Goal: Task Accomplishment & Management: Complete application form

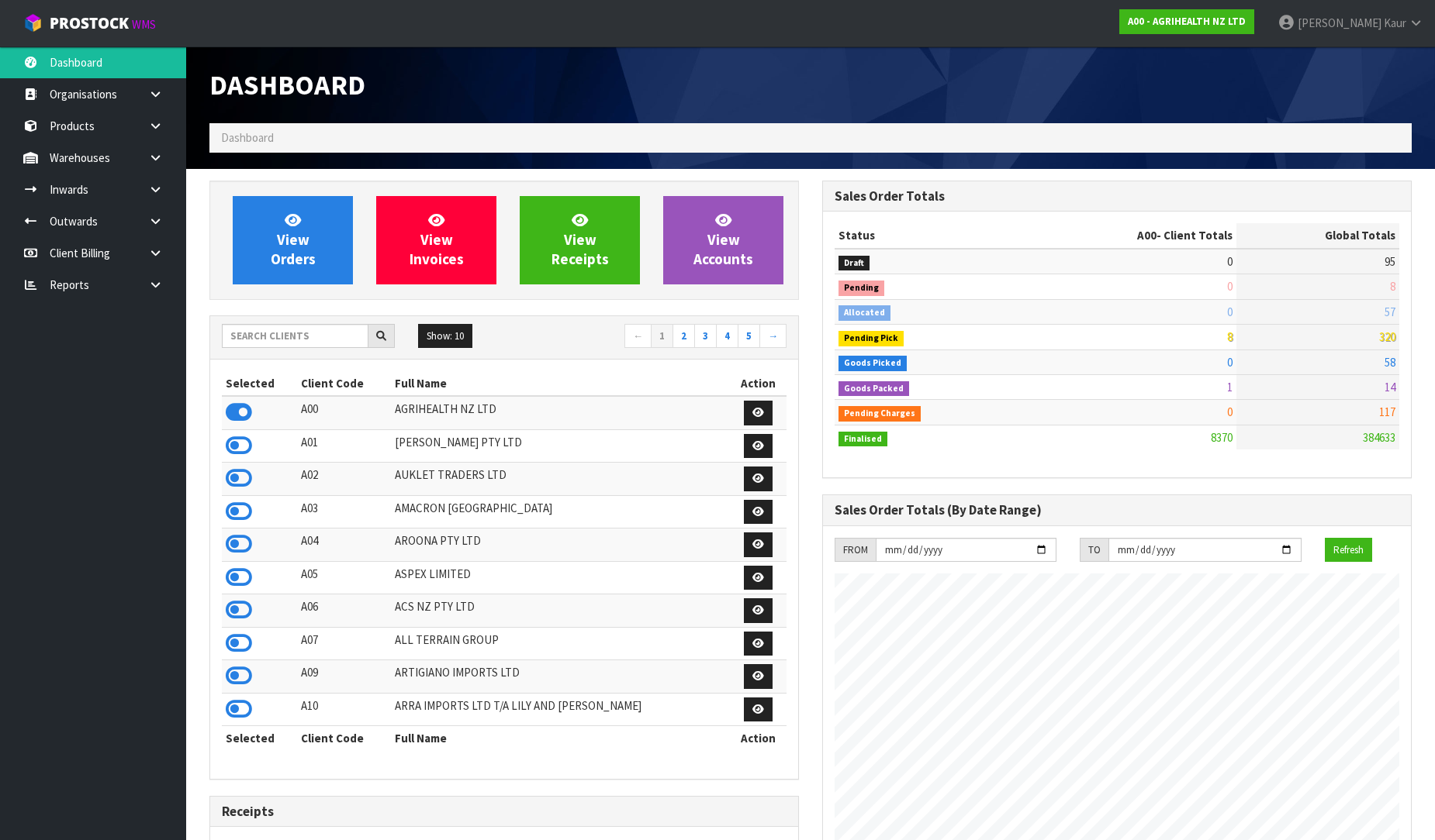
scroll to position [1174, 613]
click at [149, 290] on link at bounding box center [162, 285] width 49 height 32
click at [70, 359] on link "CWL" at bounding box center [93, 349] width 186 height 32
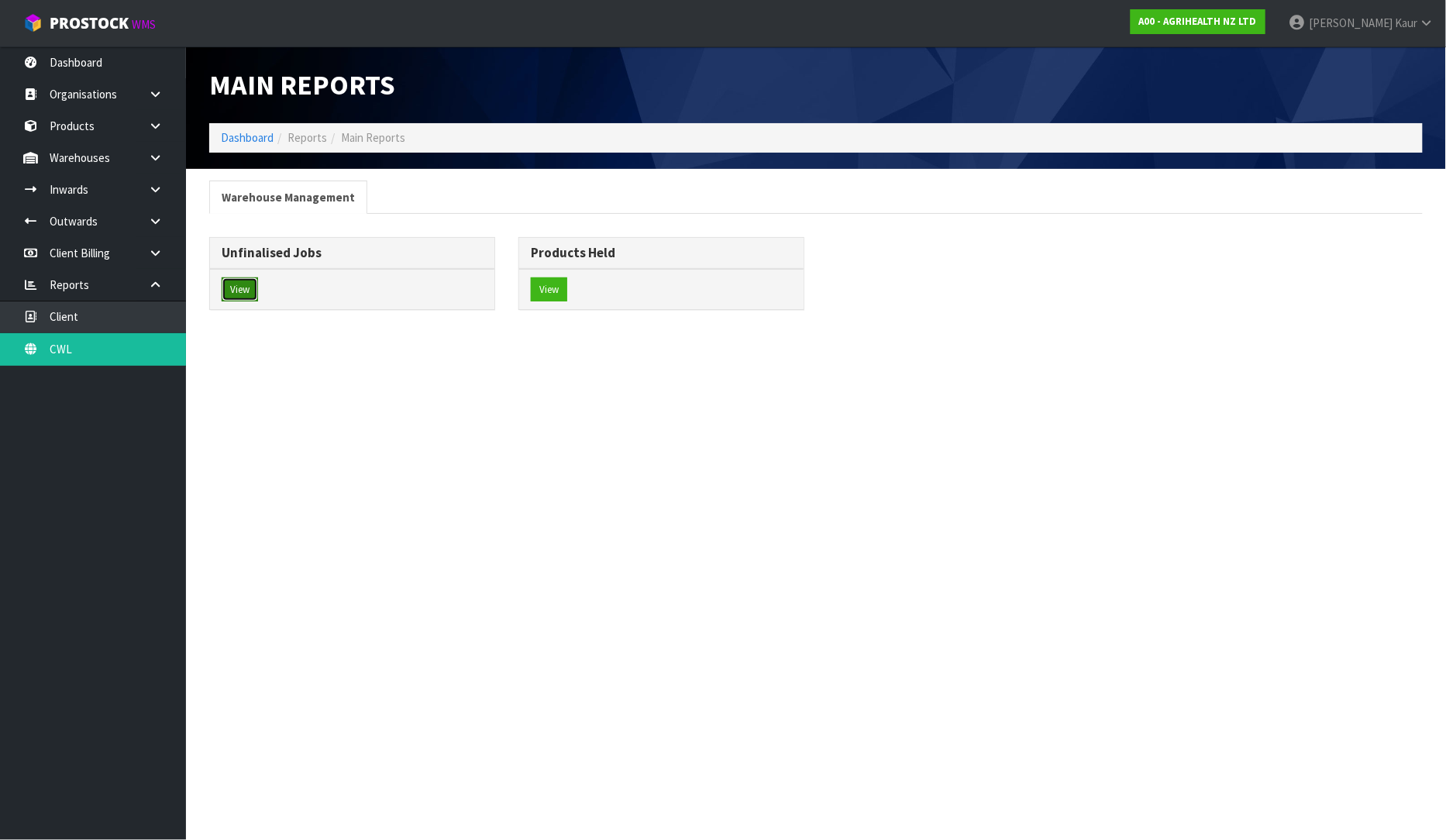
click at [244, 282] on button "View" at bounding box center [240, 290] width 37 height 25
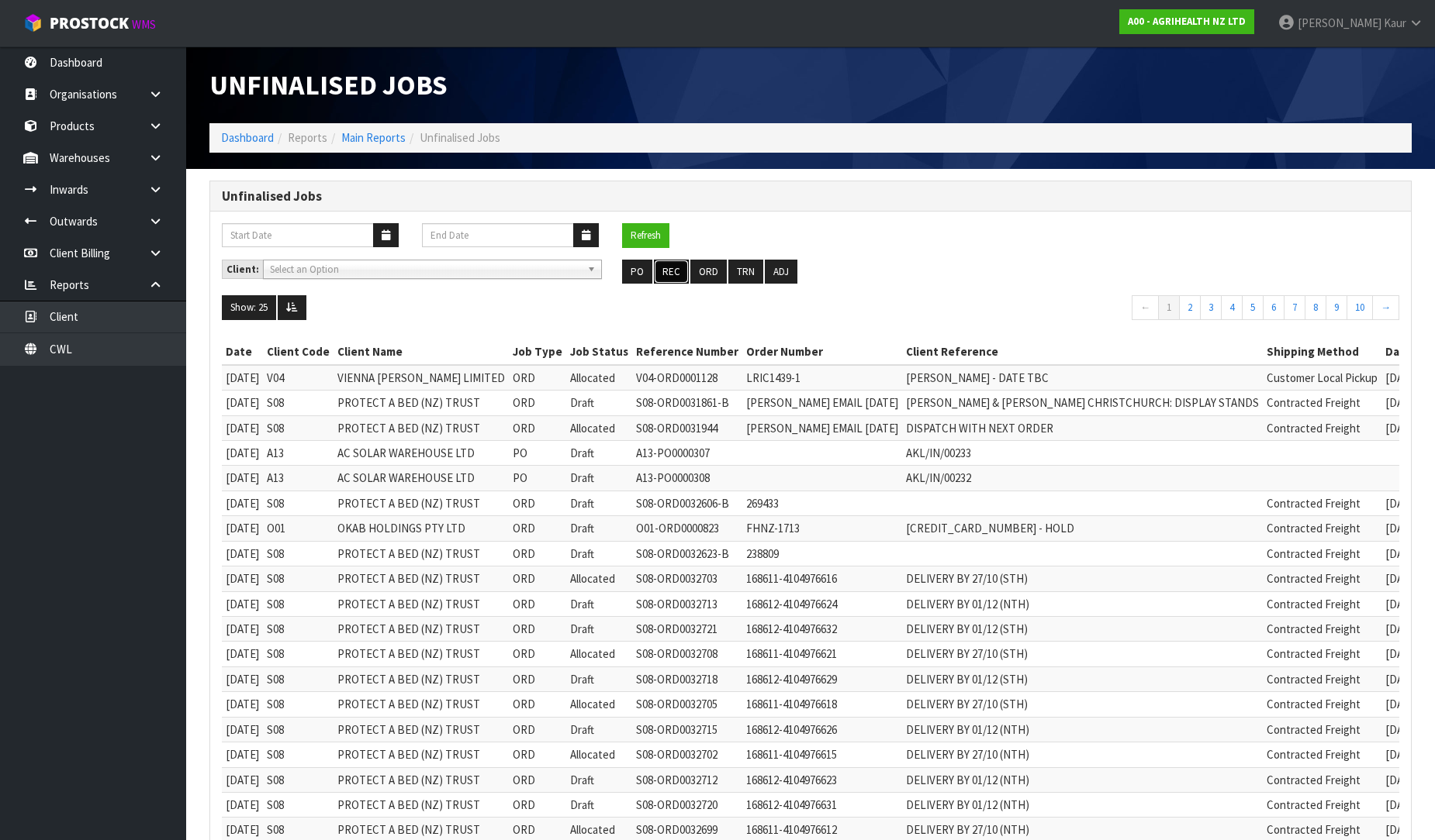
click at [673, 275] on button "REC" at bounding box center [672, 271] width 35 height 25
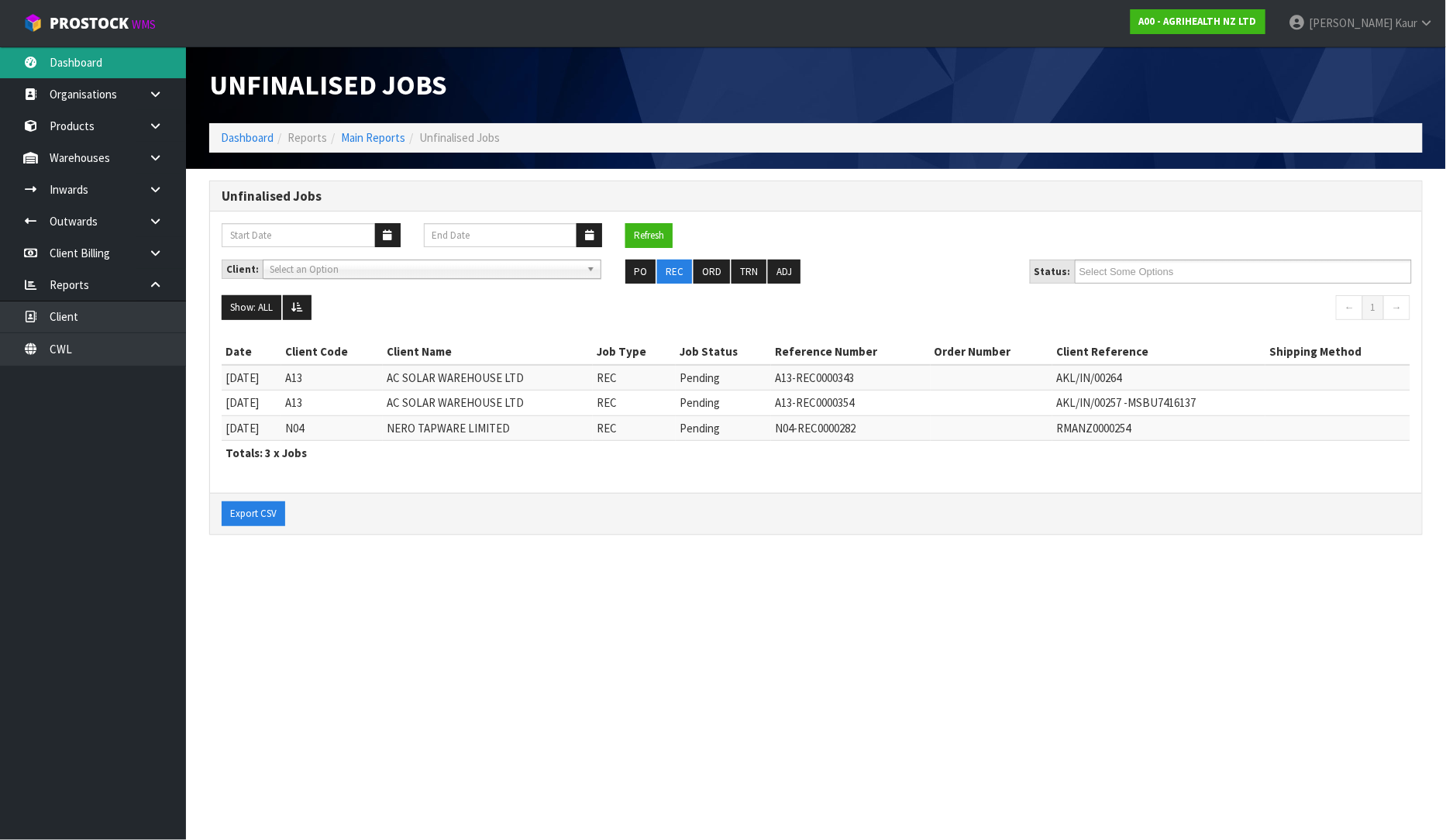
click at [86, 68] on link "Dashboard" at bounding box center [93, 62] width 186 height 32
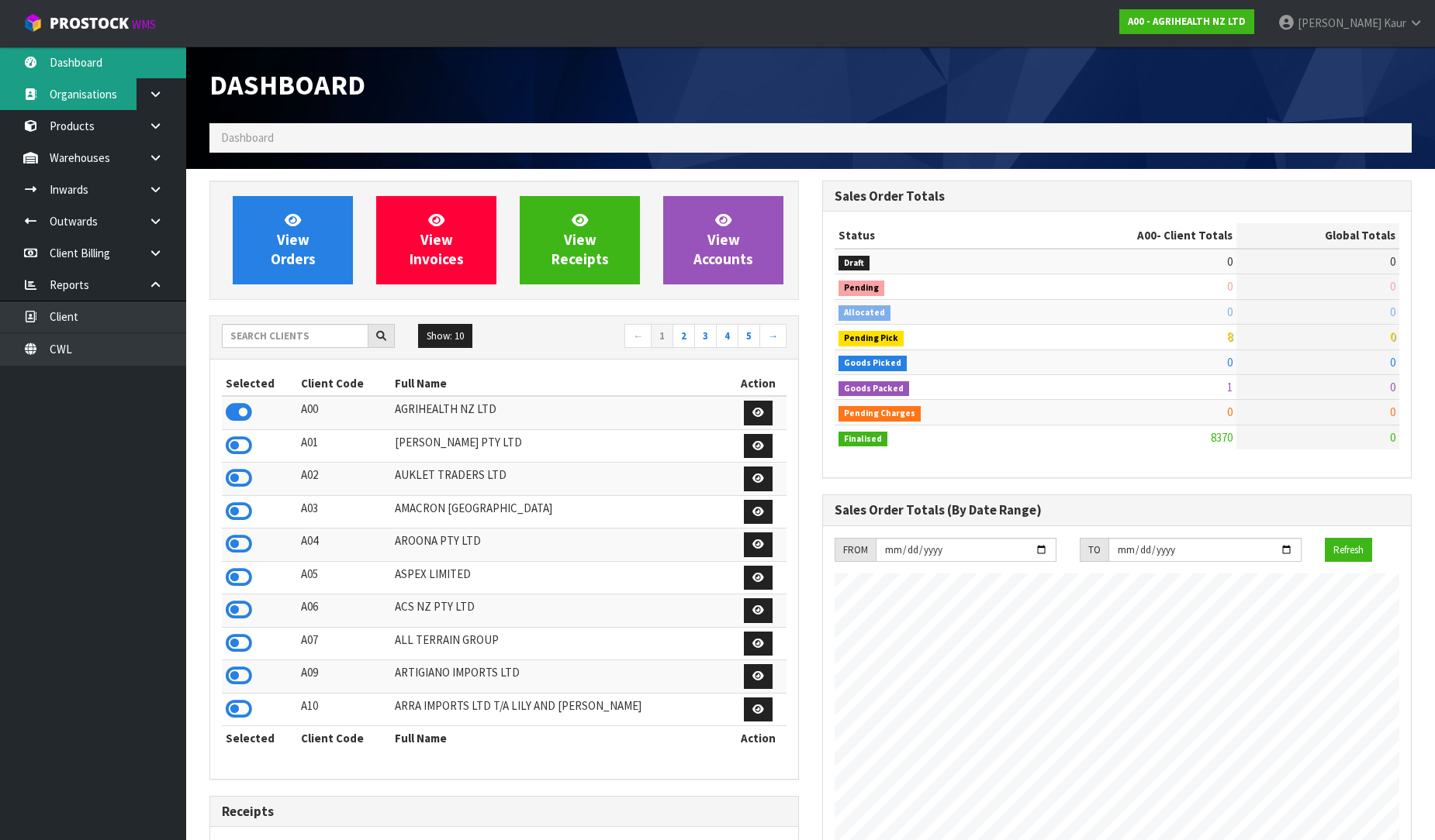
scroll to position [1174, 613]
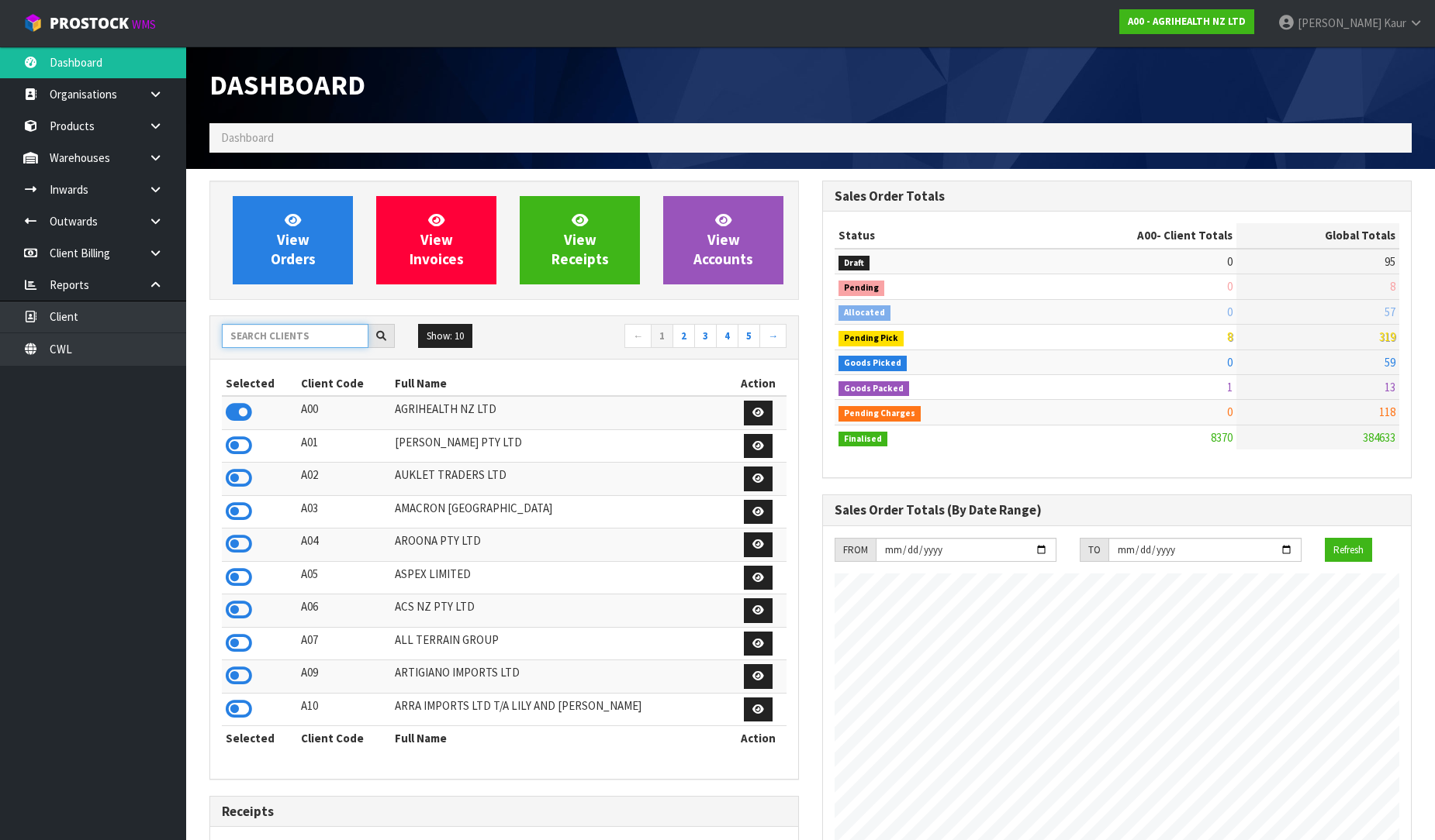
click at [271, 332] on input "text" at bounding box center [295, 336] width 146 height 24
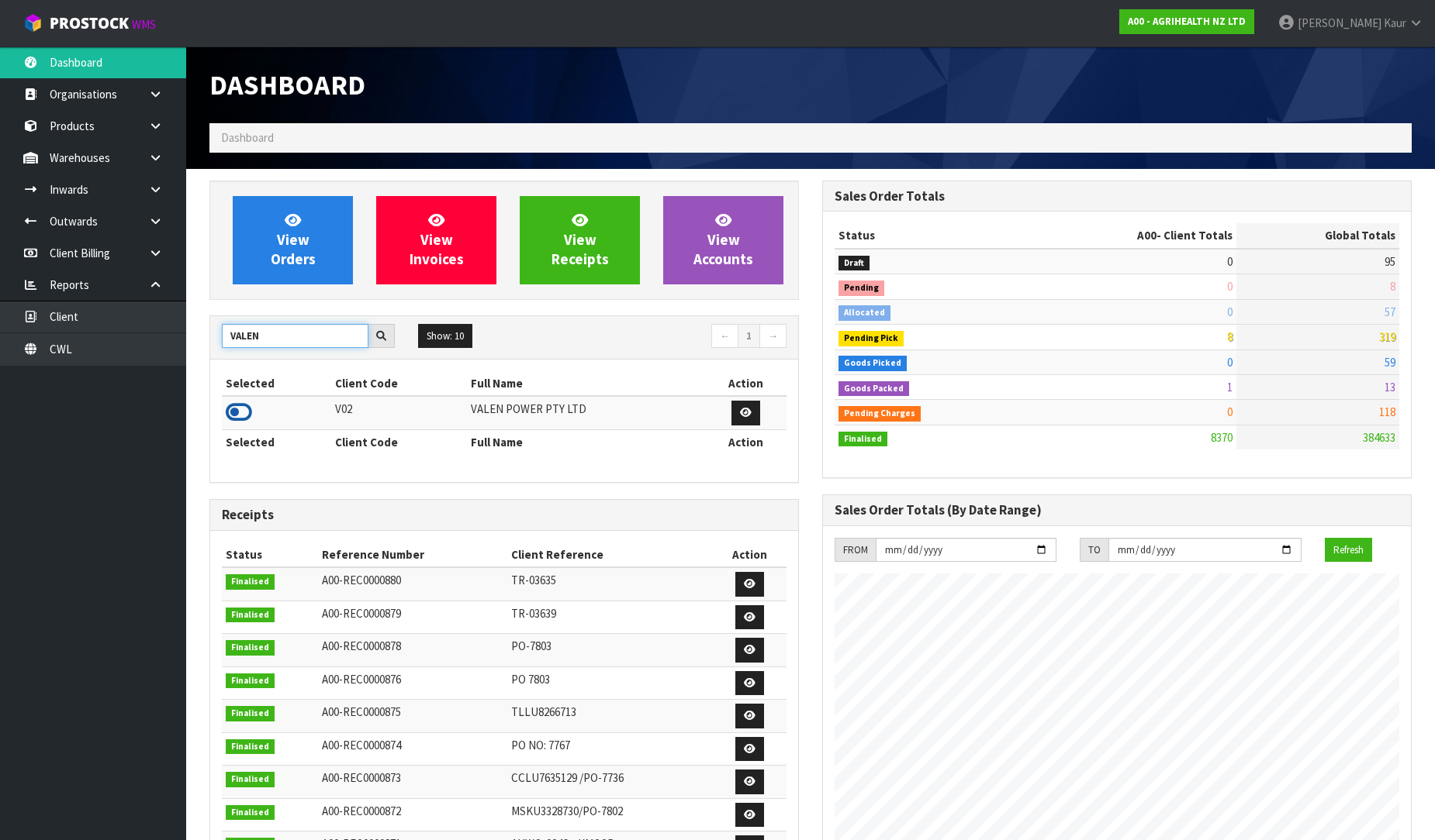
type input "VALEN"
click at [228, 420] on icon at bounding box center [239, 412] width 26 height 23
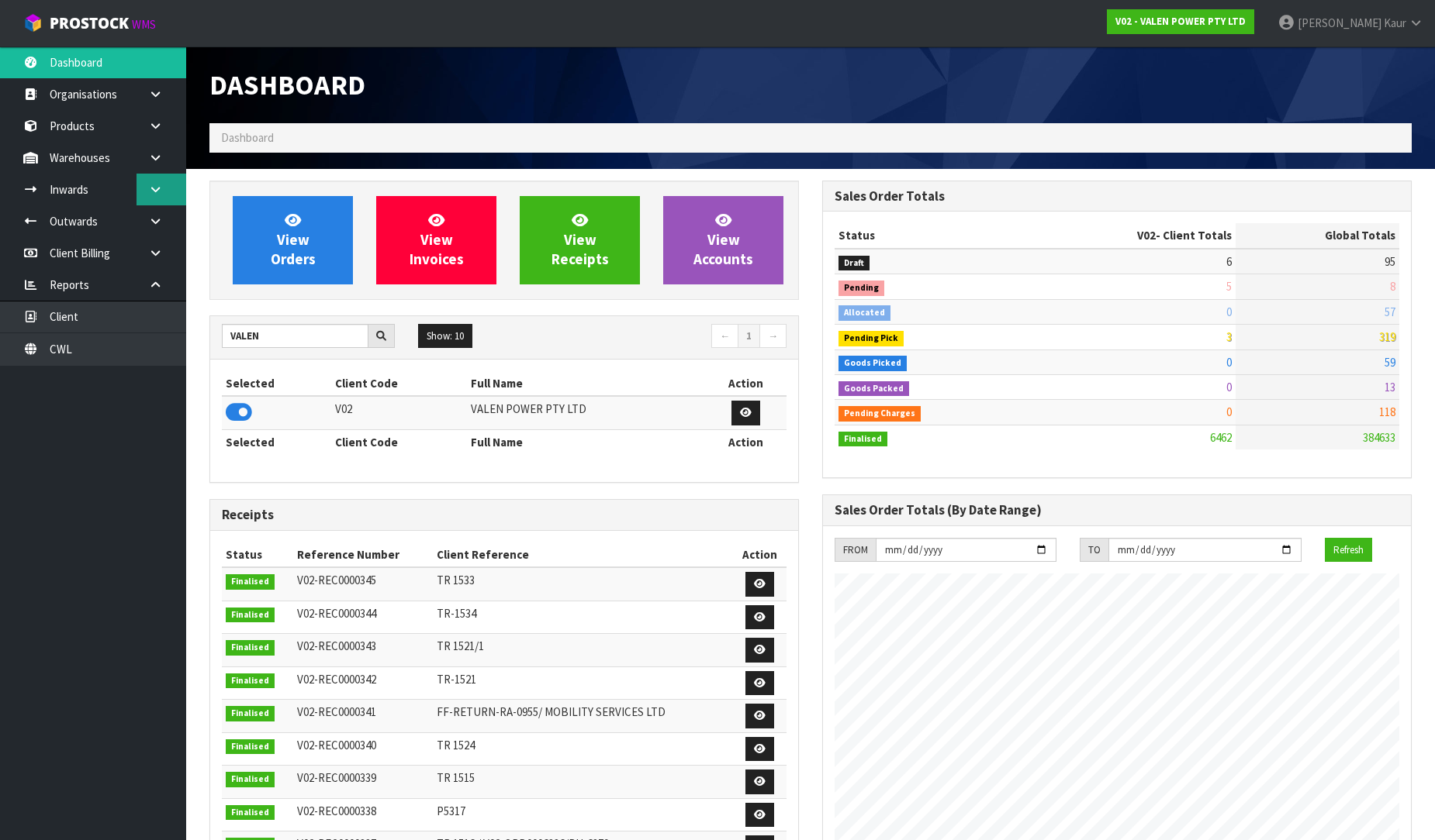
click at [146, 197] on link at bounding box center [162, 189] width 49 height 32
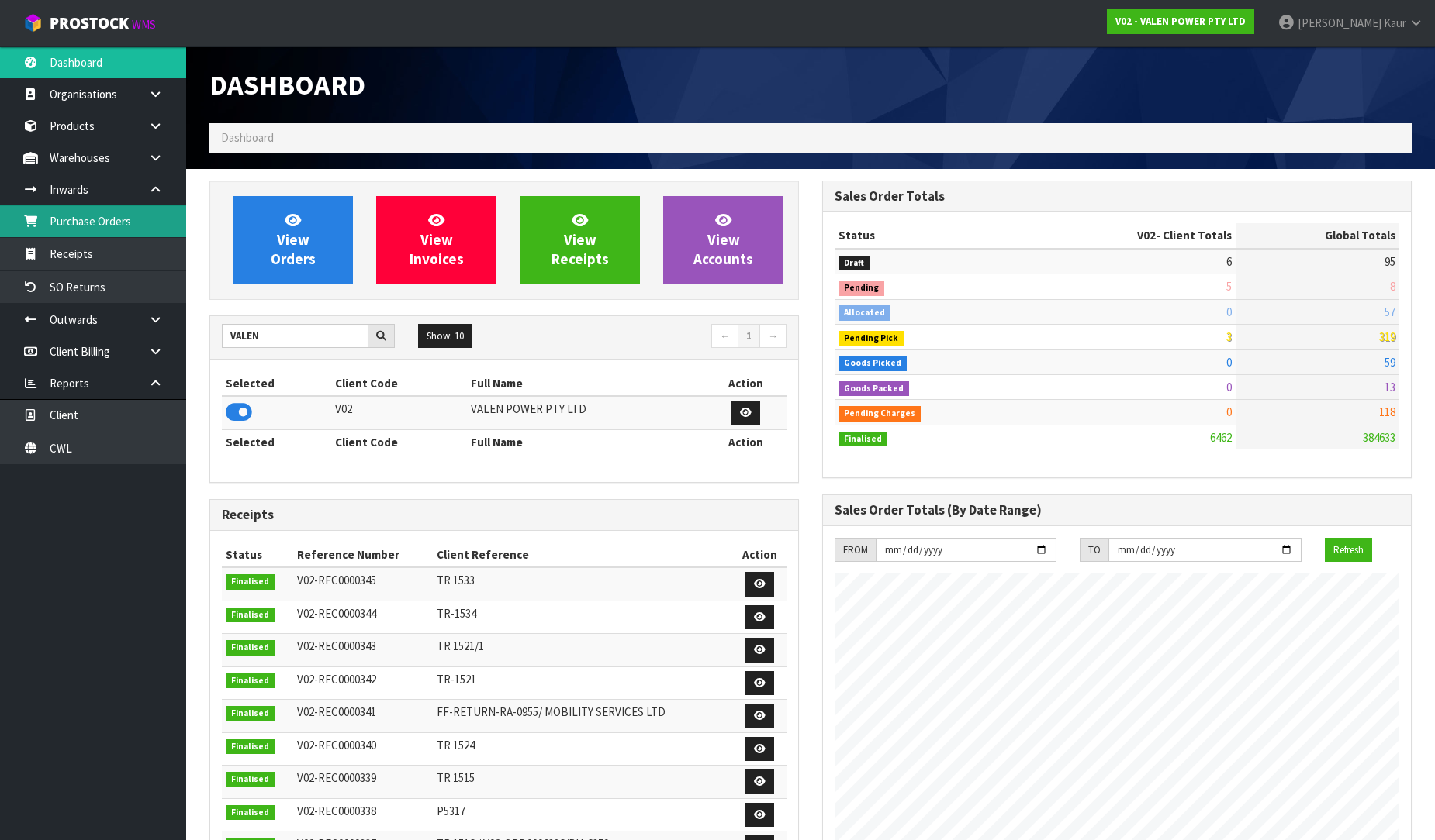
click at [130, 228] on link "Purchase Orders" at bounding box center [93, 221] width 186 height 32
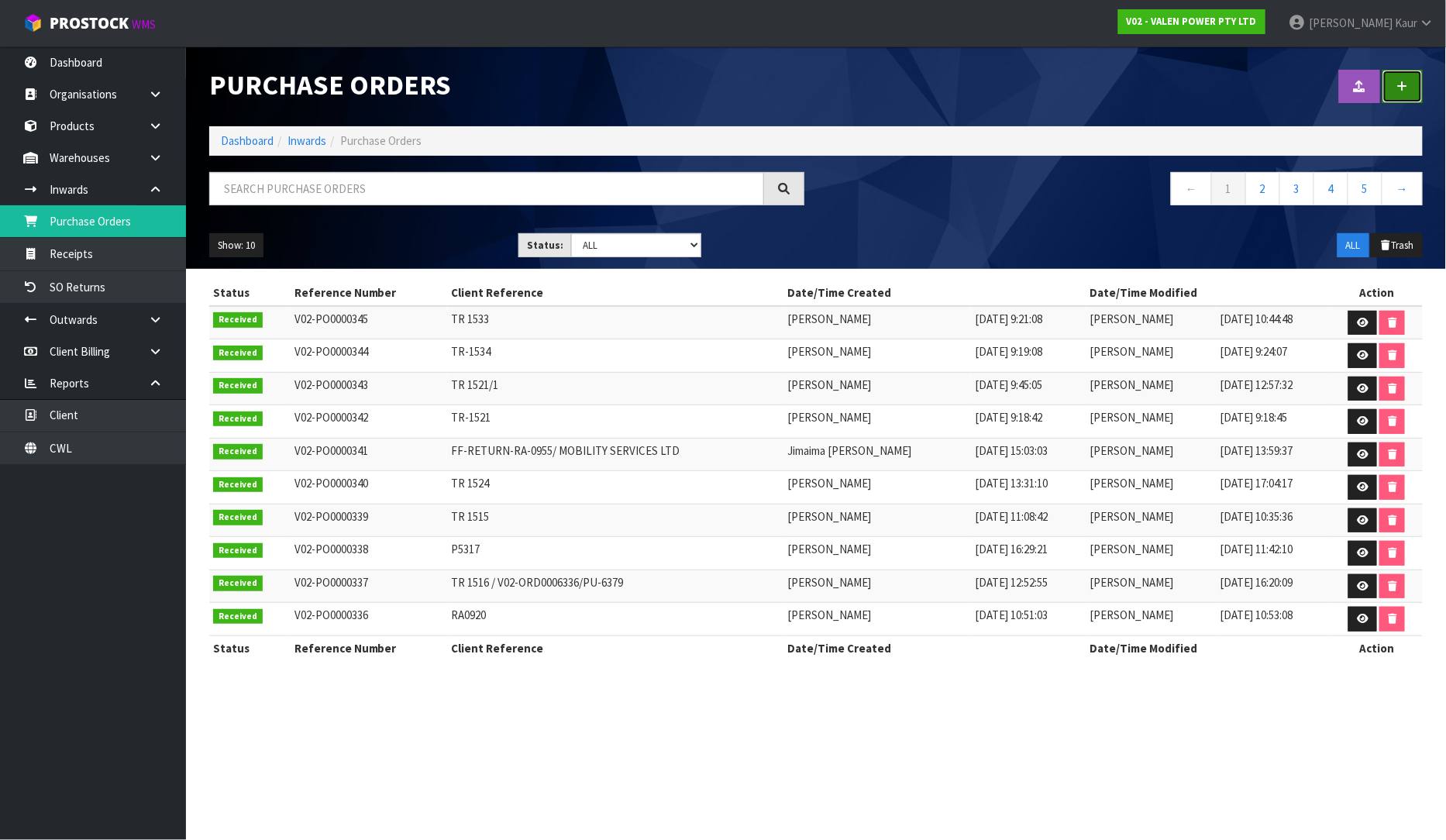
click at [1401, 94] on link at bounding box center [1403, 87] width 41 height 33
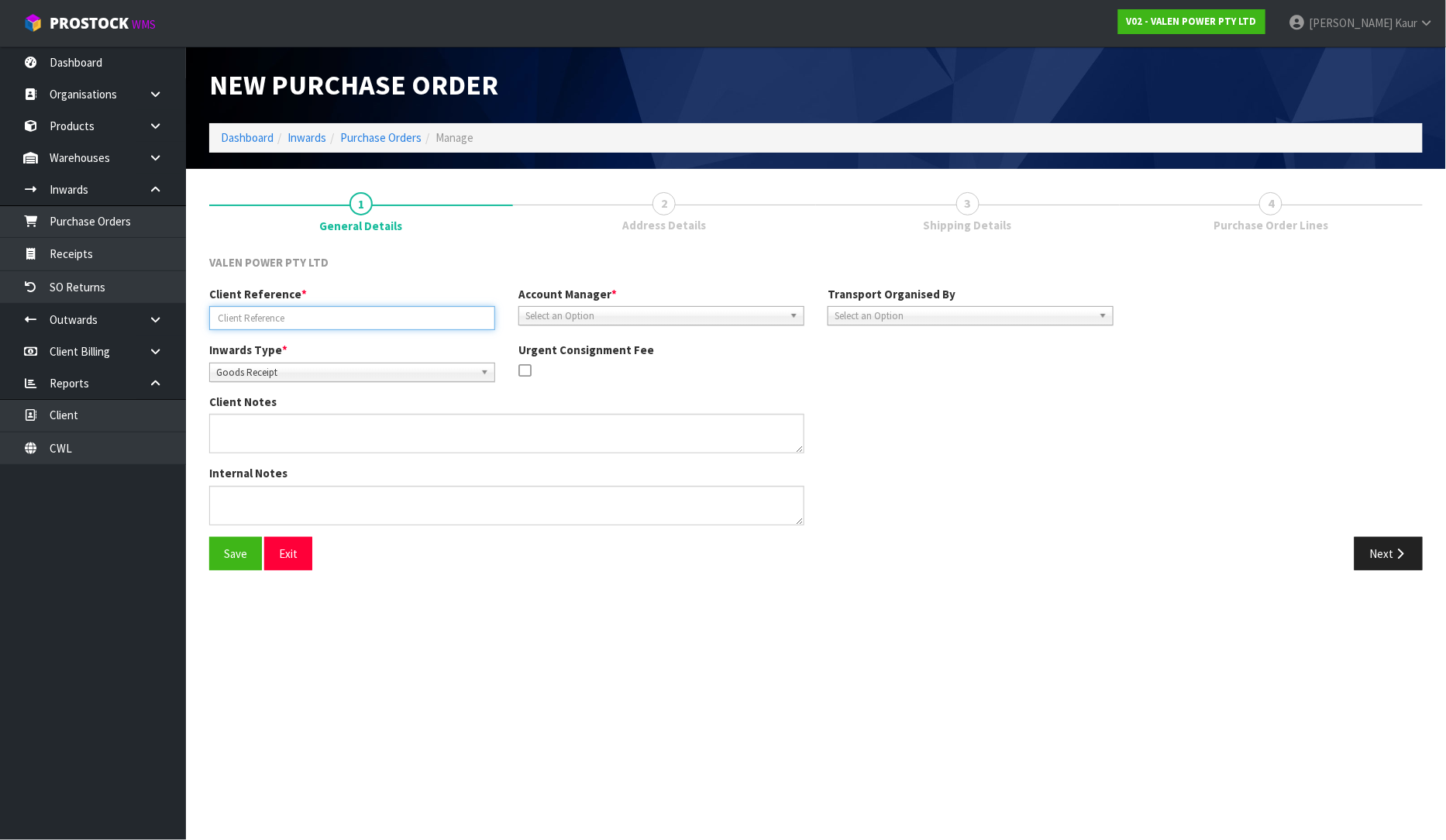
click at [326, 321] on input "text" at bounding box center [352, 318] width 286 height 24
paste input "TR 1542"
type input "TR 1542"
click at [579, 313] on span "Select an Option" at bounding box center [655, 316] width 258 height 18
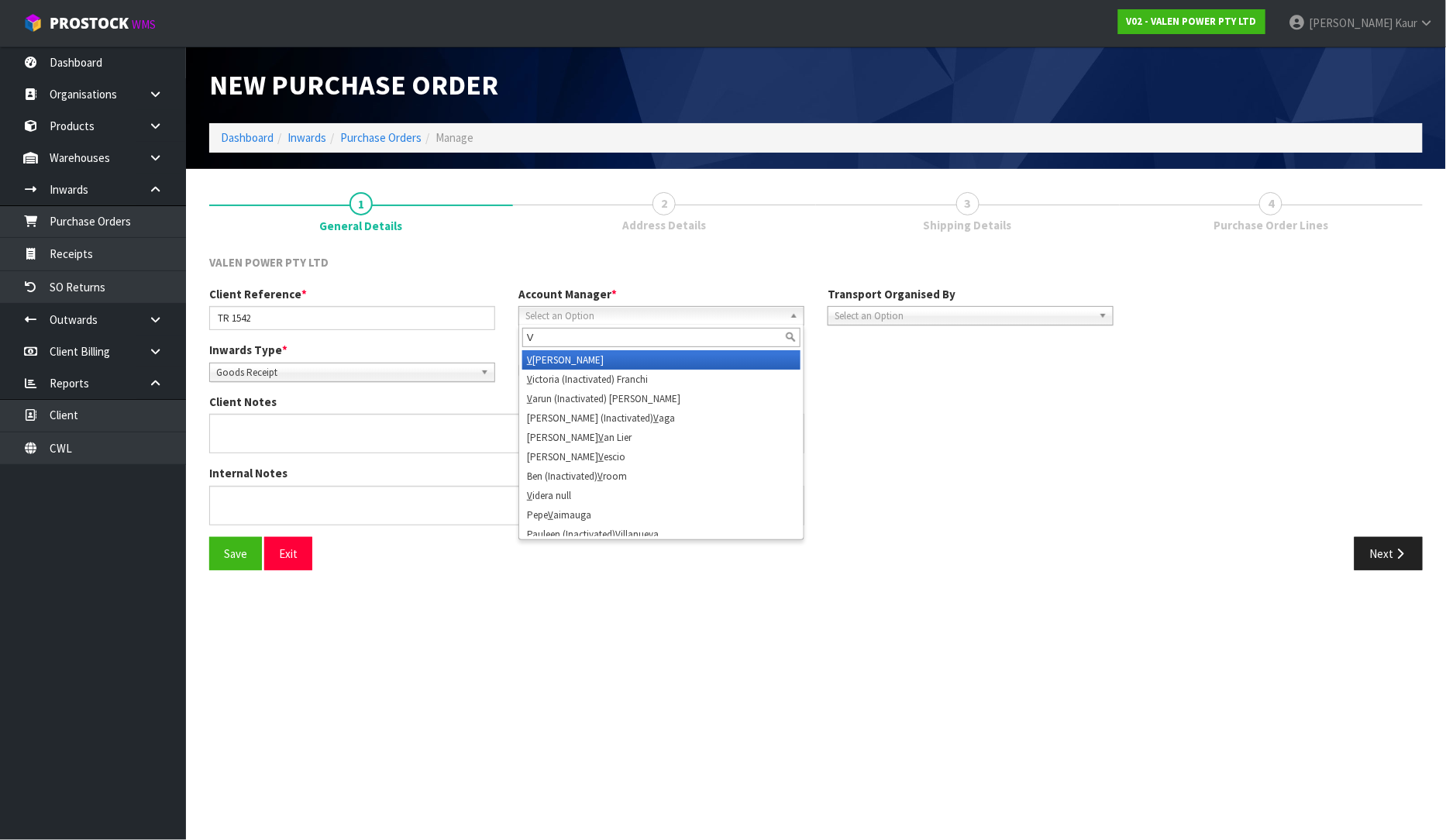
type input "V"
click at [576, 357] on li "V [PERSON_NAME]" at bounding box center [662, 360] width 278 height 19
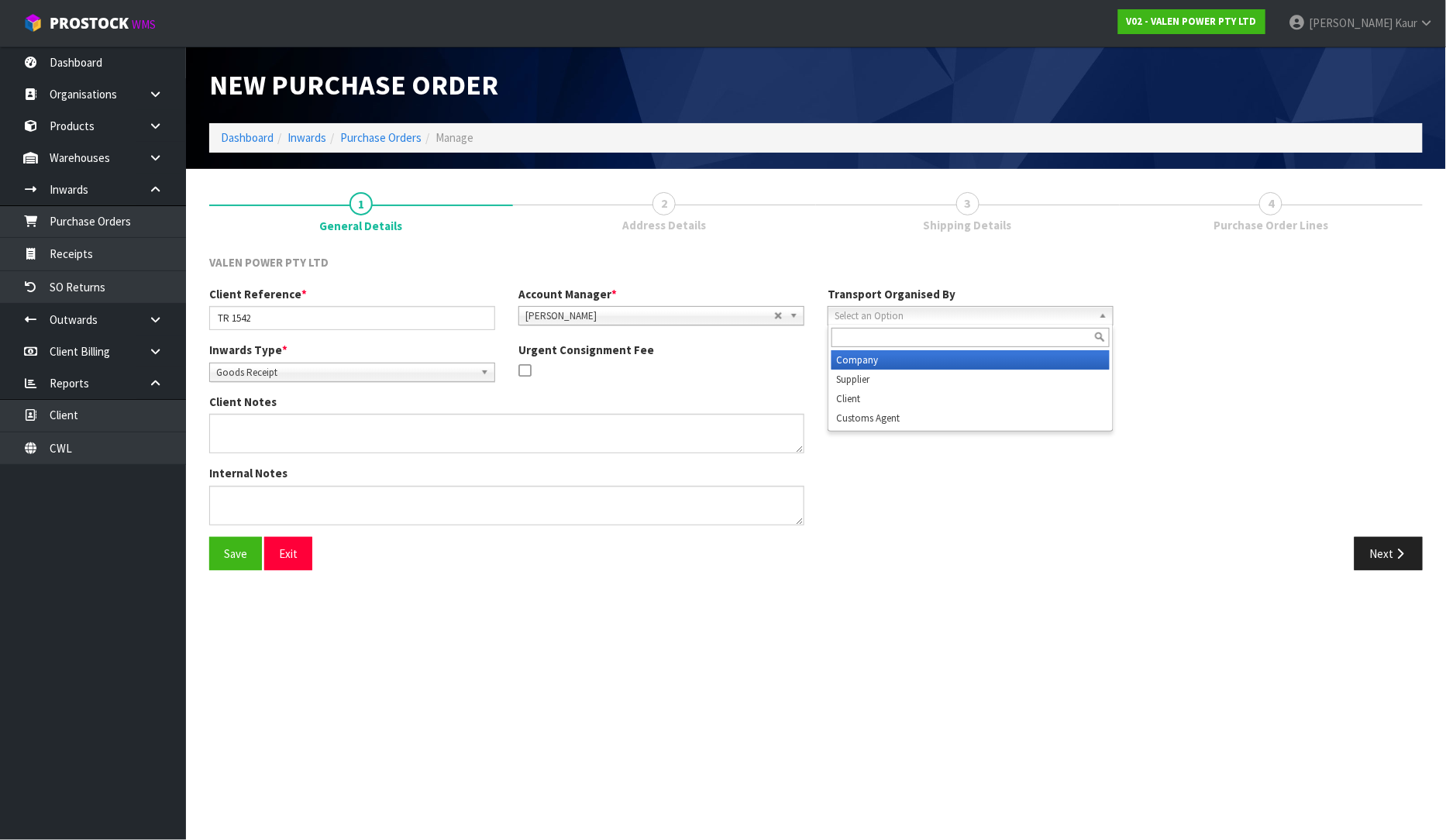
click at [842, 309] on span "Select an Option" at bounding box center [964, 316] width 258 height 18
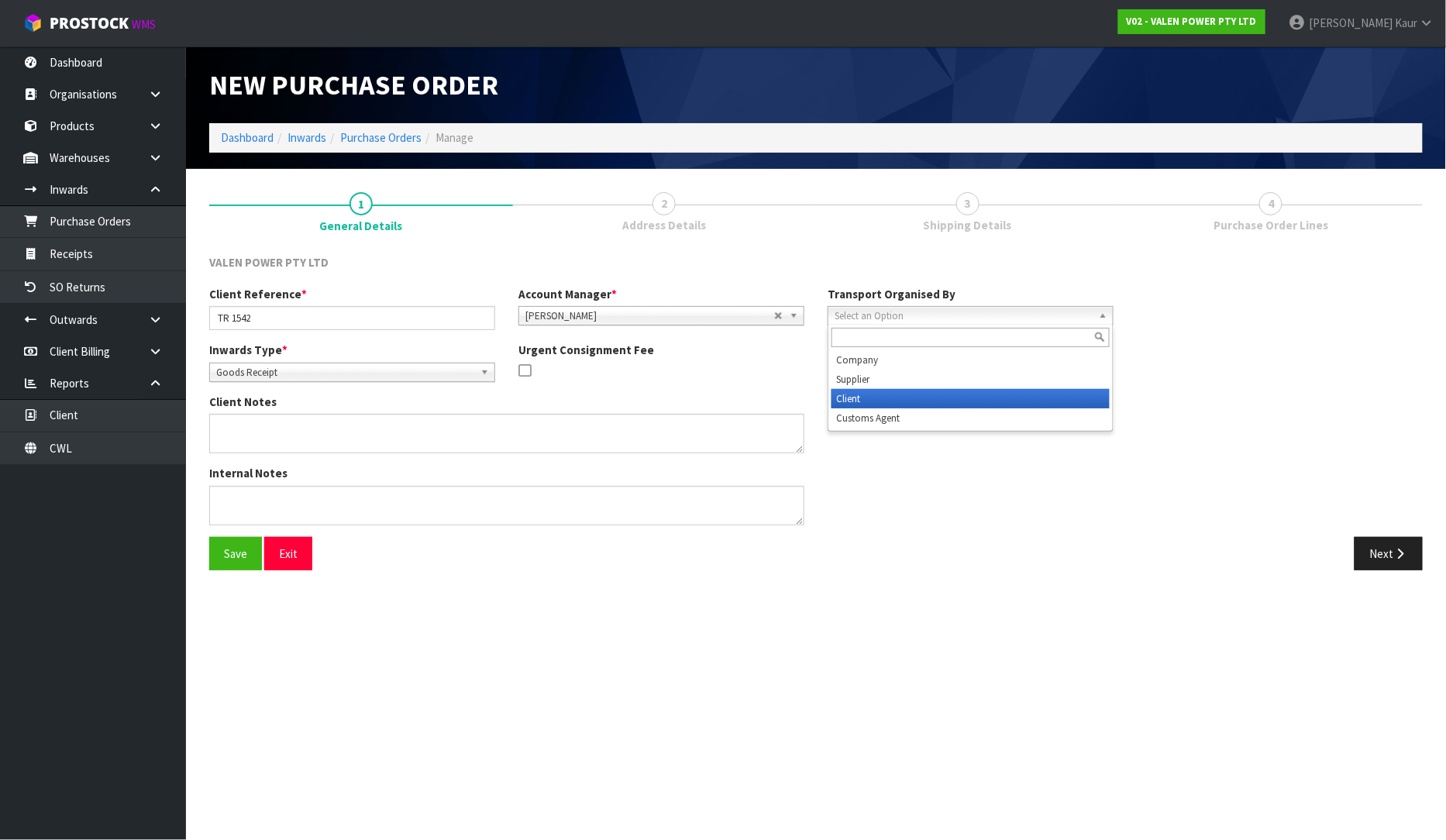
click at [850, 391] on li "Client" at bounding box center [971, 399] width 278 height 19
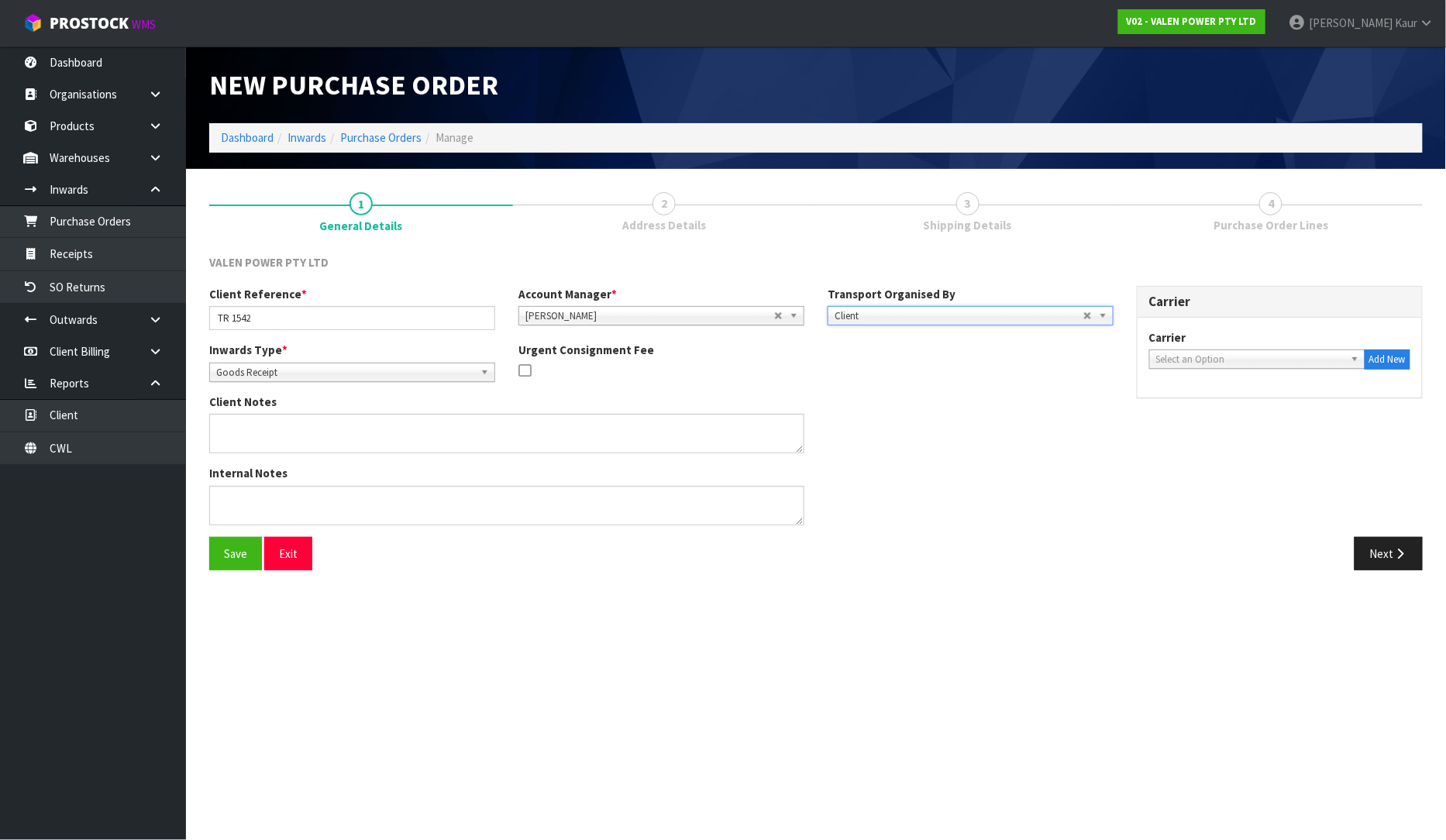
click at [1423, 562] on div "Next" at bounding box center [1125, 554] width 619 height 33
click at [1409, 562] on button "Next" at bounding box center [1389, 554] width 68 height 33
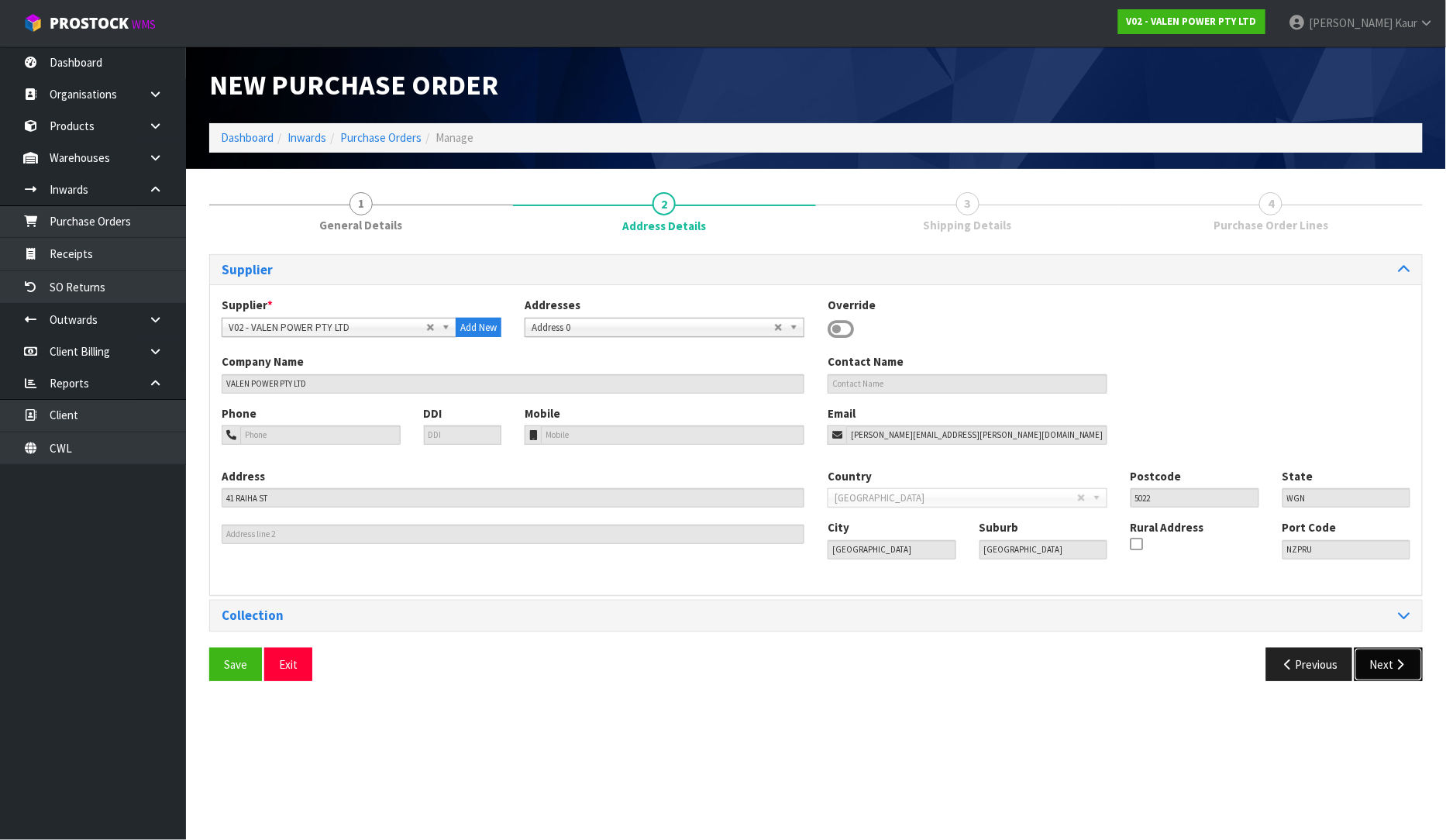
click at [1389, 663] on button "Next" at bounding box center [1389, 665] width 68 height 33
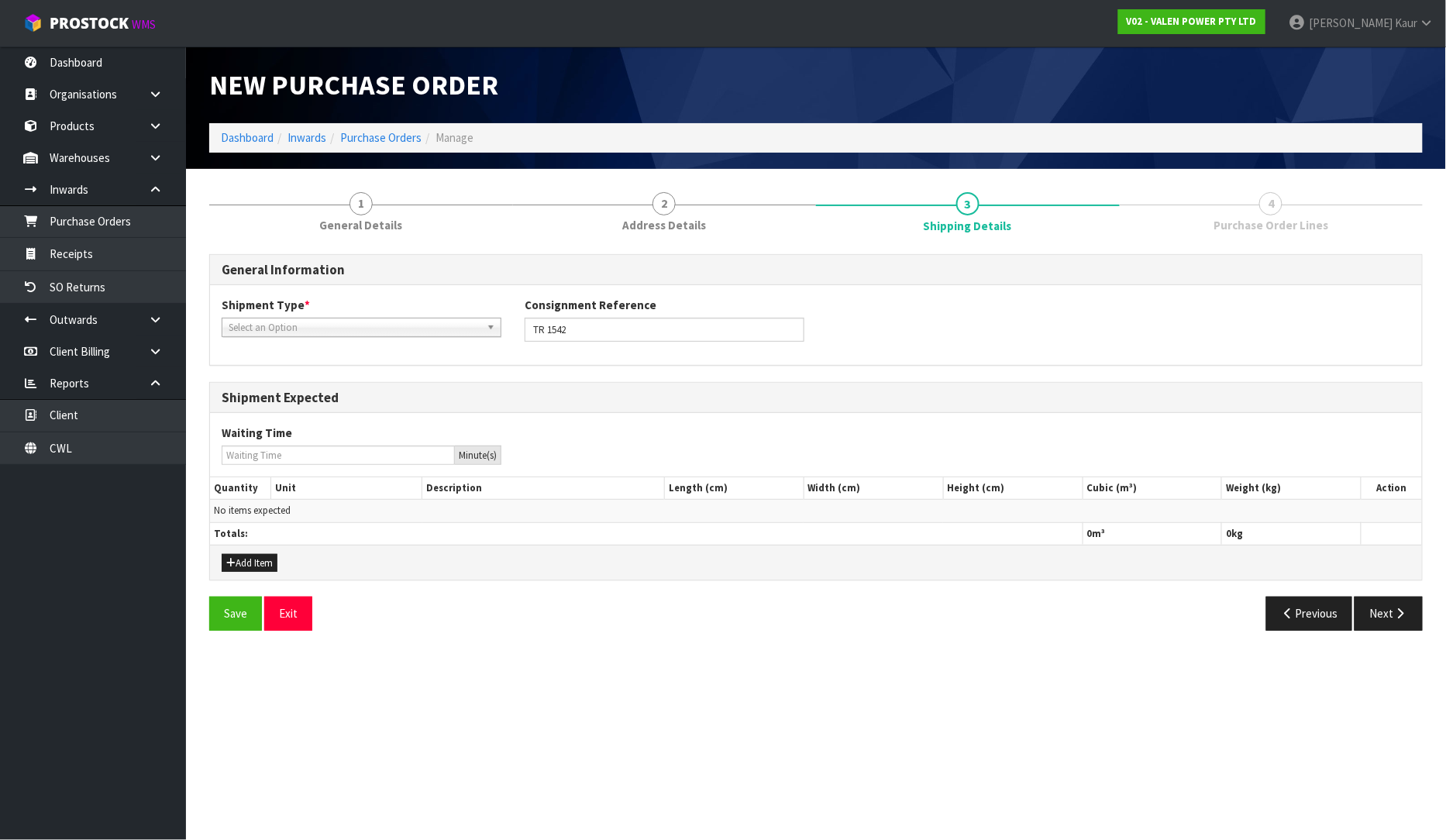
click at [389, 321] on span "Select an Option" at bounding box center [354, 328] width 252 height 18
click at [383, 383] on li "LCL International" at bounding box center [362, 391] width 272 height 19
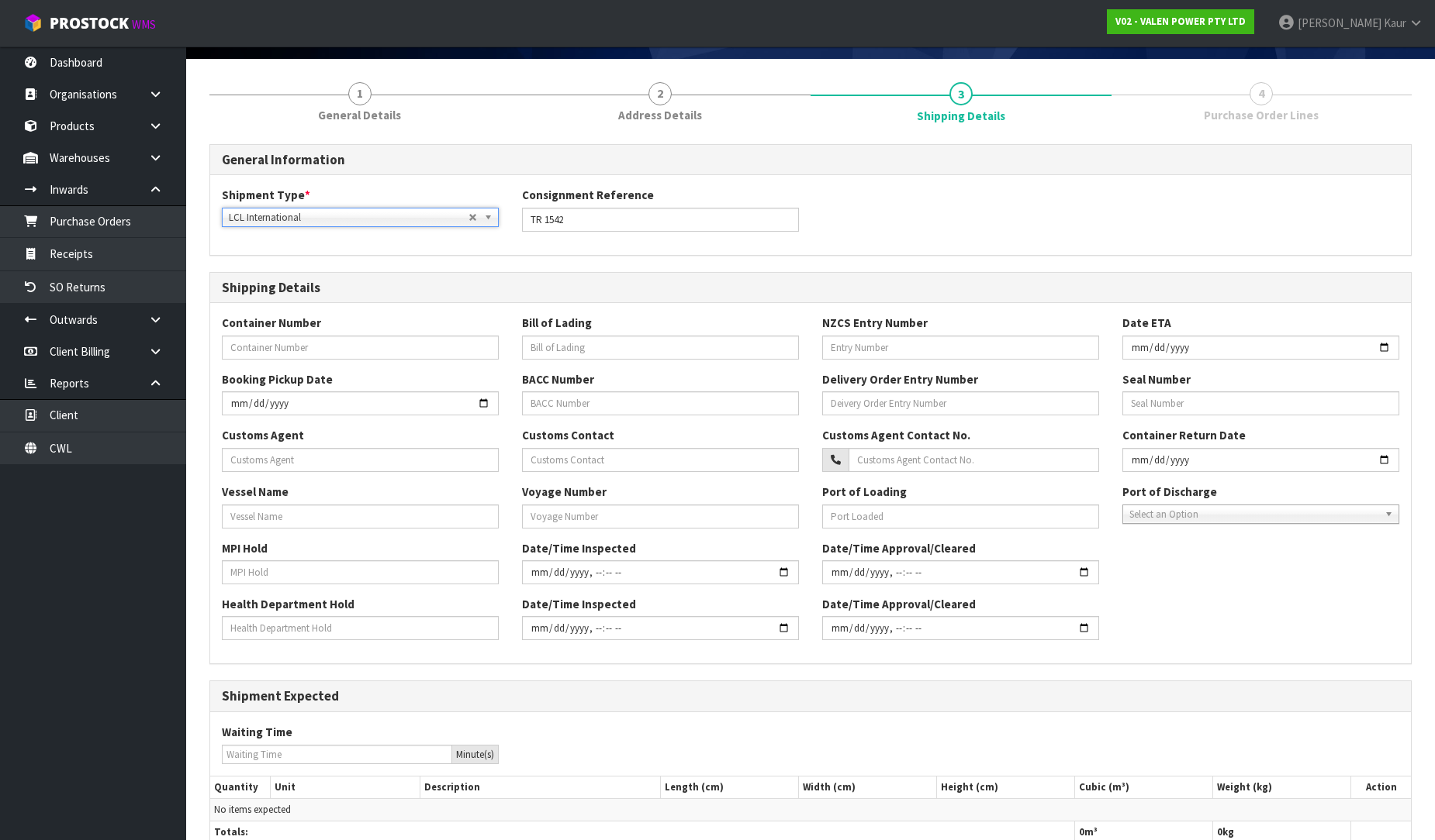
scroll to position [223, 0]
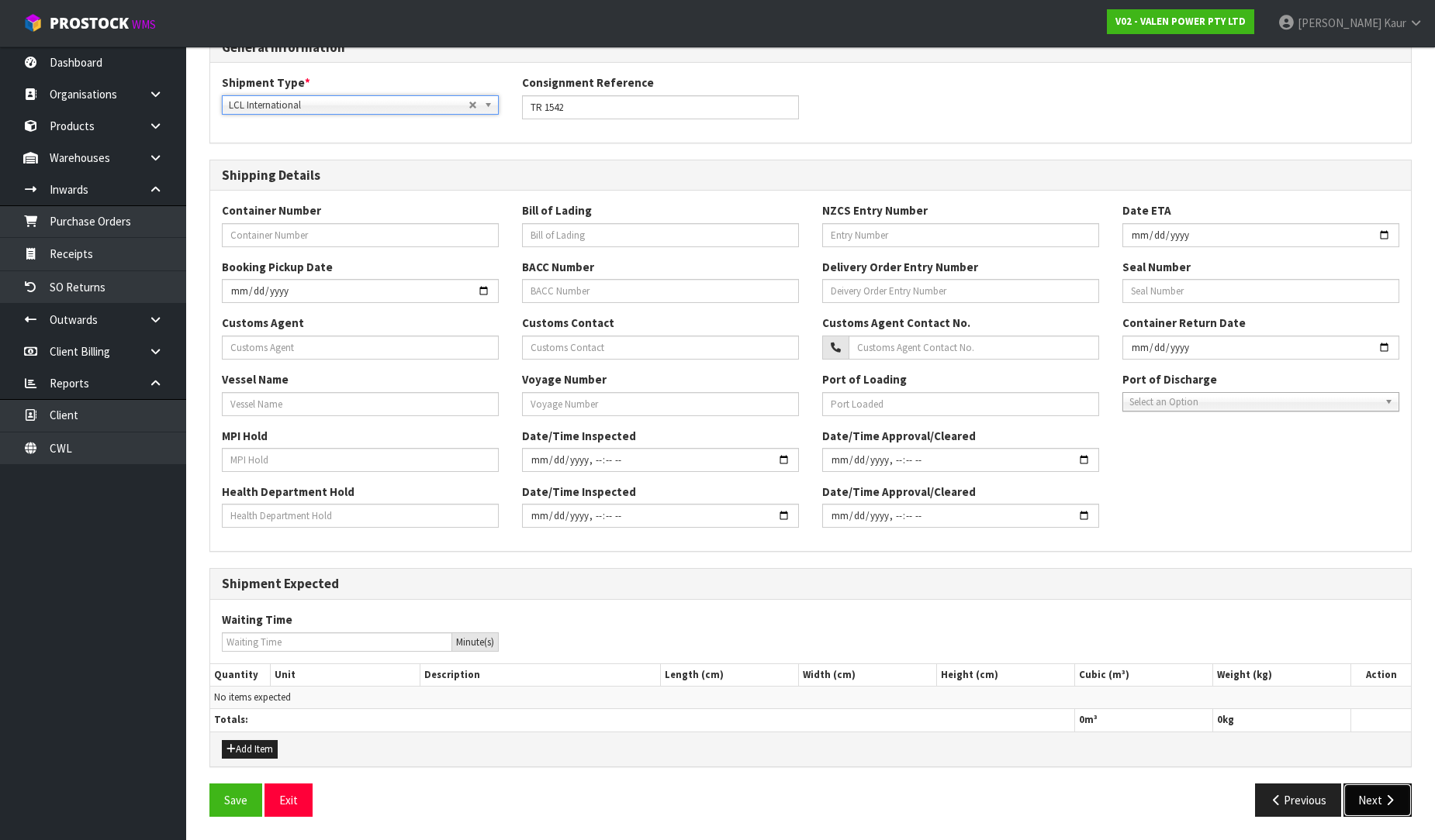
click at [1398, 803] on button "Next" at bounding box center [1378, 800] width 68 height 33
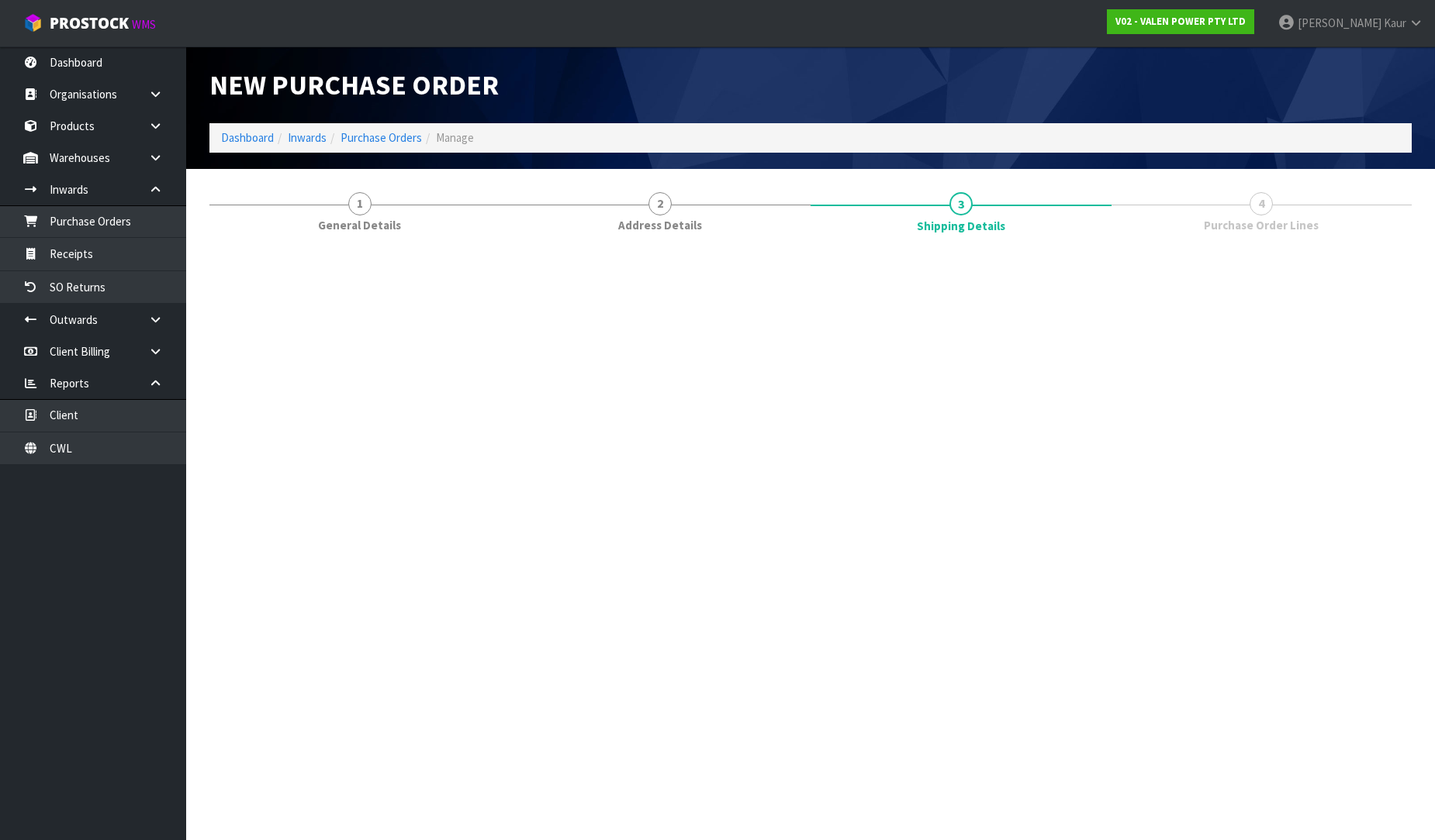
scroll to position [0, 0]
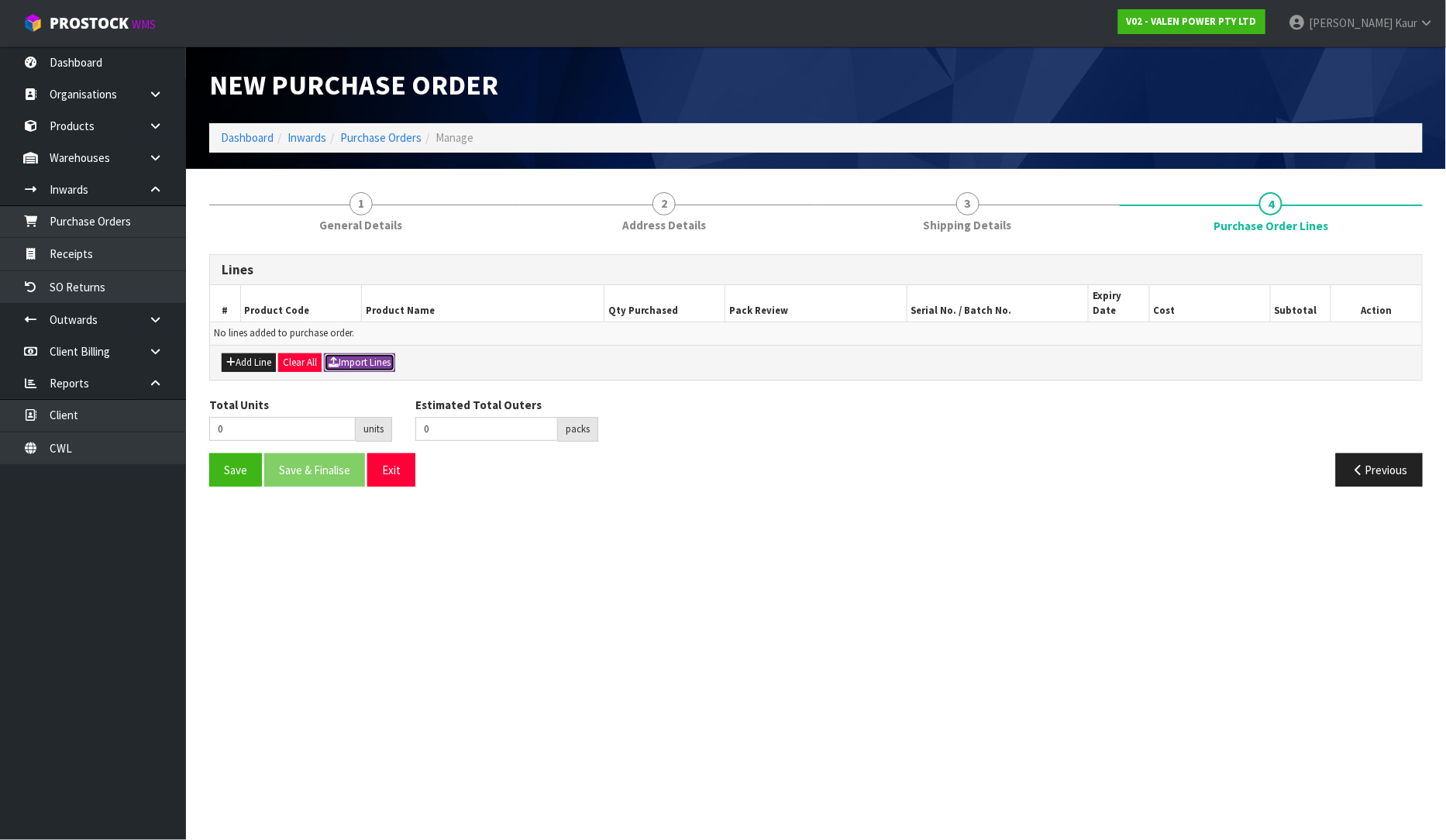
click at [395, 353] on button "Import Lines" at bounding box center [360, 362] width 72 height 18
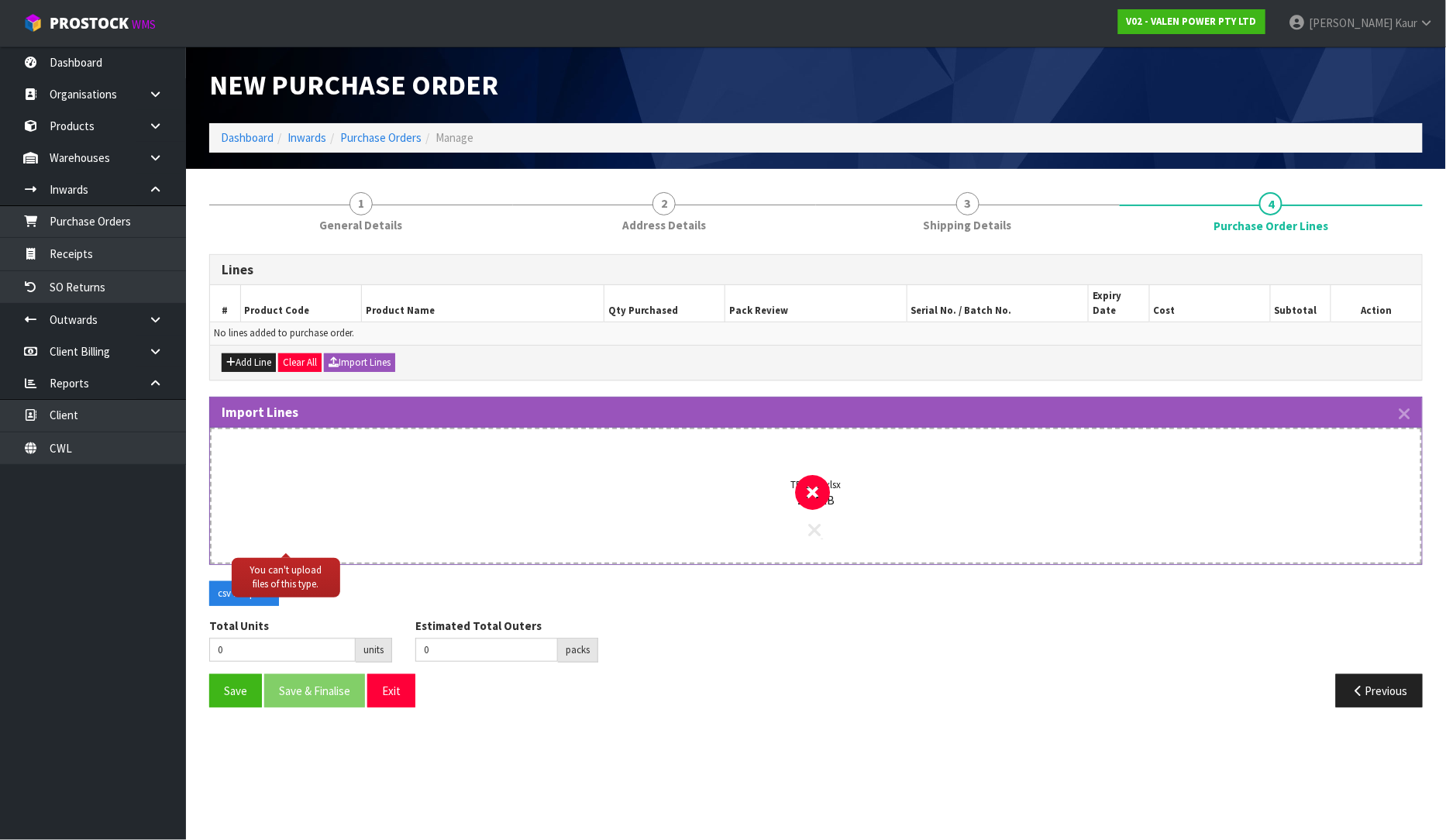
click at [811, 520] on icon at bounding box center [815, 530] width 13 height 20
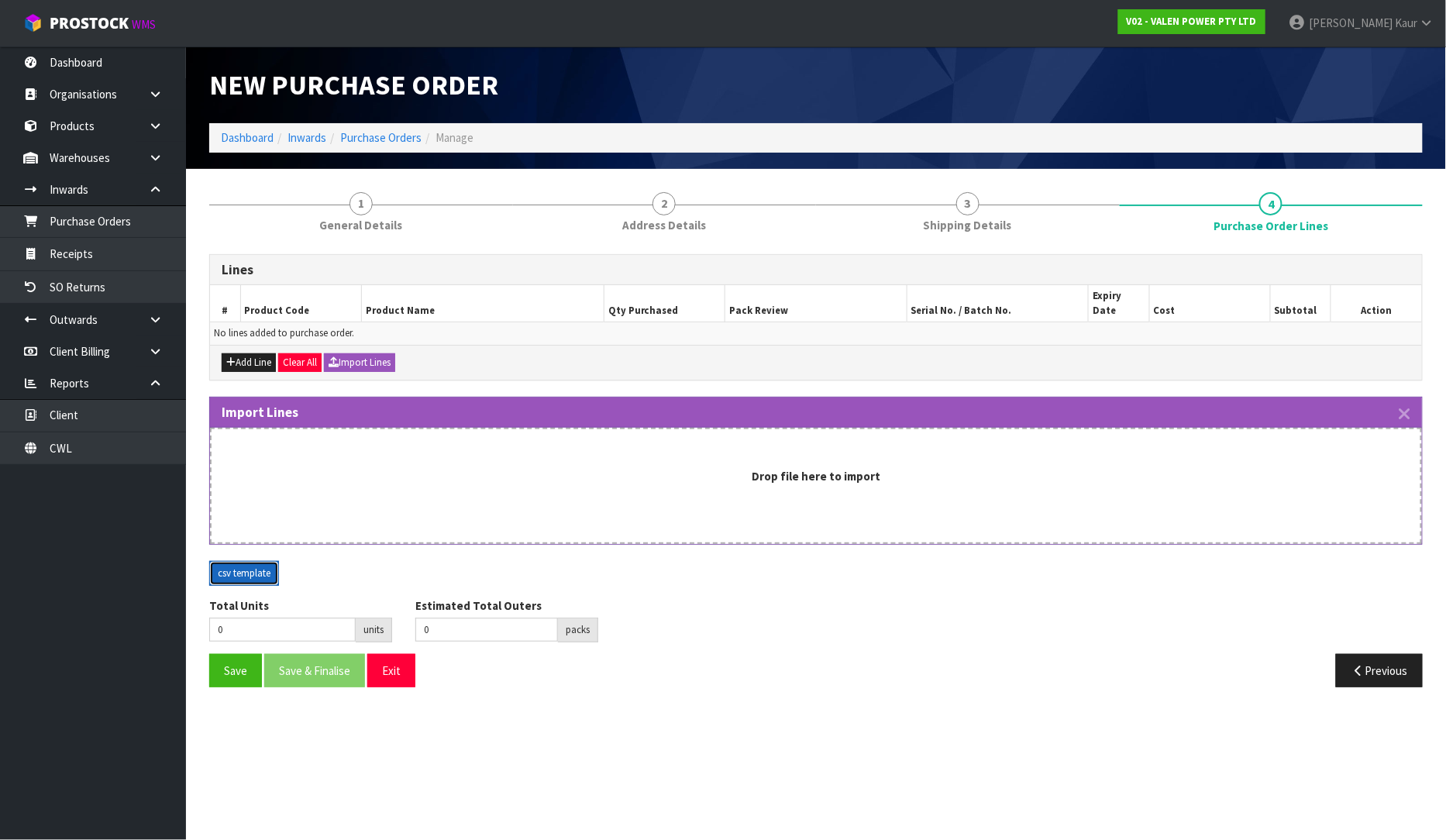
click at [227, 562] on button "csv template" at bounding box center [244, 574] width 70 height 25
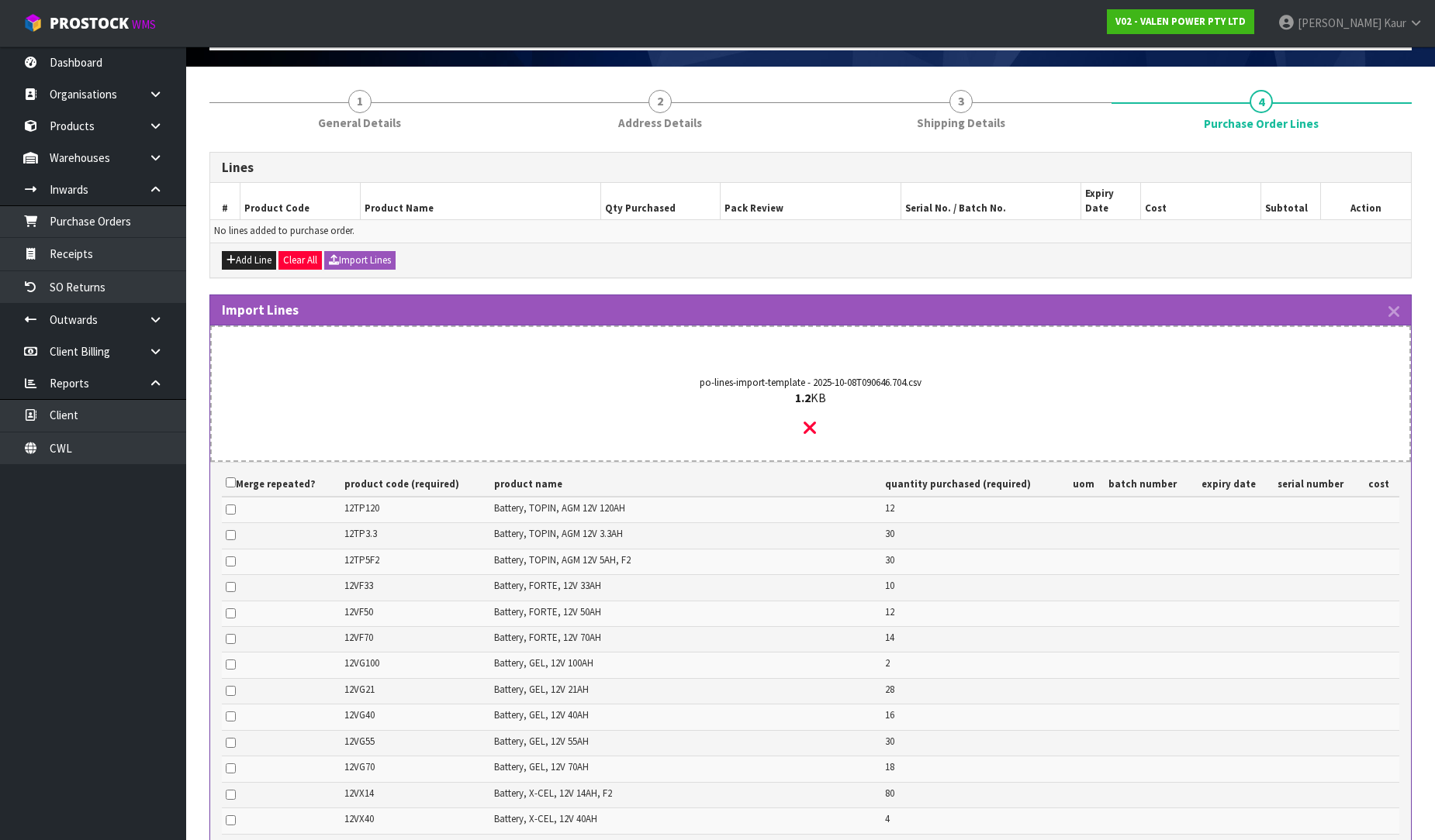
scroll to position [446, 0]
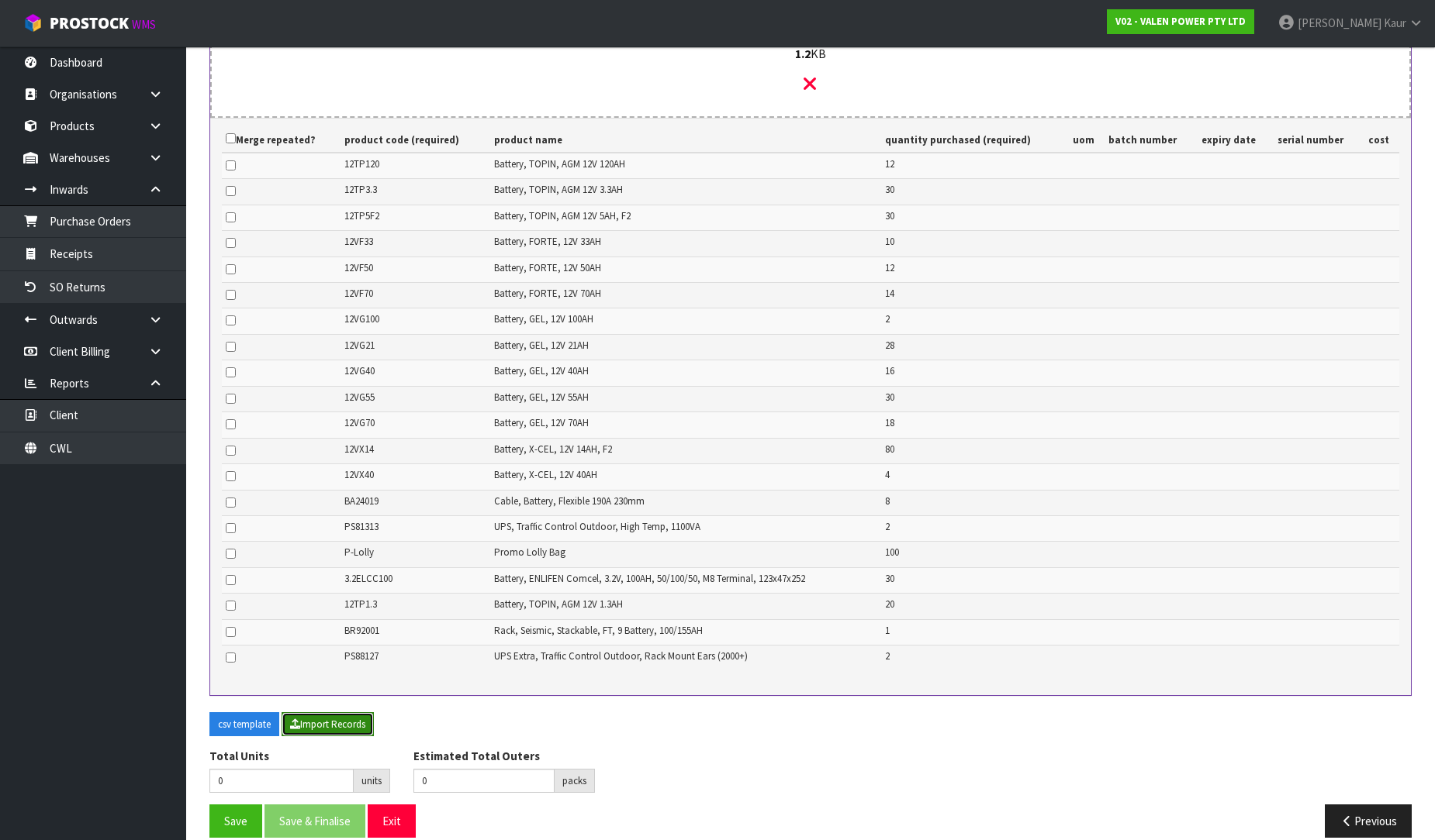
click at [320, 713] on button "Import Records" at bounding box center [328, 725] width 92 height 25
type input "449"
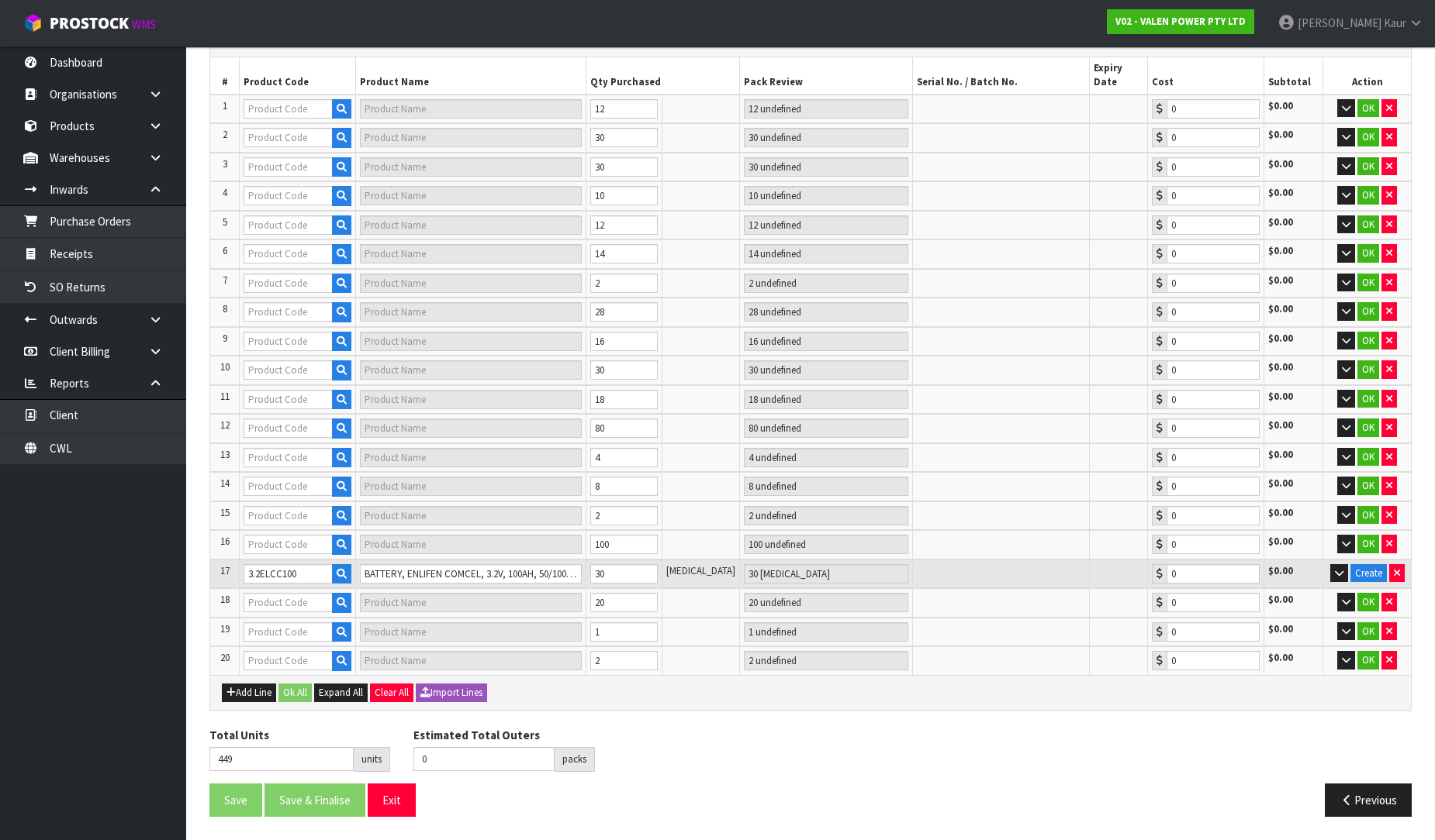
type input "18"
type input "12TP120"
type input "[PERSON_NAME] AGM 12V120AH BATTERY"
type input "12 CTN"
type input "0.00"
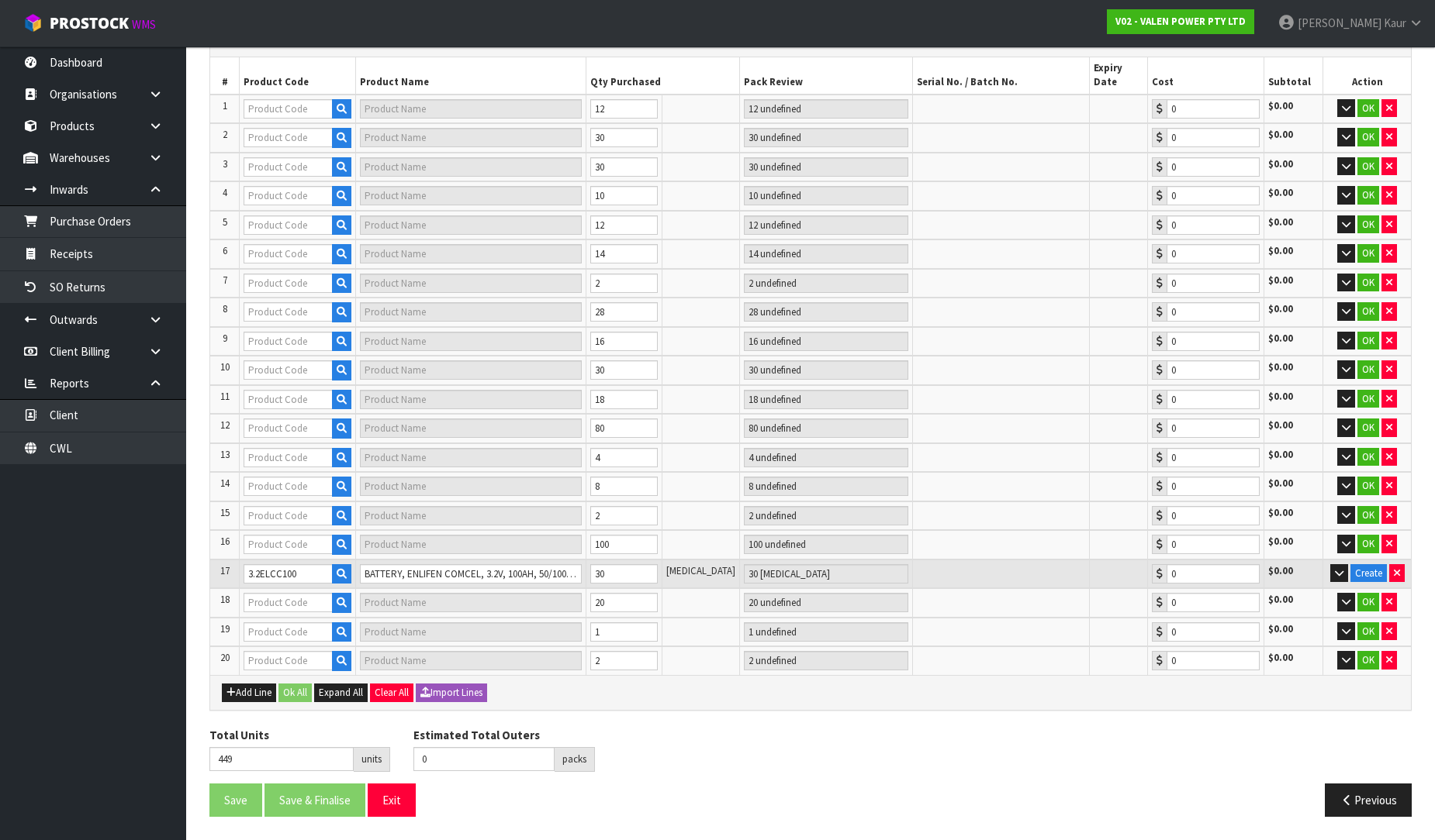
type input "12TP3.3"
type input "[PERSON_NAME] AGM 12V3.3AH BATTERY"
type input "3 CTN"
type input "0.00"
type input "12TP5F2"
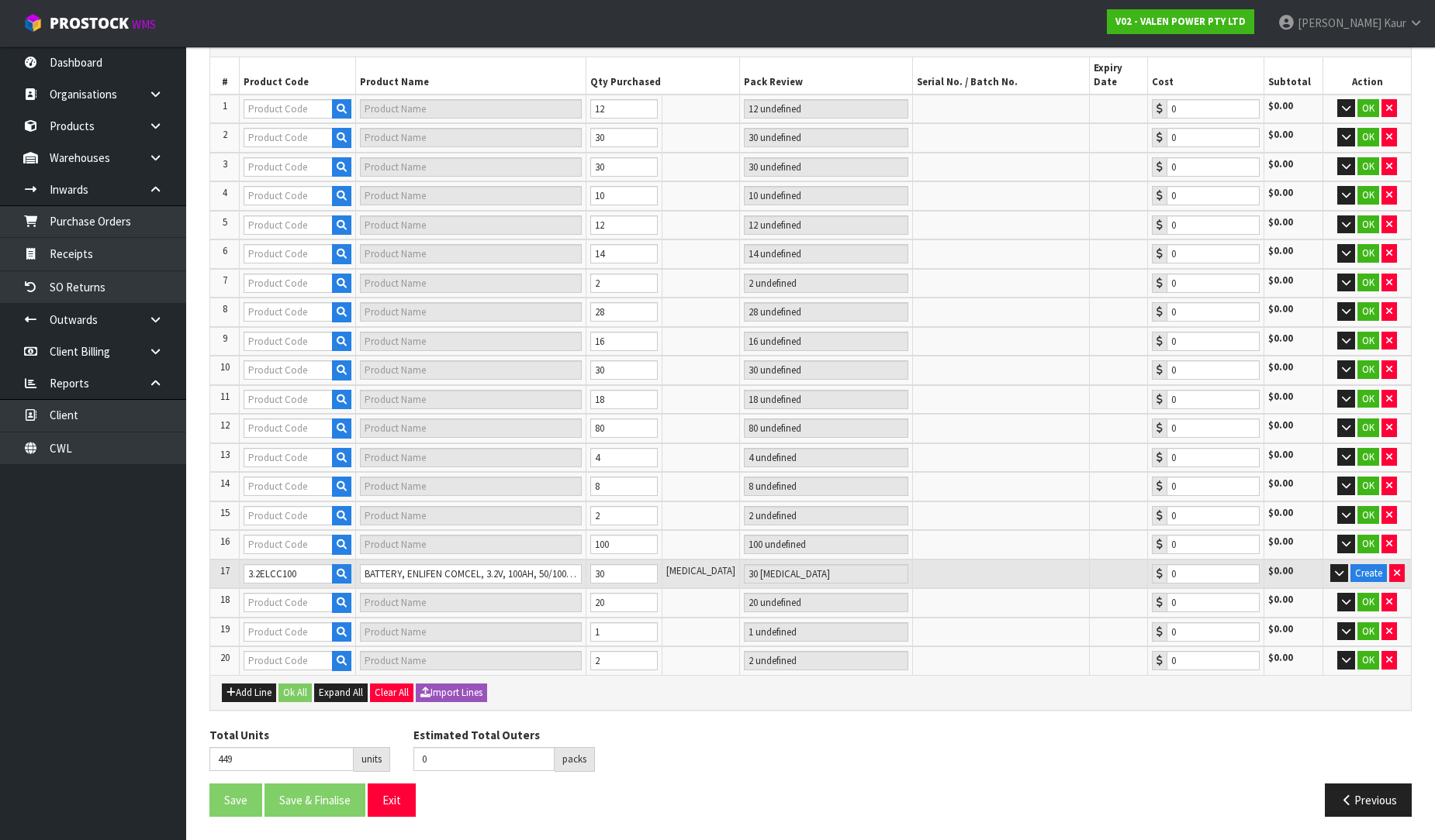
type input "[PERSON_NAME] AGM 12V5AH BATTERY - F2 TERMINAL"
type input "3 CTN"
type input "0.00"
type input "46"
type input "12VF70"
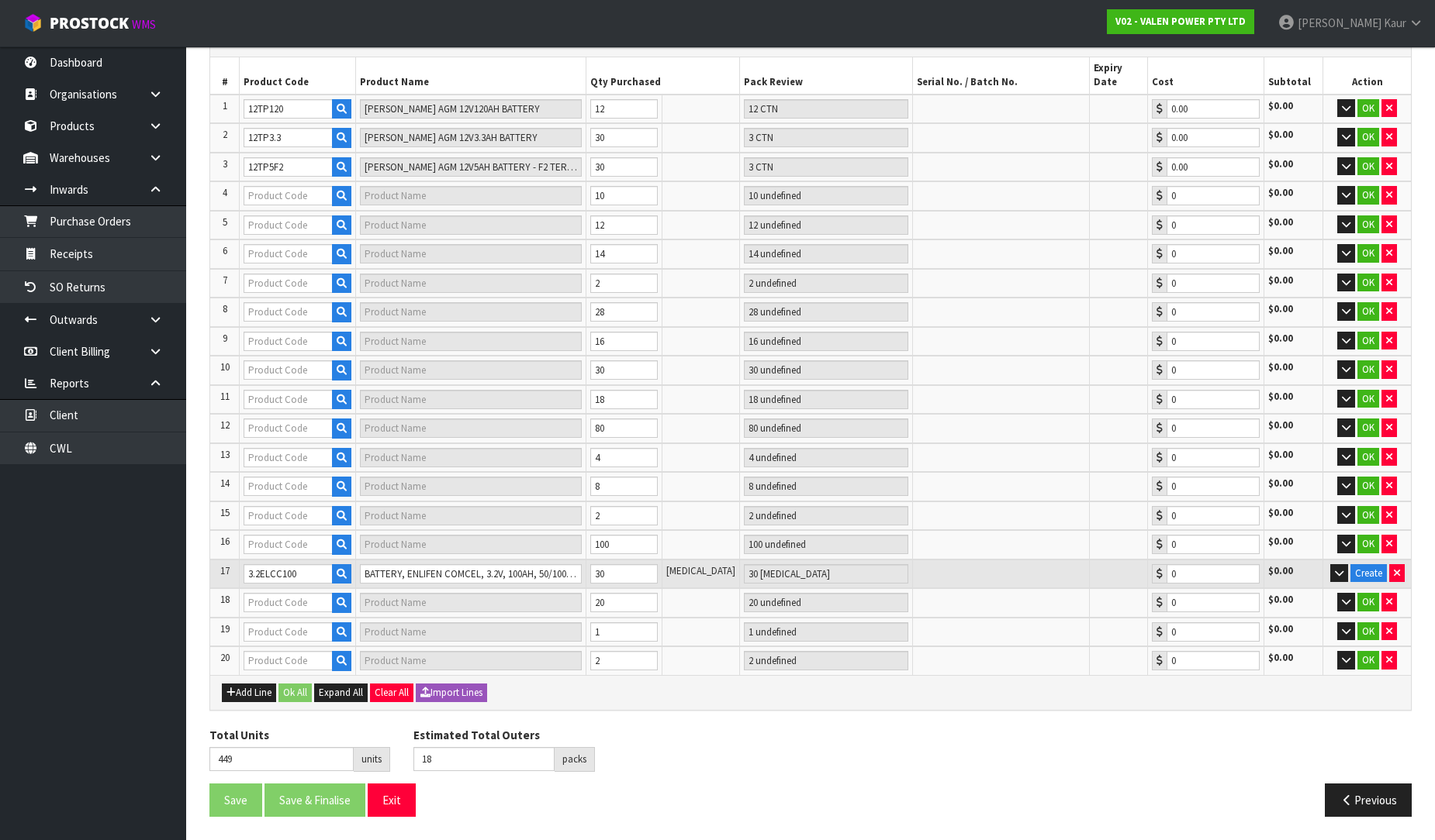
type input "[PERSON_NAME] 12V70Ah Battery"
type input "14 CTN"
type input "0.00"
type input "12VG21"
type input "VALEN GEL 12V21AH BATTERY"
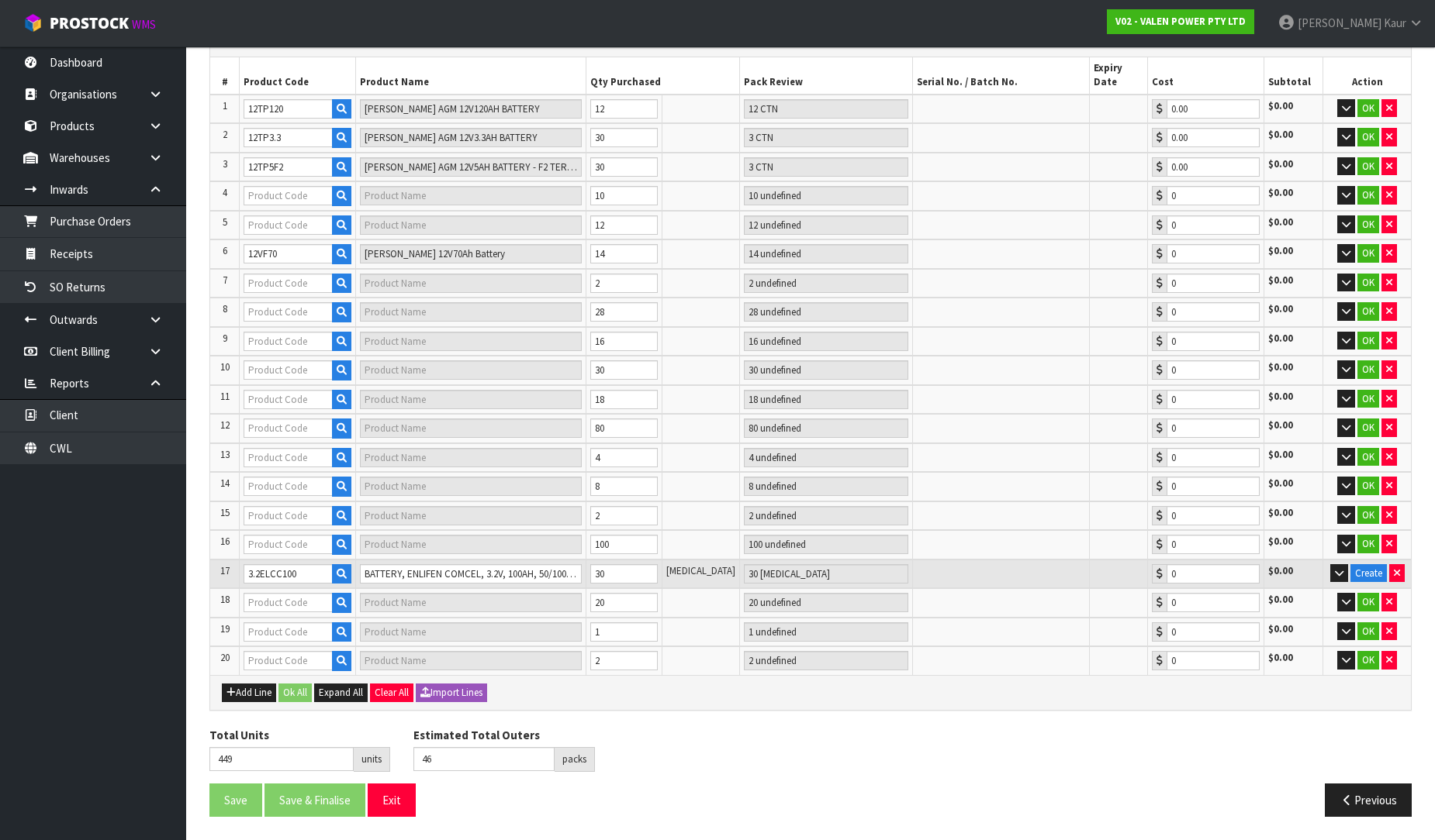
type input "14 CTN"
type input "0.00"
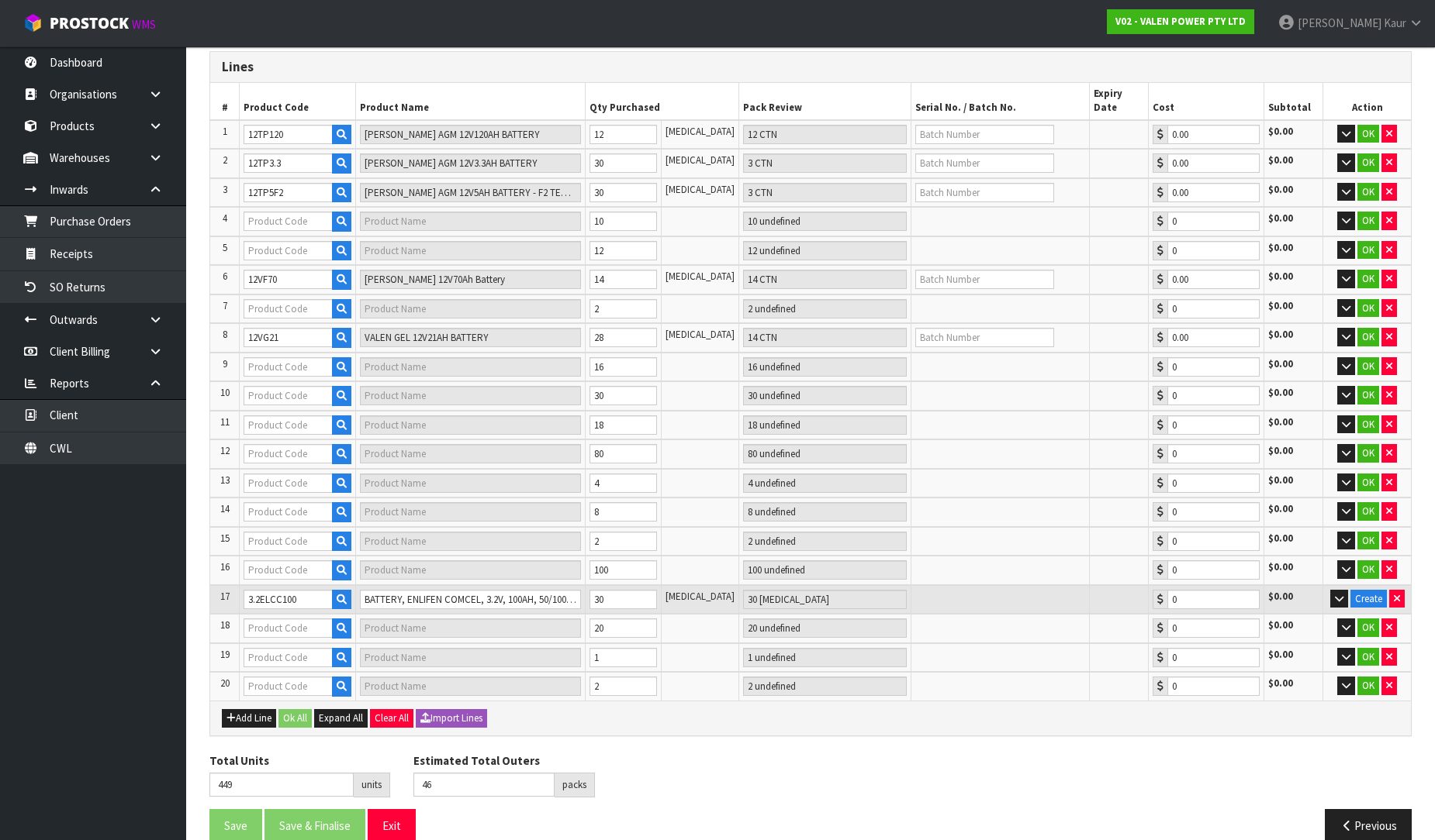
type input "48"
type input "12VG100"
type input "VALEN GEL 12V100AH BATTERY"
type input "2 CTN"
type input "0.00"
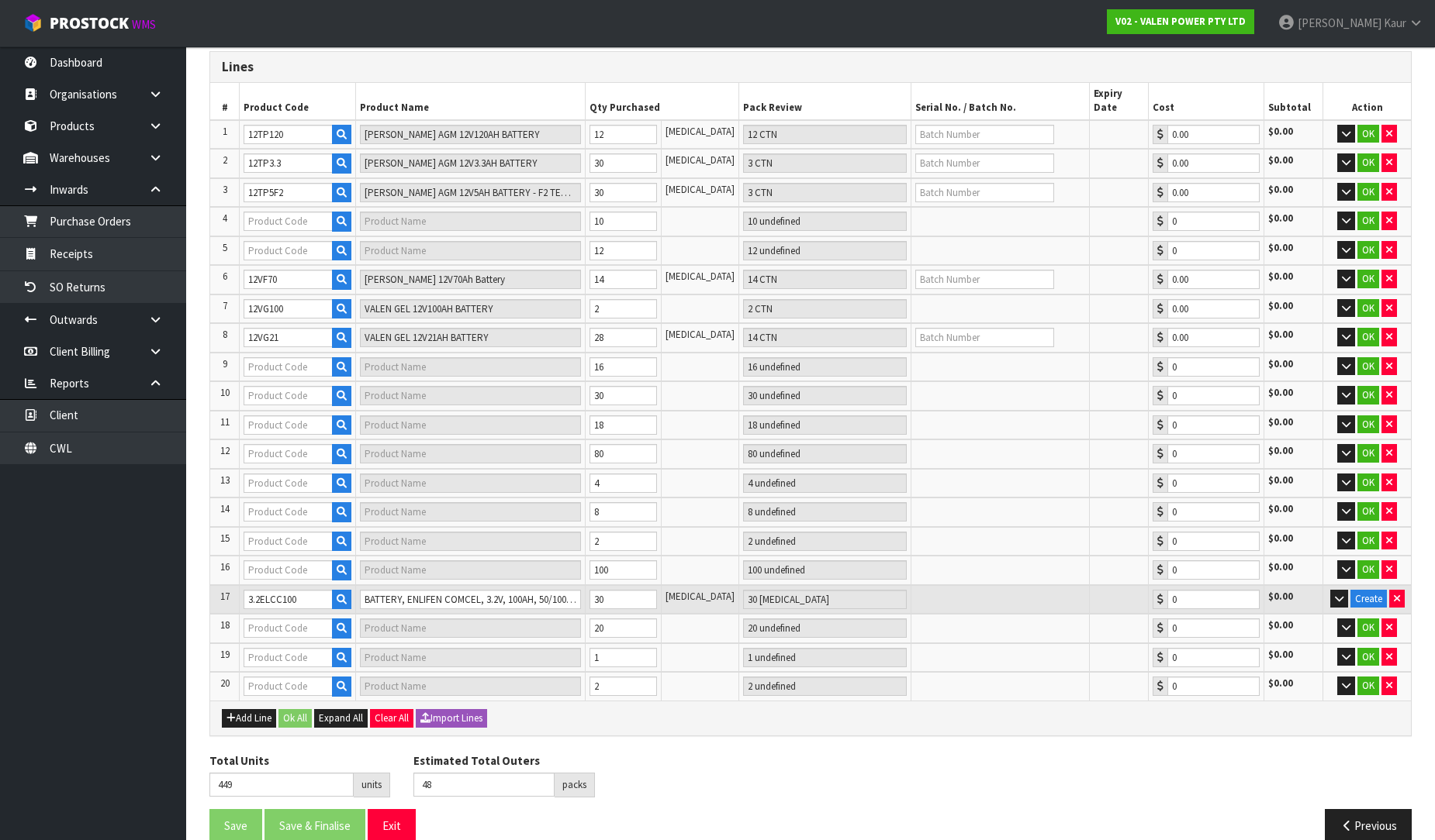
type input "74"
type input "12VF33"
type input "[PERSON_NAME] 12V 33AH BATTERY"
type input "10 CTN"
type input "0.00"
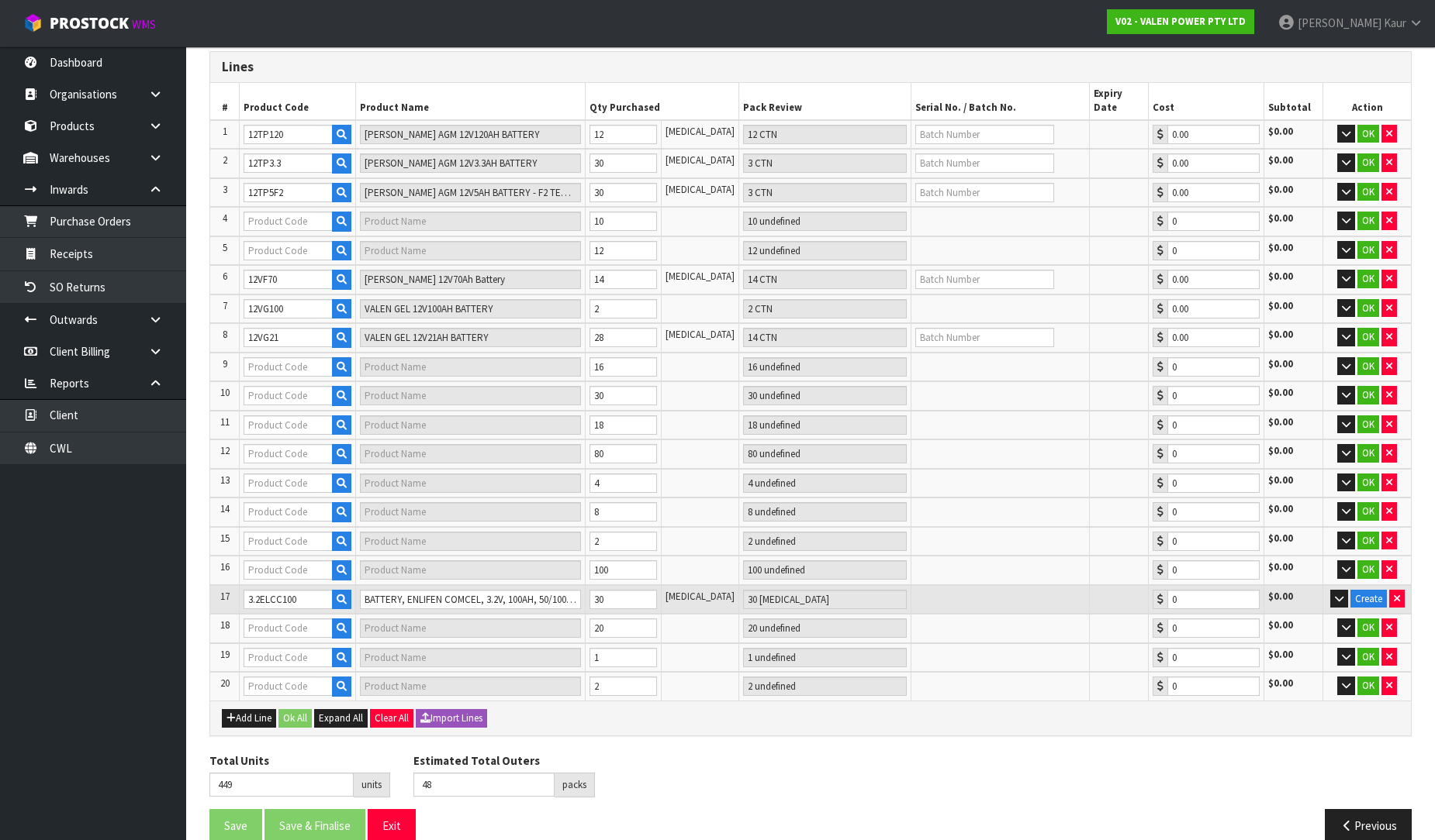
type input "12VG40"
type input "VALEN GEL 12V40AH BATTERY"
type input "16 CTN"
type input "0.00"
type input "92"
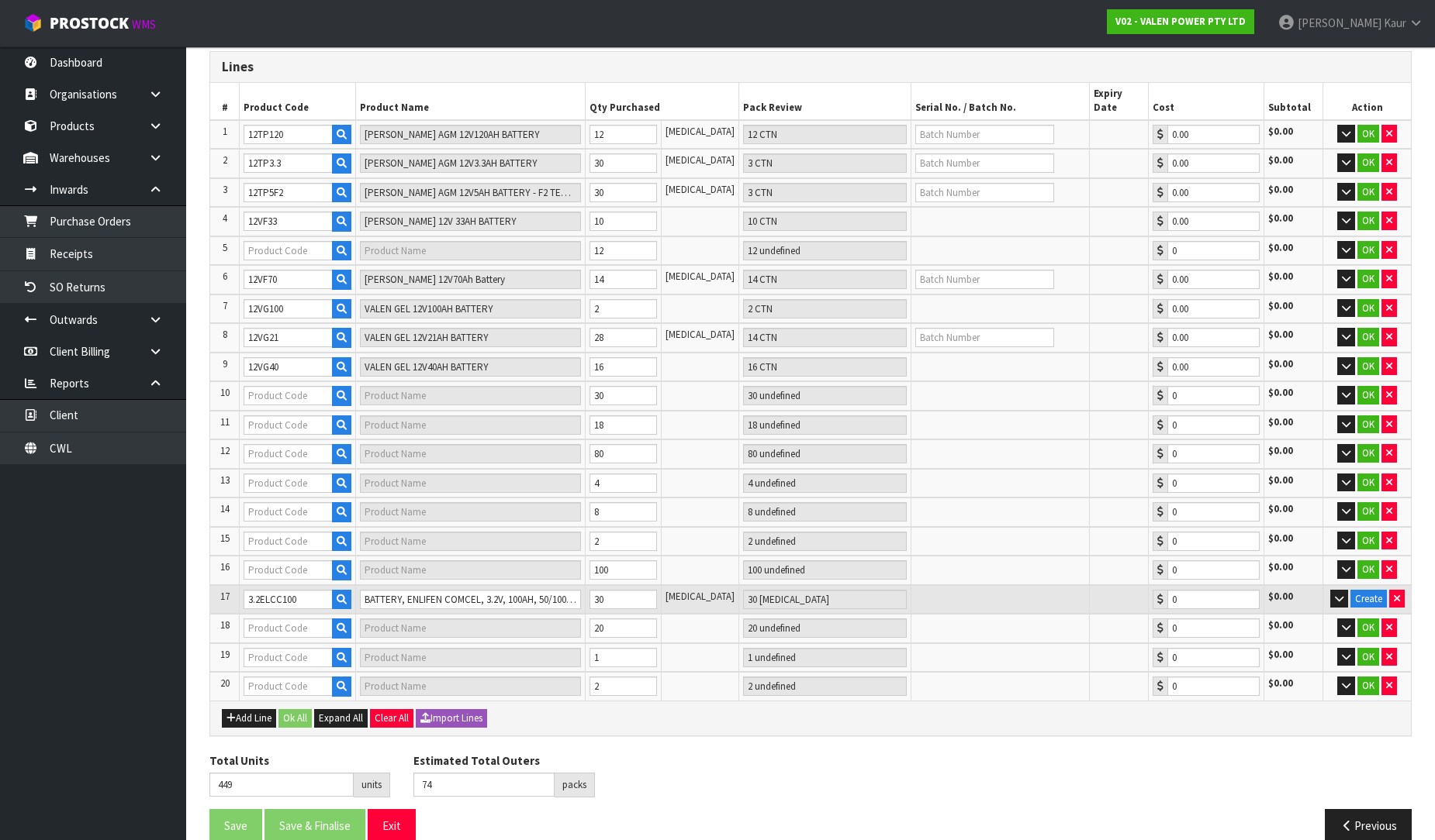
type input "12VG70"
type input "VALEN GEL 12V70AH BATTERY"
type input "18 CTN"
type input "0.00"
type input "122"
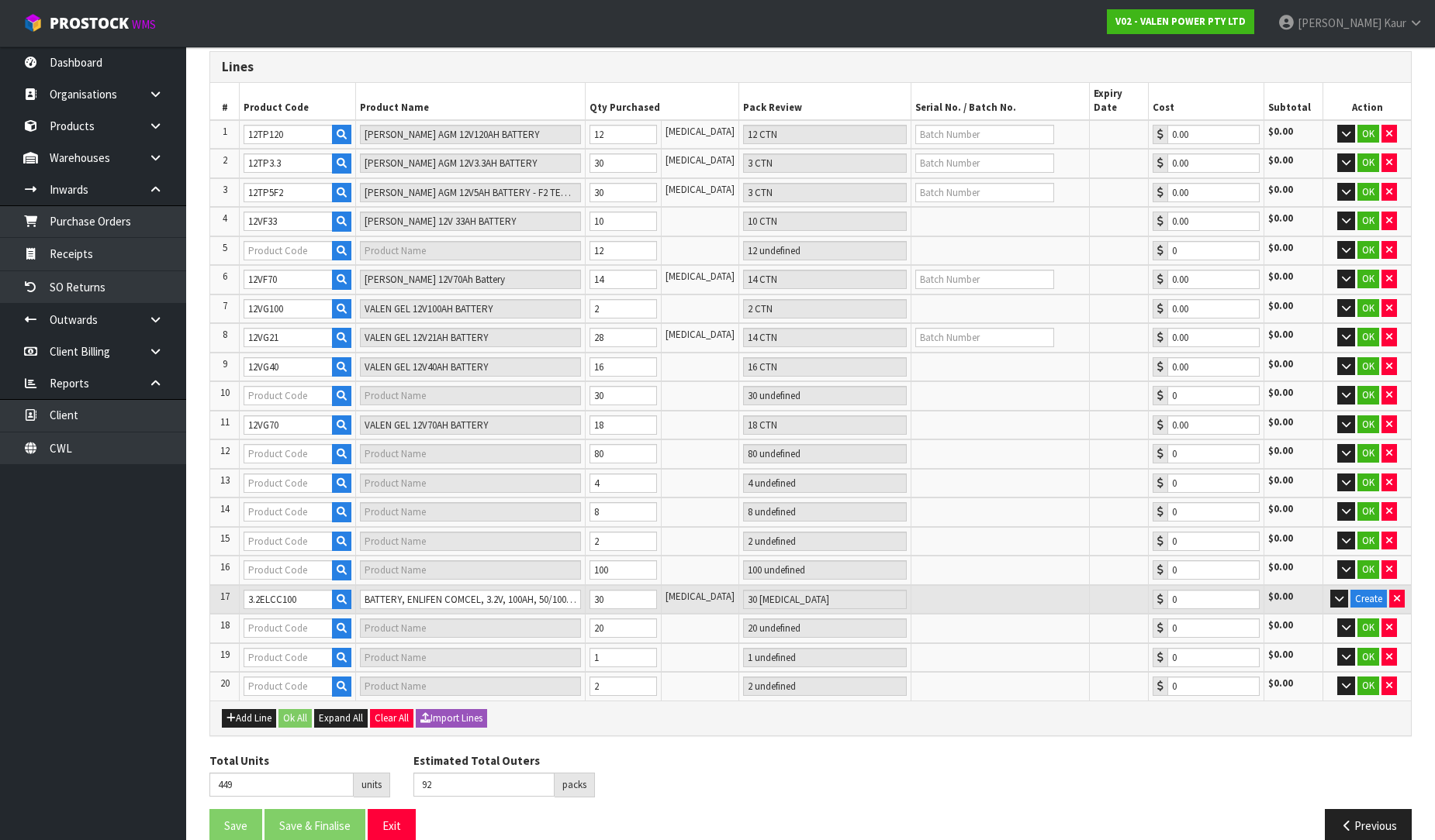
type input "12VG55"
type input "VALEN GEL 12V55AH BATTERY"
type input "30 CTN"
type input "0.00"
type input "134"
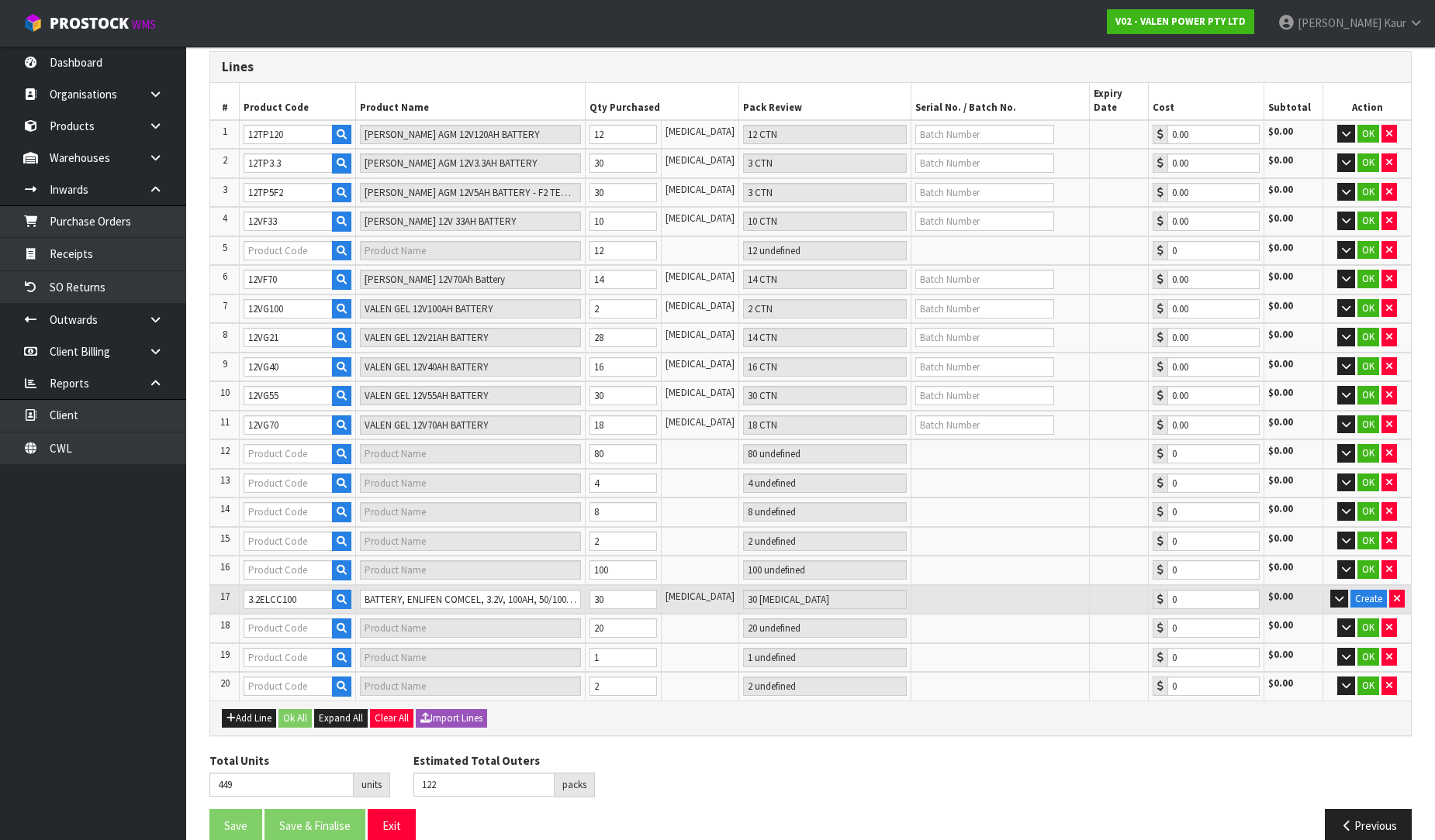
type input "12VF50"
type input "[PERSON_NAME] 12V50AH BATTERY"
type input "12 CTN"
type input "0.00"
type input "159"
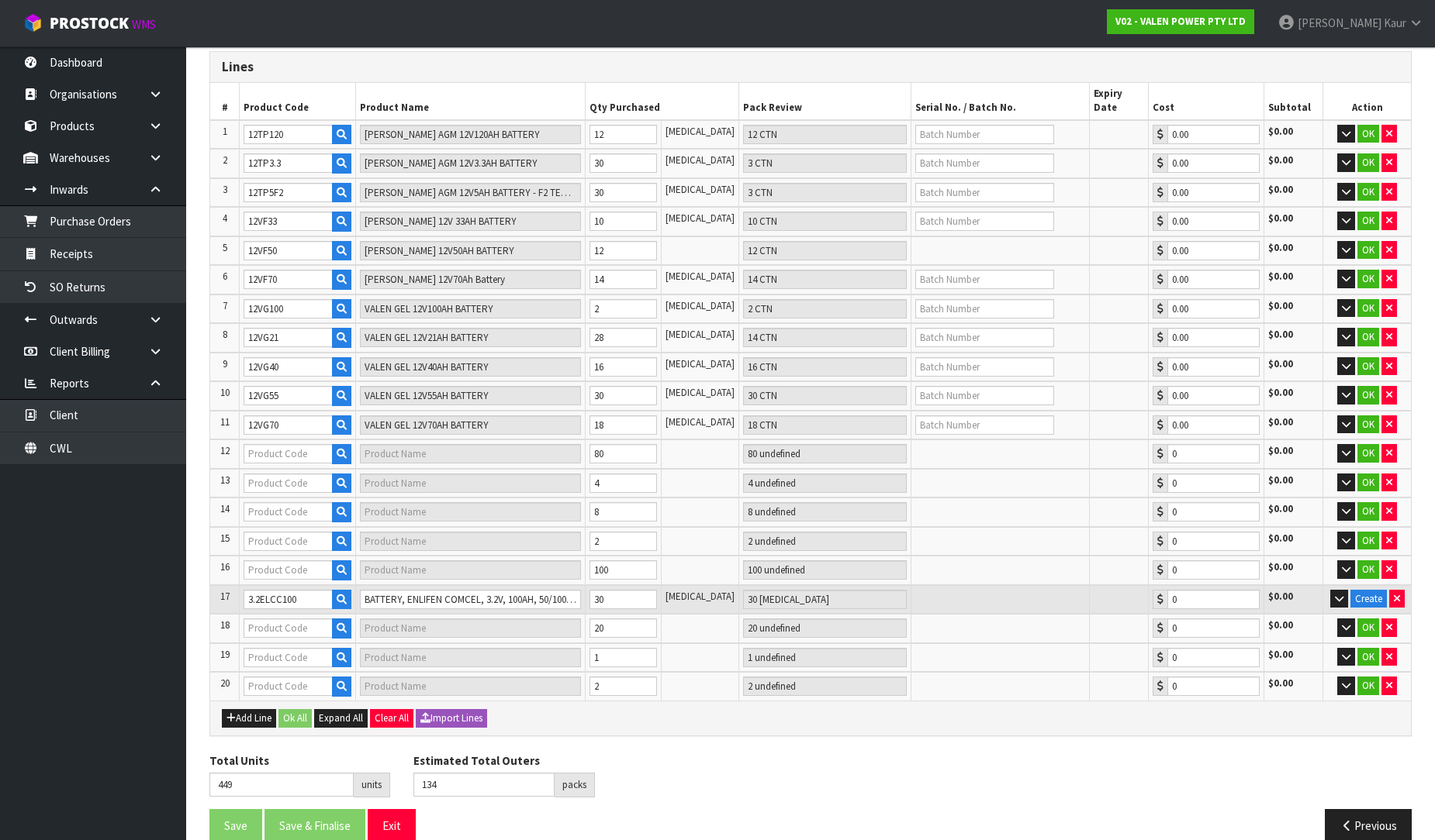
type input "12VX14"
type input "VALEN X-CEL 12V14AH BATTERY - F2 TERMINAL"
type input "20 CTN"
type input "0.00"
type input "12VX40"
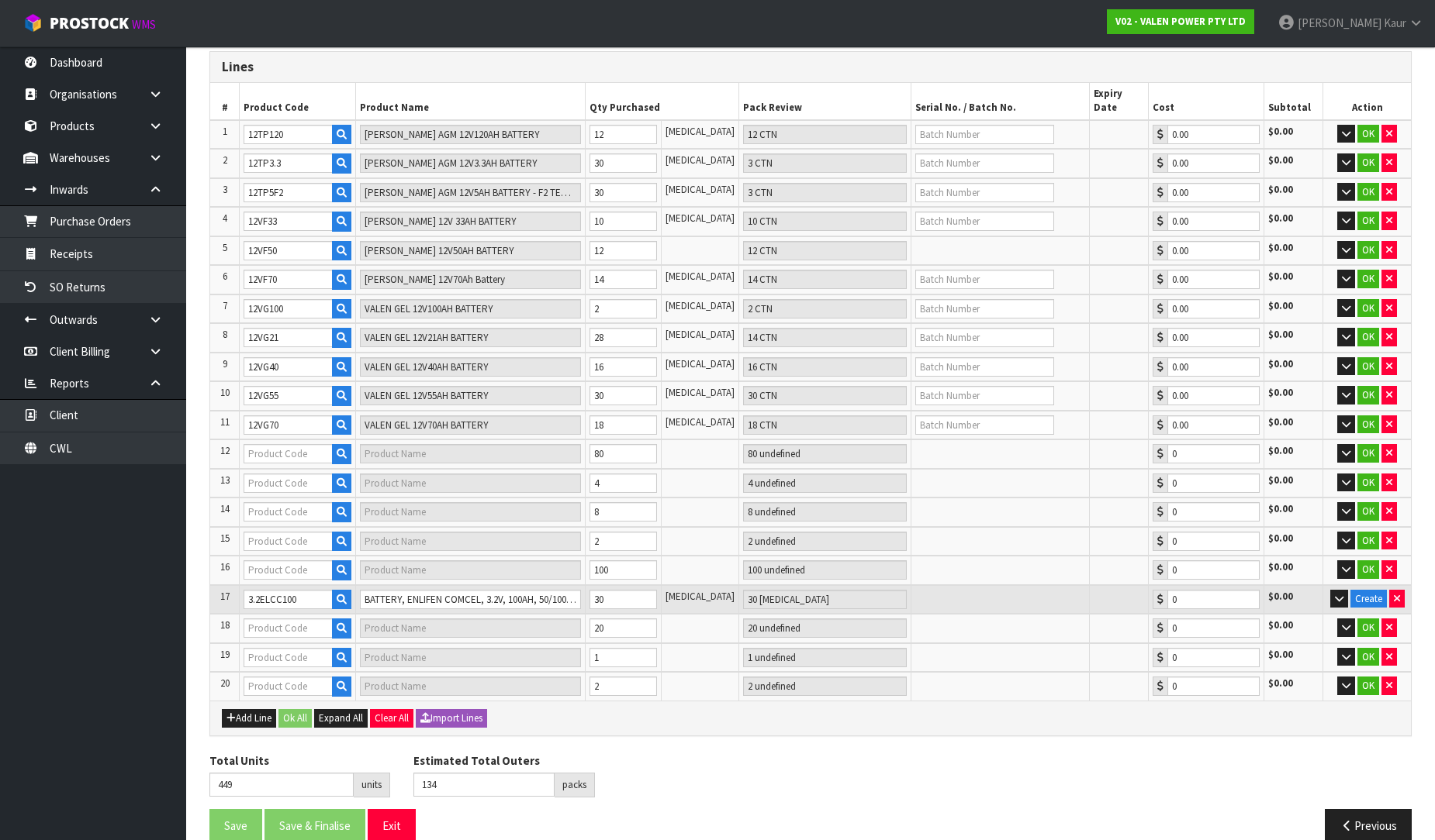
type input "VALEN X-CEL 12V40AH BATTERY"
type input "4 CTN"
type input "0.00"
type input "12TP1.3"
type input "[PERSON_NAME] AGM 12V1.3AH BATTERY"
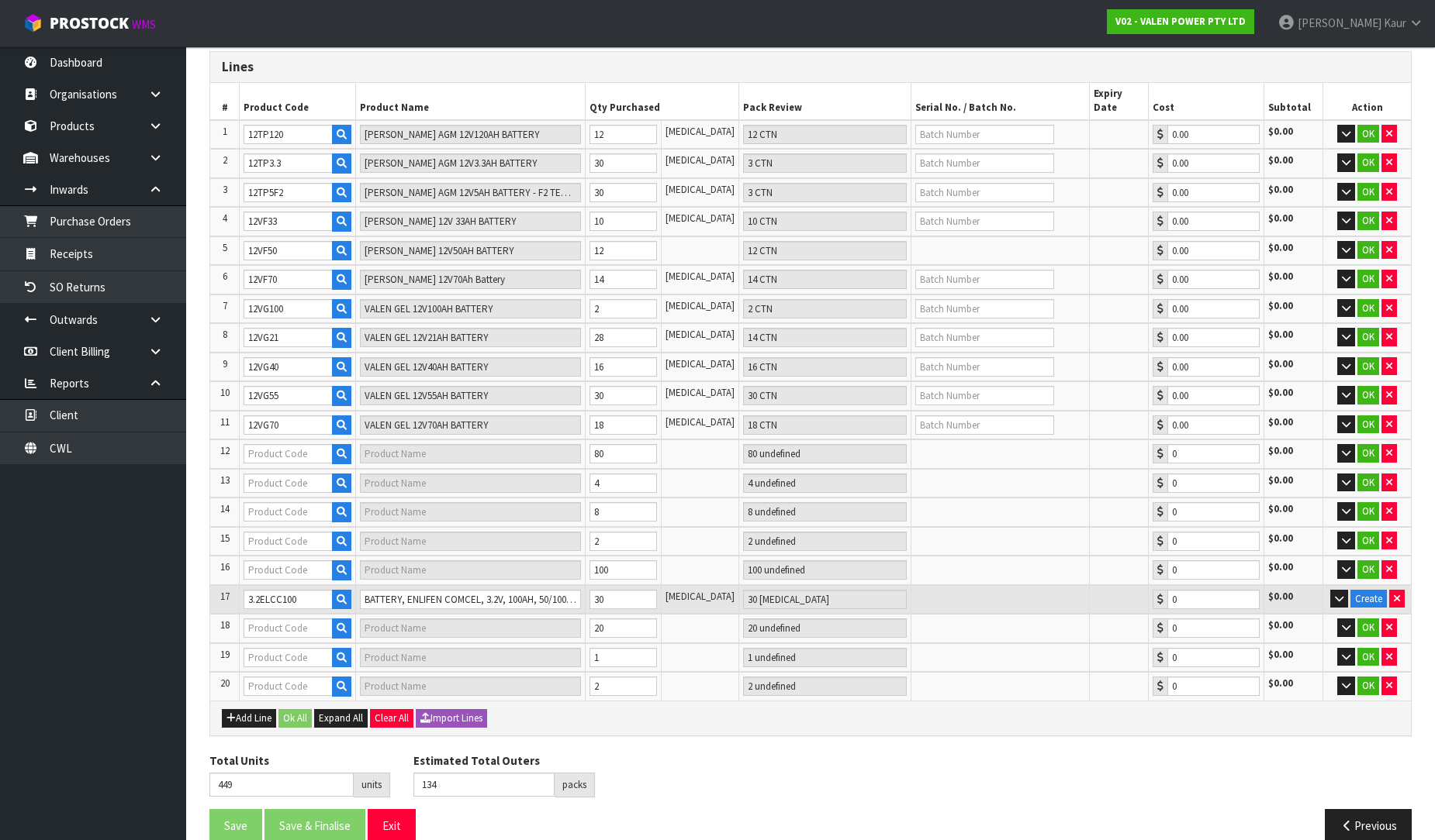
type input "1 CTN"
type input "0.00"
type input "BA24019"
type input "FLEXIBLE BATTERY CABKE 190A, 230MM HC/HC"
type input "8 [MEDICAL_DATA]"
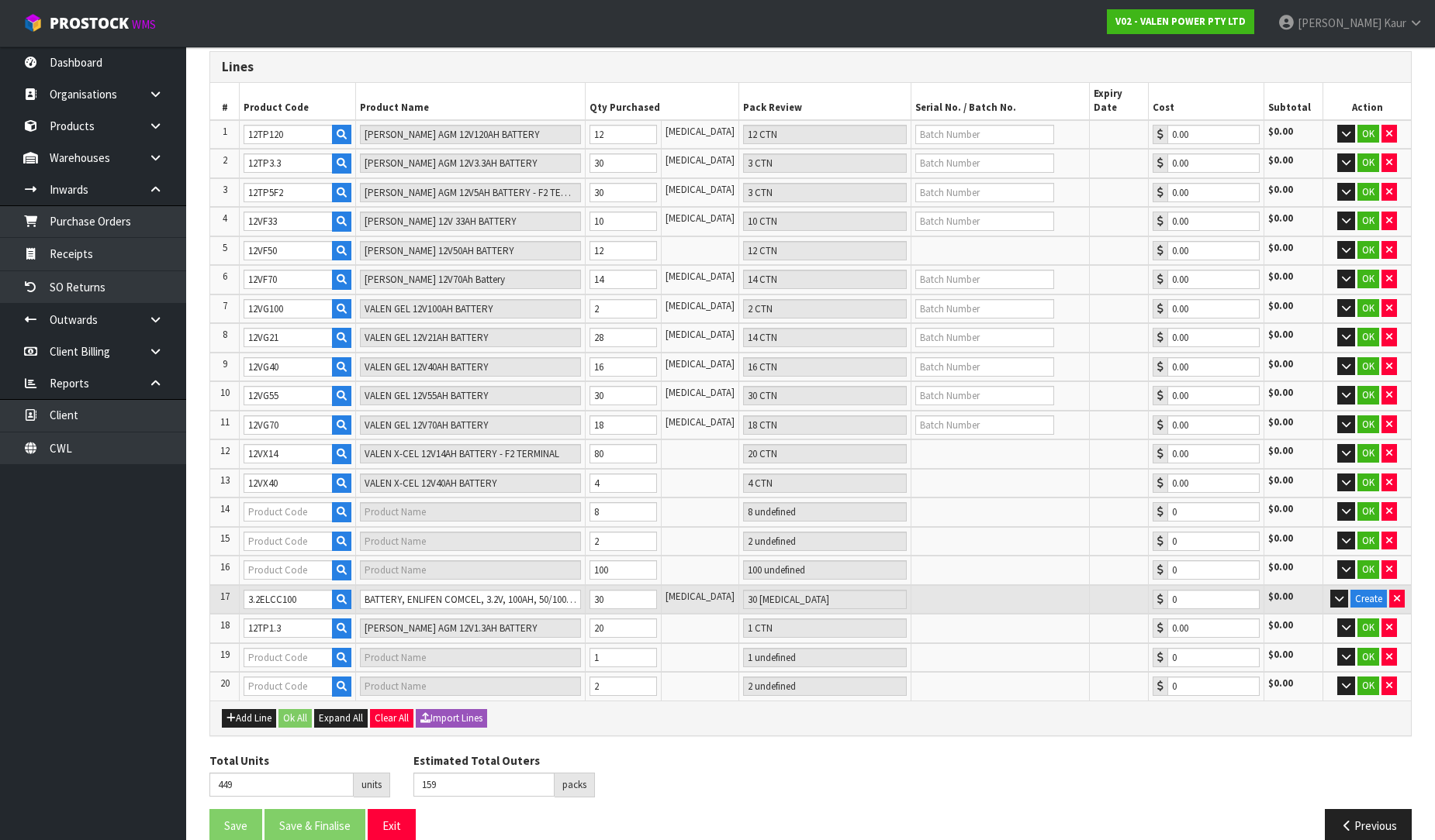
type input "0.00"
type input "167"
type input "P-LOLLY"
type input "MEAT BOOK"
type input "8 CTN + 4 [MEDICAL_DATA]"
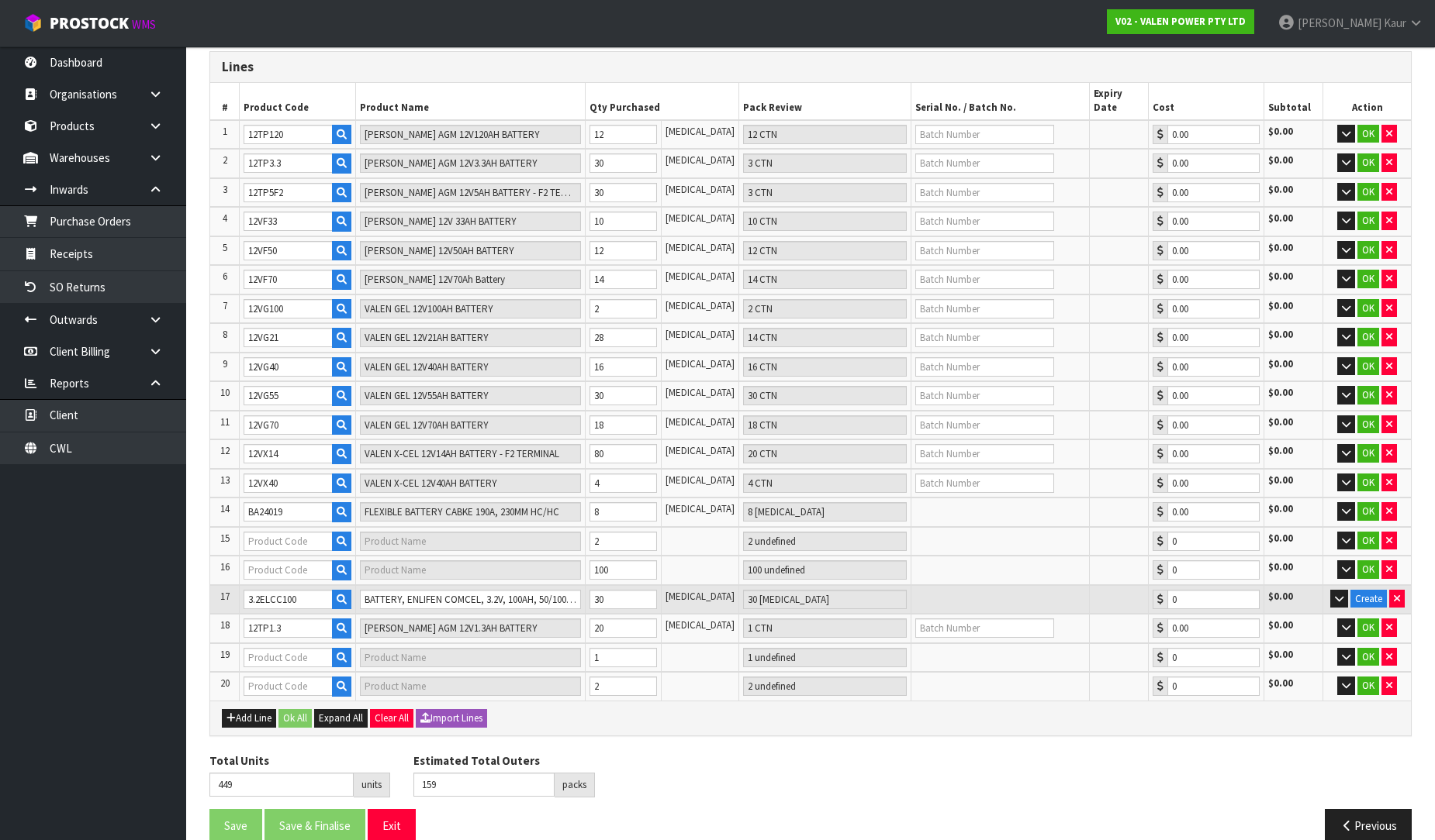
type input "0.00"
type input "BR92001"
type input "SEISMIC FRONT TERMINAL BATTERY RACK, STACKABLE, SUIT 100/155AH, 9 UNIT CAPACITY"
type input "1 PLT"
type input "0.00"
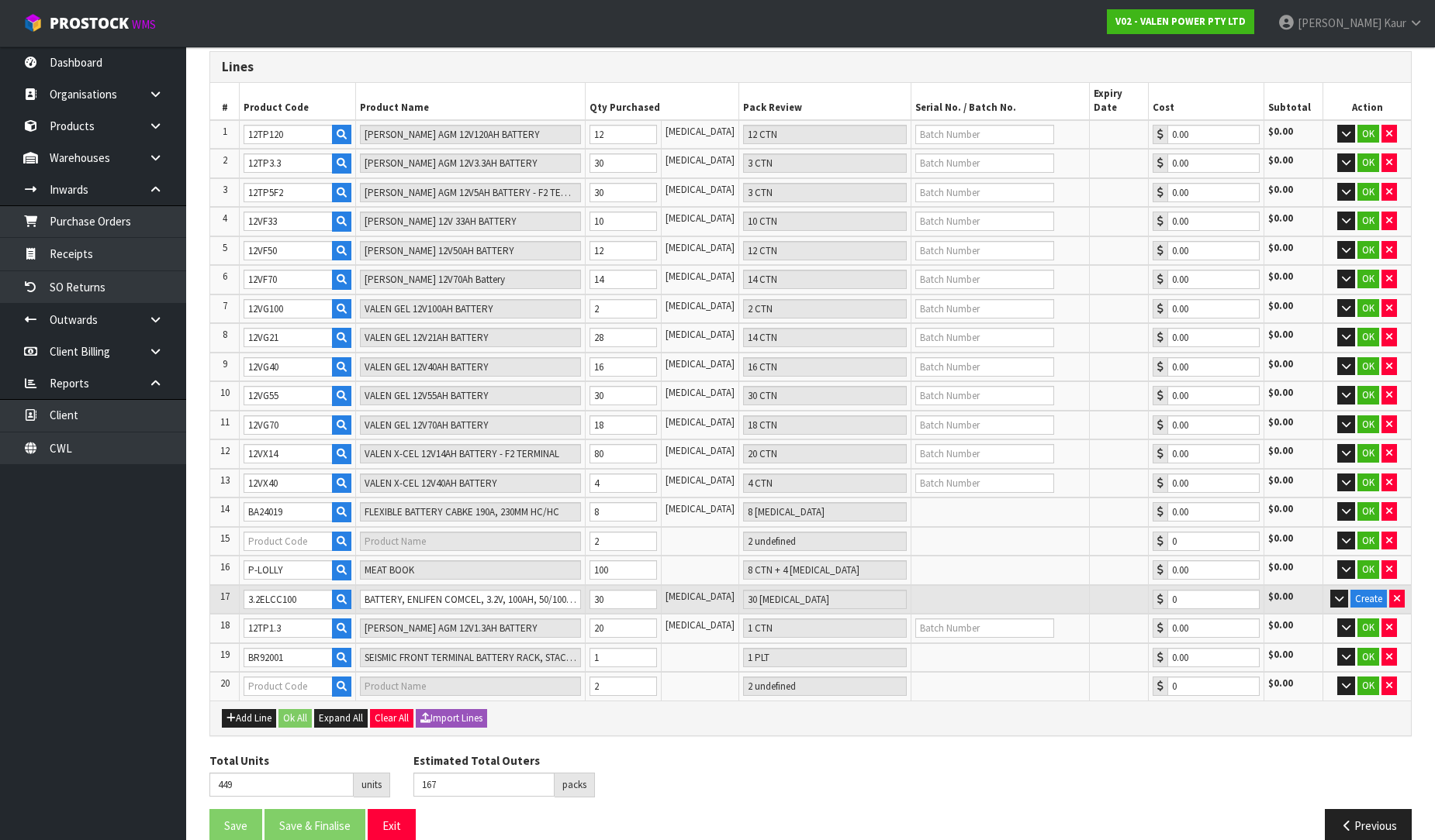
type input "169"
type input "PS81313"
type input "PS81313 UPS, TRAFFIC CONTROL OUTDOOR, HIGH TEMP, 1100VA"
type input "2 CTN"
type input "0.00"
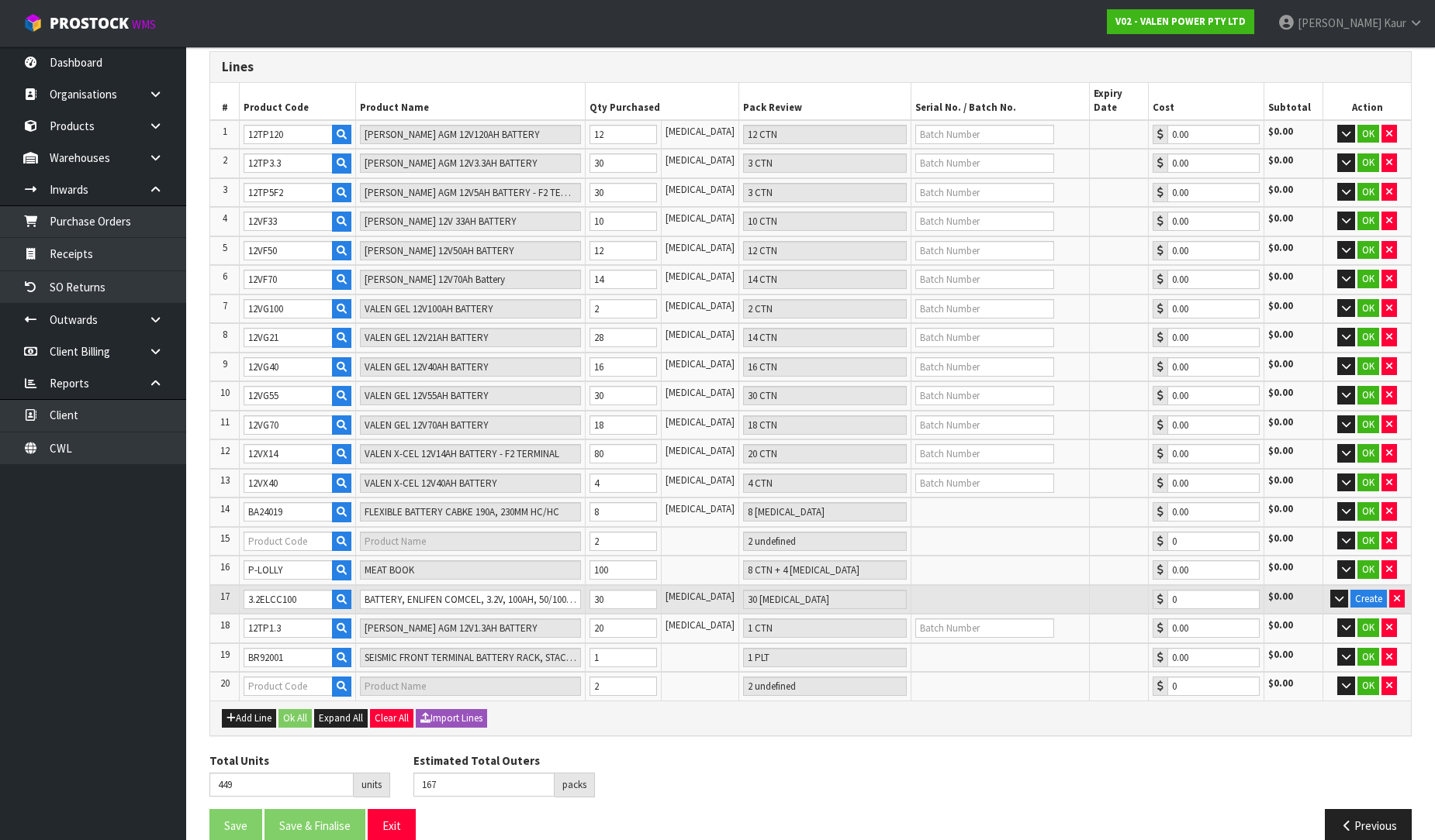
type input "PS88127"
type input "PS88127 UPS EXTRA, TRAFFIC CONTROL OUTDOOR, RACK MOUNT EARS (2000+)"
type input "2 [MEDICAL_DATA]"
type input "0.00"
click at [1378, 590] on button "Create" at bounding box center [1369, 599] width 37 height 18
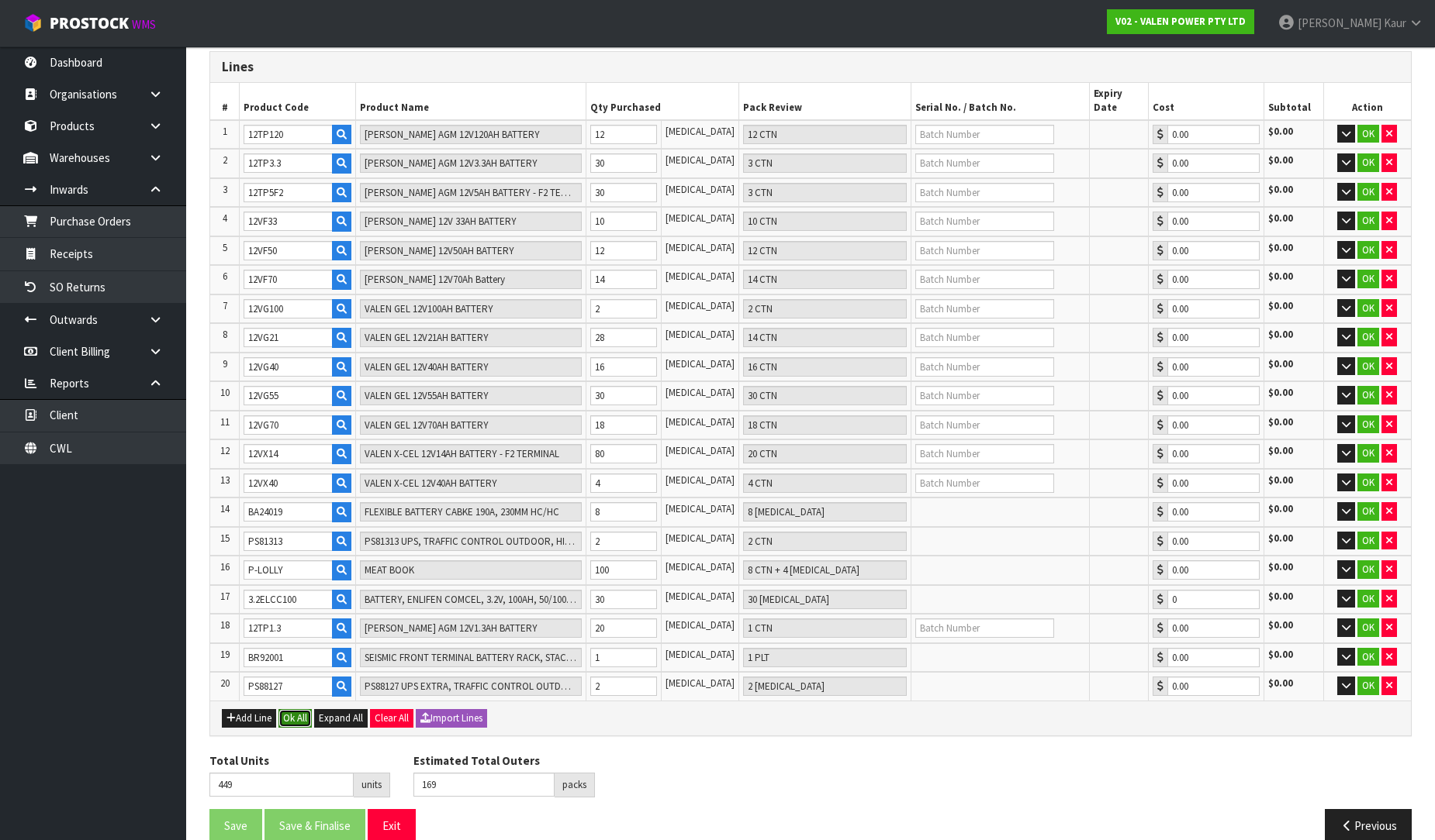
click at [306, 710] on button "Ok All" at bounding box center [295, 718] width 33 height 18
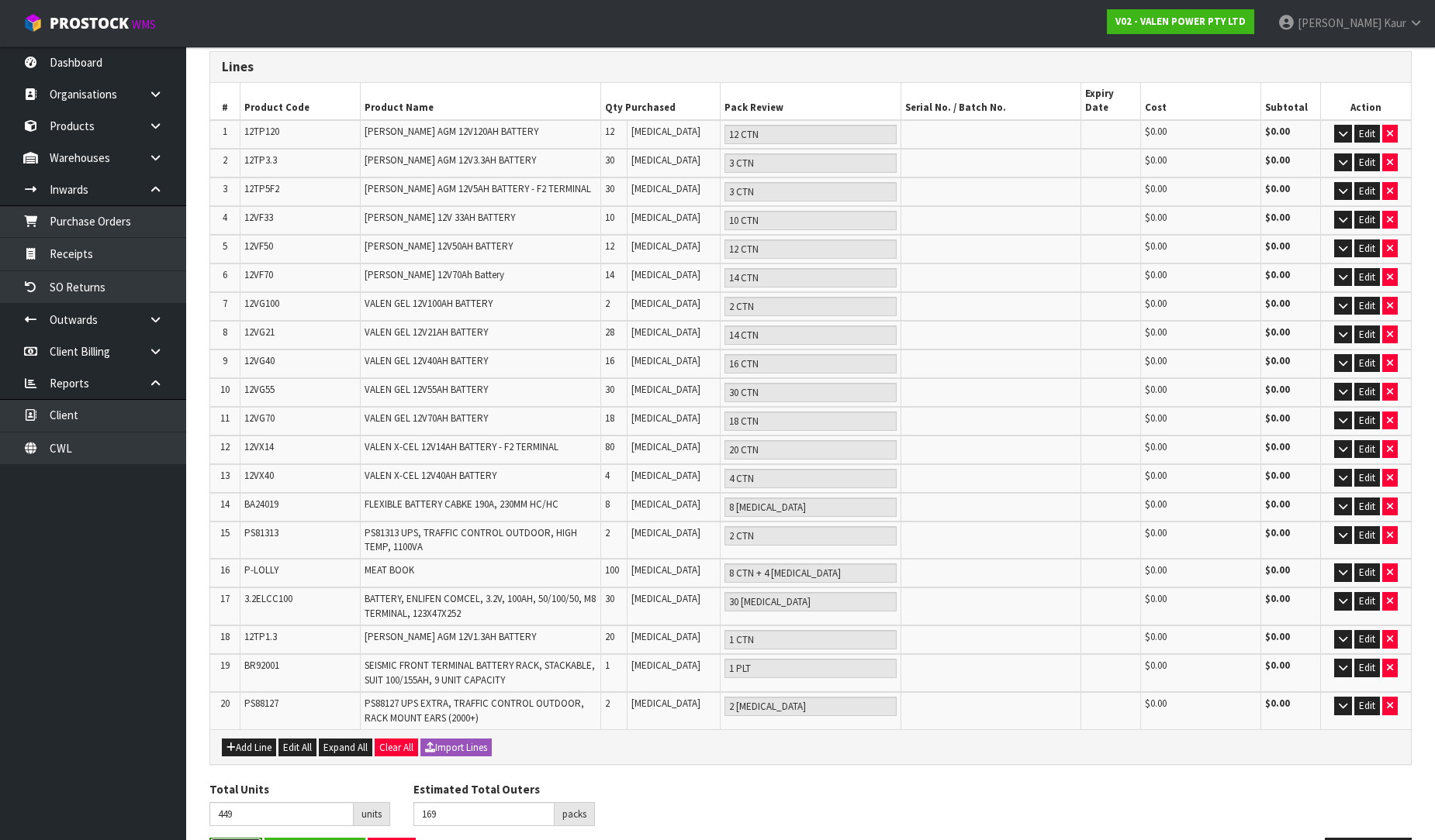
click at [233, 838] on button "Save" at bounding box center [236, 854] width 53 height 33
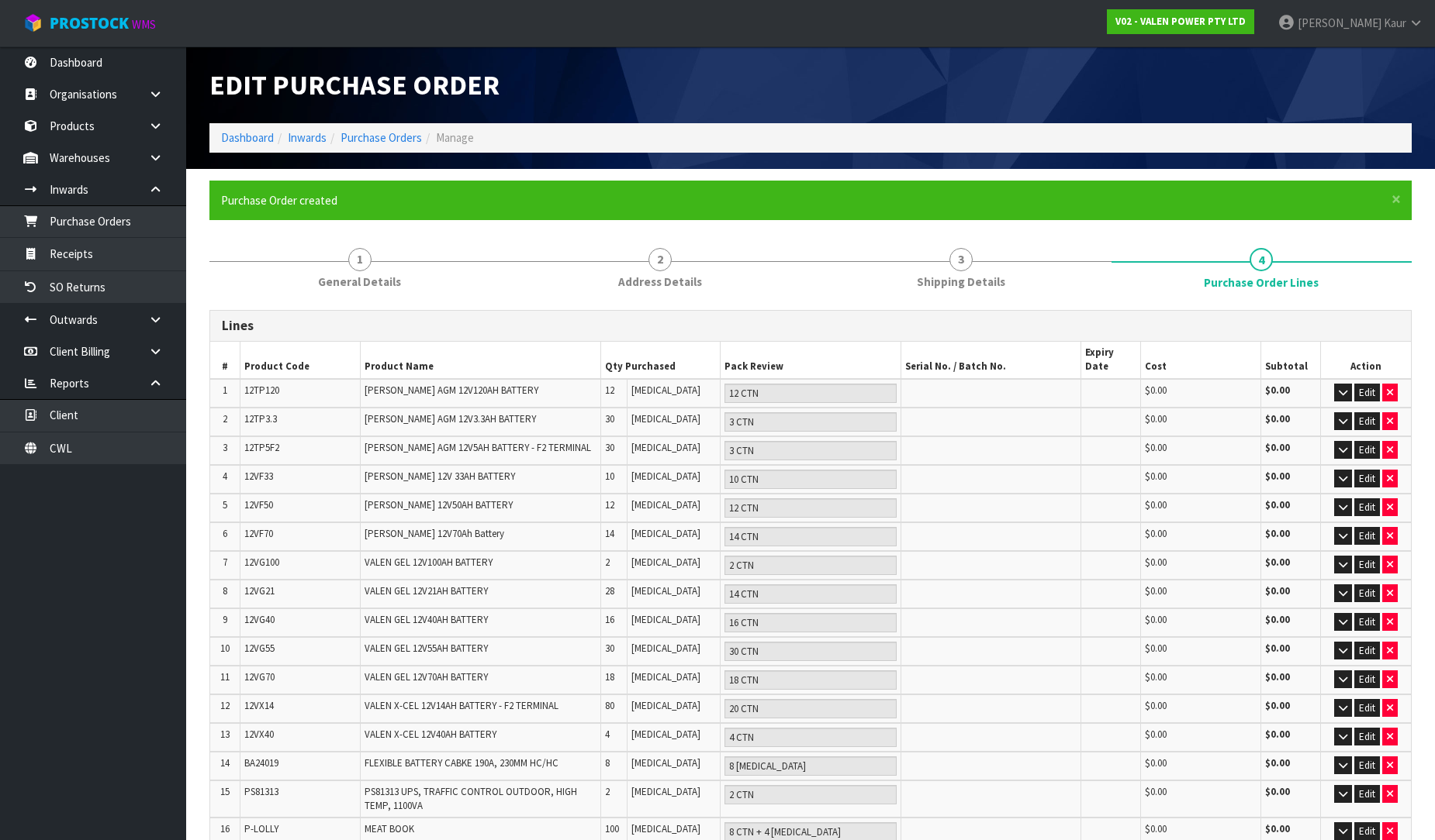
type input "0"
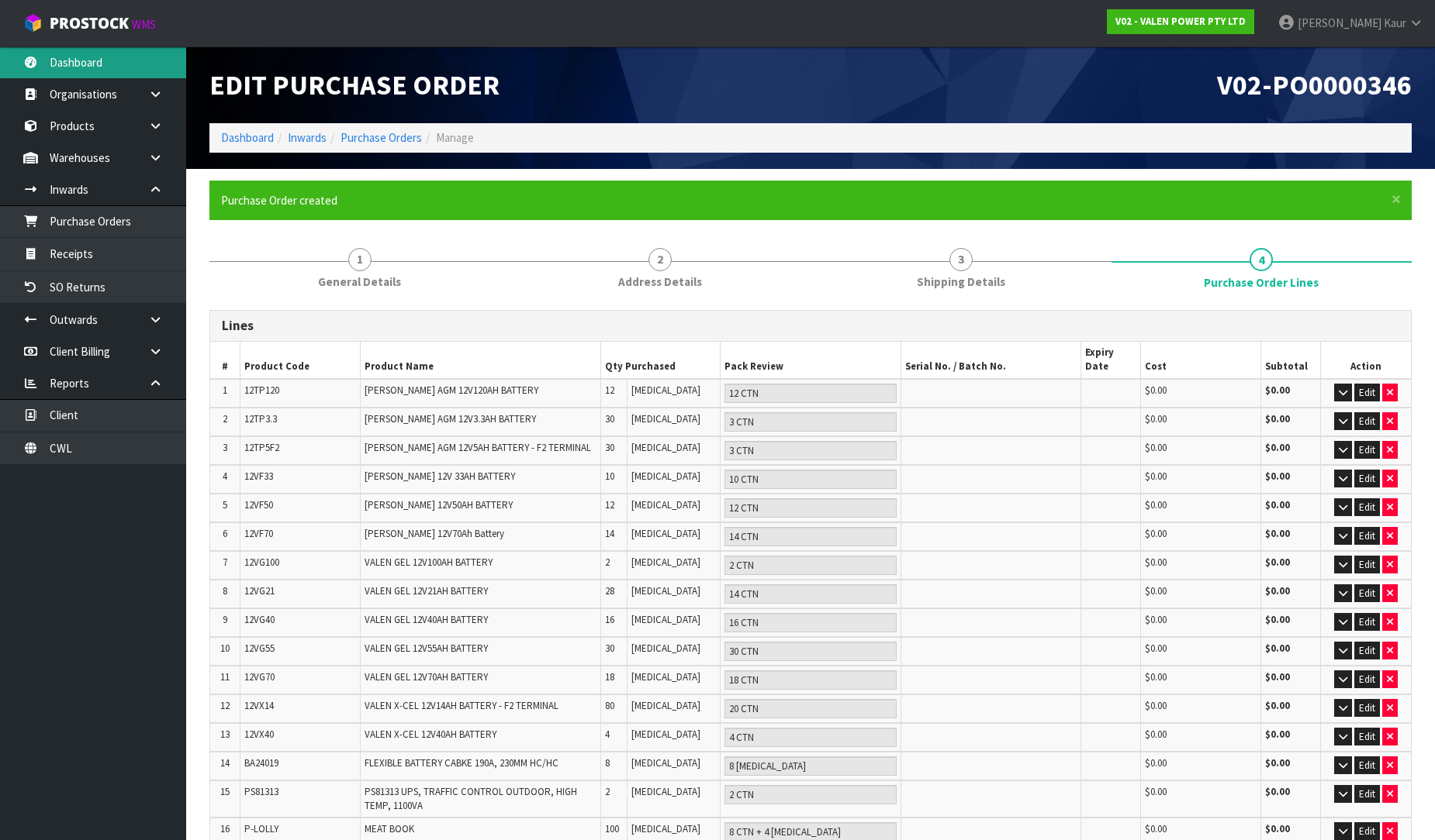
click at [119, 57] on link "Dashboard" at bounding box center [93, 62] width 186 height 32
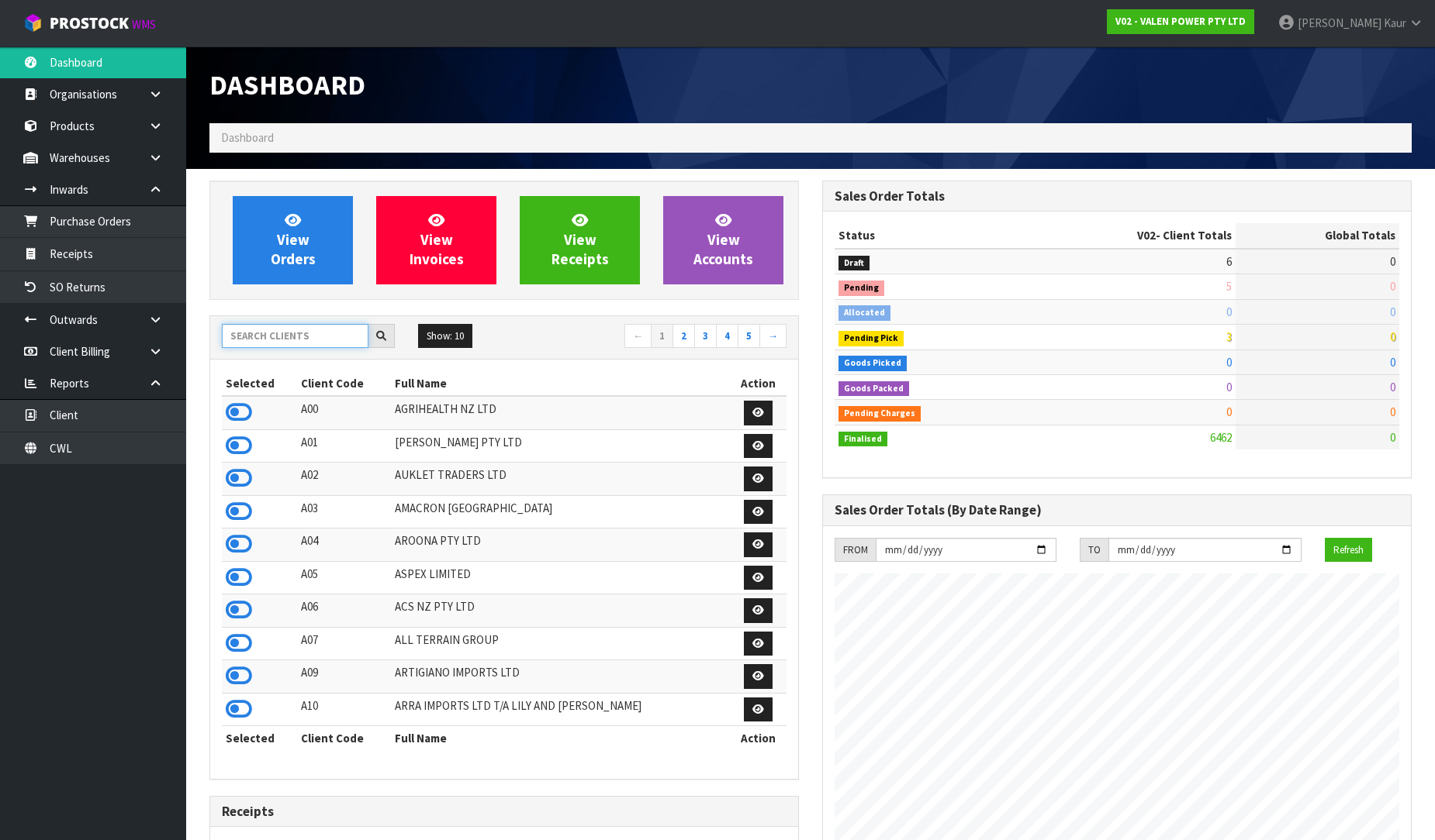
scroll to position [1174, 613]
click at [298, 338] on input "text" at bounding box center [295, 336] width 146 height 24
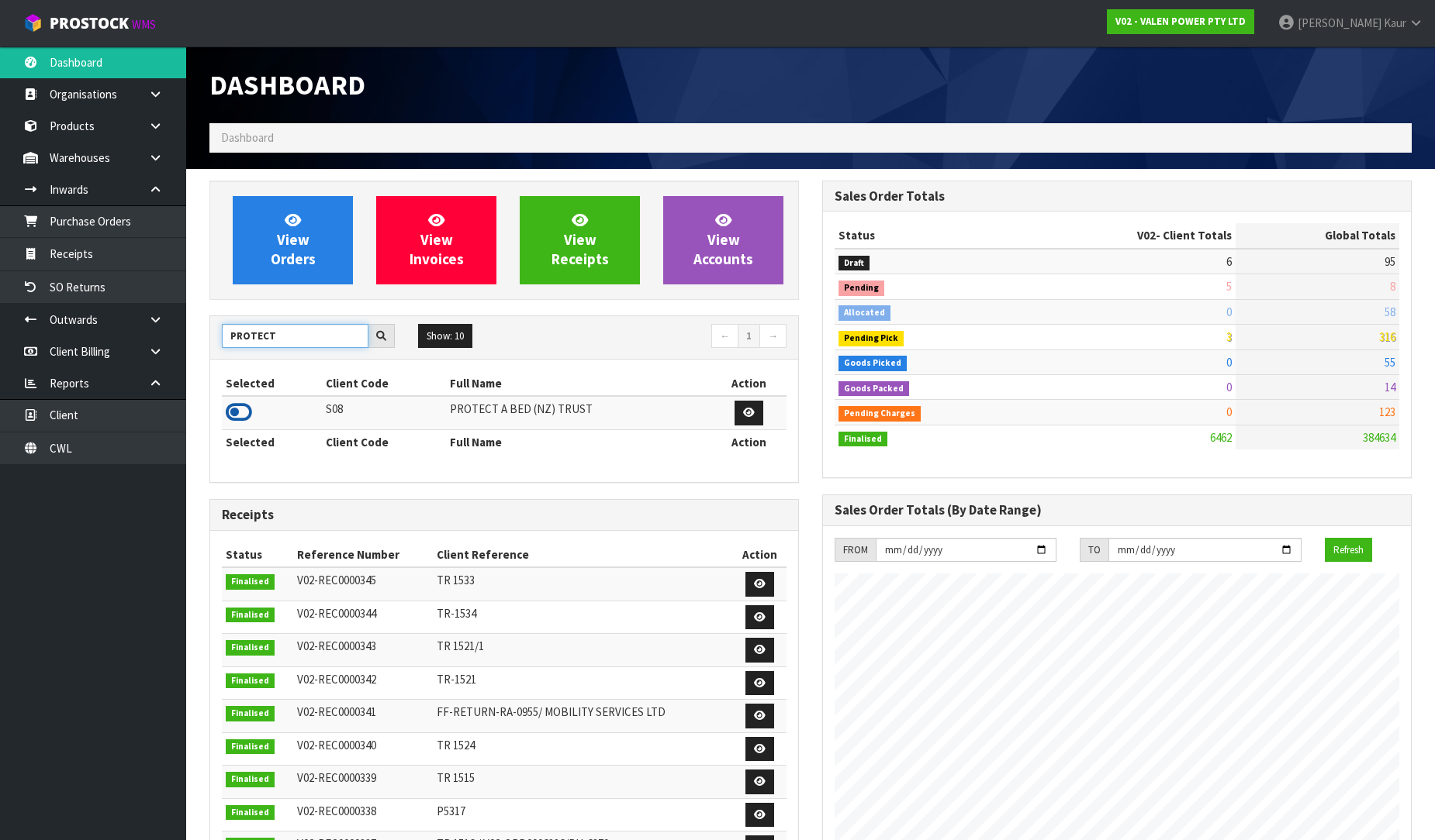
type input "PROTECT"
click at [248, 412] on icon at bounding box center [239, 412] width 26 height 23
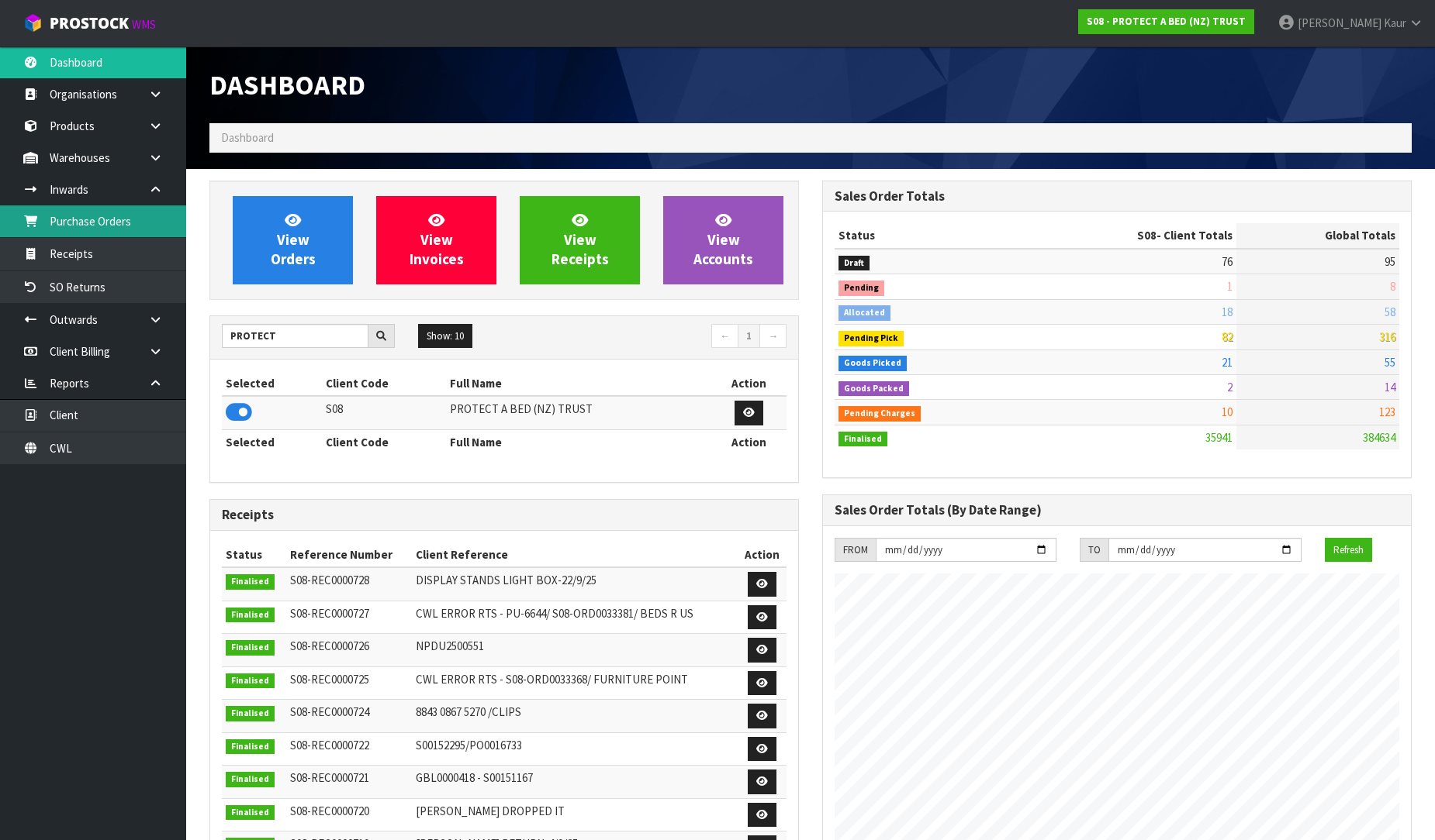
click at [151, 228] on link "Purchase Orders" at bounding box center [93, 221] width 186 height 32
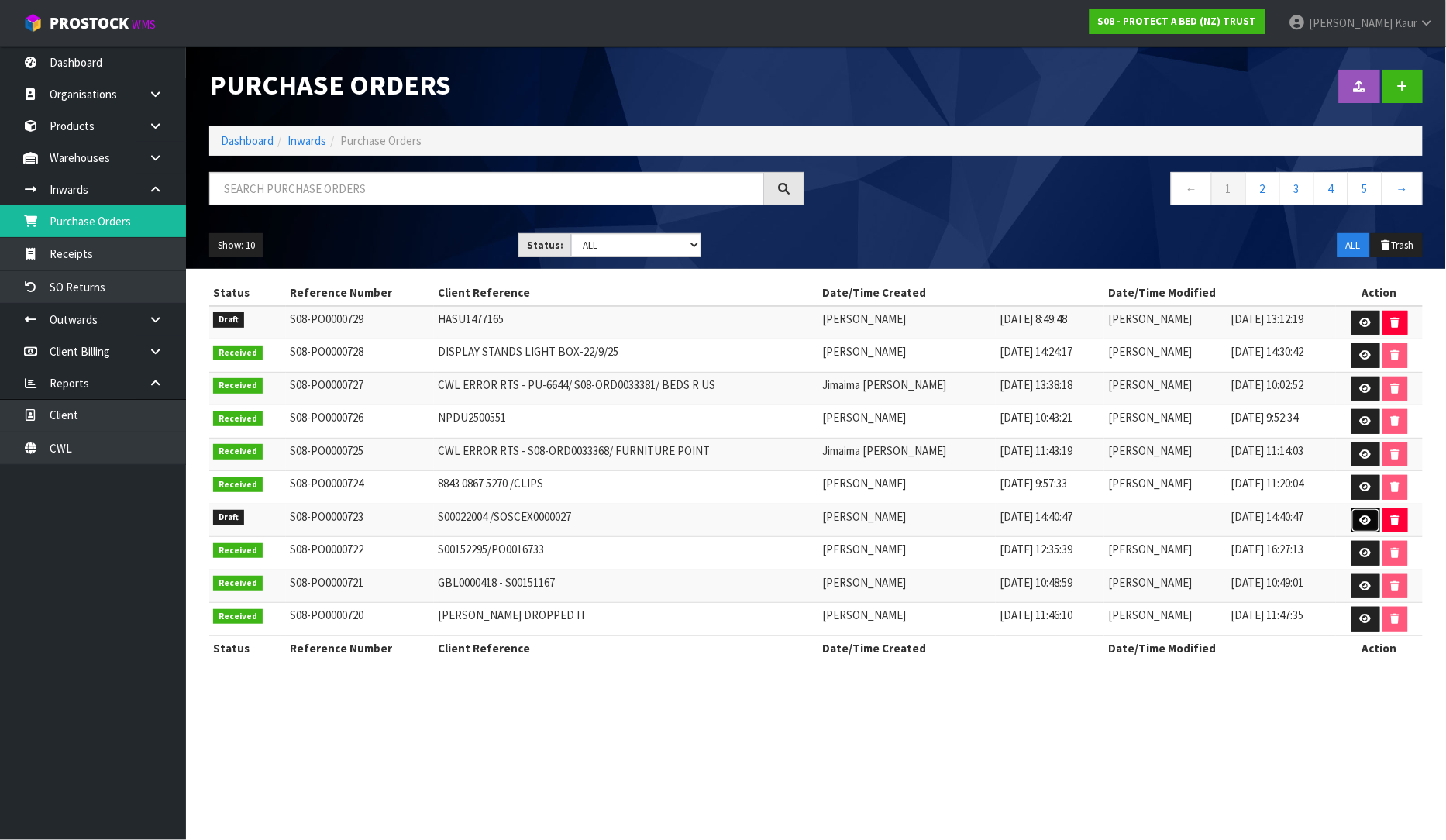
click at [1362, 515] on link at bounding box center [1366, 520] width 29 height 25
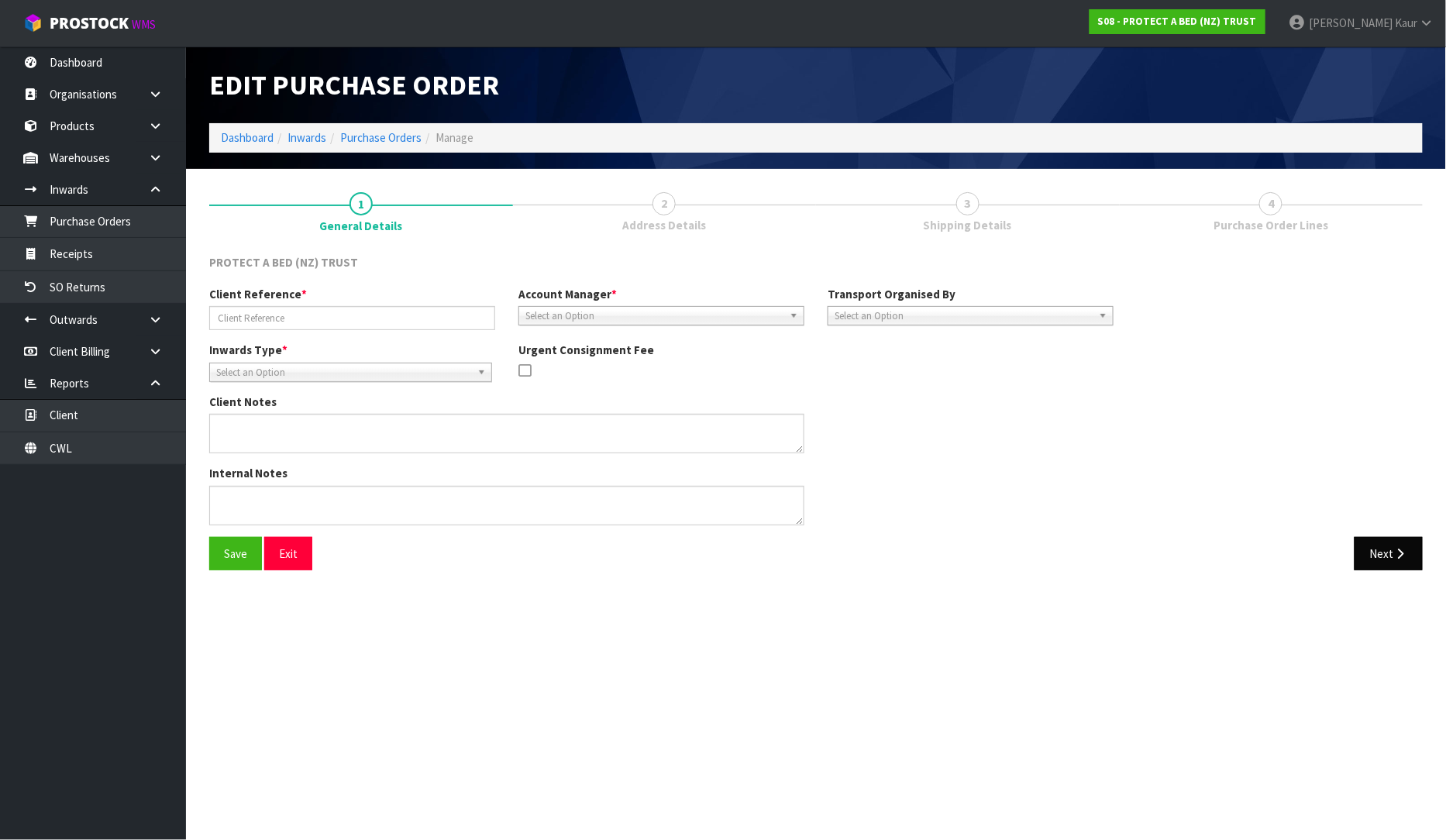
type input "S00022004 /SOSCEX0000027"
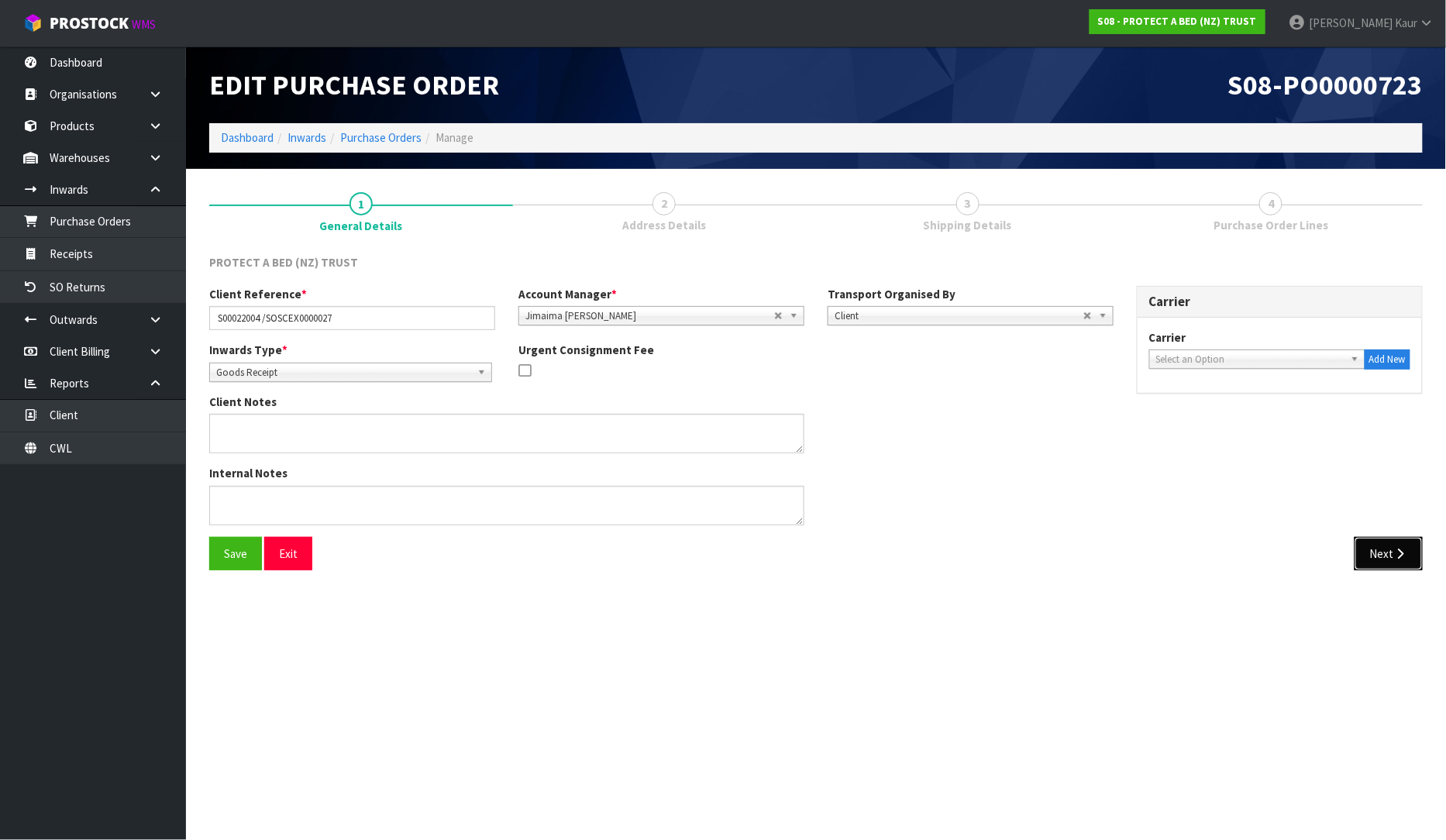
click at [1390, 566] on button "Next" at bounding box center [1389, 554] width 68 height 33
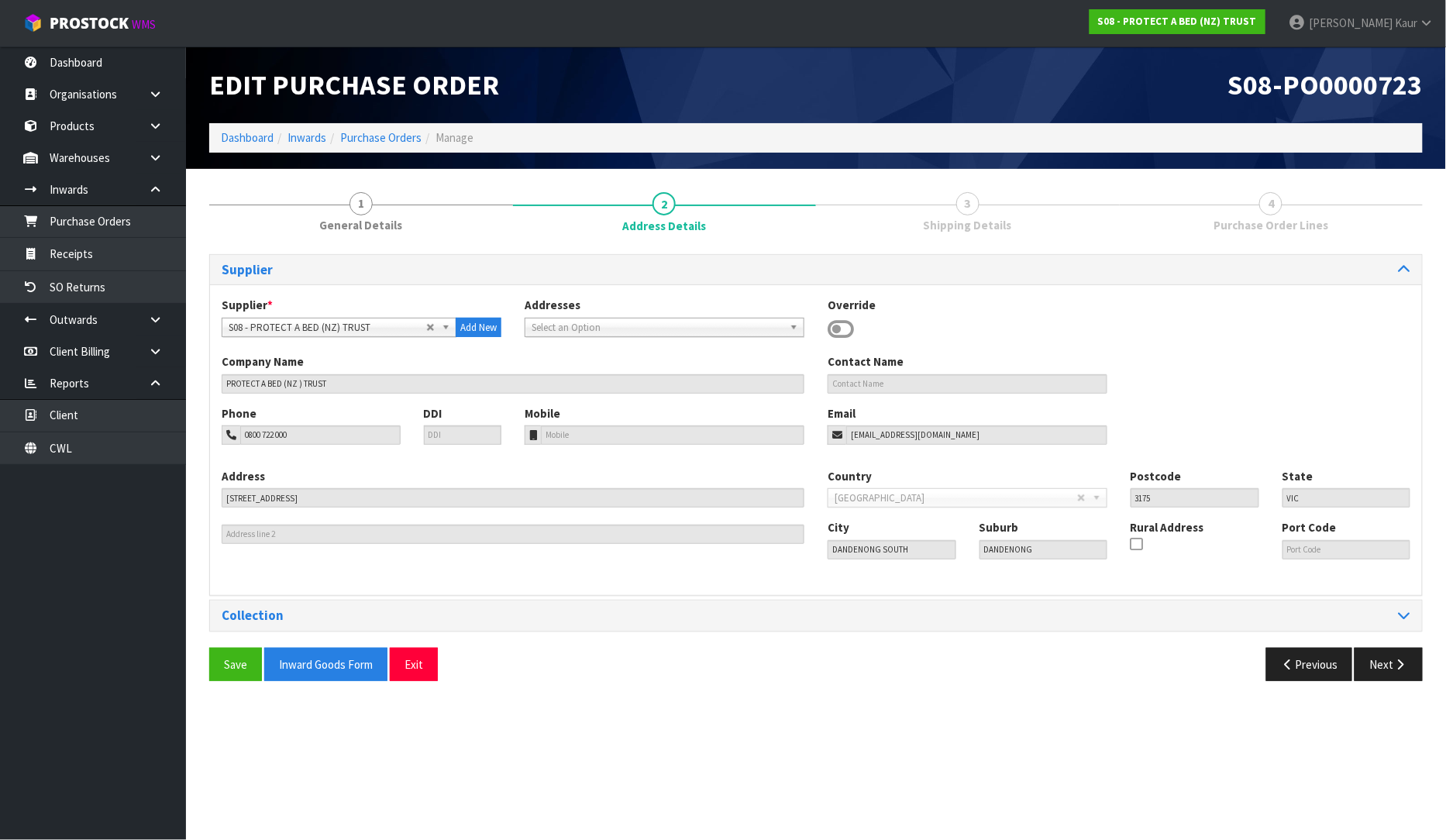
click at [1389, 686] on div "Save Inward Goods Form Exit Previous Next" at bounding box center [816, 671] width 1237 height 45
click at [1389, 665] on button "Next" at bounding box center [1389, 665] width 68 height 33
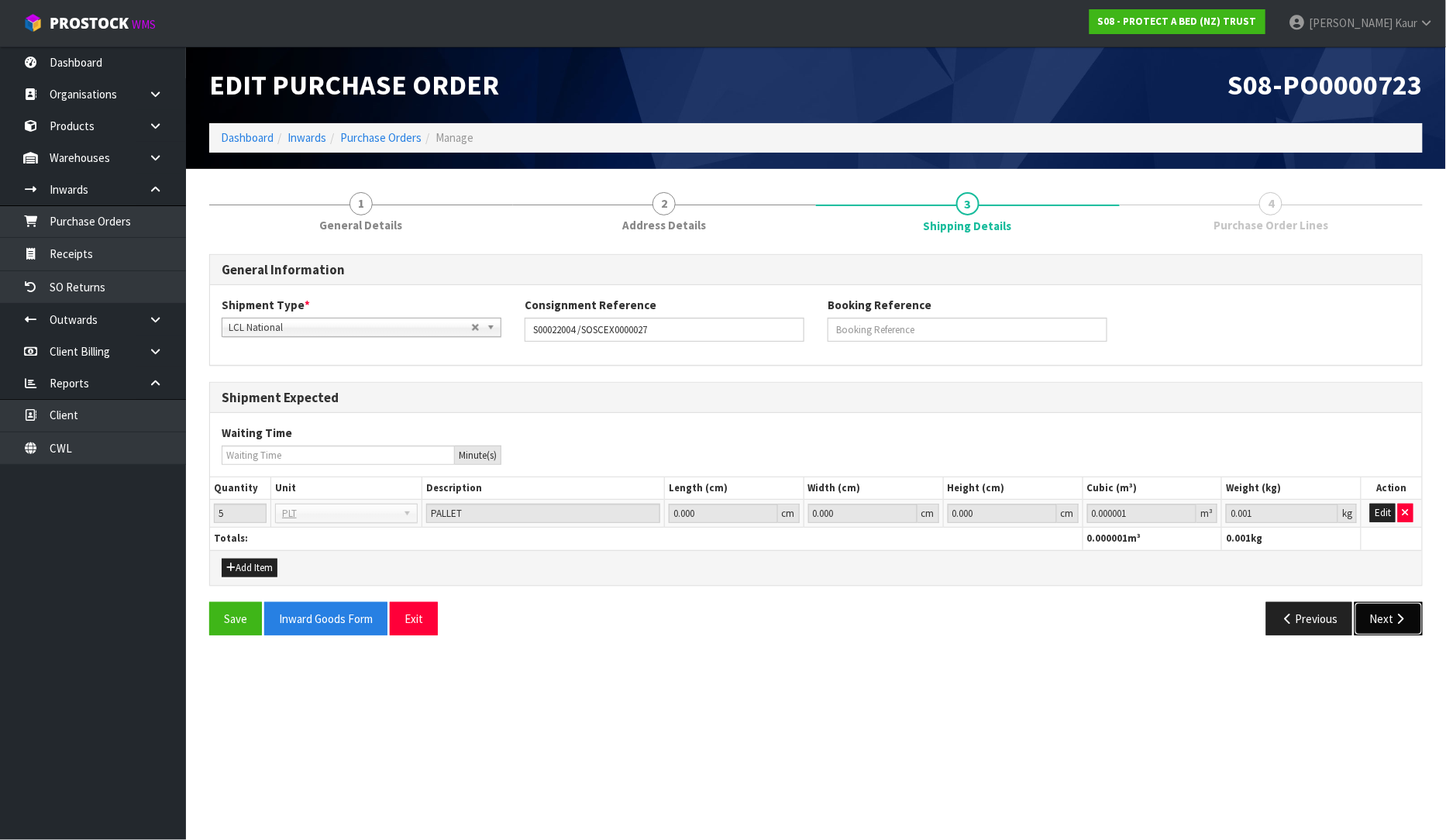
click at [1375, 628] on button "Next" at bounding box center [1389, 619] width 68 height 33
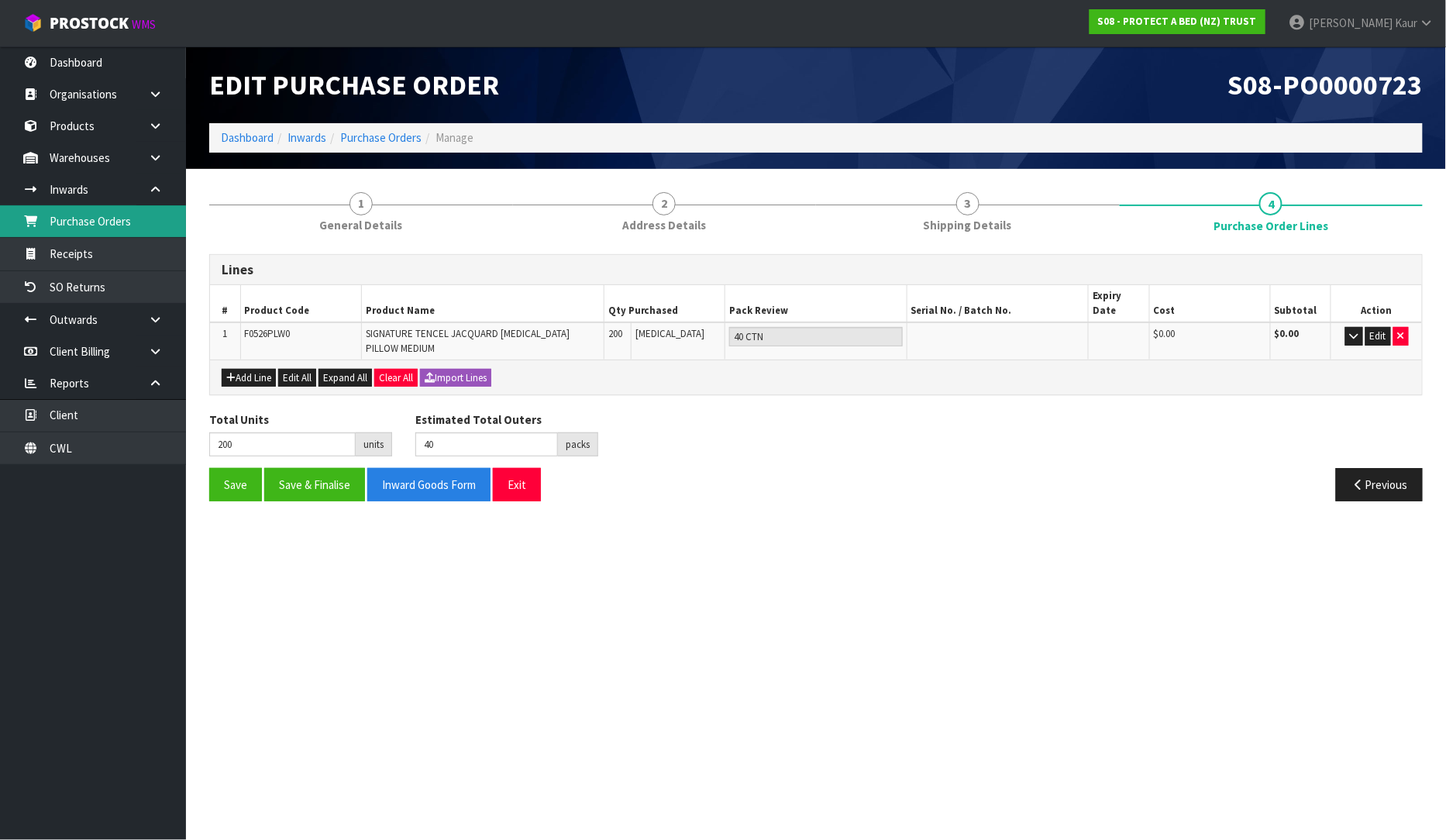
click at [83, 231] on link "Purchase Orders" at bounding box center [93, 221] width 186 height 32
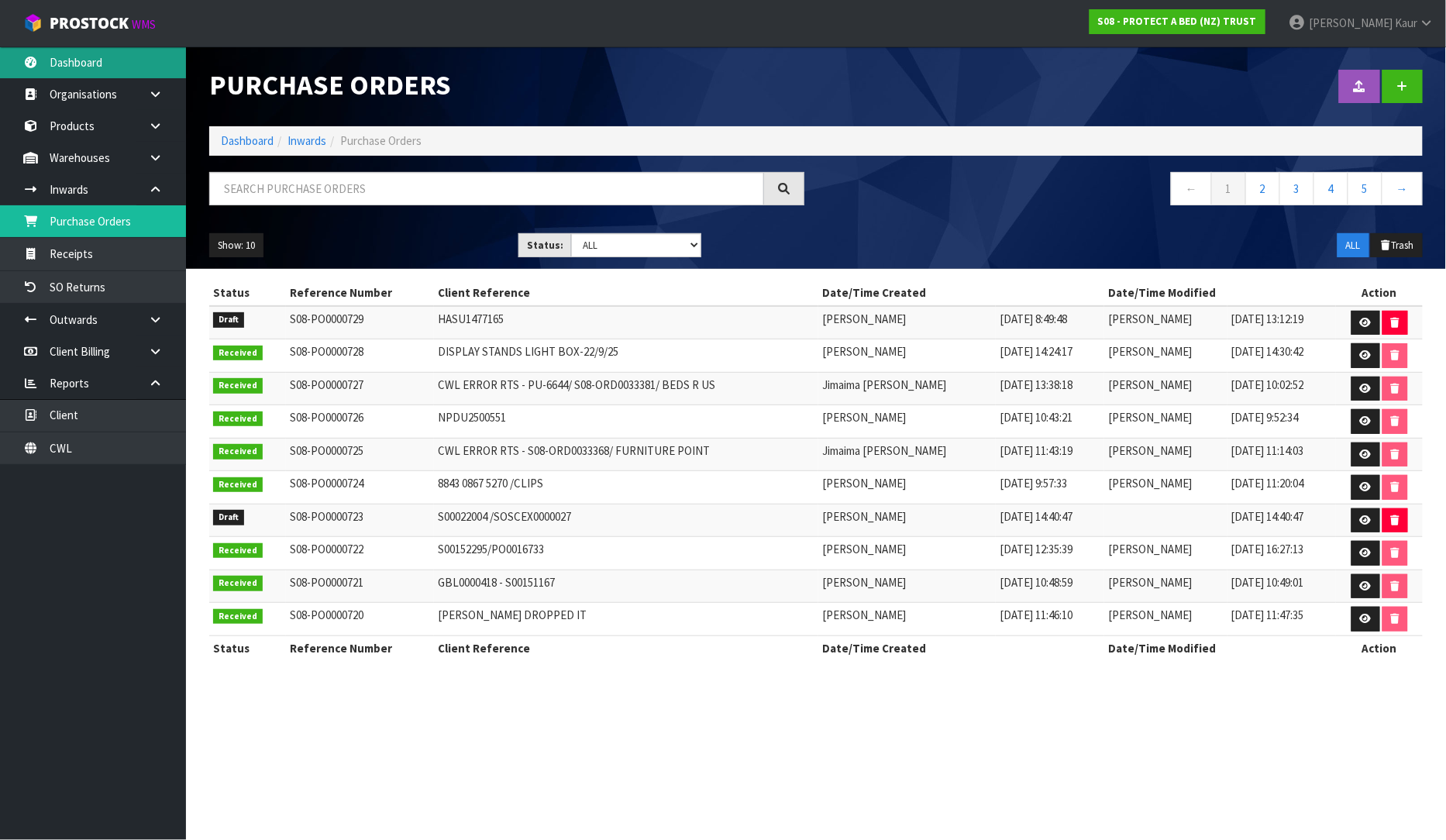
click at [119, 74] on link "Dashboard" at bounding box center [93, 62] width 186 height 32
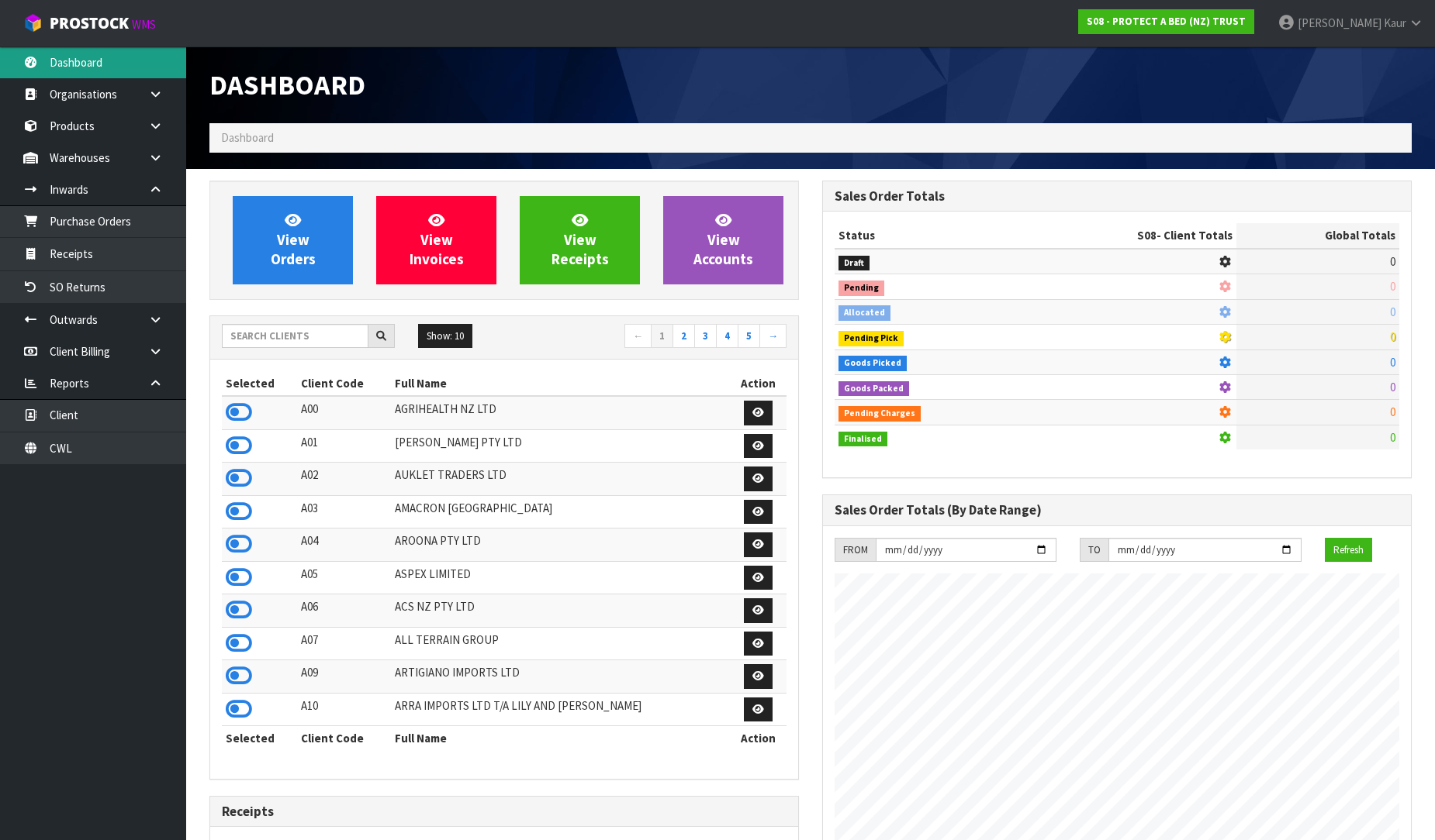
scroll to position [966, 613]
click at [259, 335] on input "text" at bounding box center [295, 336] width 146 height 24
type input "A"
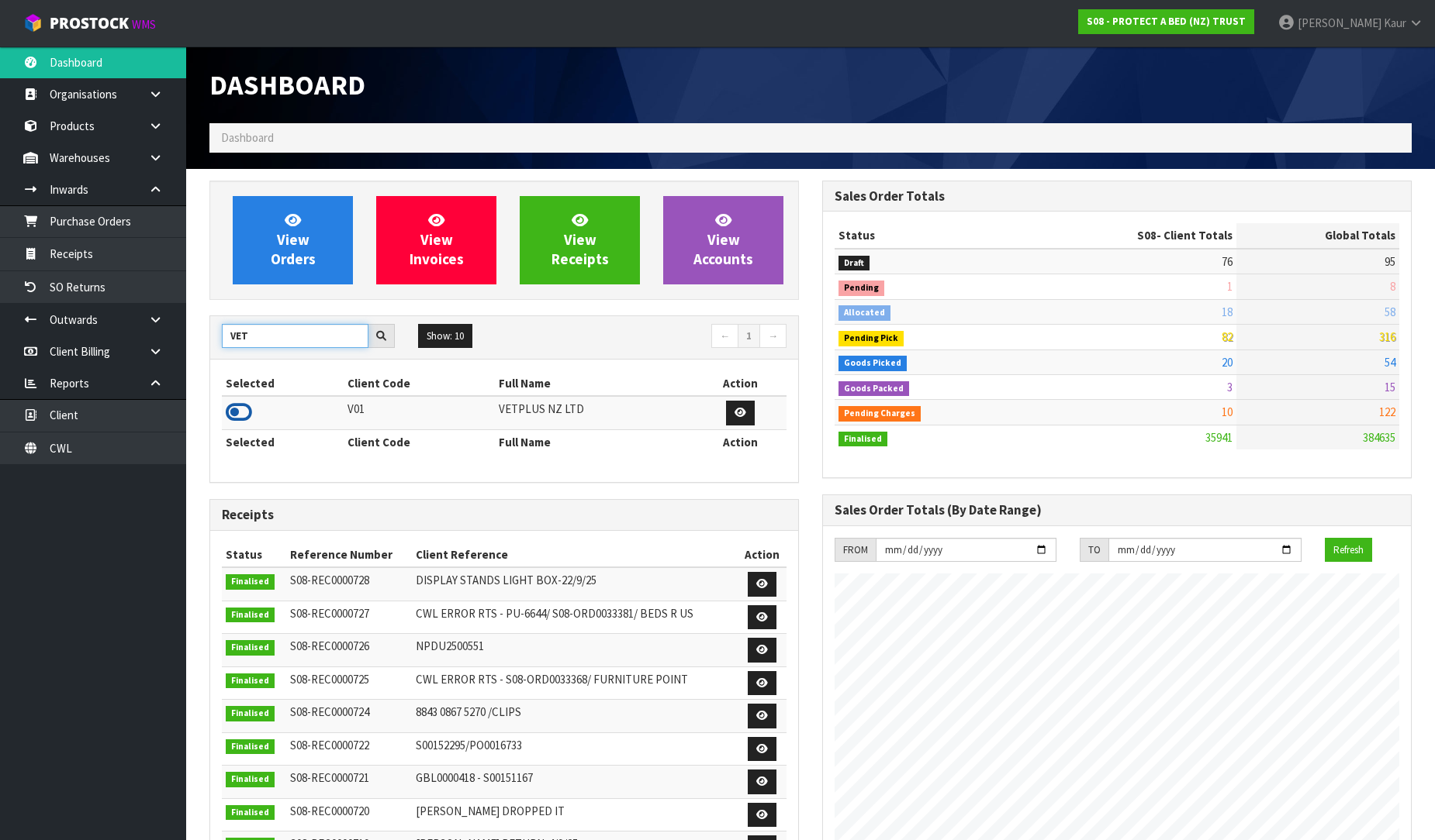
type input "VET"
click at [230, 416] on icon at bounding box center [239, 412] width 26 height 23
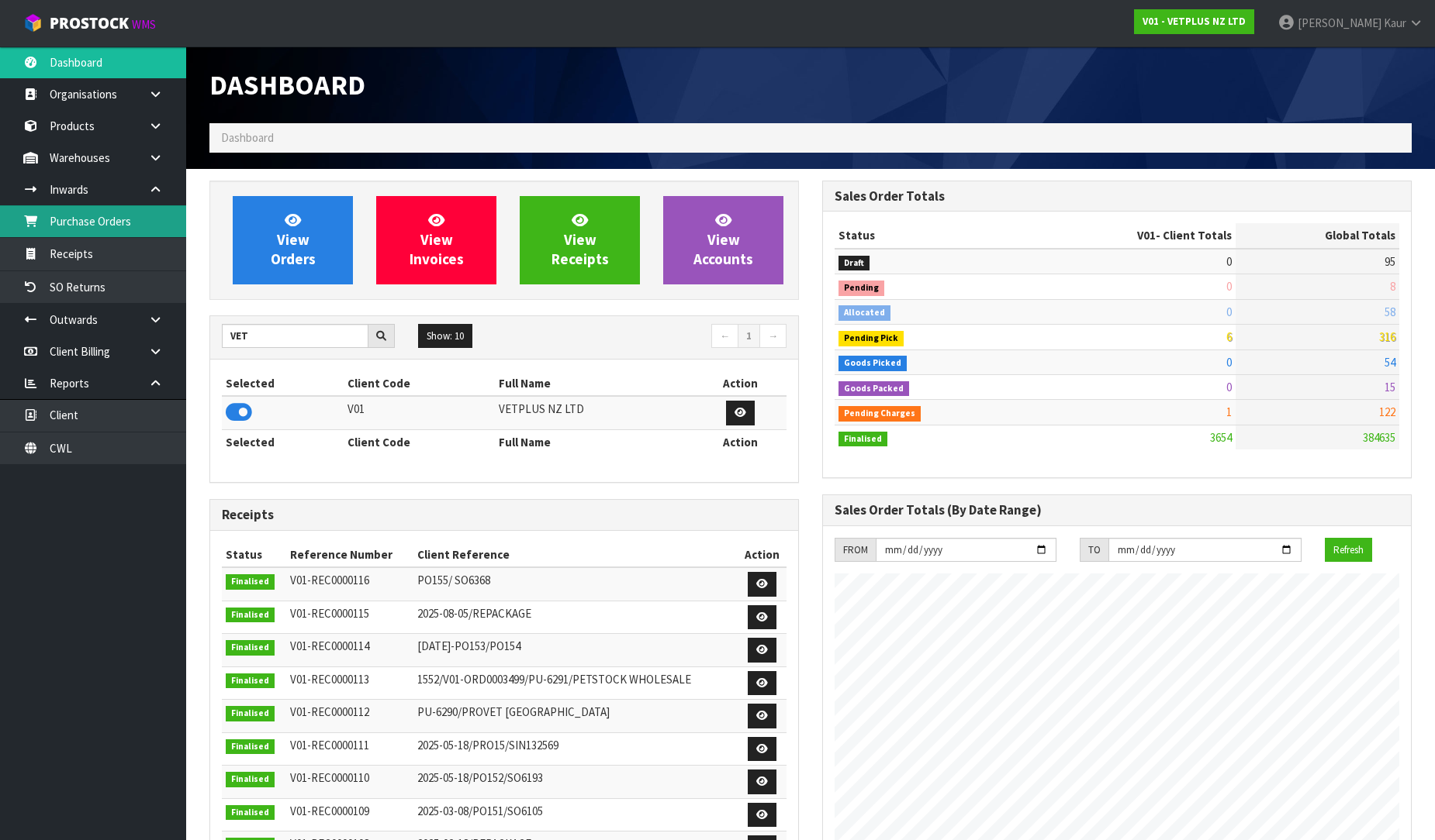
click at [90, 220] on link "Purchase Orders" at bounding box center [93, 221] width 186 height 32
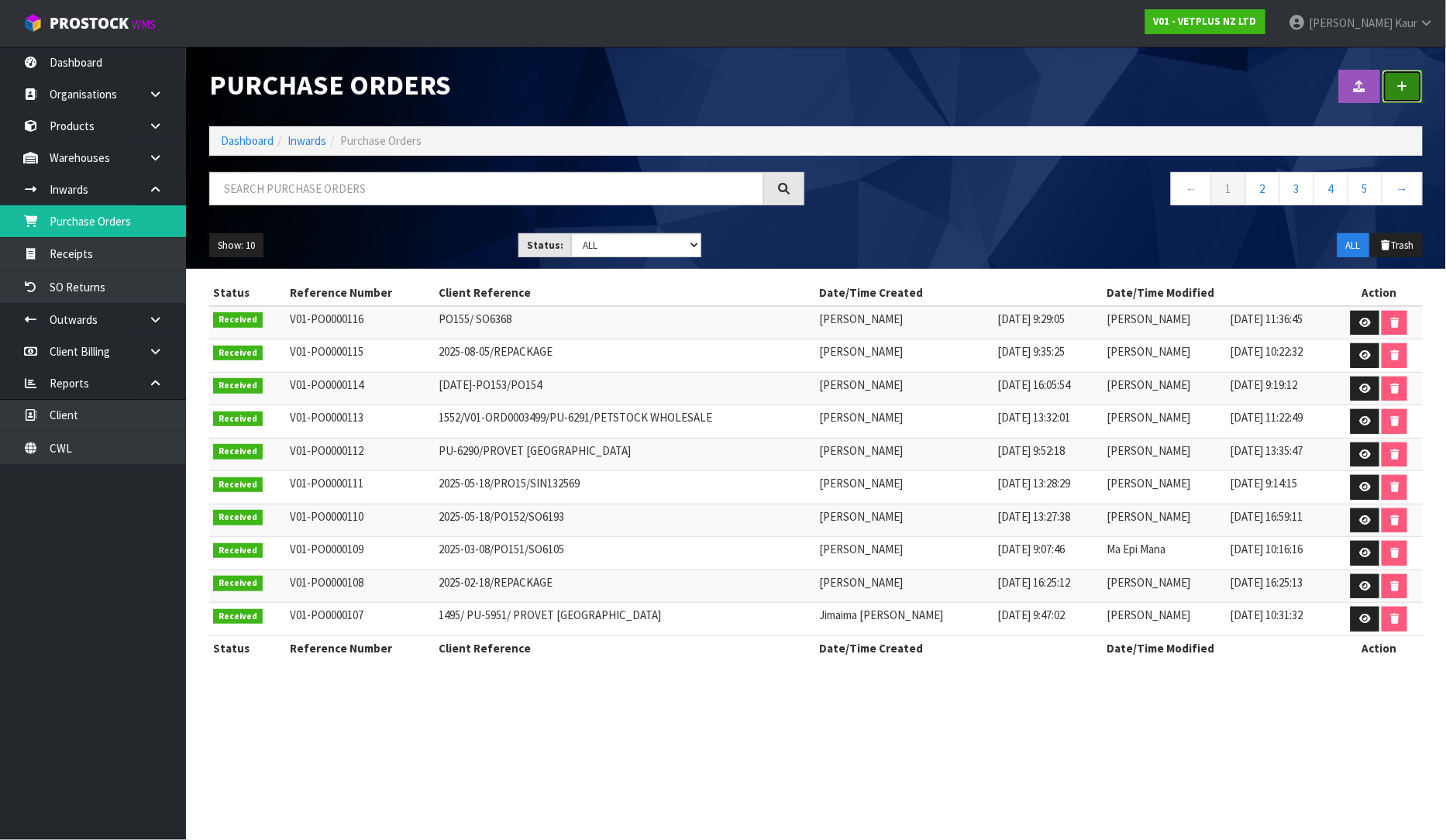
click at [1408, 81] on icon at bounding box center [1403, 86] width 11 height 12
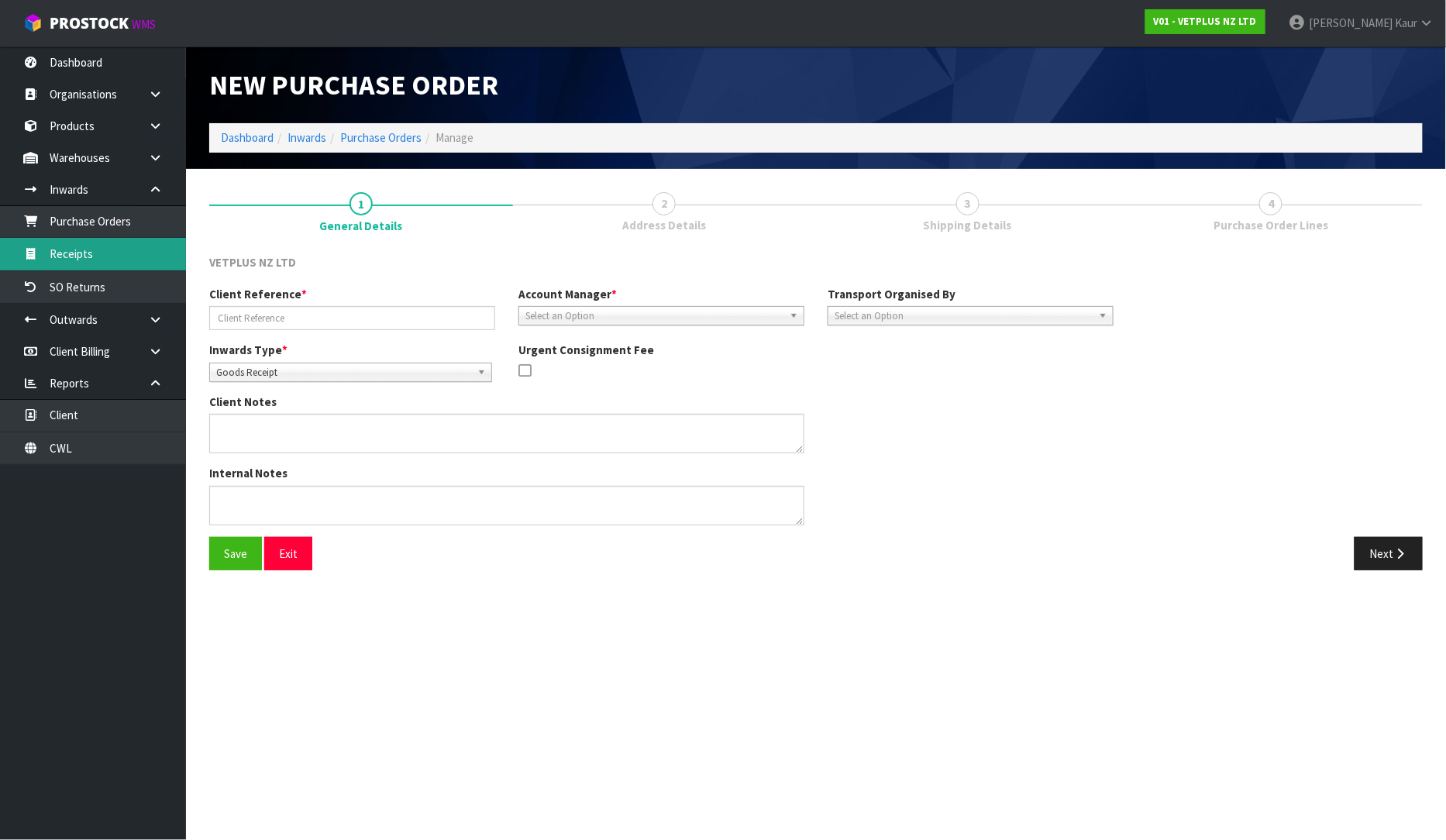
click at [105, 251] on link "Receipts" at bounding box center [93, 254] width 186 height 32
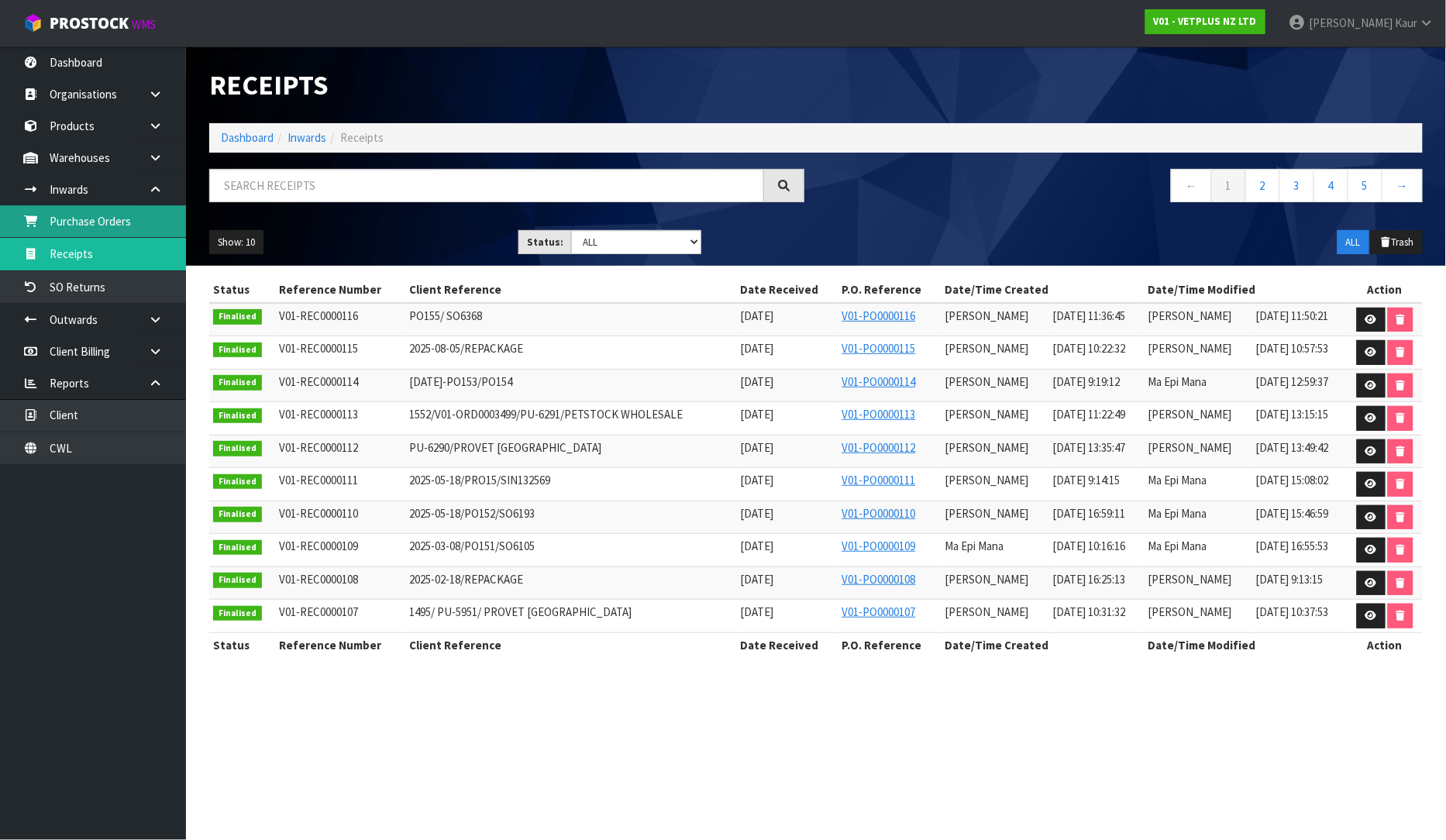
click at [113, 220] on link "Purchase Orders" at bounding box center [93, 221] width 186 height 32
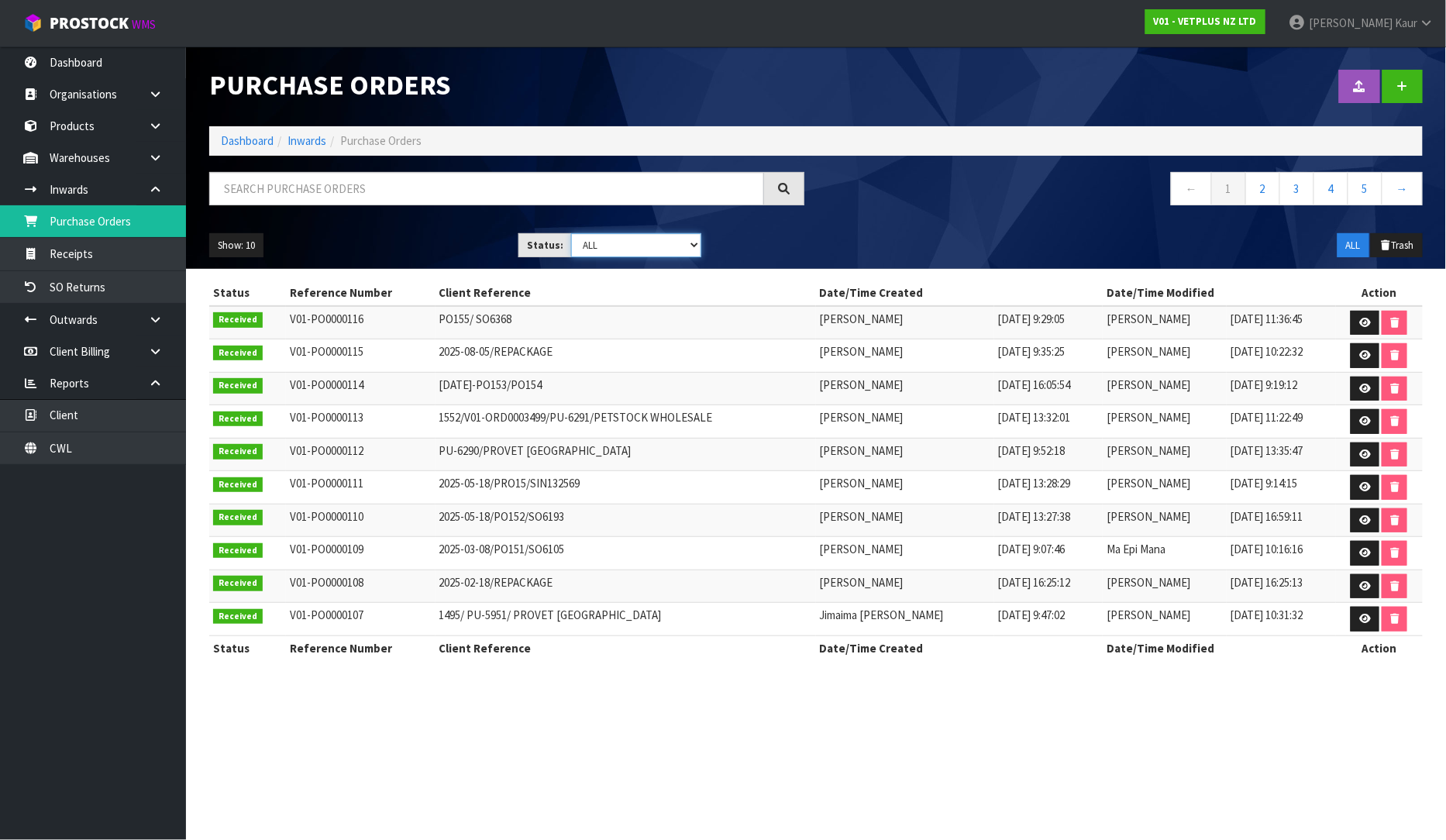
click at [695, 242] on select "Draft Pending Received Cancelled ALL" at bounding box center [636, 245] width 130 height 24
select select "string:0"
click at [571, 233] on select "Draft Pending Received Cancelled ALL" at bounding box center [636, 245] width 130 height 24
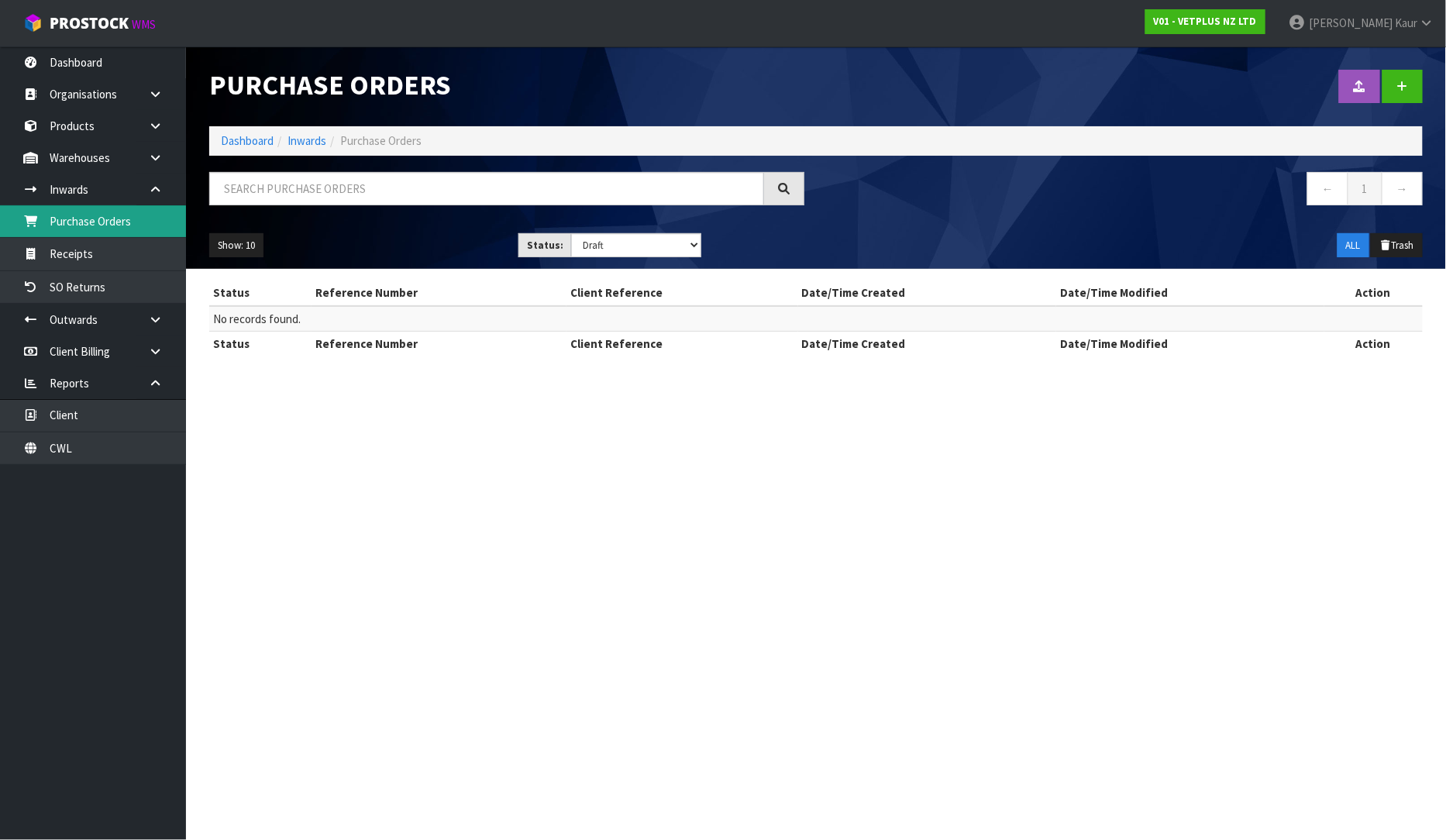
click at [97, 227] on link "Purchase Orders" at bounding box center [93, 221] width 186 height 32
click at [1392, 89] on link at bounding box center [1403, 87] width 41 height 33
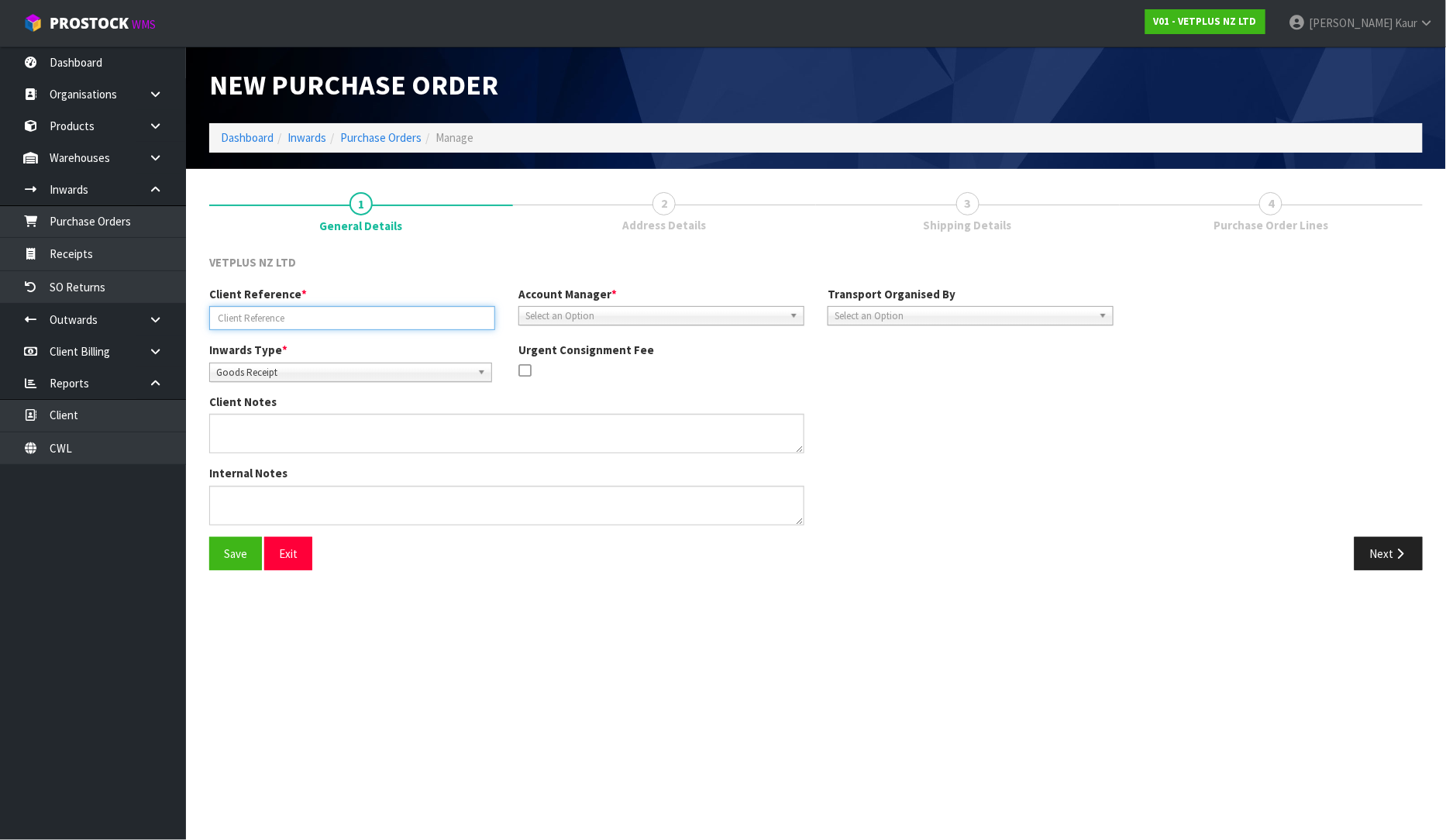
click at [232, 323] on input "text" at bounding box center [352, 318] width 286 height 24
type input "2025-10-06/K34422/PR016/SIN133545"
click at [590, 314] on span "Select an Option" at bounding box center [655, 316] width 258 height 18
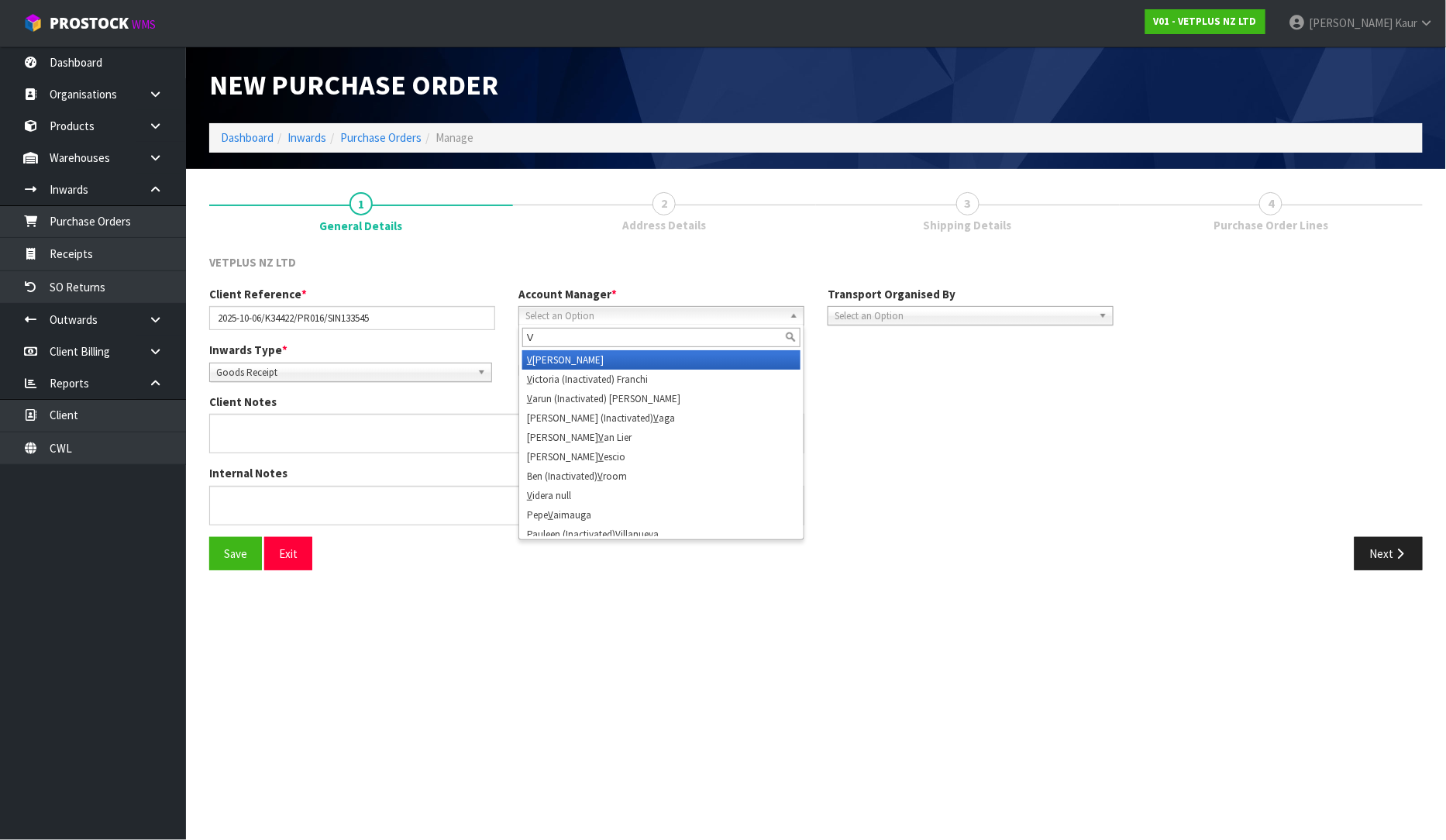
type input "V"
drag, startPoint x: 588, startPoint y: 361, endPoint x: 1245, endPoint y: 360, distance: 657.0
click at [590, 362] on li "V [PERSON_NAME]" at bounding box center [662, 360] width 278 height 19
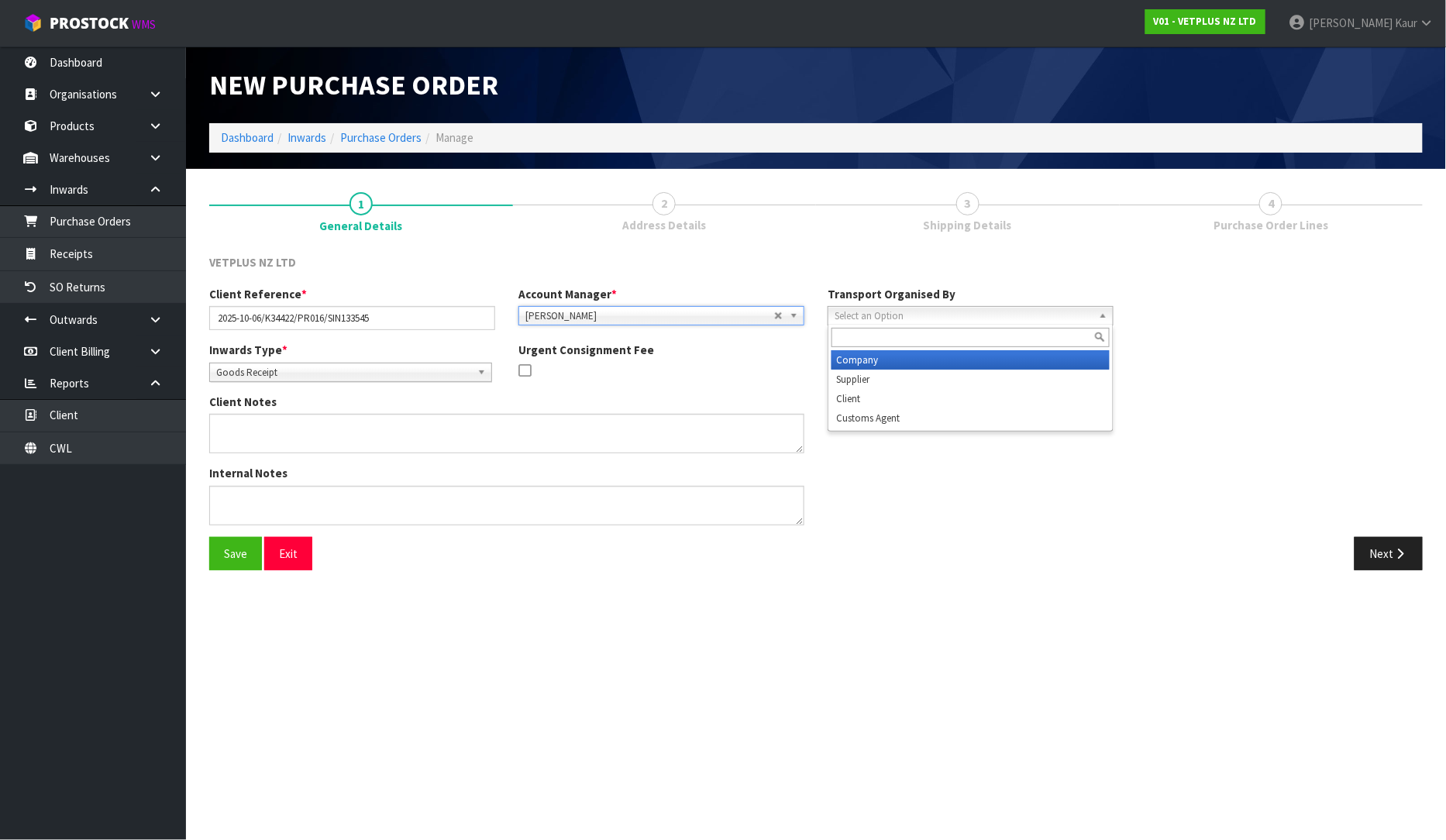
click at [985, 319] on span "Select an Option" at bounding box center [964, 316] width 258 height 18
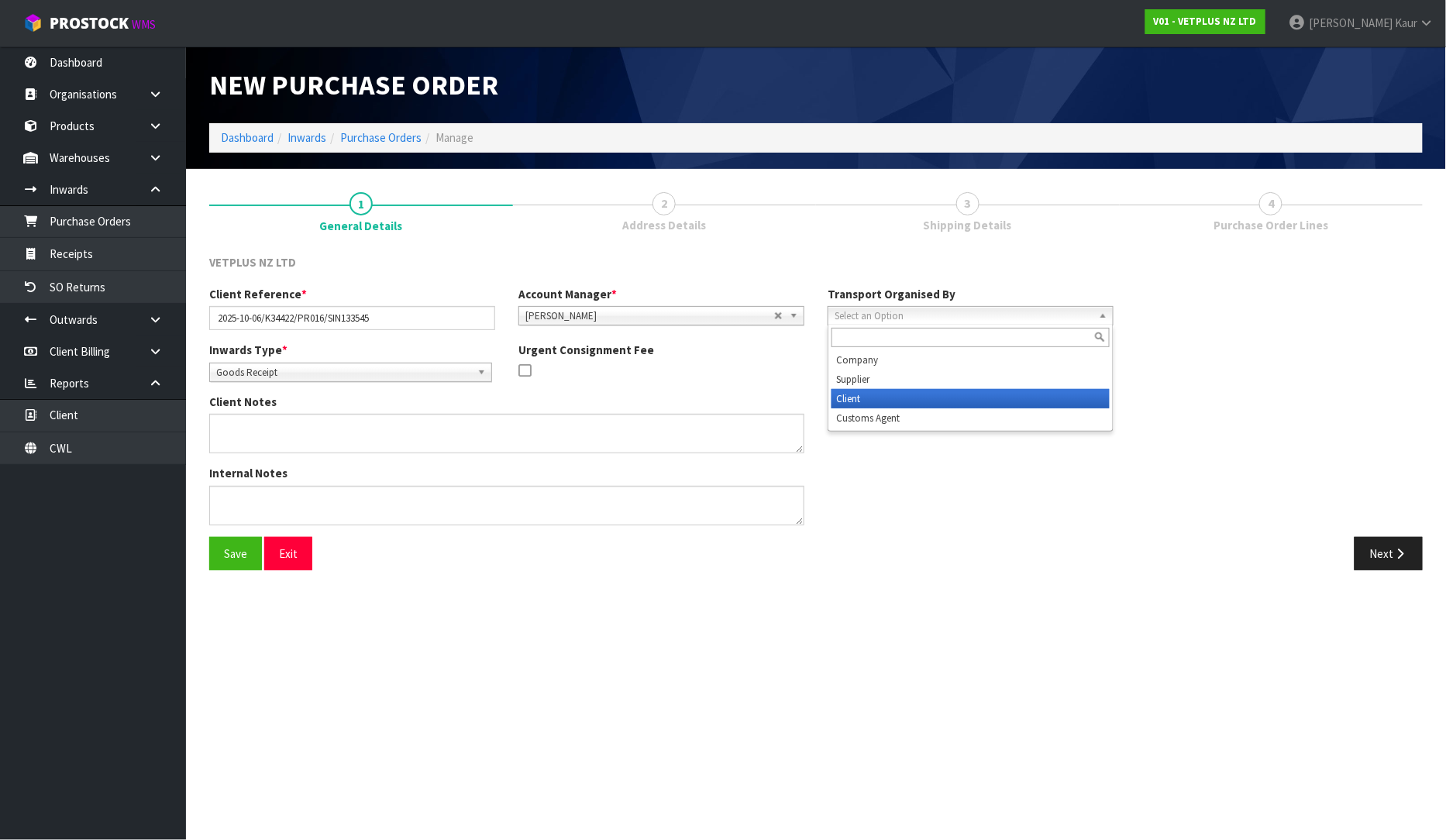
click at [951, 392] on li "Client" at bounding box center [971, 399] width 278 height 19
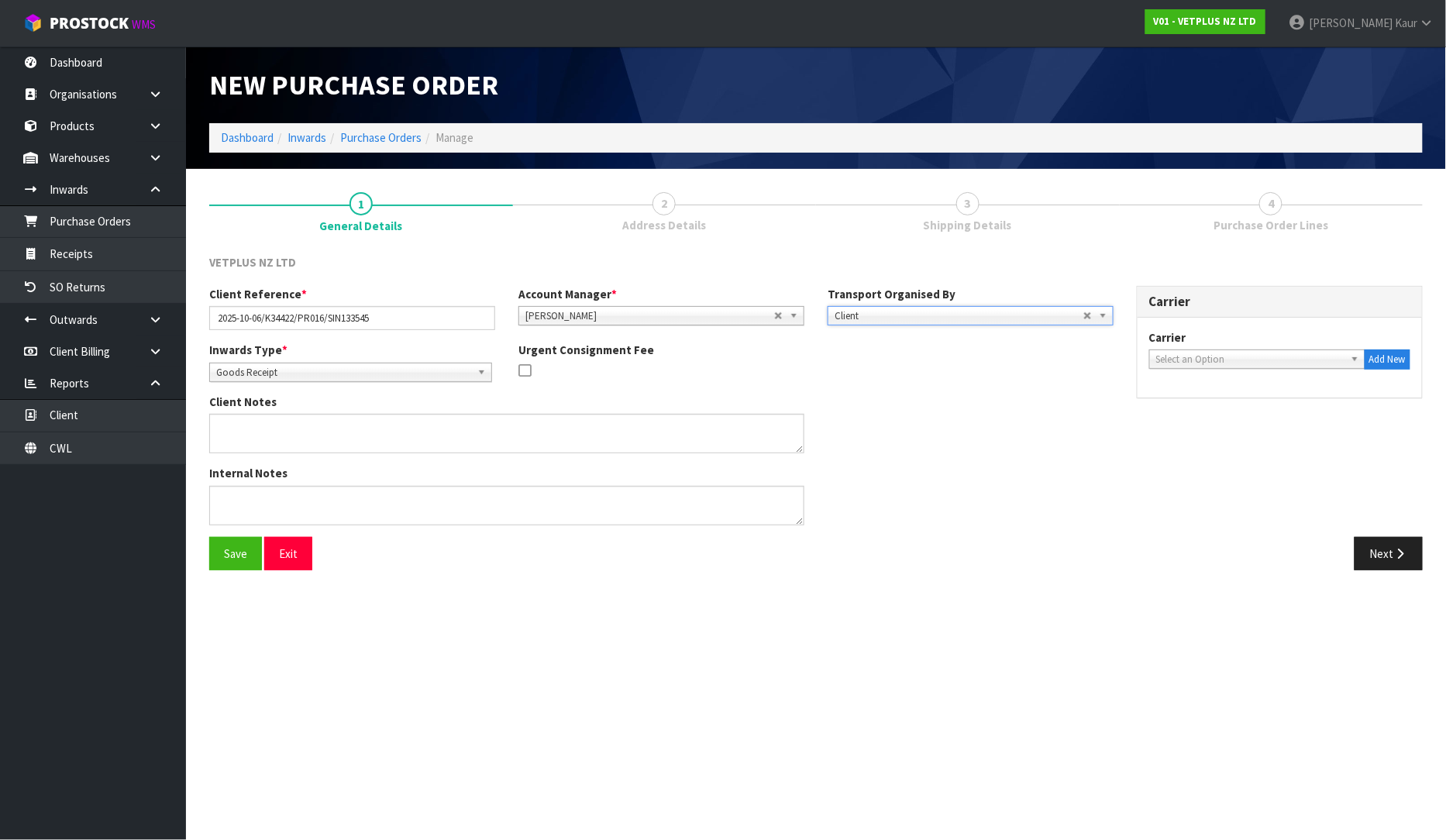
click at [1194, 355] on span "Select an Option" at bounding box center [1250, 359] width 189 height 18
type input "PHIL"
click at [1265, 417] on li "[PERSON_NAME] AIRFREIGHT LTD - [PERSON_NAME] AIRFREIGHT LTD" at bounding box center [1257, 409] width 208 height 31
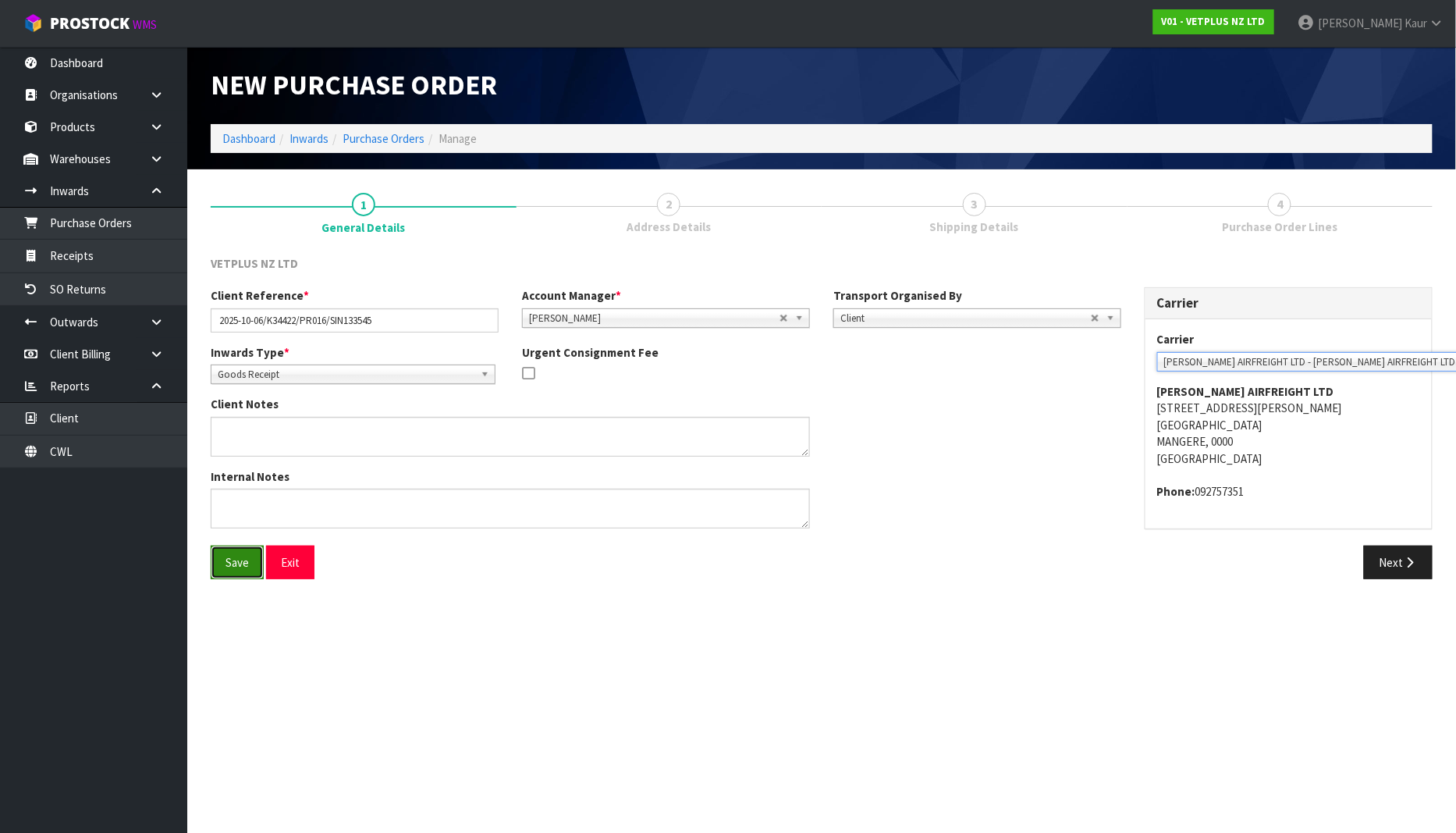
click at [240, 566] on button "Save" at bounding box center [237, 562] width 53 height 34
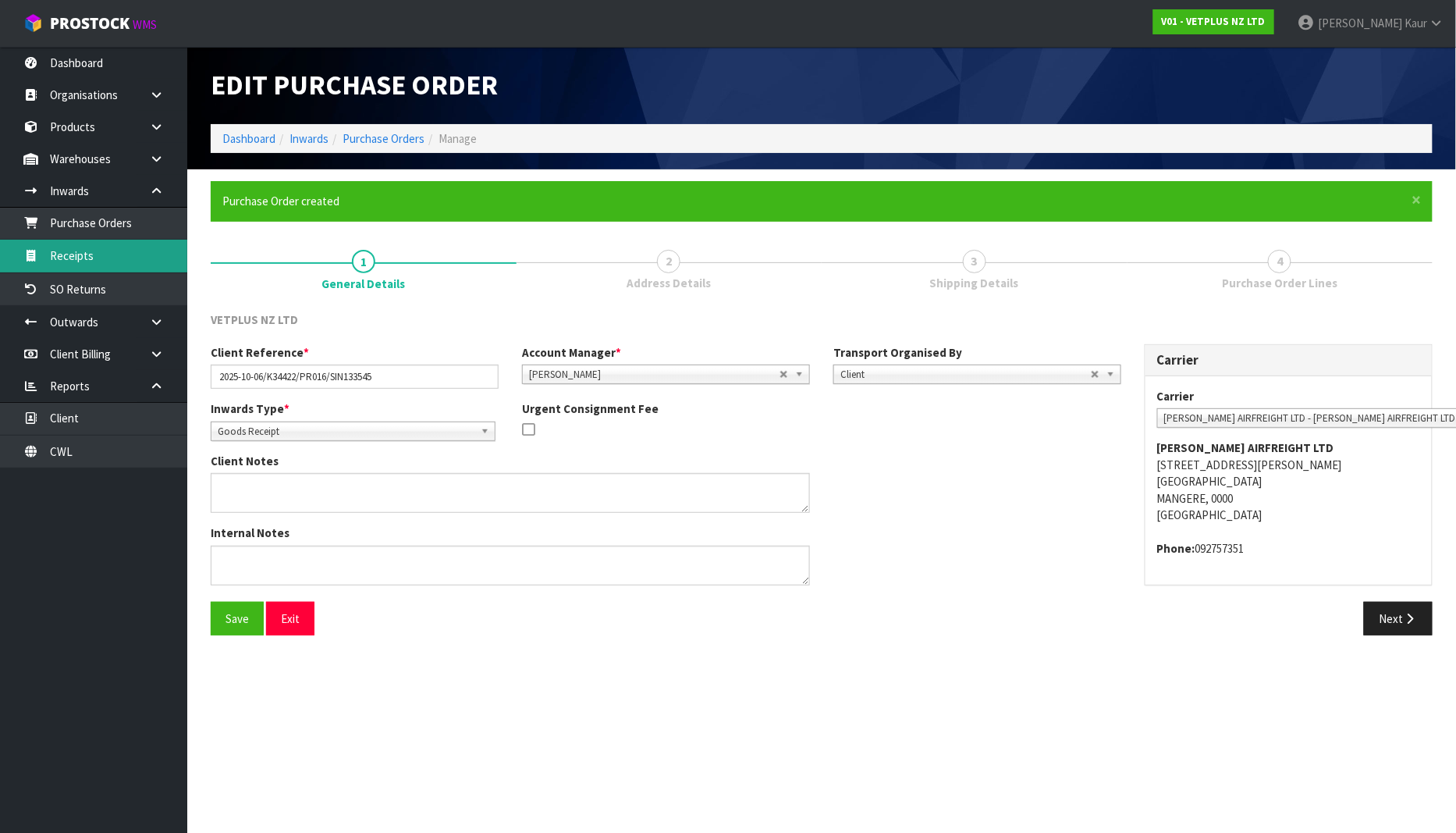
click at [80, 262] on link "Receipts" at bounding box center [94, 256] width 187 height 32
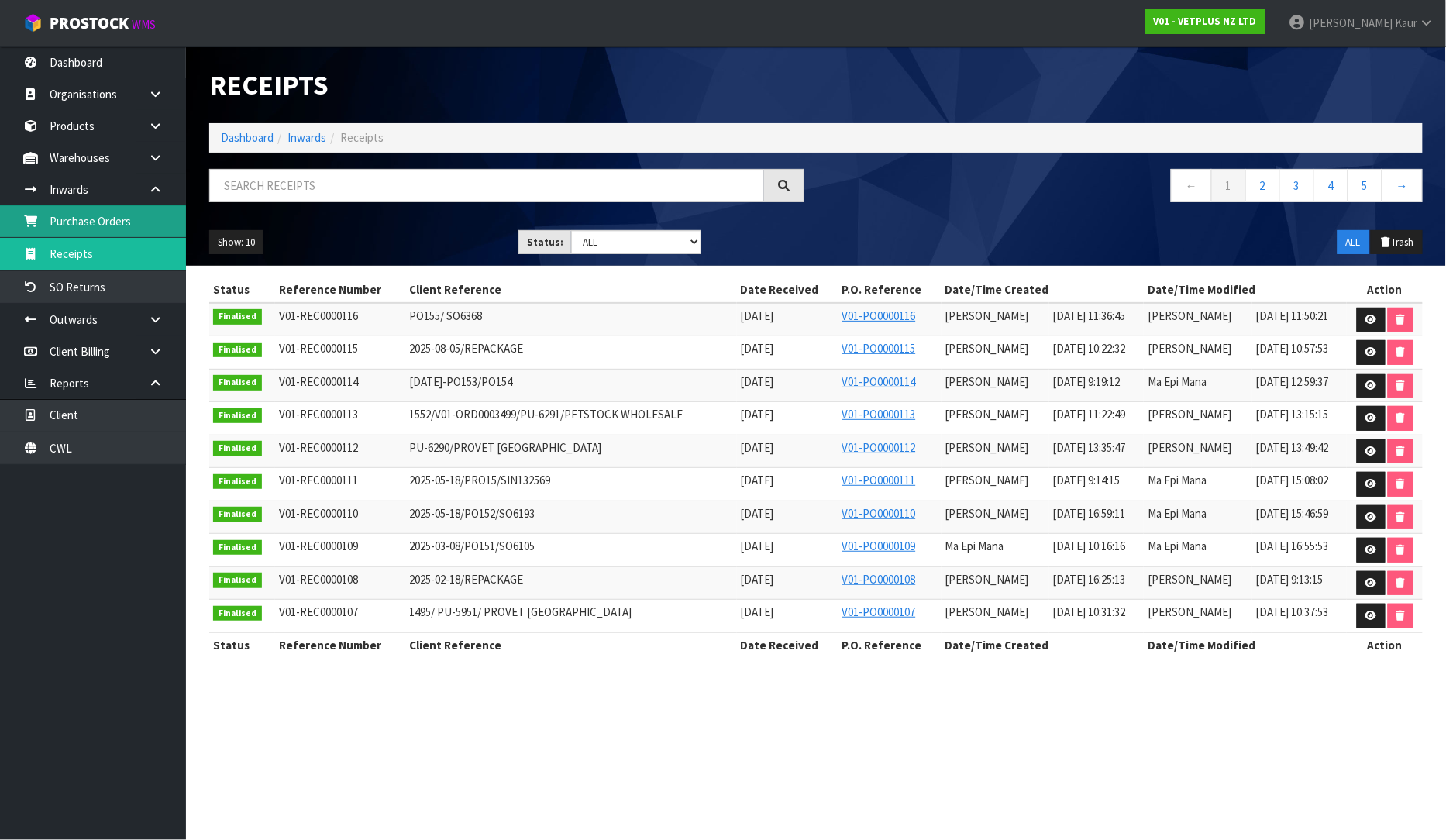
click at [81, 219] on link "Purchase Orders" at bounding box center [93, 221] width 186 height 32
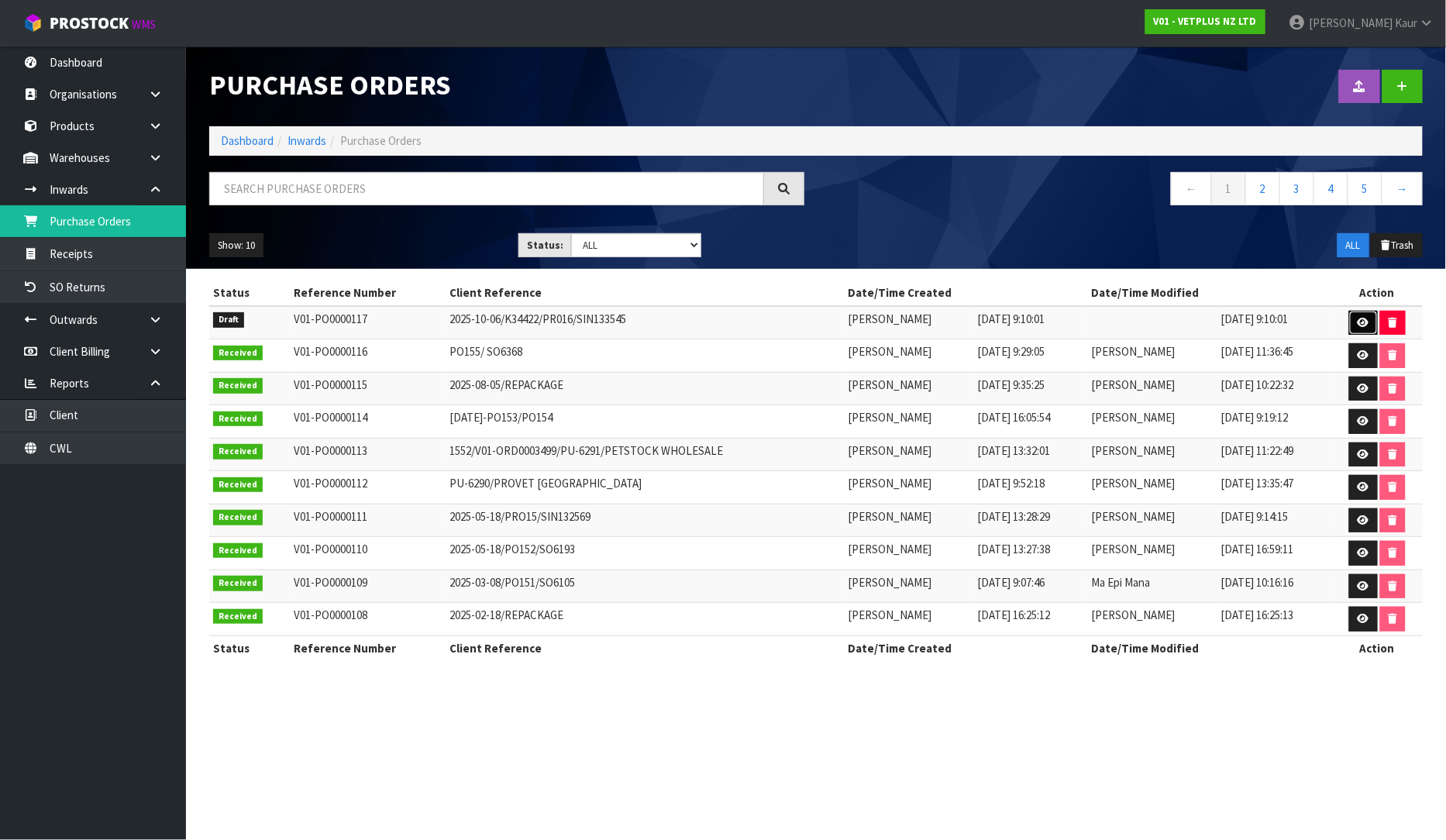
click at [1362, 321] on icon at bounding box center [1363, 323] width 12 height 10
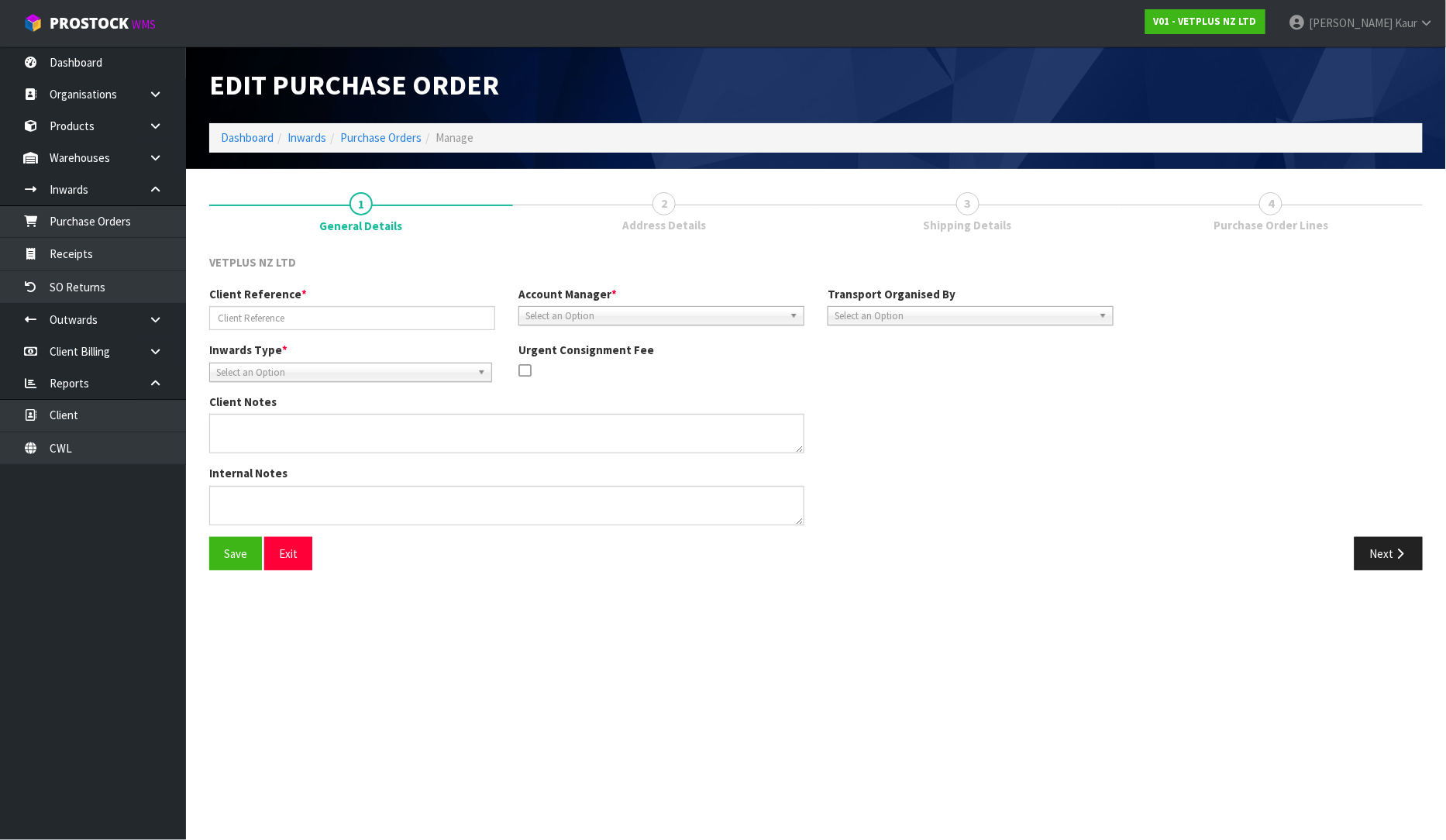
type input "2025-10-06/K34422/PR016/SIN133545"
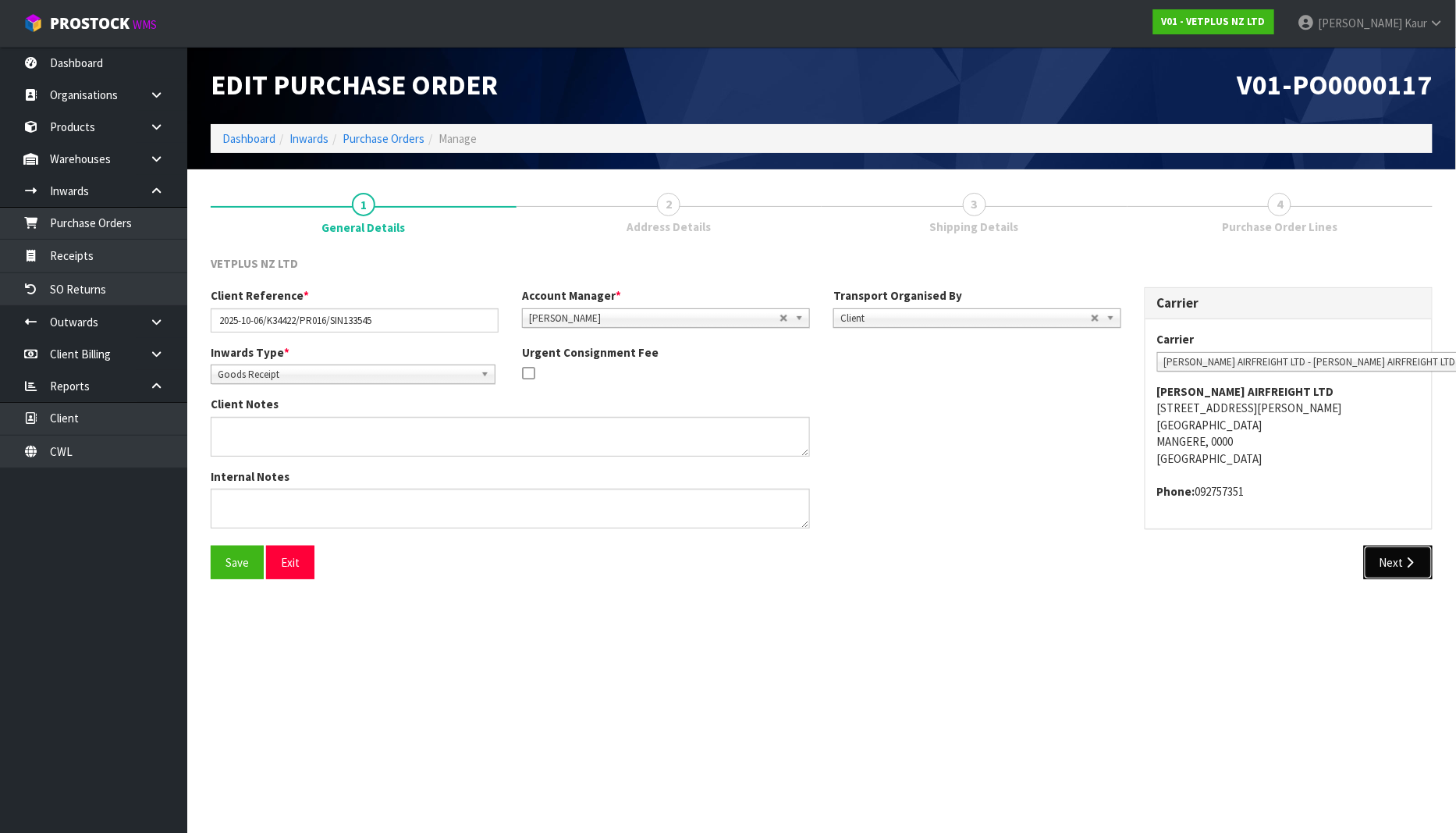
click at [1422, 557] on button "Next" at bounding box center [1398, 562] width 69 height 34
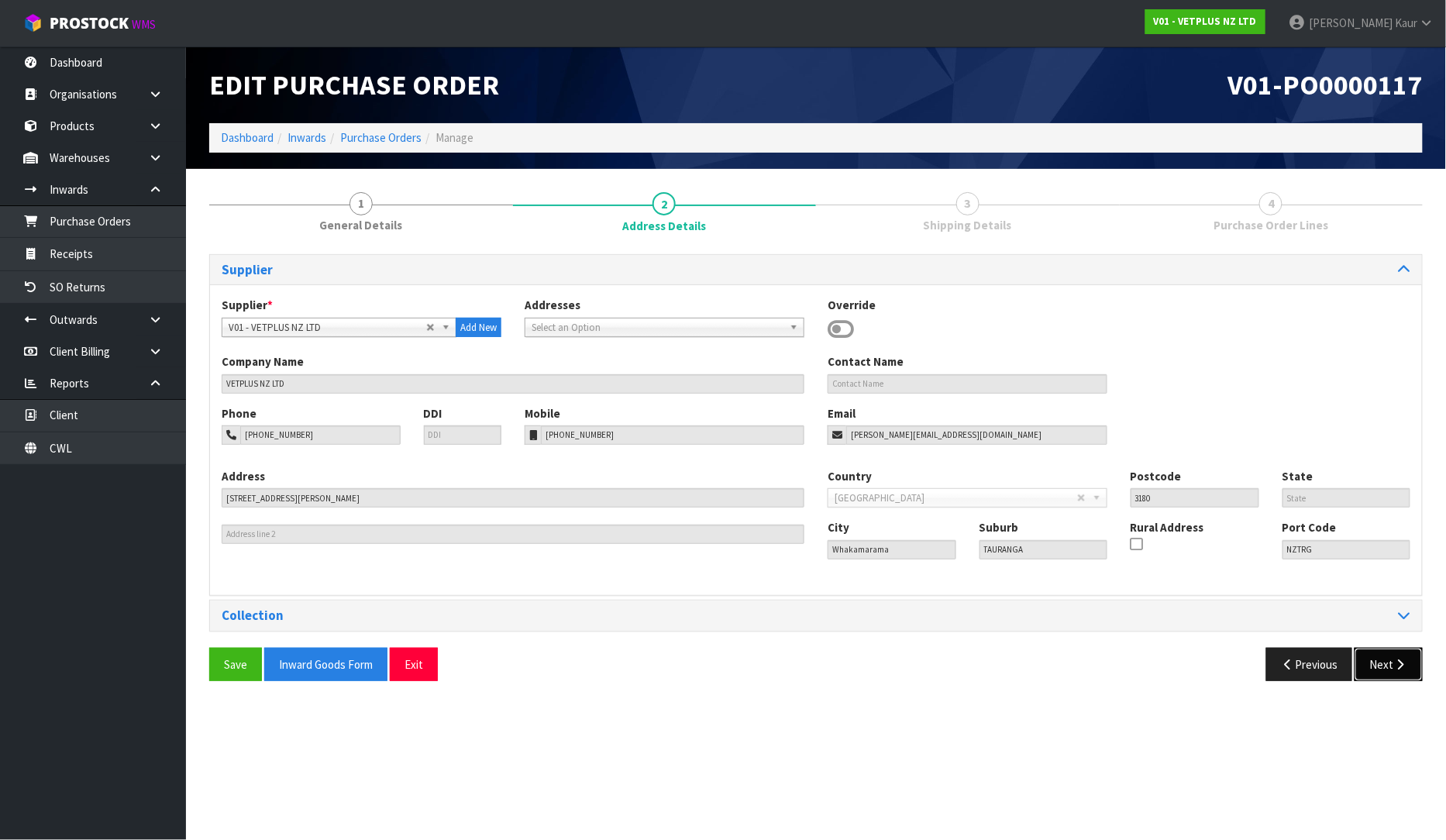
click at [1392, 655] on button "Next" at bounding box center [1389, 665] width 68 height 33
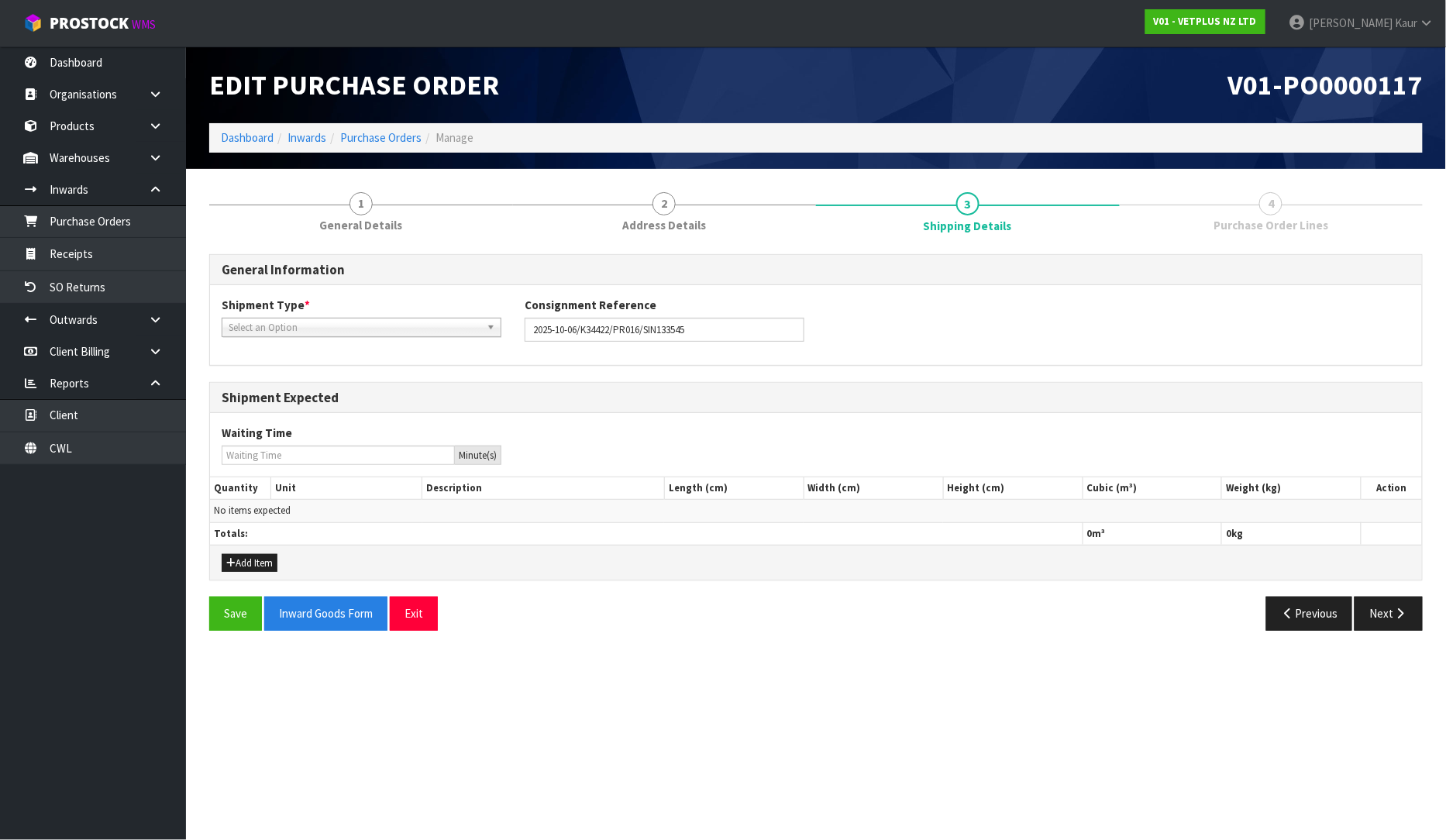
click at [271, 324] on span "Select an Option" at bounding box center [354, 328] width 252 height 18
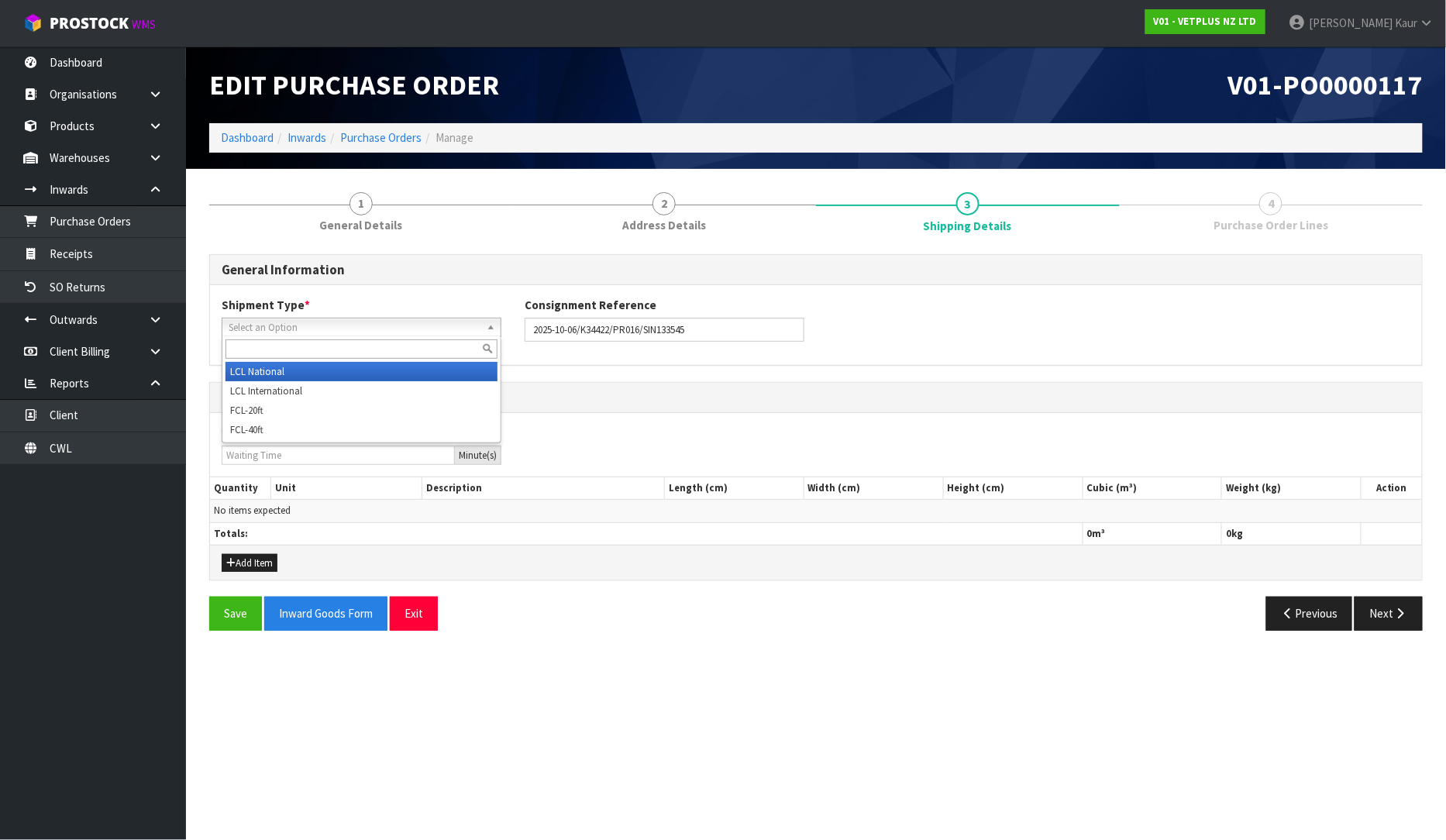
click at [260, 369] on li "LCL National" at bounding box center [362, 371] width 272 height 19
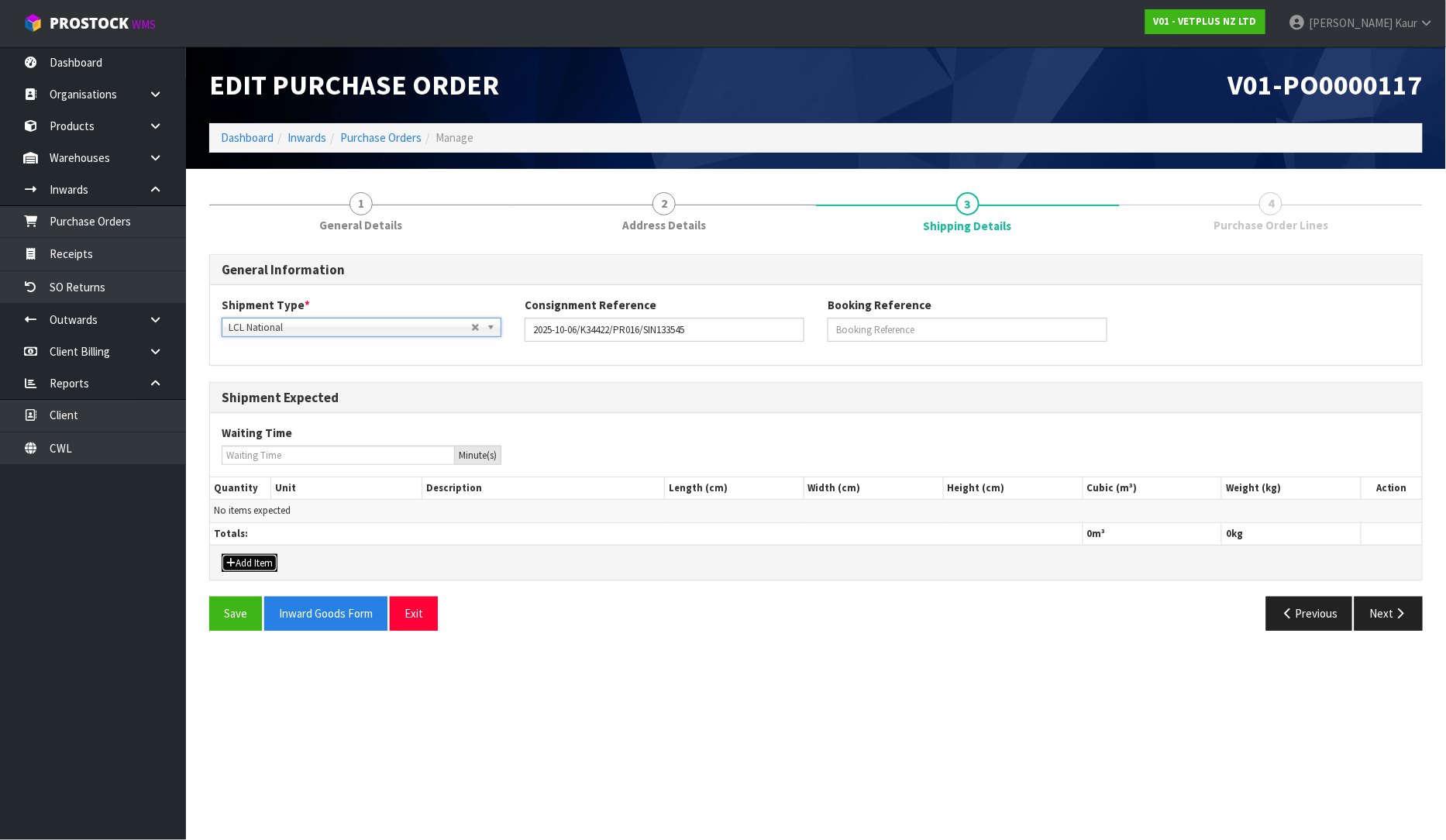
click at [243, 556] on button "Add Item" at bounding box center [250, 563] width 56 height 18
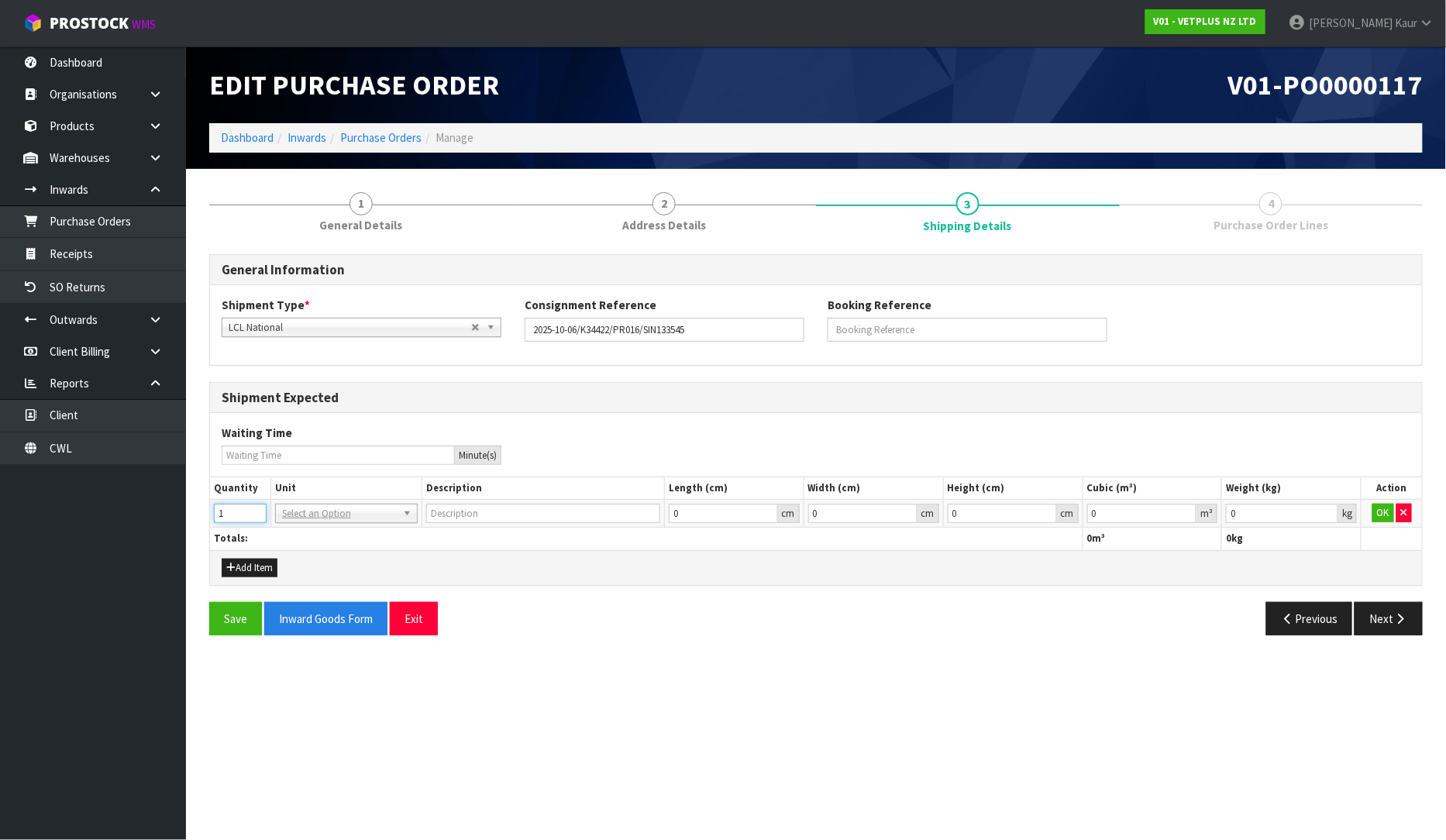
click at [257, 512] on input "1" at bounding box center [240, 513] width 52 height 19
type input "2"
click at [257, 512] on input "2" at bounding box center [240, 513] width 52 height 19
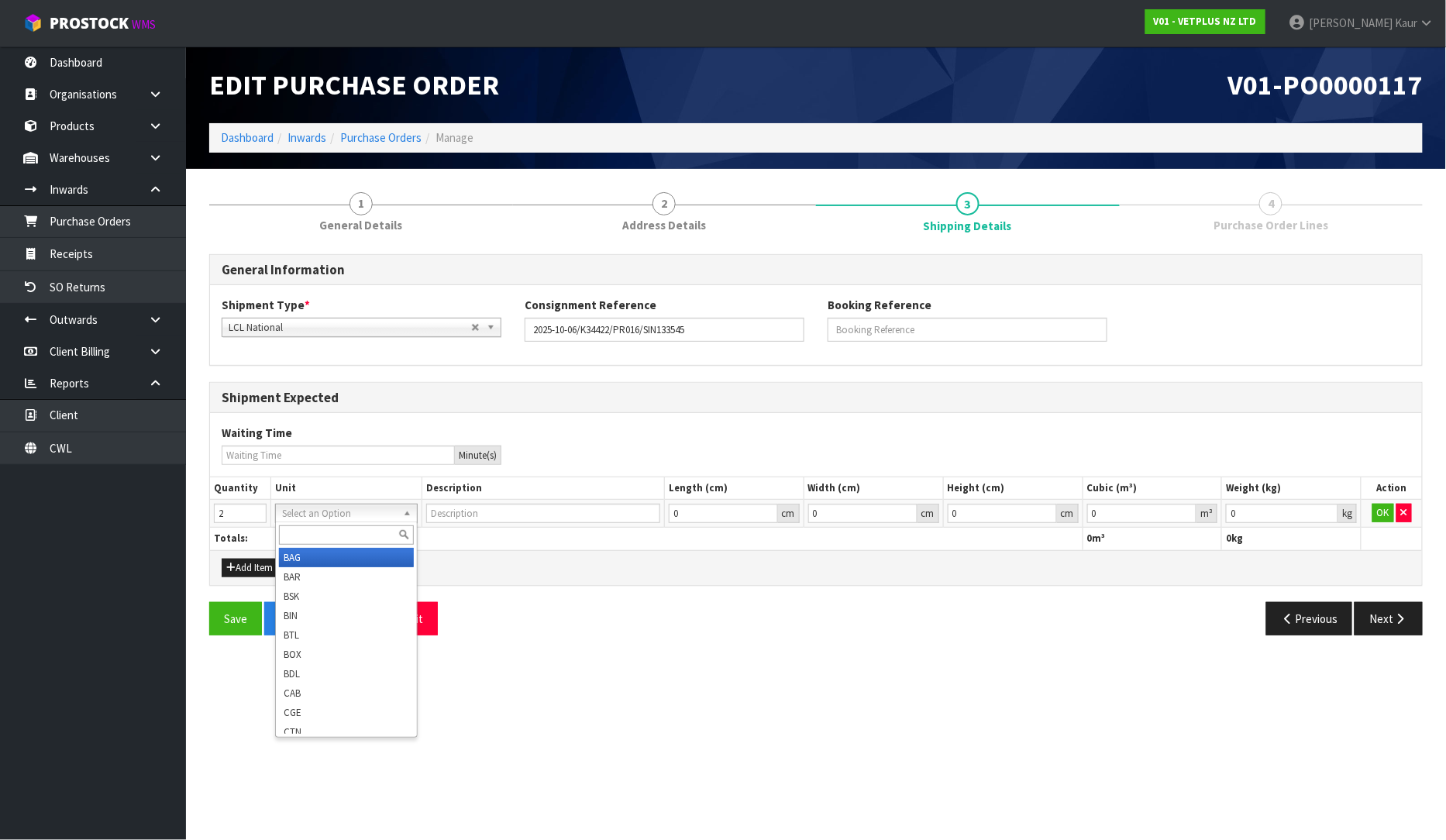
click at [291, 530] on input "text" at bounding box center [347, 535] width 135 height 19
type input "PLT"
type input "PALLET"
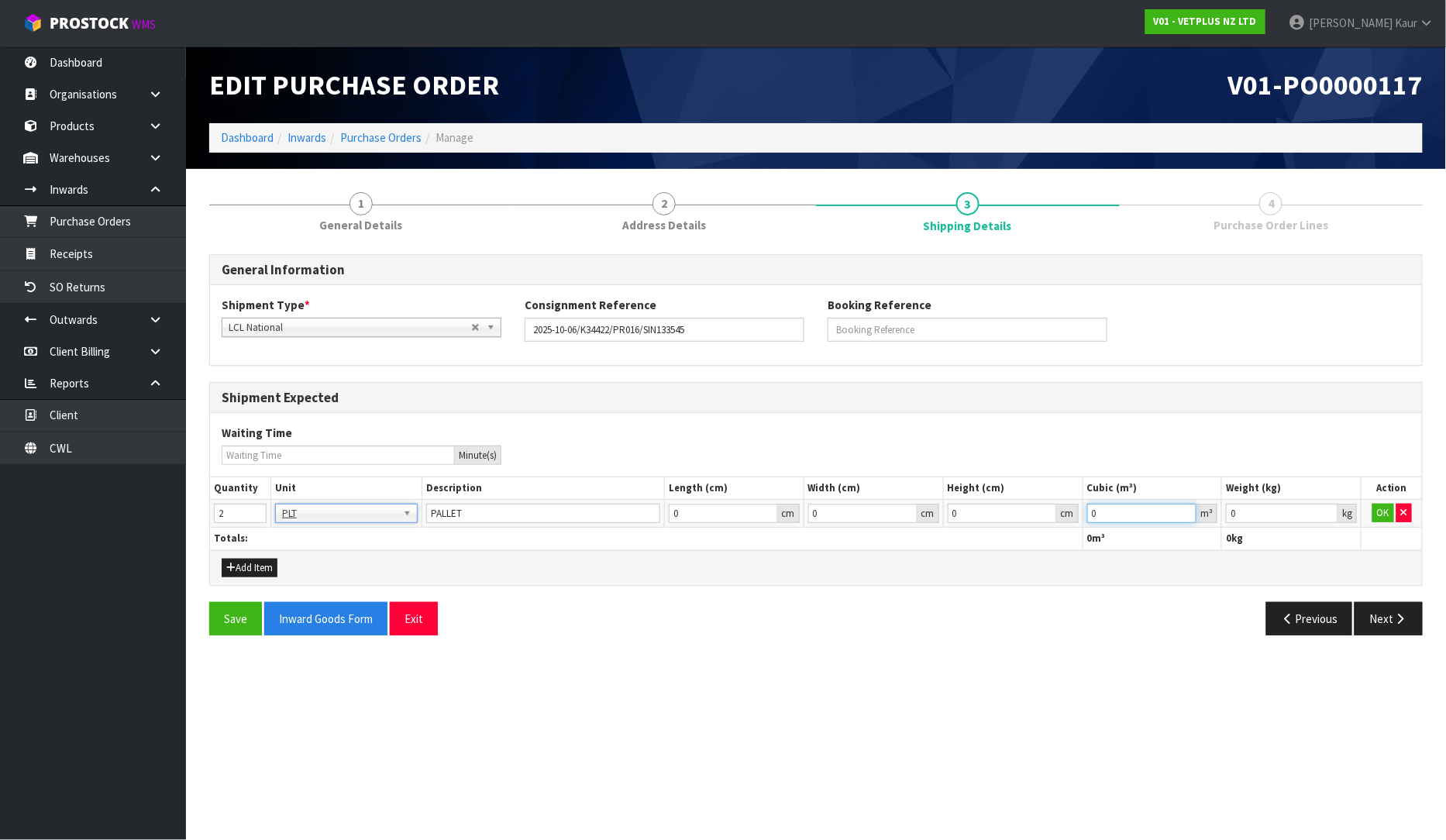
drag, startPoint x: 1103, startPoint y: 513, endPoint x: 1033, endPoint y: 523, distance: 70.7
click at [1033, 523] on tr "2 BAG BAR BSK BIN BTL BOX BDL CAB CGE CTN CSE COI CRA CRT CBE CYL DRM JAR MTR P…" at bounding box center [816, 514] width 1212 height 28
type input "2.88"
drag, startPoint x: 1275, startPoint y: 522, endPoint x: 1191, endPoint y: 514, distance: 84.4
click at [1191, 514] on tr "2 BAG BAR BSK BIN BTL BOX BDL CAB CGE CTN CSE COI CRA CRT CBE CYL DRM JAR MTR P…" at bounding box center [816, 514] width 1212 height 28
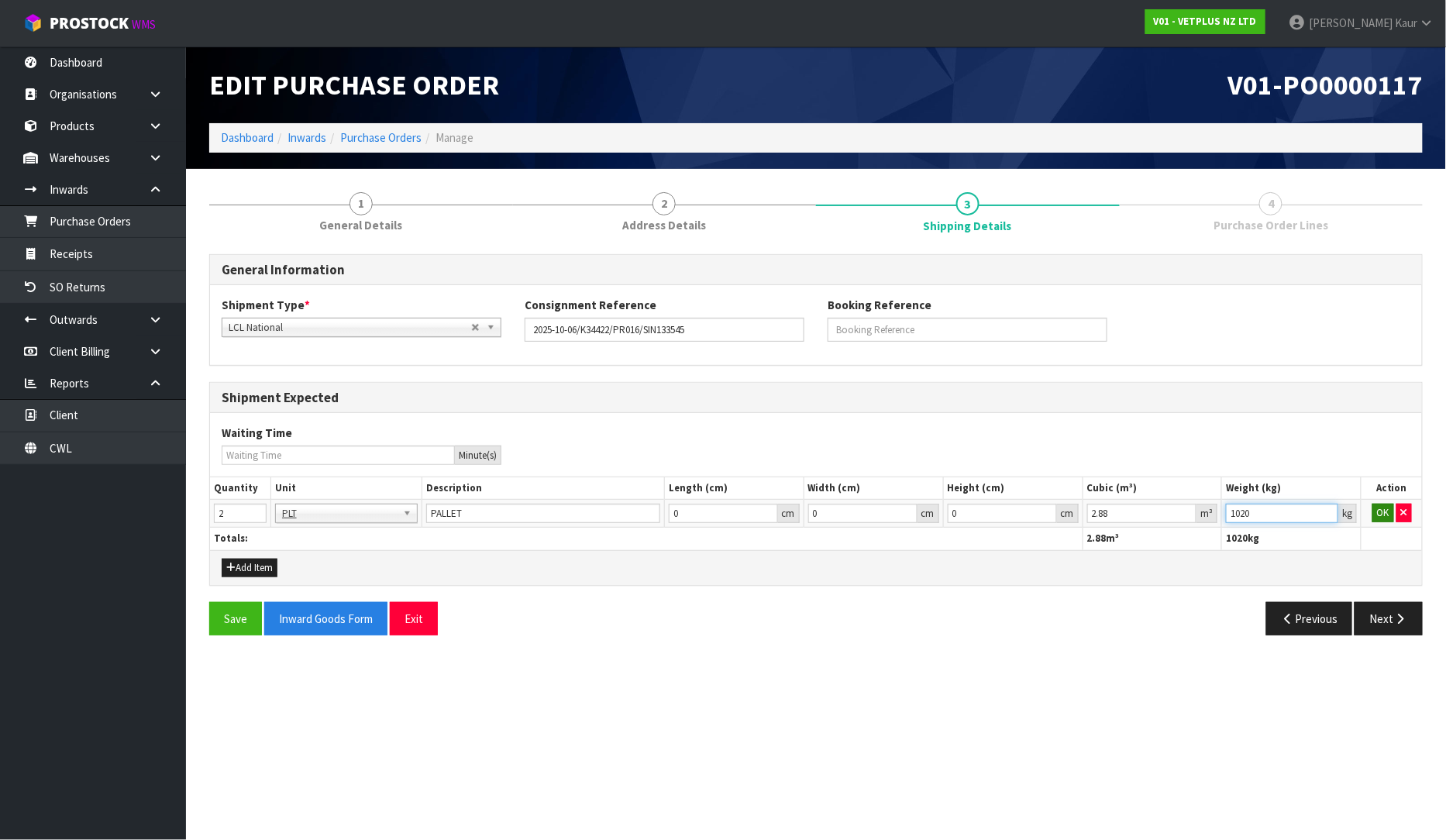
type input "1020"
click at [1387, 514] on button "OK" at bounding box center [1383, 512] width 21 height 18
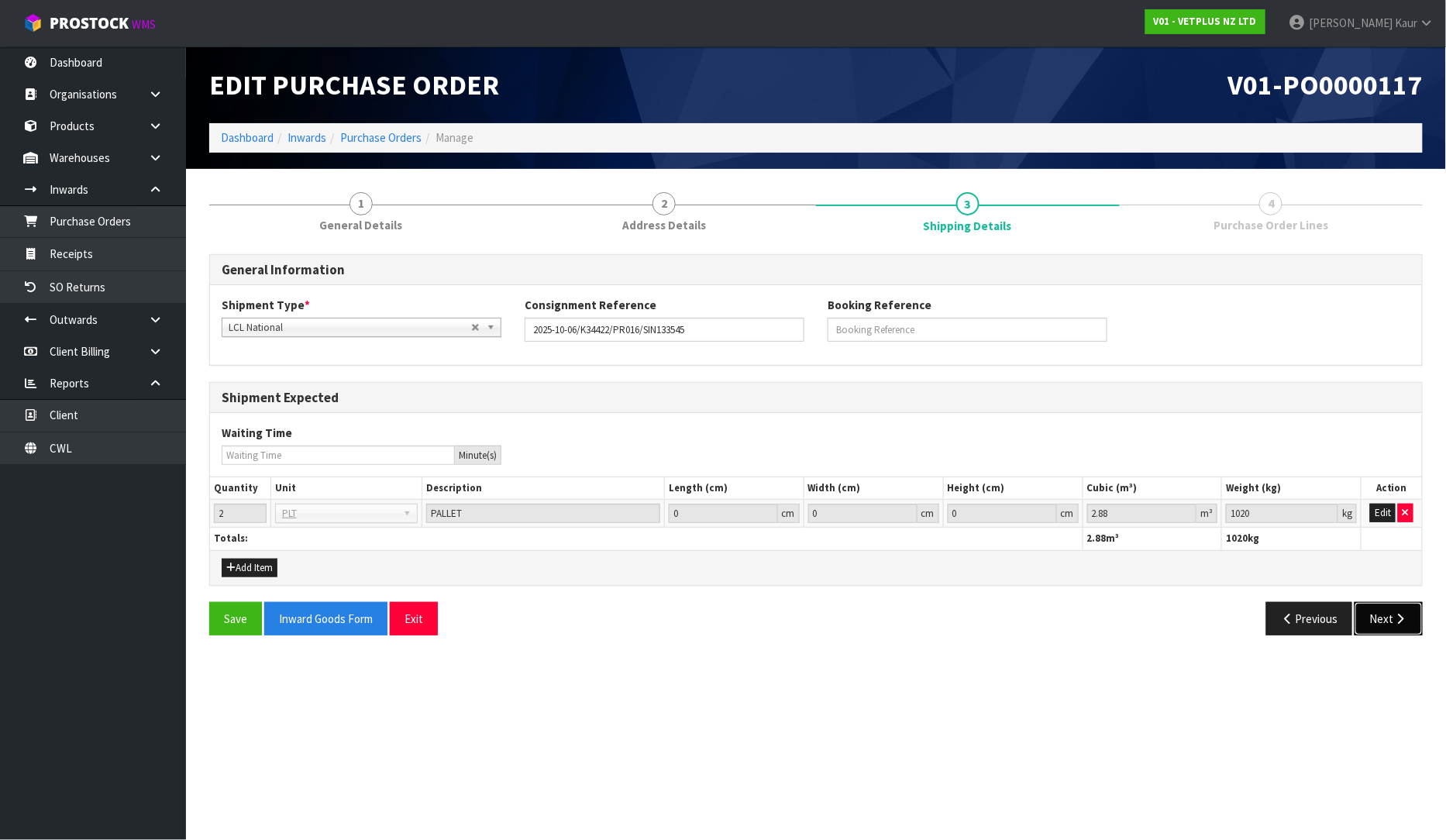
click at [1390, 619] on button "Next" at bounding box center [1389, 619] width 68 height 33
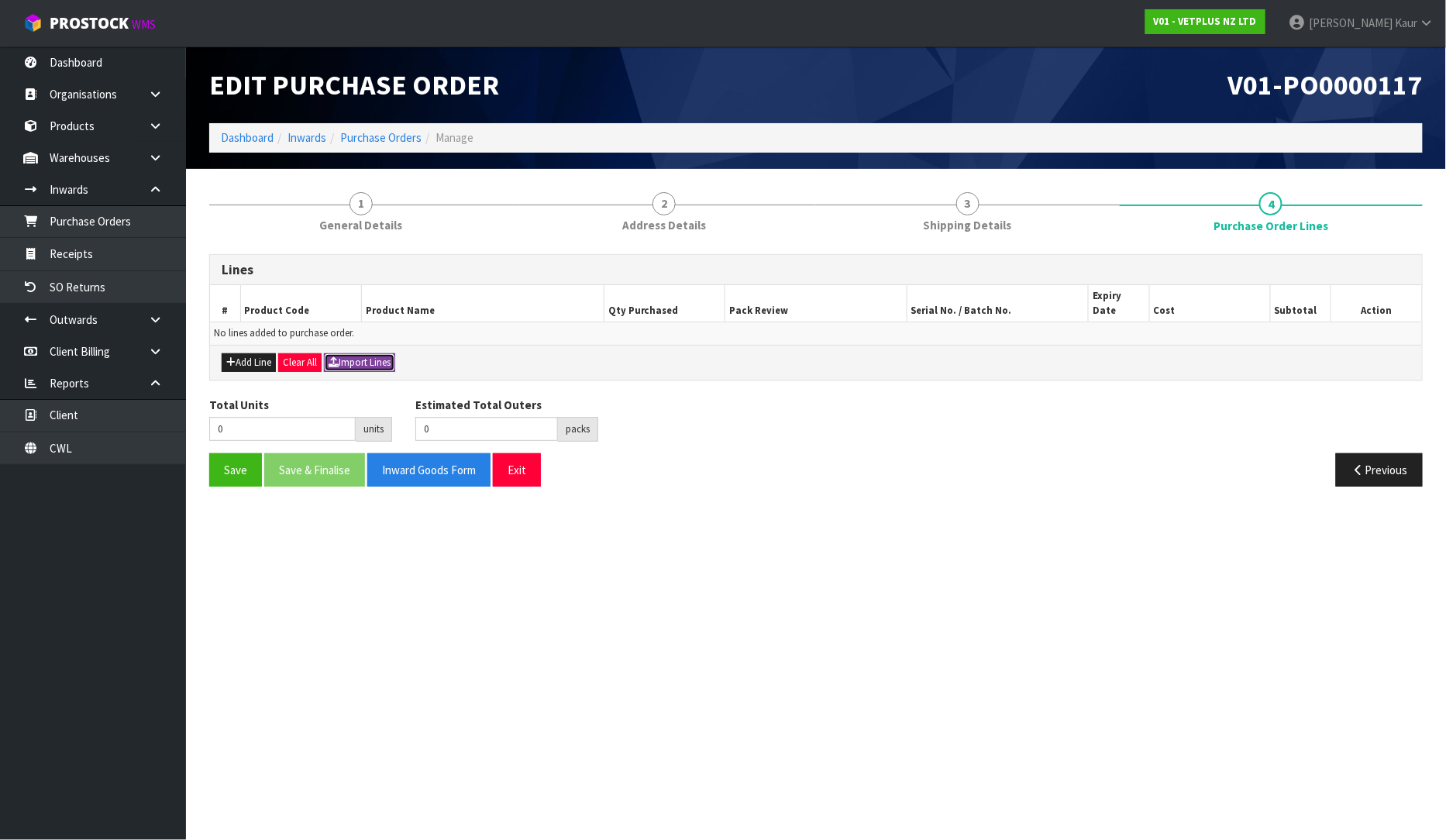
click at [363, 353] on button "Import Lines" at bounding box center [360, 362] width 72 height 18
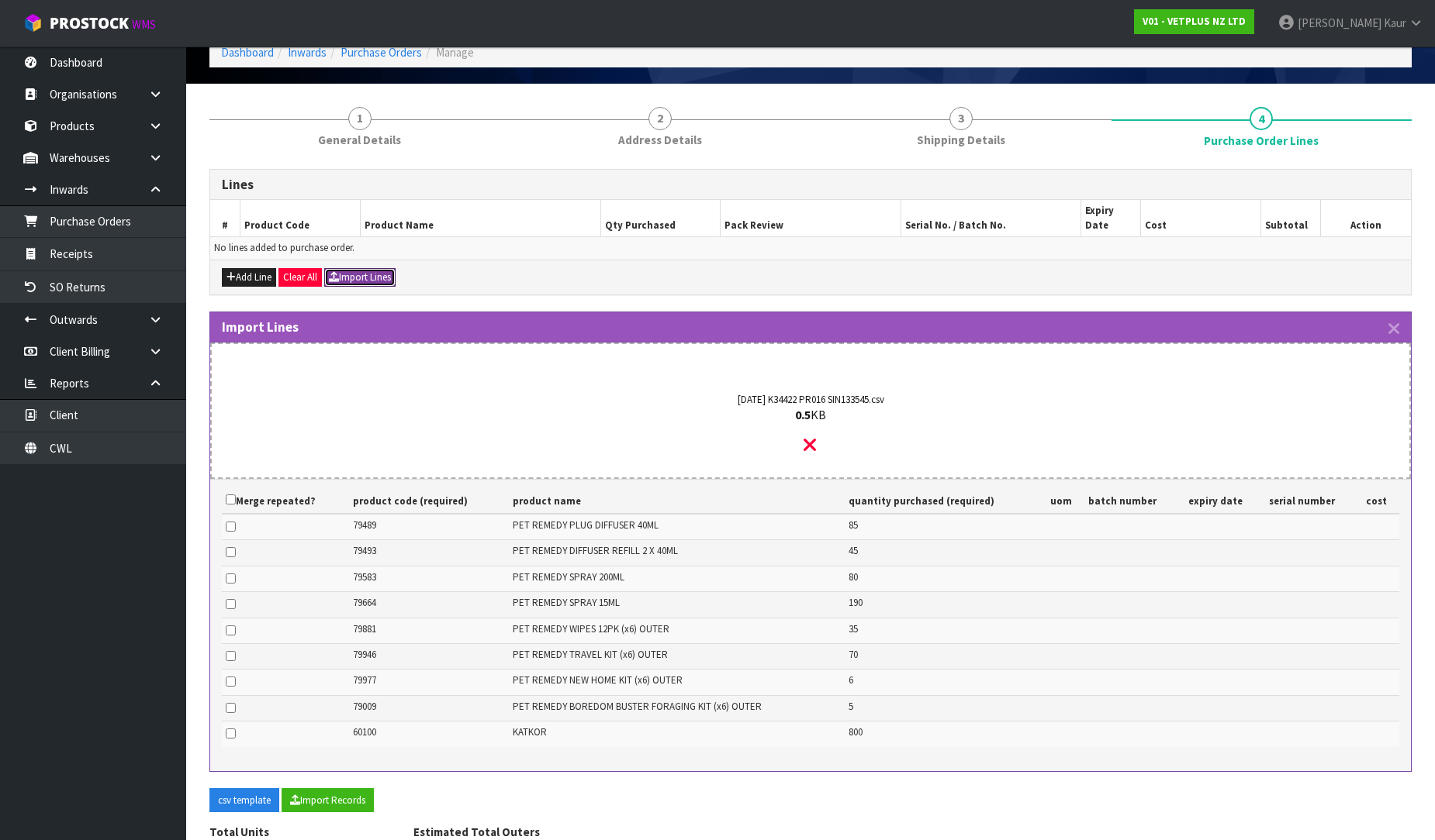
scroll to position [164, 0]
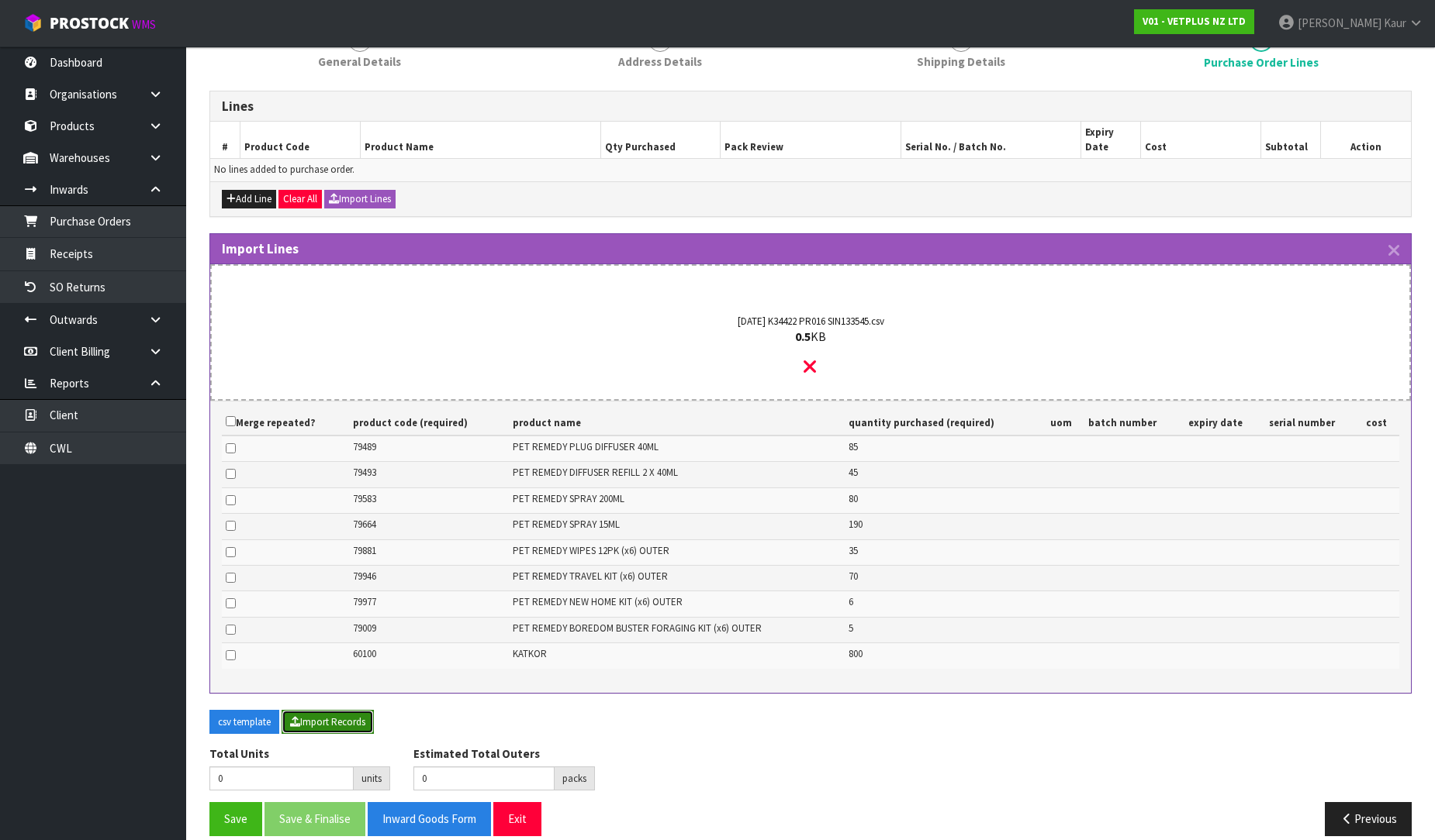
click at [329, 710] on button "Import Records" at bounding box center [328, 722] width 92 height 25
type input "1316"
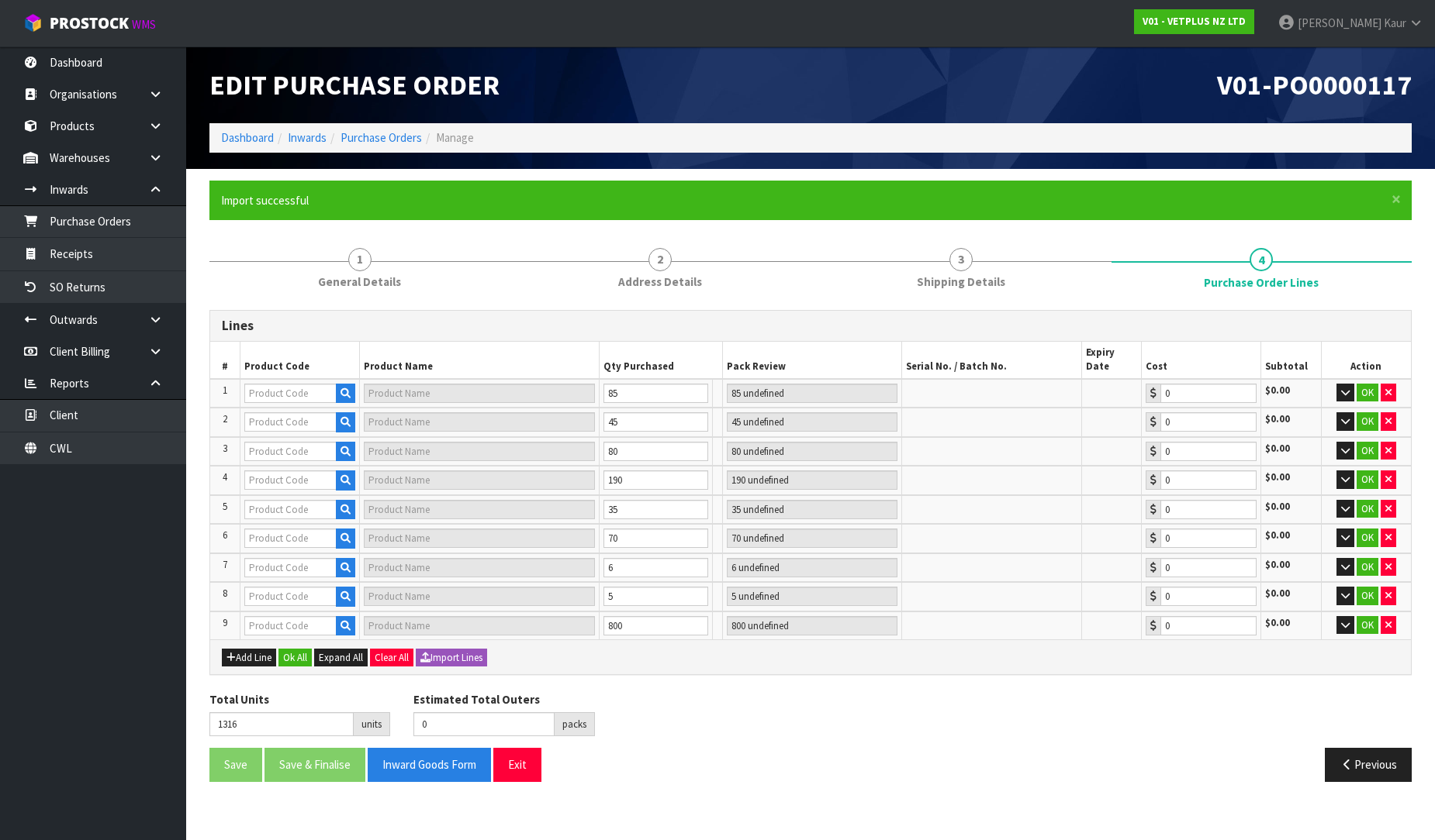
scroll to position [0, 0]
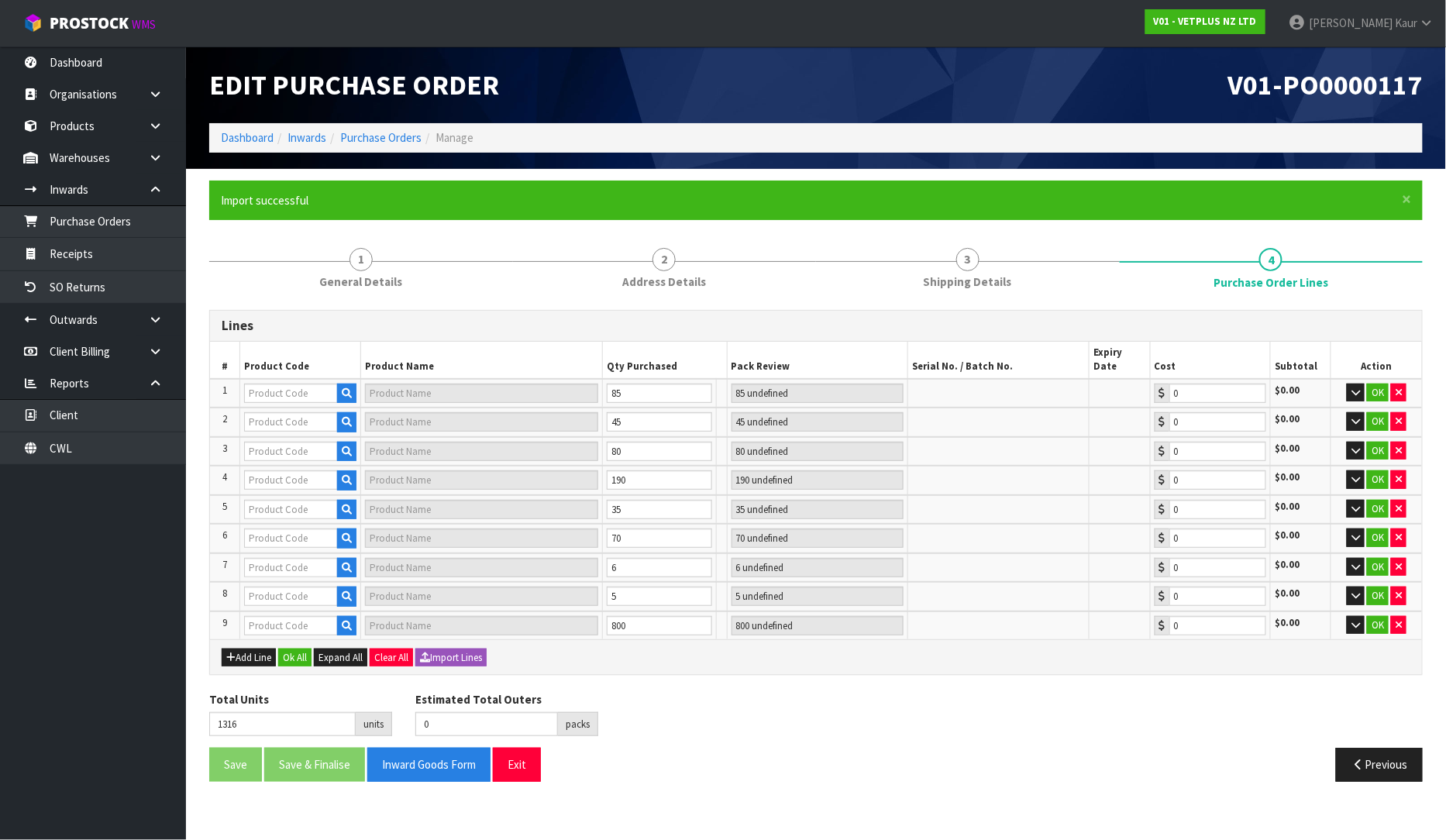
type input "91"
type input "79583"
type input "PET REMEDY SPRAY 200ML (X6) OUTER"
type input "80 CTN"
type input "0.00"
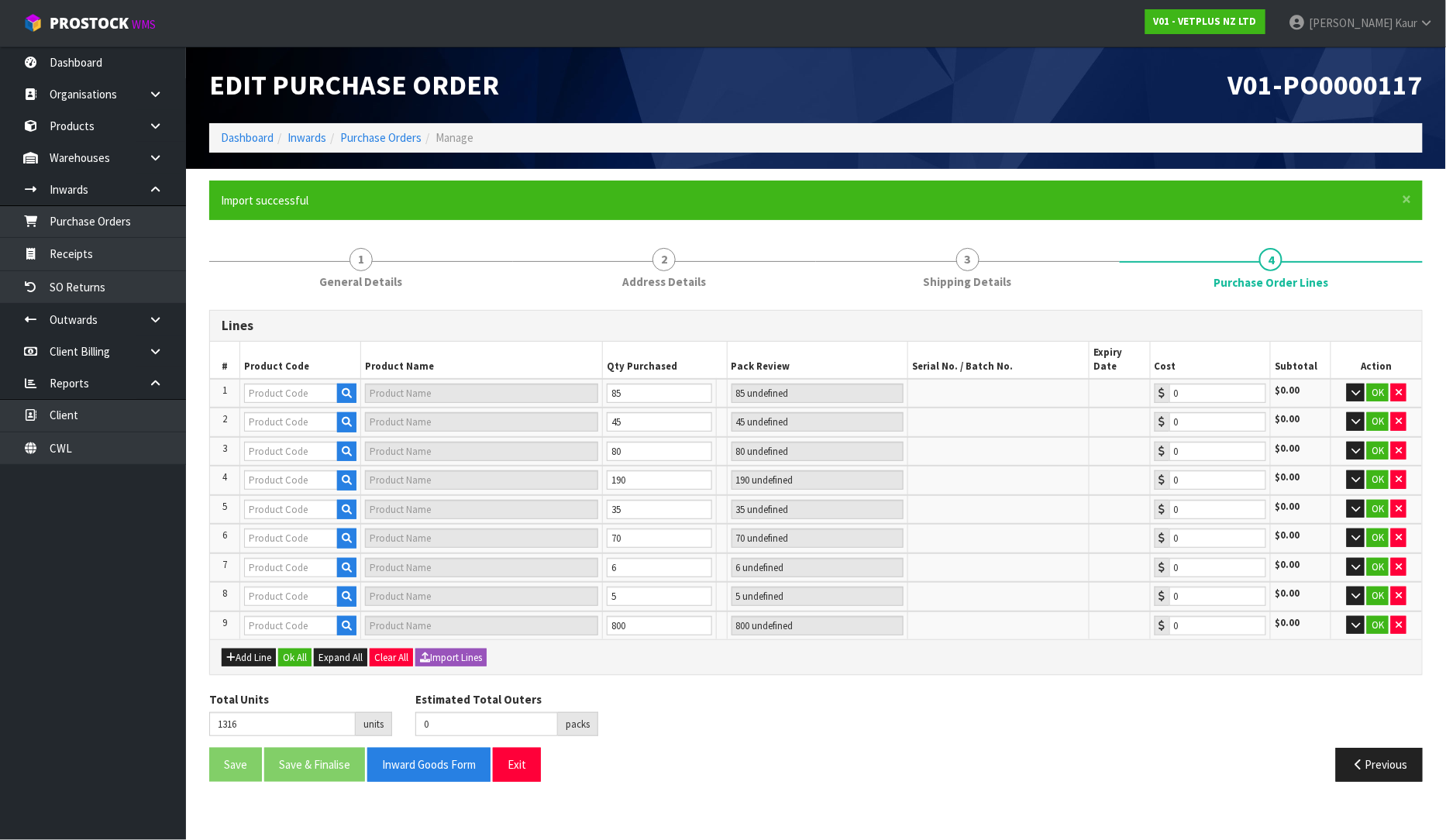
type input "79977"
type input "PET REMEDY NEW HOME KIT (X6) OUTER"
type input "6 CTN"
type input "0.00"
type input "79009"
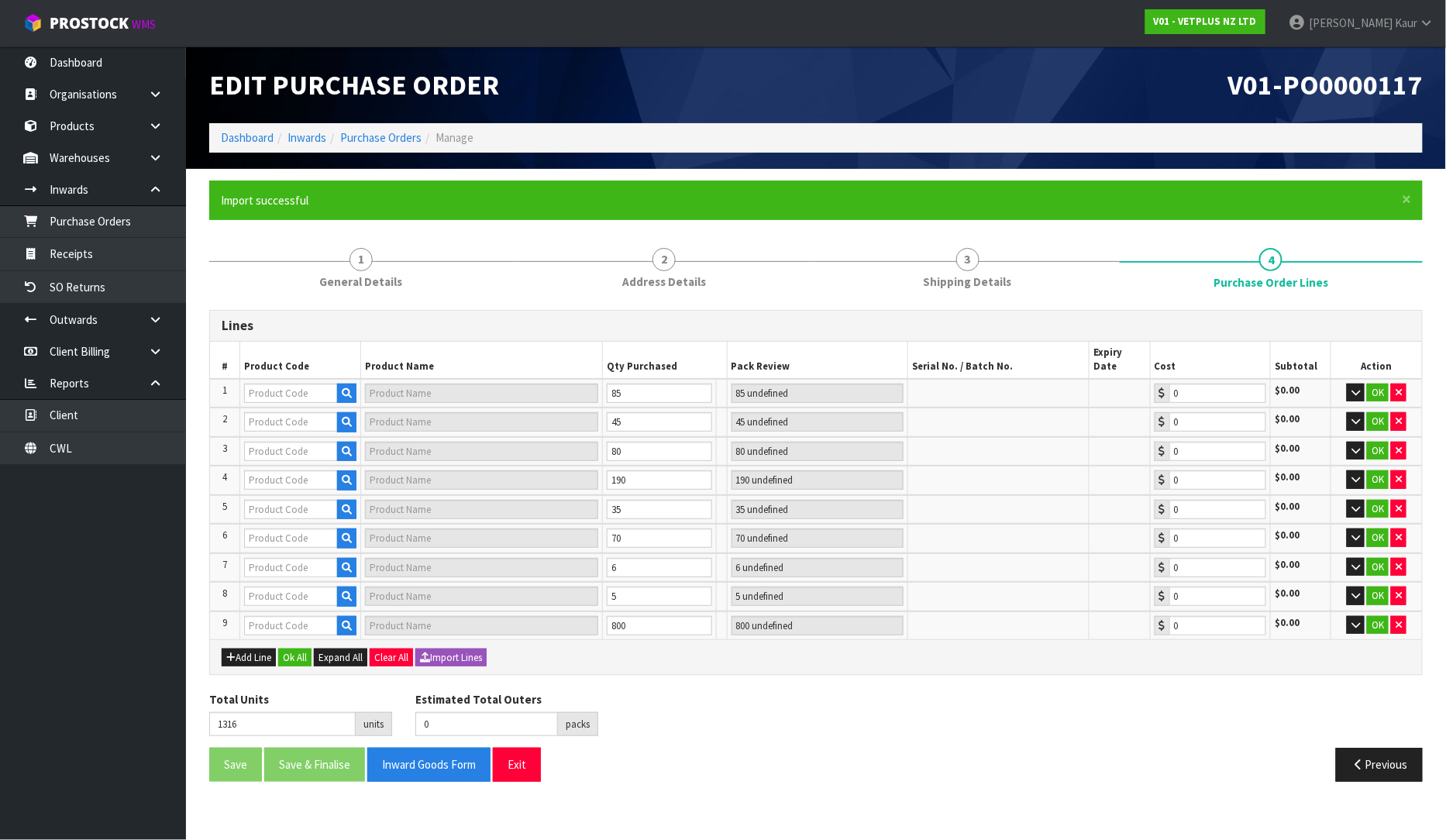
type input "79009 PET REMEDY BOREDOM BUSTER FORAGING KIT (X6) OUTER"
type input "5 CTN"
type input "0.00"
type input "136"
type input "79493"
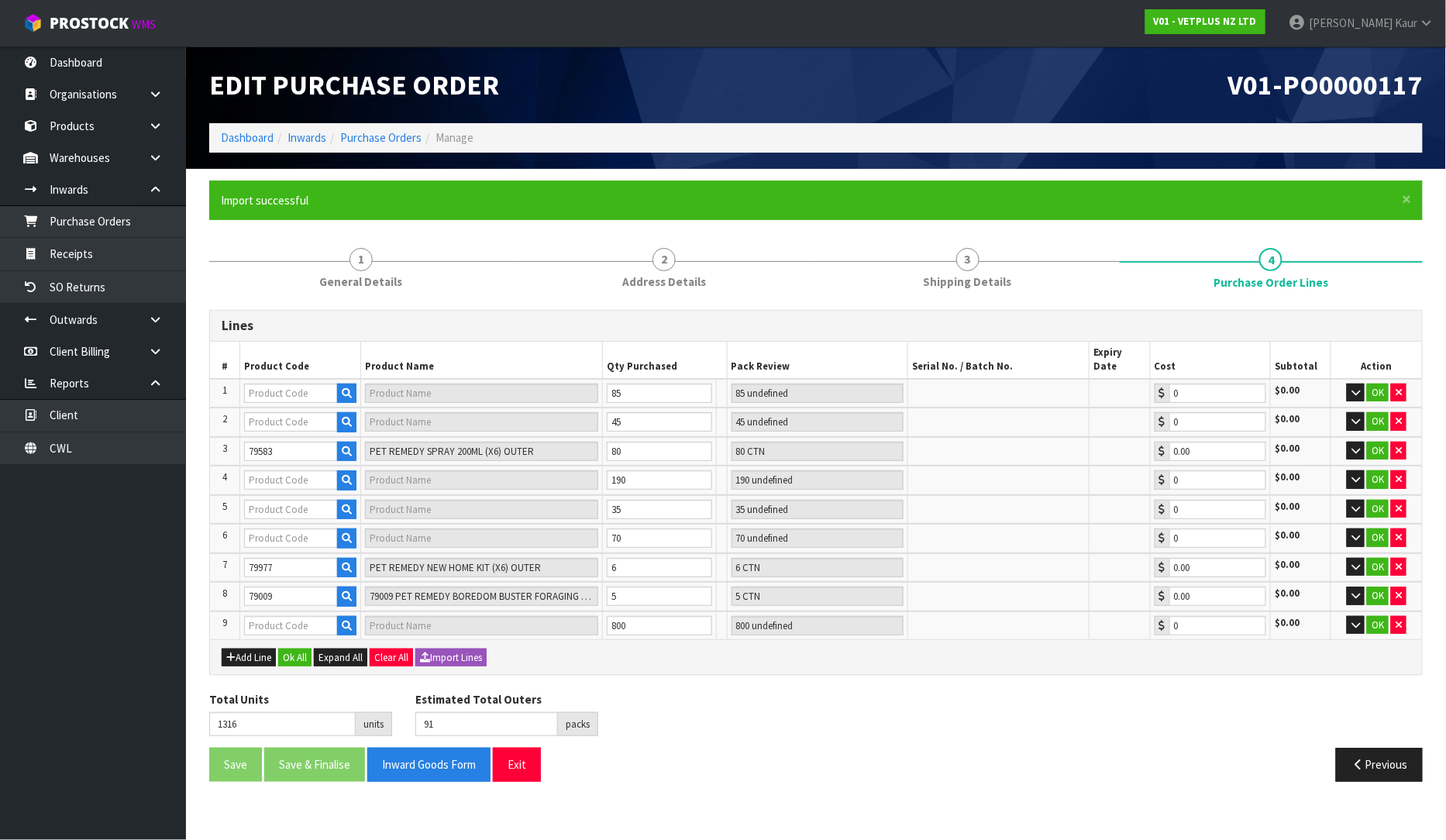
type input "PET REMEDY DIFFUSER REFILL 2 X 40ML (X6) OUTER"
type input "45 CTN"
type input "0.00"
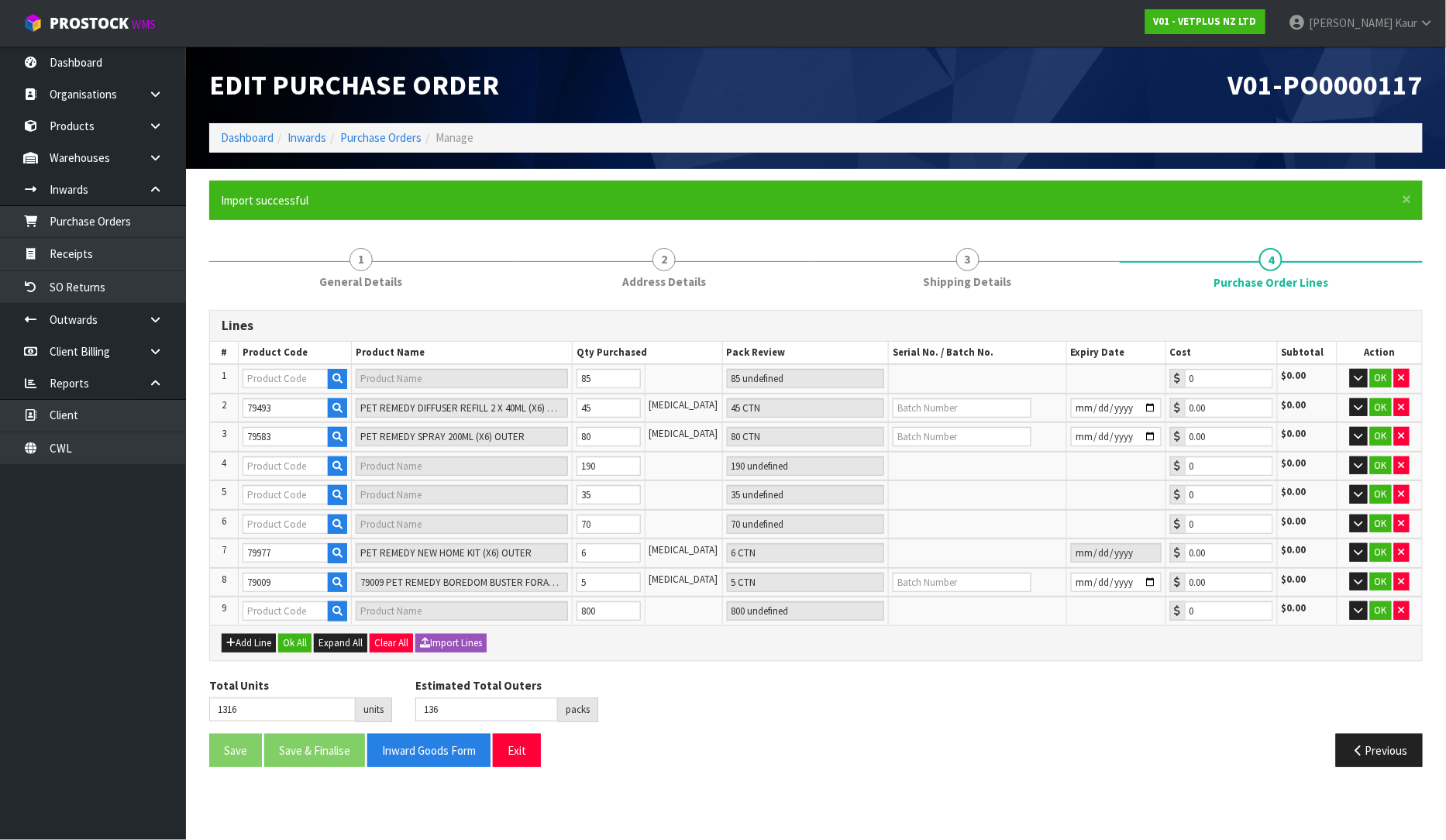
type input "326"
type input "79664"
type input "PET REMEDY SPRAY 15ML (X6) OUTER"
type input "190 CTN"
type input "0.00"
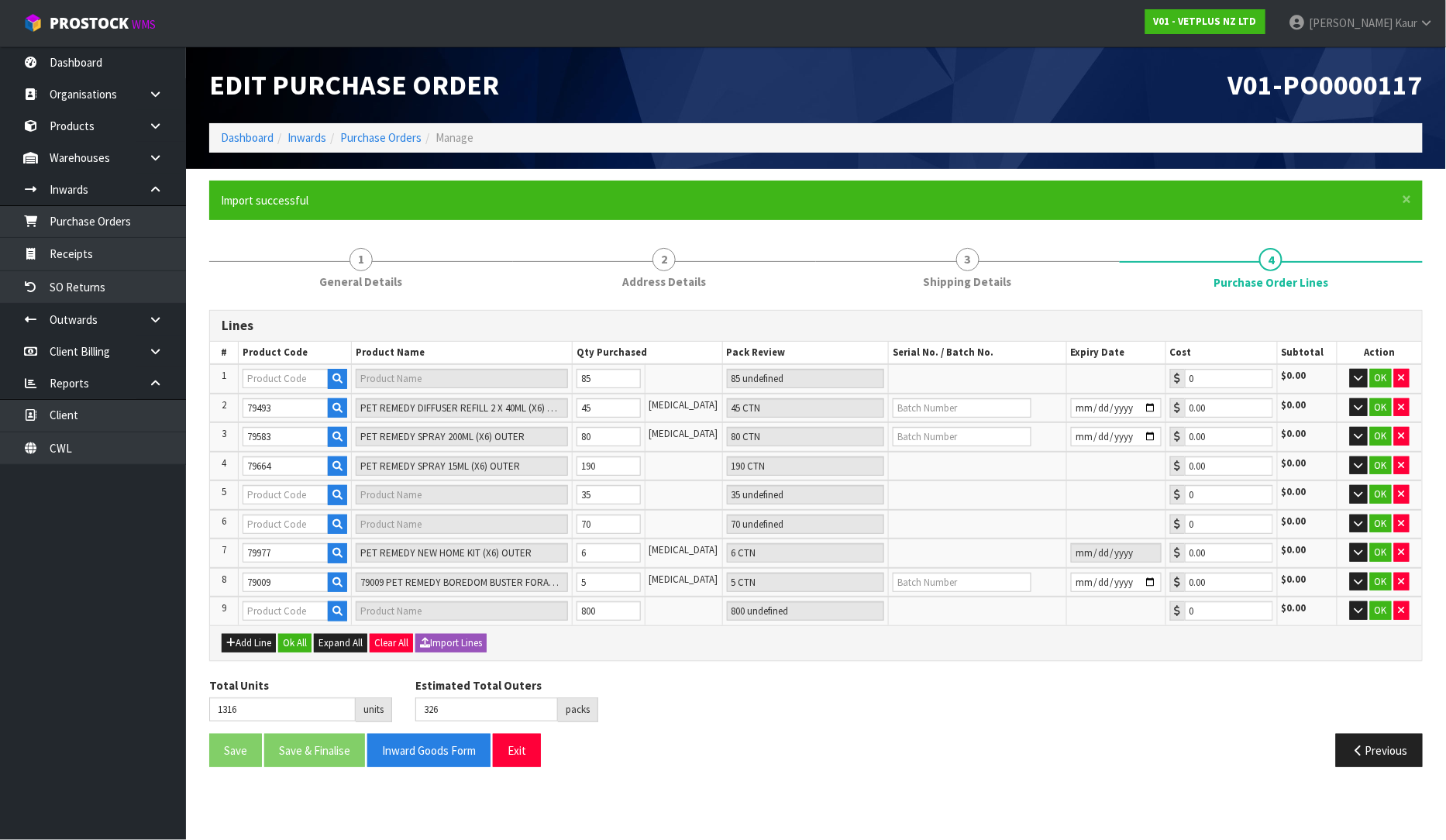
type input "516"
type input "79489"
type input "PET REMEDY PLUG DIFFUSER 40ML (X6) OUTER(CALMING SPRAY)"
type input "85 CTN"
type input "0.00"
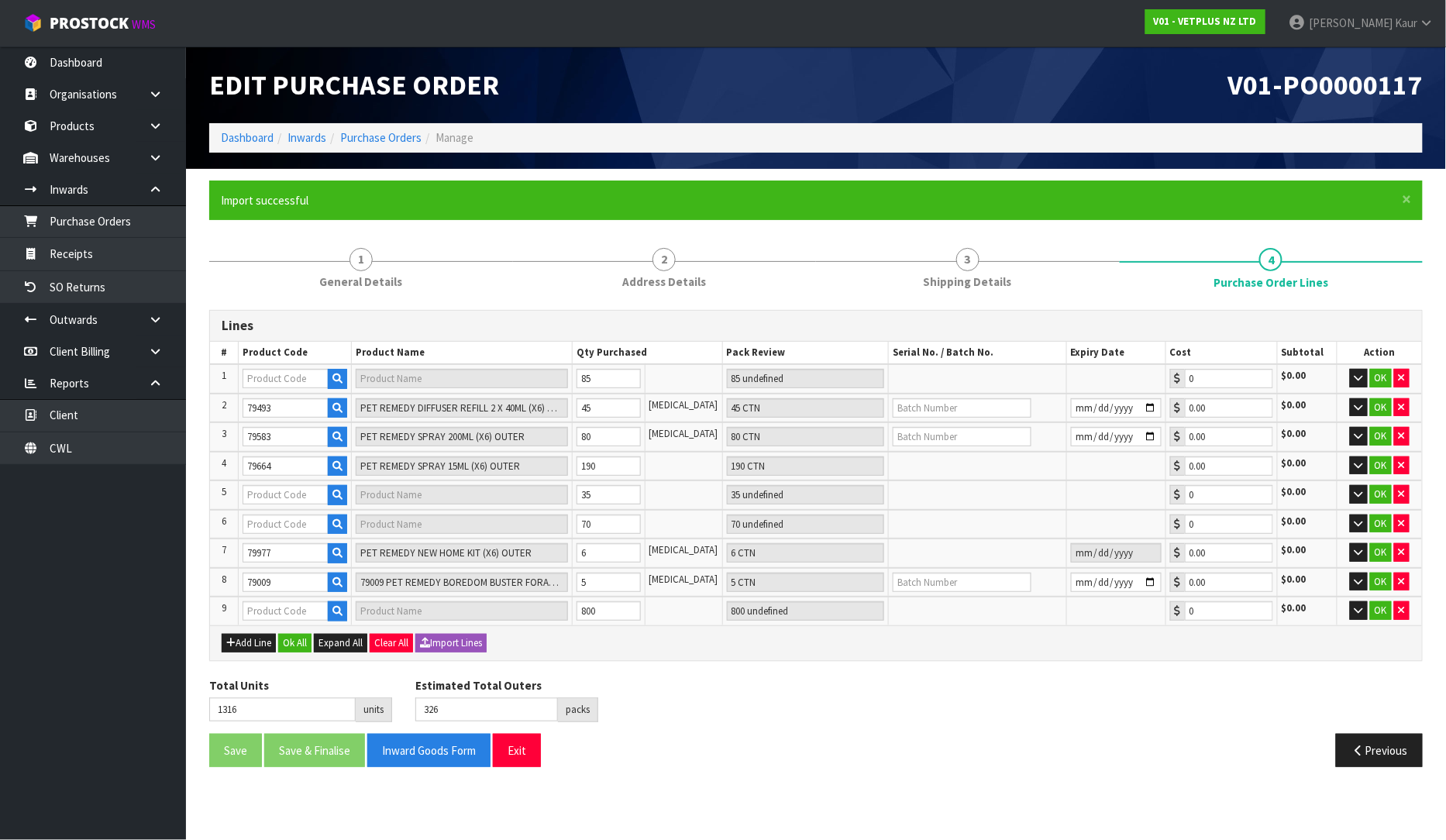
type input "79881"
type input "PET REMEDY WIPES 12PK (X6) OUTER"
type input "35 CTN"
type input "0.00"
type input "79946"
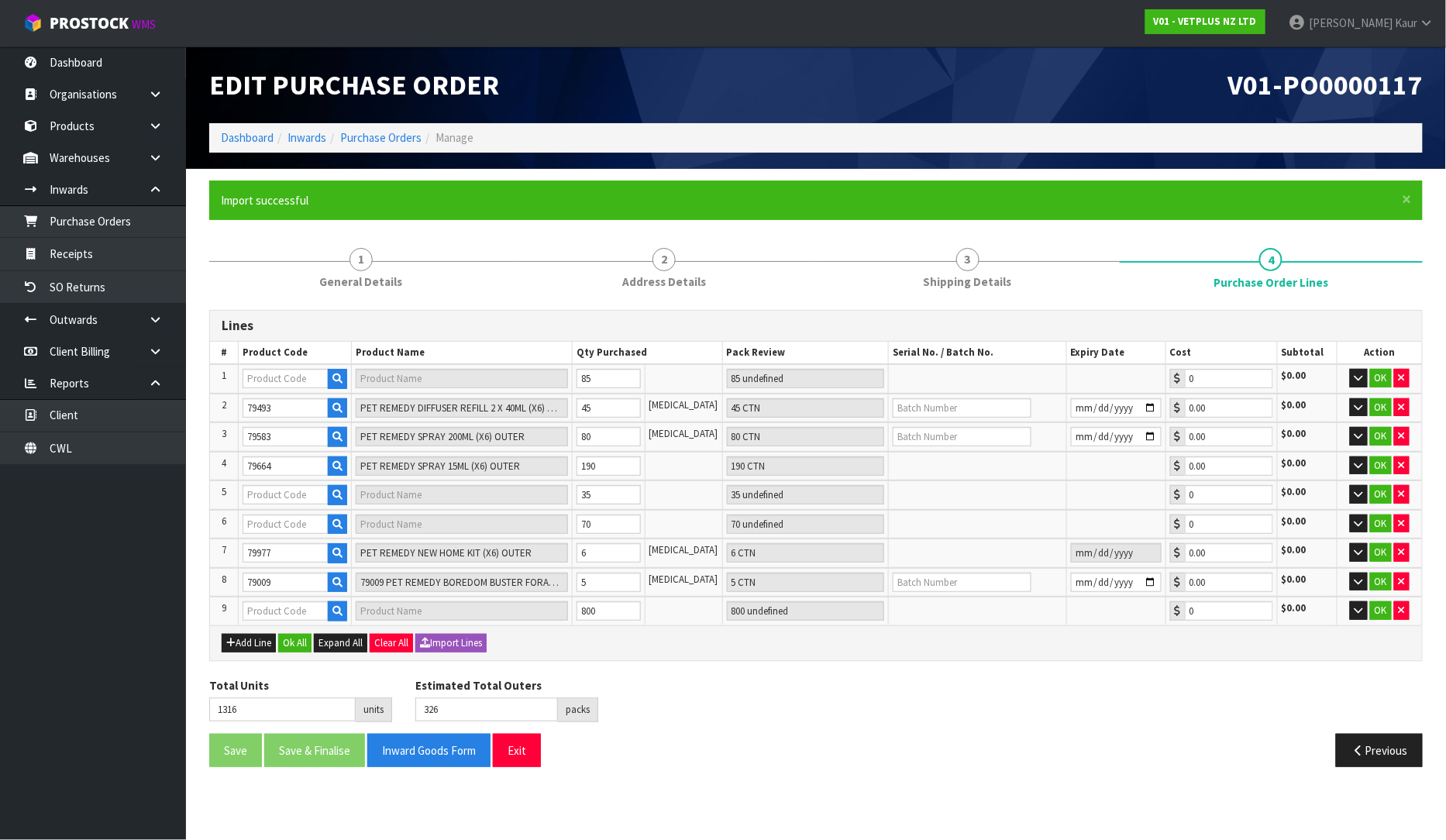
type input "PET REMEDY TRAVEL KIT (X6) OUTER"
type input "70 CTN"
type input "0.00"
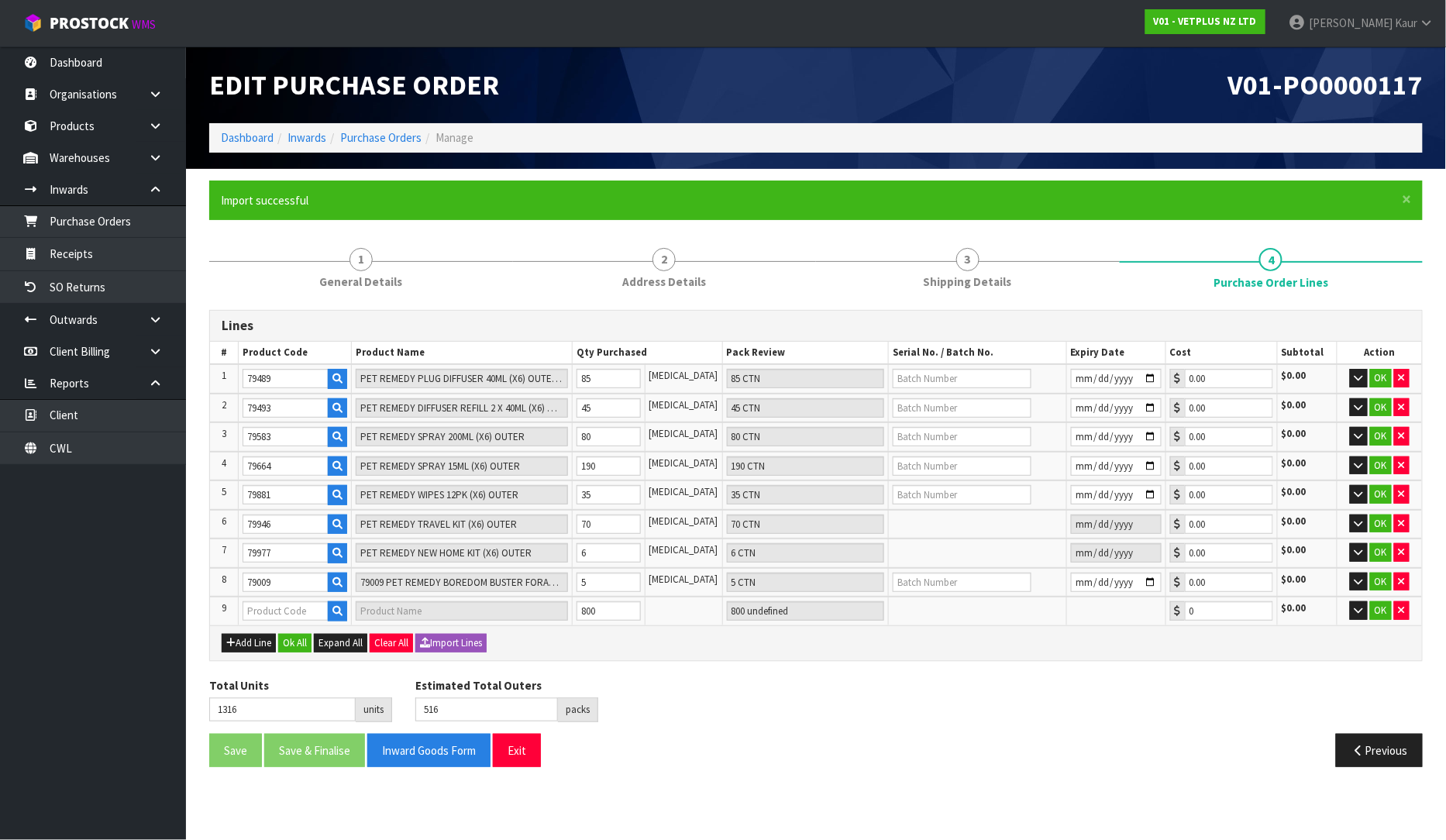
type input "60100"
type input "KATKOR SAMPLING KIT-1 UNIT 1 CARDBOARD BOX"
type input "2 PLT"
type input "0.00"
click at [301, 641] on button "Ok All" at bounding box center [295, 643] width 33 height 18
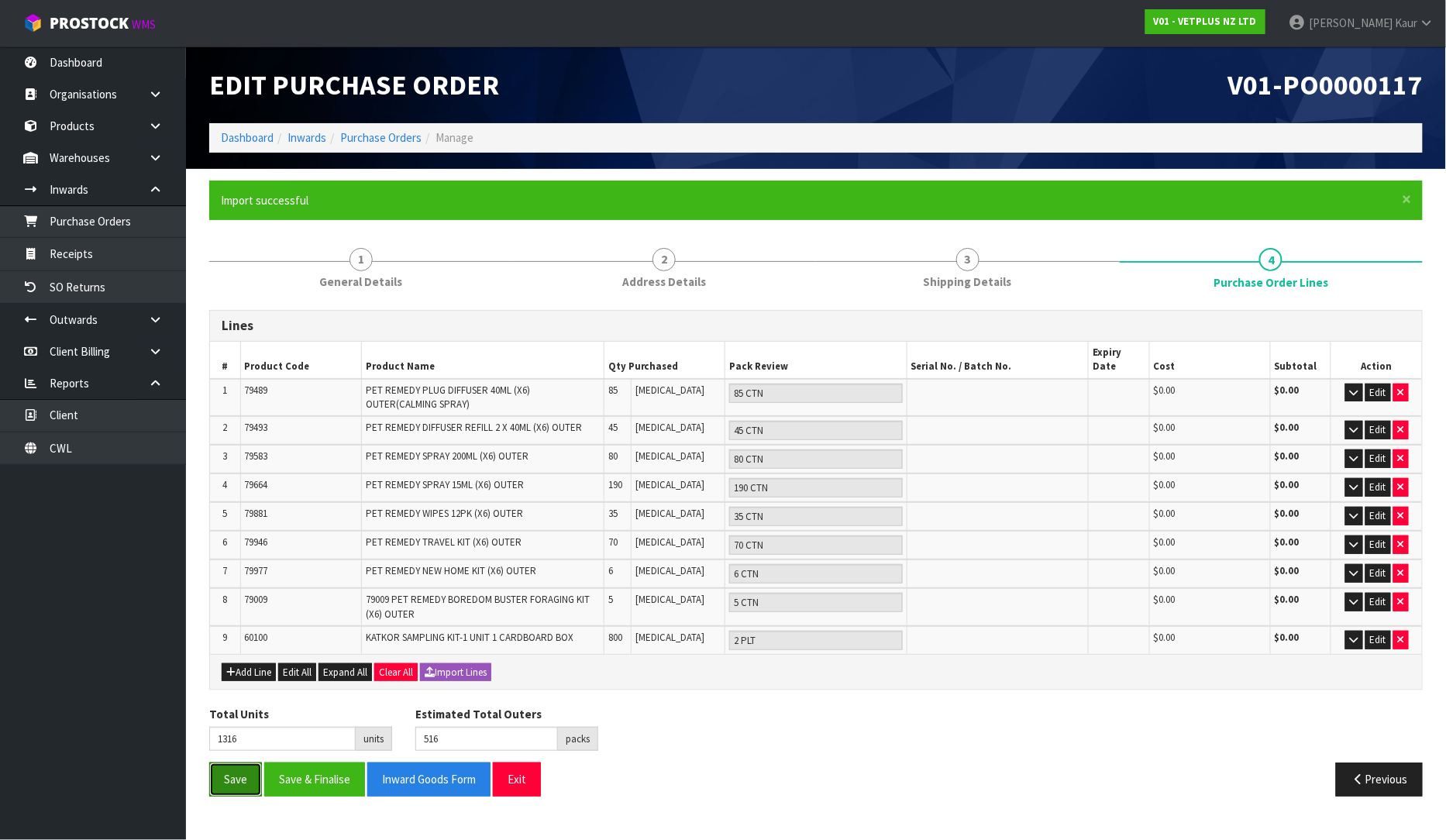
click at [234, 763] on button "Save" at bounding box center [235, 780] width 52 height 33
click at [98, 231] on link "Purchase Orders" at bounding box center [93, 221] width 186 height 32
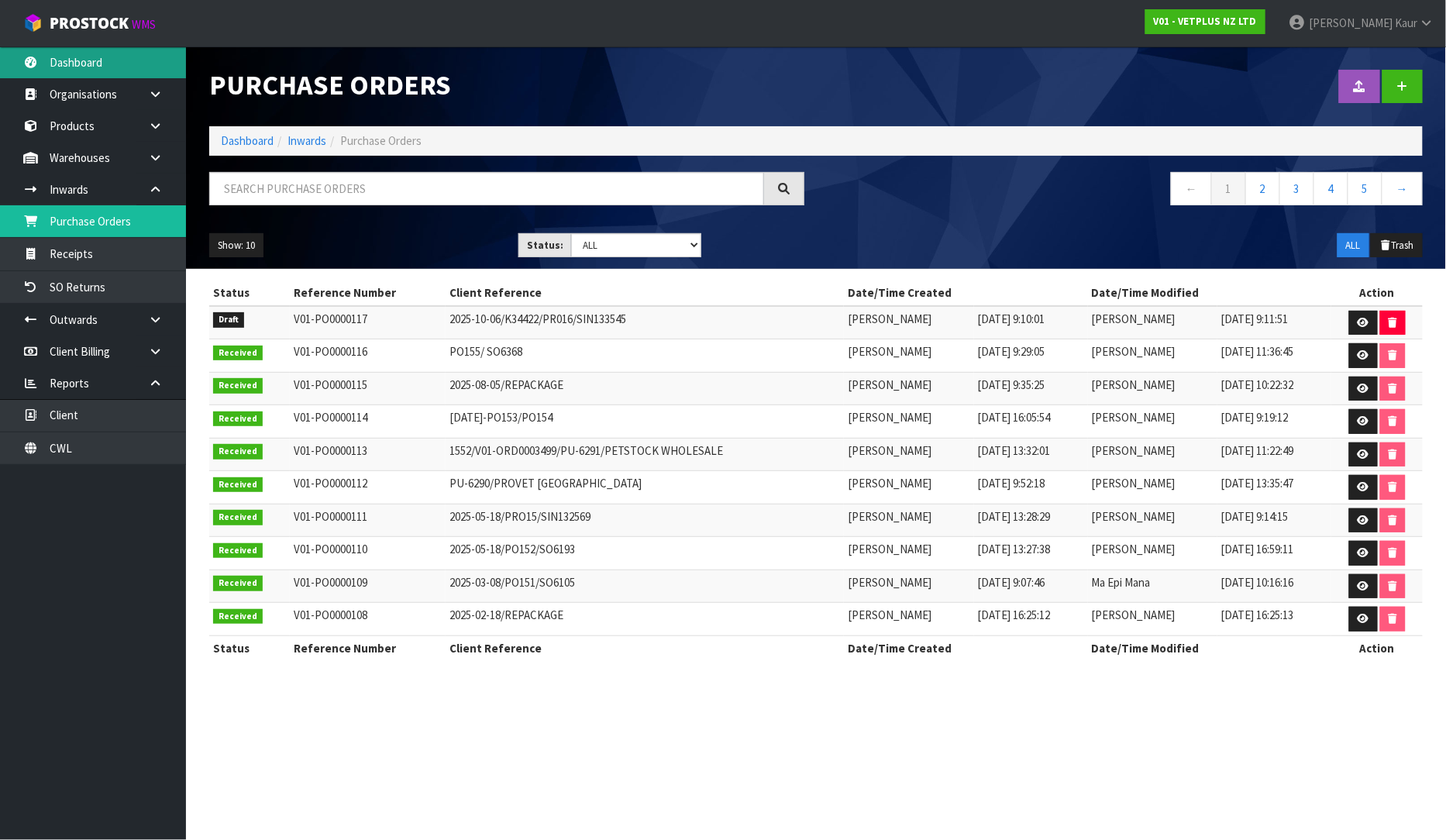
click at [95, 52] on link "Dashboard" at bounding box center [93, 62] width 186 height 32
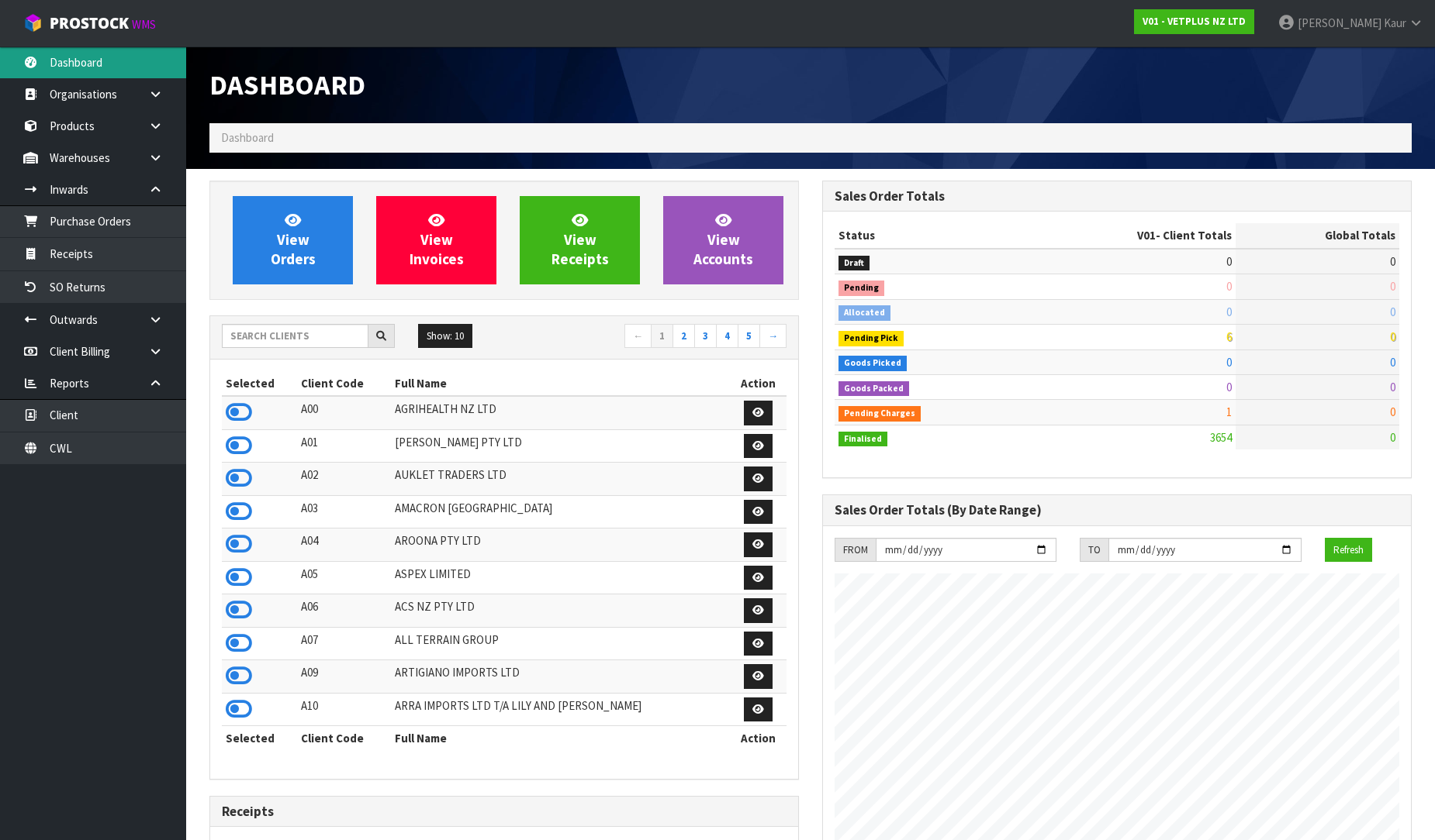
scroll to position [1174, 613]
click at [259, 344] on input "text" at bounding box center [295, 336] width 146 height 24
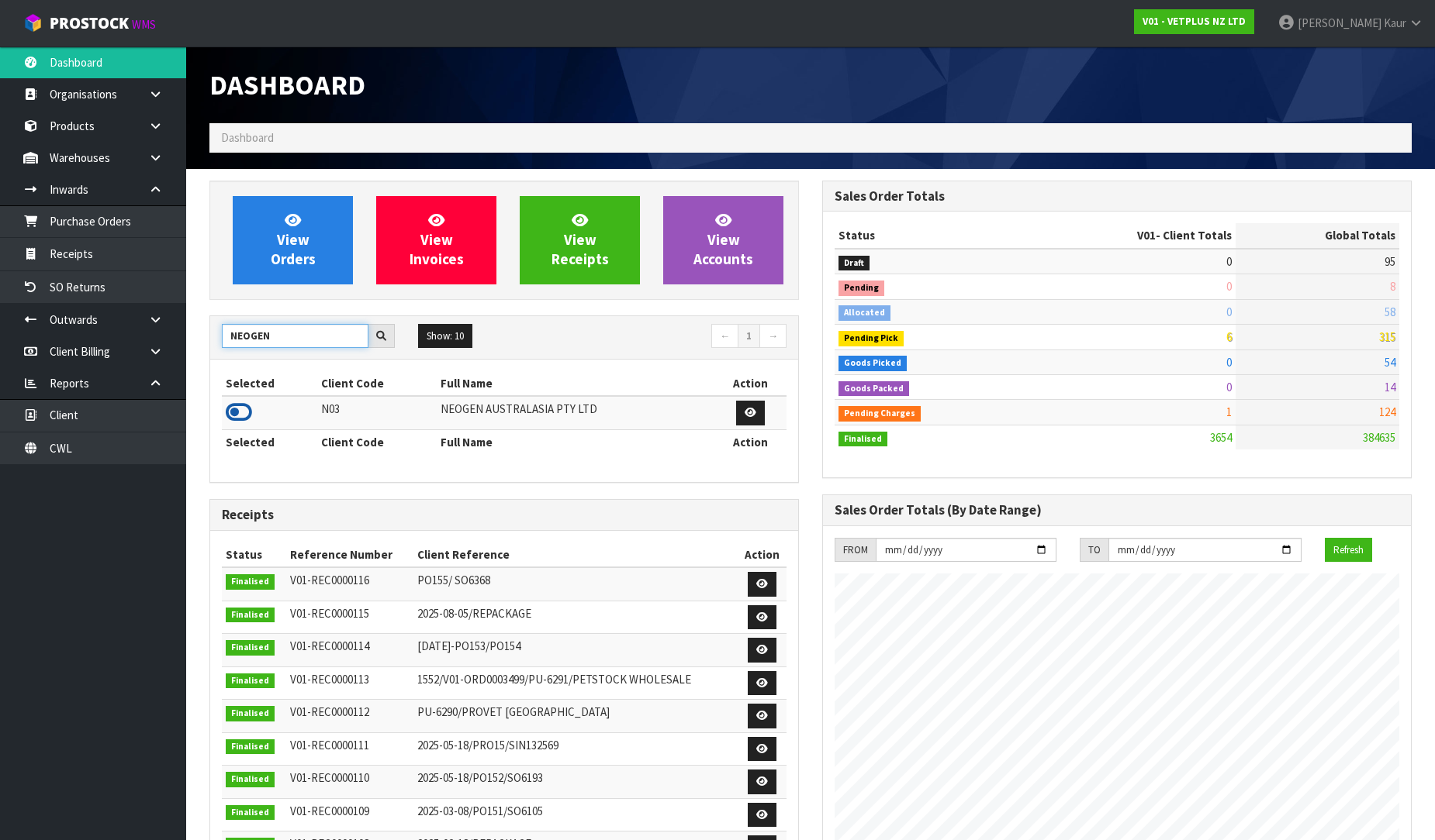
type input "NEOGEN"
click at [228, 411] on icon at bounding box center [239, 412] width 26 height 23
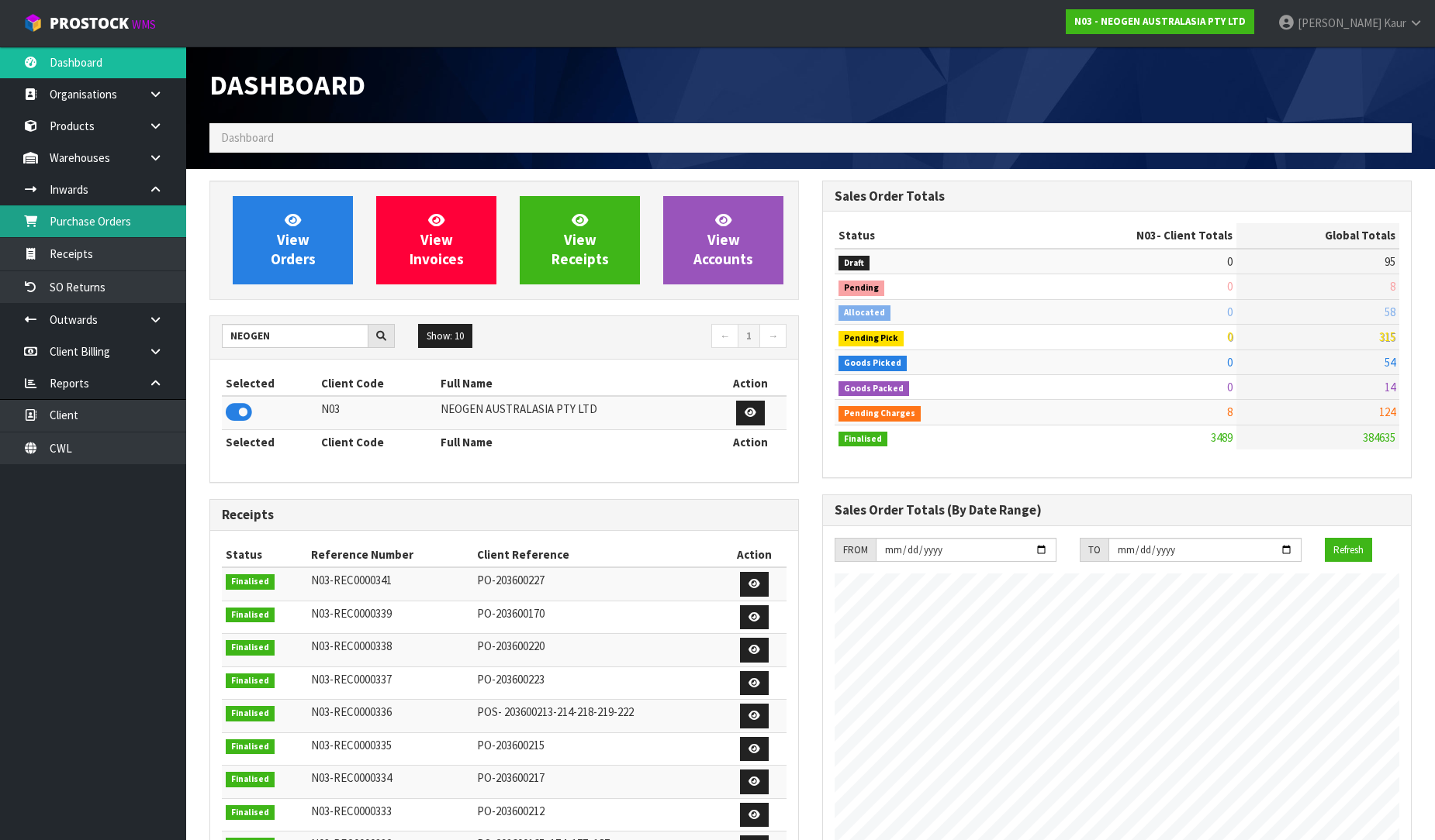
drag, startPoint x: 125, startPoint y: 223, endPoint x: 187, endPoint y: 243, distance: 65.1
click at [125, 225] on link "Purchase Orders" at bounding box center [93, 221] width 186 height 32
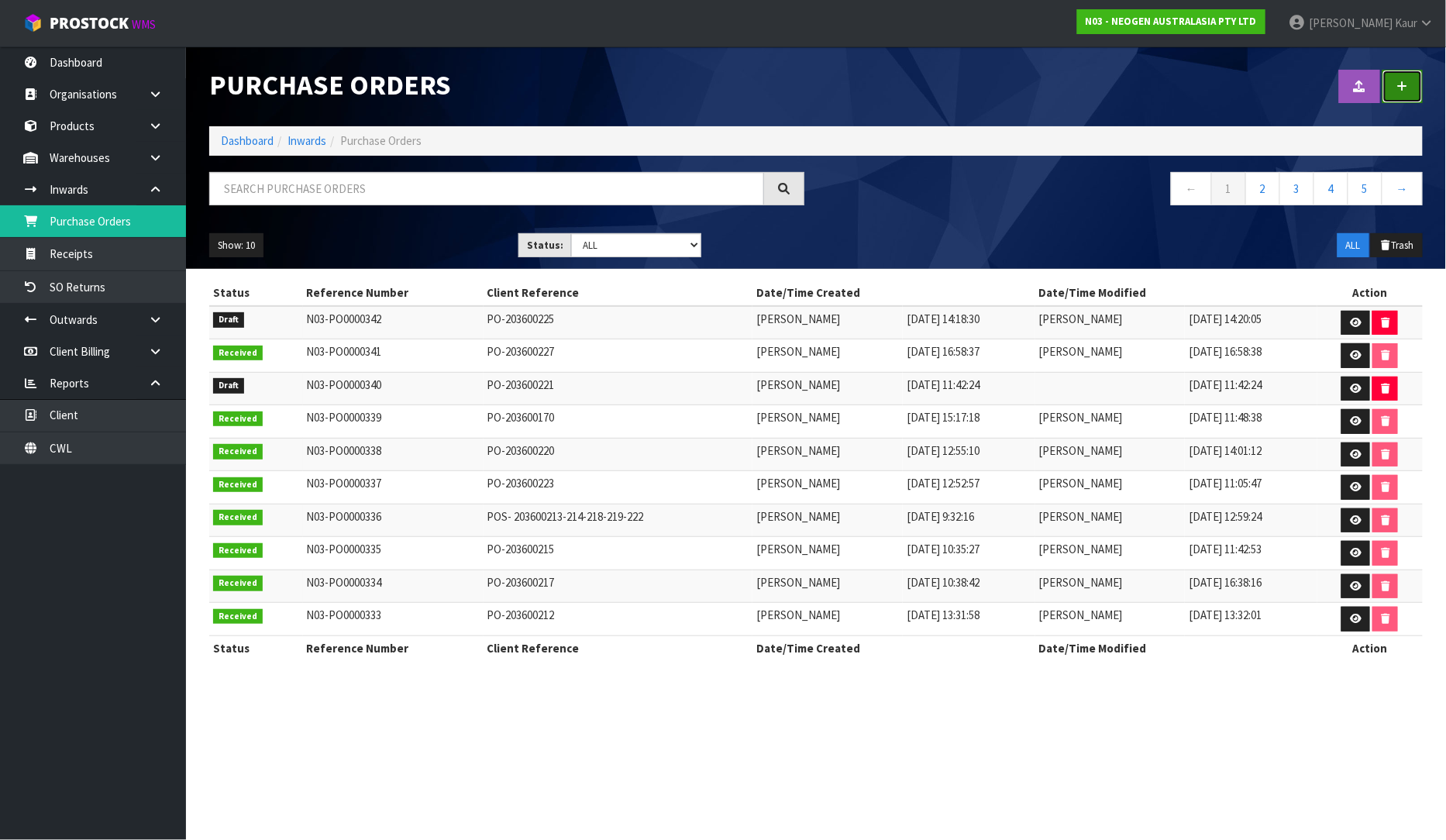
click at [1405, 84] on icon at bounding box center [1403, 86] width 11 height 12
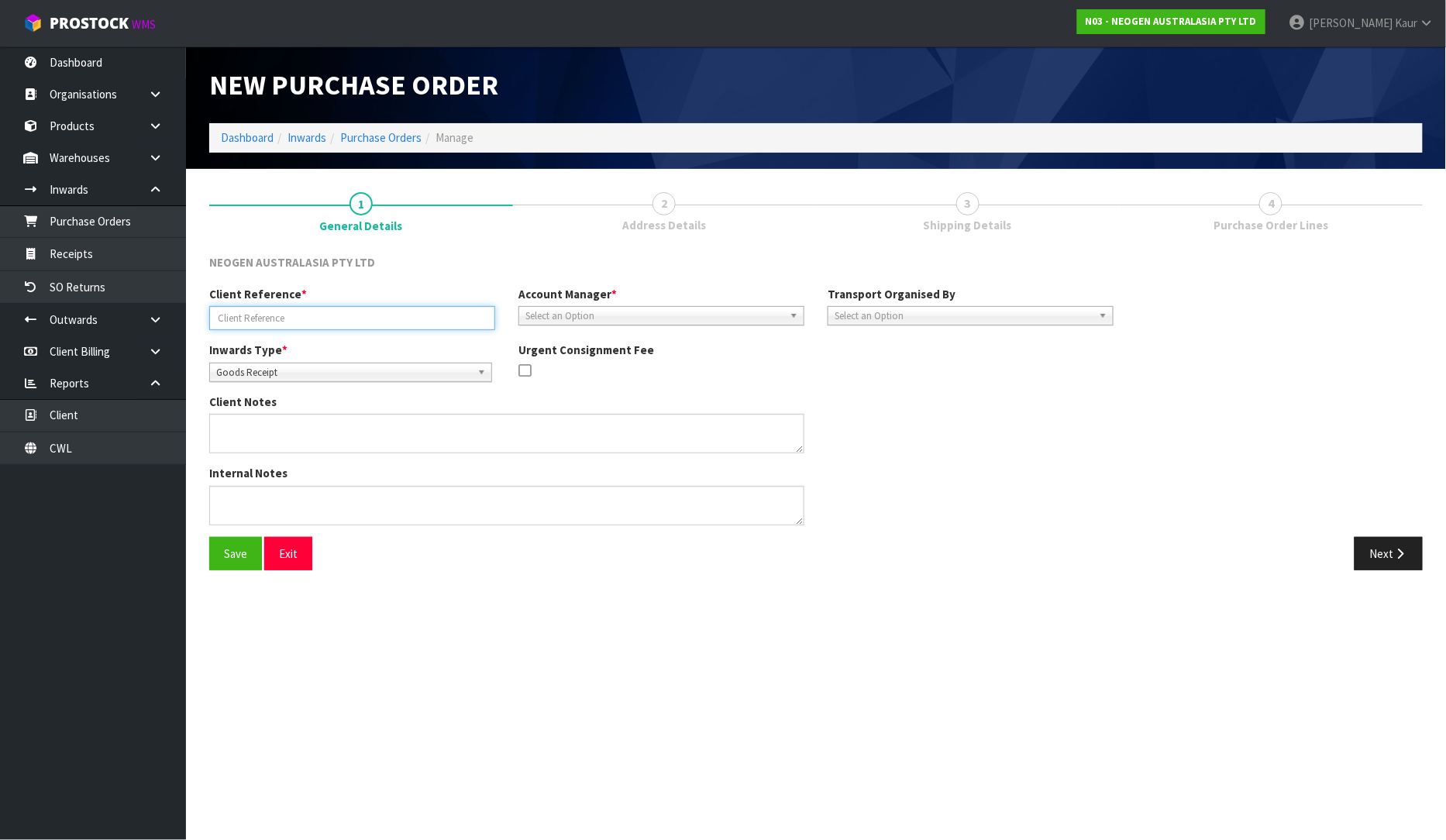
click at [344, 316] on input "text" at bounding box center [352, 318] width 286 height 24
paste input "PO-203600227.1"
type input "PO-203600227.1"
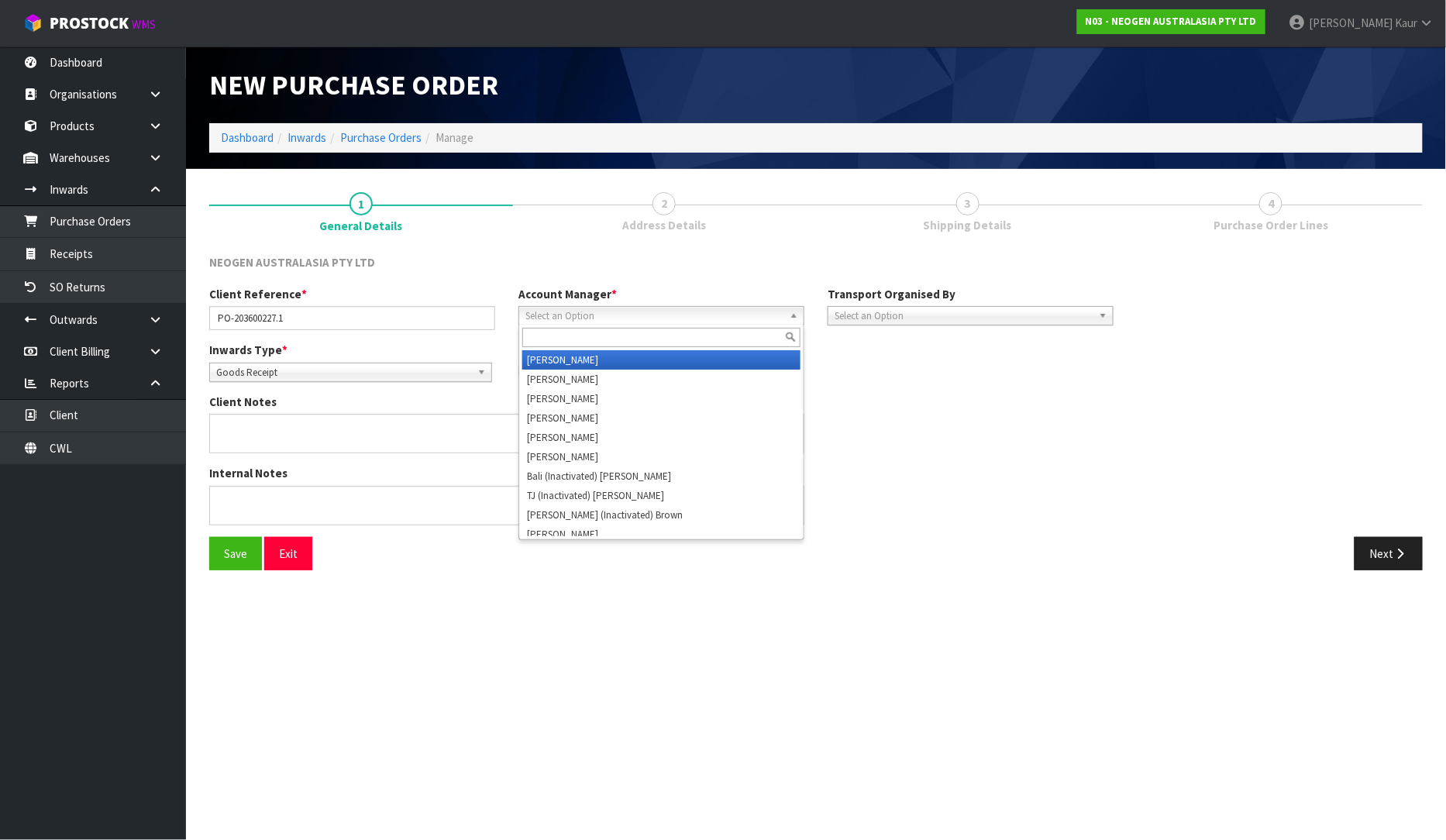
click at [650, 321] on span "Select an Option" at bounding box center [655, 316] width 258 height 18
type input "V"
click at [637, 354] on li "V [PERSON_NAME]" at bounding box center [662, 360] width 278 height 19
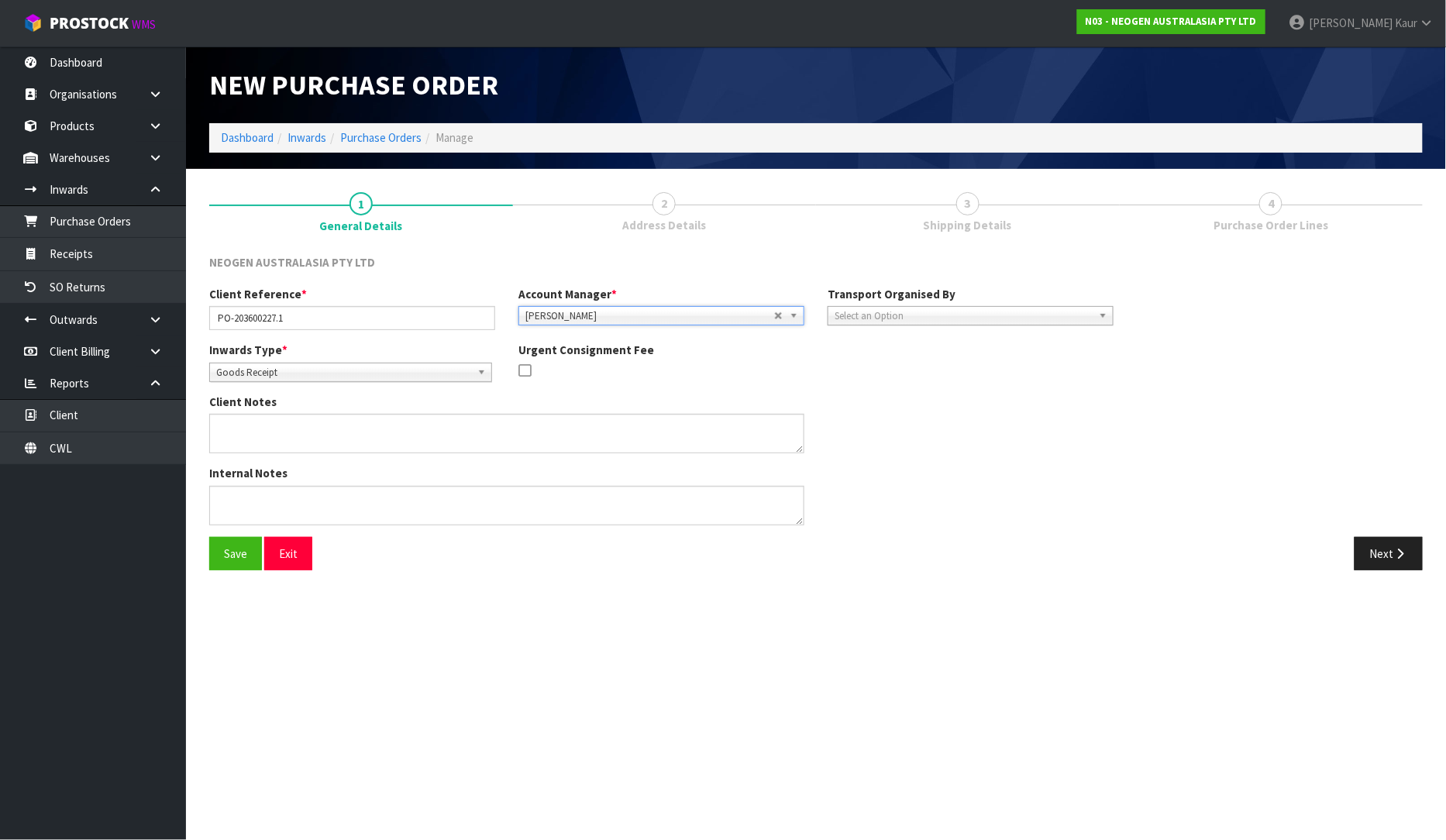
click at [863, 312] on span "Select an Option" at bounding box center [964, 316] width 258 height 18
click at [879, 395] on li "Client" at bounding box center [971, 399] width 278 height 19
click at [1207, 354] on span "Select an Option" at bounding box center [1250, 359] width 189 height 18
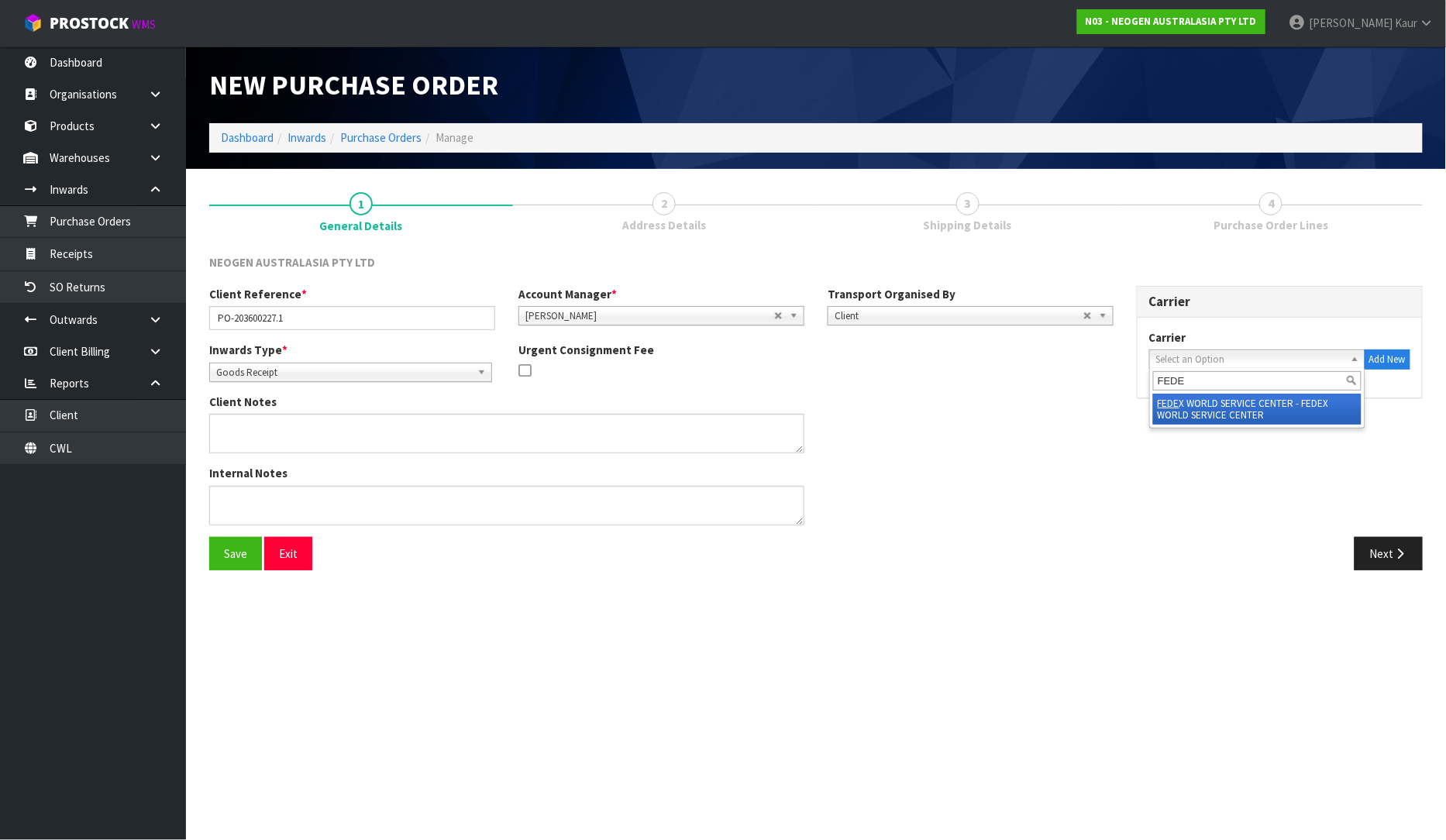
type input "FEDE"
click at [1184, 408] on li "FEDE X WORLD SERVICE CENTER - FEDEX WORLD SERVICE CENTER" at bounding box center [1257, 409] width 208 height 31
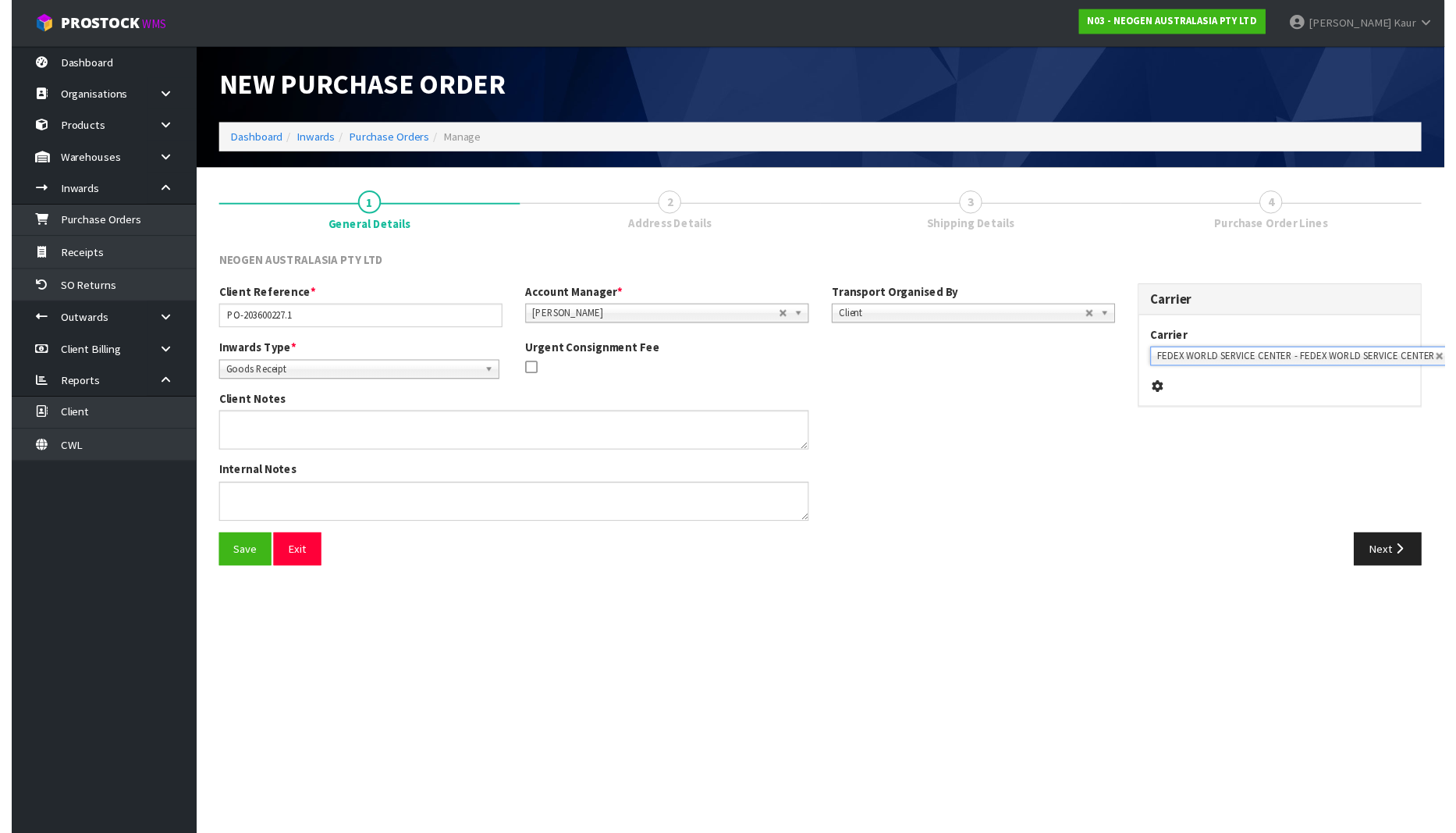
scroll to position [0, 11]
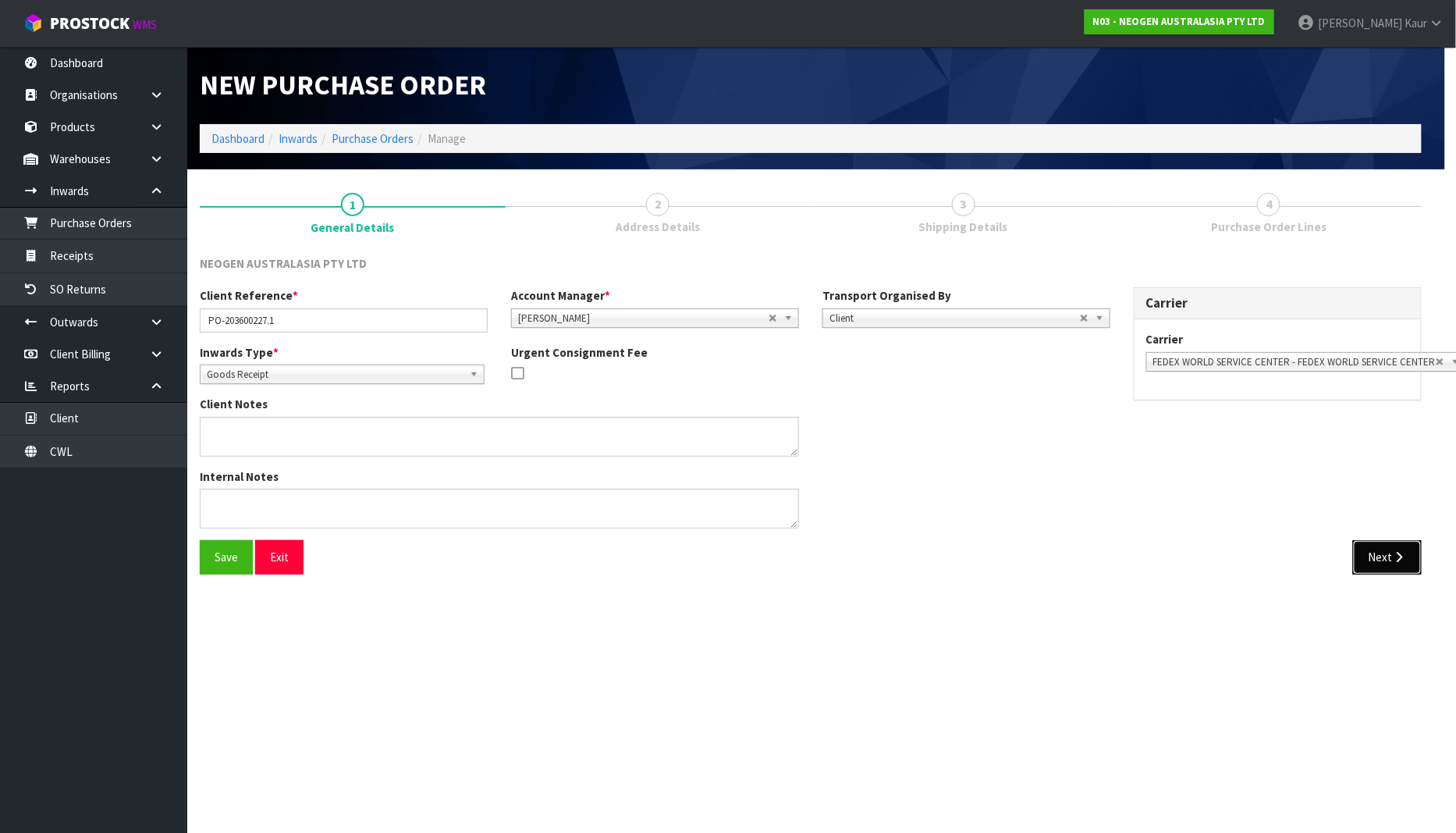
click at [1394, 555] on icon "button" at bounding box center [1400, 557] width 15 height 12
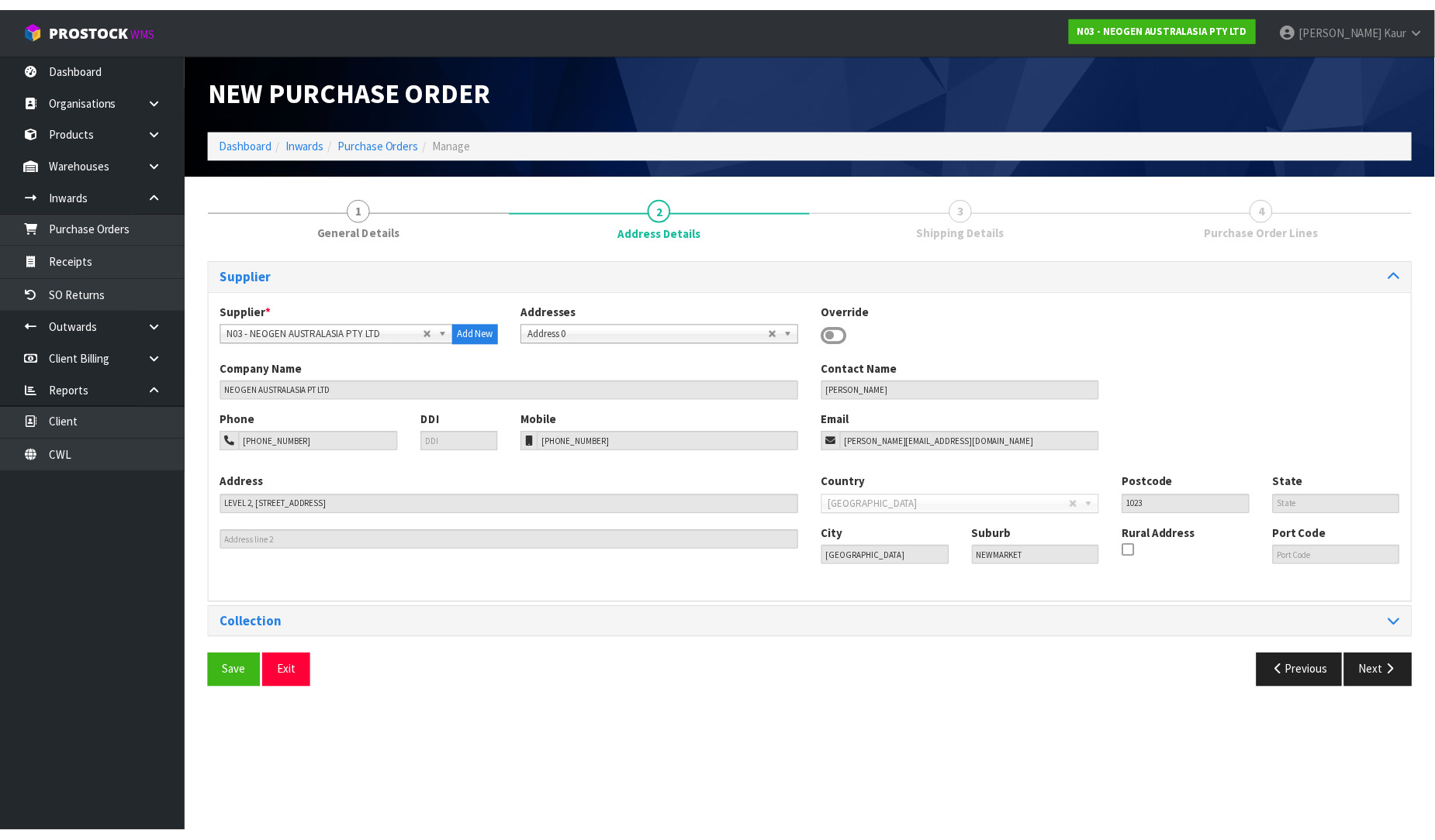
scroll to position [0, 0]
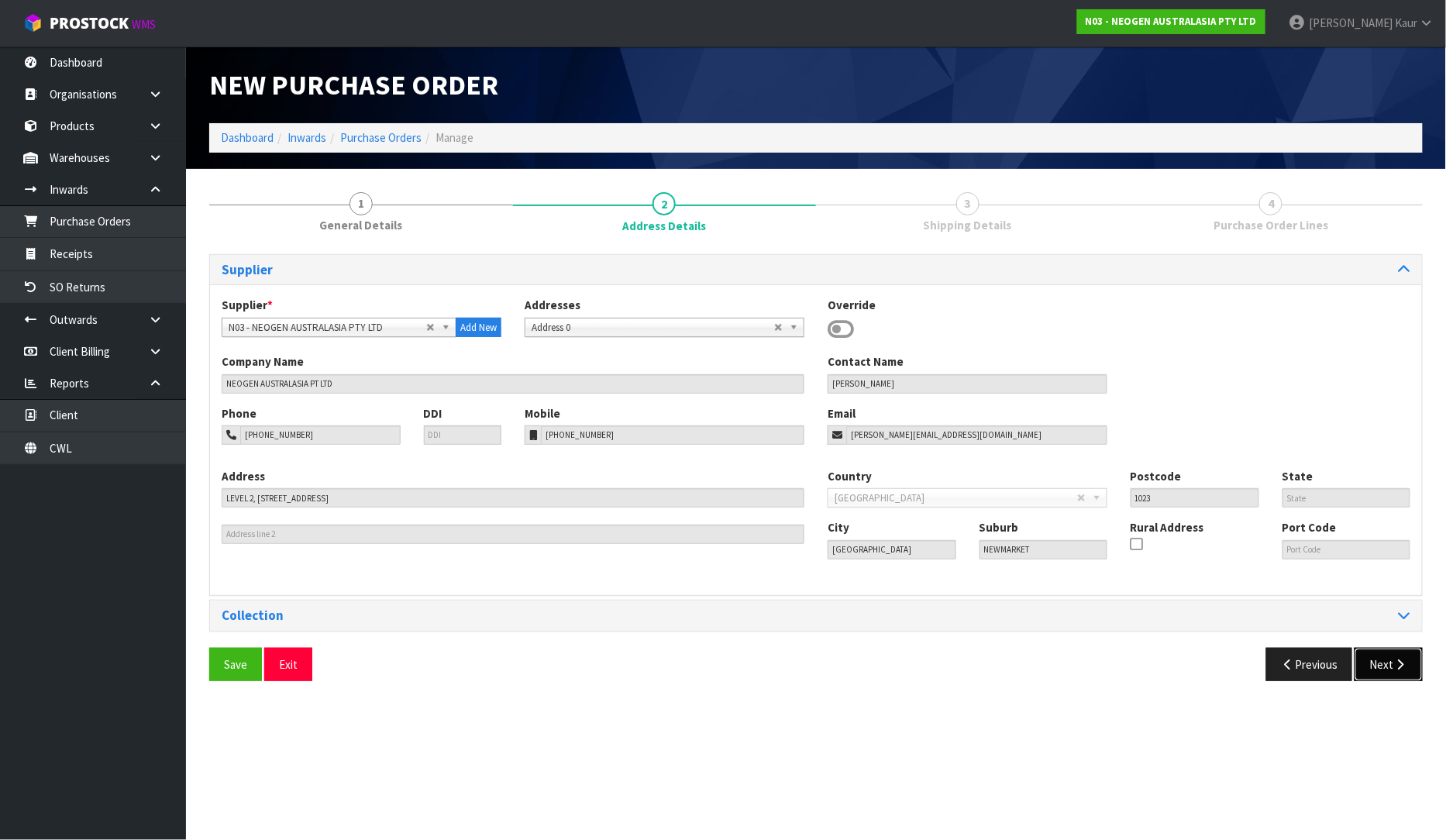
click at [1380, 670] on button "Next" at bounding box center [1389, 665] width 68 height 33
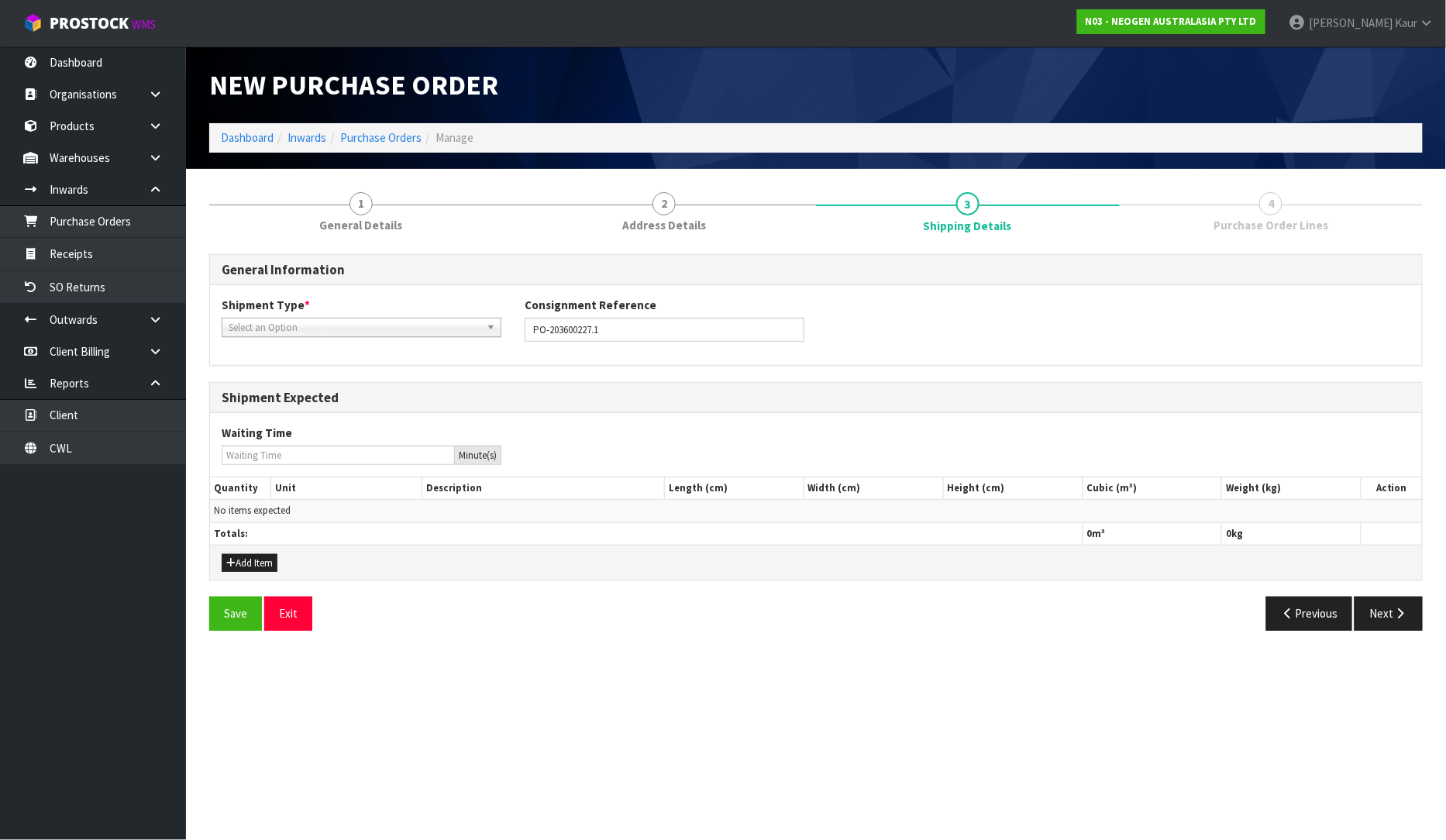
click at [258, 324] on span "Select an Option" at bounding box center [354, 328] width 252 height 18
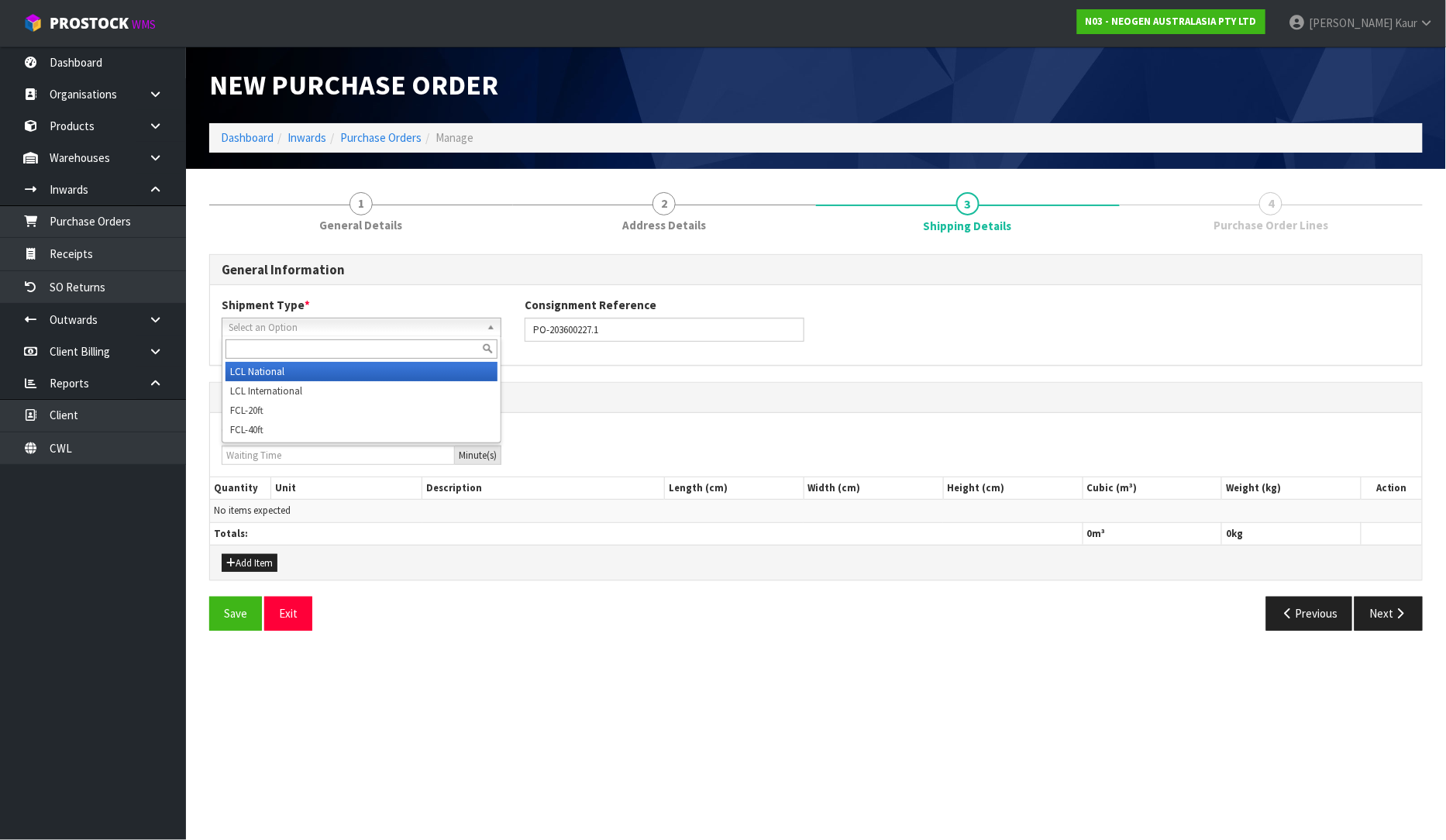
click at [265, 365] on li "LCL National" at bounding box center [362, 371] width 272 height 19
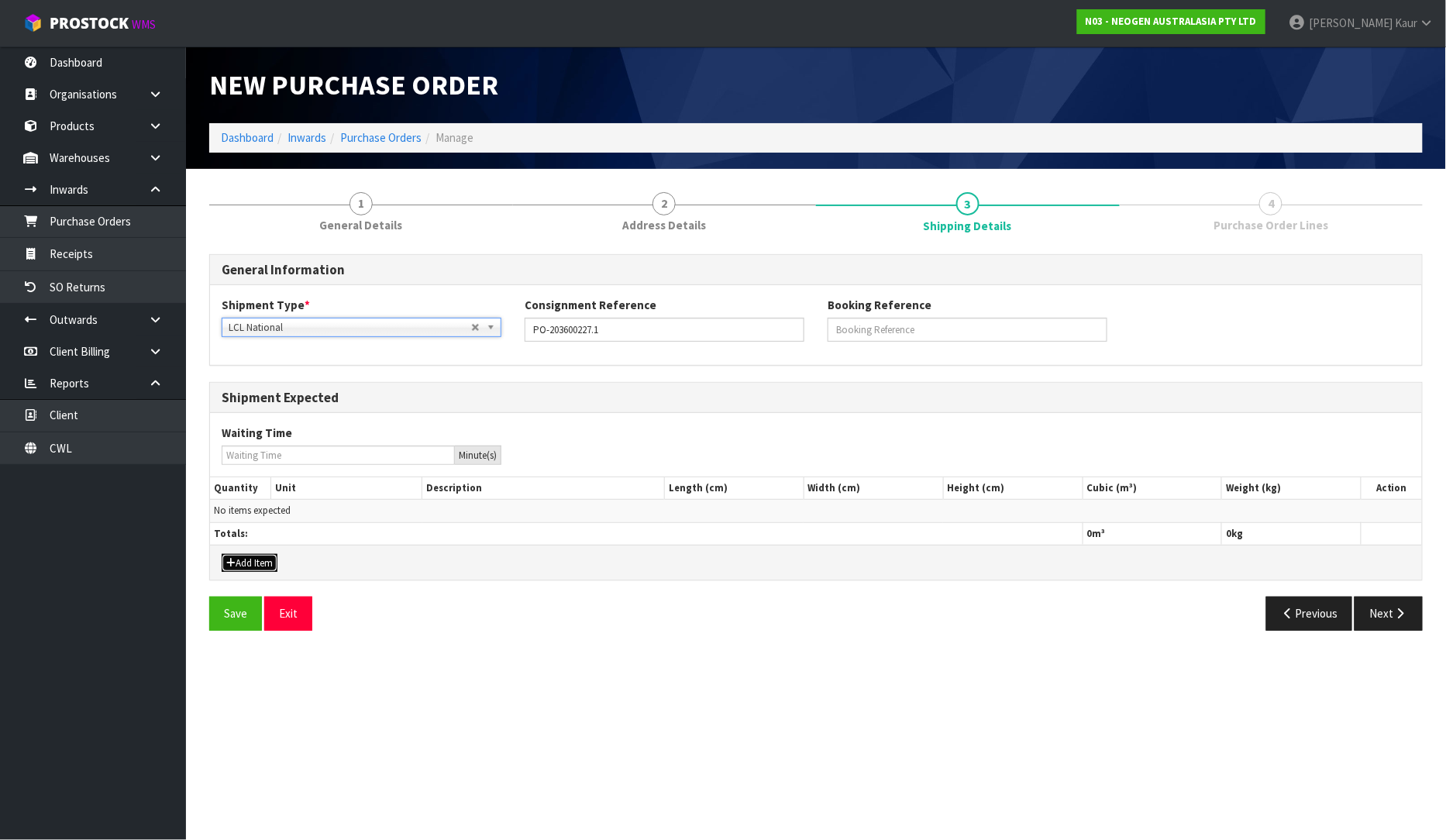
click at [247, 563] on button "Add Item" at bounding box center [250, 563] width 56 height 18
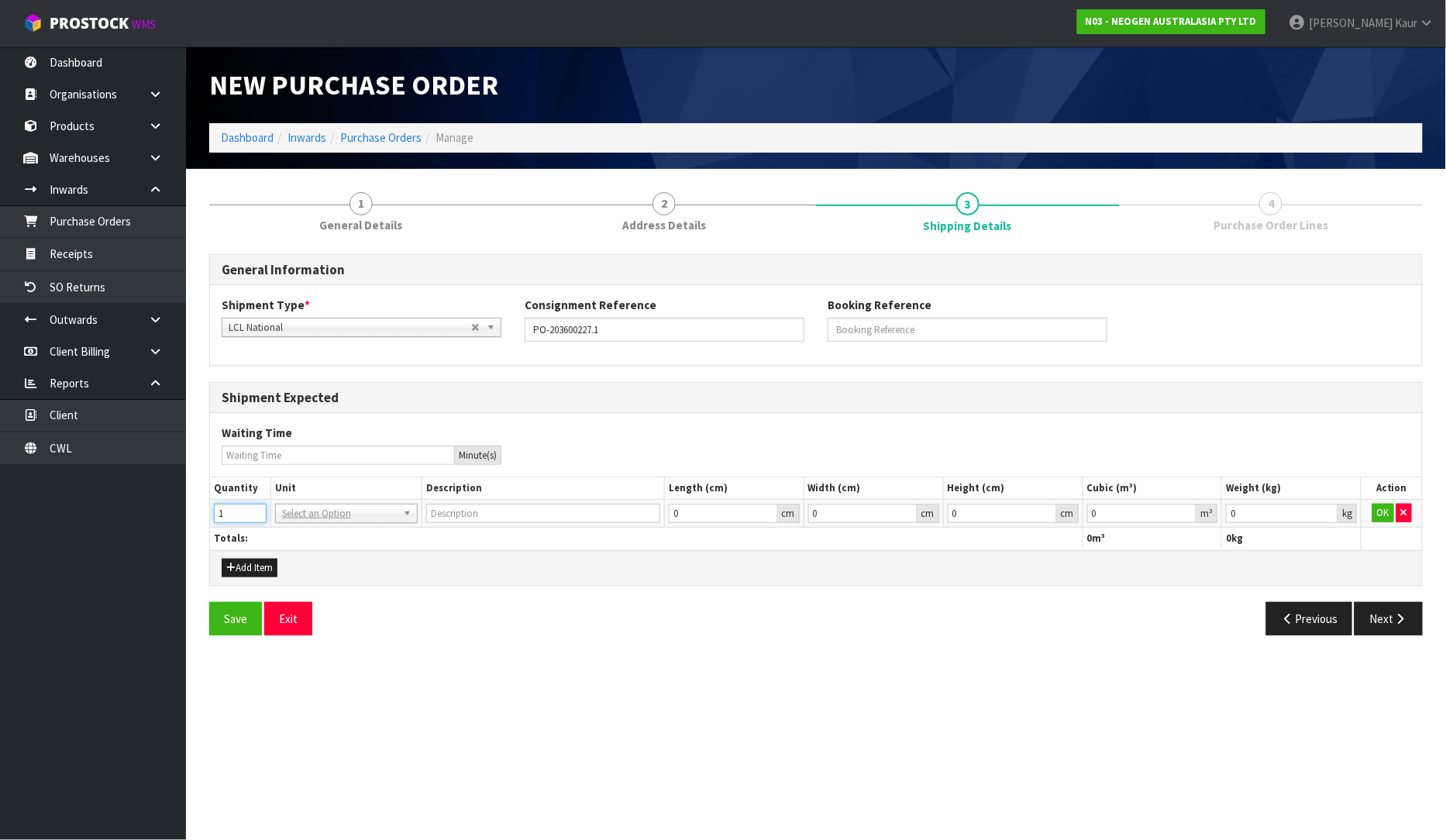
type input "1"
click at [258, 508] on input "1" at bounding box center [240, 513] width 52 height 19
click at [314, 536] on input "text" at bounding box center [347, 535] width 135 height 19
type input "CTN"
type input "CARTON"
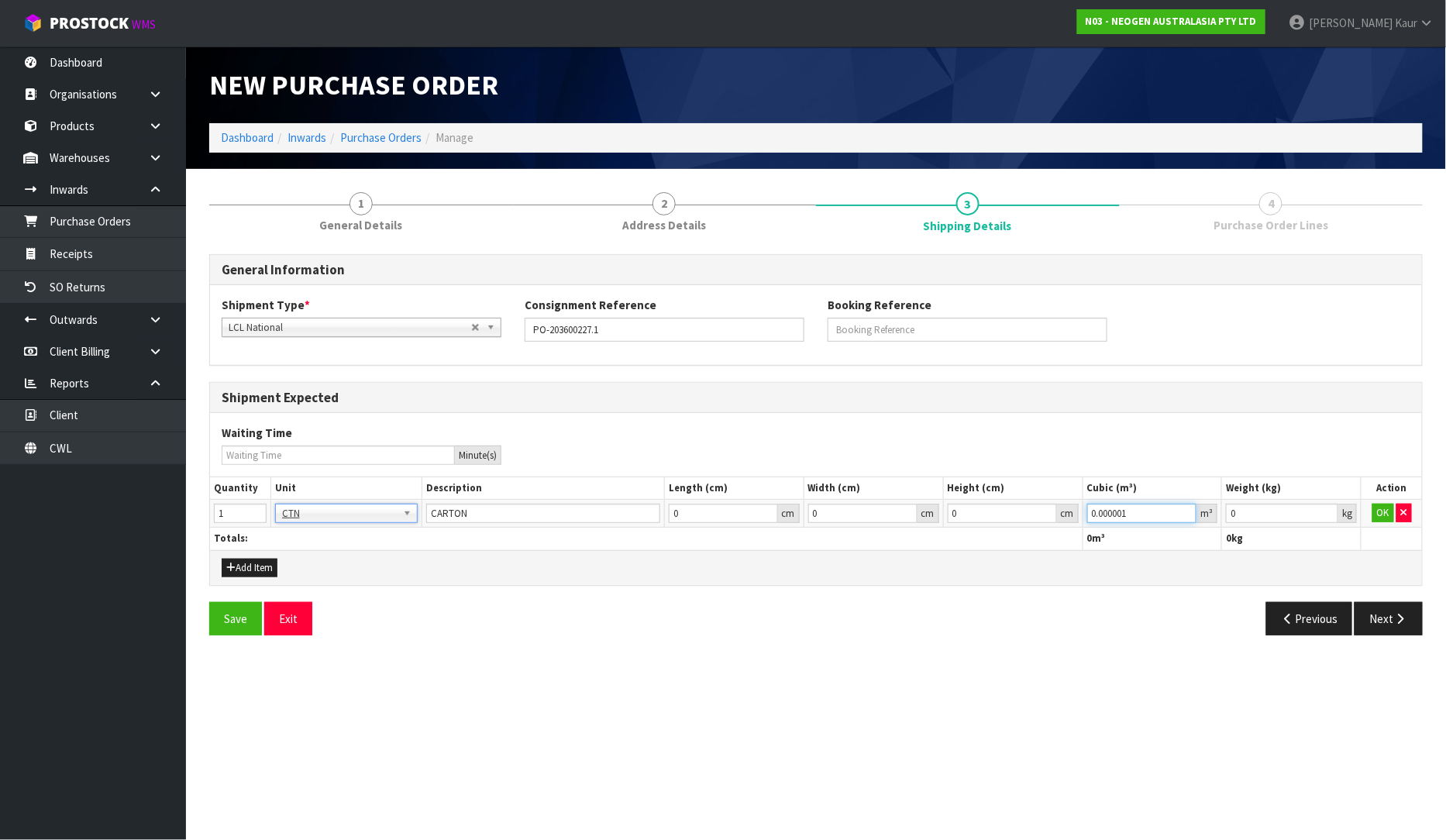
type input "0.000001"
click at [1190, 507] on input "0.000001" at bounding box center [1142, 513] width 110 height 19
type input "0.001"
click at [1330, 508] on input "0.001" at bounding box center [1282, 513] width 112 height 19
click at [1389, 509] on button "OK" at bounding box center [1383, 512] width 21 height 18
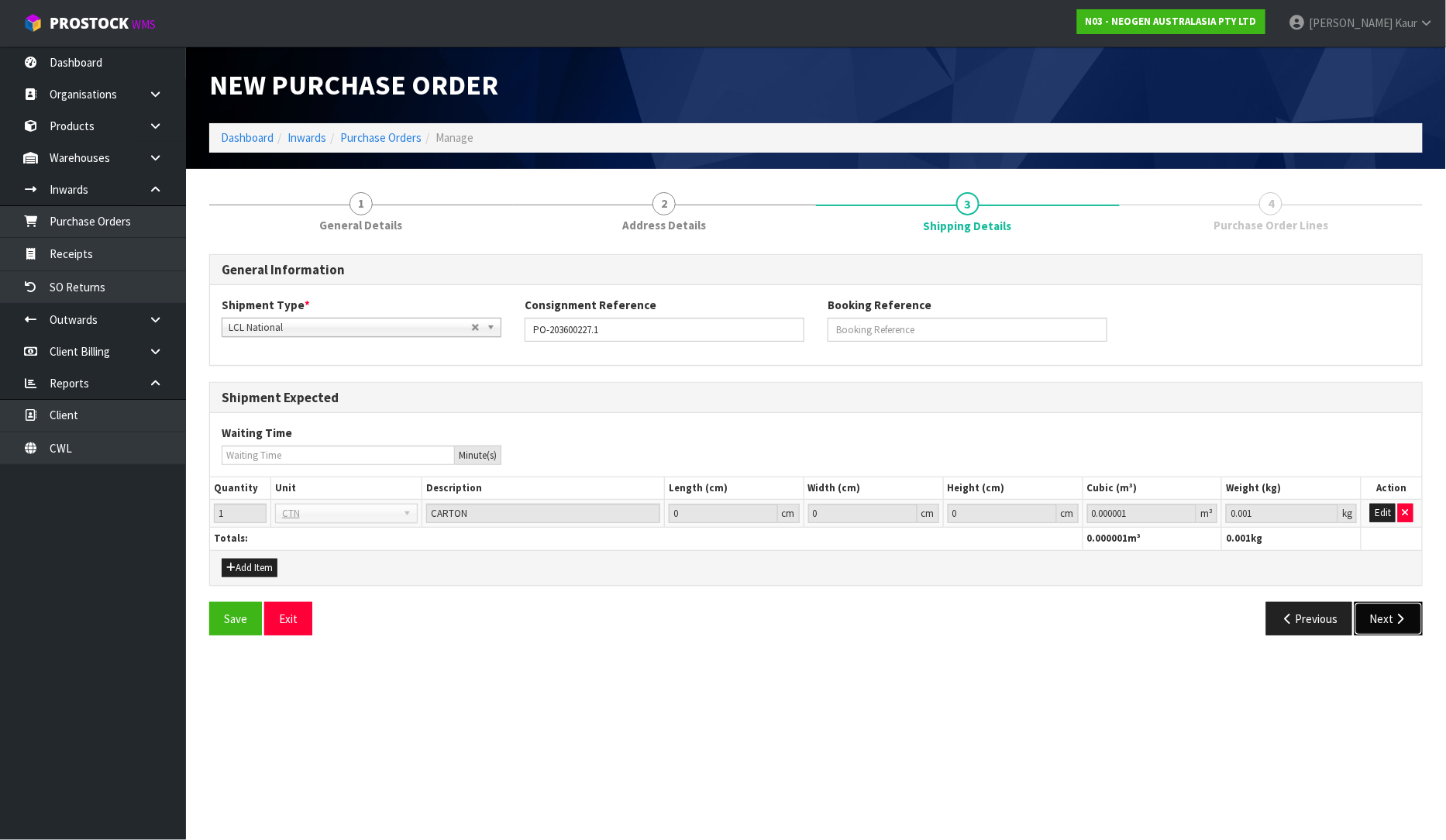
click at [1386, 606] on button "Next" at bounding box center [1389, 619] width 68 height 33
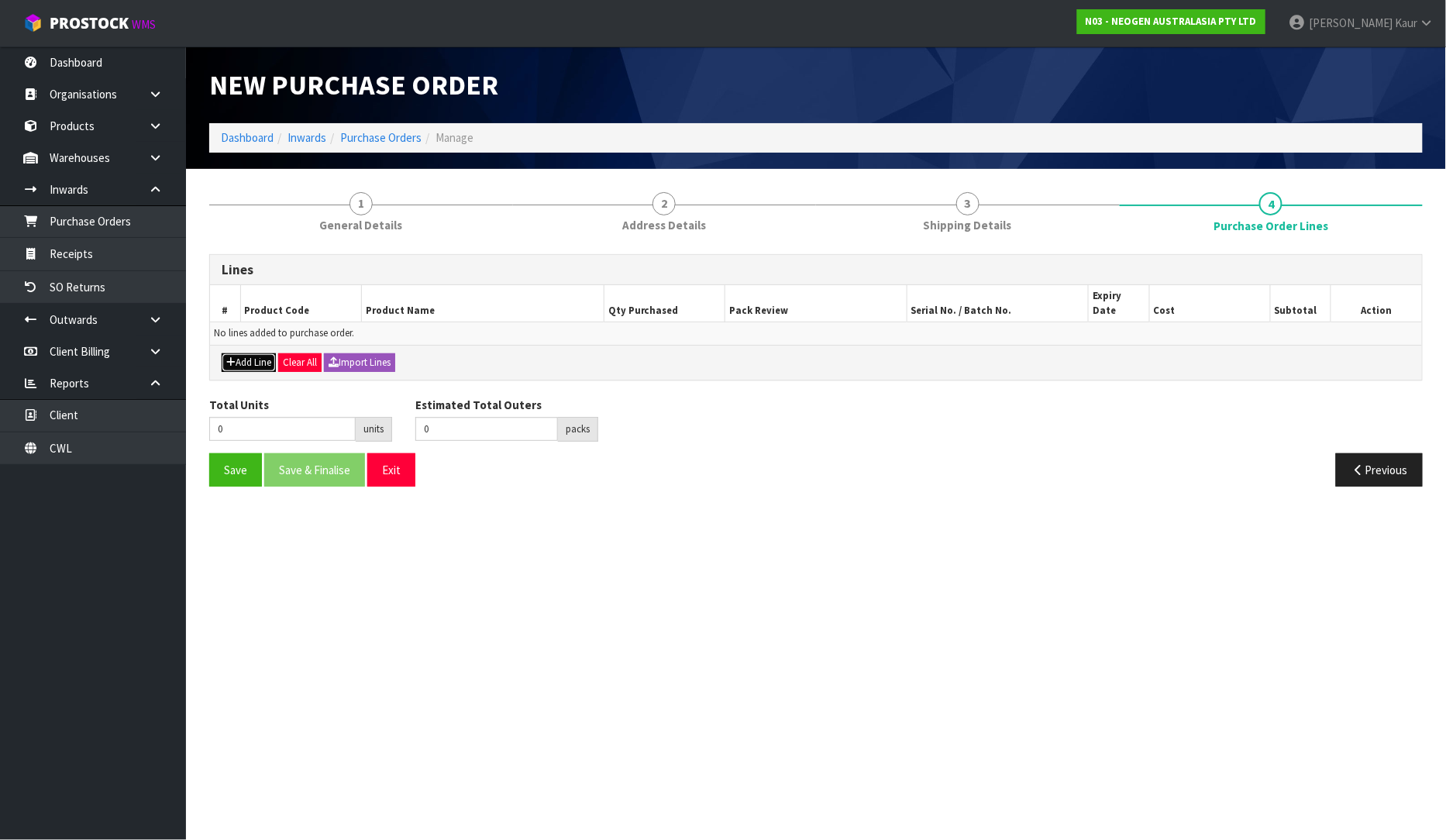
click at [242, 353] on button "Add Line" at bounding box center [249, 362] width 54 height 18
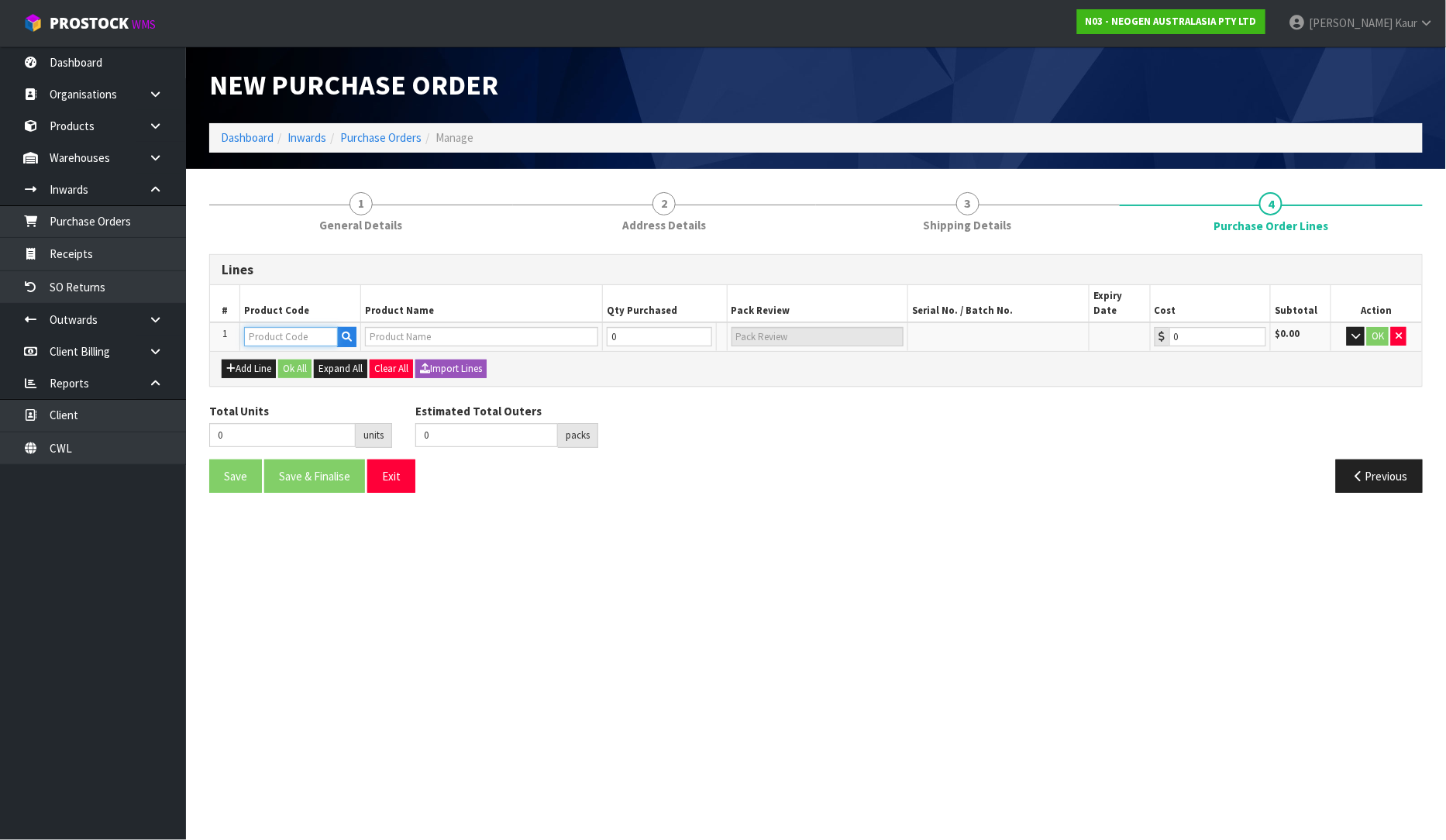
click at [309, 327] on input "text" at bounding box center [291, 336] width 94 height 19
paste input "700005496"
type input "700005496"
type input "7100264323 - 6478 PETRIFILM RAP AEROB PLT 50EA/CS PL"
type input "0.00"
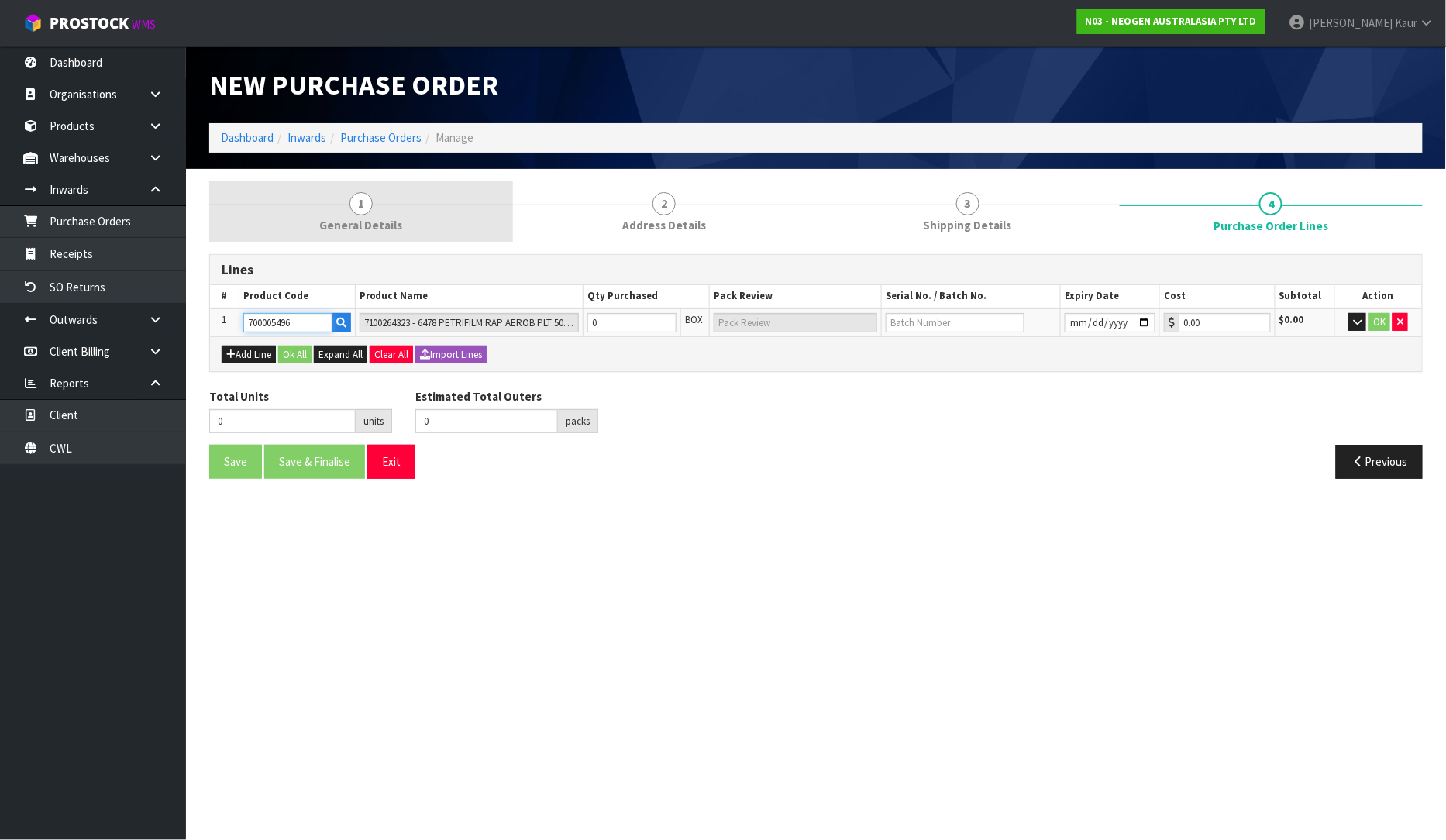
type input "700005496"
click at [351, 228] on span "General Details" at bounding box center [361, 225] width 83 height 16
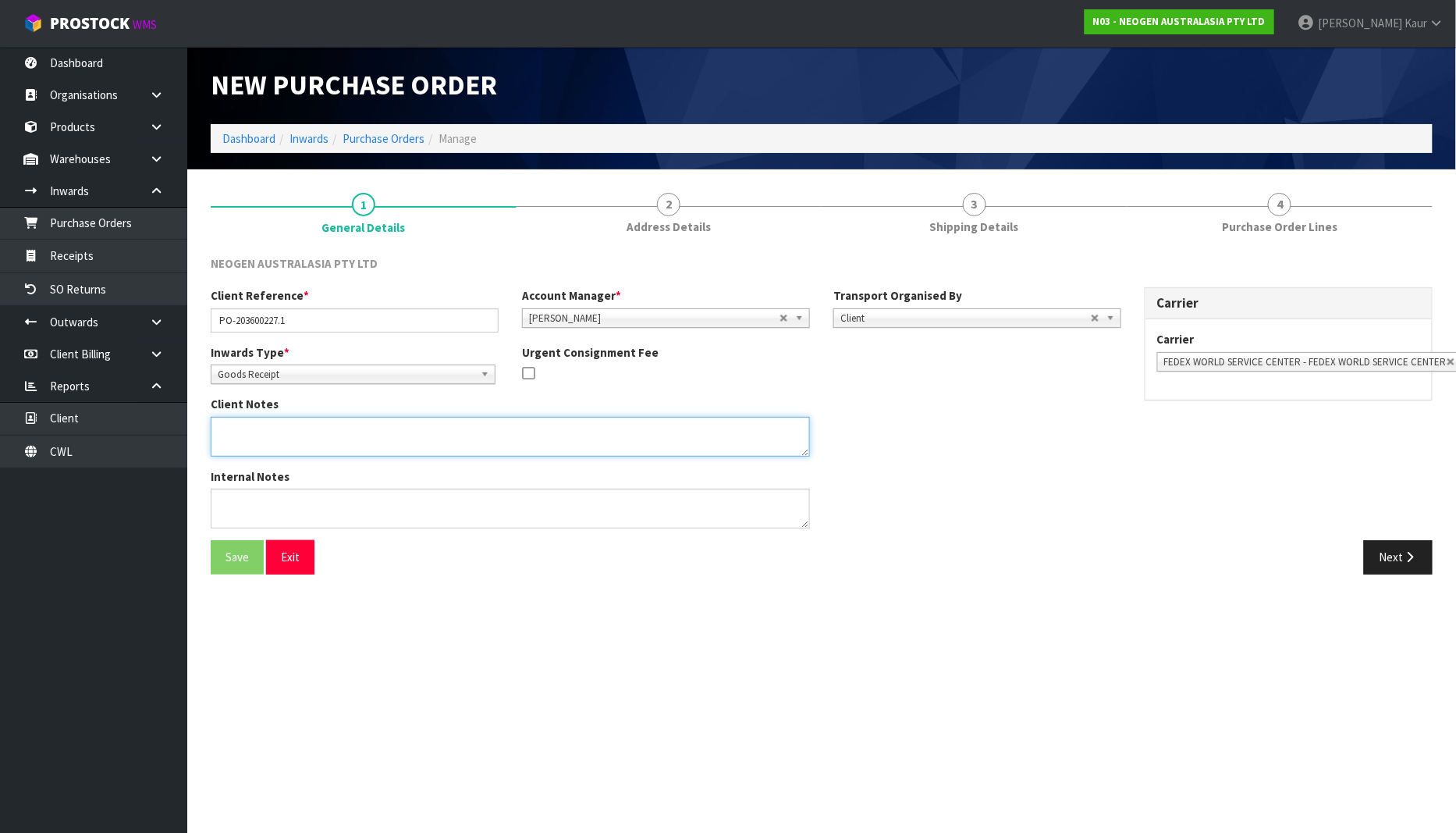
click at [240, 424] on textarea at bounding box center [510, 437] width 599 height 40
paste textarea "700005496"
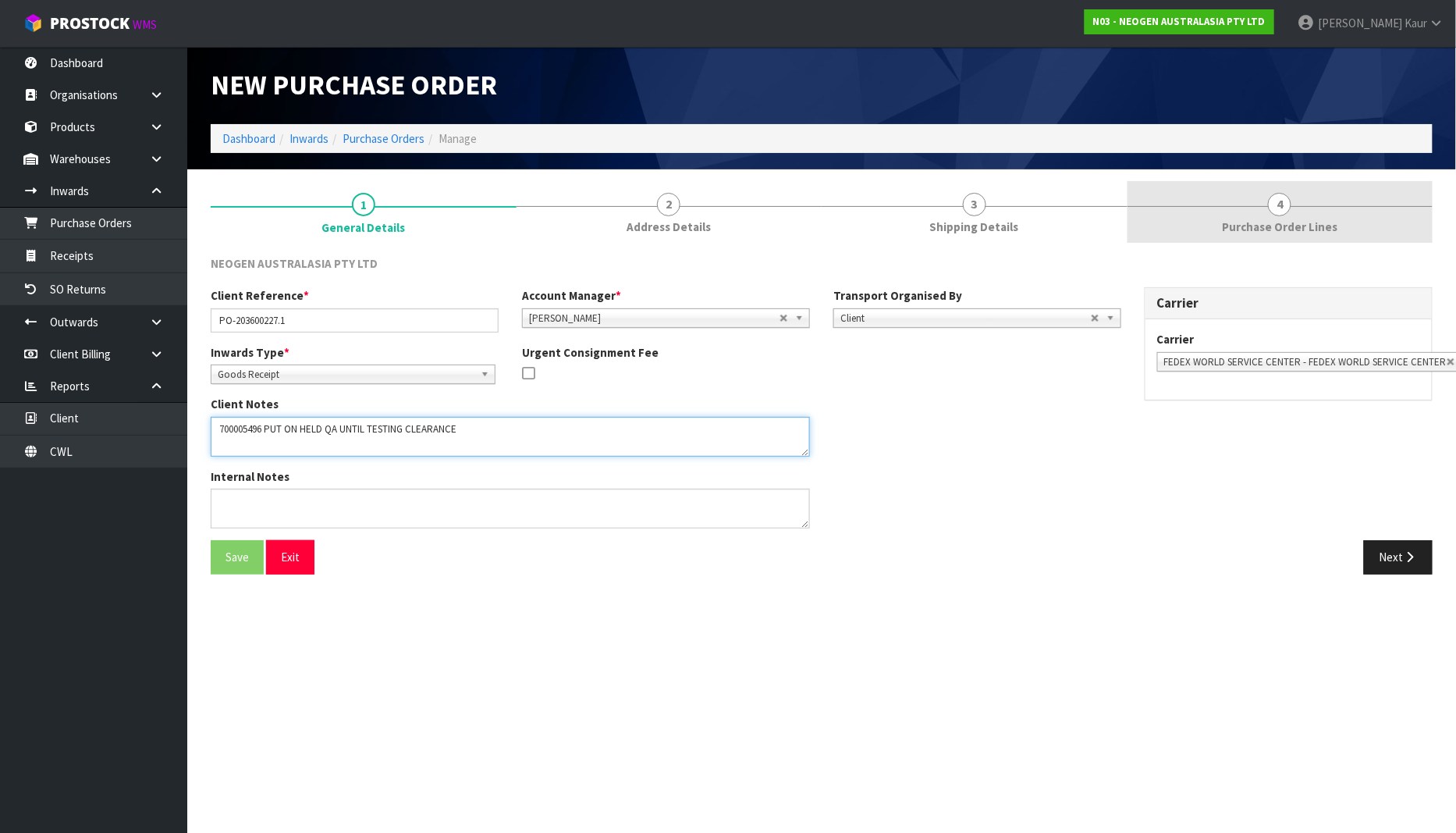
type textarea "700005496 PUT ON HELD QA UNTIL TESTING CLEARANCE"
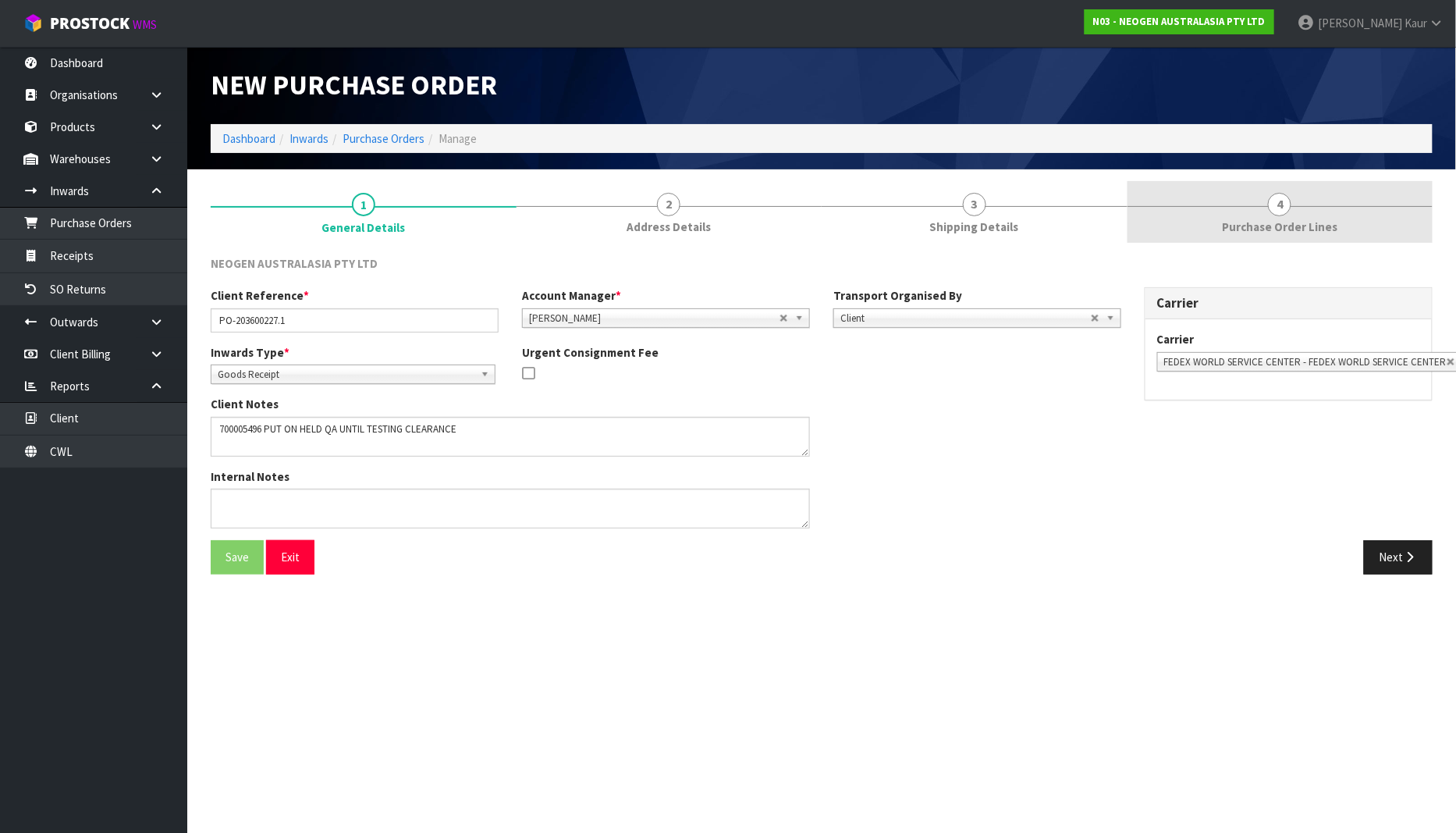
click at [1299, 231] on span "Purchase Order Lines" at bounding box center [1280, 227] width 115 height 16
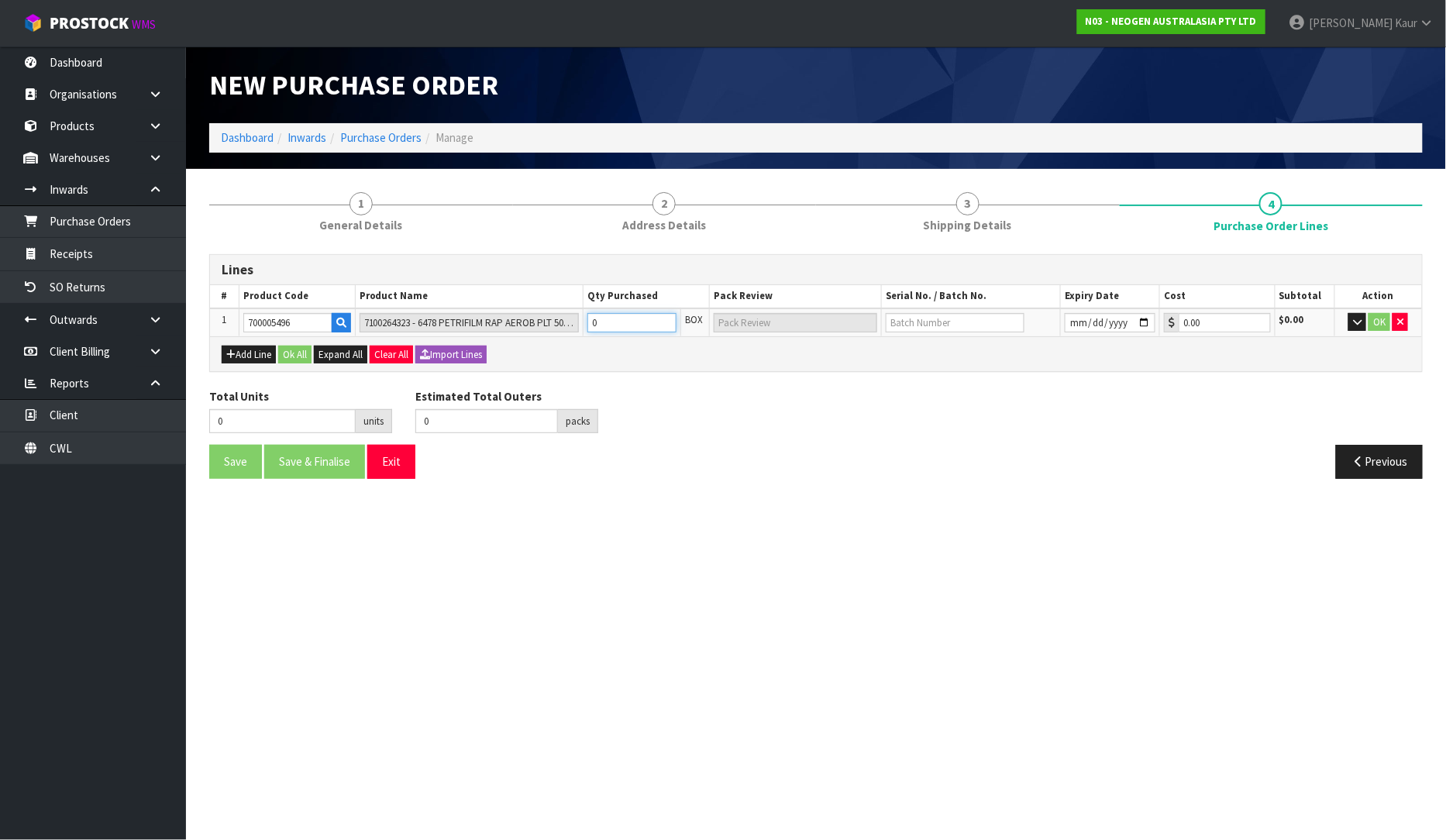
click at [655, 320] on input "0" at bounding box center [632, 323] width 89 height 19
type input "2"
type input "2 CTN"
type input "2"
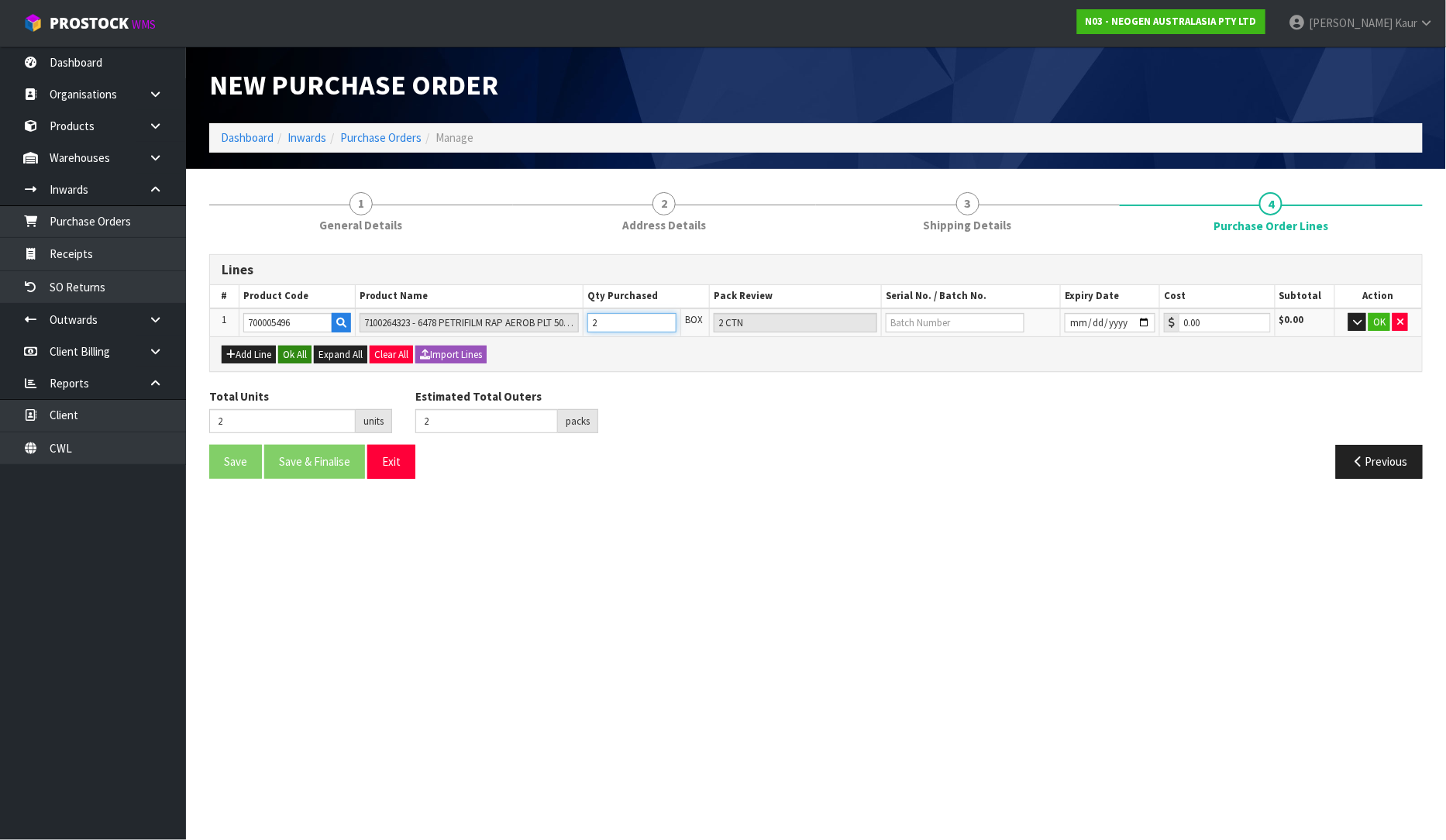
type input "2"
click at [298, 352] on button "Ok All" at bounding box center [295, 355] width 33 height 18
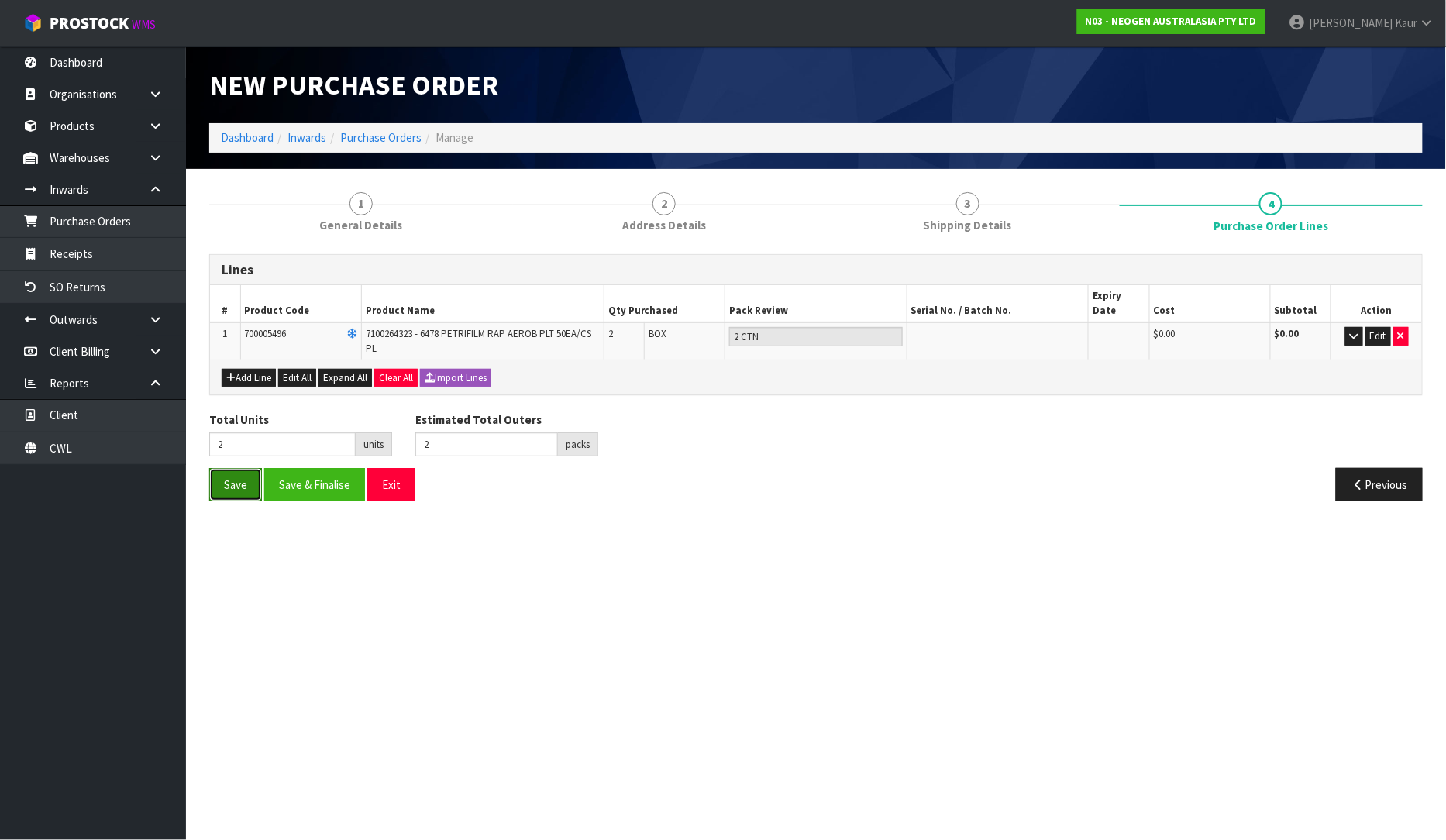
click at [242, 471] on button "Save" at bounding box center [235, 485] width 52 height 33
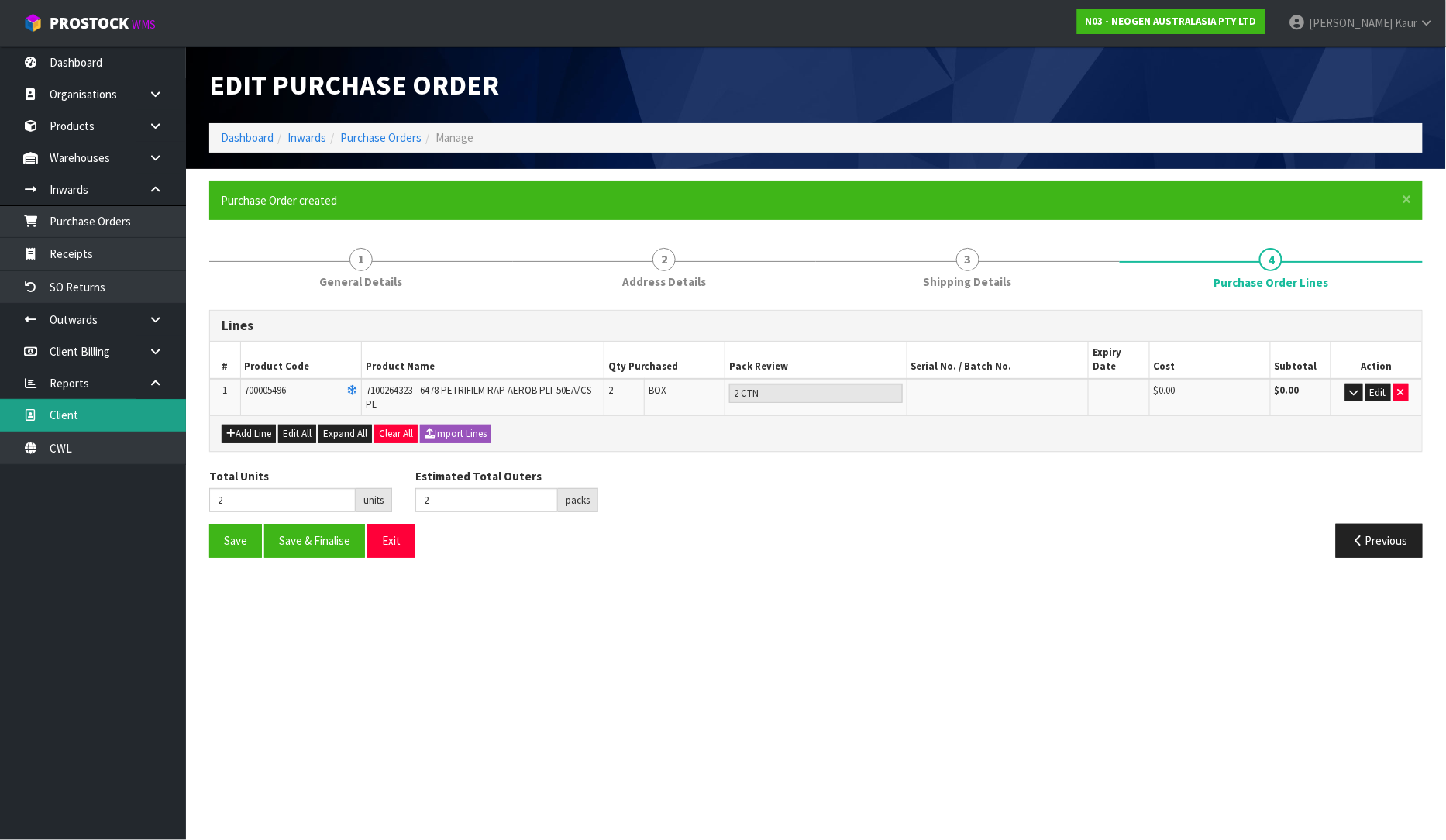
type input "0"
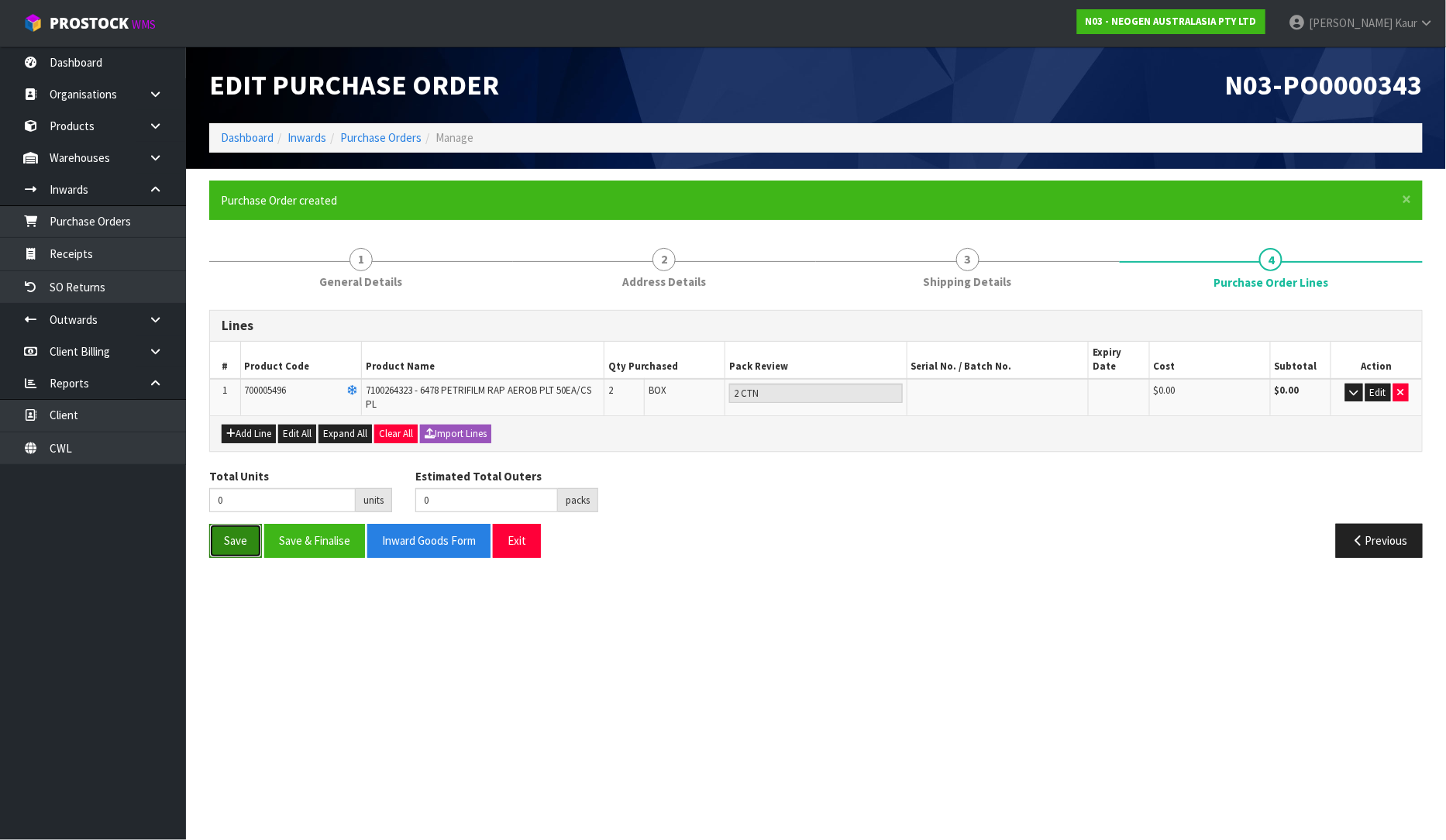
click at [223, 532] on button "Save" at bounding box center [235, 541] width 52 height 33
click at [75, 56] on link "Dashboard" at bounding box center [93, 62] width 186 height 32
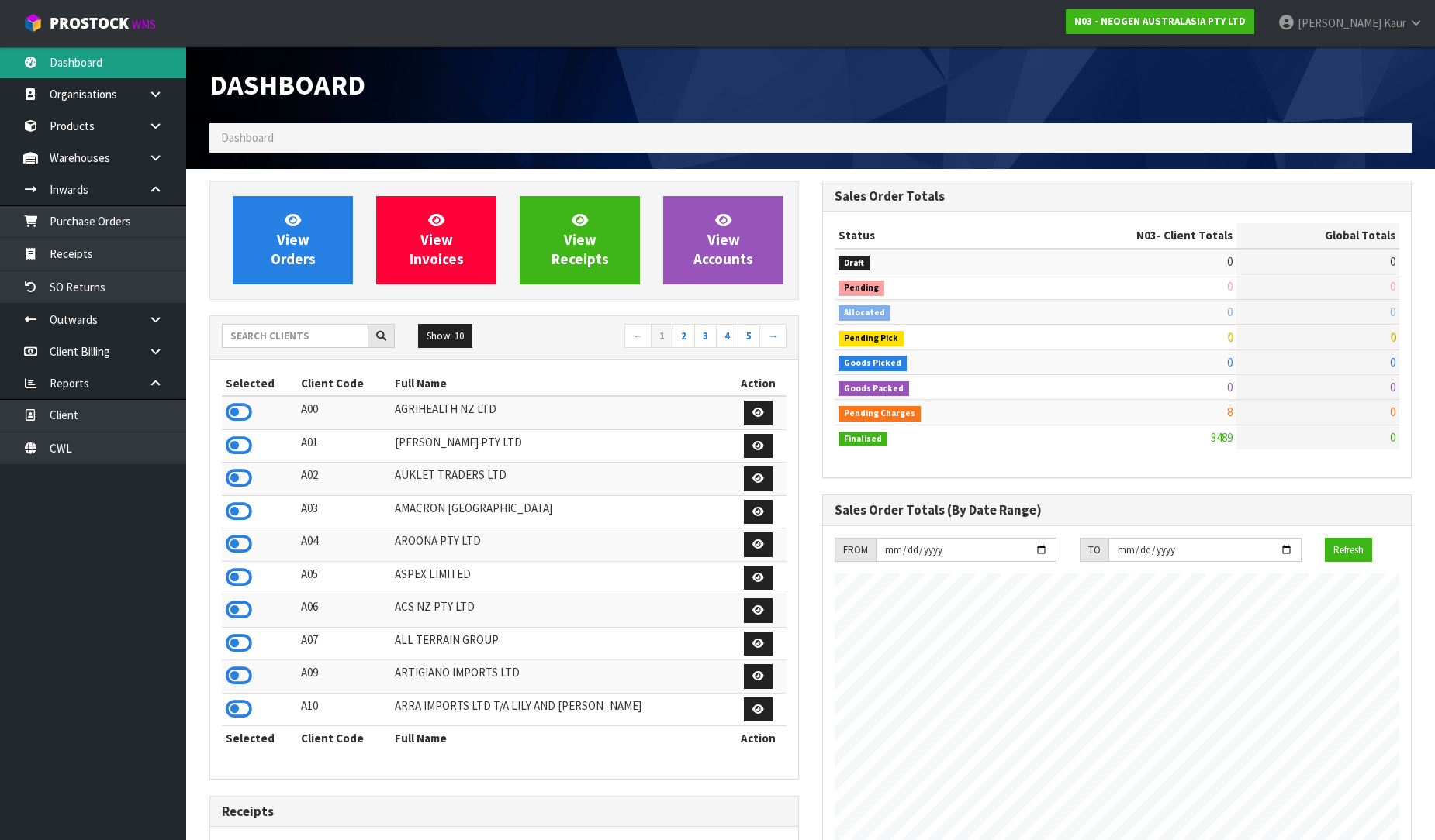
scroll to position [1174, 613]
click at [334, 328] on input "text" at bounding box center [295, 336] width 146 height 24
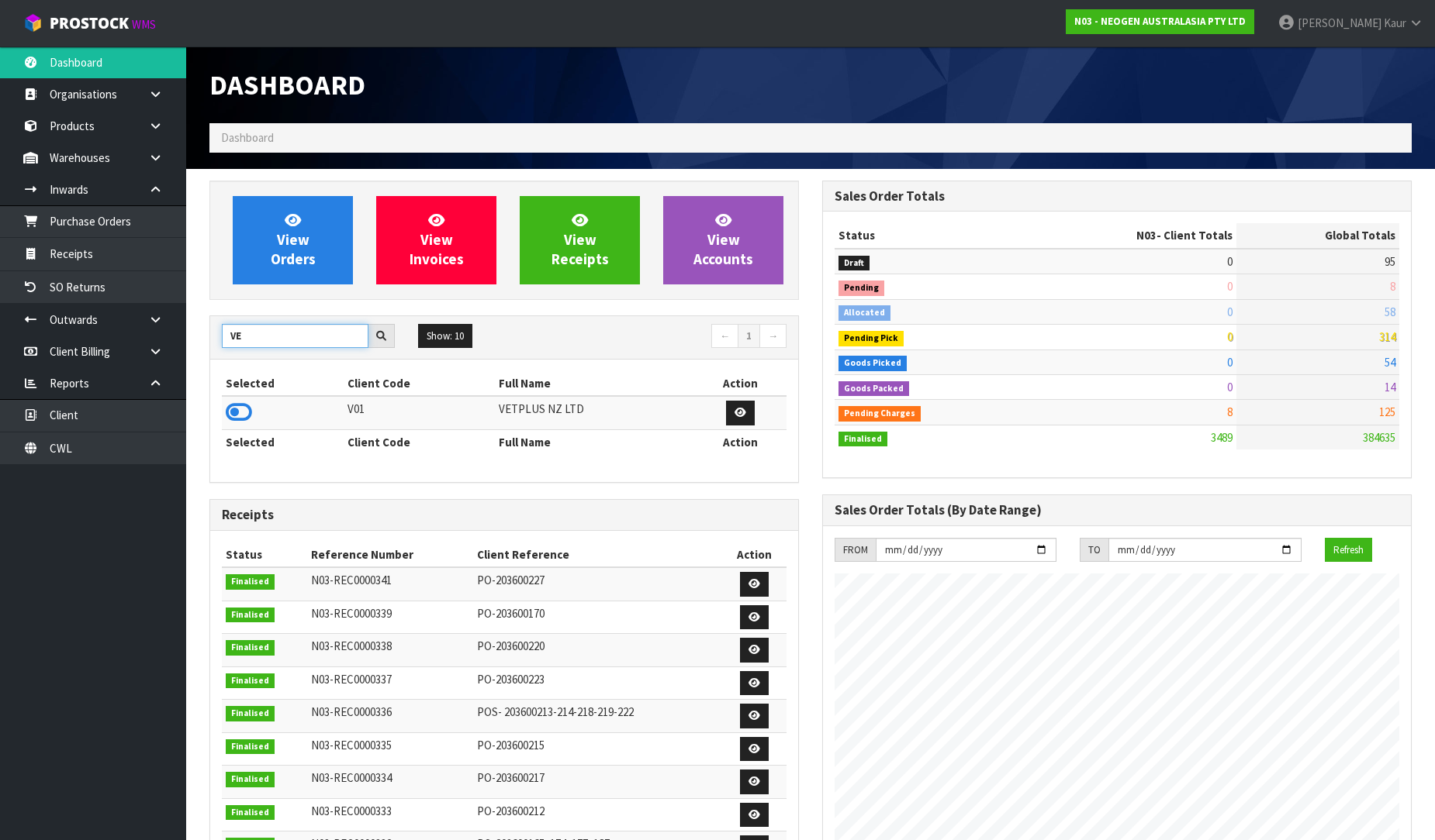
type input "V"
type input "ACS"
click at [240, 406] on icon at bounding box center [239, 412] width 26 height 23
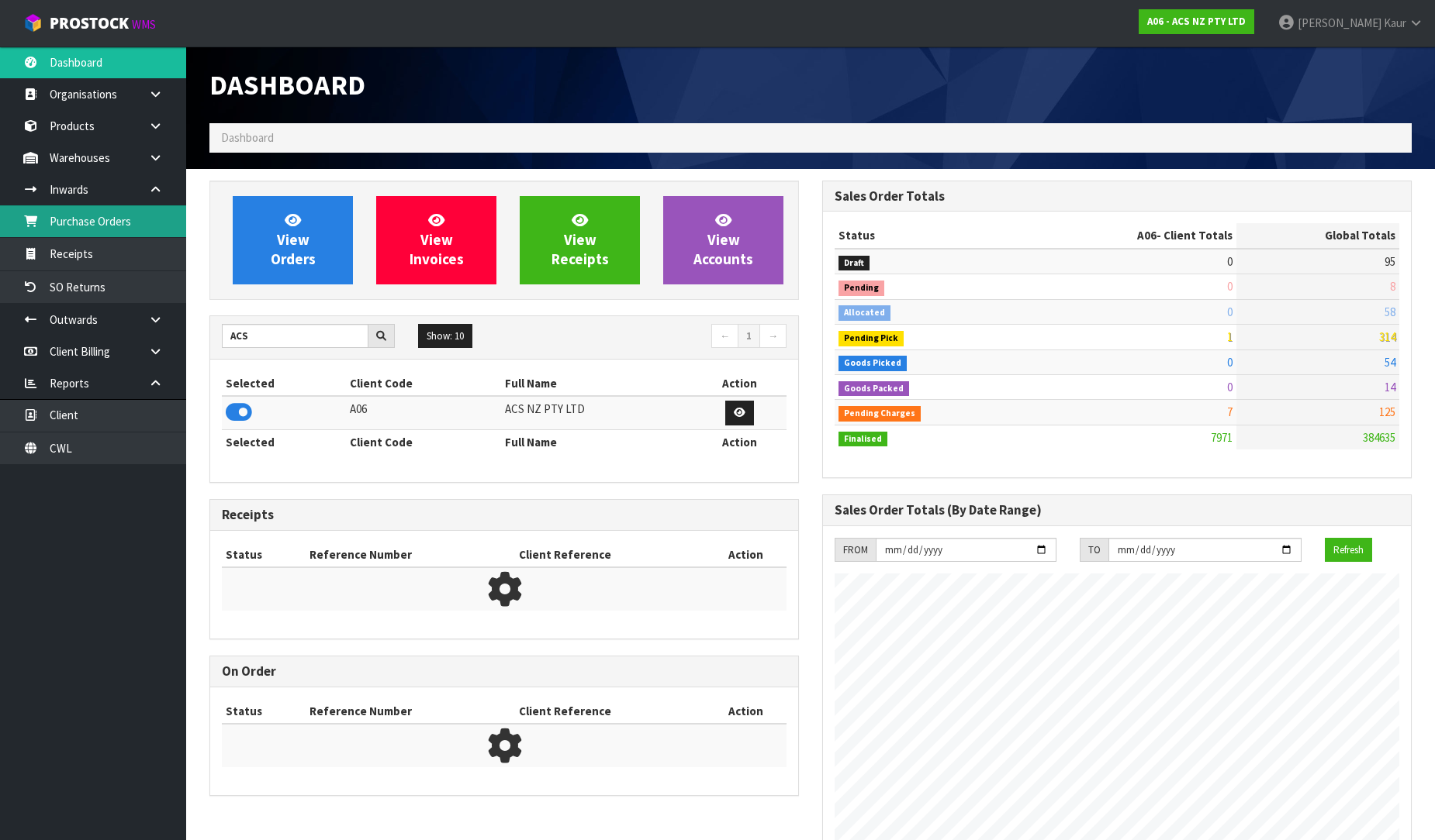
click at [156, 213] on link "Purchase Orders" at bounding box center [93, 221] width 186 height 32
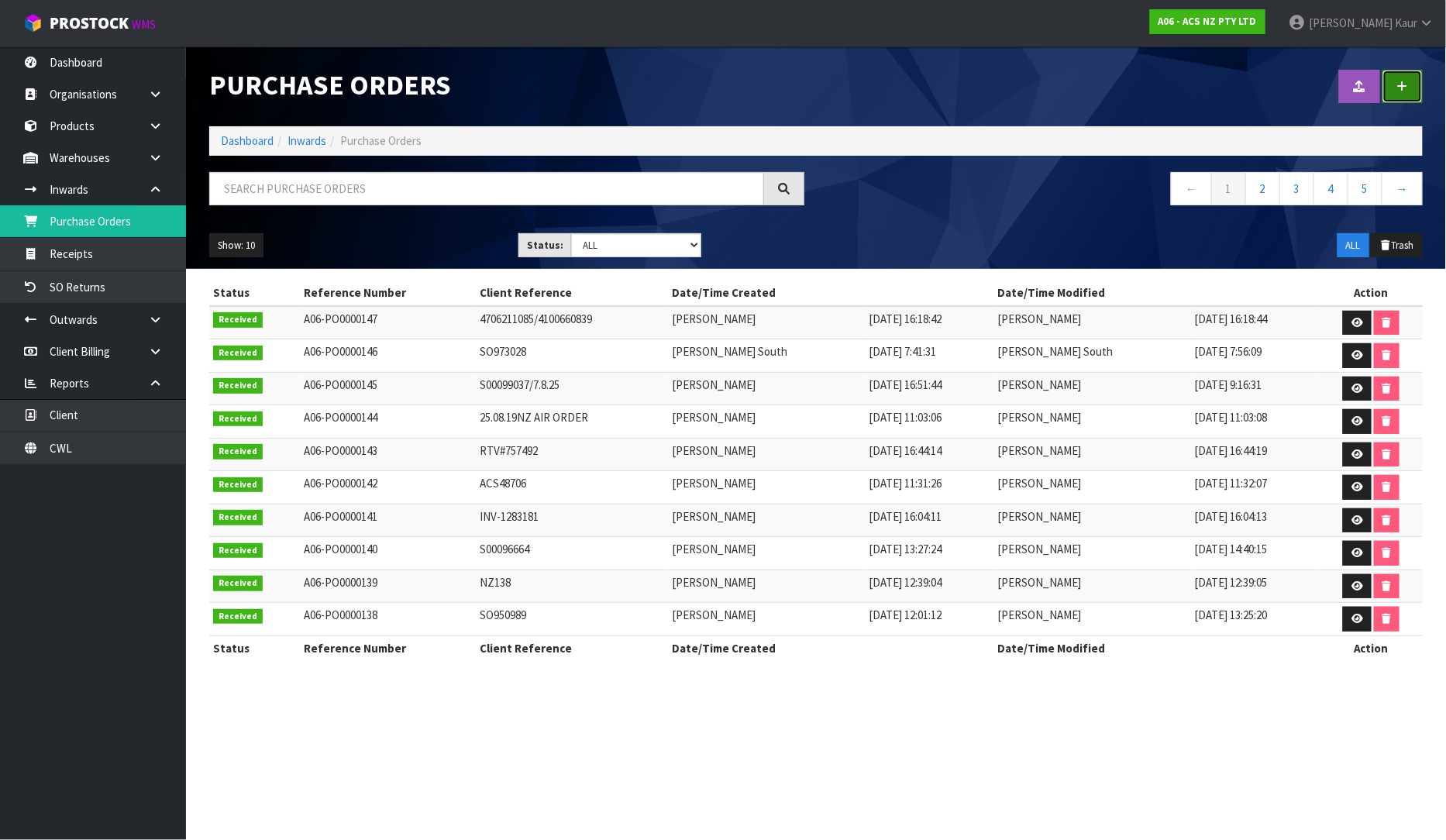
click at [1405, 93] on link at bounding box center [1403, 87] width 41 height 33
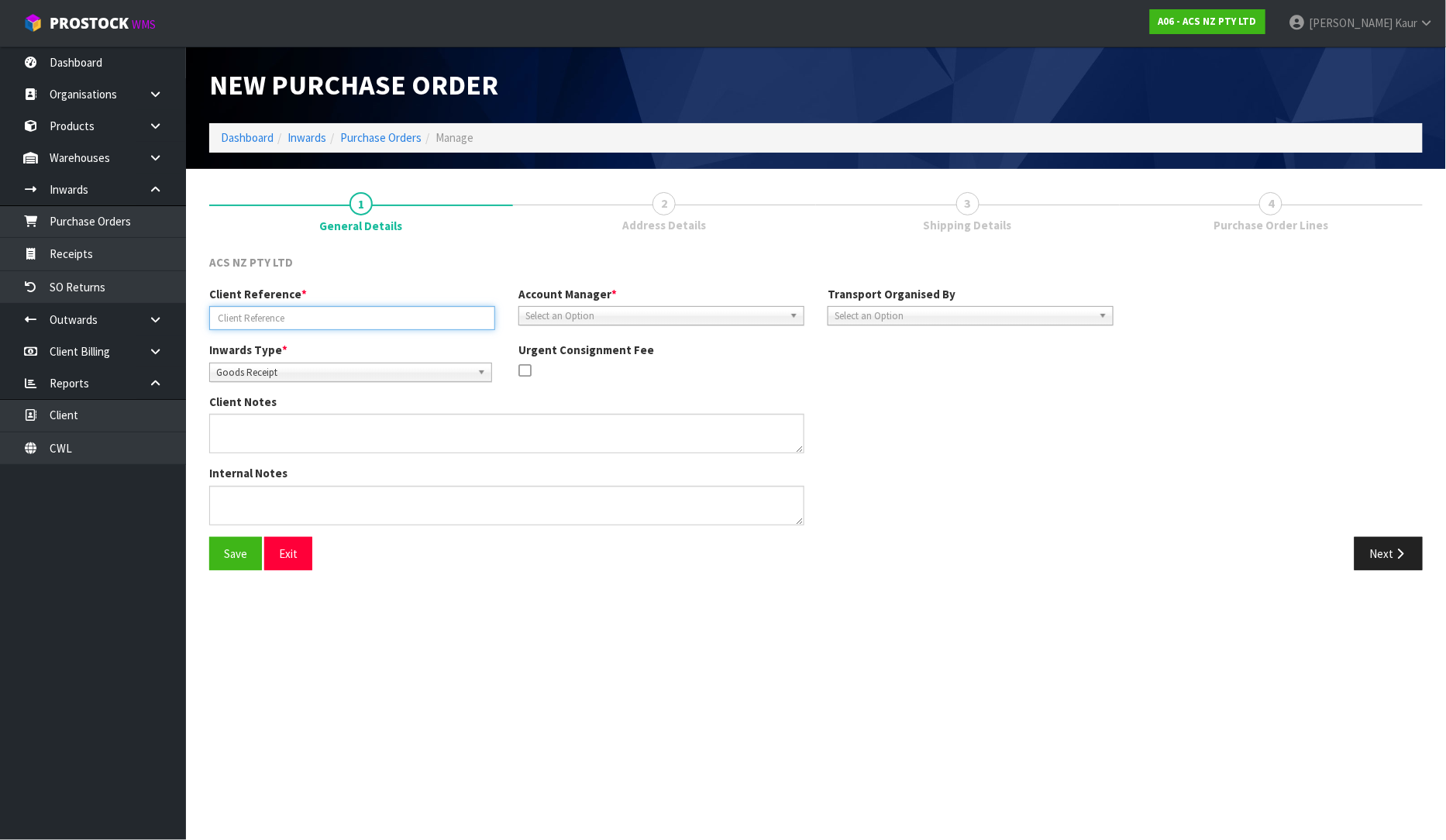
click at [309, 324] on input "text" at bounding box center [352, 318] width 286 height 24
paste input "PHF42904"
type input "PHF42904"
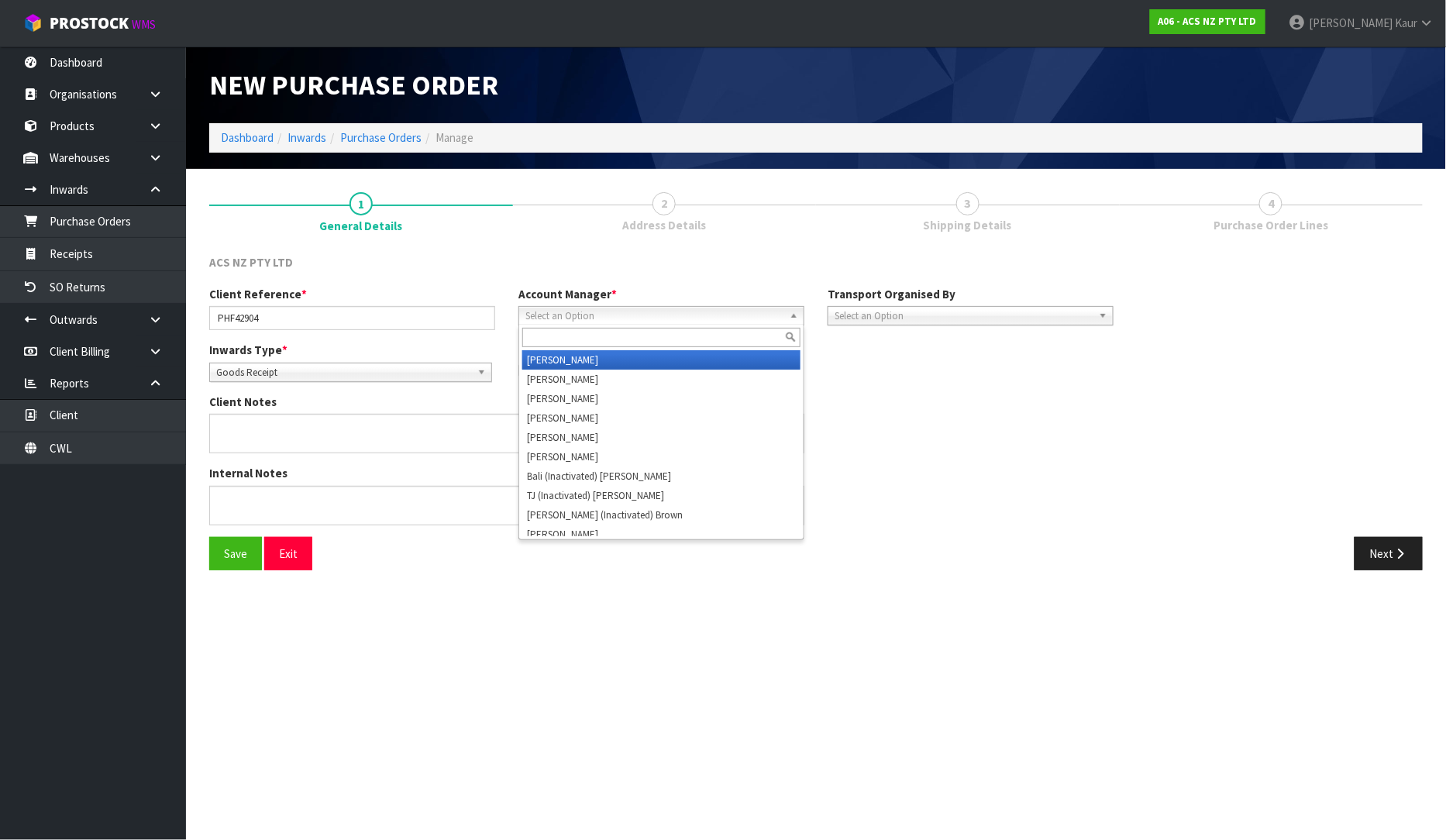
click at [594, 311] on span "Select an Option" at bounding box center [655, 316] width 258 height 18
type input "V"
click at [598, 363] on li "V [PERSON_NAME]" at bounding box center [662, 360] width 278 height 19
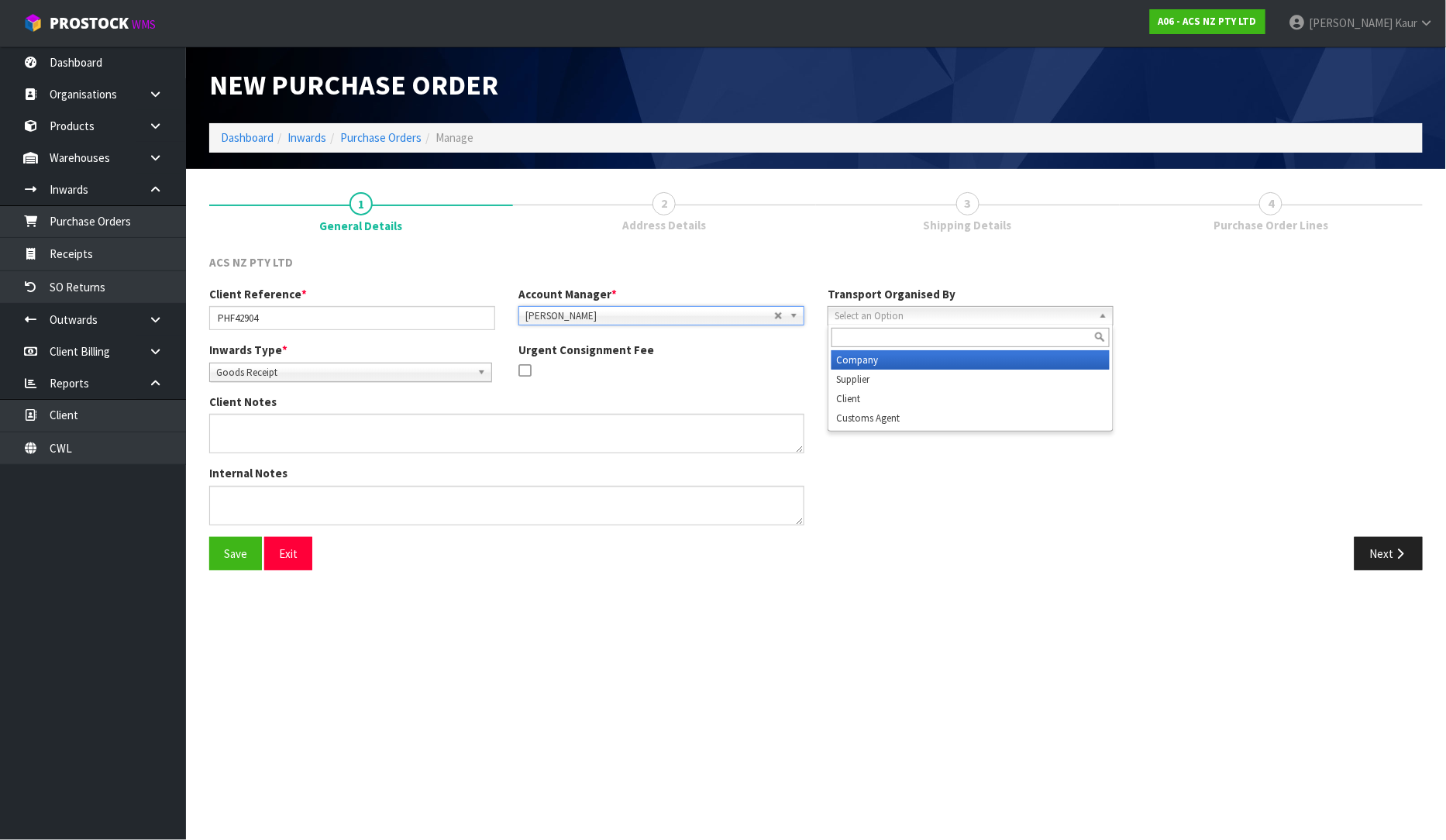
click at [905, 321] on span "Select an Option" at bounding box center [964, 316] width 258 height 18
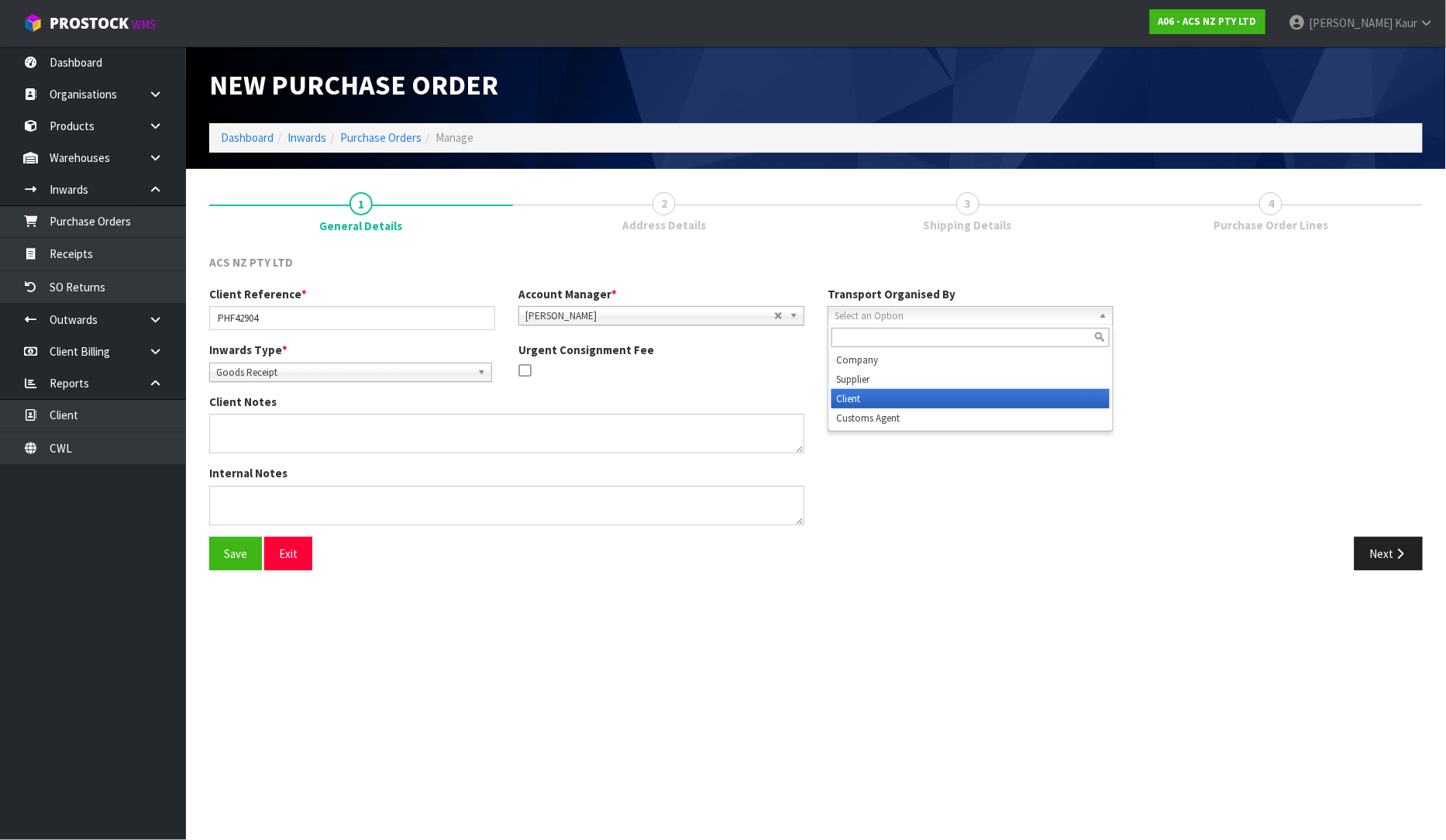
click at [886, 398] on li "Client" at bounding box center [971, 399] width 278 height 19
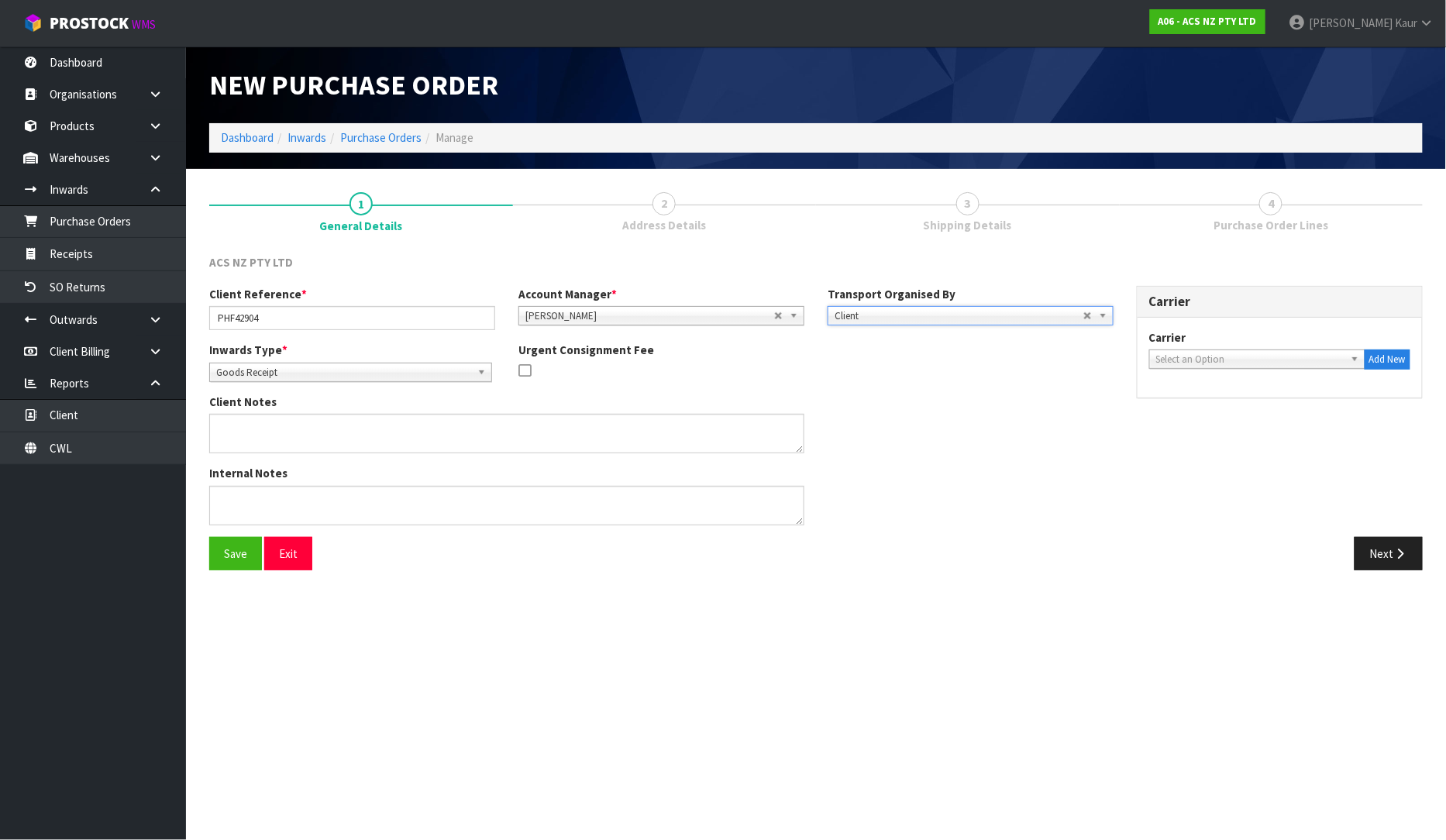
click at [1199, 352] on span "Select an Option" at bounding box center [1250, 359] width 189 height 18
type input "PHIL"
click at [1211, 407] on li "[PERSON_NAME] AIRFREIGHT LTD - [PERSON_NAME] AIRFREIGHT LTD" at bounding box center [1257, 409] width 208 height 31
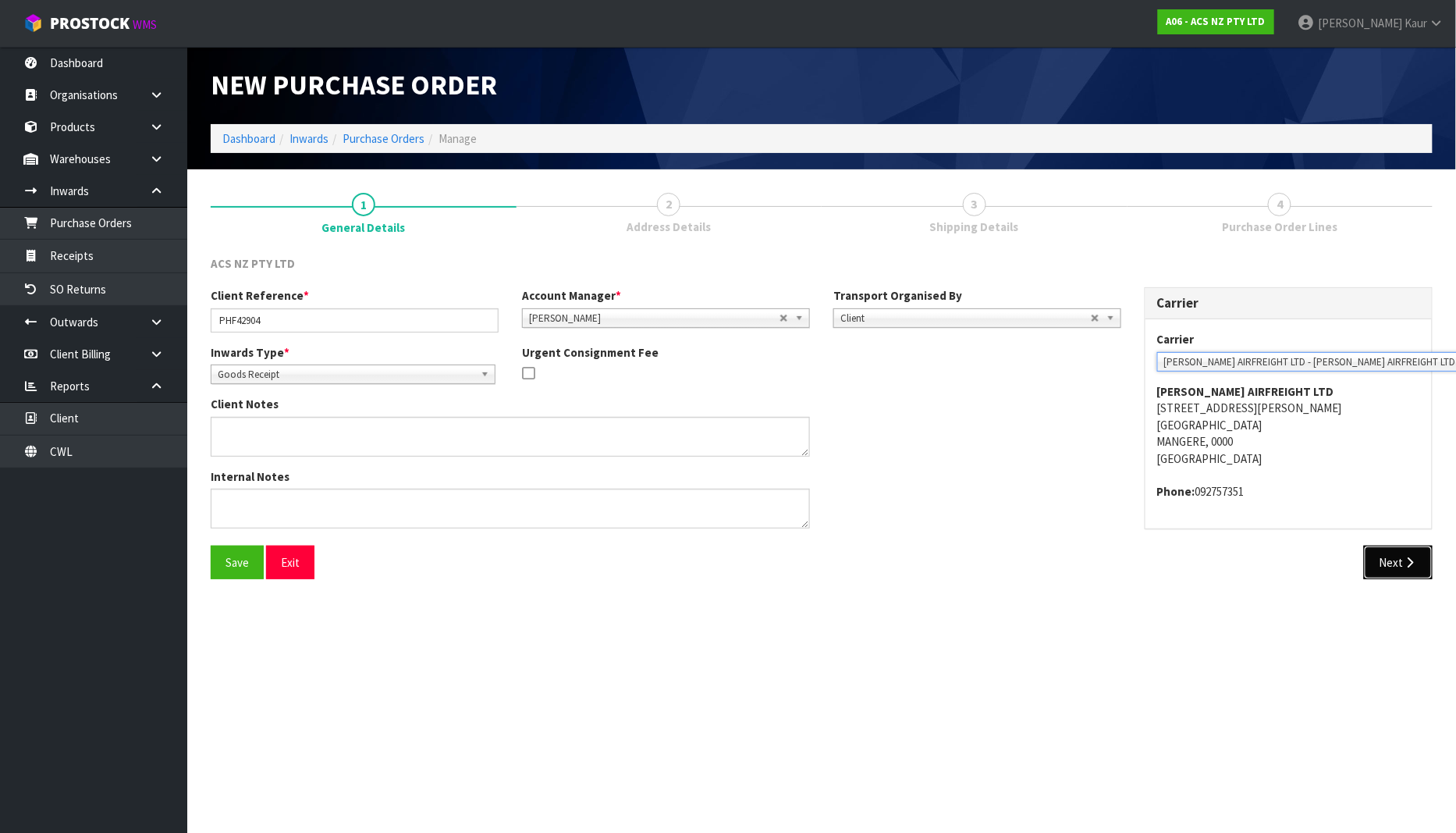
click at [1425, 556] on button "Next" at bounding box center [1398, 562] width 69 height 34
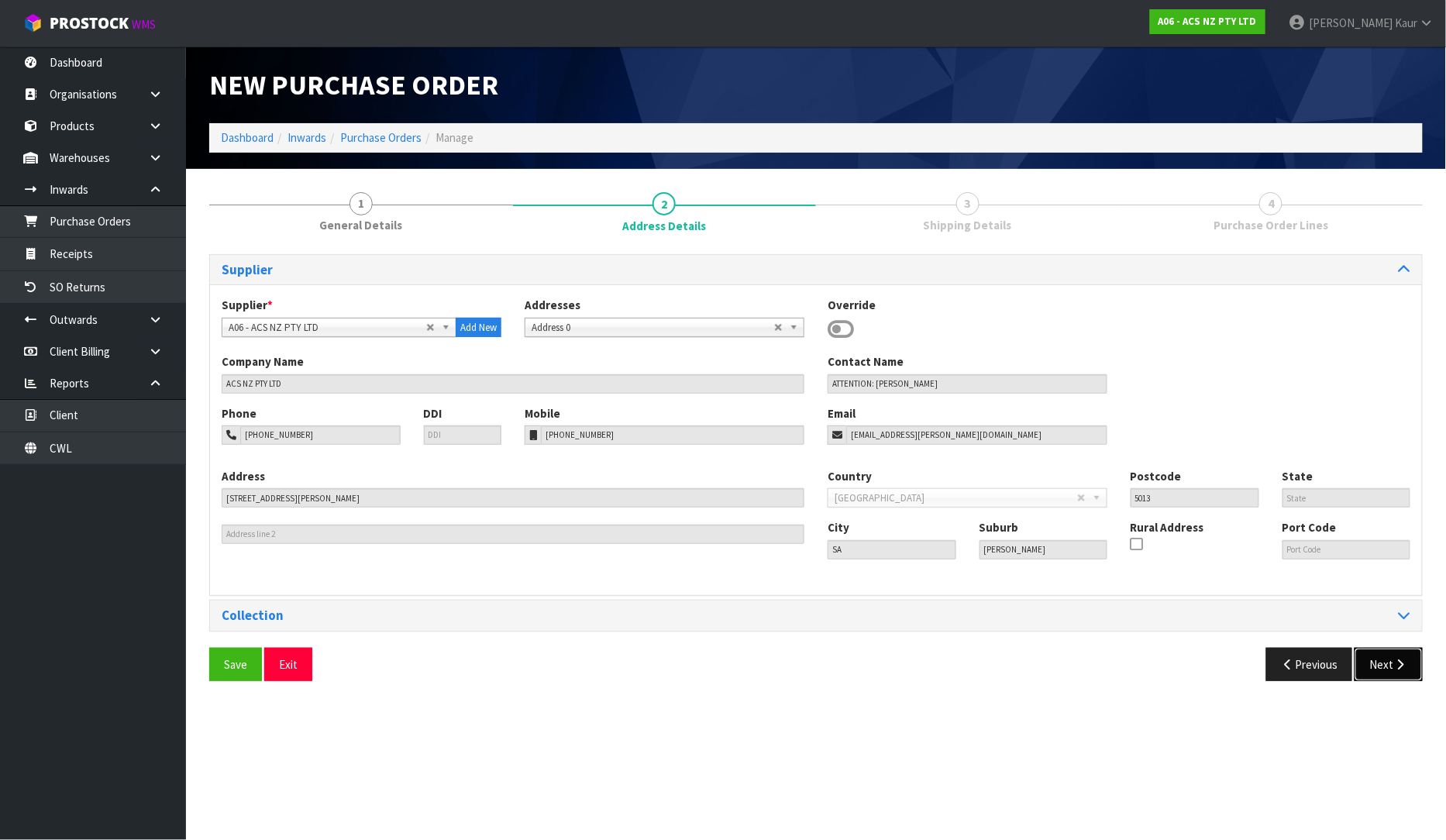
click at [1389, 659] on button "Next" at bounding box center [1389, 665] width 68 height 33
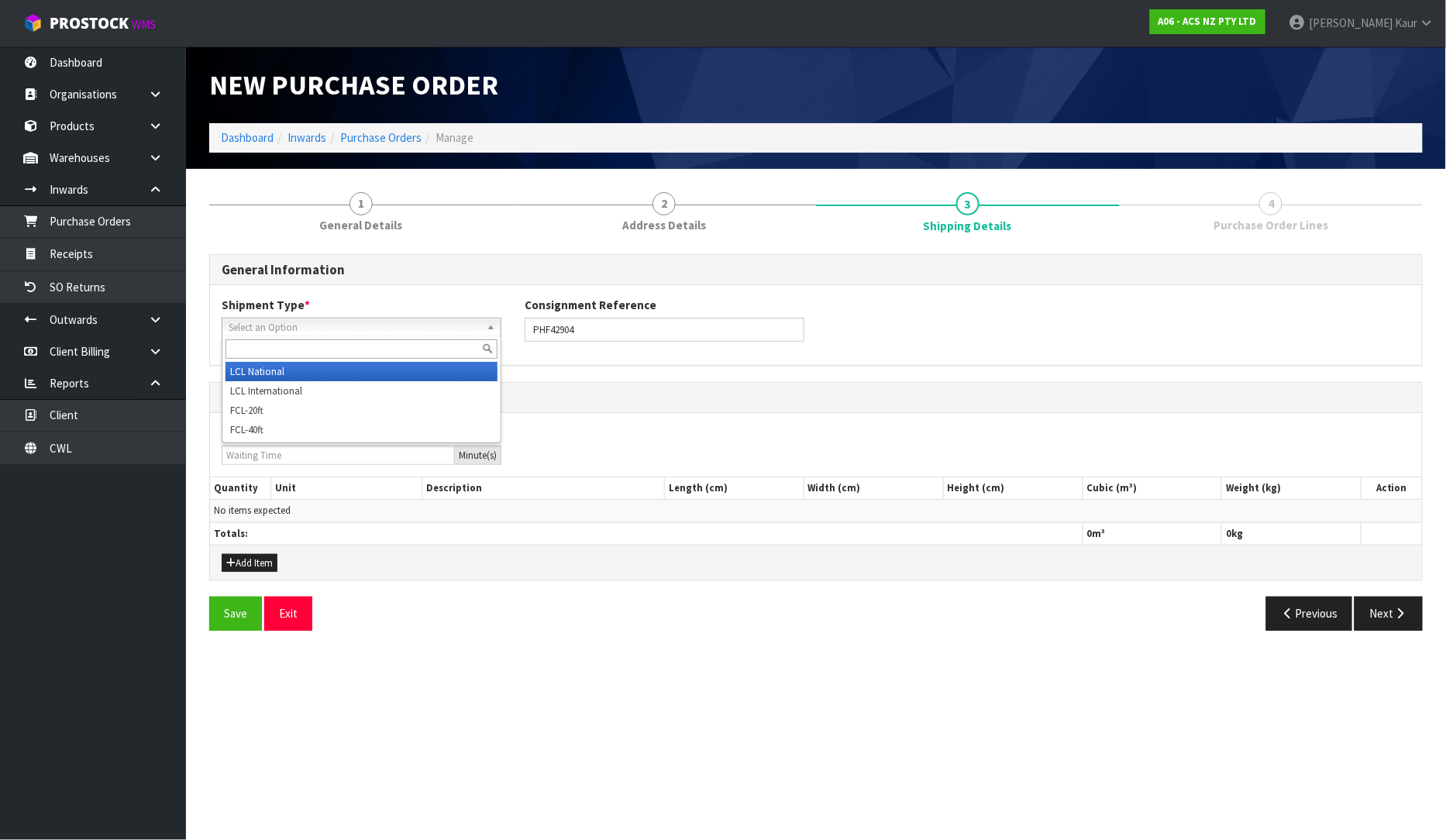
click at [438, 326] on span "Select an Option" at bounding box center [354, 328] width 252 height 18
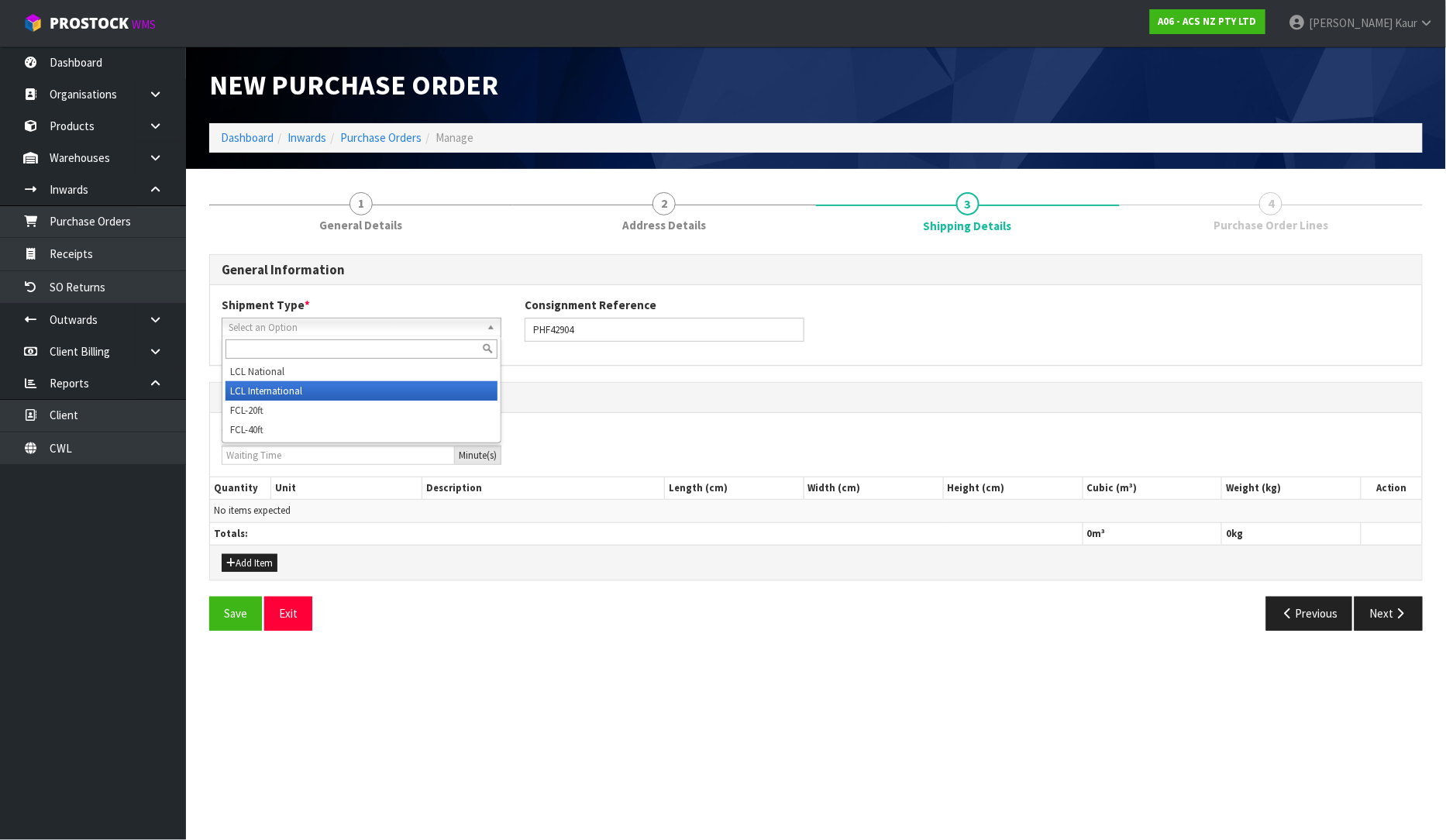
click at [398, 381] on li "LCL International" at bounding box center [362, 391] width 272 height 19
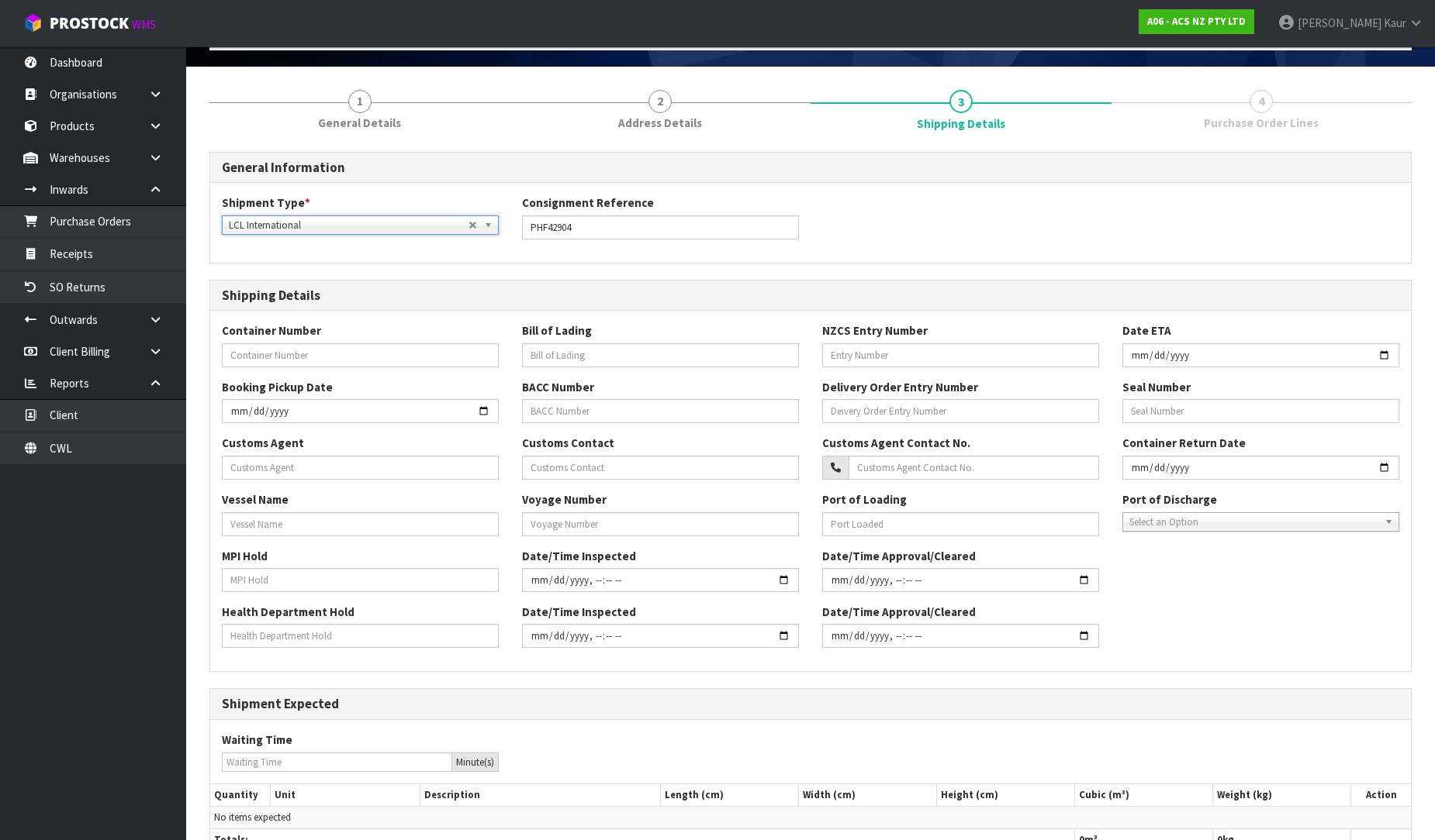
scroll to position [223, 0]
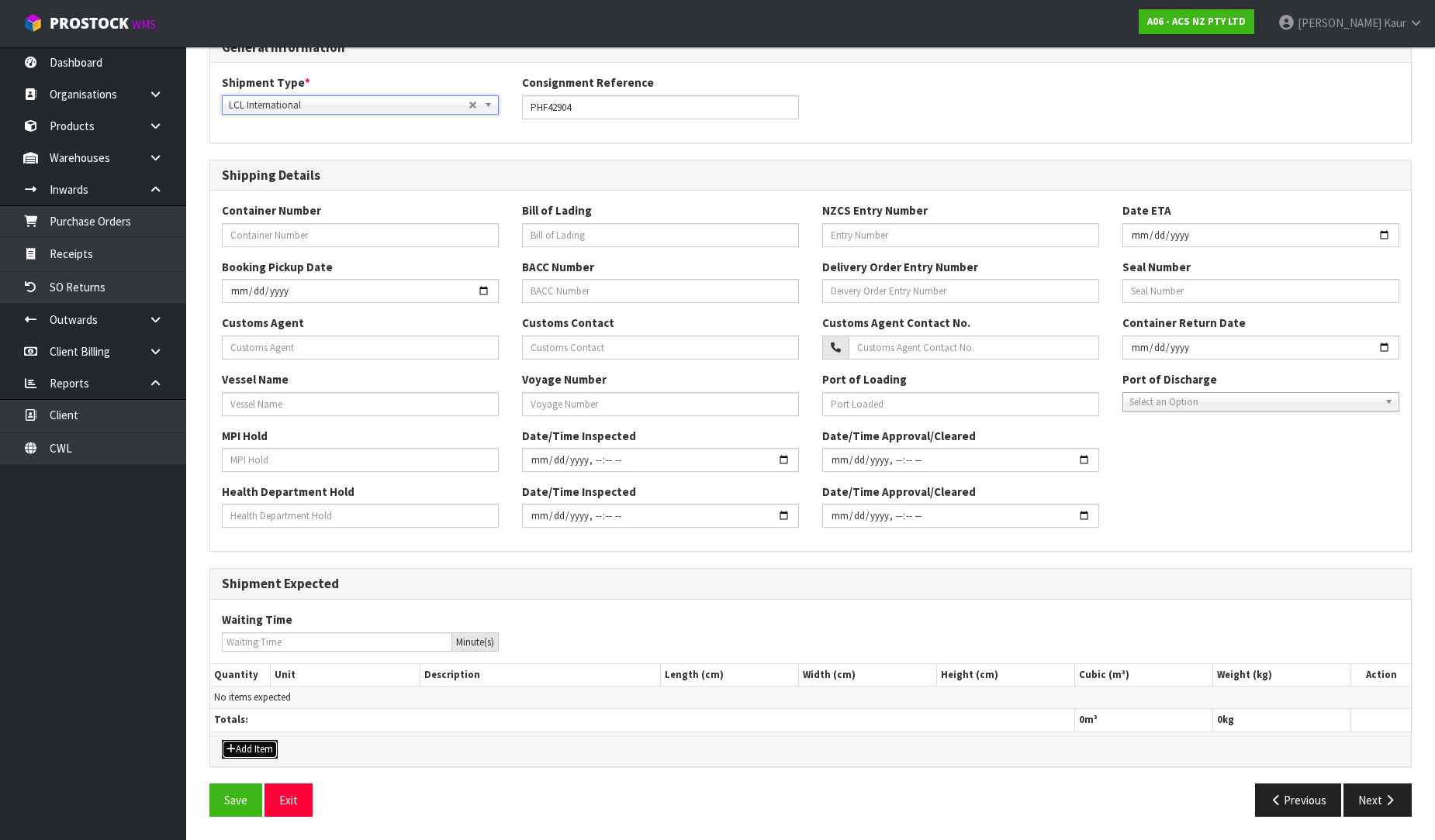
click at [251, 752] on button "Add Item" at bounding box center [250, 749] width 56 height 18
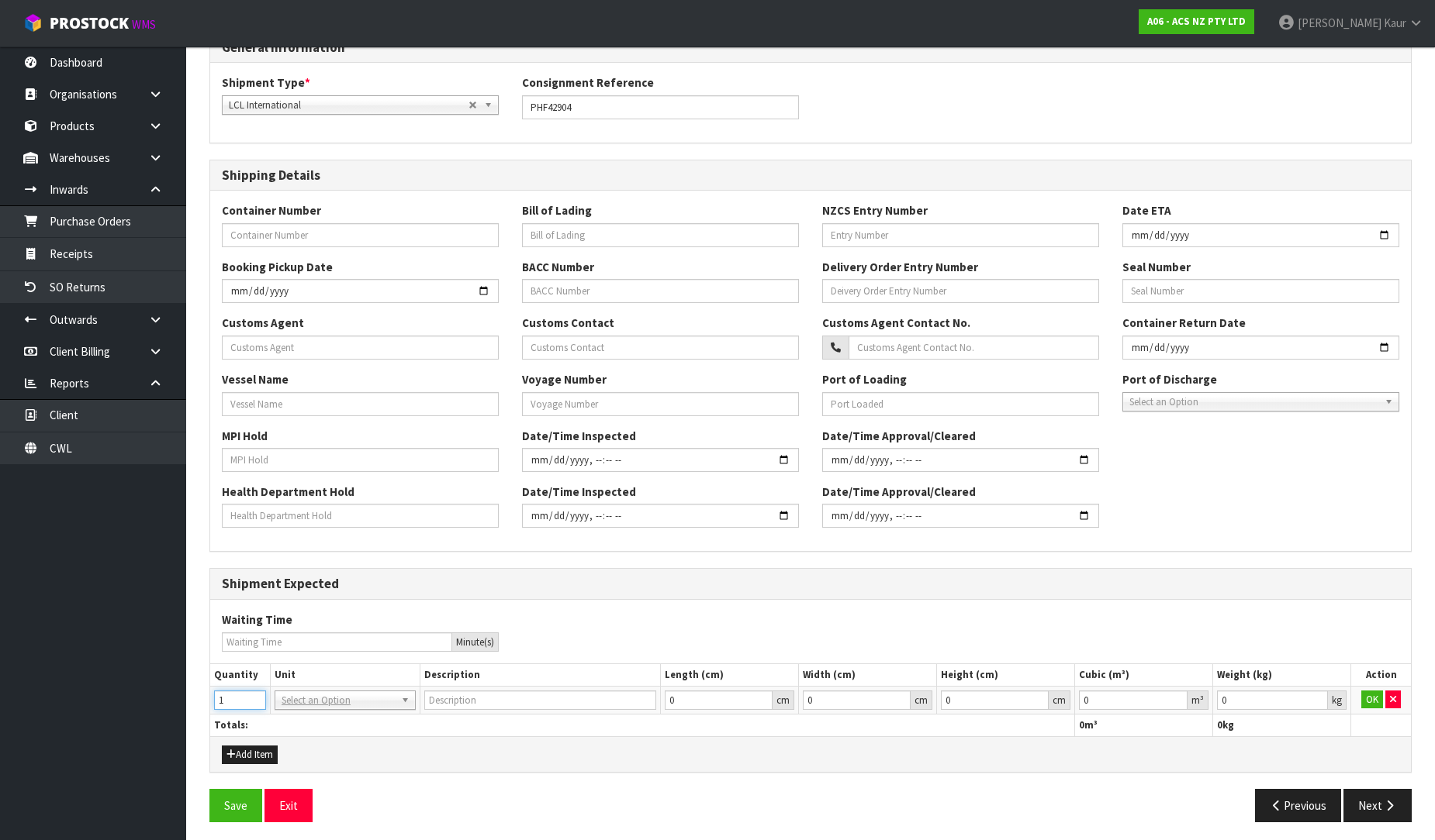
click at [259, 694] on input "1" at bounding box center [240, 700] width 52 height 19
click at [259, 694] on input "2" at bounding box center [240, 700] width 52 height 19
type input "3"
click at [259, 694] on input "3" at bounding box center [240, 700] width 52 height 19
click at [294, 715] on input "text" at bounding box center [345, 722] width 134 height 19
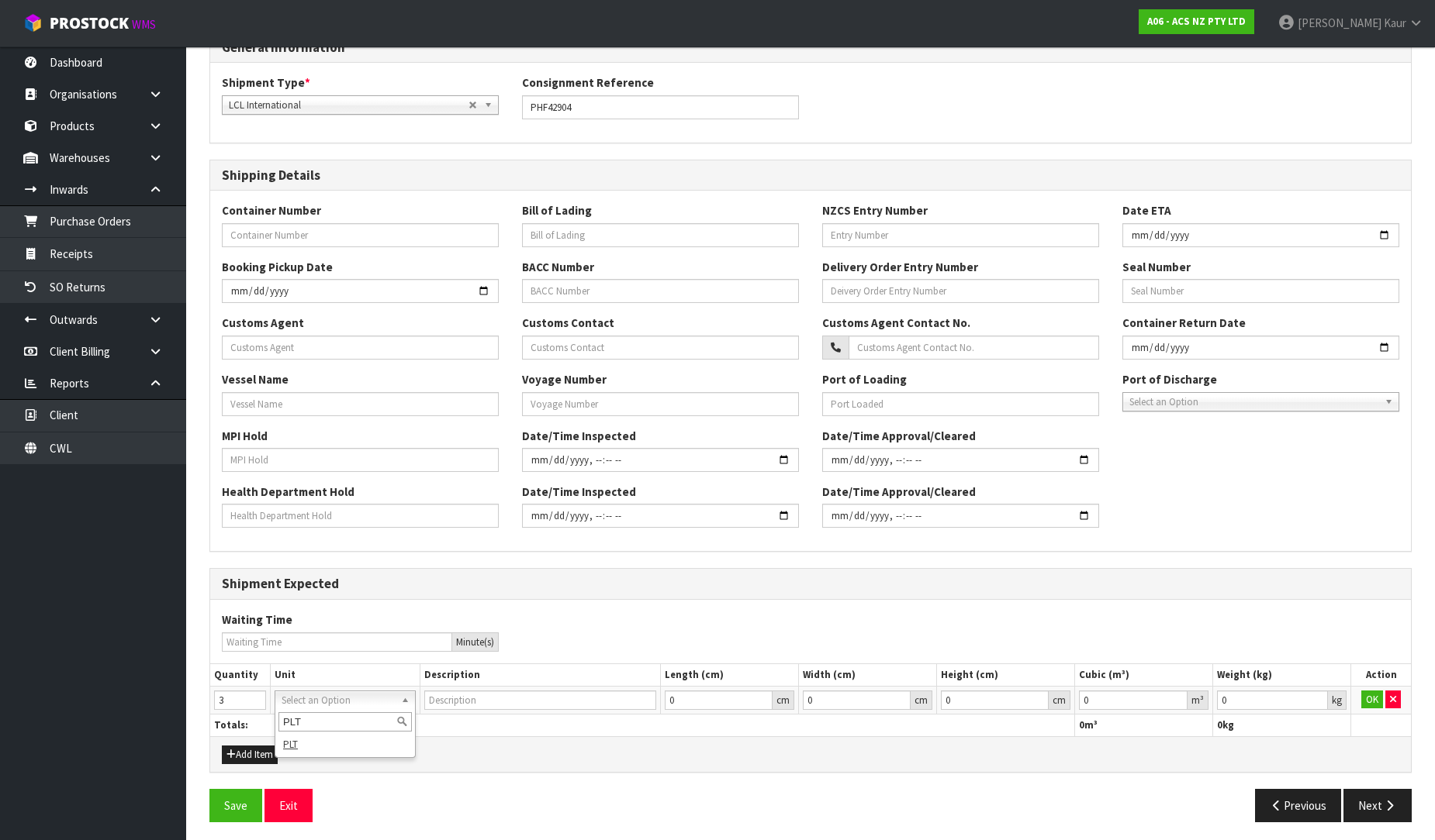
type input "PLT"
click at [291, 754] on div "PLT PLT" at bounding box center [345, 733] width 141 height 49
type input "PALLET"
type input "0.000001"
click at [1179, 694] on input "0.000001" at bounding box center [1133, 700] width 108 height 19
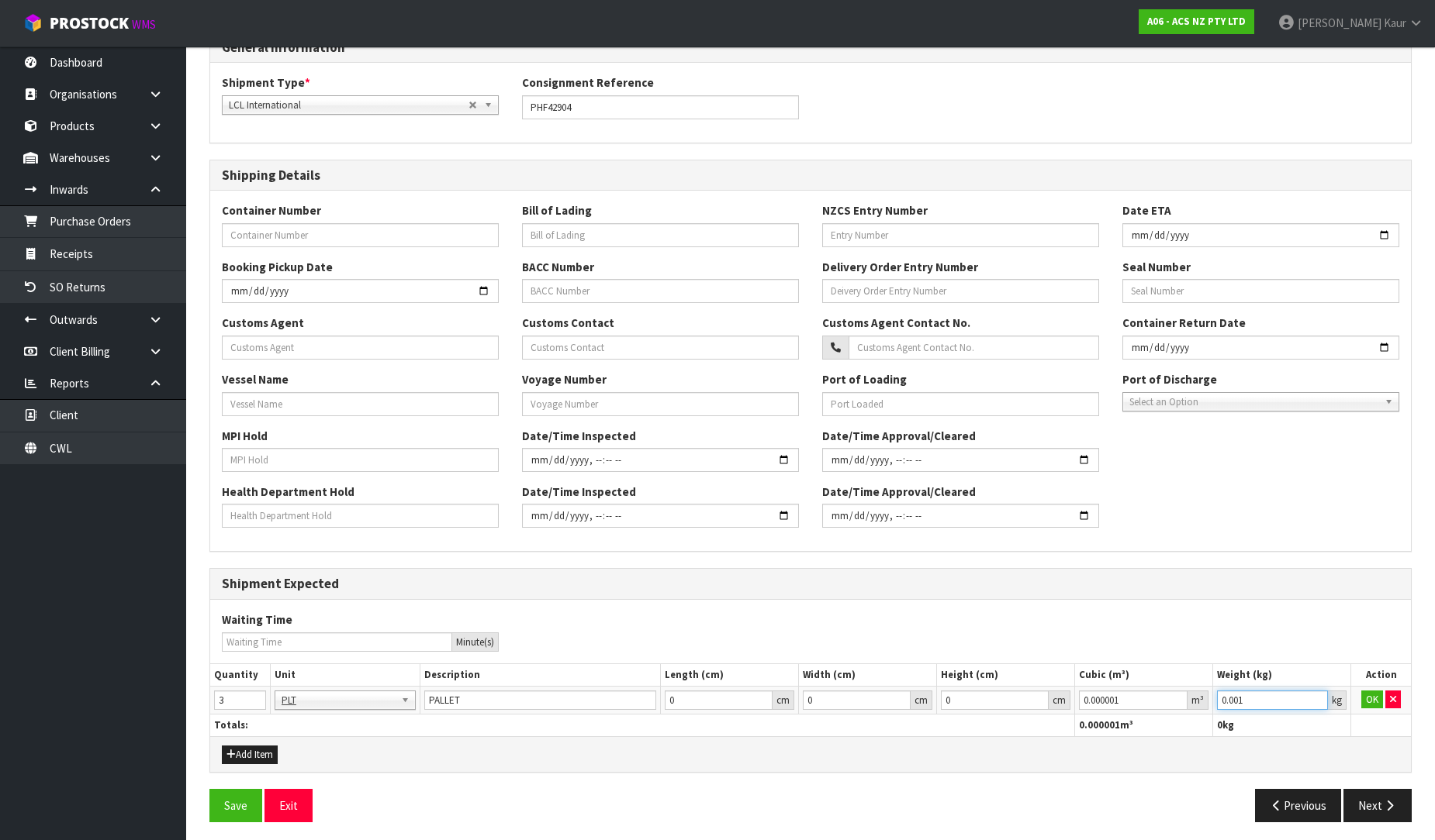
type input "0.001"
click at [1313, 695] on input "0.001" at bounding box center [1272, 700] width 111 height 19
click at [1365, 695] on button "OK" at bounding box center [1371, 699] width 21 height 18
click at [1370, 796] on button "Next" at bounding box center [1378, 806] width 68 height 33
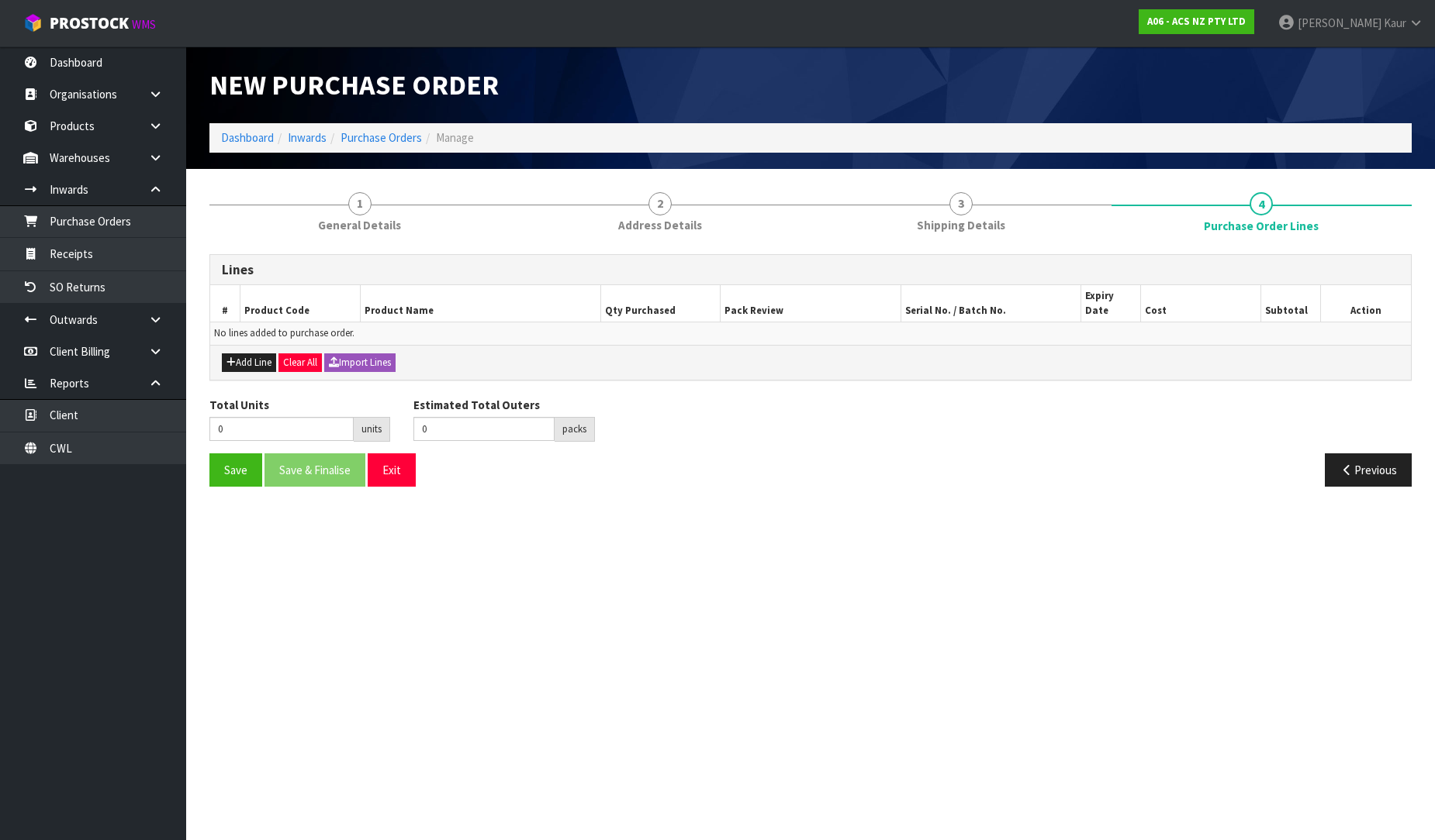
scroll to position [0, 0]
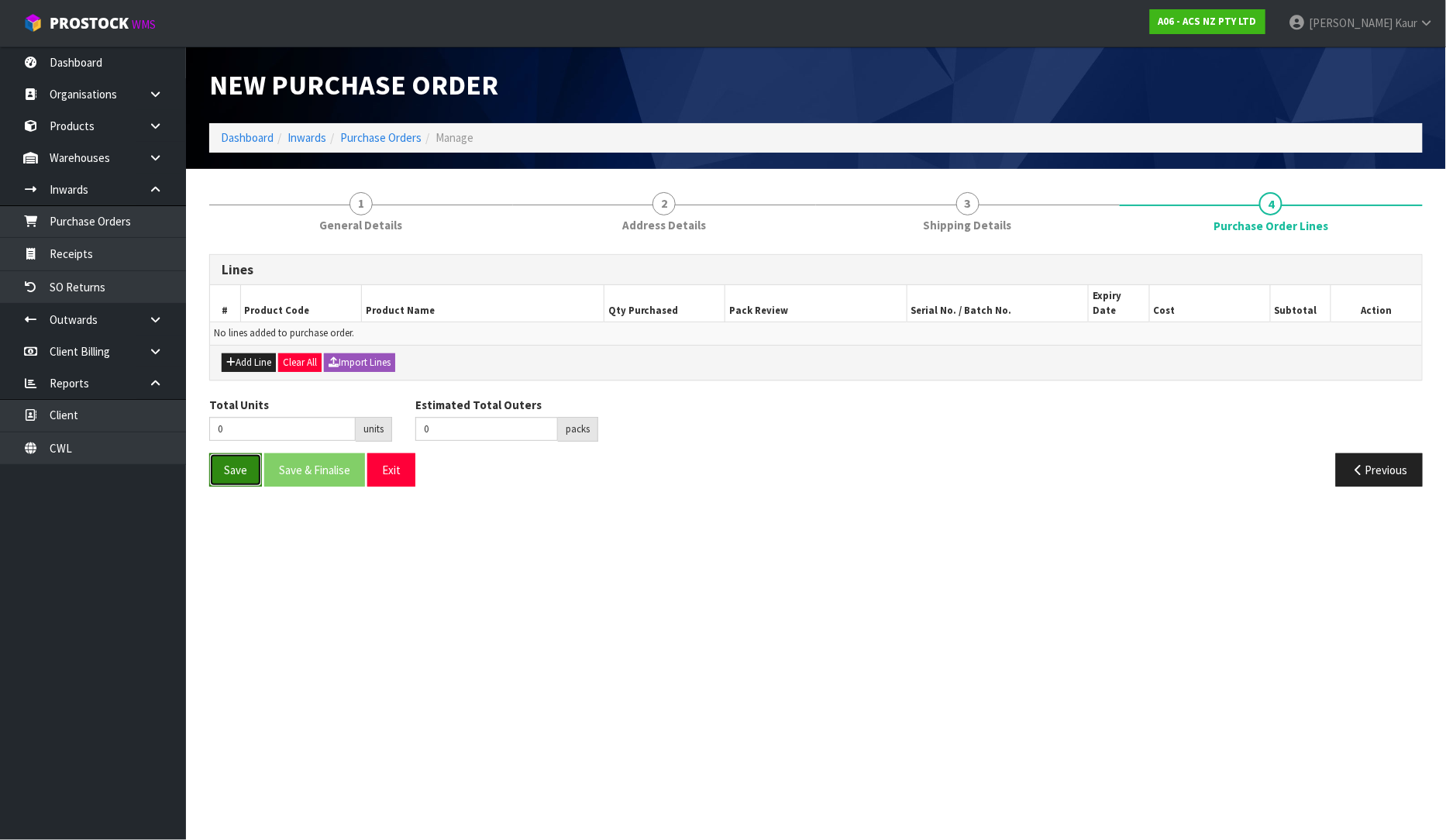
click at [235, 456] on button "Save" at bounding box center [235, 470] width 52 height 33
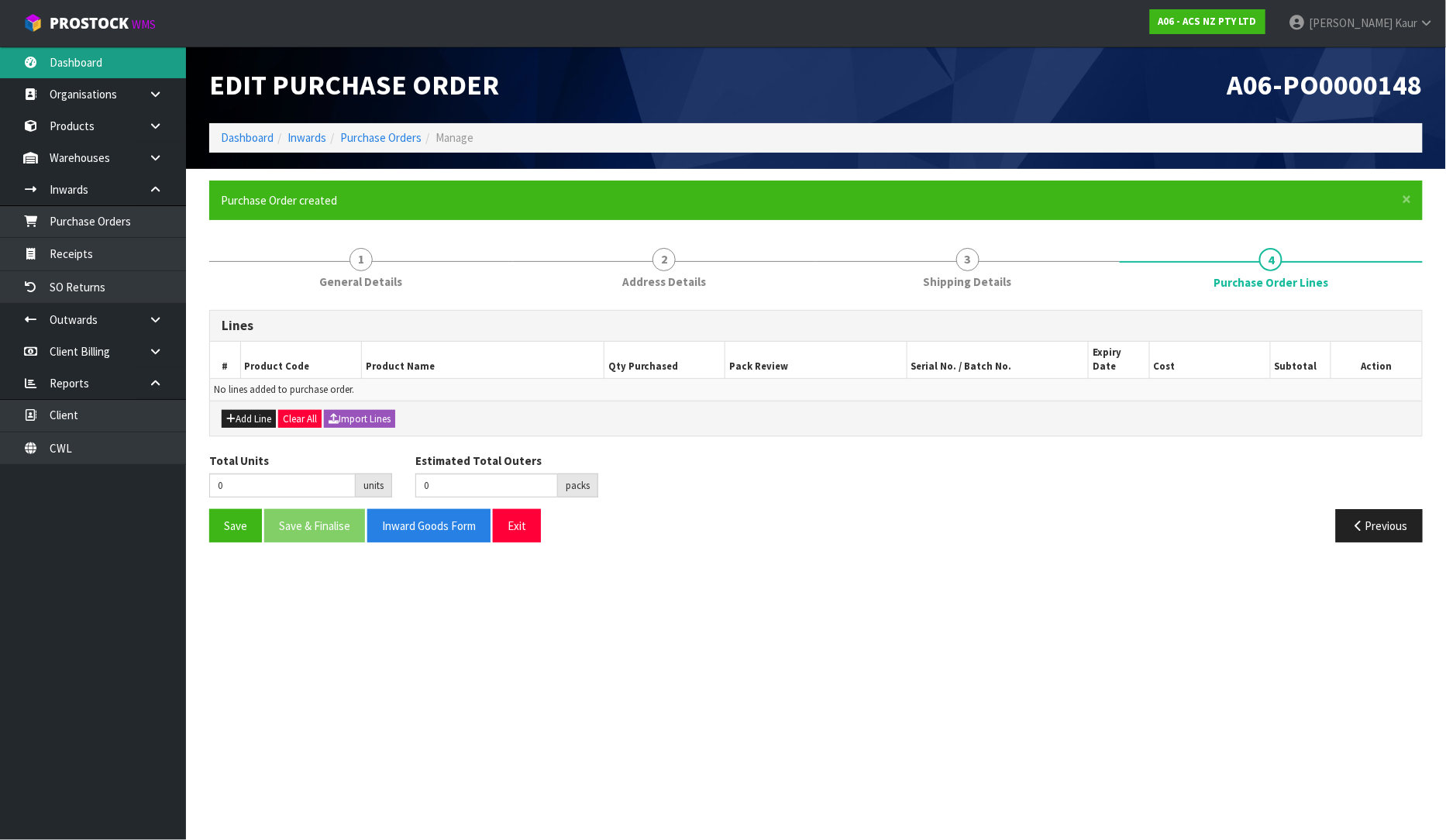
click at [83, 57] on link "Dashboard" at bounding box center [93, 62] width 186 height 32
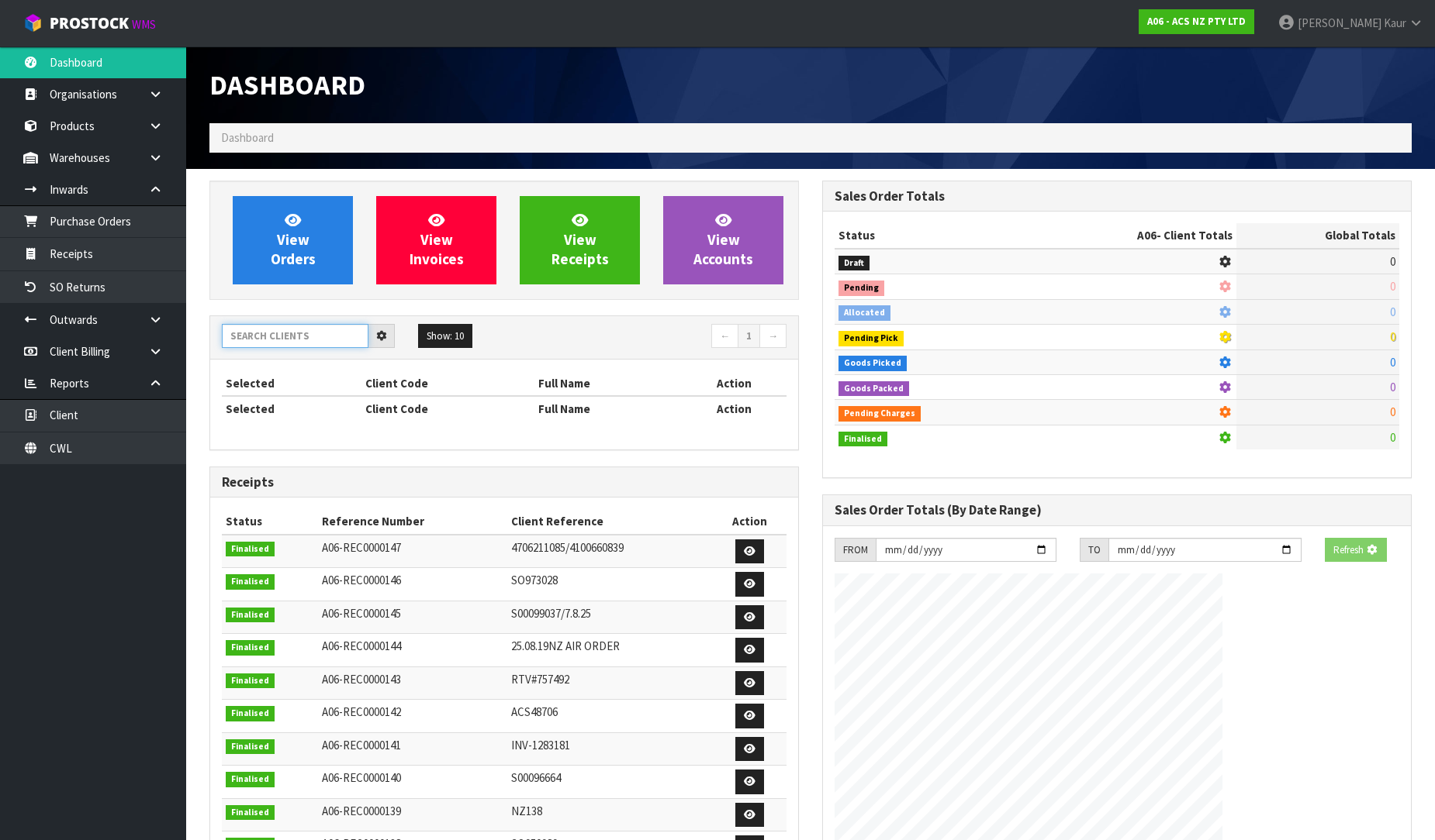
click at [283, 339] on input "text" at bounding box center [295, 336] width 146 height 24
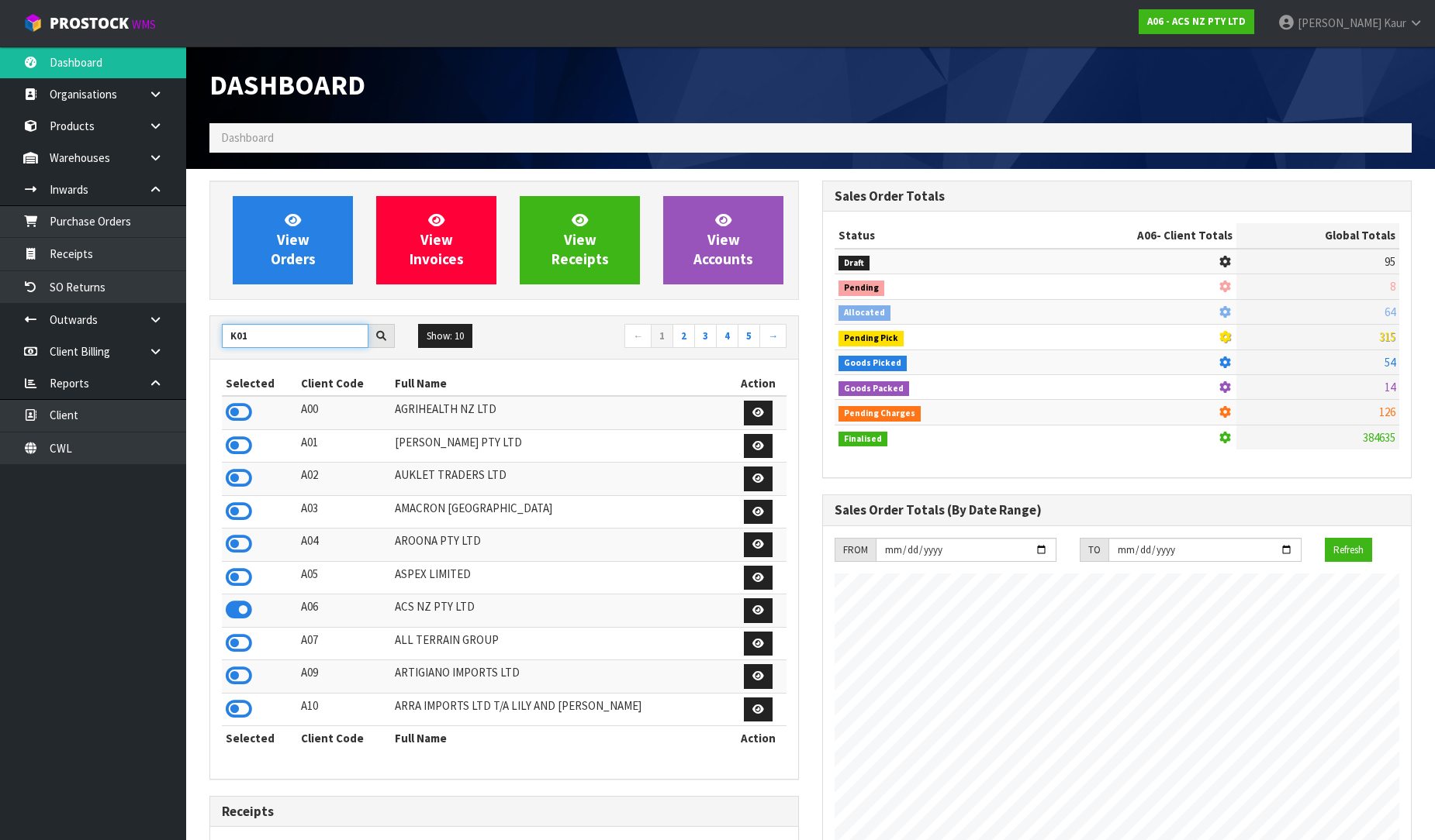
scroll to position [1174, 613]
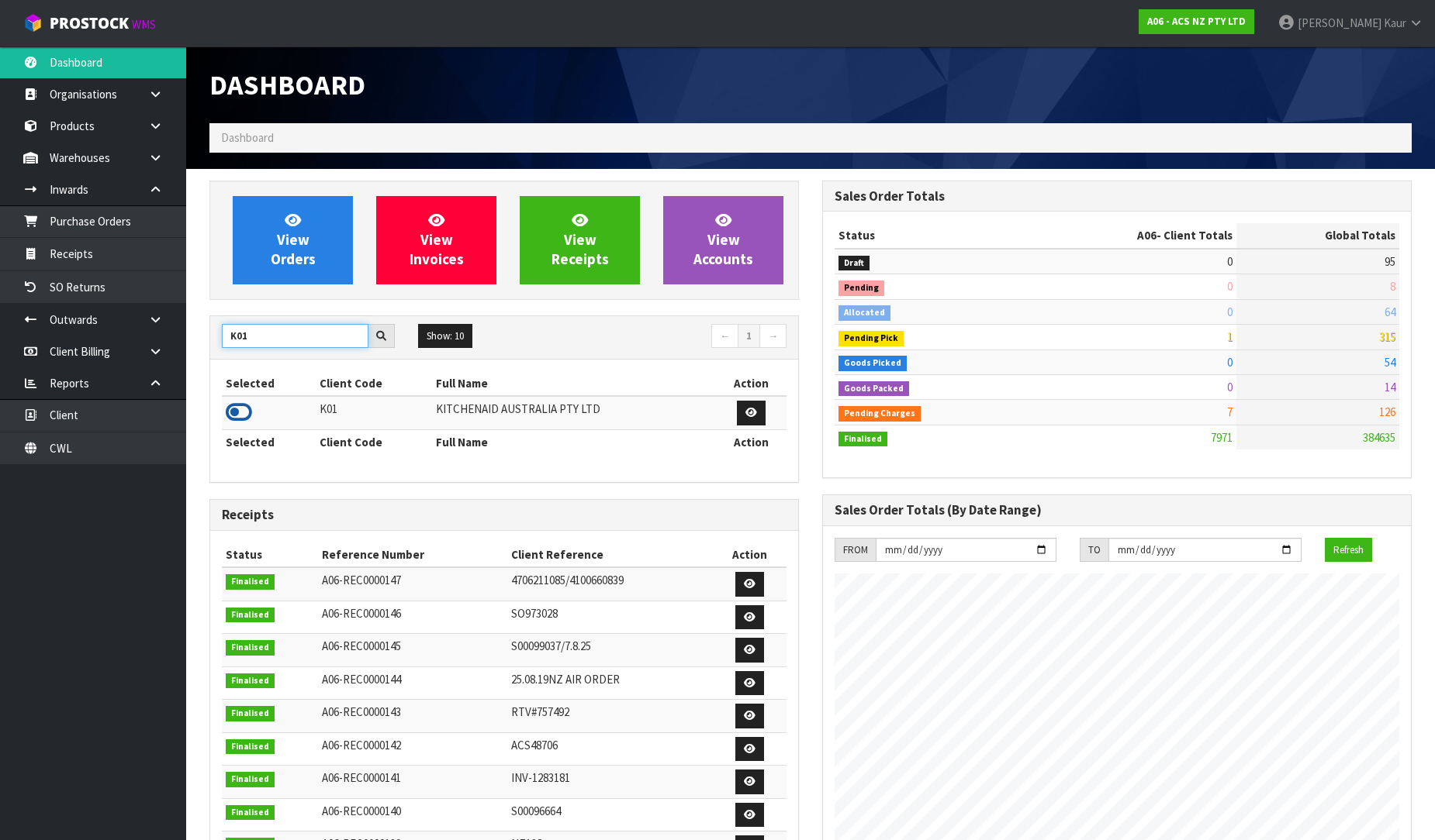
type input "K01"
click at [247, 414] on icon at bounding box center [239, 412] width 26 height 23
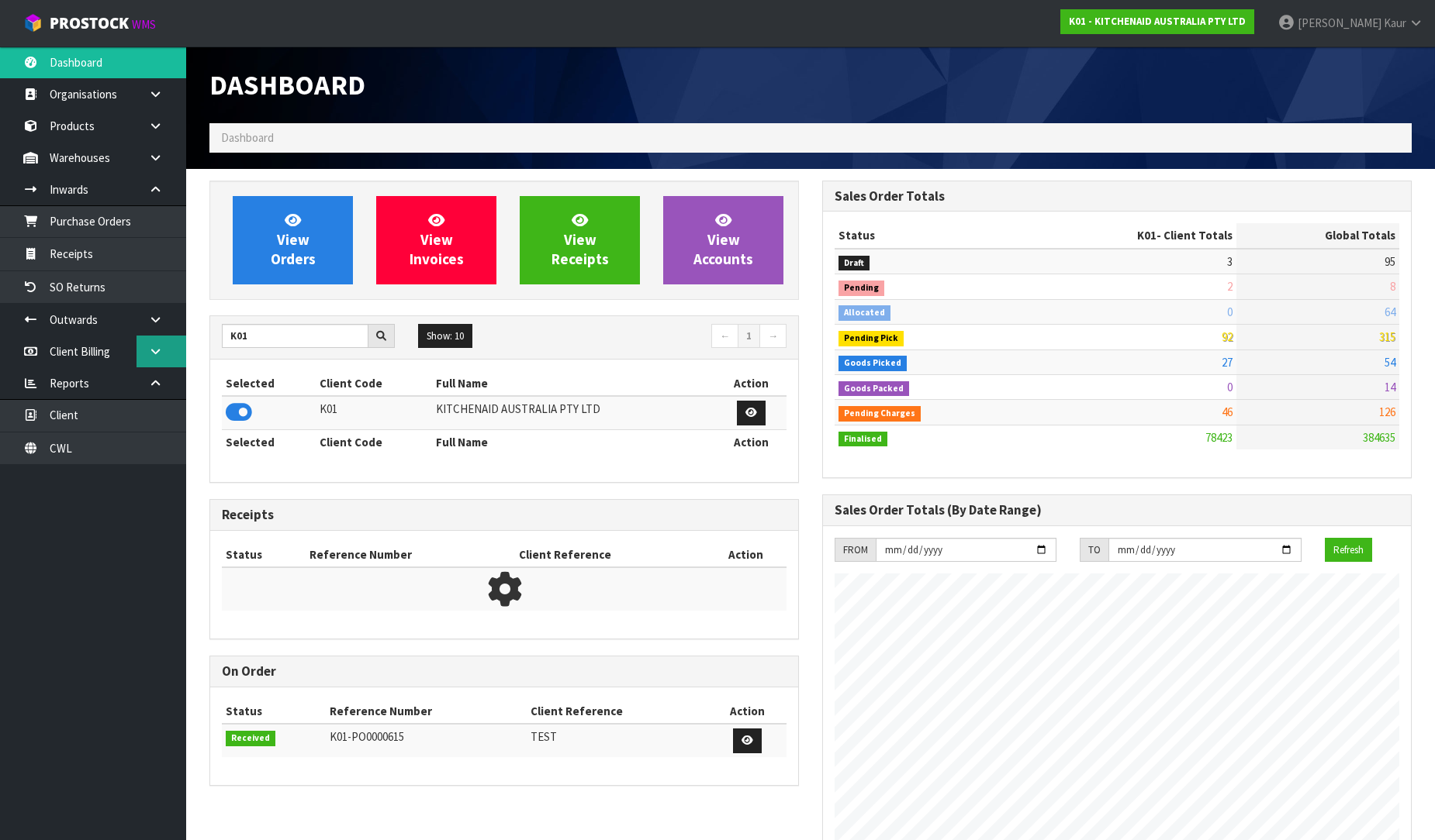
click at [154, 359] on link at bounding box center [162, 352] width 49 height 32
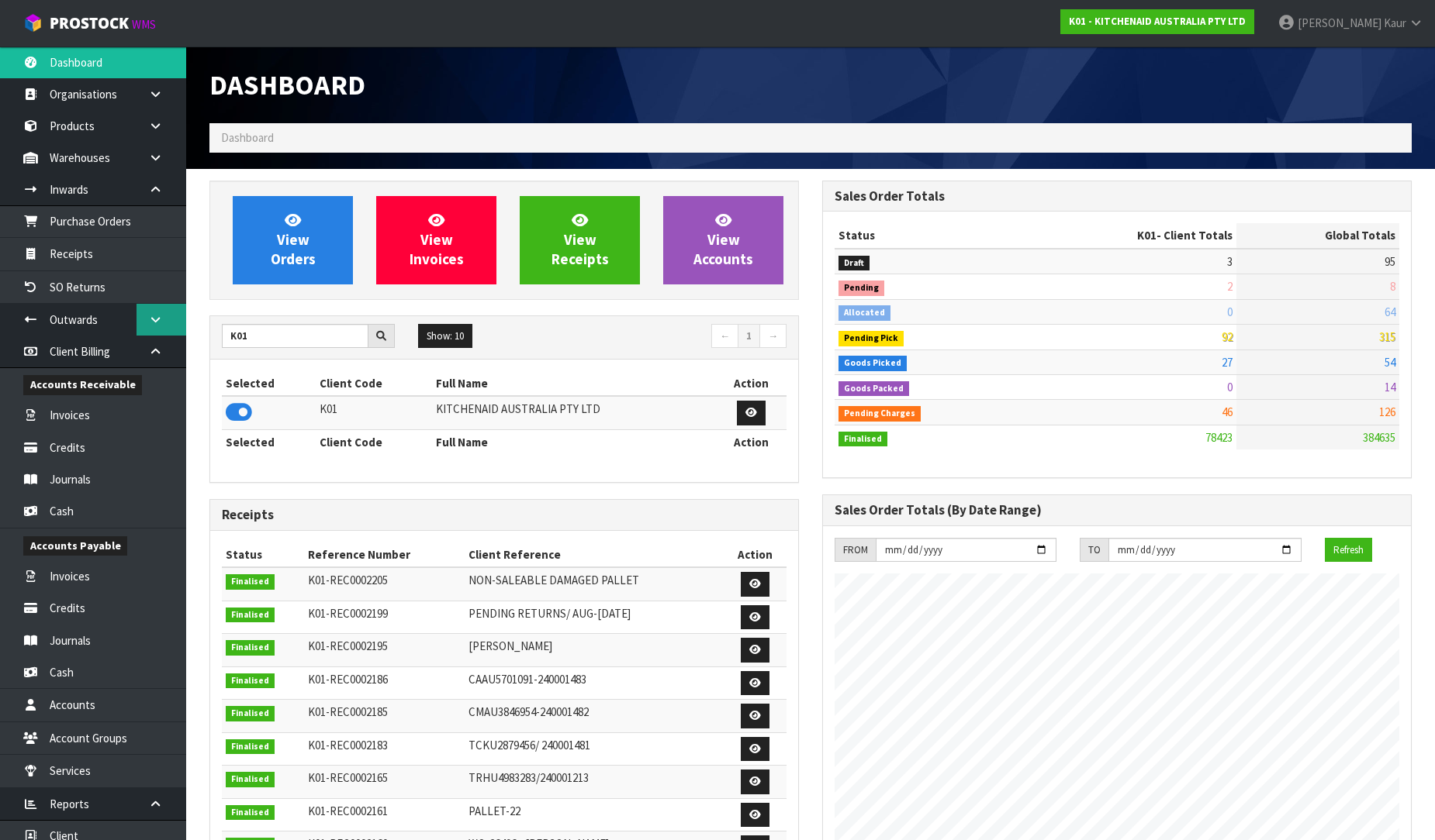
click at [162, 314] on icon at bounding box center [155, 320] width 15 height 12
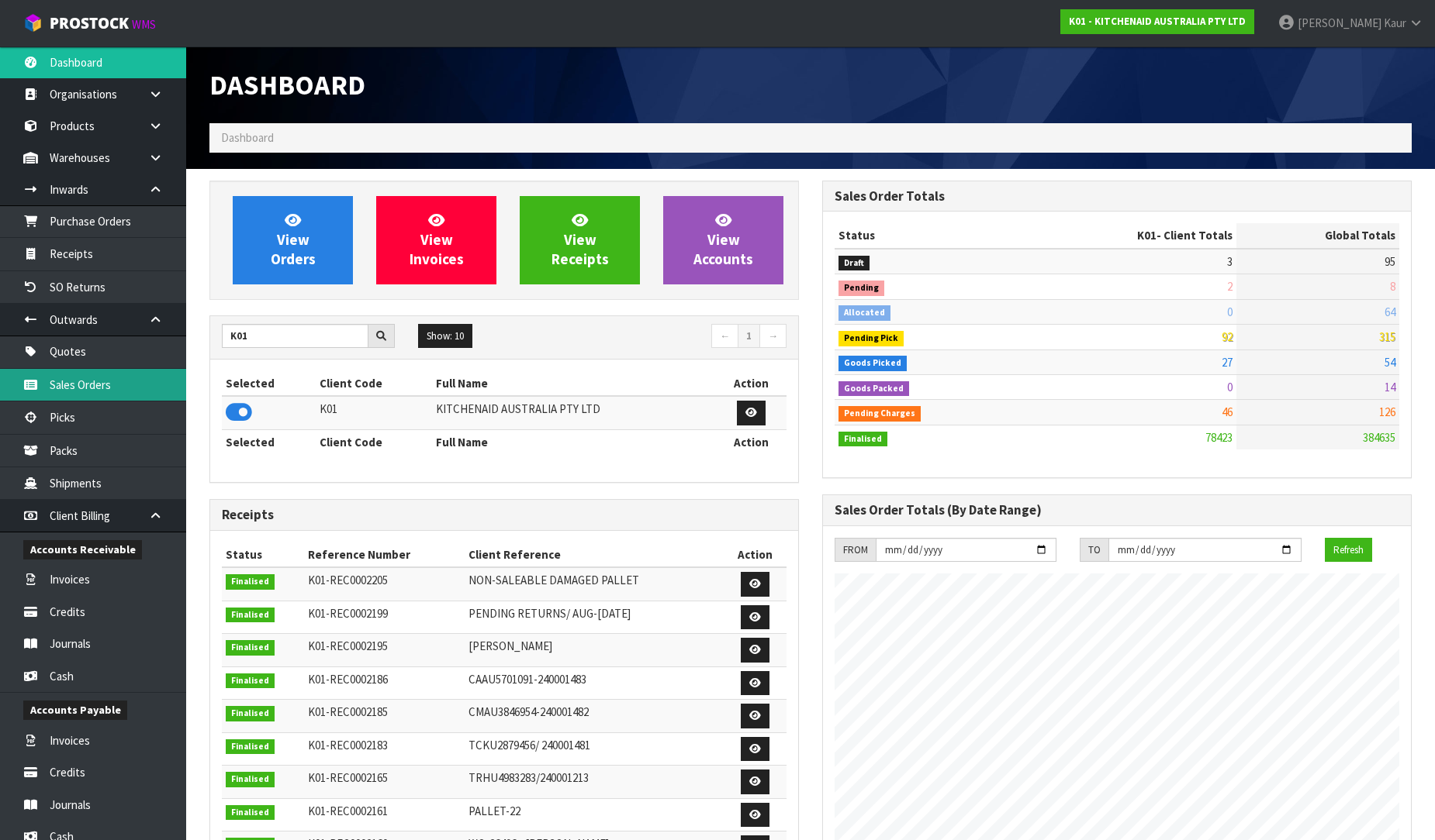
click at [125, 387] on link "Sales Orders" at bounding box center [93, 385] width 186 height 32
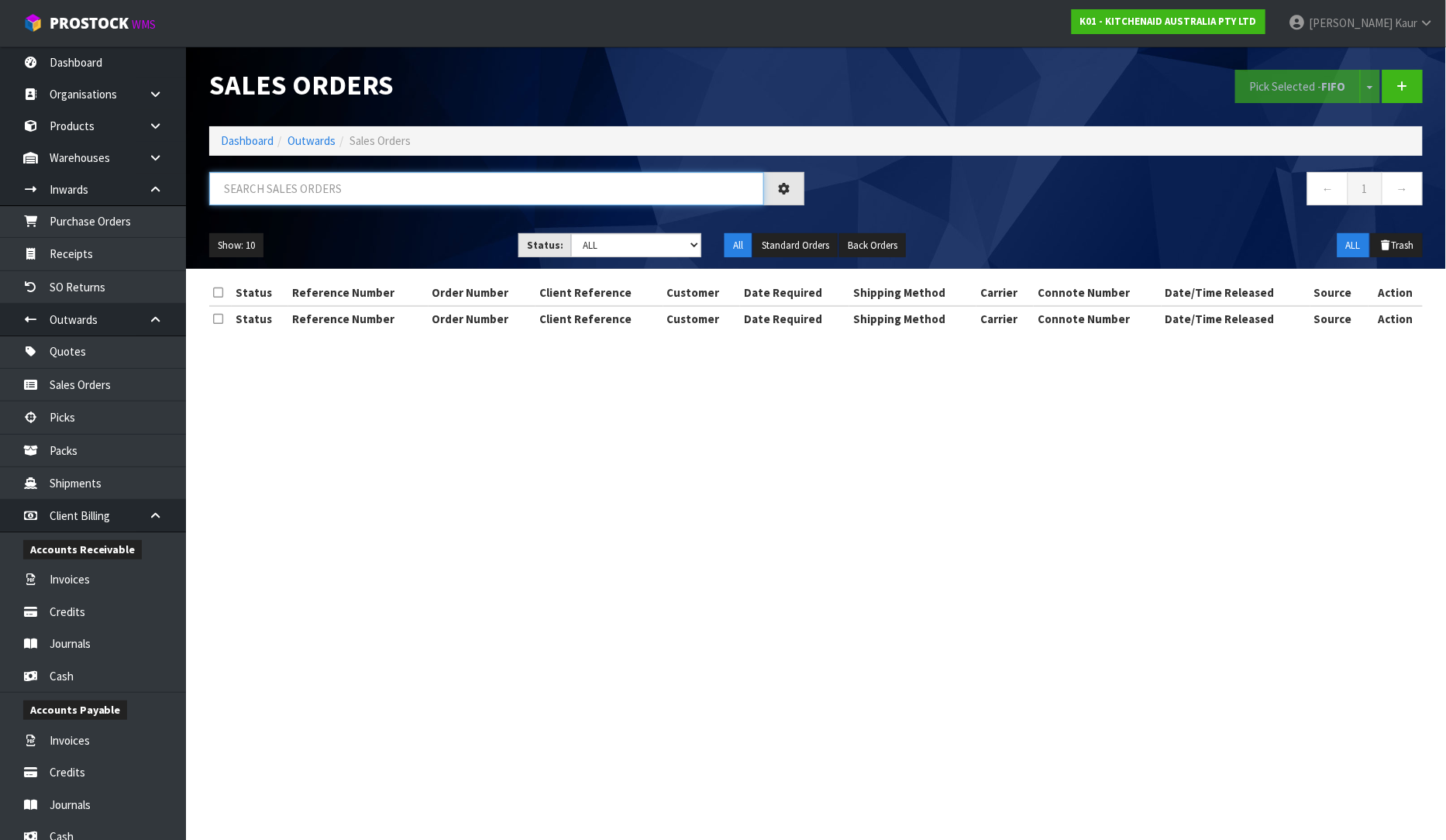
click at [350, 192] on input "text" at bounding box center [487, 189] width 555 height 33
paste input "00894210392607105845"
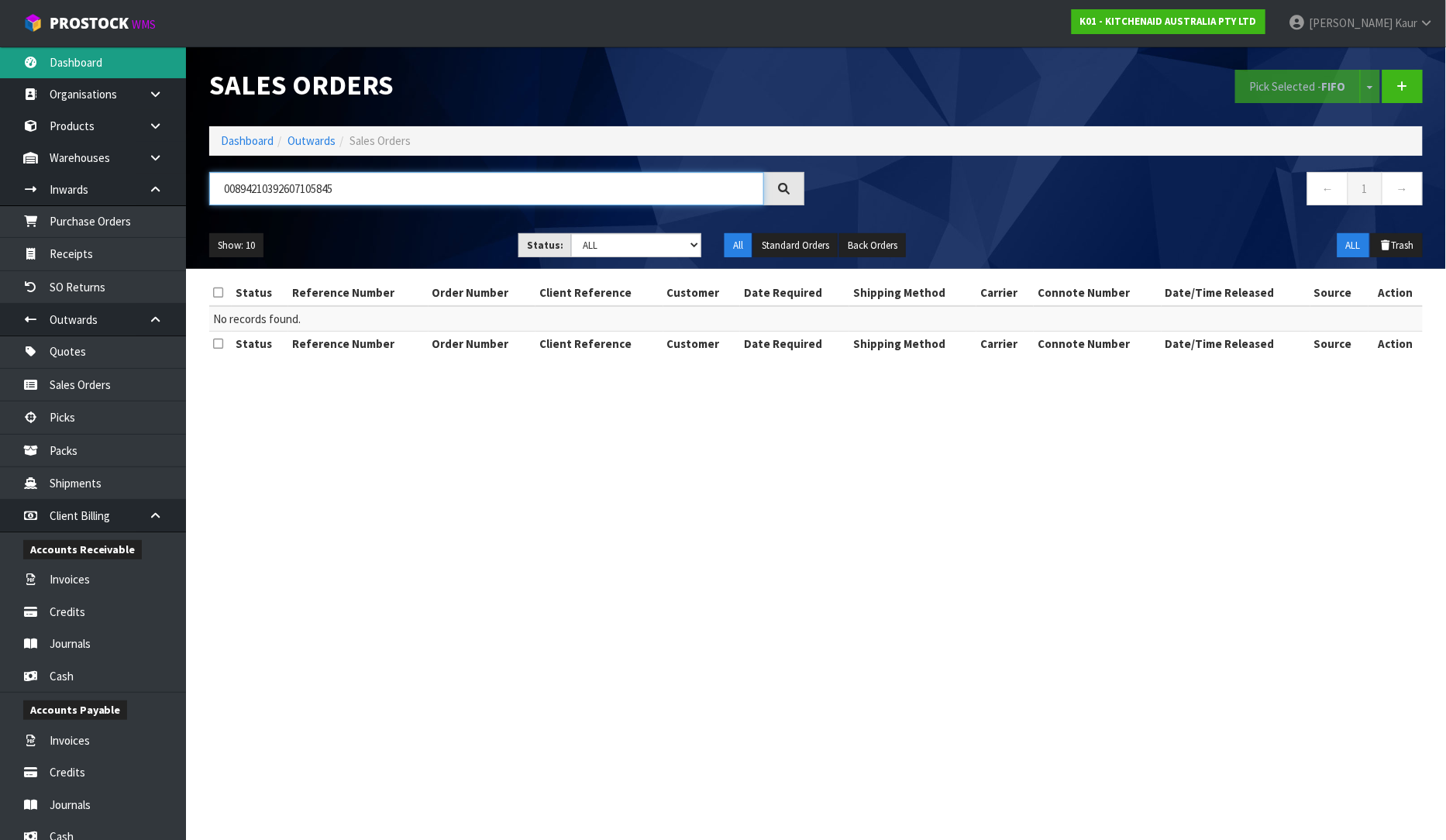
type input "00894210392607105845"
click at [114, 56] on link "Dashboard" at bounding box center [93, 62] width 186 height 32
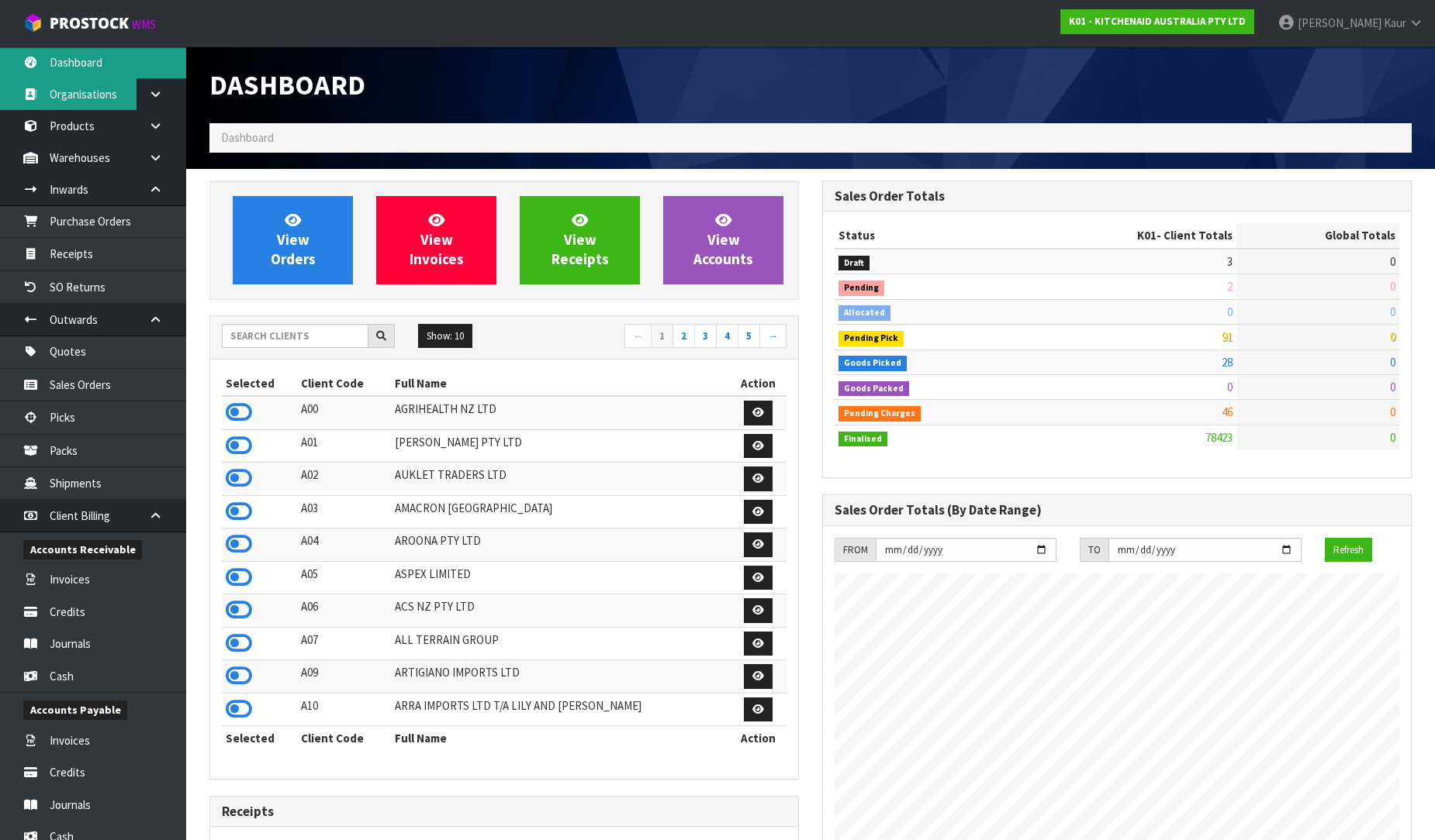
scroll to position [1174, 613]
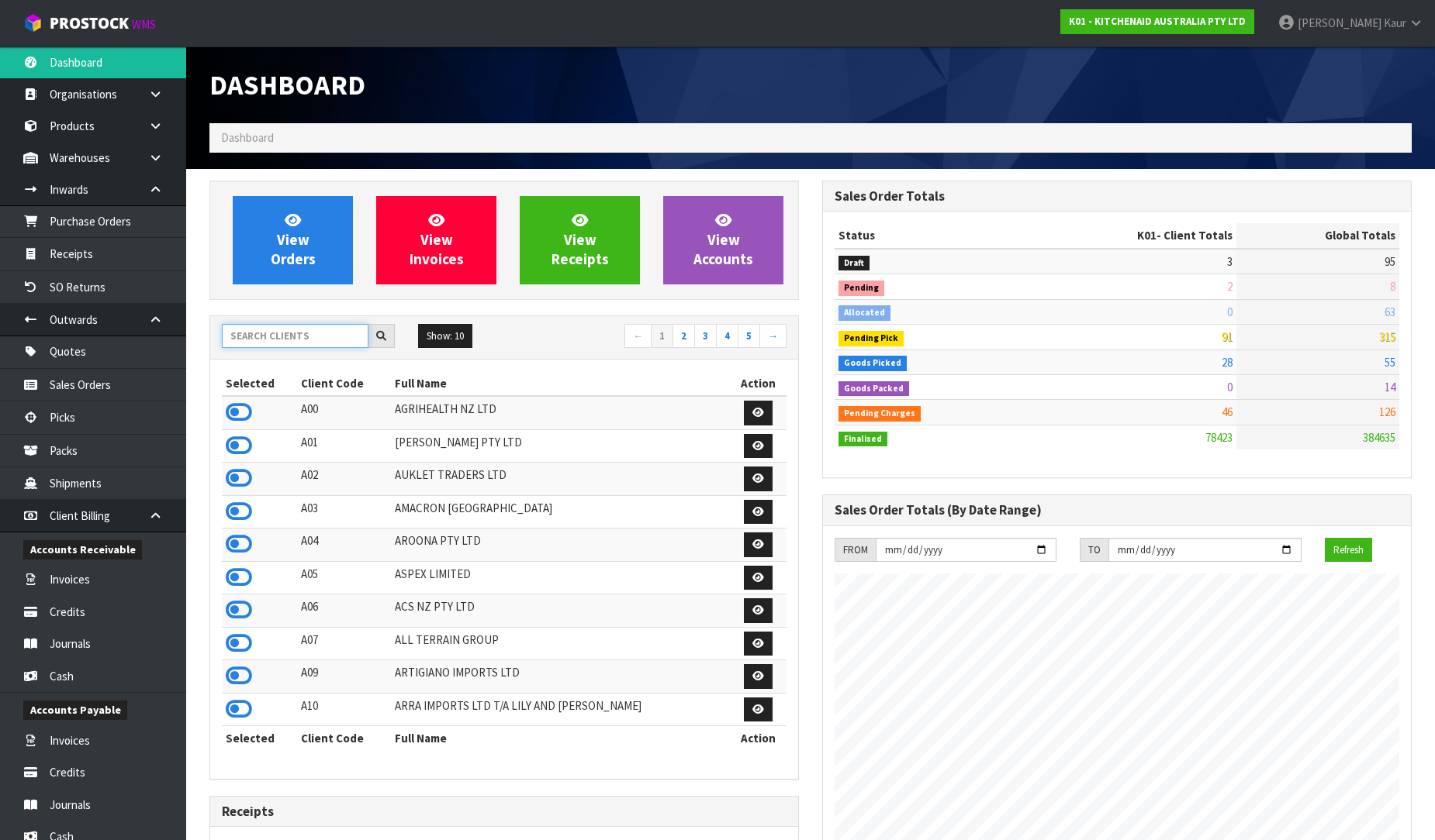
click at [338, 324] on input "text" at bounding box center [295, 336] width 146 height 24
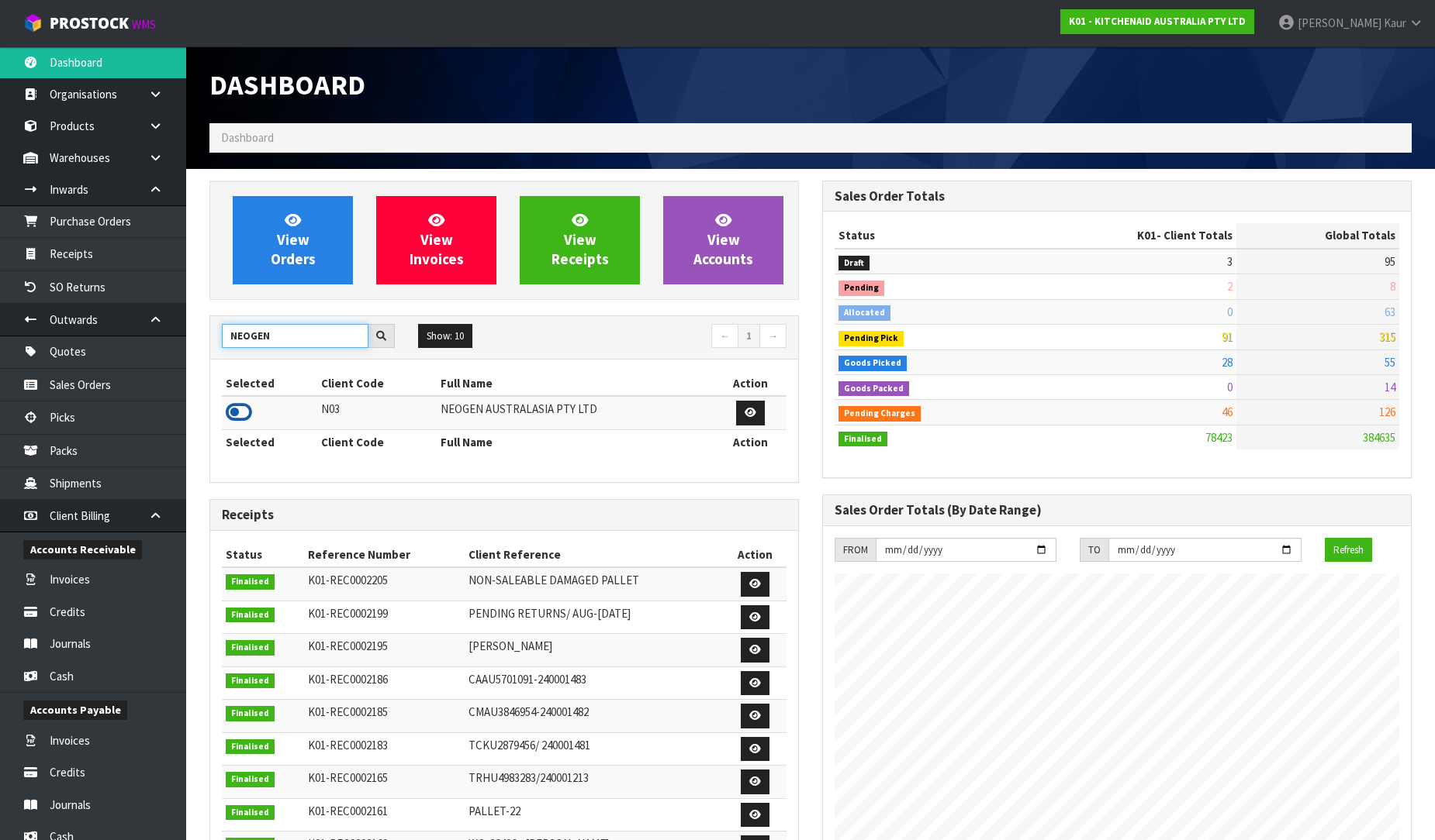
type input "NEOGEN"
click at [243, 413] on icon at bounding box center [239, 412] width 26 height 23
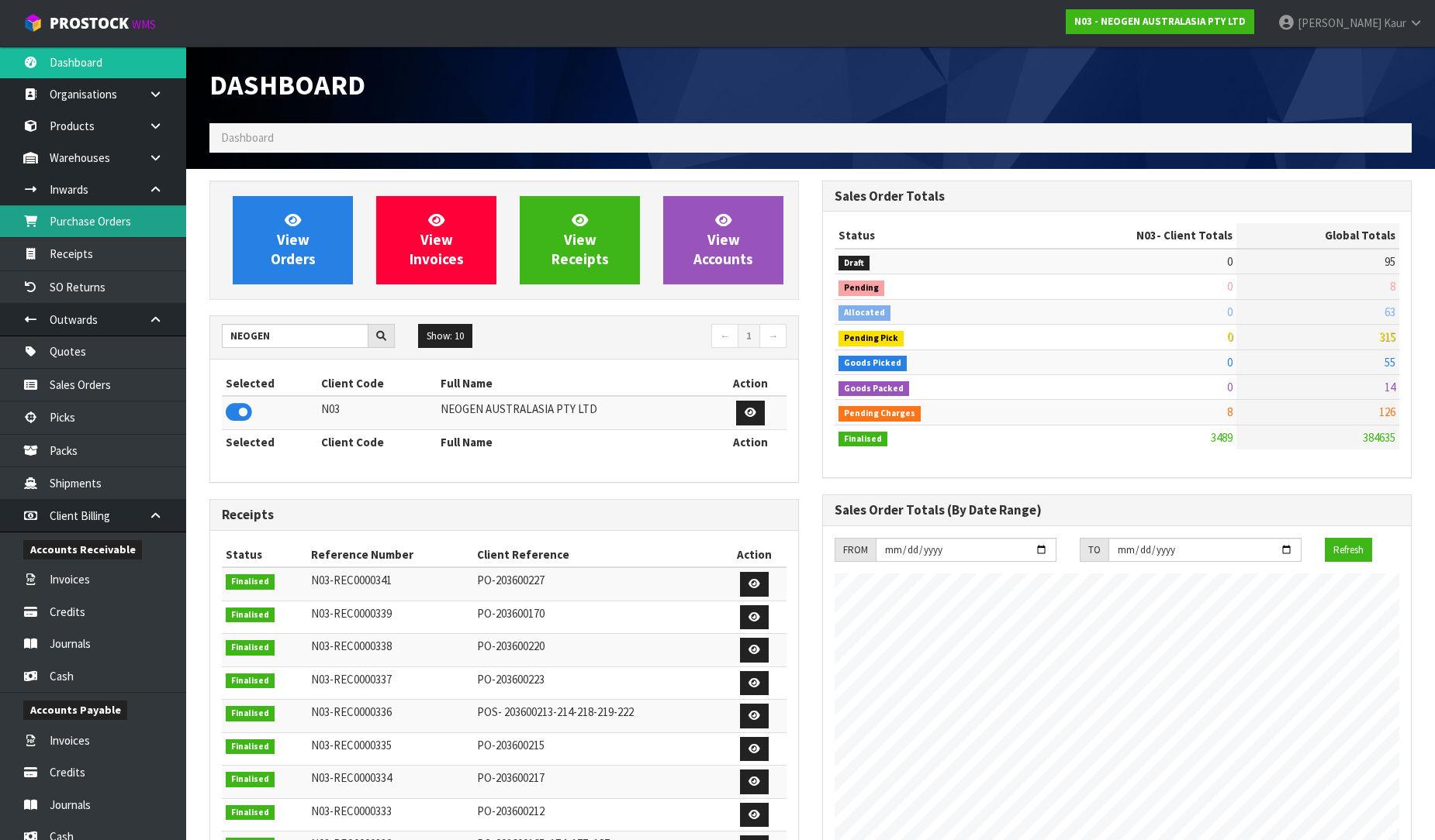
click at [106, 220] on link "Purchase Orders" at bounding box center [93, 221] width 186 height 32
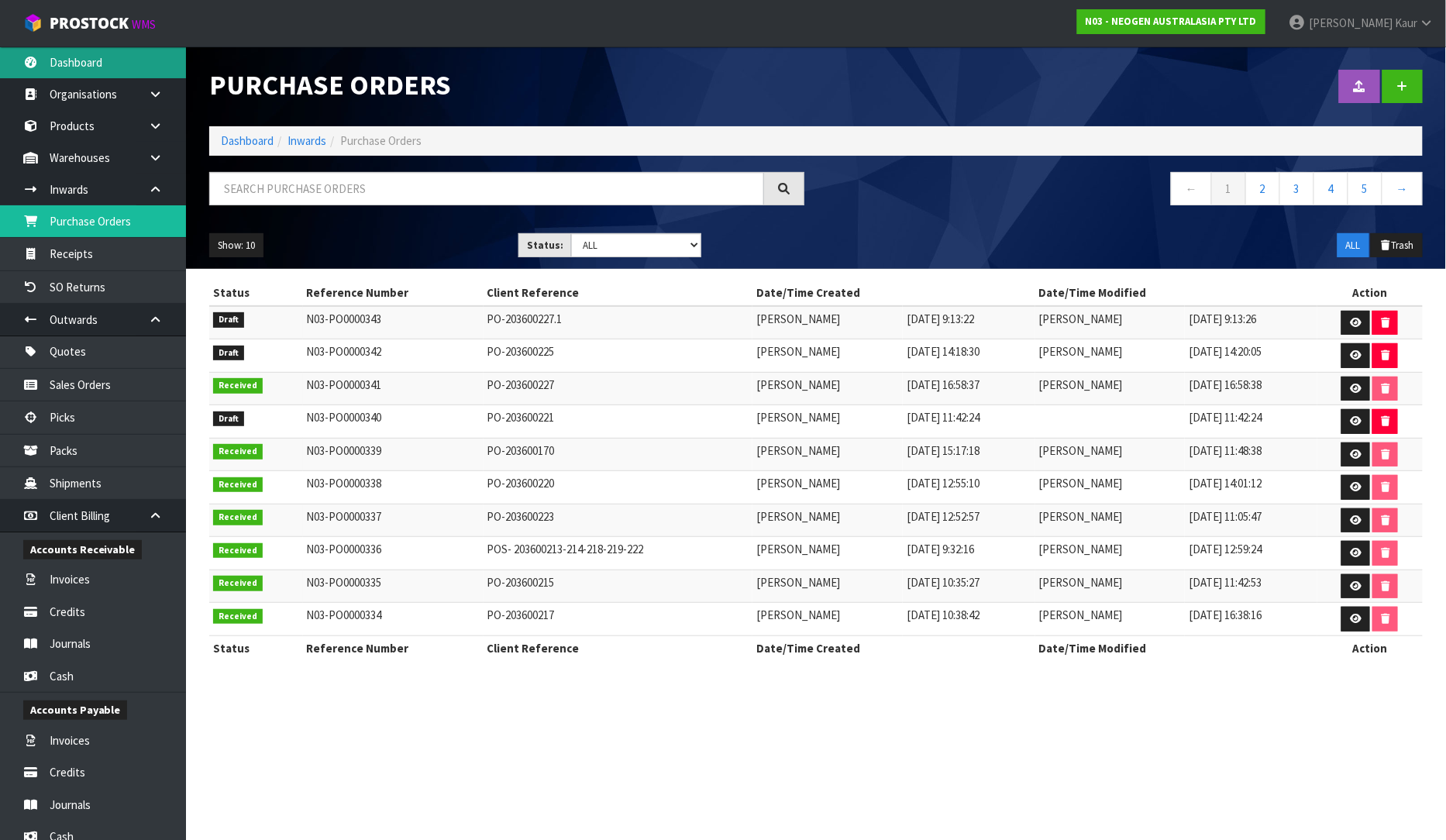
click at [90, 60] on link "Dashboard" at bounding box center [93, 62] width 186 height 32
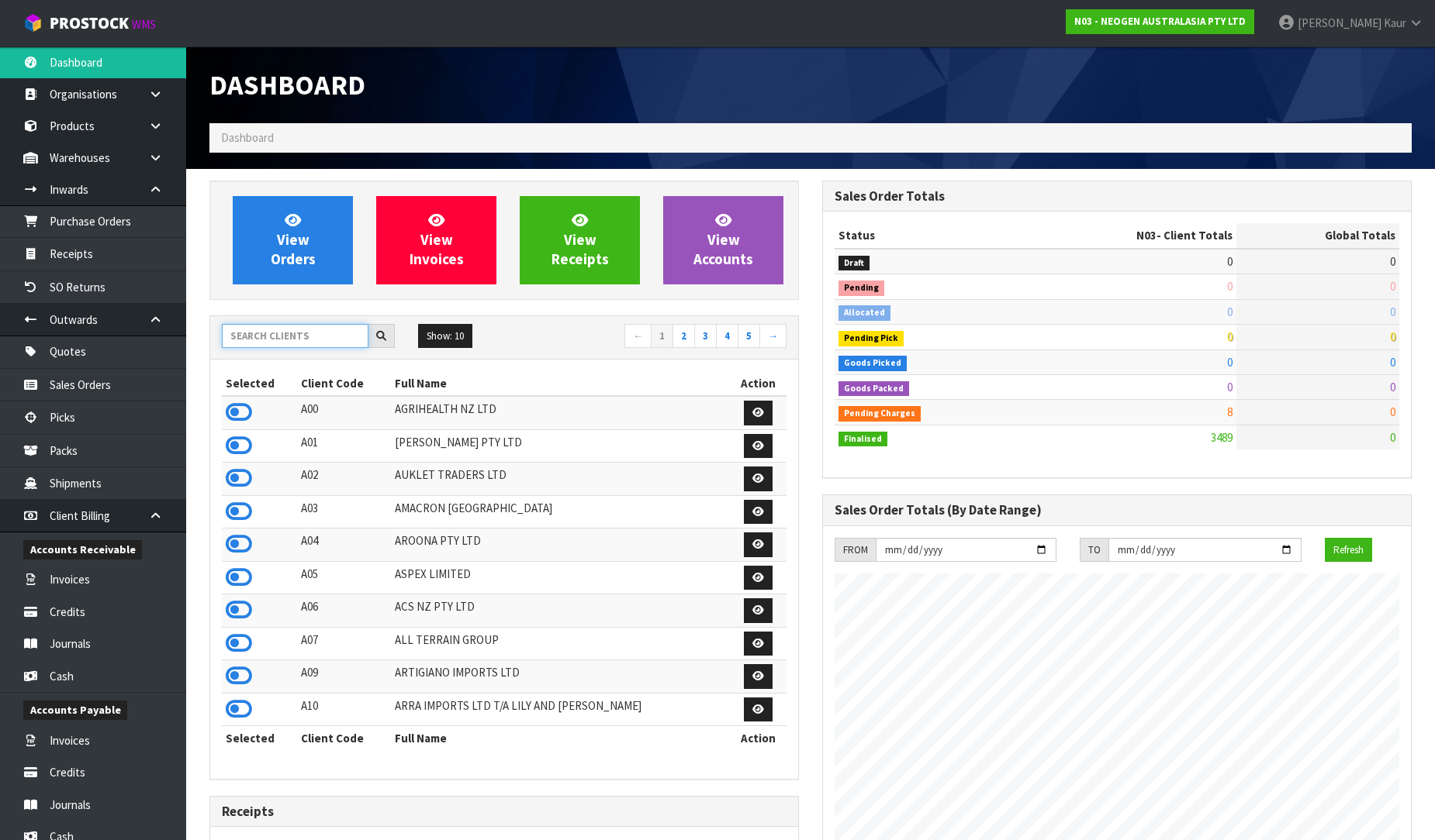
click at [268, 334] on input "text" at bounding box center [295, 336] width 146 height 24
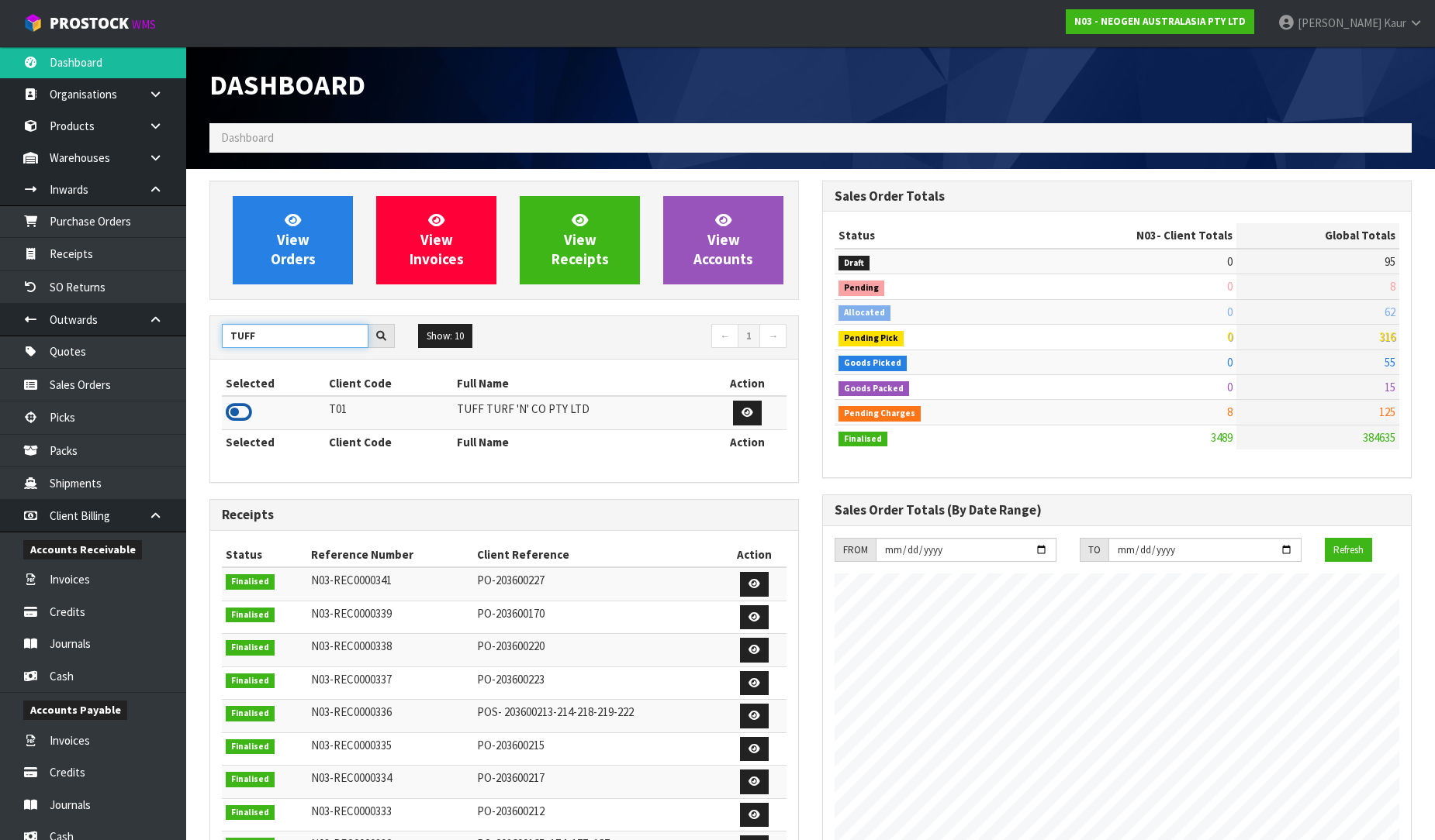
type input "TUFF"
click at [234, 416] on icon at bounding box center [239, 412] width 26 height 23
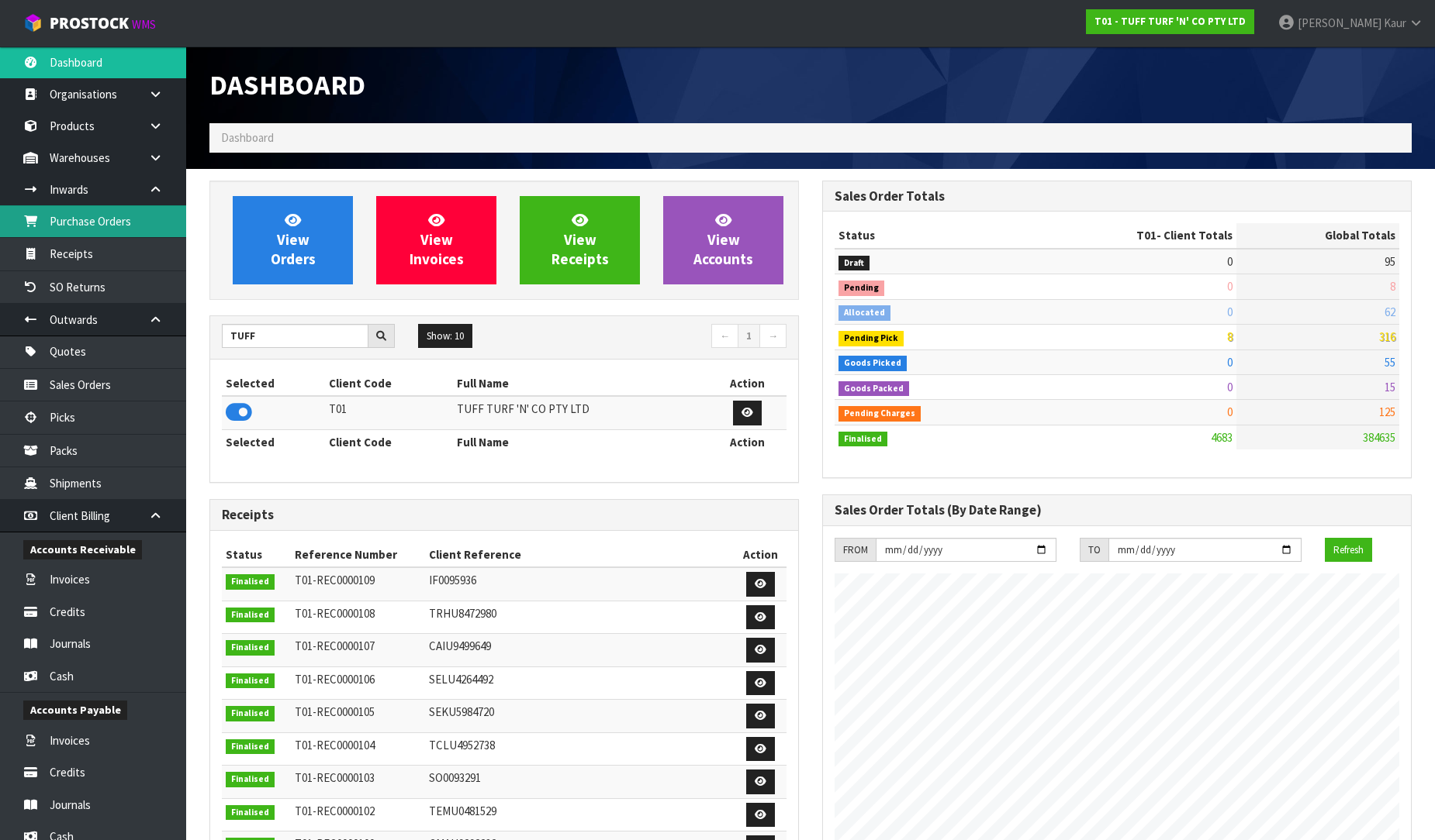
click at [92, 222] on link "Purchase Orders" at bounding box center [93, 221] width 186 height 32
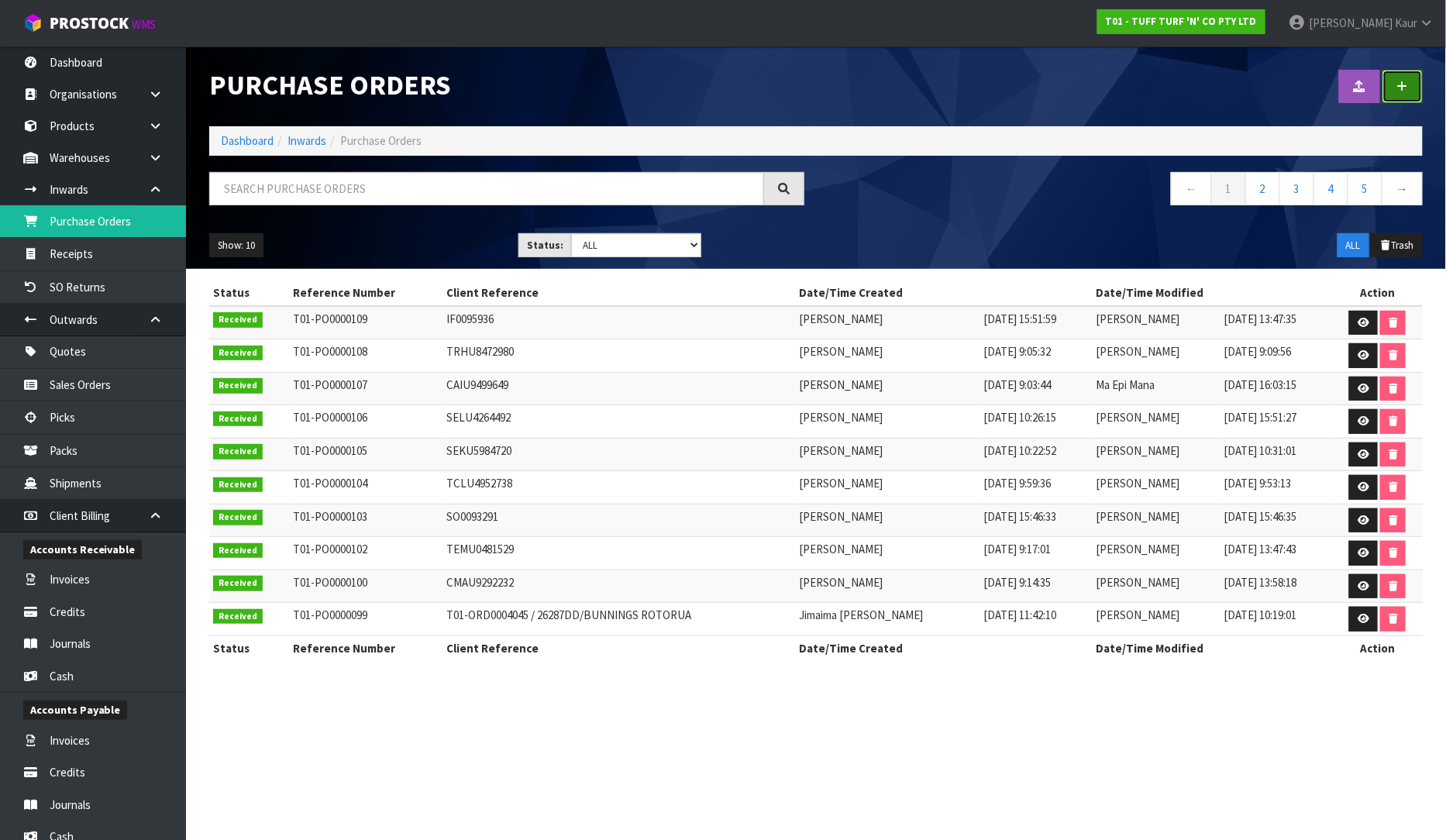
click at [1397, 91] on link at bounding box center [1403, 87] width 41 height 33
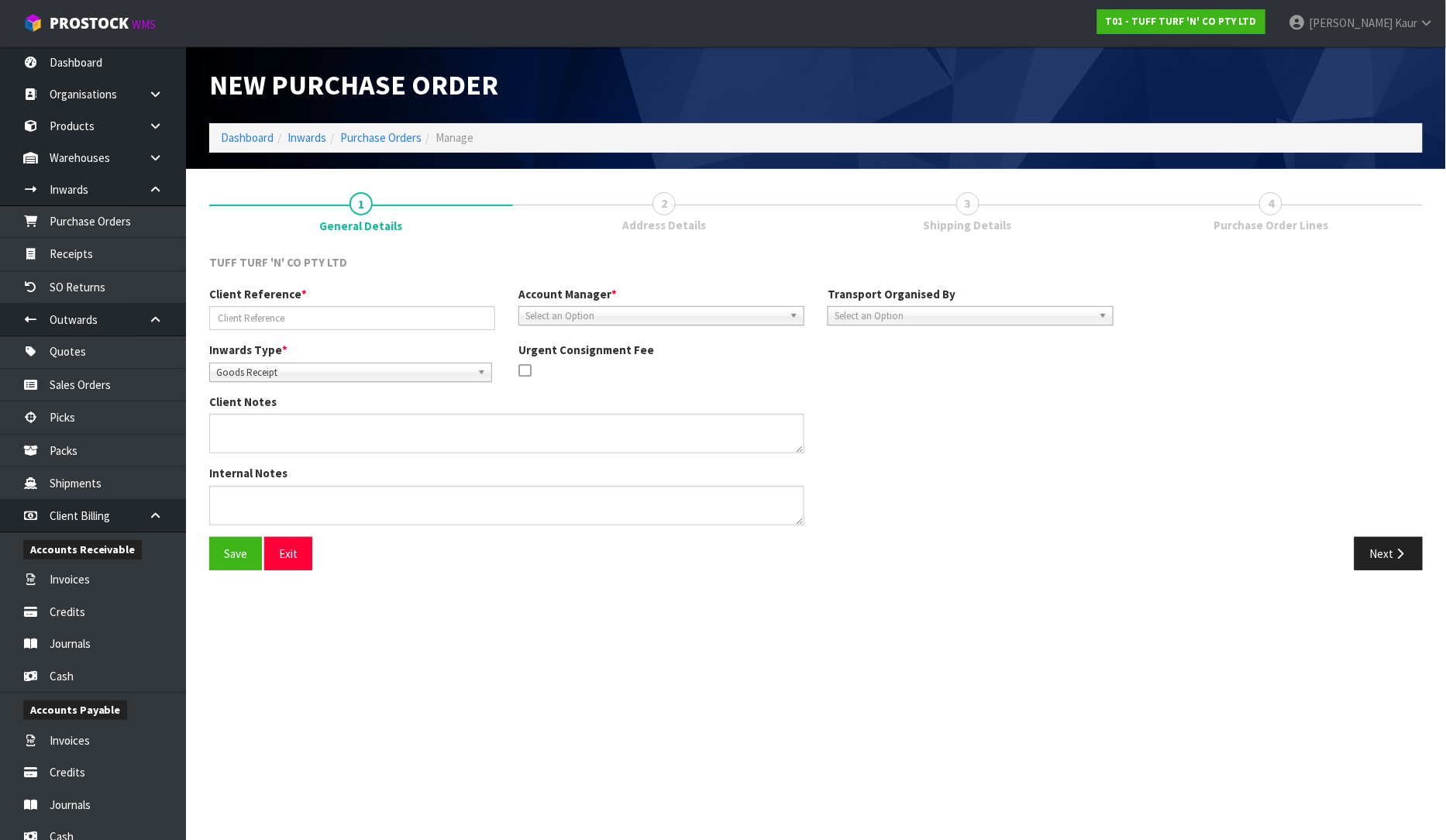
click at [261, 331] on div "Client Reference * Account Manager * [PERSON_NAME] [PERSON_NAME] [PERSON_NAME] …" at bounding box center [662, 314] width 928 height 56
click at [272, 310] on input "text" at bounding box center [352, 318] width 286 height 24
paste input "CCLU7912286"
type input "CCLU7912286"
click at [546, 312] on span "Select an Option" at bounding box center [655, 316] width 258 height 18
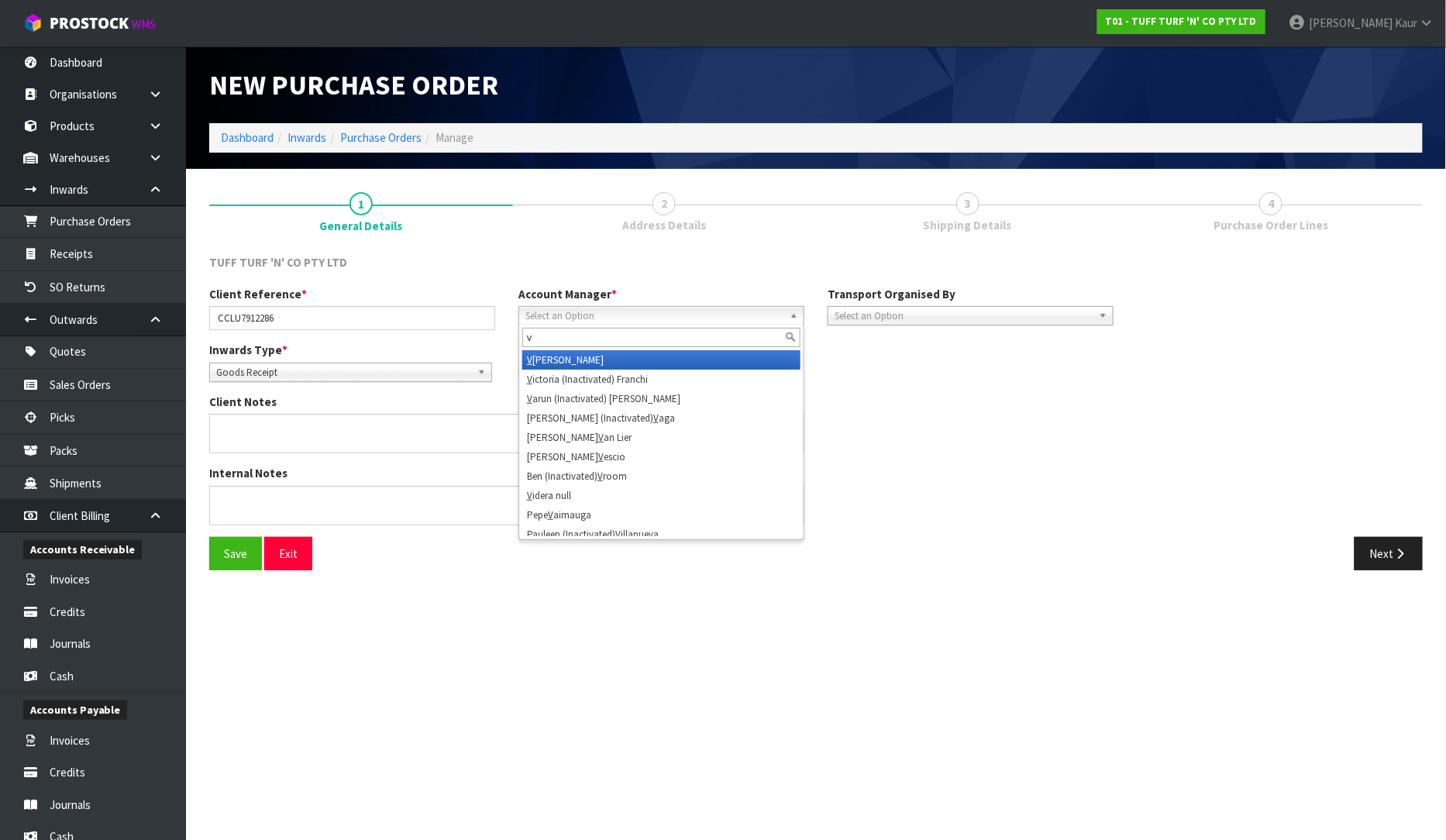
type input "v"
click at [559, 358] on li "V [PERSON_NAME]" at bounding box center [662, 360] width 278 height 19
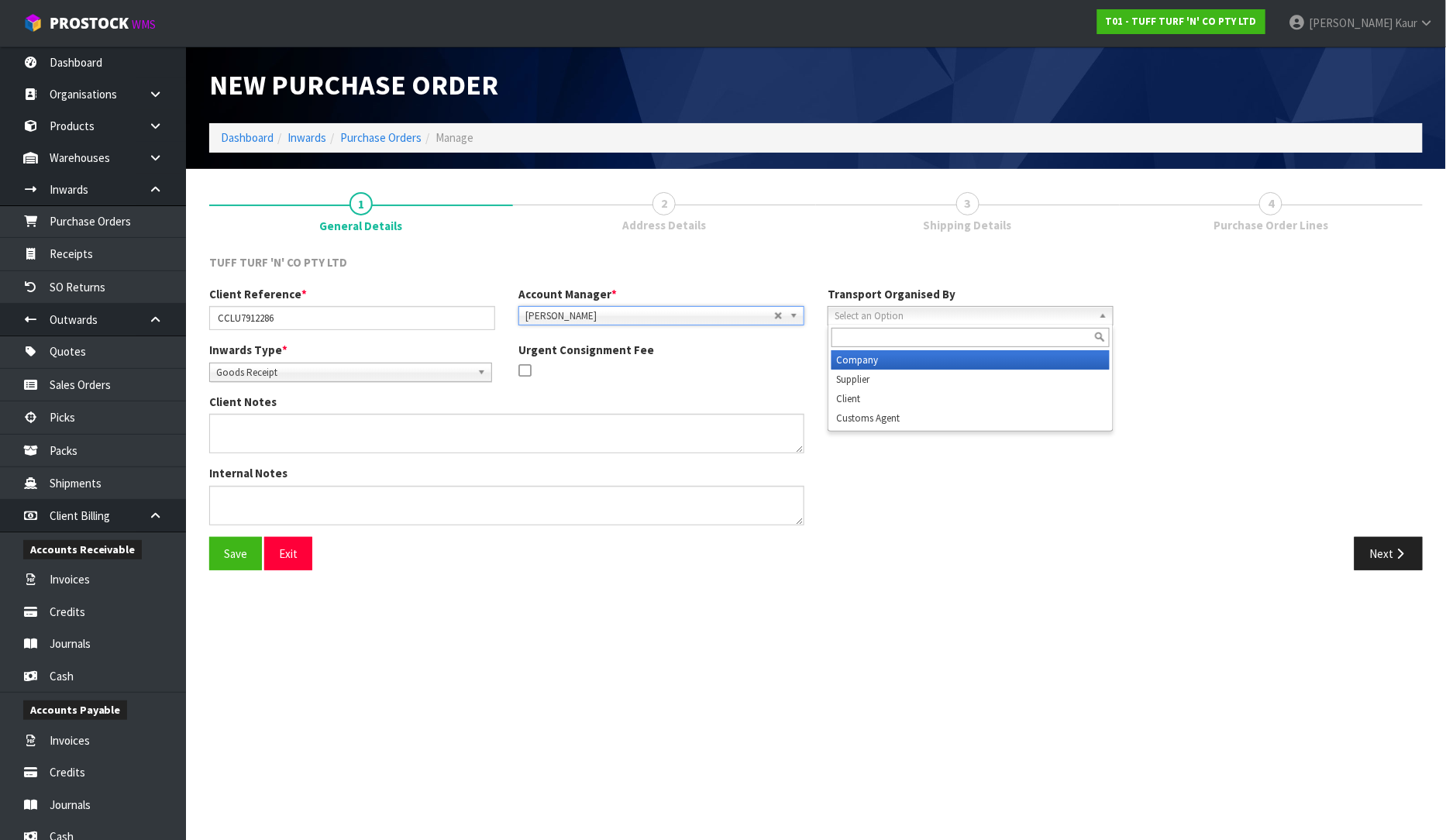
click at [838, 316] on span "Select an Option" at bounding box center [964, 316] width 258 height 18
type input "cli"
drag, startPoint x: 861, startPoint y: 356, endPoint x: 1445, endPoint y: 363, distance: 584.0
click at [861, 357] on li "Cli ent" at bounding box center [971, 360] width 278 height 19
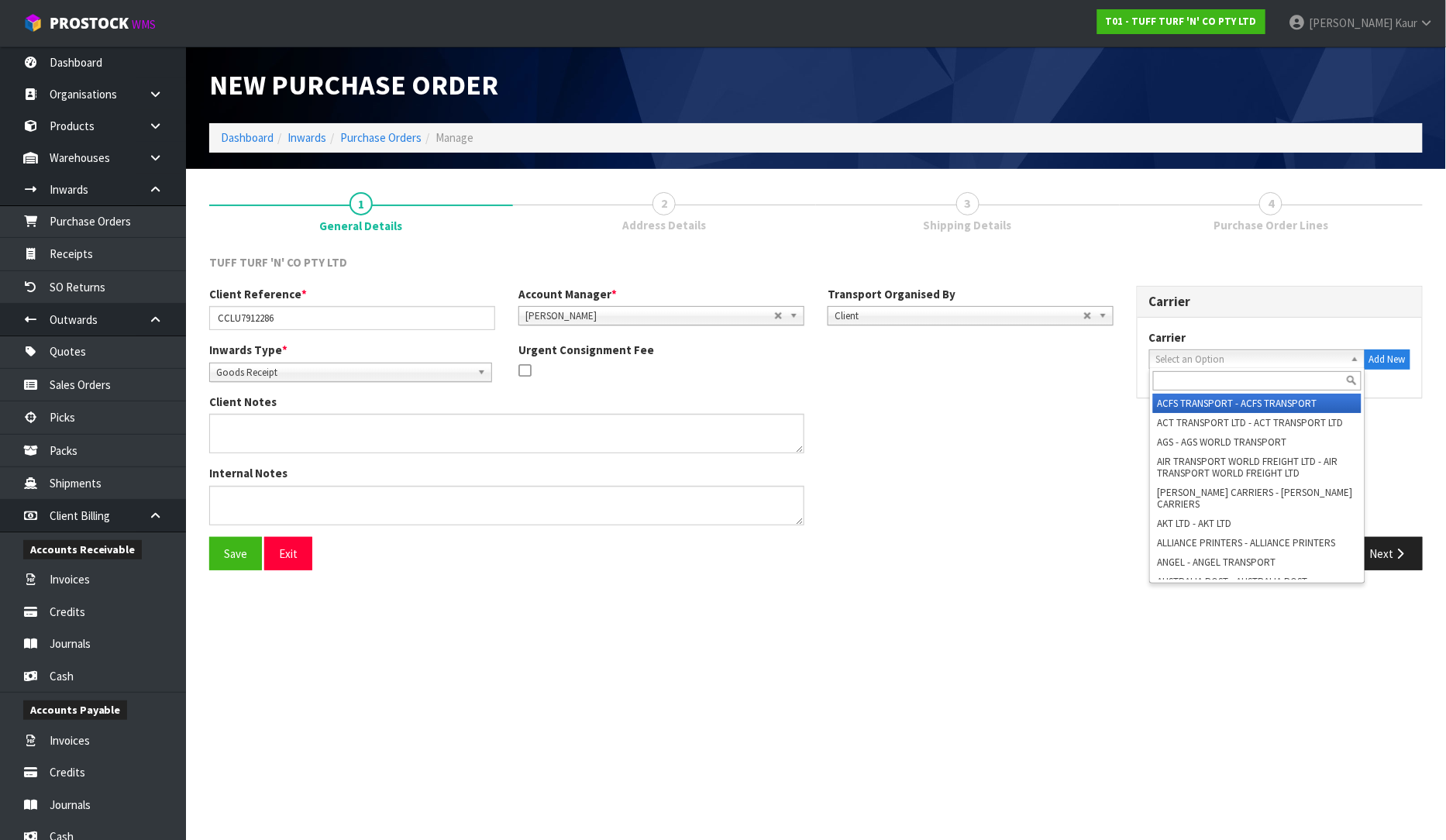
click at [1262, 358] on span "Select an Option" at bounding box center [1250, 359] width 189 height 18
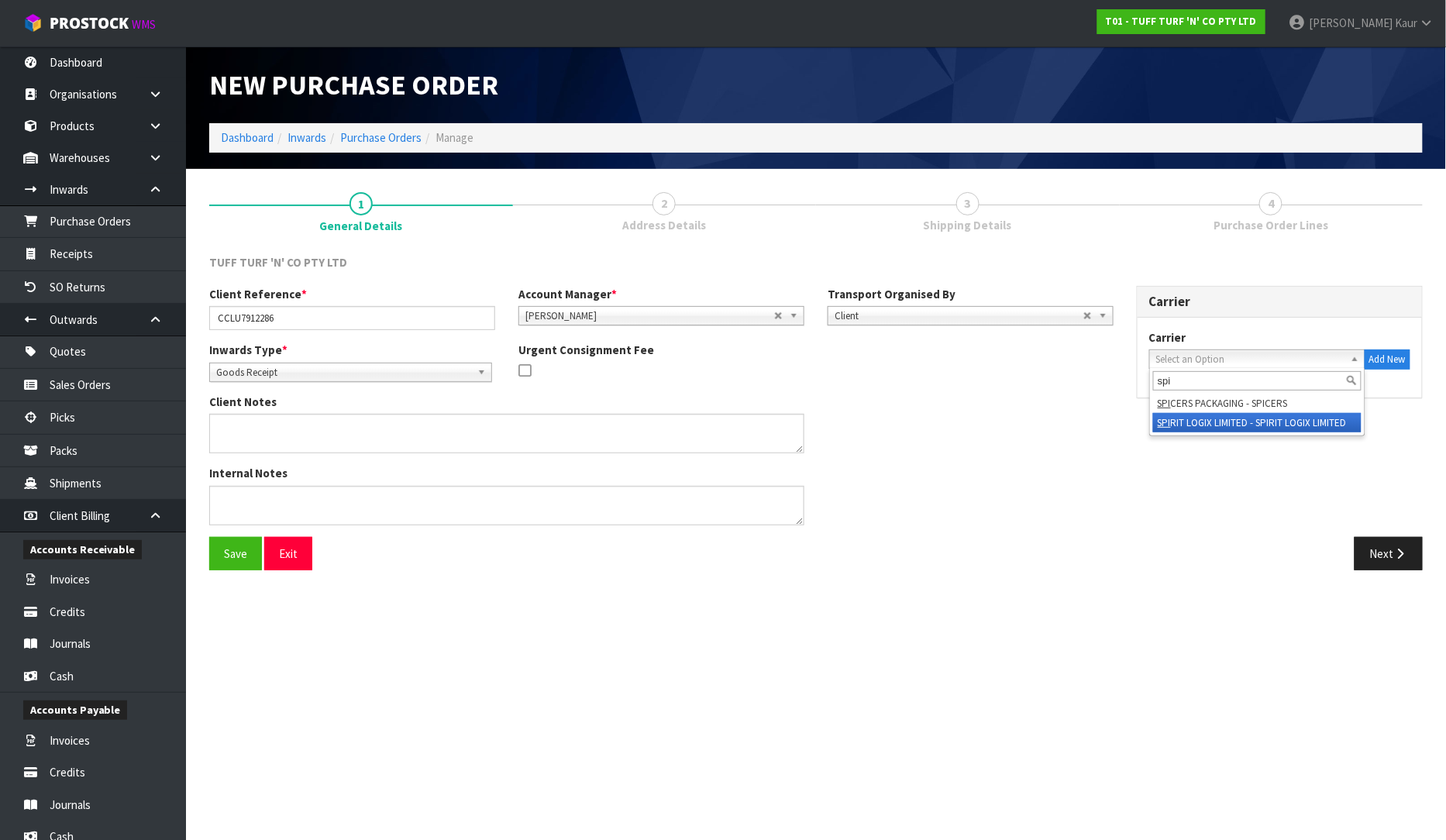
type input "spi"
click at [1235, 415] on li "SPI RIT LOGIX LIMITED - SPIRIT LOGIX LIMITED" at bounding box center [1257, 422] width 208 height 19
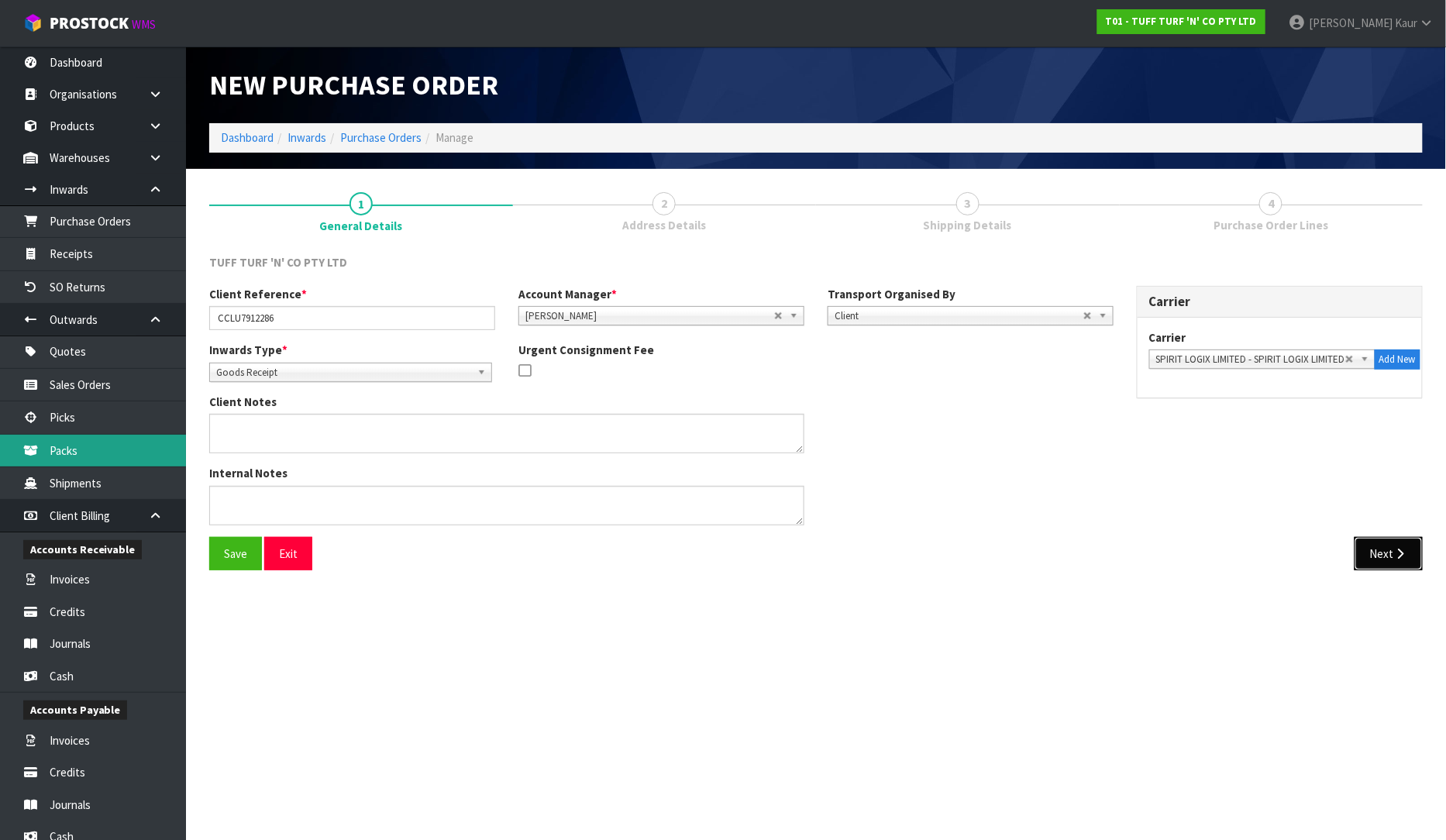
drag, startPoint x: 1388, startPoint y: 555, endPoint x: 60, endPoint y: 460, distance: 1331.4
click at [1388, 555] on button "Next" at bounding box center [1389, 554] width 68 height 33
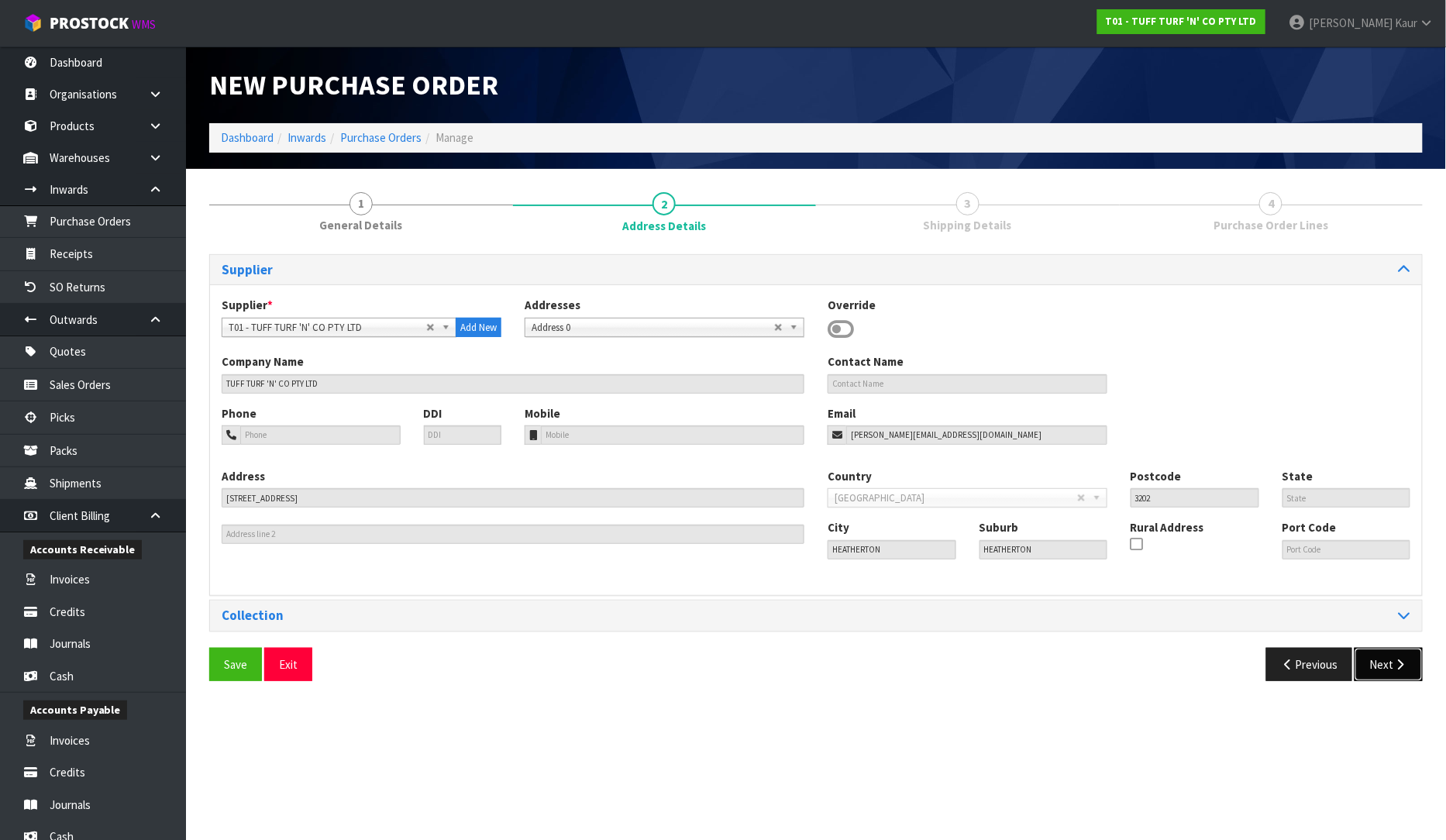
click at [1397, 665] on icon "button" at bounding box center [1401, 664] width 15 height 12
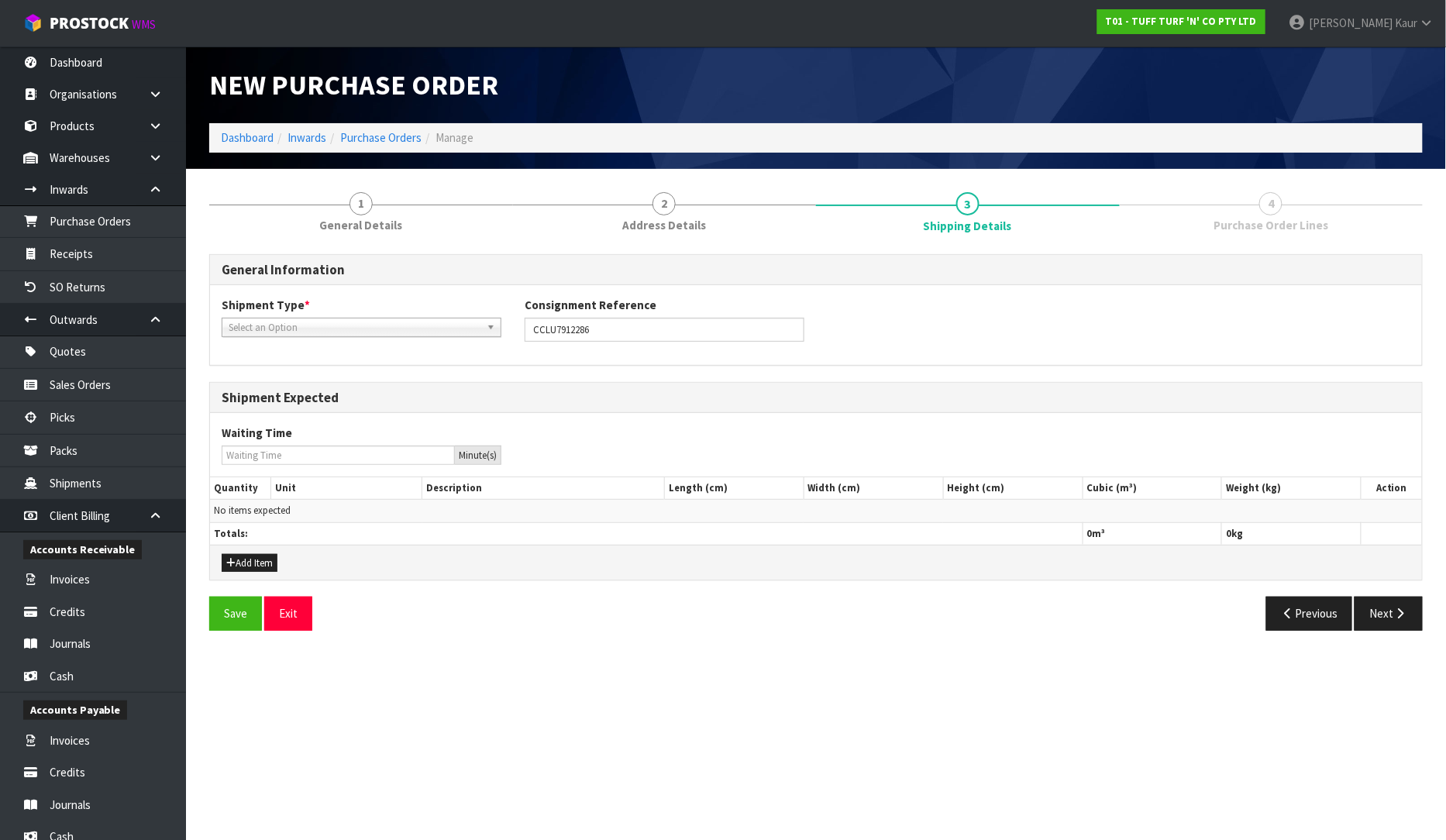
click at [347, 337] on div "Shipment Type * LCL National LCL International FCL-20ft FCL-40ft Select an Opti…" at bounding box center [816, 325] width 1212 height 56
click at [346, 326] on span "Select an Option" at bounding box center [354, 328] width 252 height 18
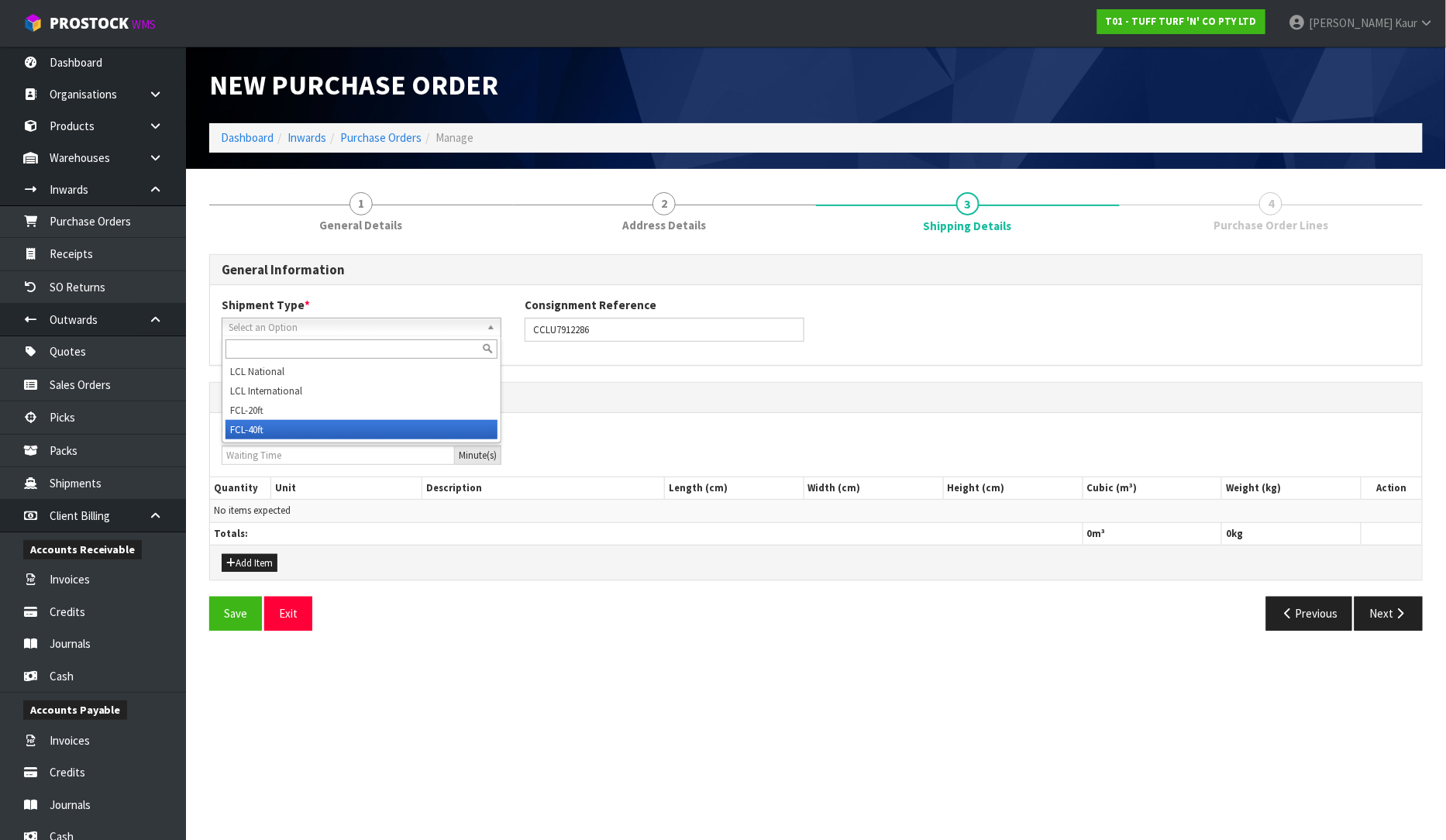
click at [291, 425] on li "FCL-40ft" at bounding box center [362, 430] width 272 height 19
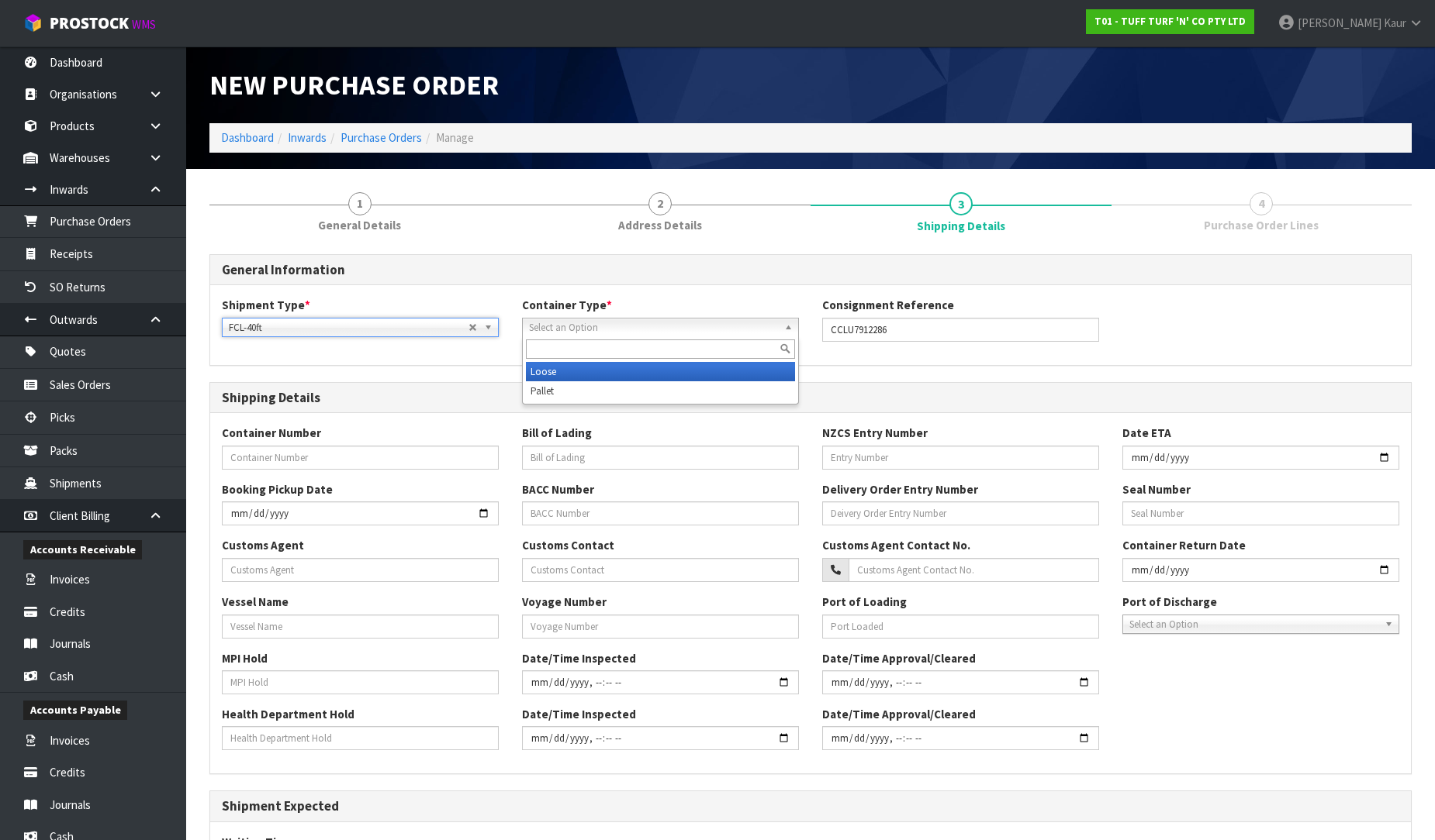
click at [554, 322] on span "Select an Option" at bounding box center [653, 328] width 249 height 18
click at [556, 373] on li "Loose" at bounding box center [661, 371] width 269 height 19
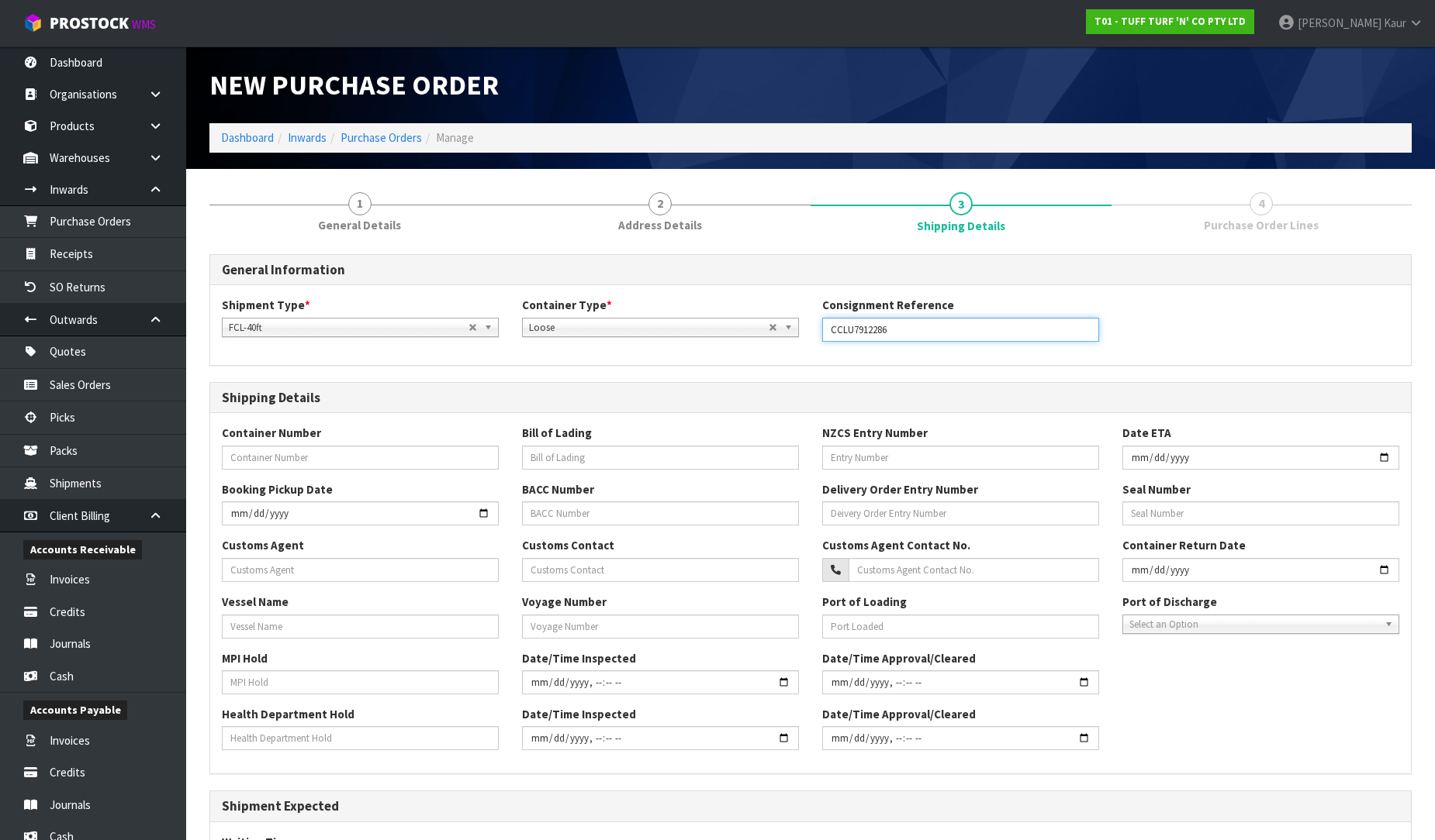
drag, startPoint x: 899, startPoint y: 327, endPoint x: 793, endPoint y: 327, distance: 106.0
click at [793, 327] on div "Shipment Type * LCL National LCL International FCL-20ft FCL-40ft FCL-40ft LCL N…" at bounding box center [810, 325] width 1201 height 56
click at [361, 449] on input "text" at bounding box center [361, 457] width 277 height 24
paste input "CCLU7912286"
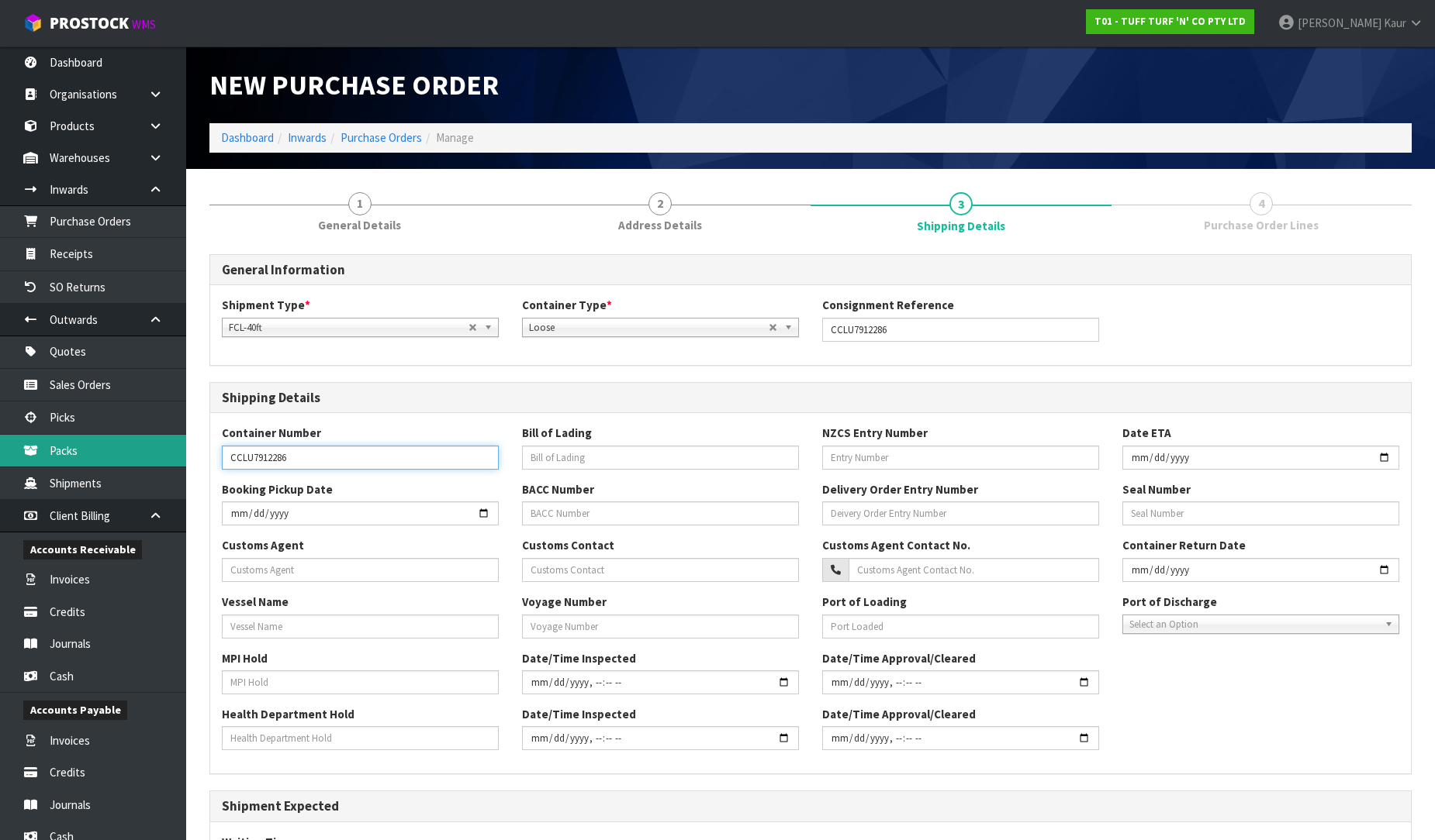
type input "CCLU7912286"
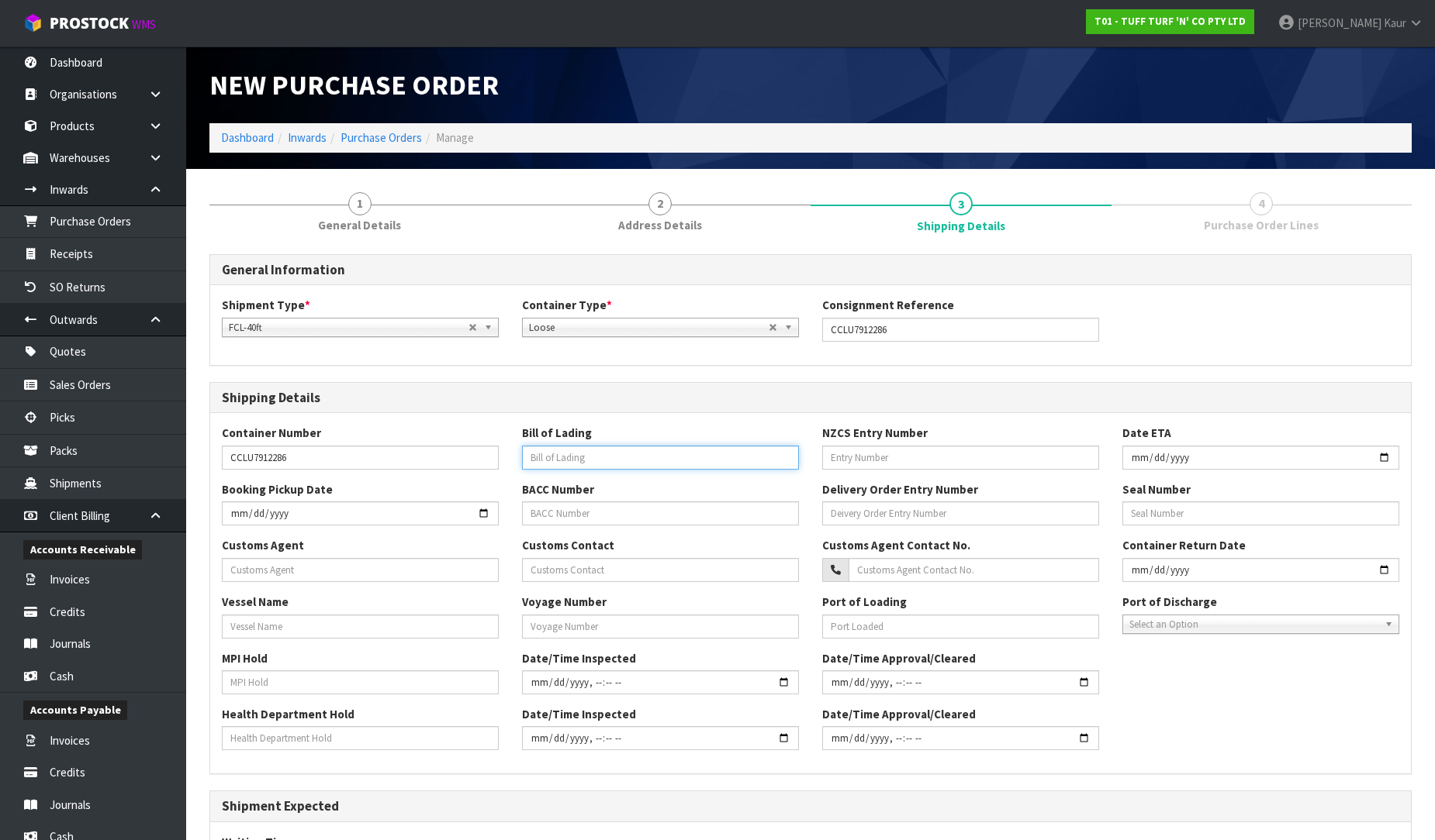
click at [646, 457] on input "text" at bounding box center [661, 457] width 277 height 24
paste input "SJFSH2503641"
type input "SJFSH2503641"
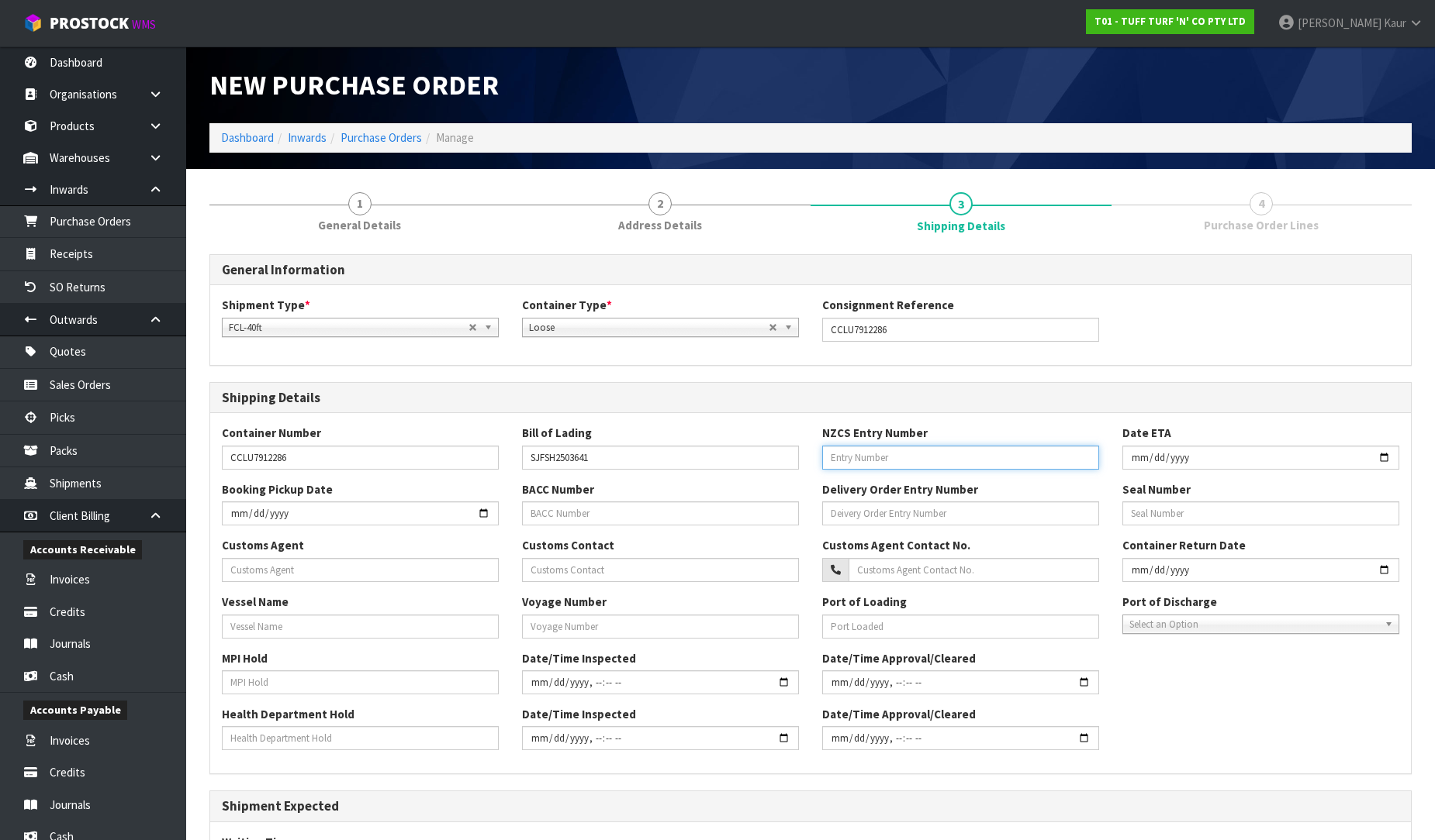
click at [856, 454] on input "text" at bounding box center [961, 457] width 277 height 24
paste input "8584147"
type input "8584147"
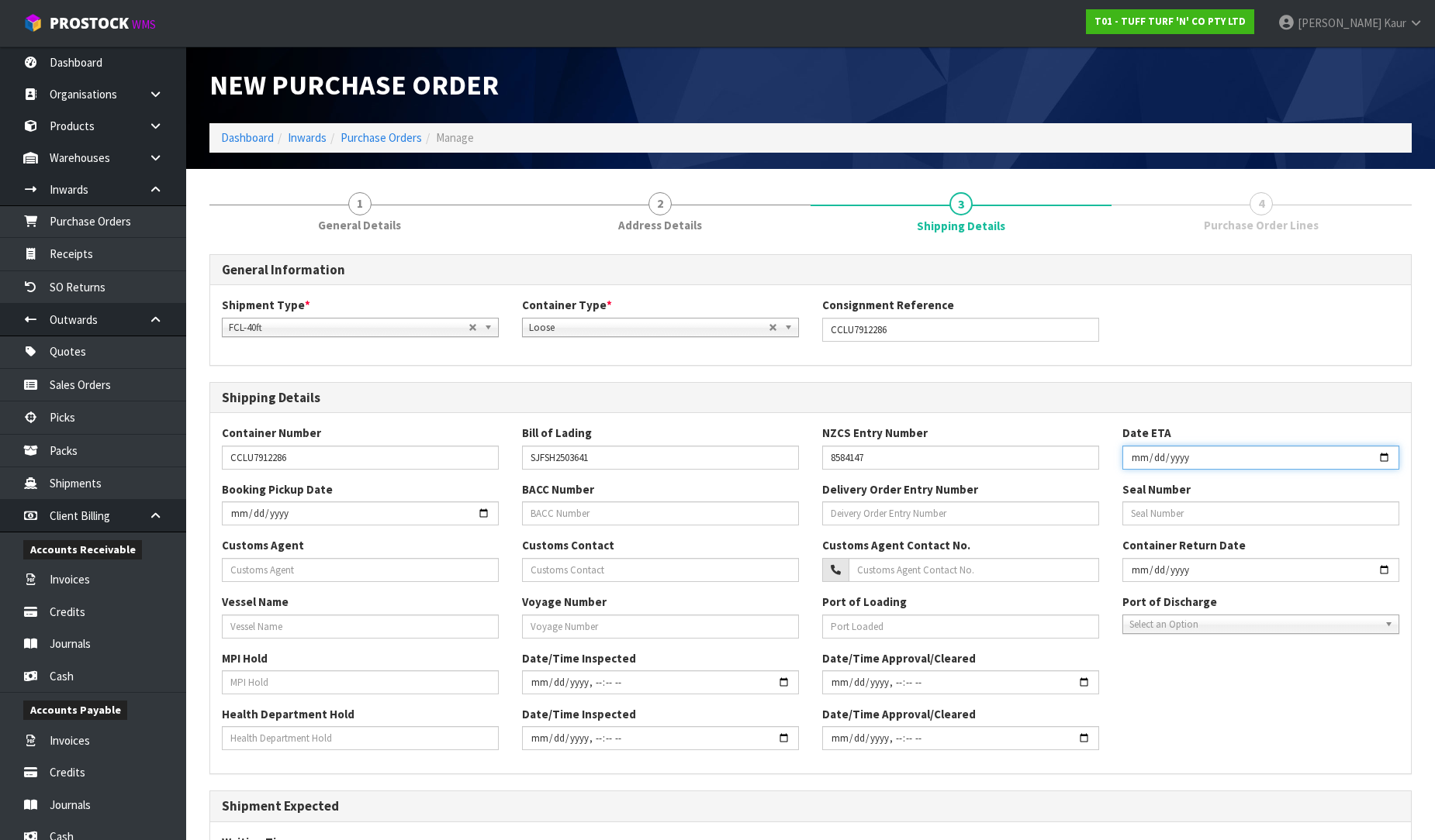
click at [1134, 463] on input "date" at bounding box center [1261, 457] width 277 height 24
type input "[DATE]"
click at [283, 571] on input "text" at bounding box center [361, 570] width 277 height 24
paste input "CLEMENGER INTERNATIONAL FREIGHT (NZ) LIMITED"
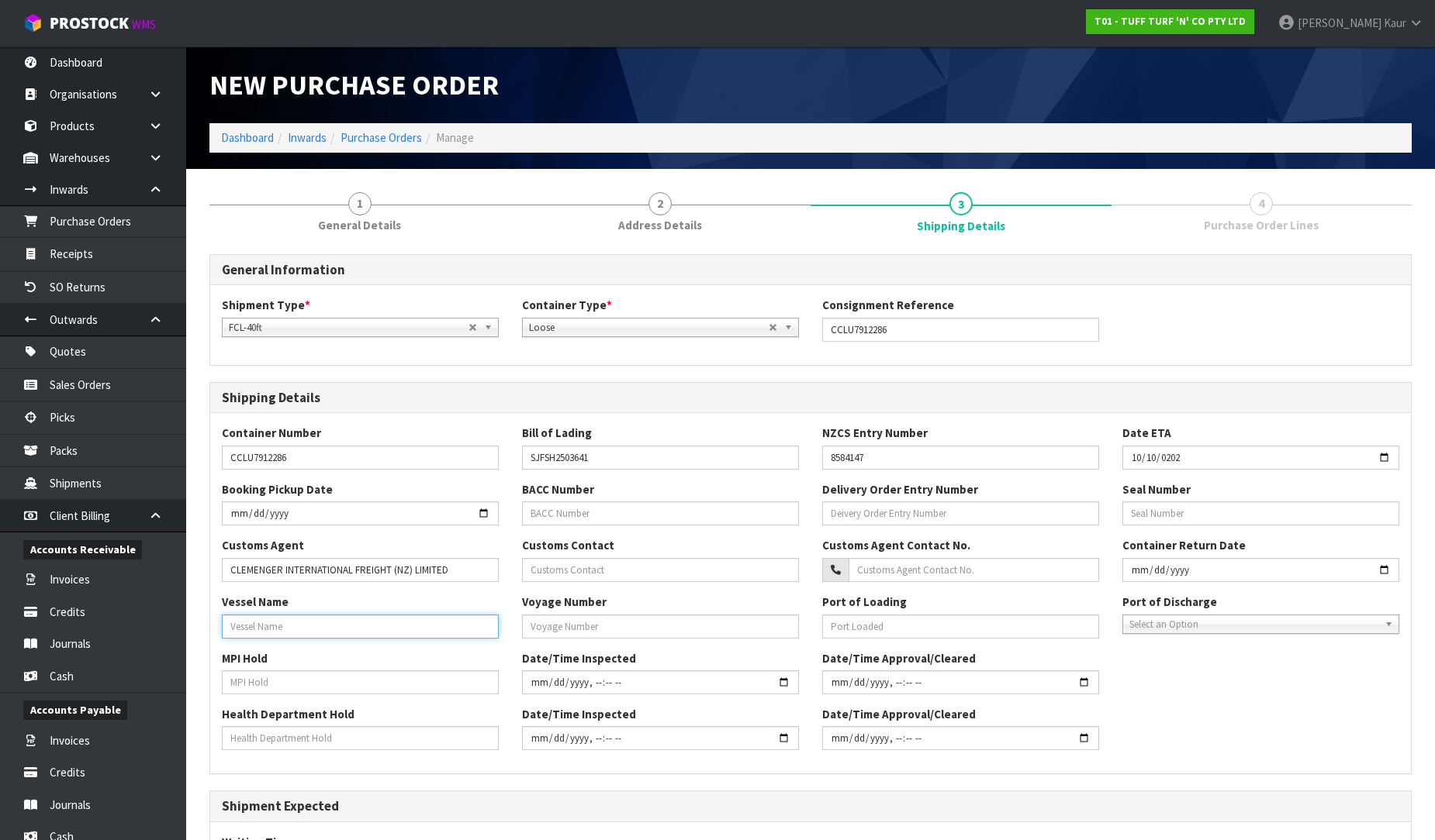
click at [251, 624] on input "text" at bounding box center [361, 627] width 277 height 24
paste input "VOLANS"
click at [257, 690] on input "text" at bounding box center [361, 682] width 277 height 24
click at [251, 747] on input "text" at bounding box center [361, 738] width 277 height 24
click at [556, 632] on input "text" at bounding box center [661, 627] width 277 height 24
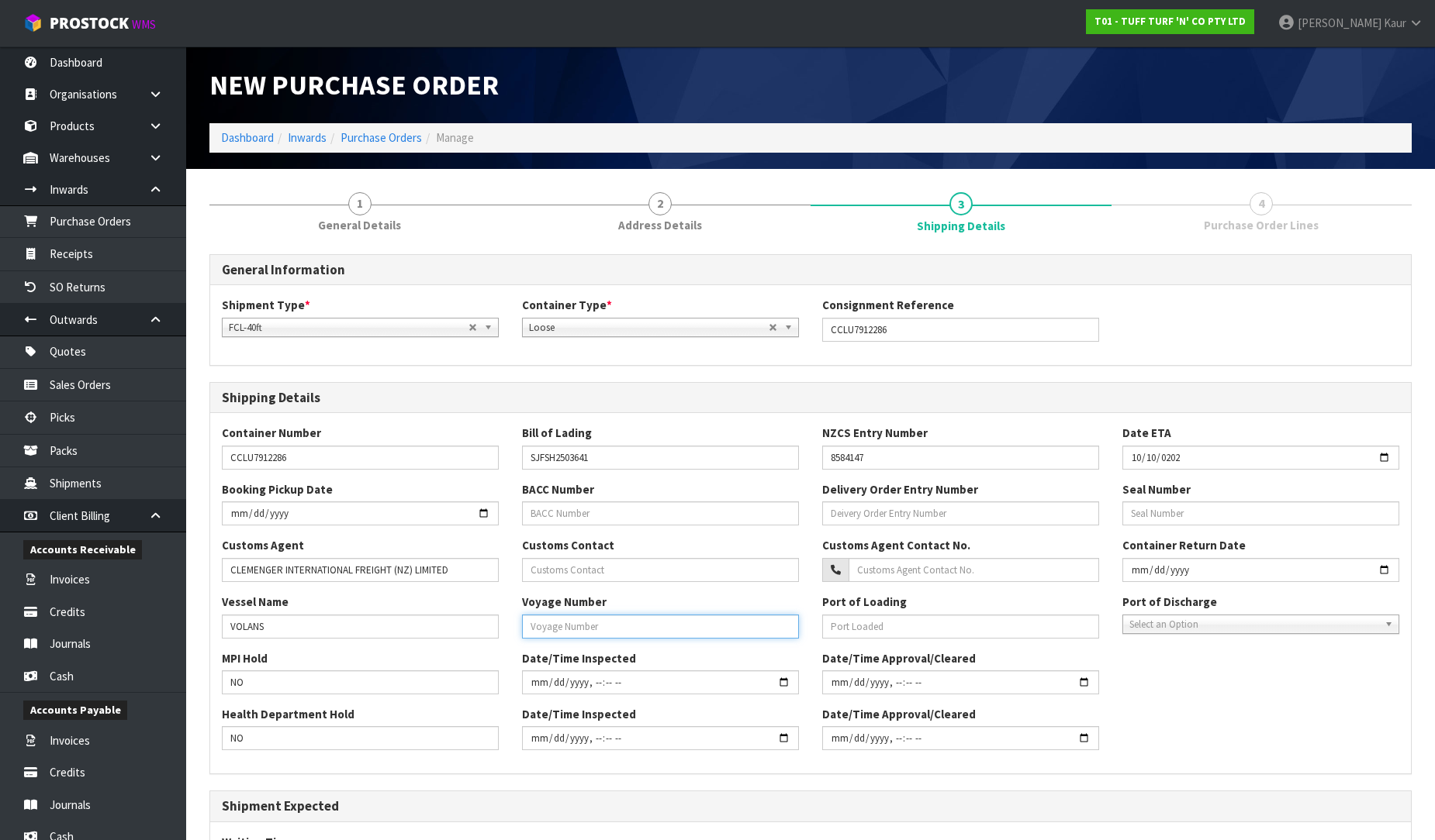
paste input "044S"
click at [1172, 634] on div "Vessel Name VOLANS Voyage Number 044S Port of [GEOGRAPHIC_DATA] Port of Dischar…" at bounding box center [810, 621] width 1201 height 56
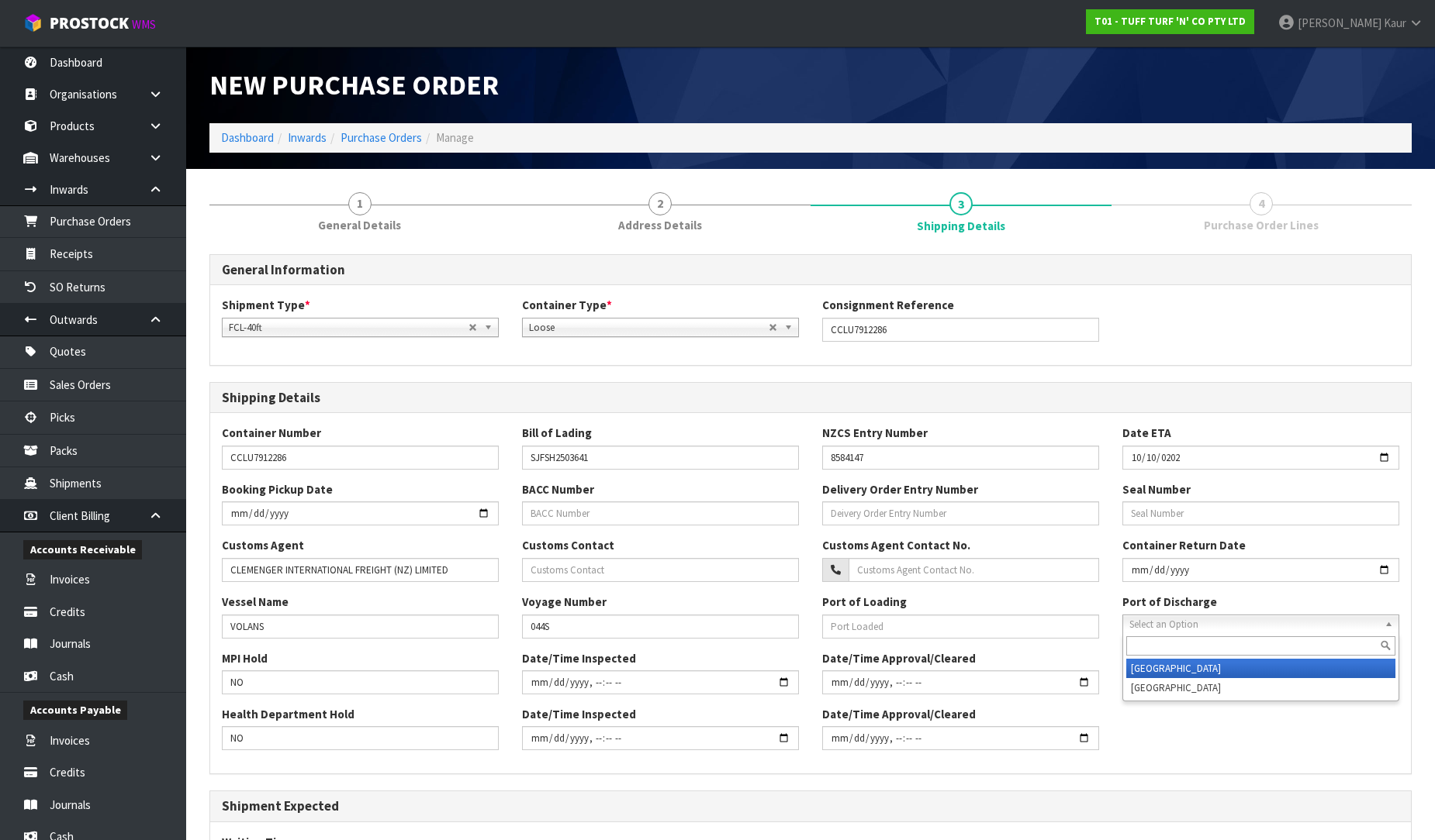
click at [1172, 632] on div "Select an Option [GEOGRAPHIC_DATA] [GEOGRAPHIC_DATA]" at bounding box center [1261, 624] width 277 height 19
click at [1166, 673] on li "[GEOGRAPHIC_DATA]" at bounding box center [1261, 668] width 269 height 19
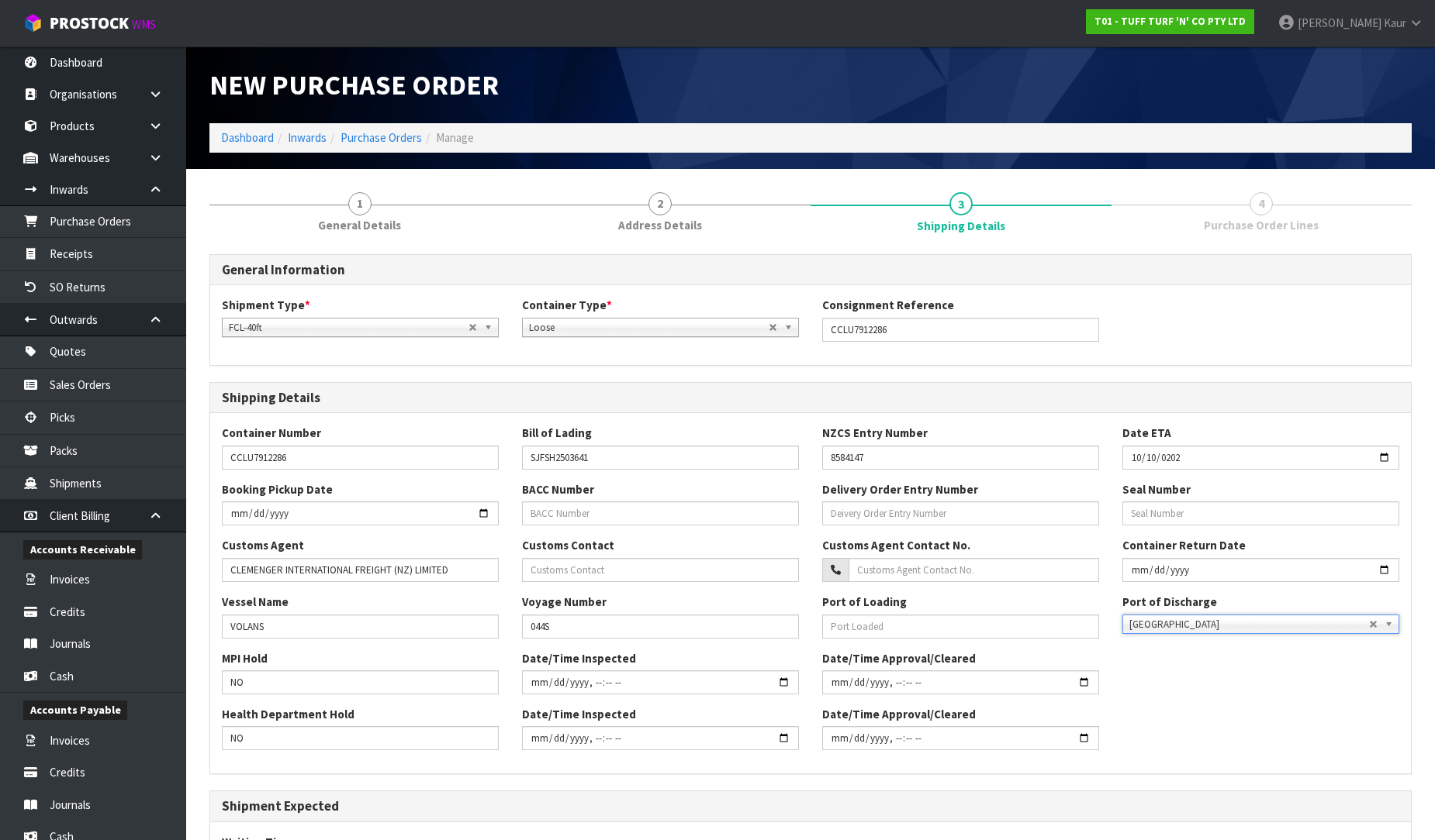
click at [1300, 721] on div "Health Department Hold NO Date/Time Inspected Date/Time Approval/Cleared" at bounding box center [810, 734] width 1201 height 56
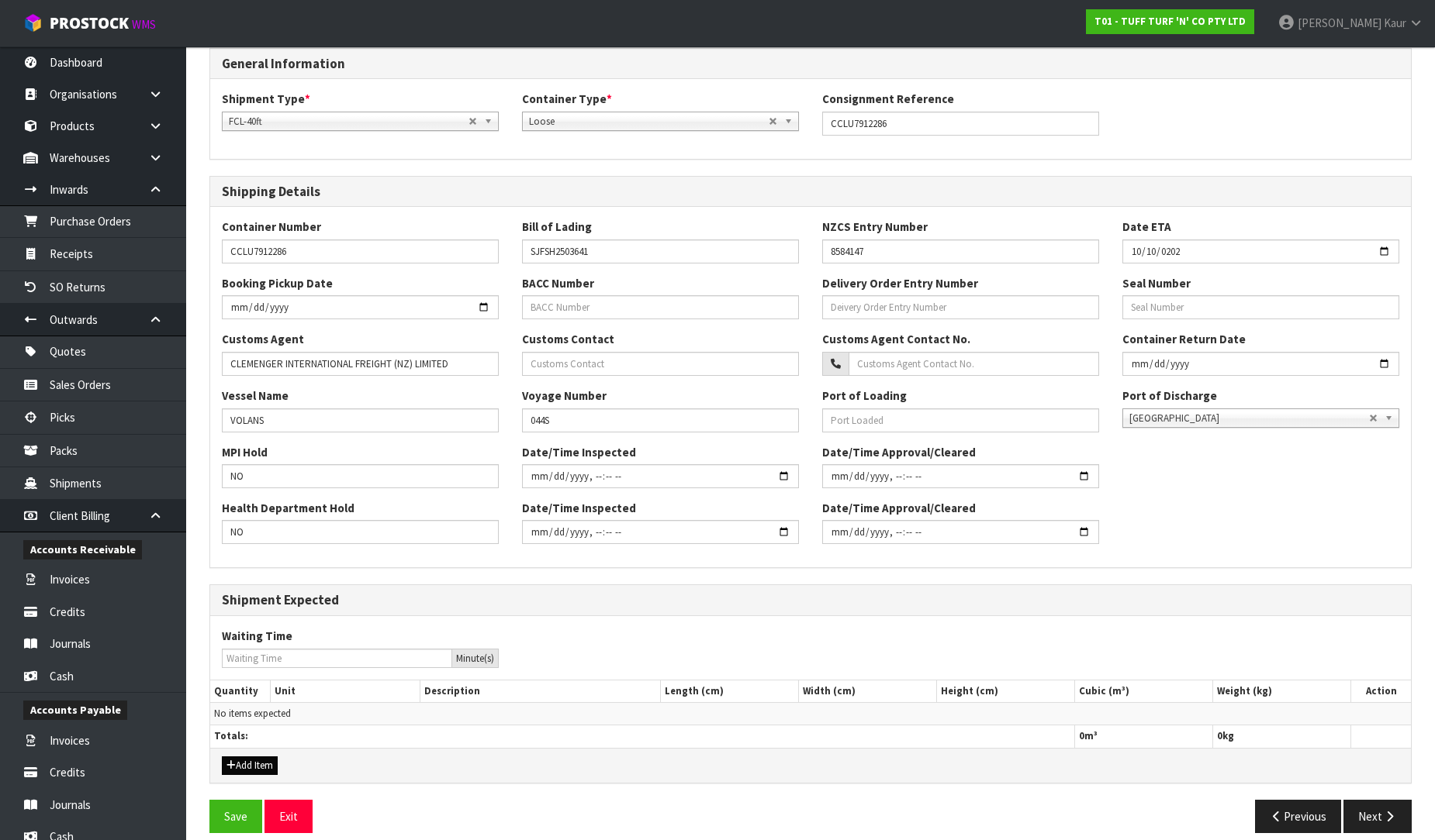
scroll to position [223, 0]
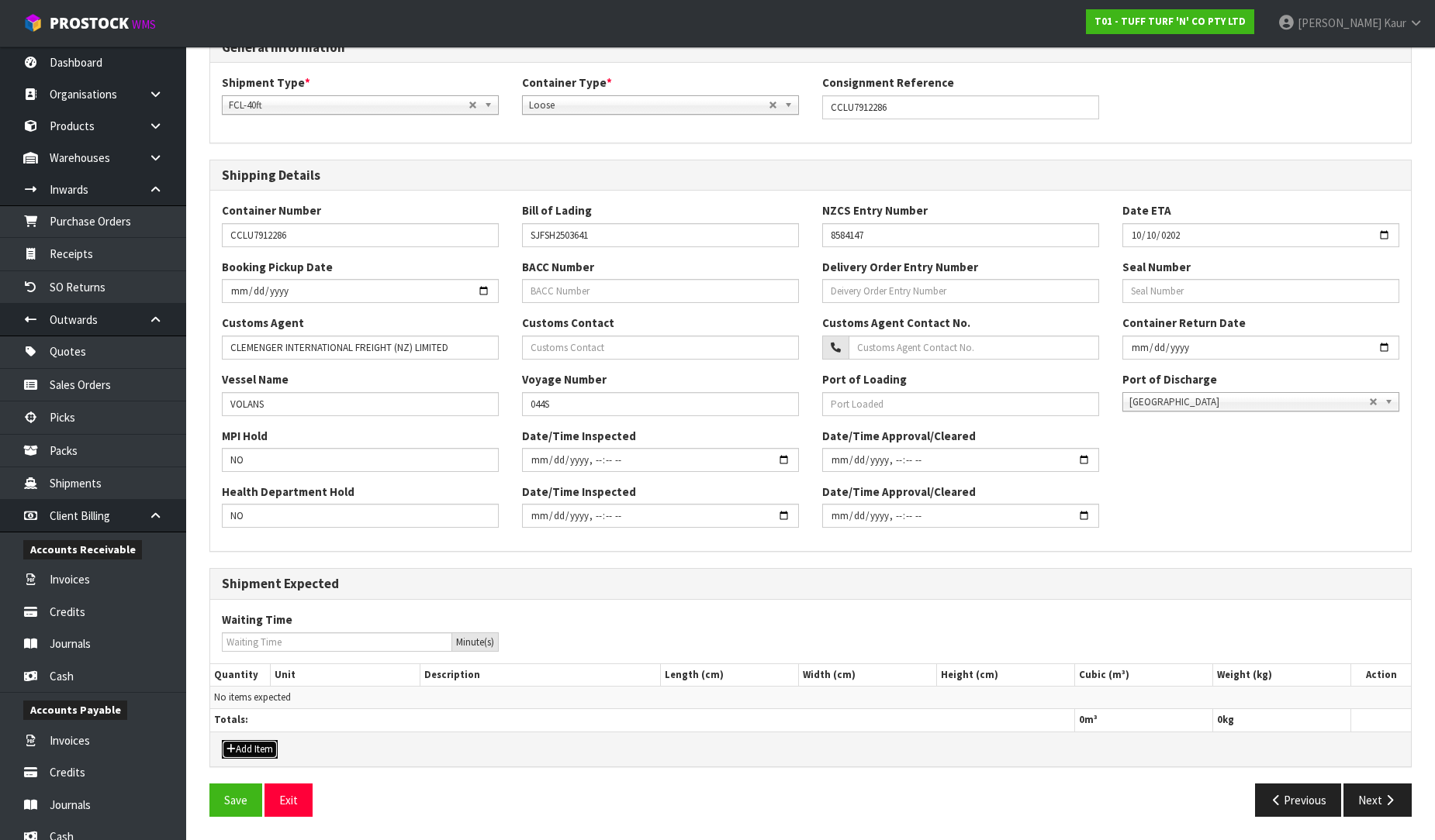
click at [237, 745] on button "Add Item" at bounding box center [250, 749] width 56 height 18
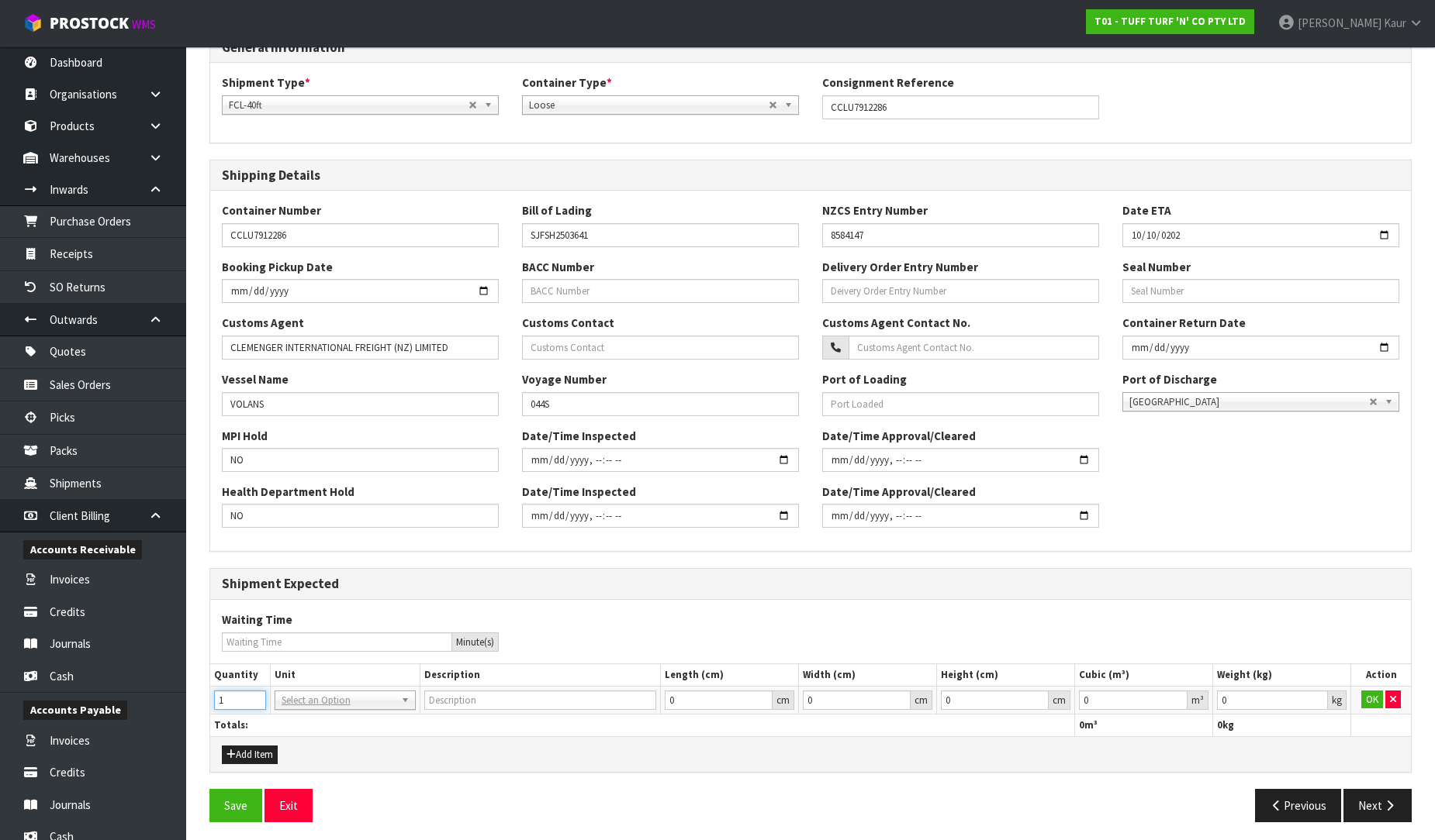
click at [254, 694] on input "1" at bounding box center [240, 700] width 52 height 19
click at [1179, 695] on input "0.000001" at bounding box center [1133, 700] width 108 height 19
click at [1316, 696] on input "0.001" at bounding box center [1272, 700] width 111 height 19
click at [1365, 691] on button "OK" at bounding box center [1371, 699] width 21 height 18
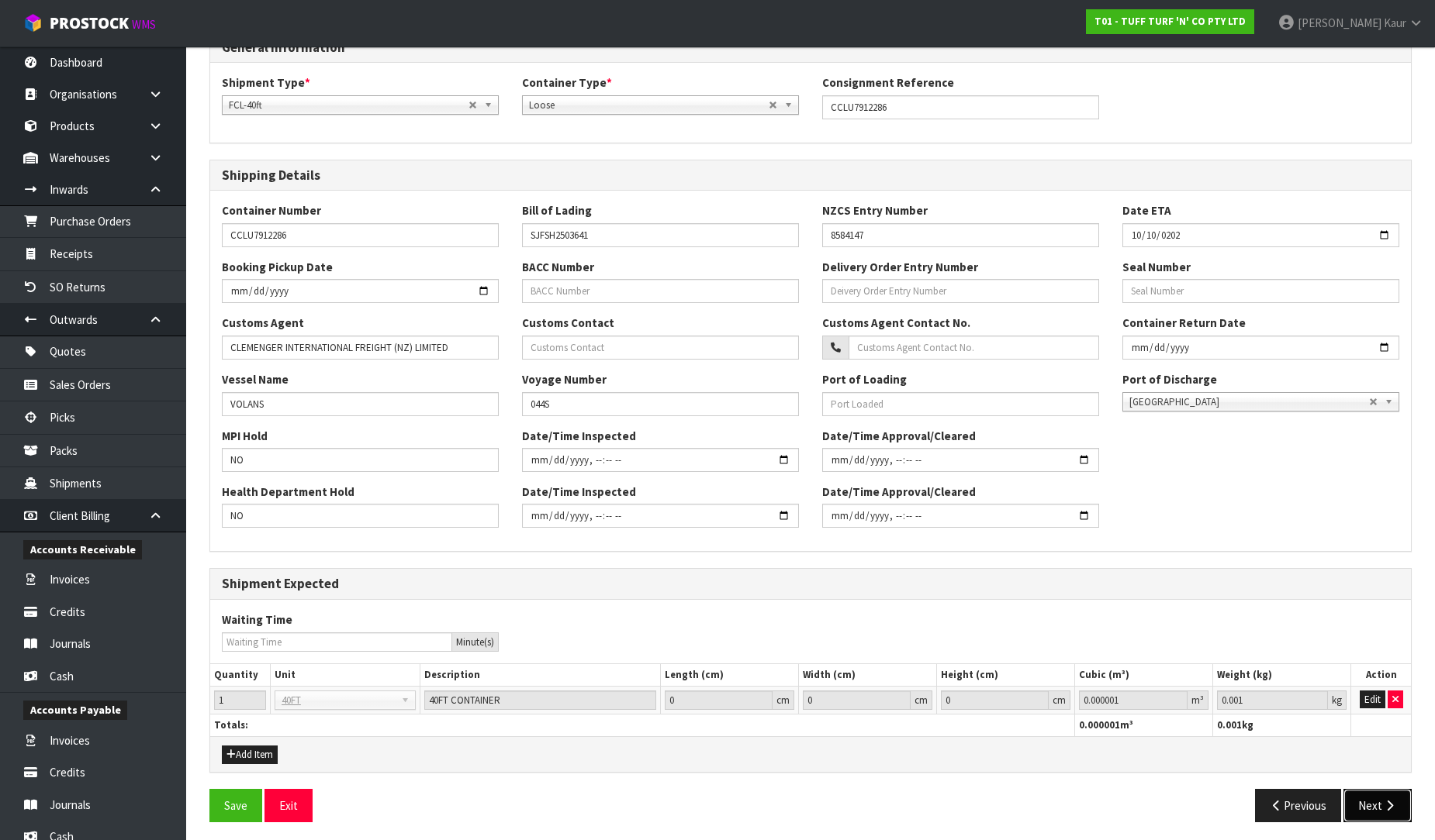
click at [1375, 809] on button "Next" at bounding box center [1378, 806] width 68 height 33
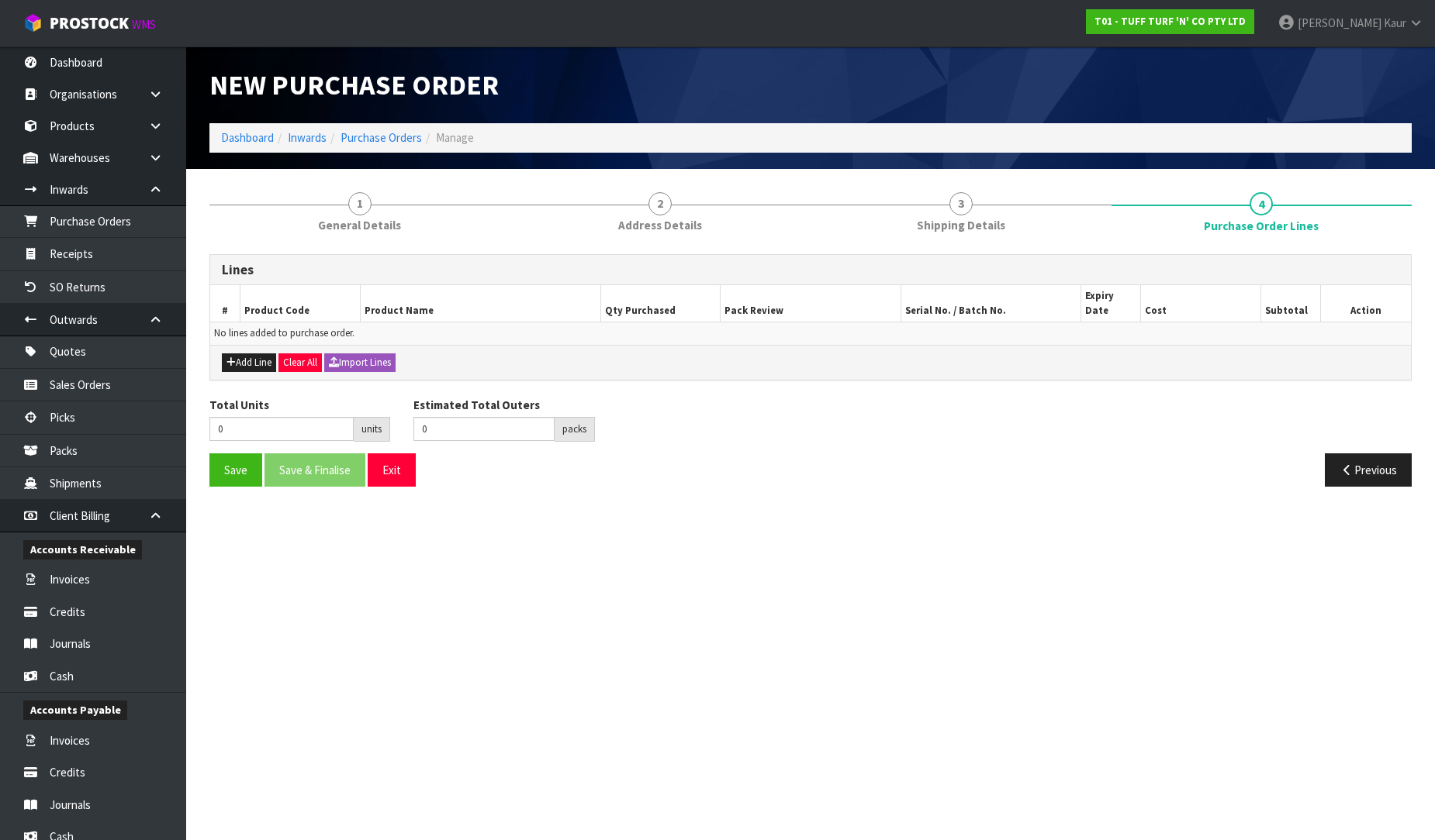
scroll to position [0, 0]
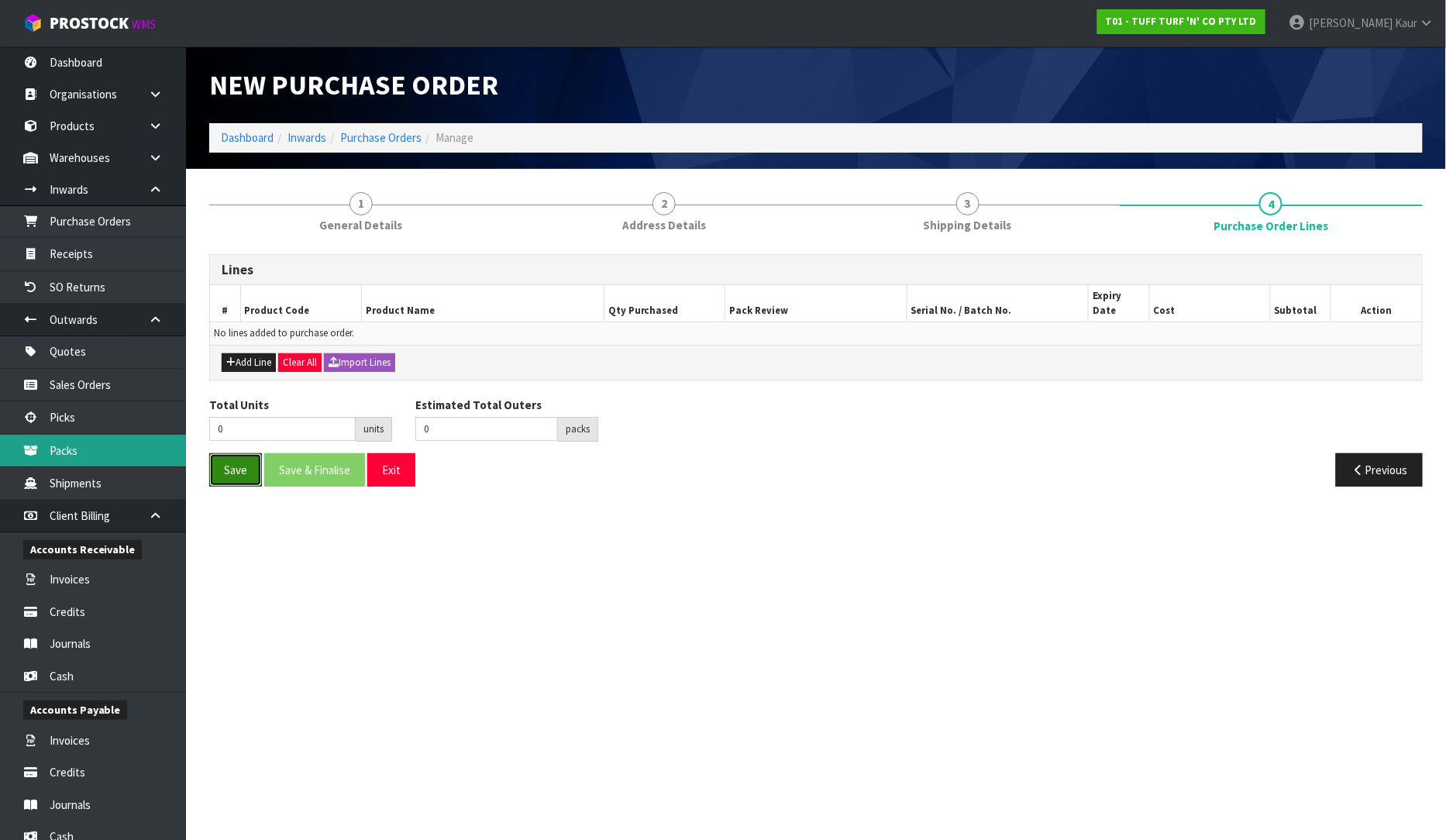
drag, startPoint x: 250, startPoint y: 458, endPoint x: 169, endPoint y: 438, distance: 83.4
click at [249, 458] on button "Save" at bounding box center [235, 470] width 52 height 33
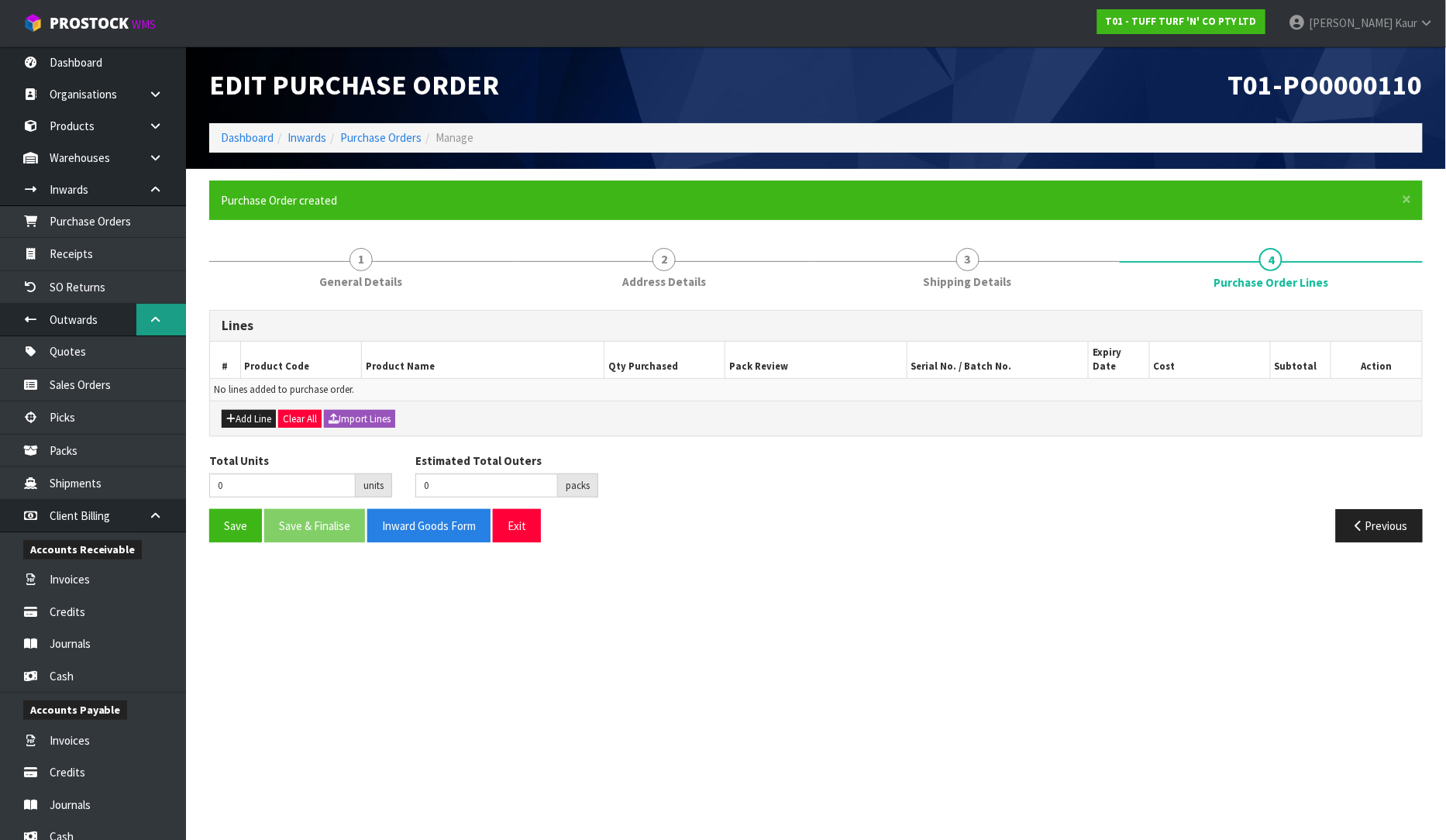
click at [142, 329] on link at bounding box center [161, 320] width 49 height 32
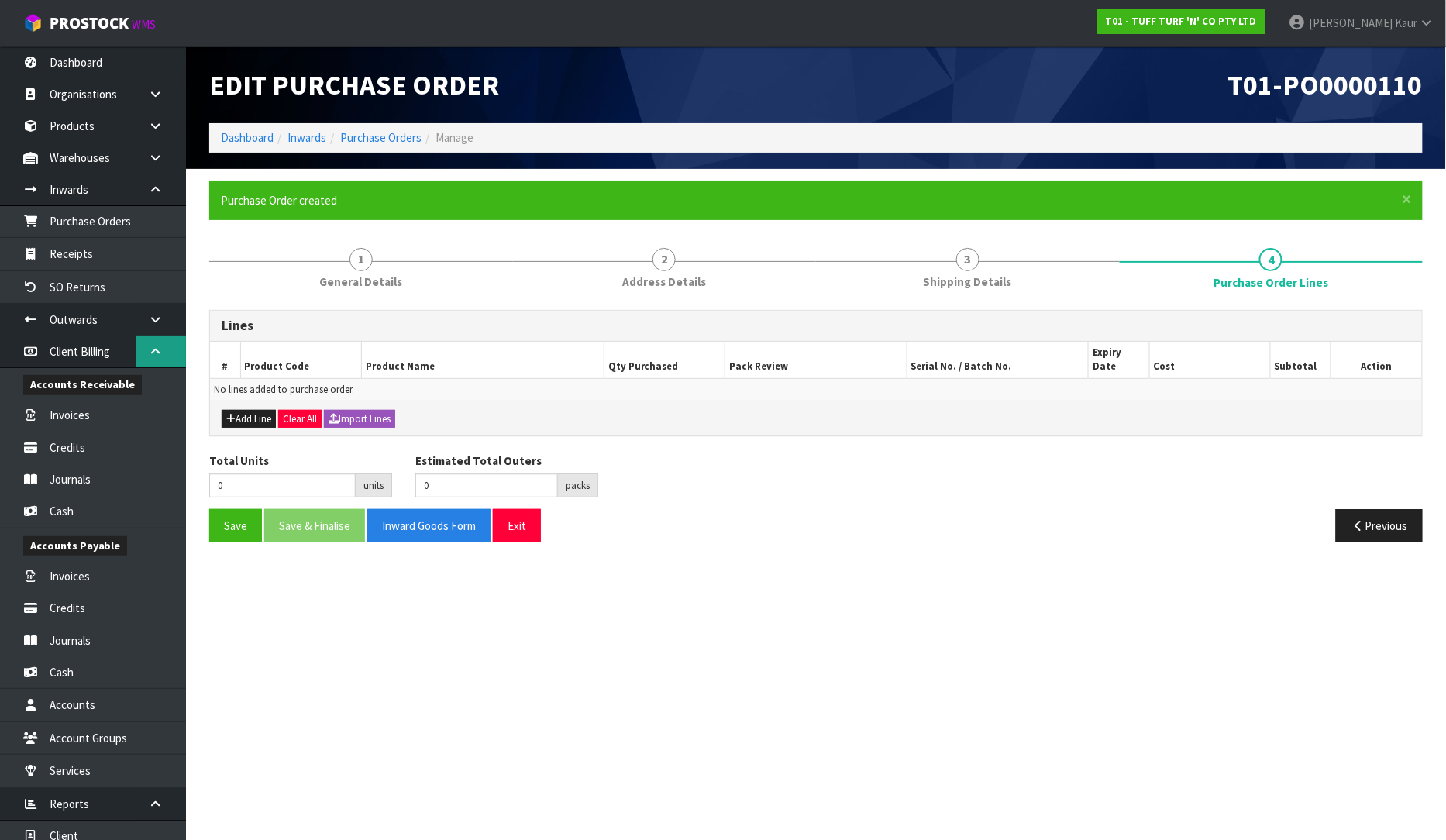
click at [161, 358] on link at bounding box center [161, 352] width 49 height 32
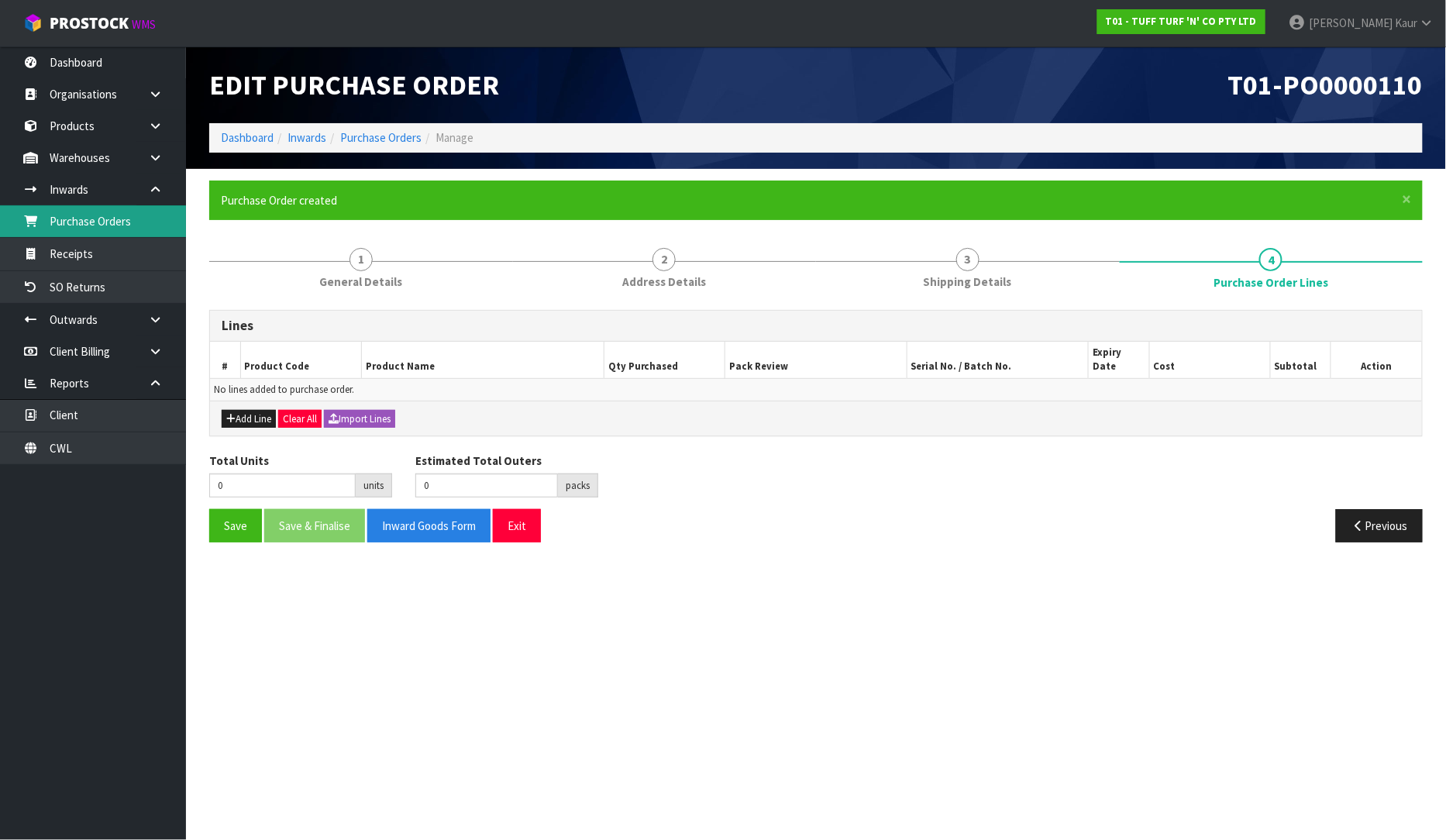
click at [107, 220] on link "Purchase Orders" at bounding box center [93, 221] width 186 height 32
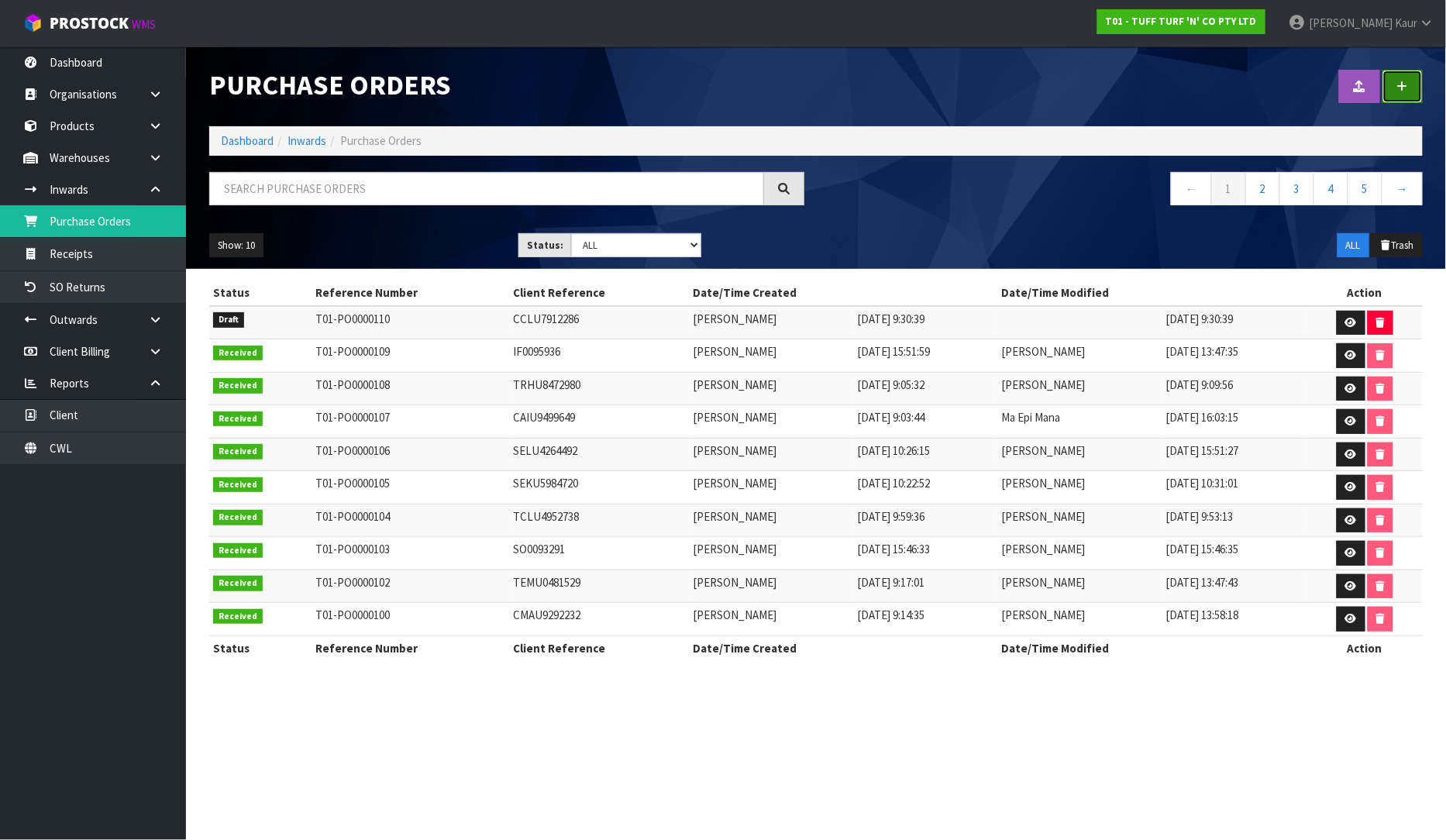
click at [1391, 91] on link at bounding box center [1403, 87] width 41 height 33
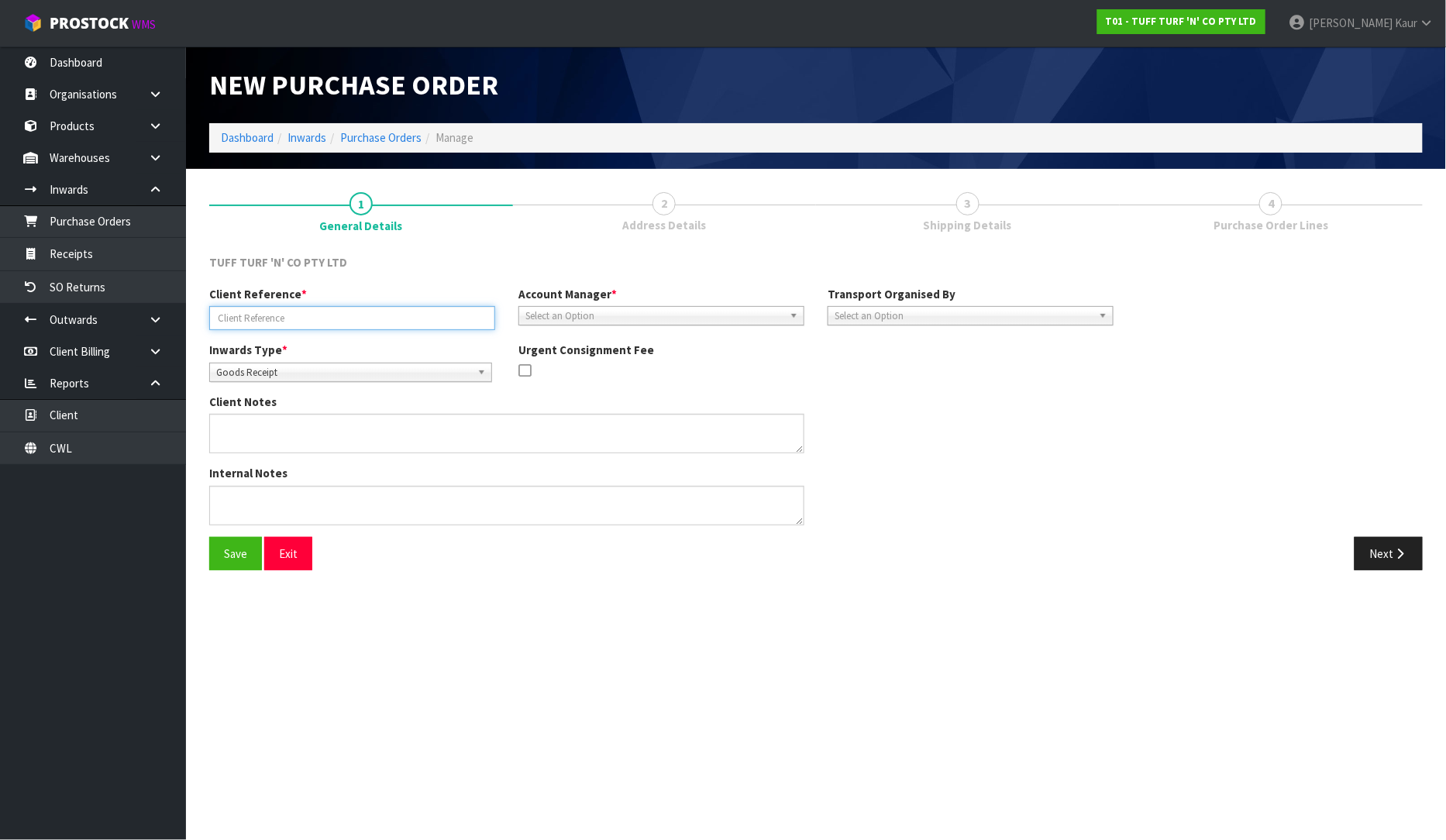
click at [343, 322] on input "text" at bounding box center [352, 318] width 286 height 24
paste input "FFAU2486152"
click at [573, 309] on span "Select an Option" at bounding box center [655, 316] width 258 height 18
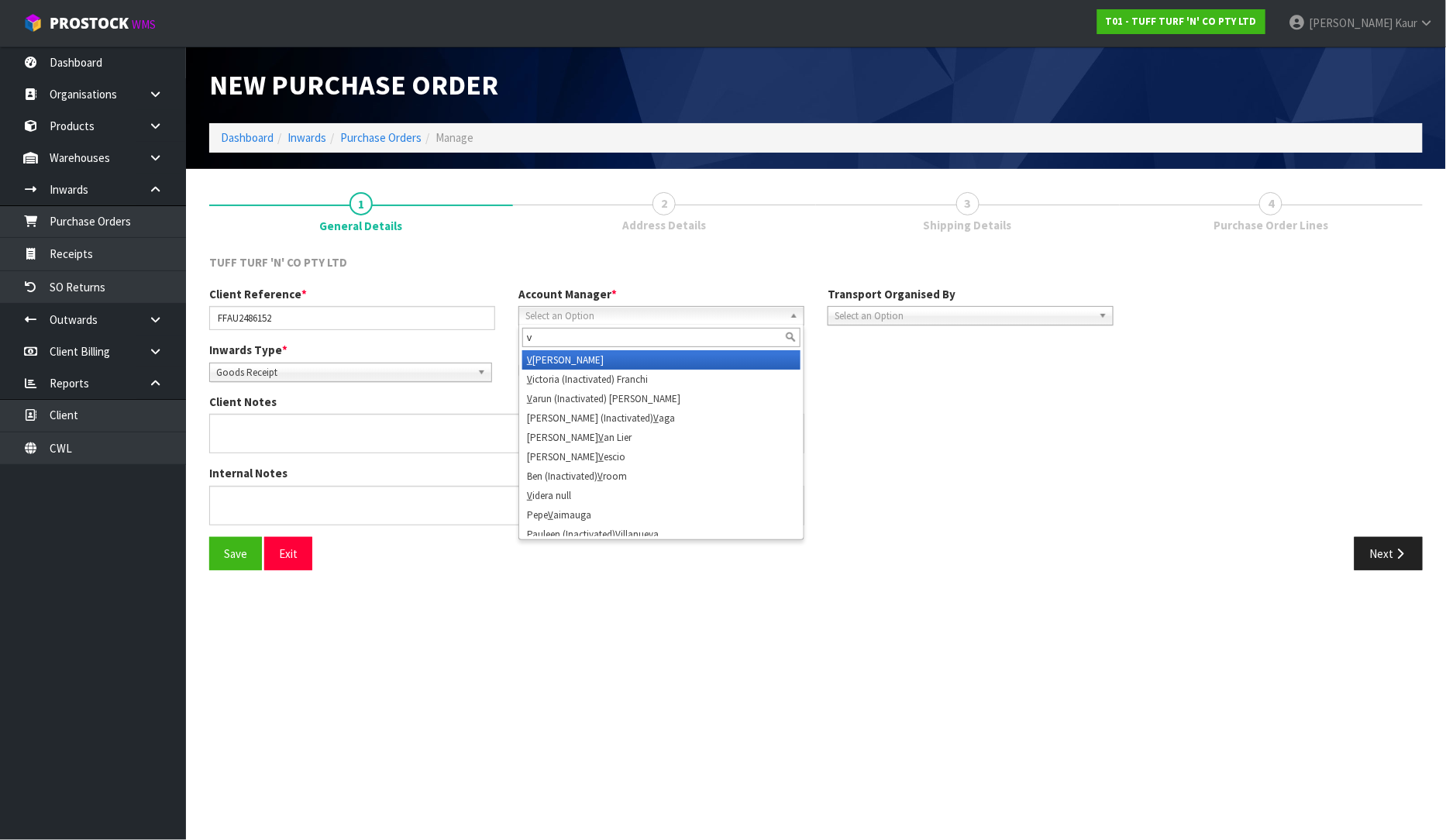
click at [581, 360] on li "V [PERSON_NAME]" at bounding box center [662, 360] width 278 height 19
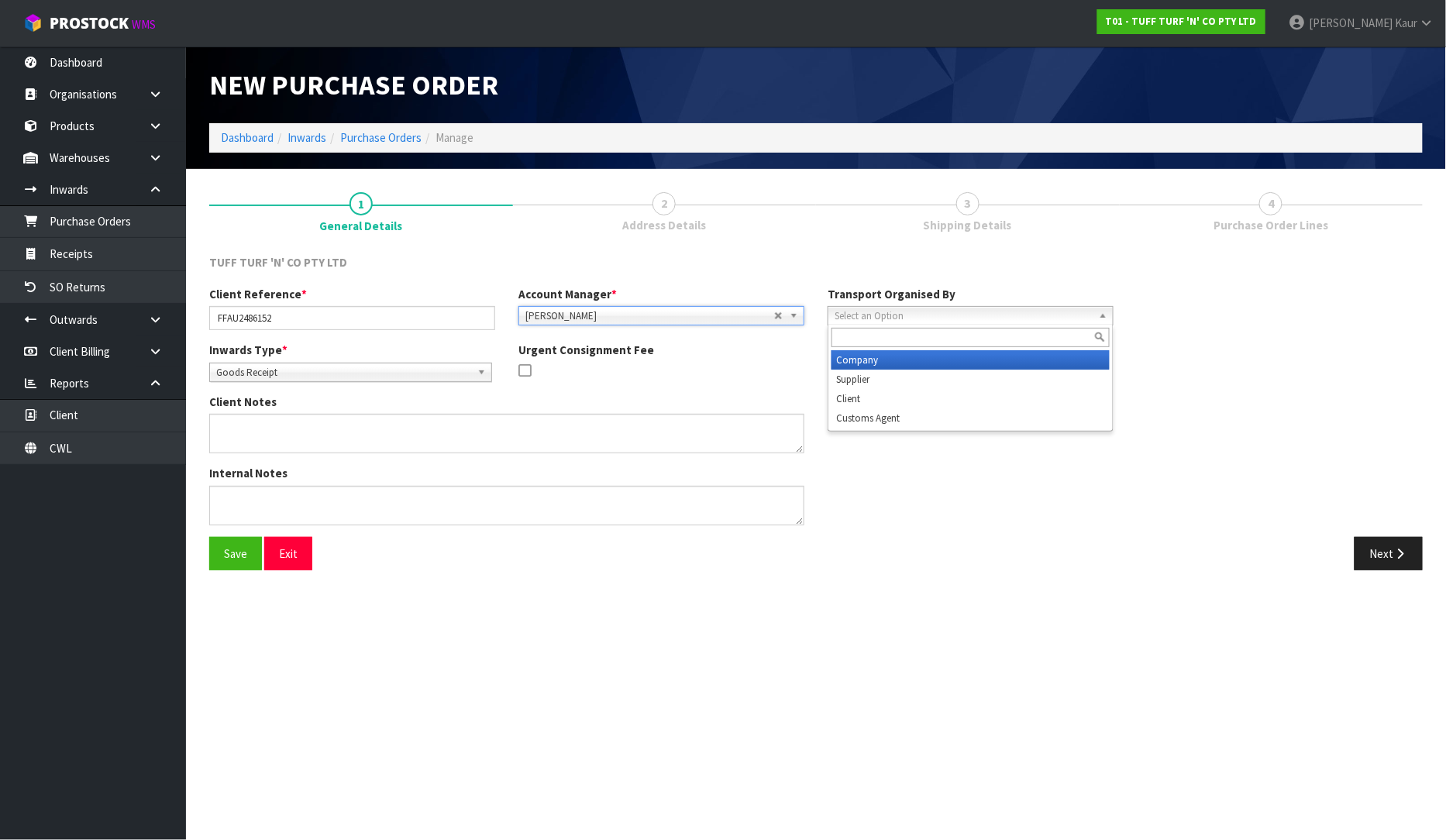
click at [882, 319] on span "Select an Option" at bounding box center [964, 316] width 258 height 18
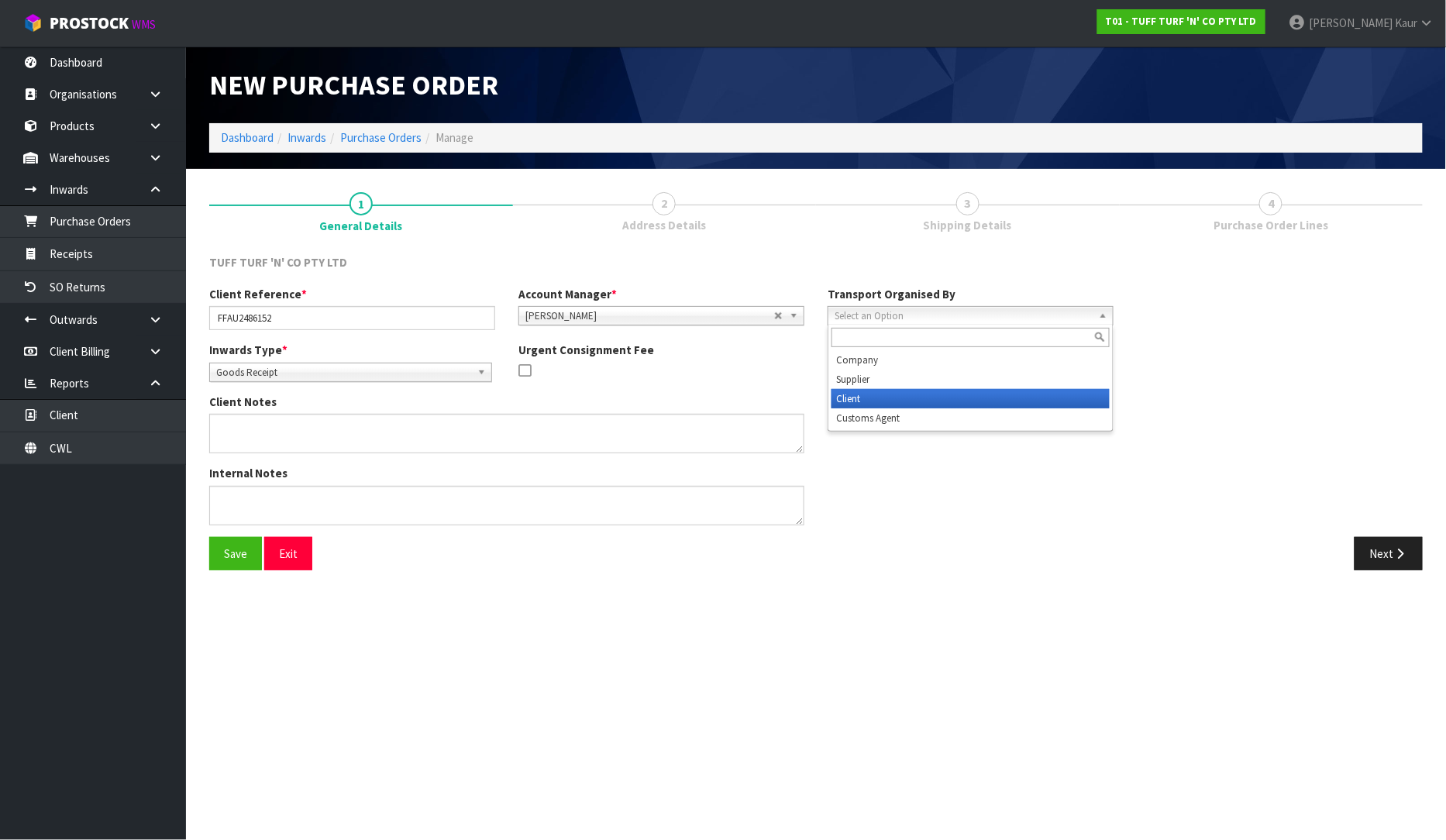
click at [881, 392] on li "Client" at bounding box center [971, 399] width 278 height 19
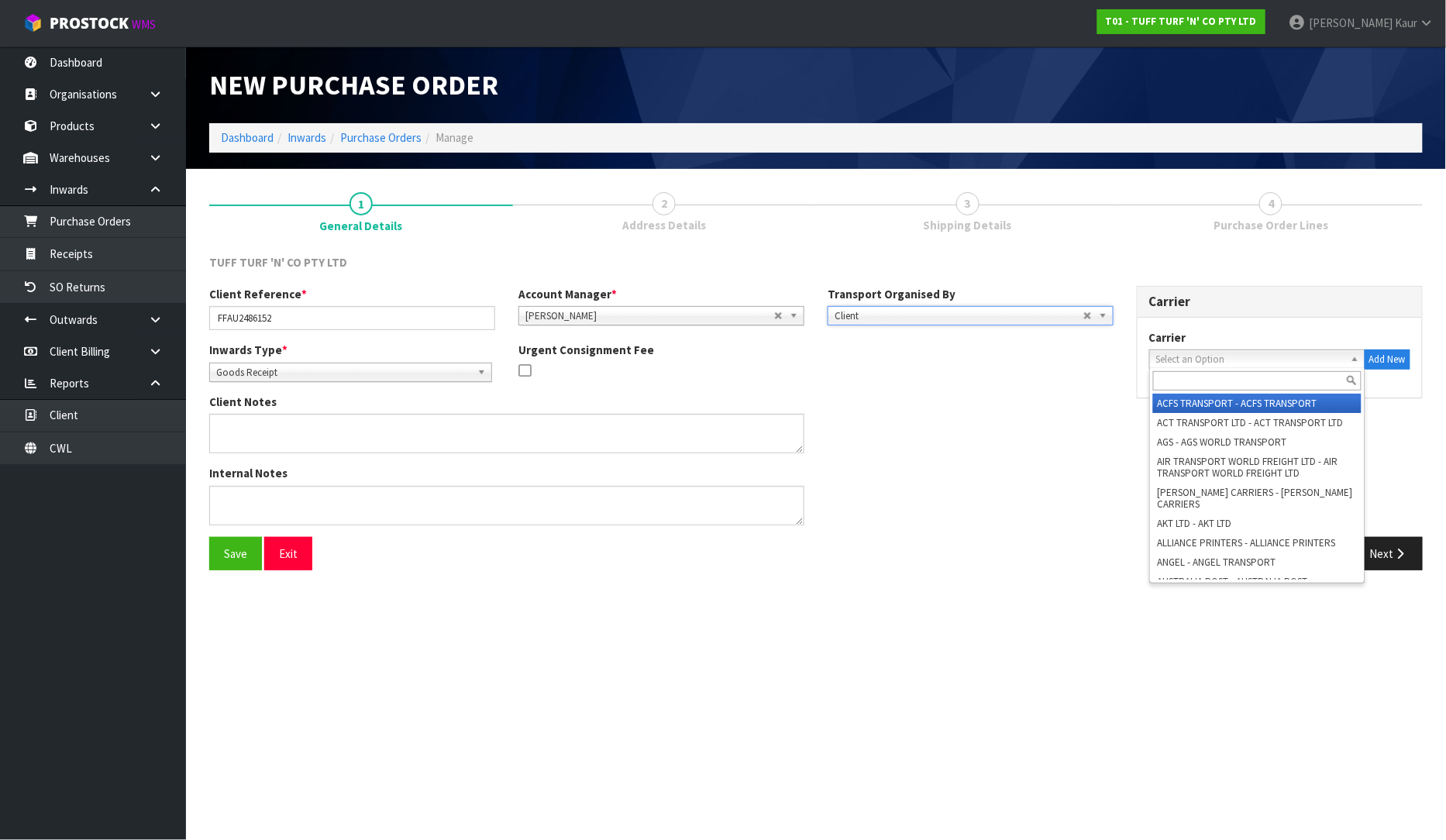
click at [1183, 357] on span "Select an Option" at bounding box center [1250, 359] width 189 height 18
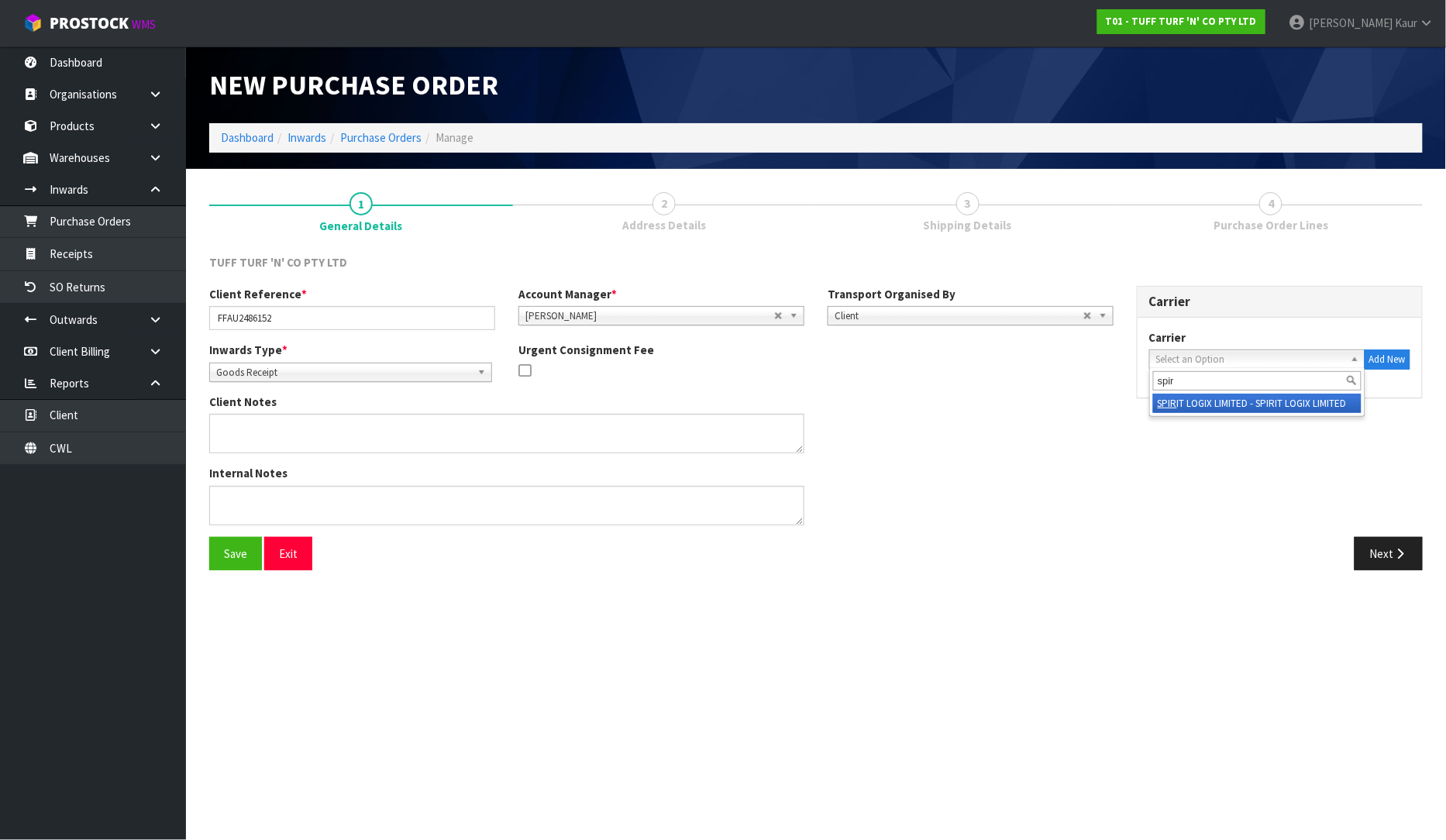
click at [1202, 404] on li "SPIR IT LOGIX LIMITED - SPIRIT LOGIX LIMITED" at bounding box center [1257, 403] width 208 height 19
click at [1378, 533] on div "Client Reference * FFAU2486152 Account Manager * [PERSON_NAME] [PERSON_NAME] [P…" at bounding box center [816, 412] width 1237 height 251
click at [1381, 563] on button "Next" at bounding box center [1389, 554] width 68 height 33
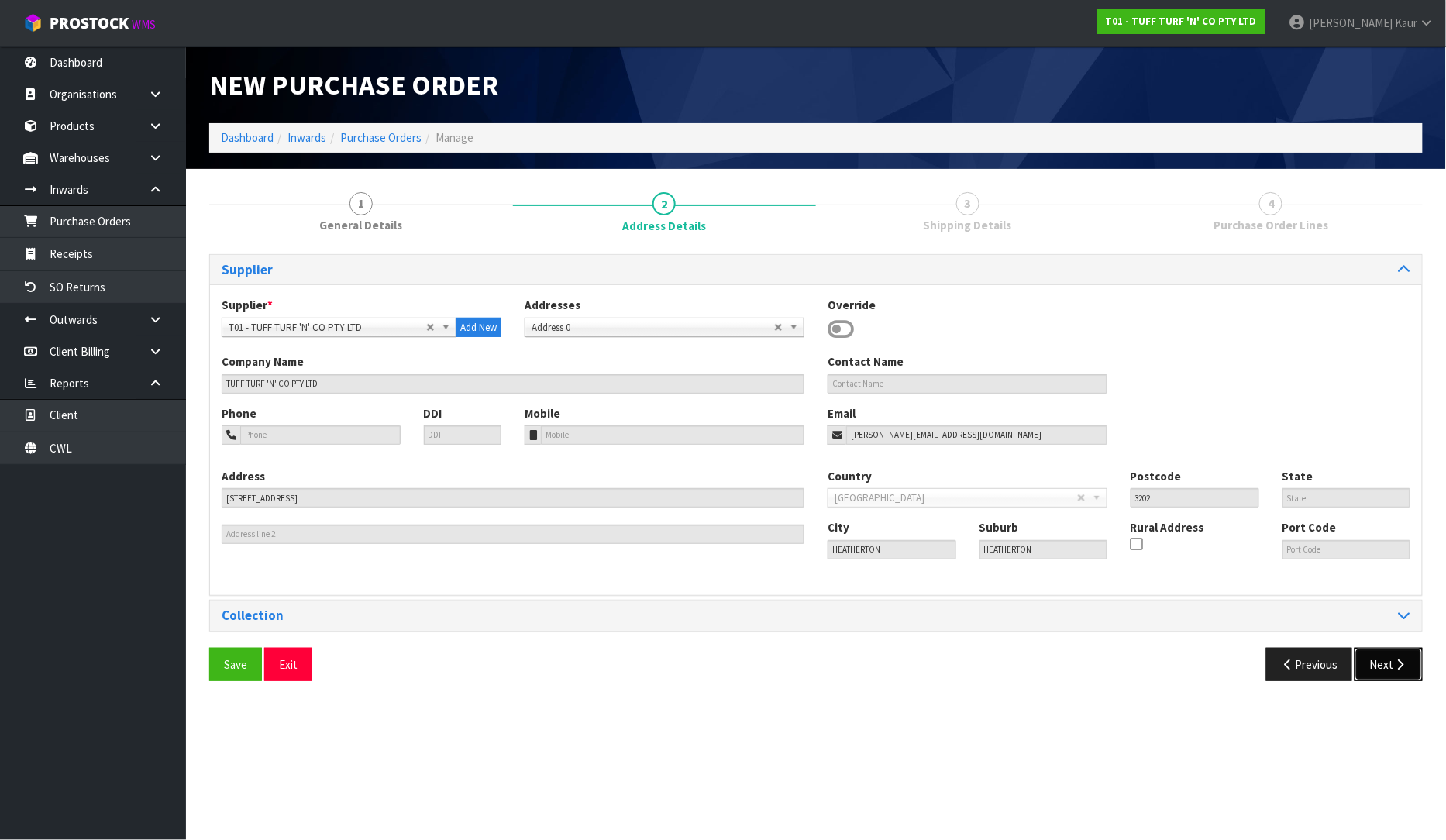
click at [1381, 656] on button "Next" at bounding box center [1389, 665] width 68 height 33
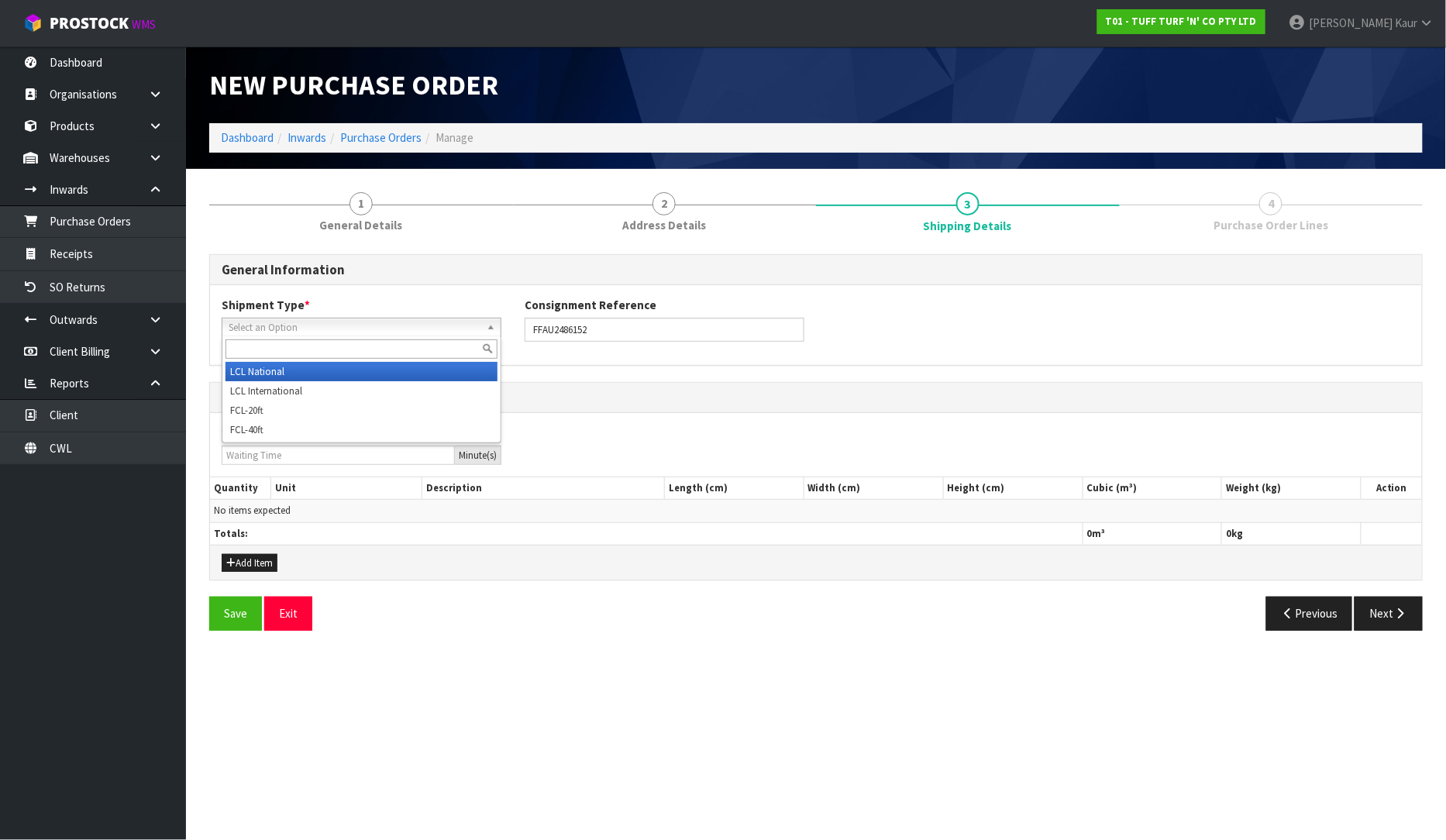
click at [376, 318] on link "Select an Option" at bounding box center [362, 328] width 280 height 19
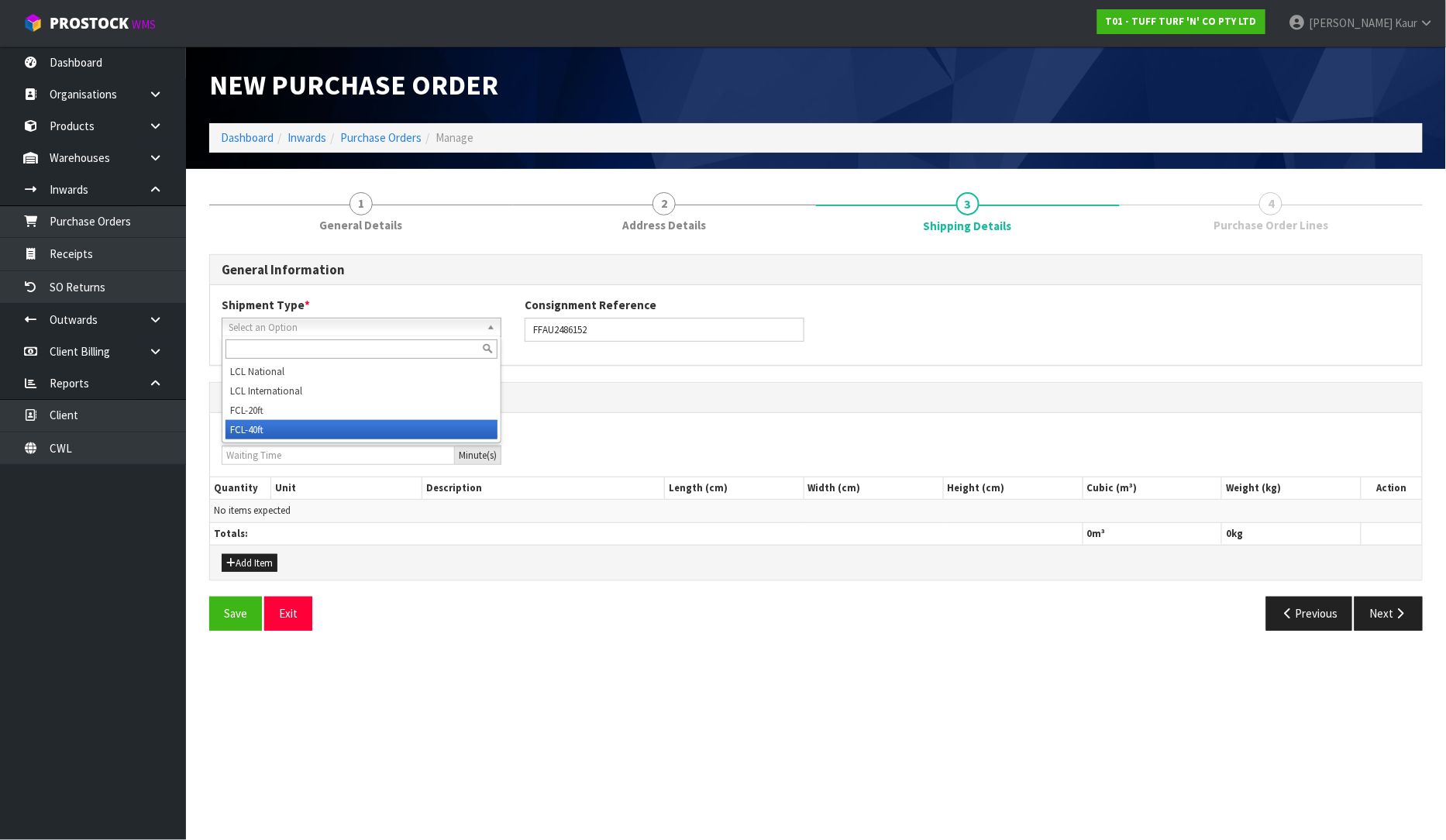
click at [332, 429] on li "FCL-40ft" at bounding box center [362, 430] width 272 height 19
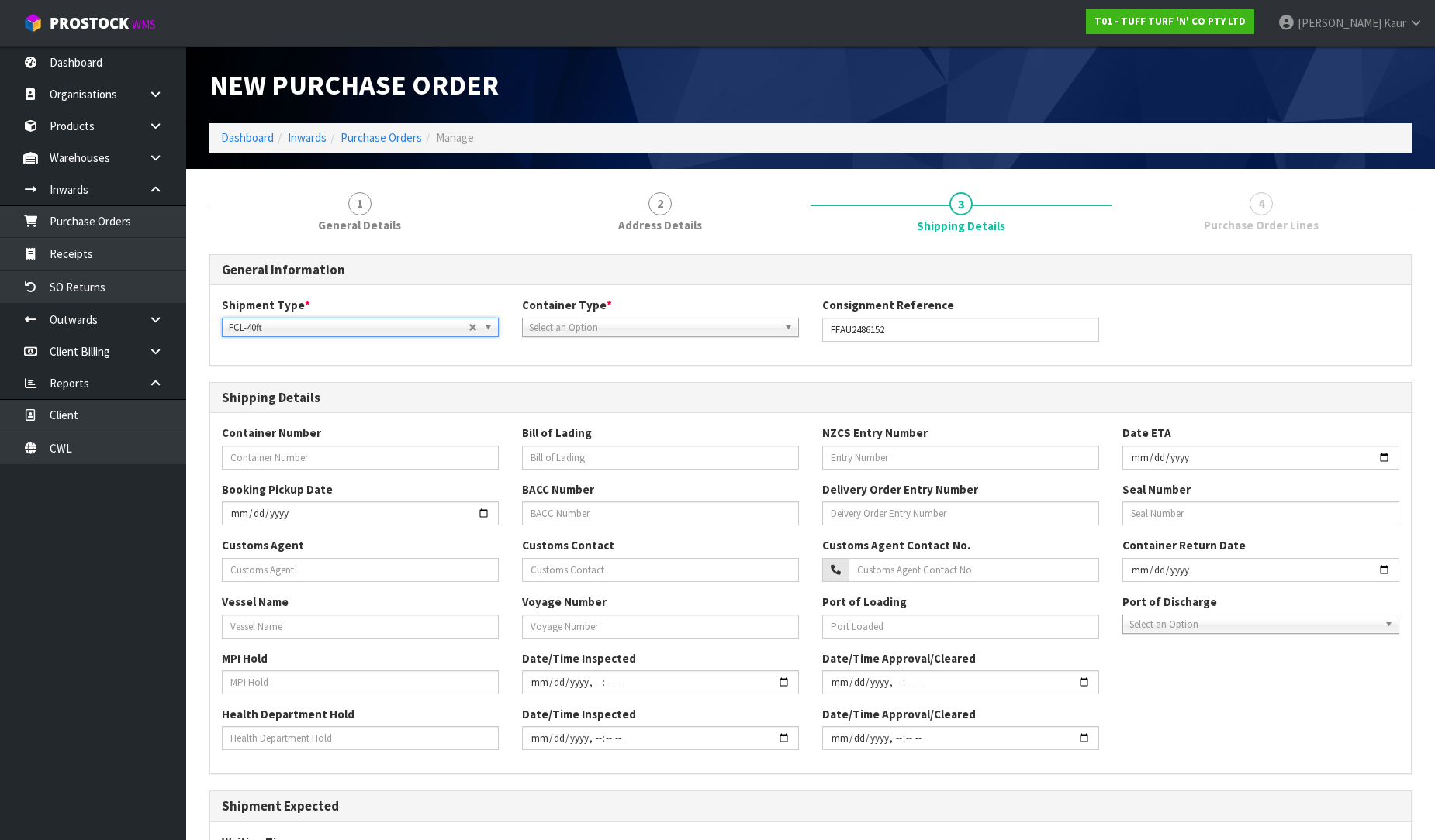
click at [571, 328] on span "Select an Option" at bounding box center [653, 328] width 249 height 18
click at [560, 383] on li "Pallet" at bounding box center [661, 391] width 269 height 19
click at [339, 461] on input "text" at bounding box center [361, 457] width 277 height 24
paste input "FFAU2486152"
click at [594, 462] on input "text" at bounding box center [661, 457] width 277 height 24
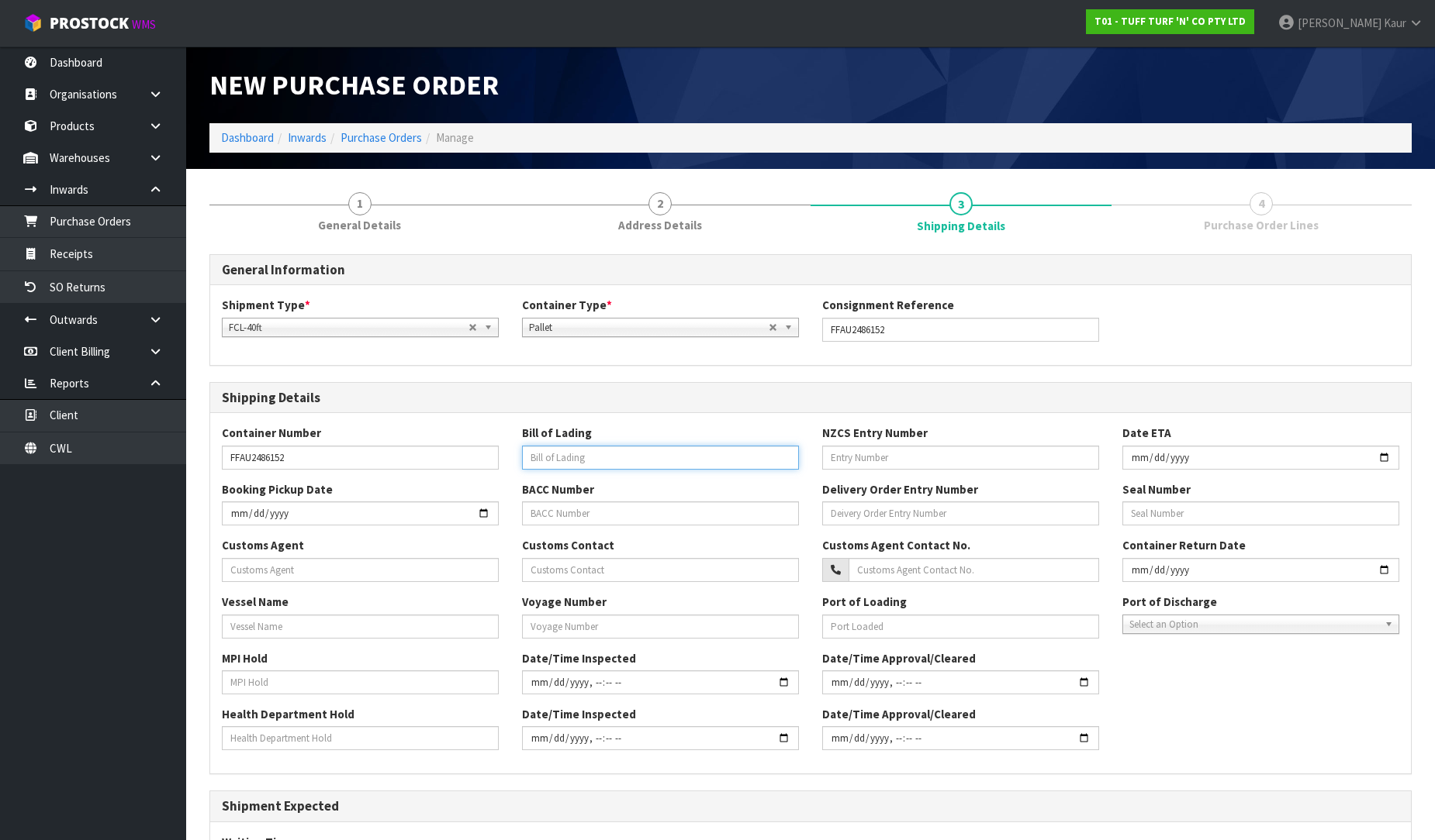
paste input "SJFSH2503642"
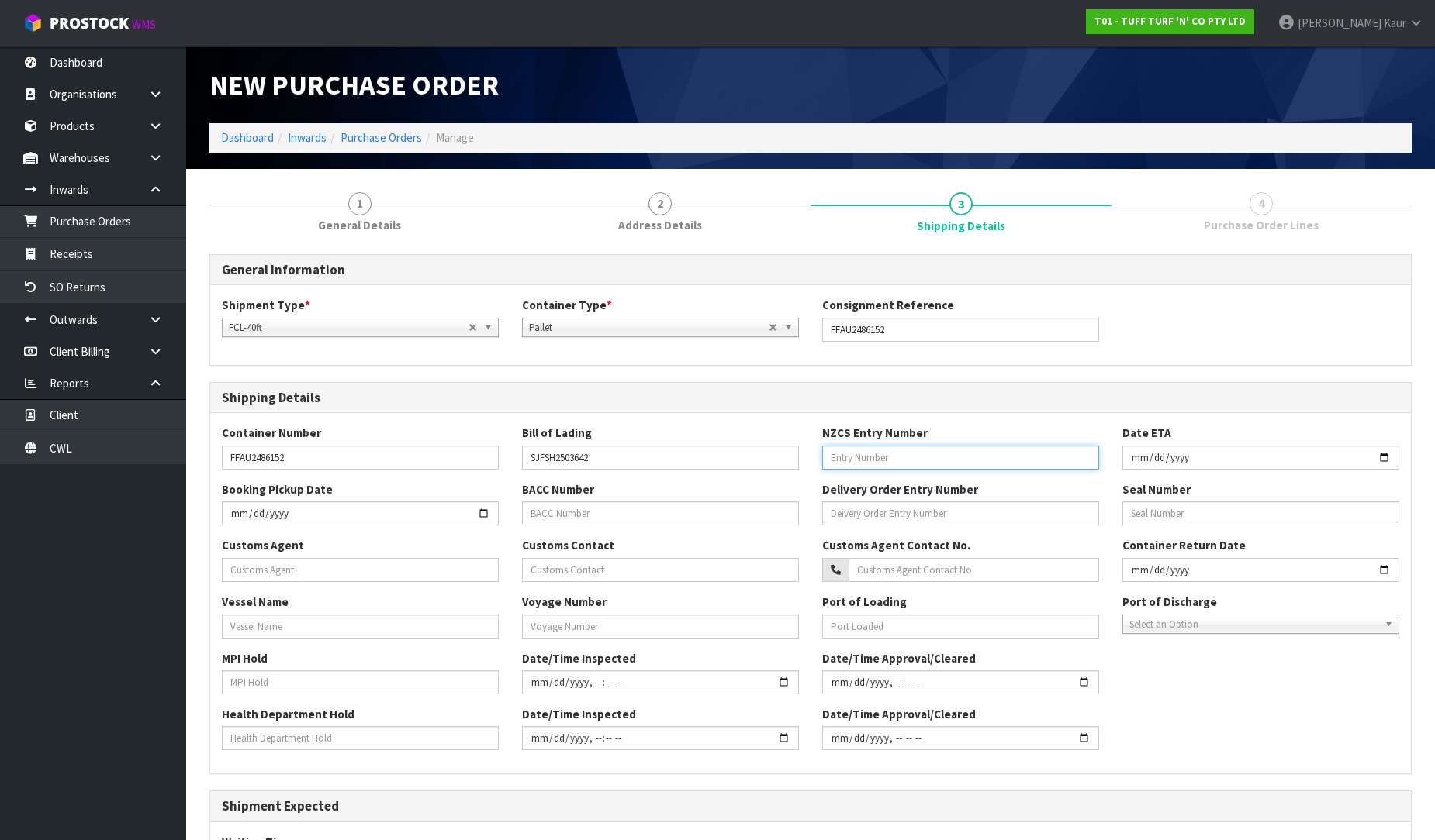
click at [950, 462] on input "text" at bounding box center [961, 457] width 277 height 24
paste input "23915131"
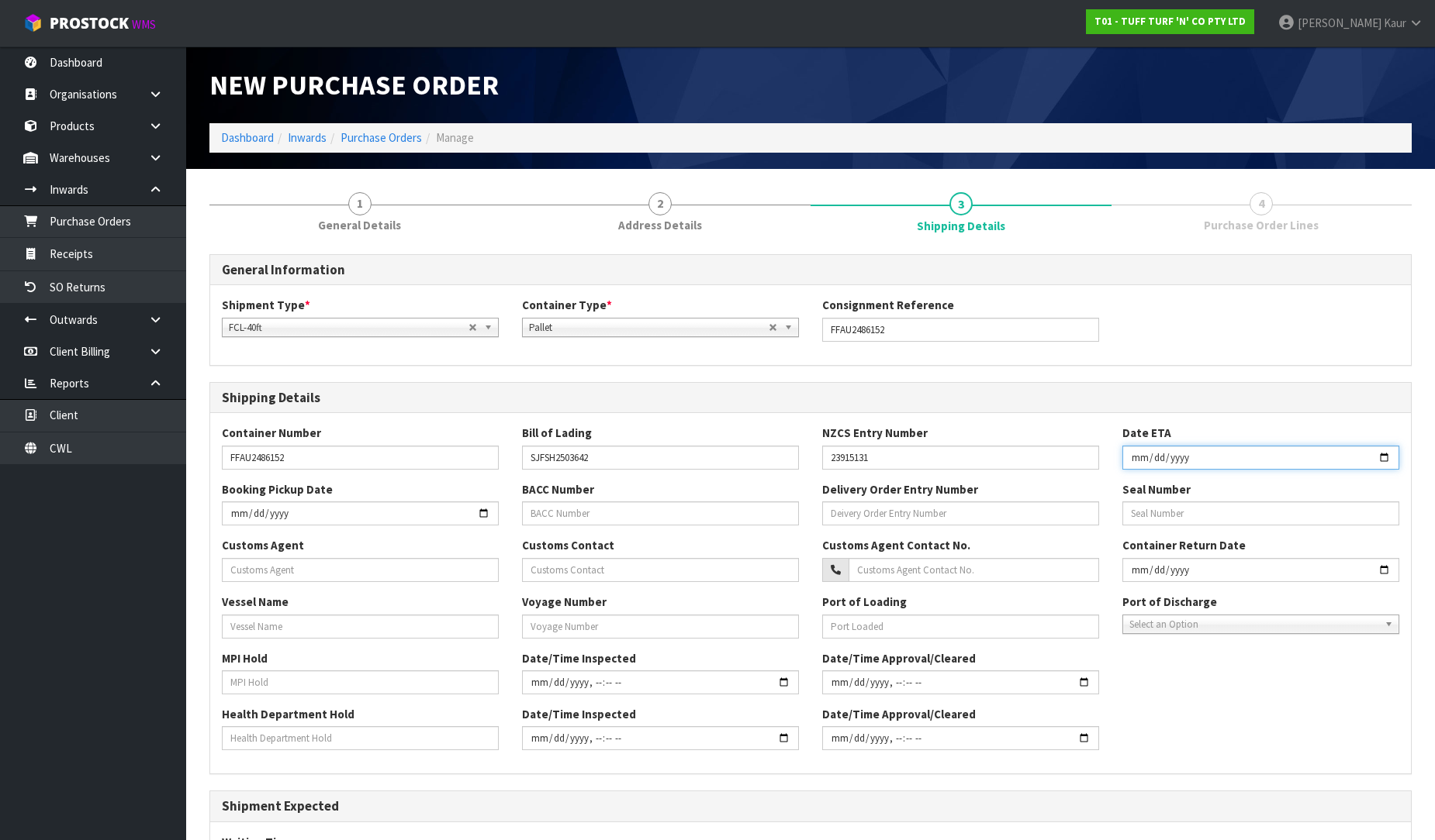
click at [1136, 462] on input "date" at bounding box center [1261, 457] width 277 height 24
click at [275, 572] on input "text" at bounding box center [361, 570] width 277 height 24
paste input "CLEMENGER INTERNATIONAL FREIGHT (NZ) LIMITED"
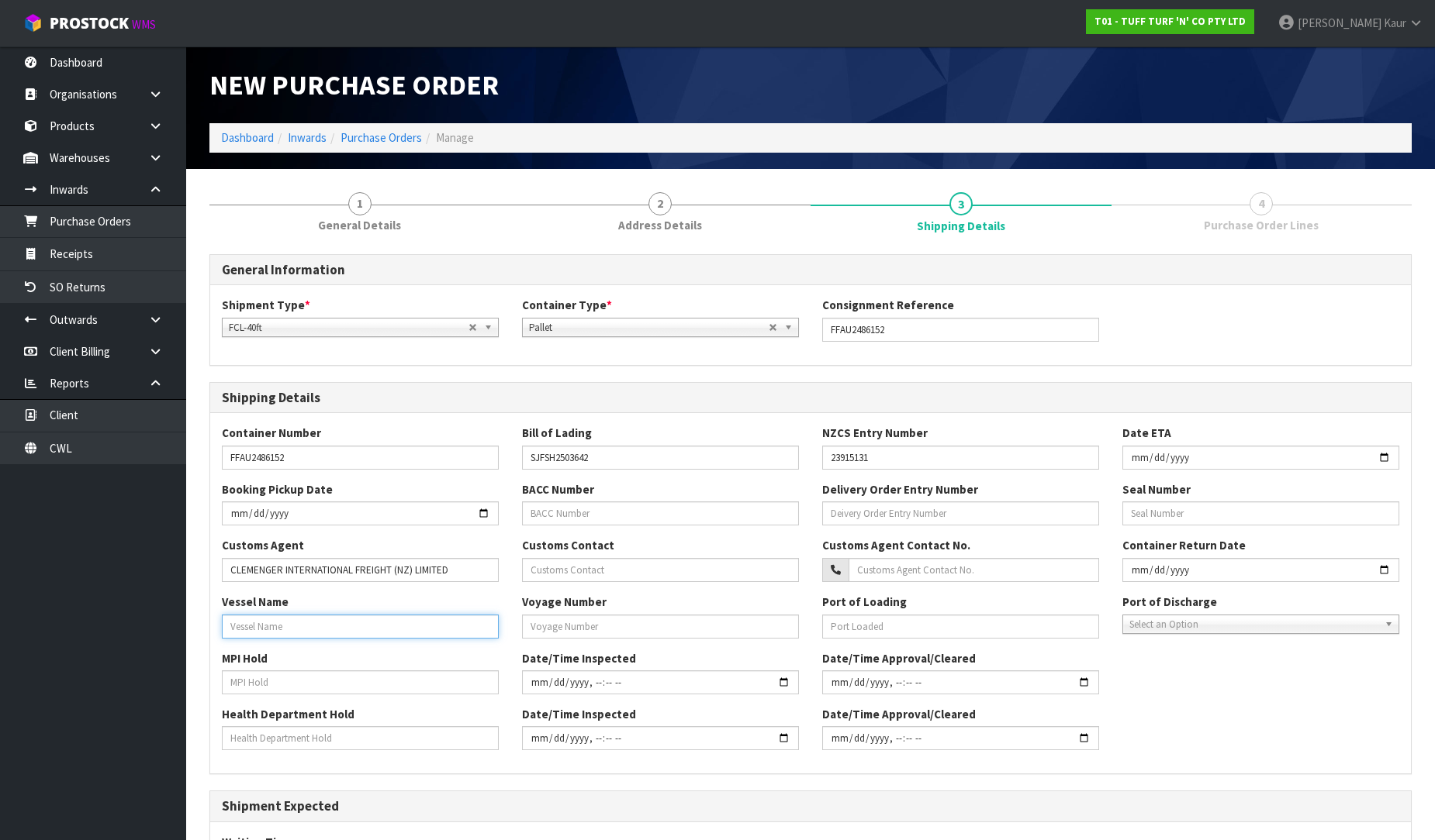
click at [310, 622] on input "text" at bounding box center [361, 627] width 277 height 24
paste input "VOLANS"
click at [250, 685] on input "text" at bounding box center [361, 682] width 277 height 24
click at [235, 737] on input "text" at bounding box center [361, 738] width 277 height 24
click at [549, 621] on input "text" at bounding box center [661, 627] width 277 height 24
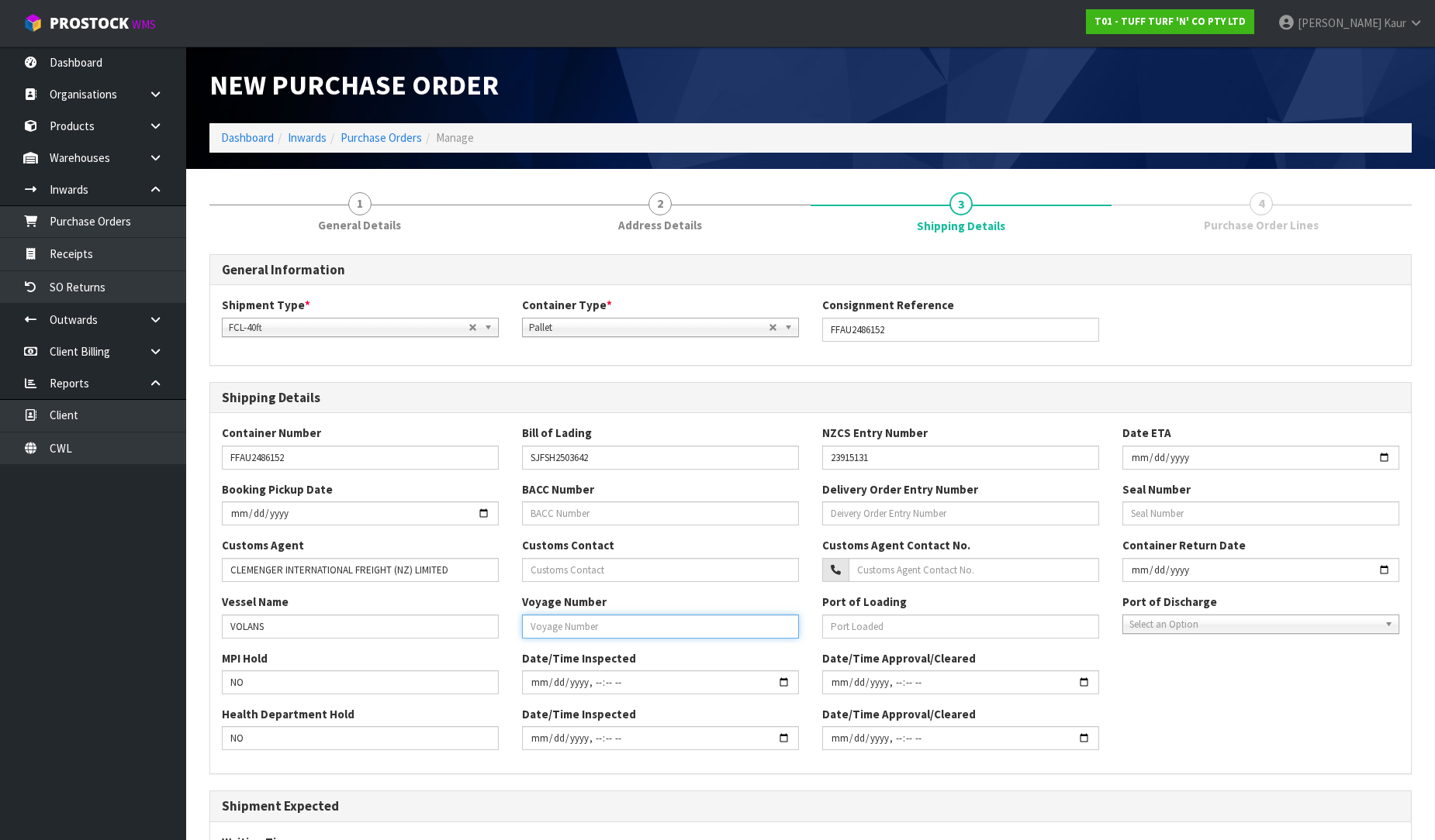
paste input "044S"
click at [1154, 624] on span "Select an Option" at bounding box center [1254, 624] width 249 height 18
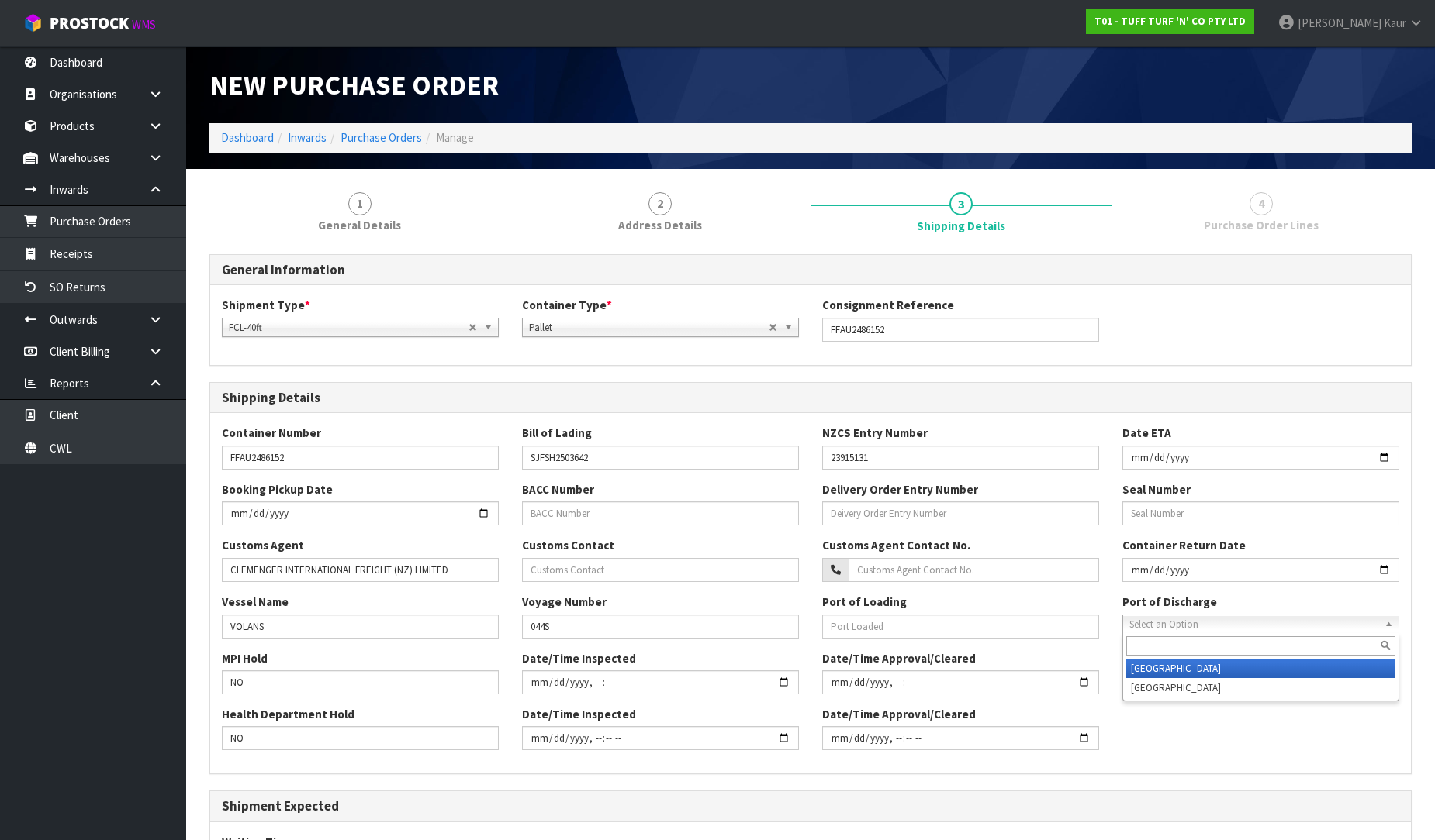
click at [1153, 665] on li "[GEOGRAPHIC_DATA]" at bounding box center [1261, 668] width 269 height 19
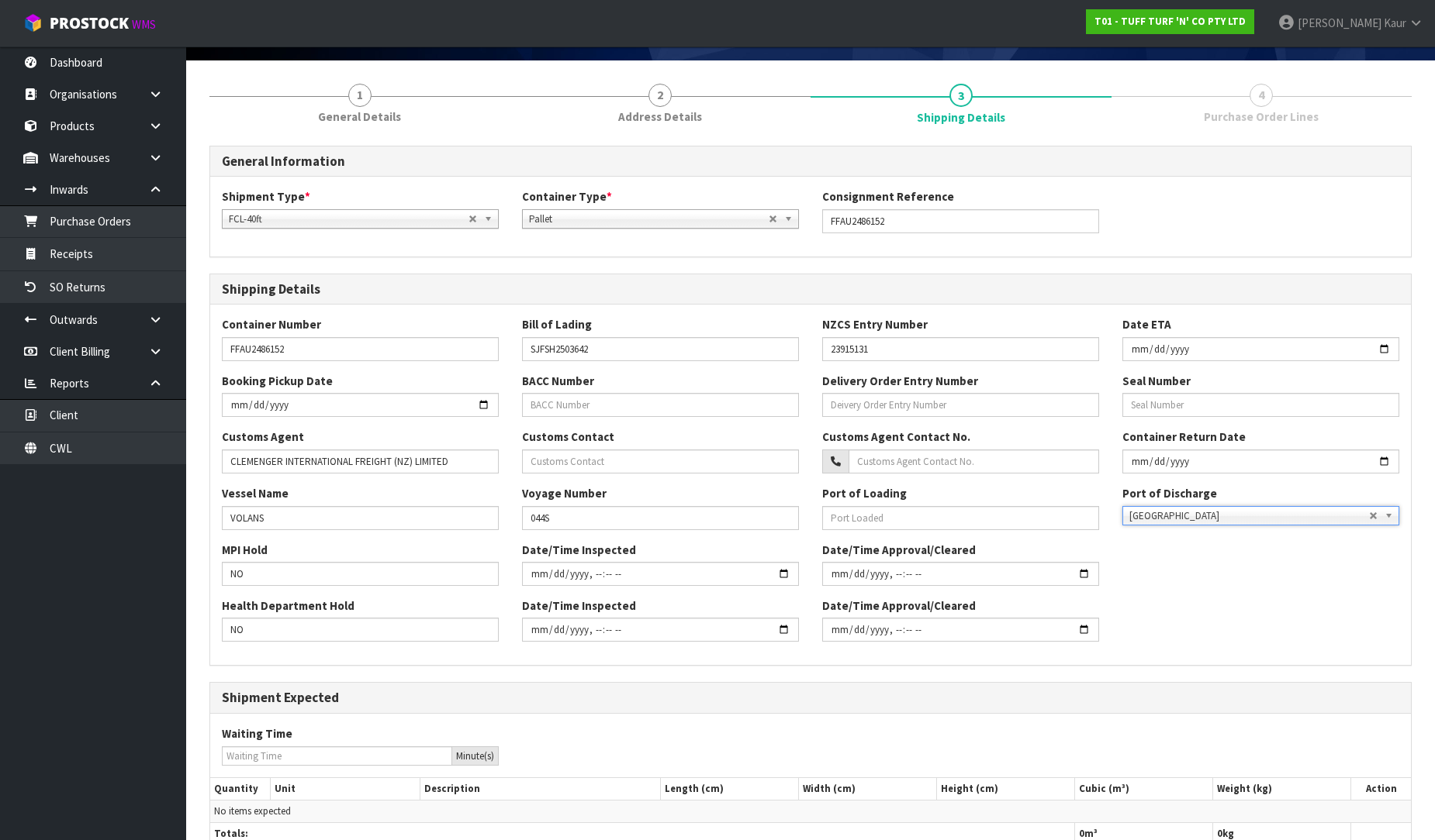
scroll to position [223, 0]
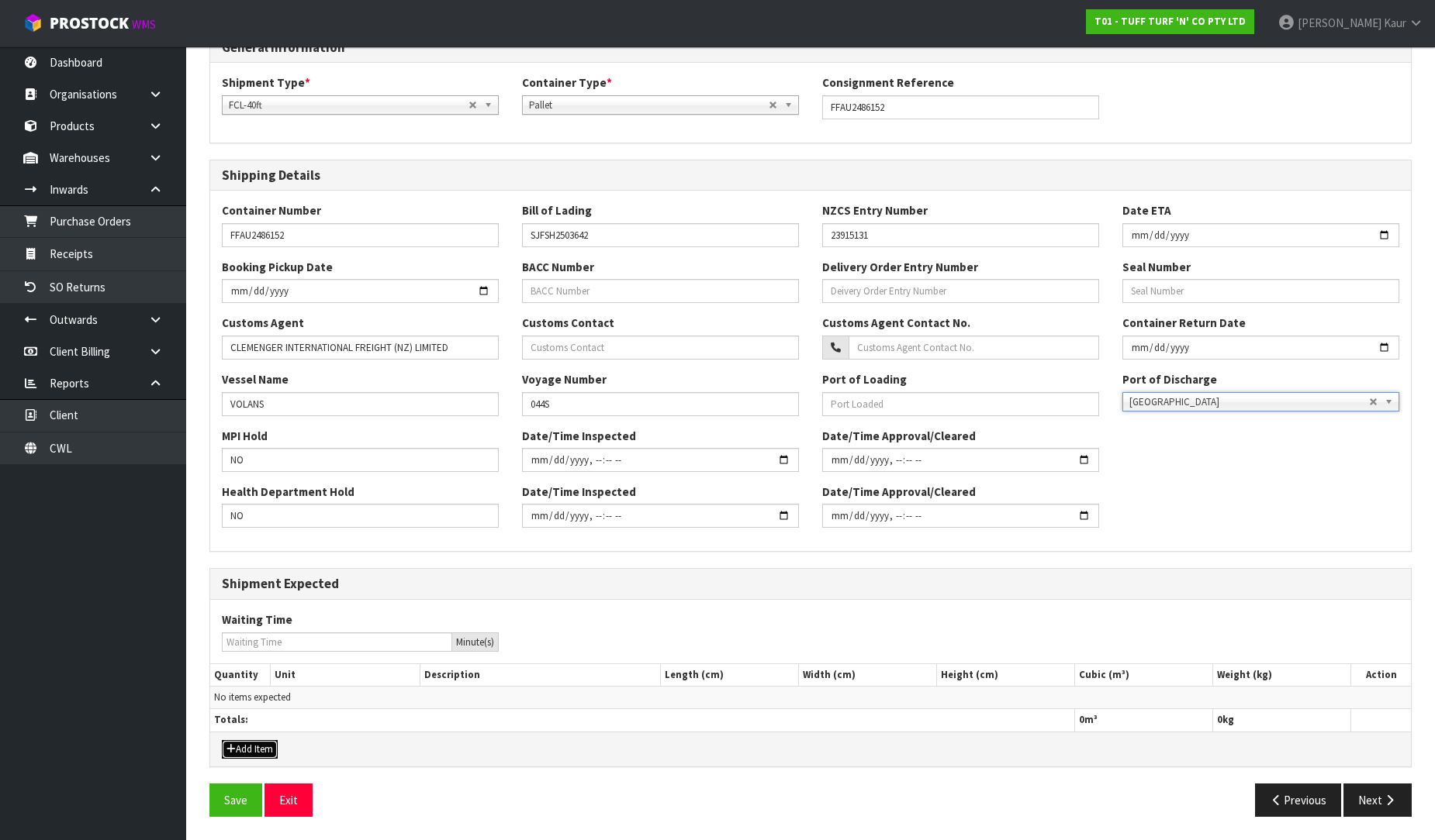
click at [263, 750] on button "Add Item" at bounding box center [250, 749] width 56 height 18
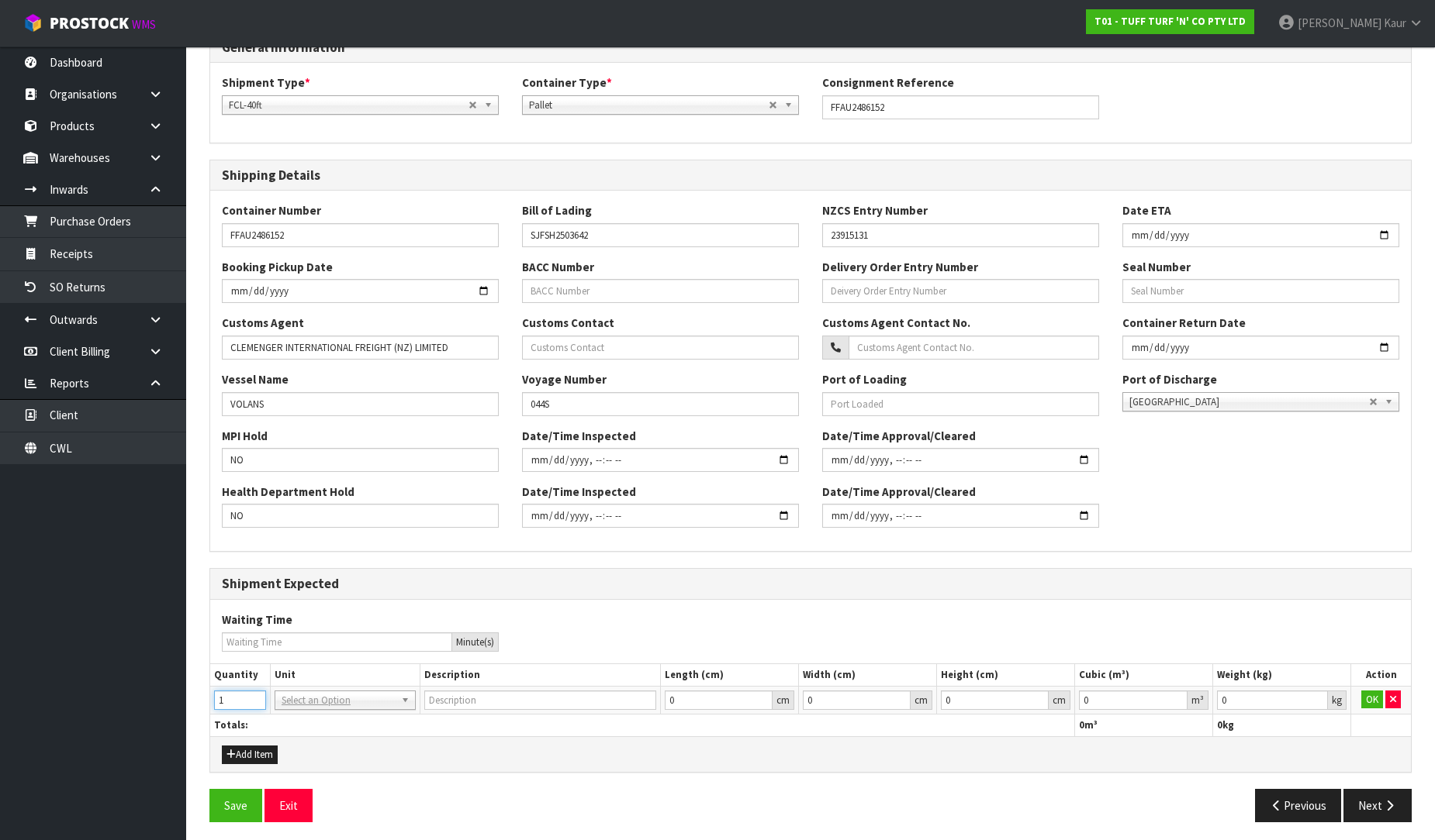
click at [255, 694] on input "1" at bounding box center [240, 700] width 52 height 19
click at [1175, 699] on input "0.000001" at bounding box center [1133, 700] width 108 height 19
click at [1317, 695] on input "0.001" at bounding box center [1272, 700] width 111 height 19
click at [1374, 701] on button "OK" at bounding box center [1371, 699] width 21 height 18
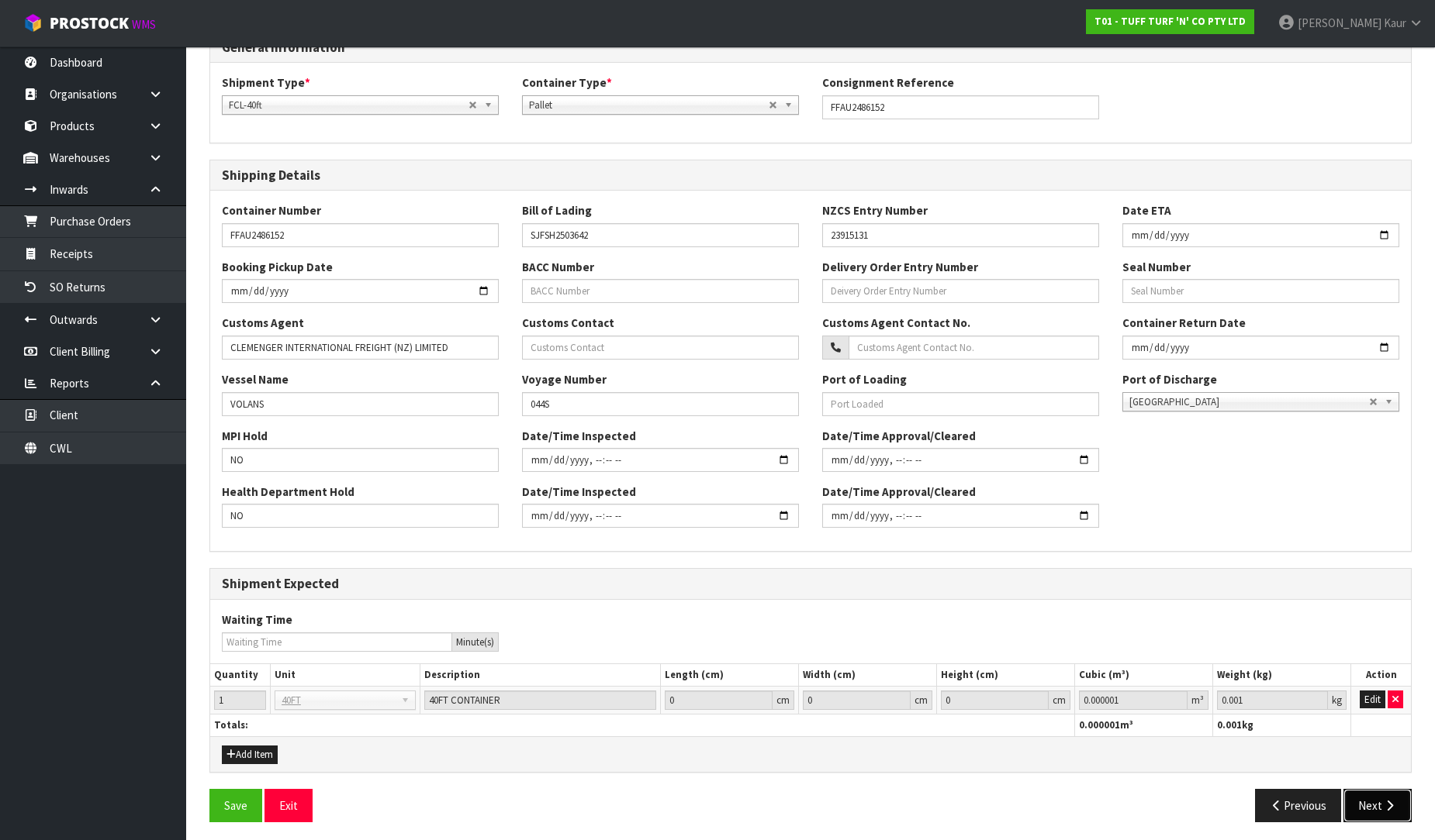
click at [1365, 799] on button "Next" at bounding box center [1378, 806] width 68 height 33
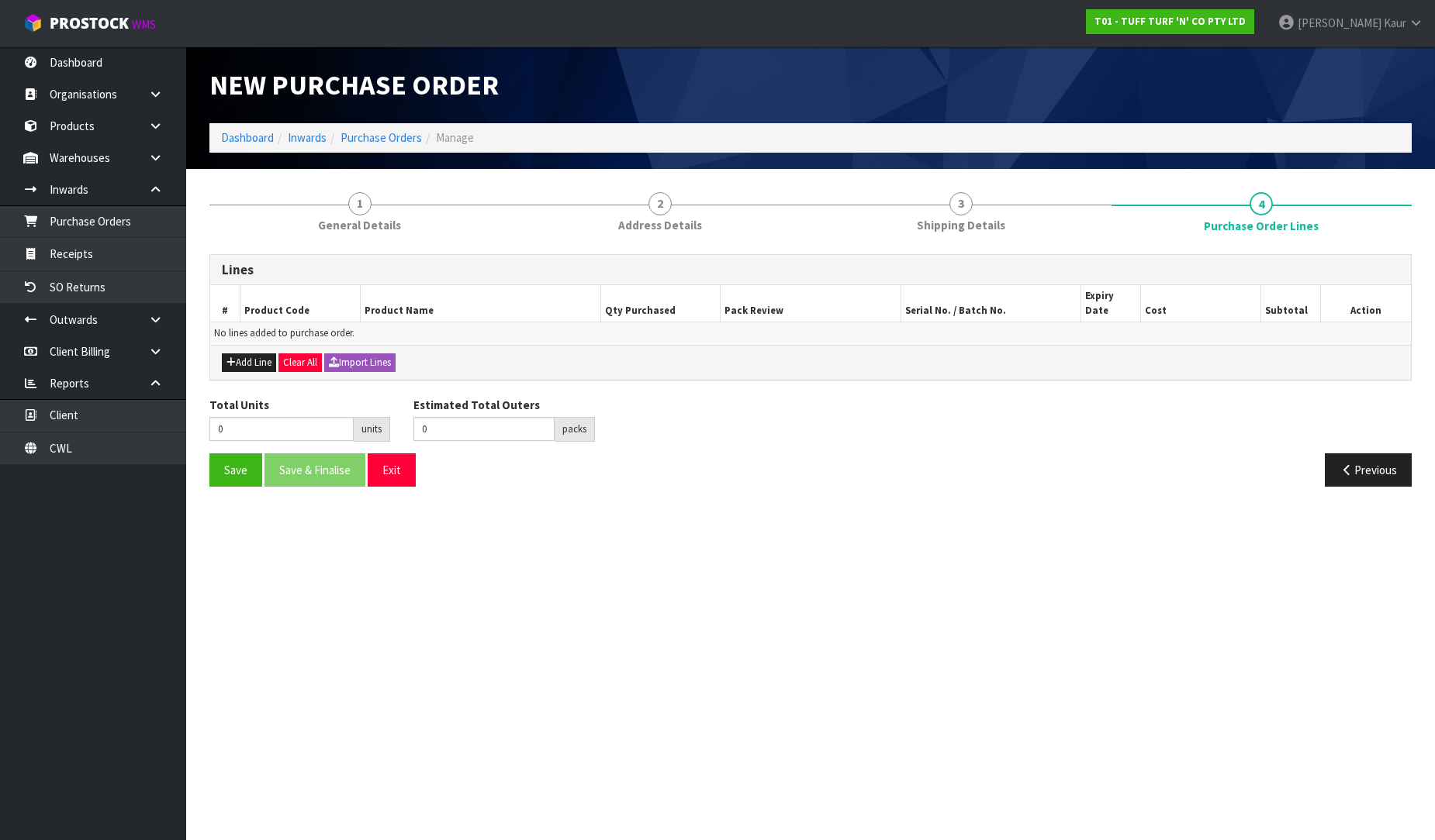
scroll to position [0, 0]
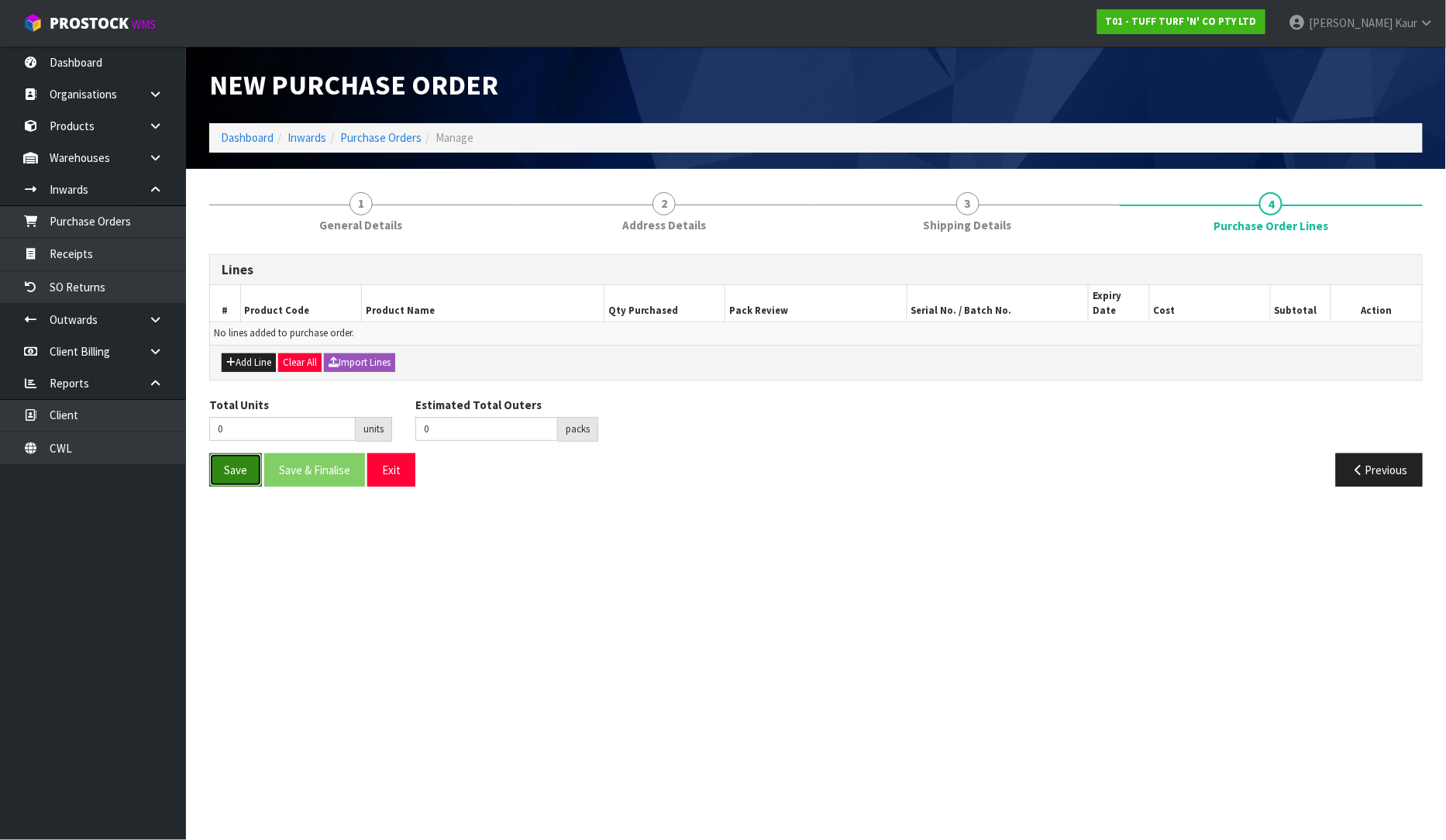
click at [251, 453] on button "Save" at bounding box center [235, 470] width 52 height 33
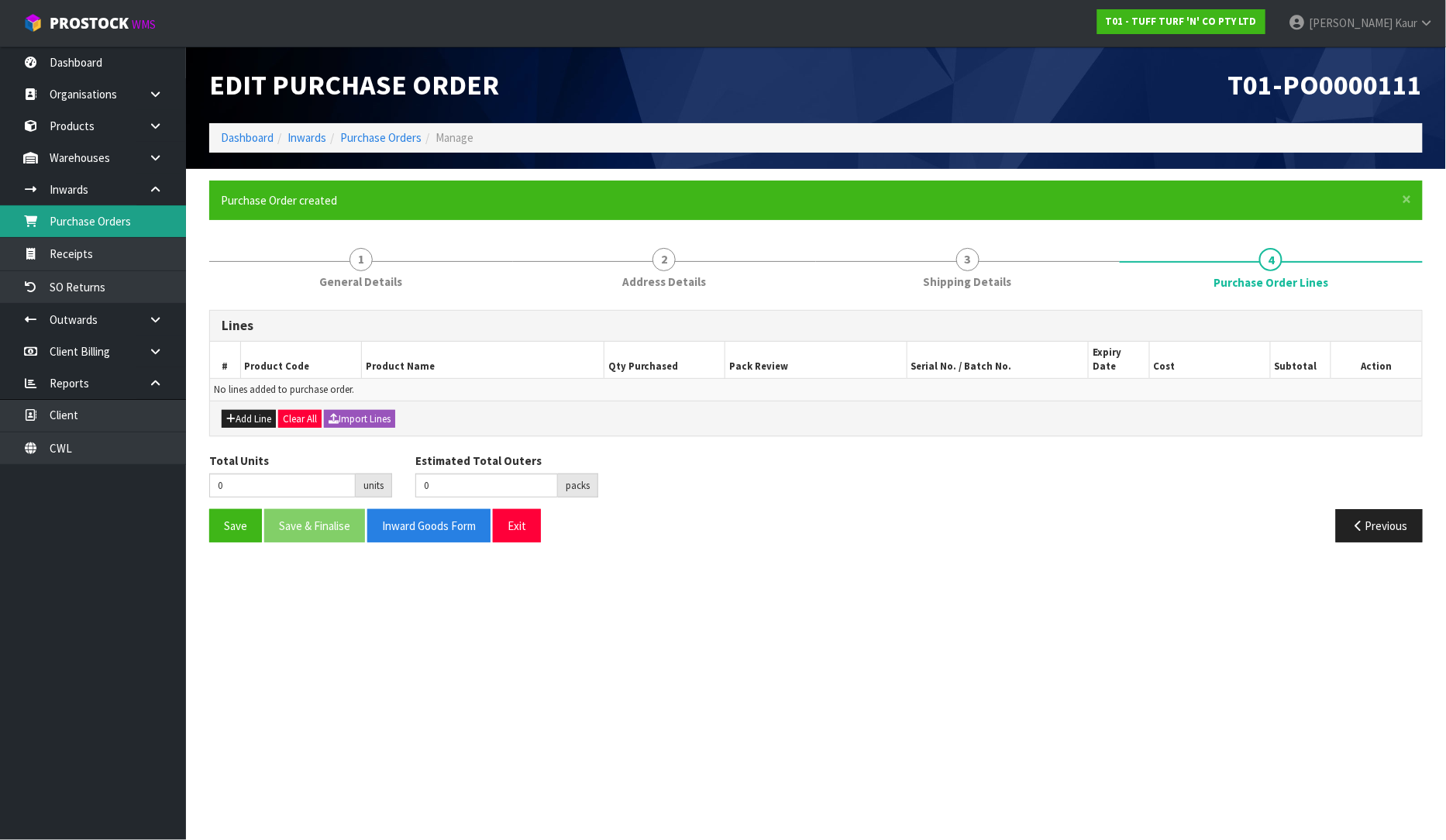
click at [137, 205] on link "Purchase Orders" at bounding box center [93, 221] width 186 height 32
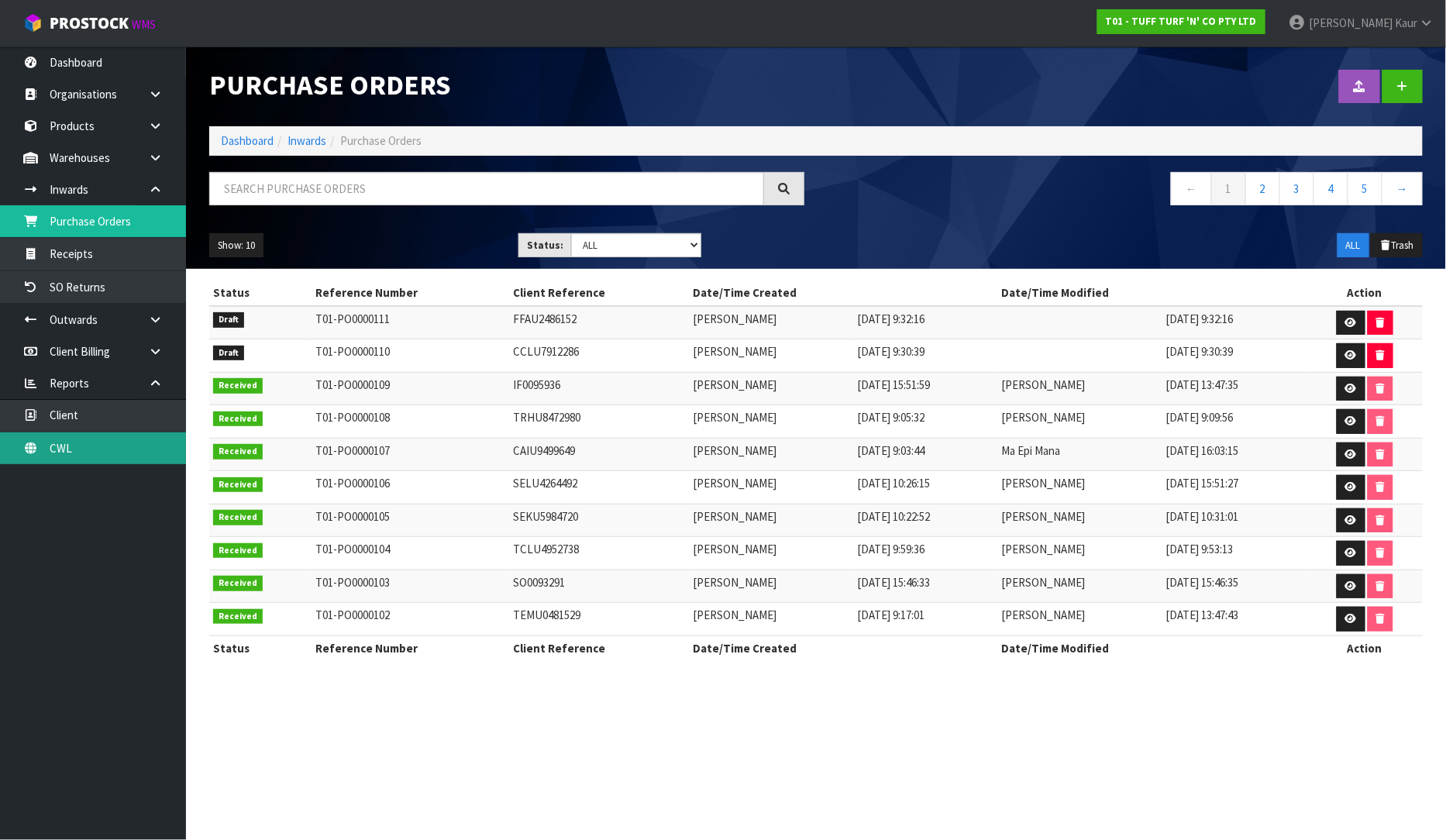
click at [68, 454] on link "CWL" at bounding box center [93, 449] width 186 height 32
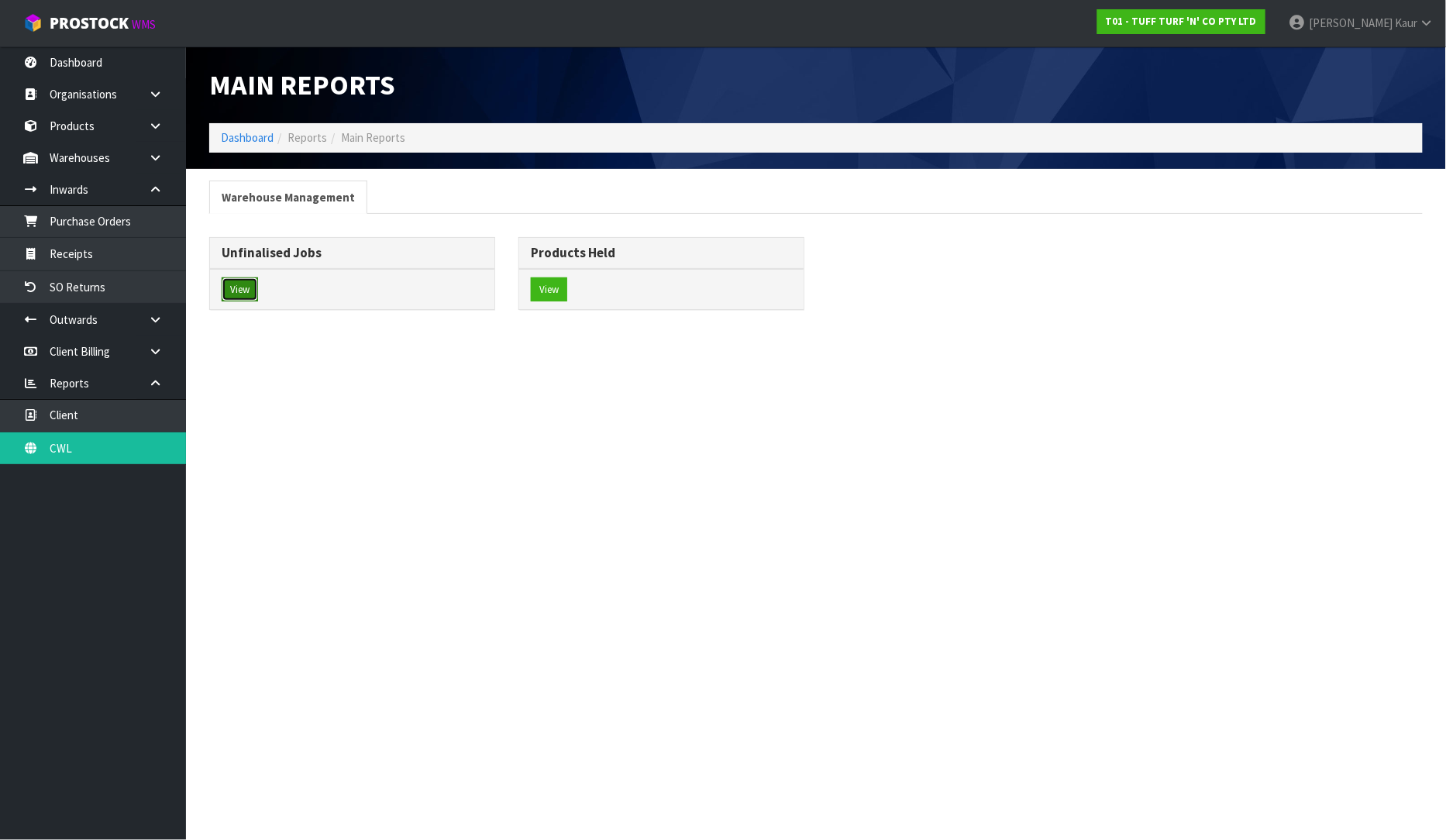
click at [251, 286] on button "View" at bounding box center [240, 290] width 37 height 25
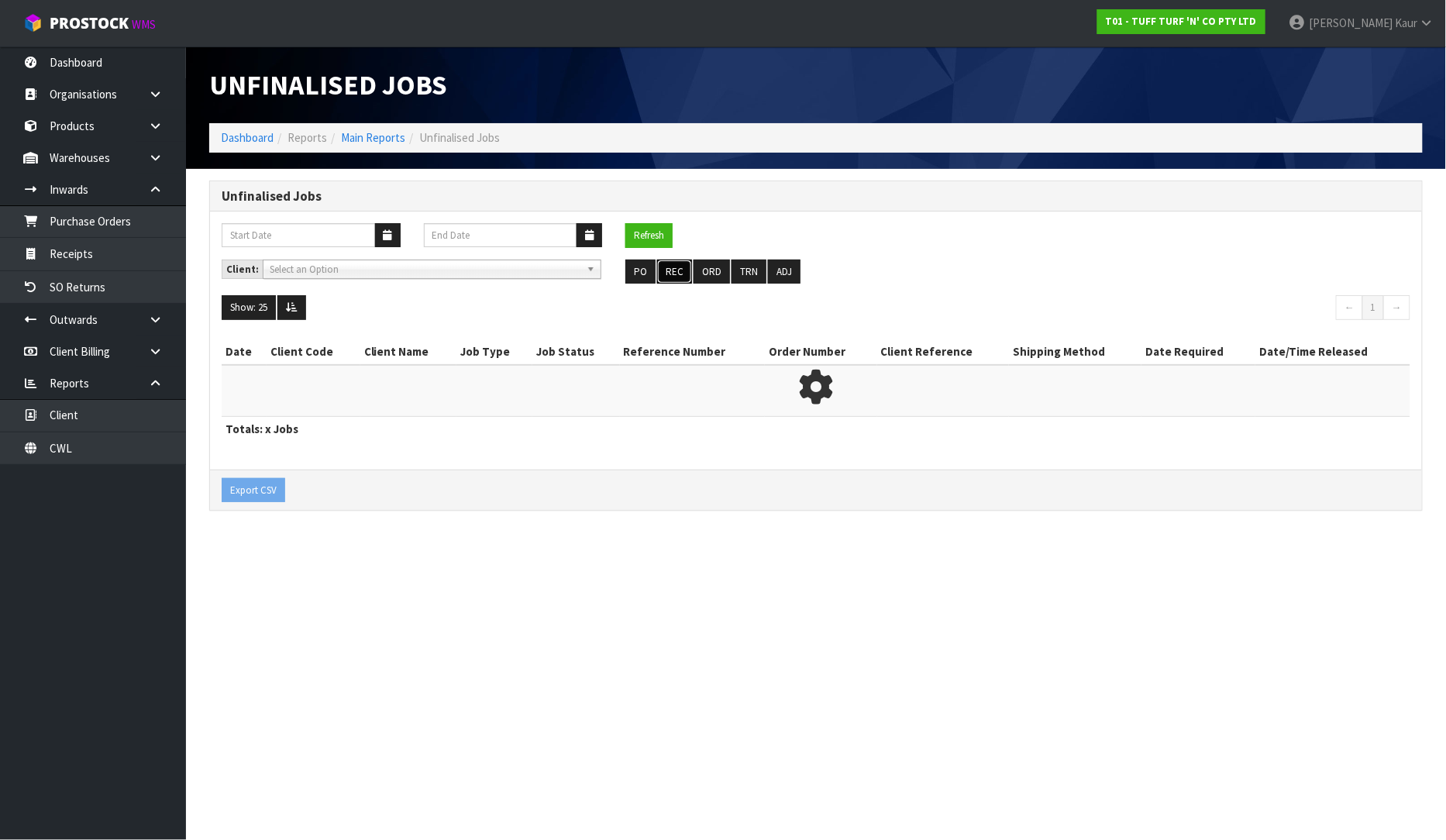
click at [674, 276] on button "REC" at bounding box center [674, 271] width 35 height 25
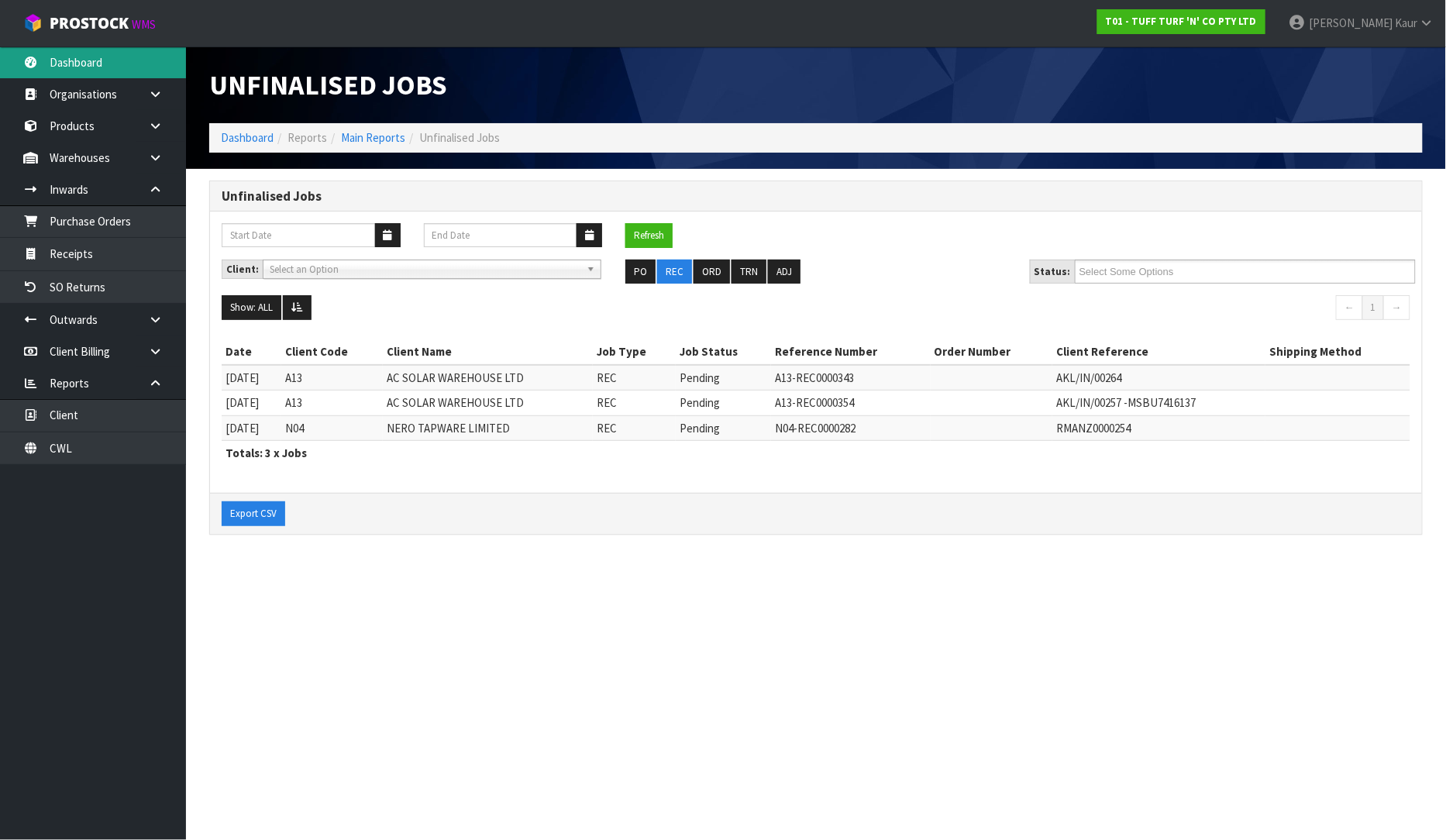
click at [130, 63] on link "Dashboard" at bounding box center [93, 62] width 186 height 32
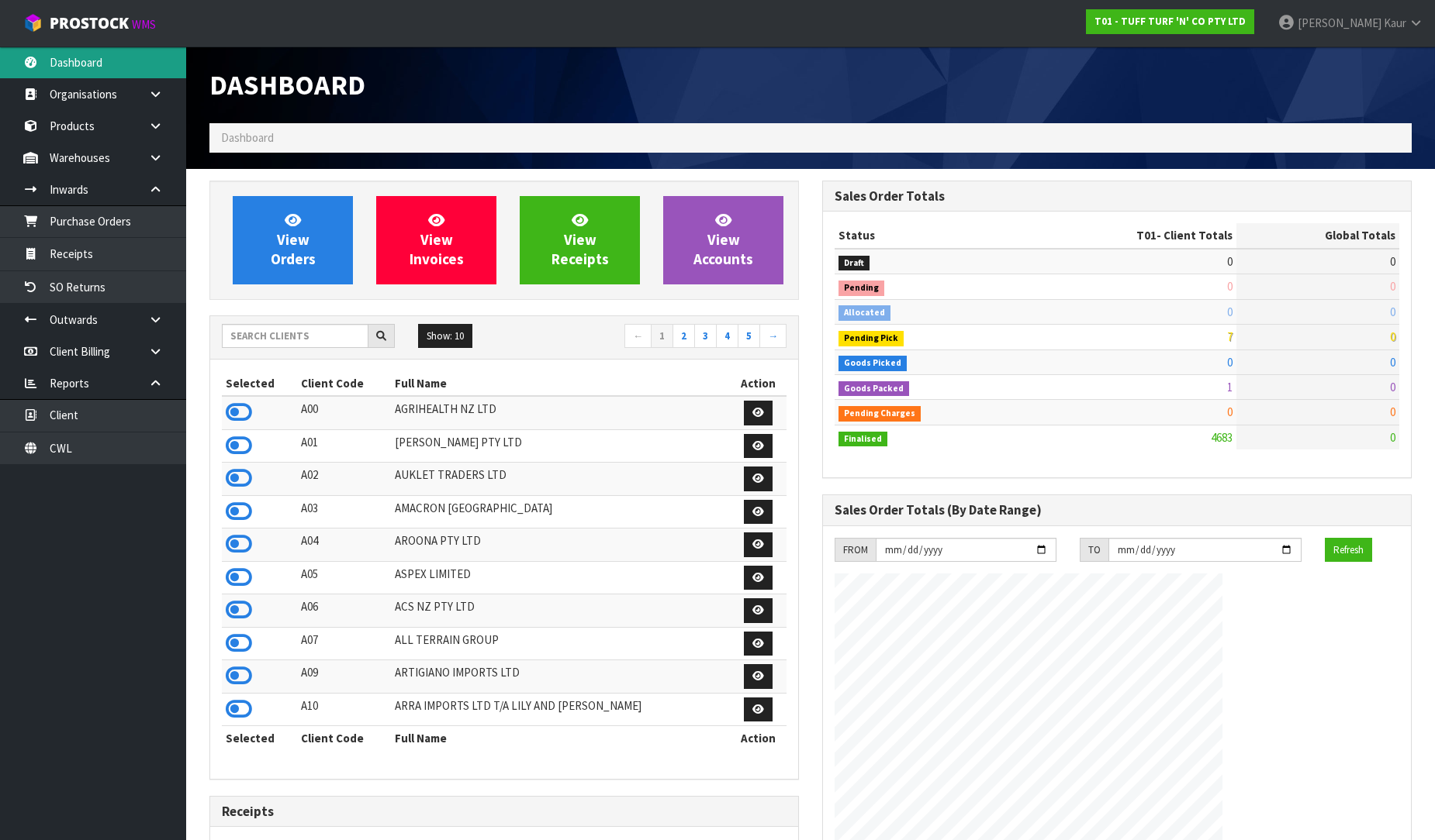
scroll to position [1174, 613]
click at [1182, 86] on div "Dashboard" at bounding box center [811, 84] width 1226 height 76
click at [1184, 80] on div "Dashboard" at bounding box center [811, 84] width 1226 height 76
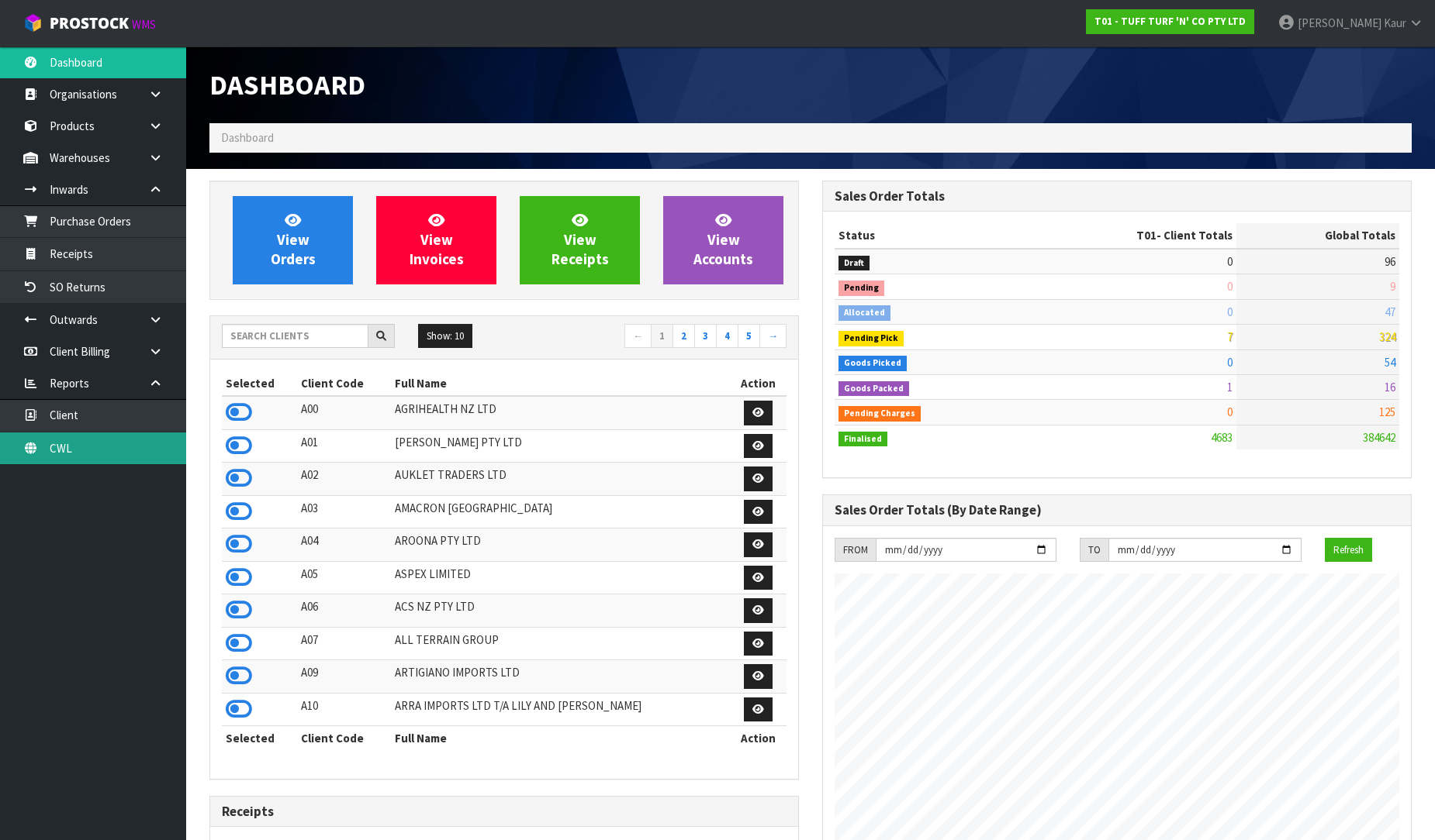
click at [124, 443] on link "CWL" at bounding box center [93, 449] width 186 height 32
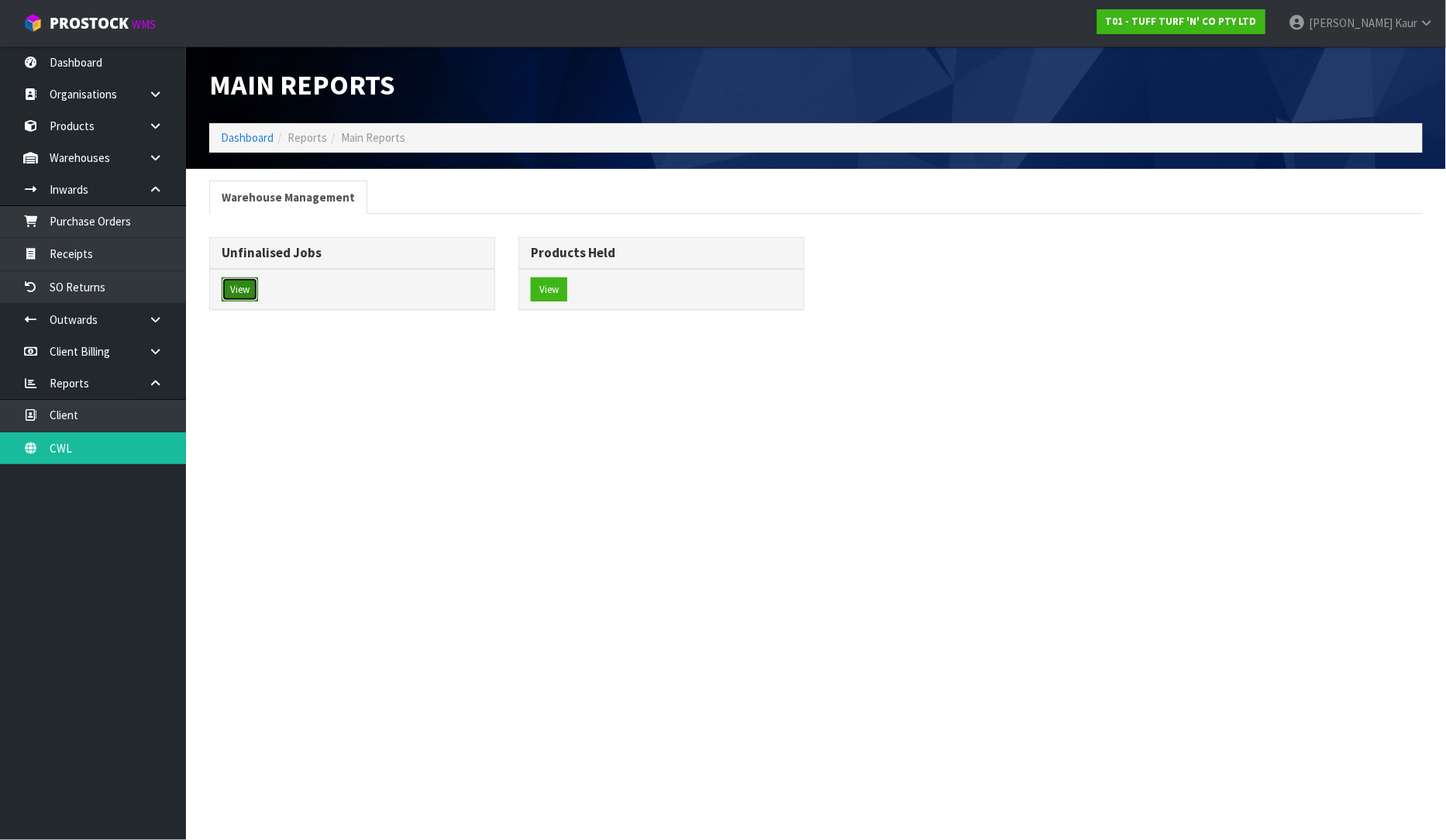
click at [233, 300] on button "View" at bounding box center [240, 290] width 37 height 25
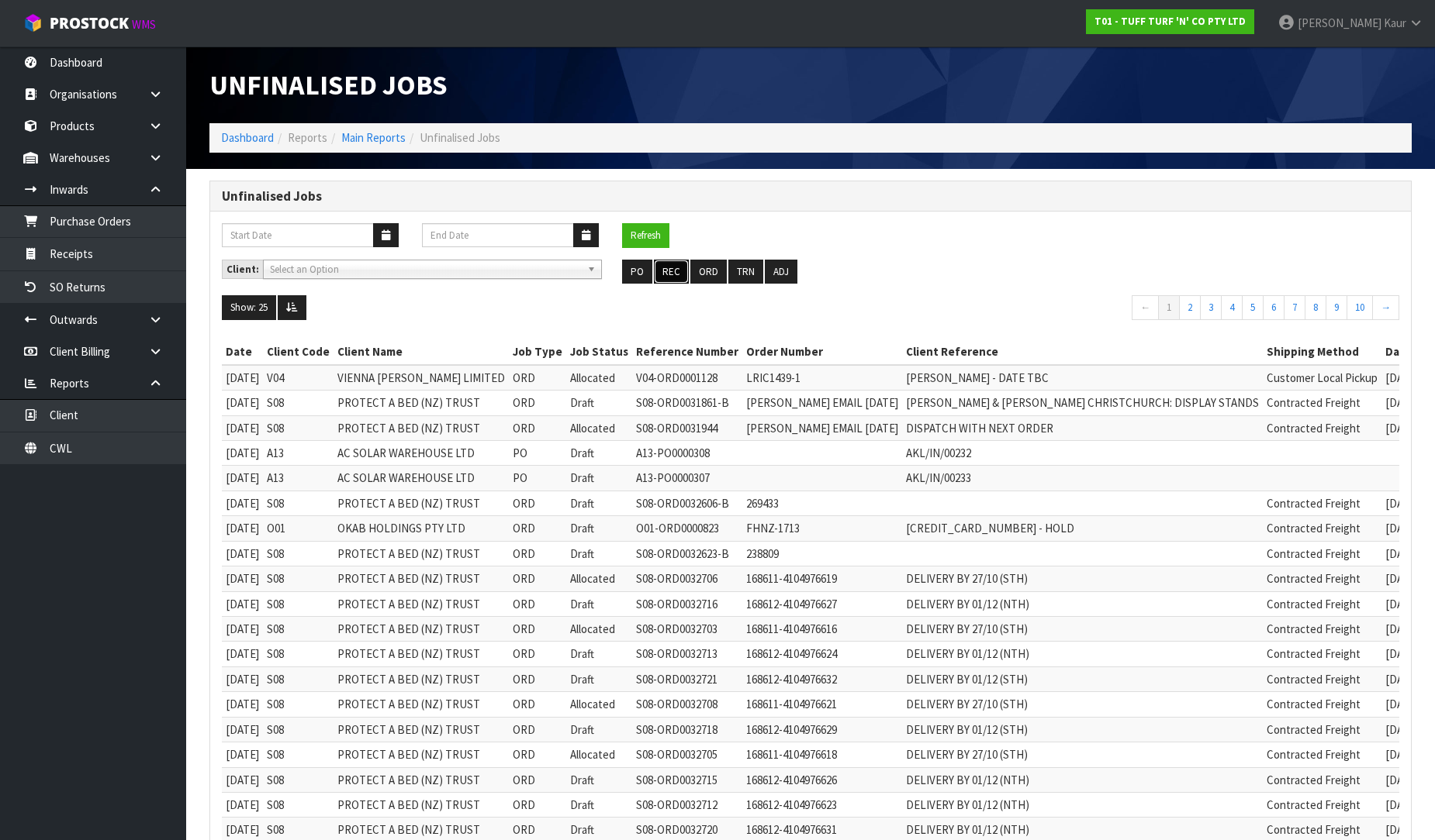
click at [675, 278] on button "REC" at bounding box center [672, 271] width 35 height 25
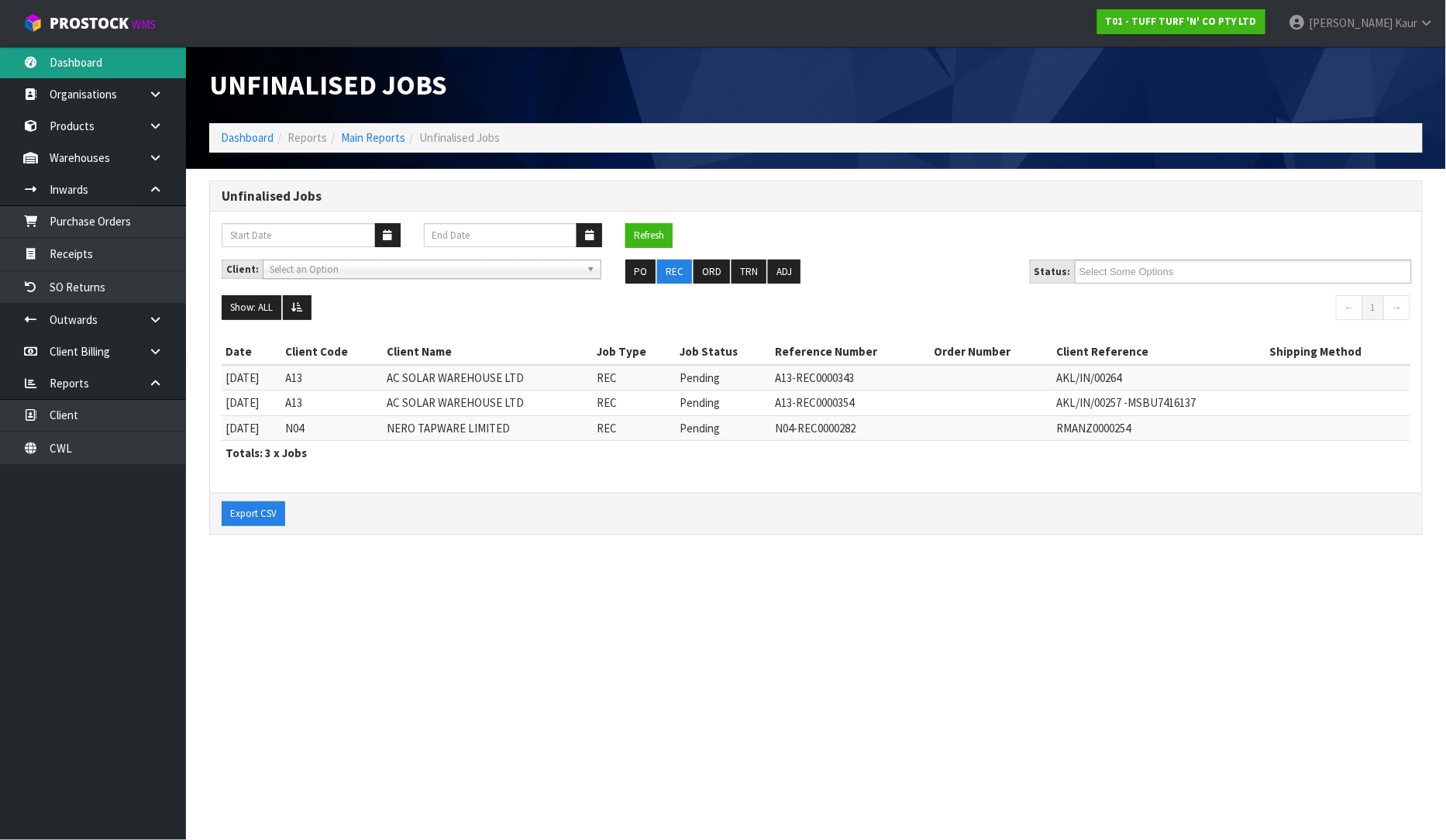
click at [87, 54] on link "Dashboard" at bounding box center [93, 62] width 186 height 32
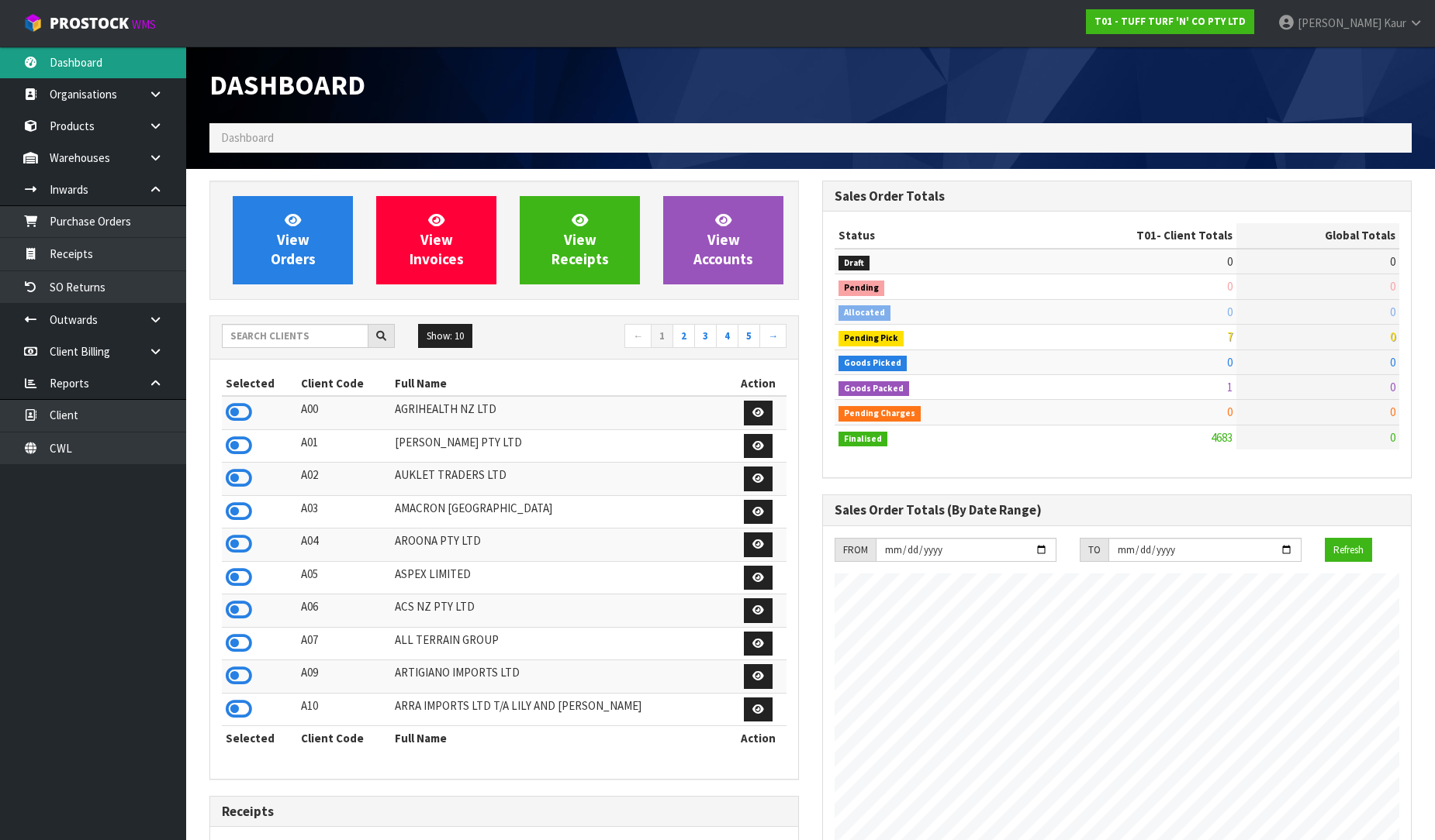
scroll to position [1174, 613]
click at [836, 58] on div at bounding box center [1117, 57] width 613 height 23
click at [684, 63] on div "Dashboard" at bounding box center [505, 84] width 613 height 76
click at [486, 86] on h1 "Dashboard" at bounding box center [504, 85] width 590 height 30
click at [886, 56] on div at bounding box center [1117, 57] width 613 height 23
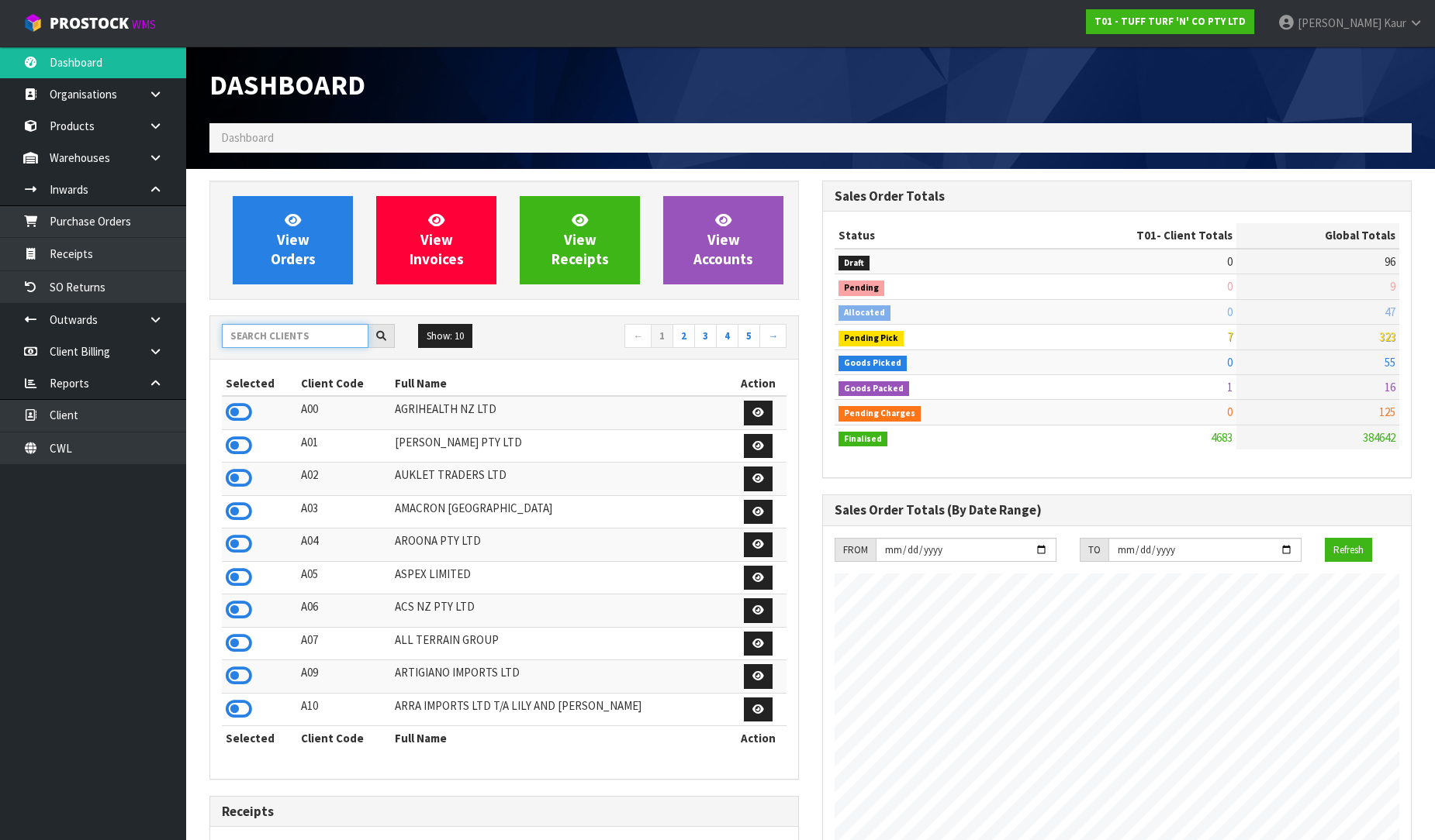
click at [228, 342] on input "text" at bounding box center [295, 336] width 146 height 24
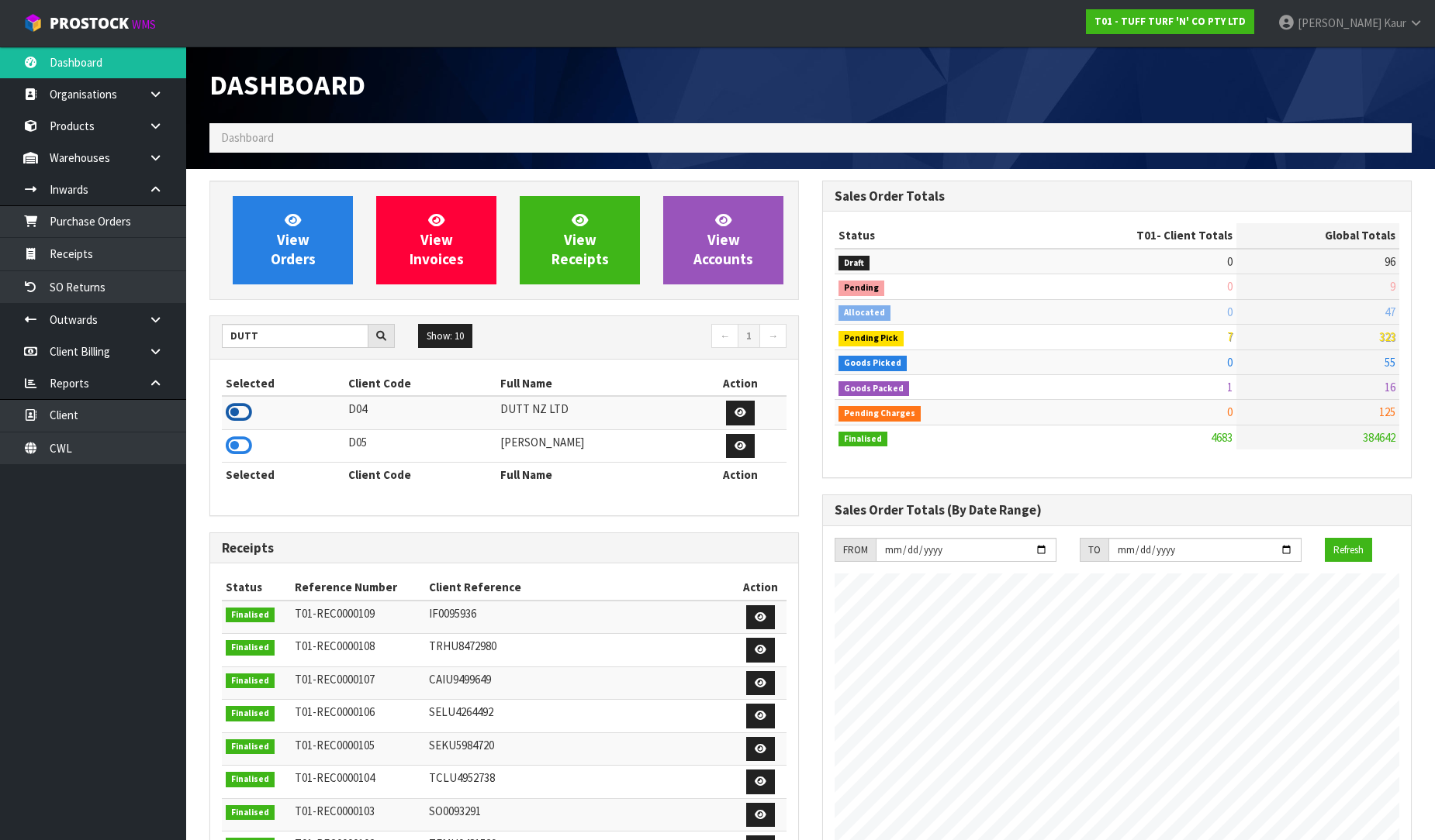
click at [244, 416] on icon at bounding box center [239, 412] width 26 height 23
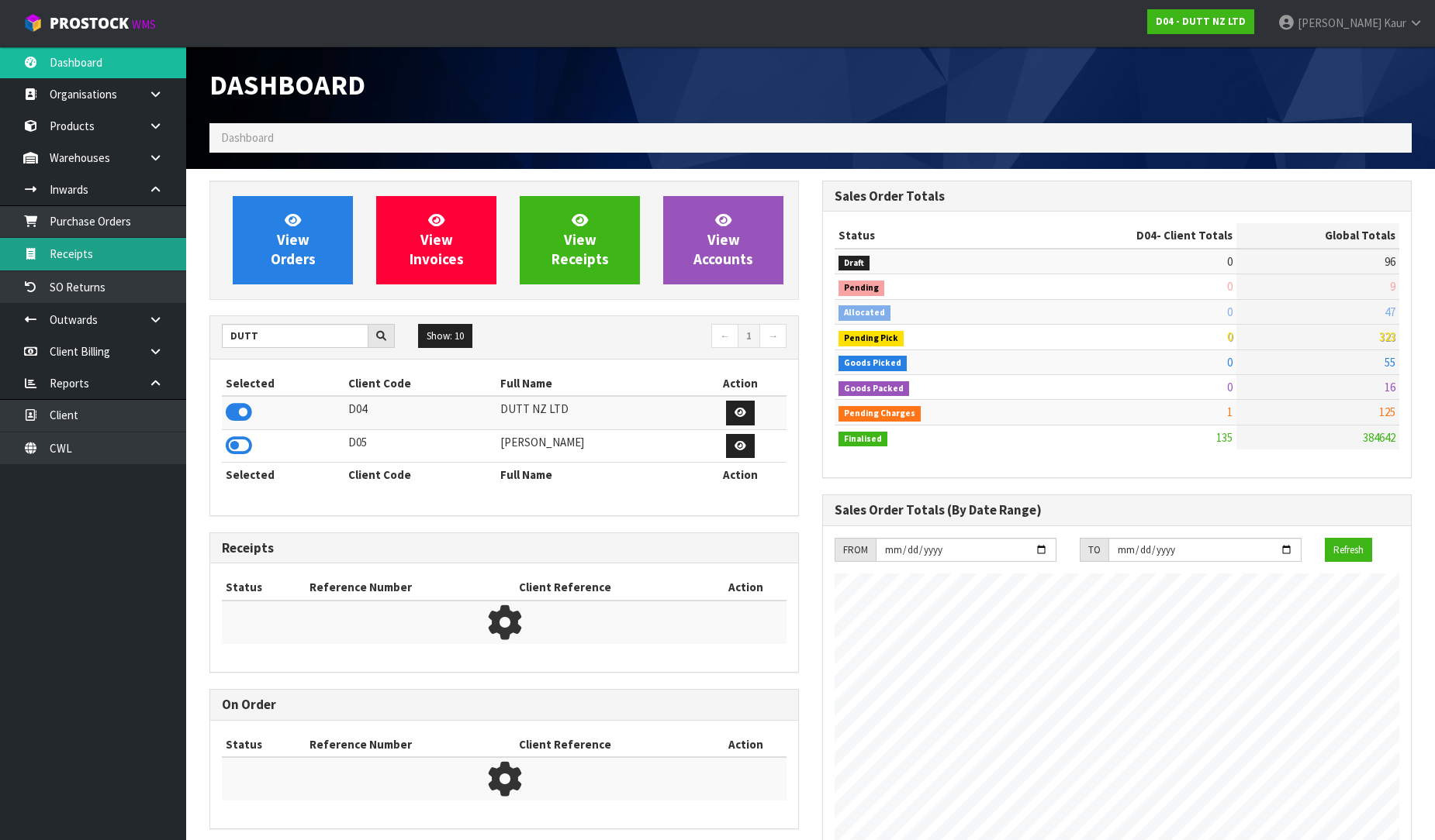
scroll to position [1291, 613]
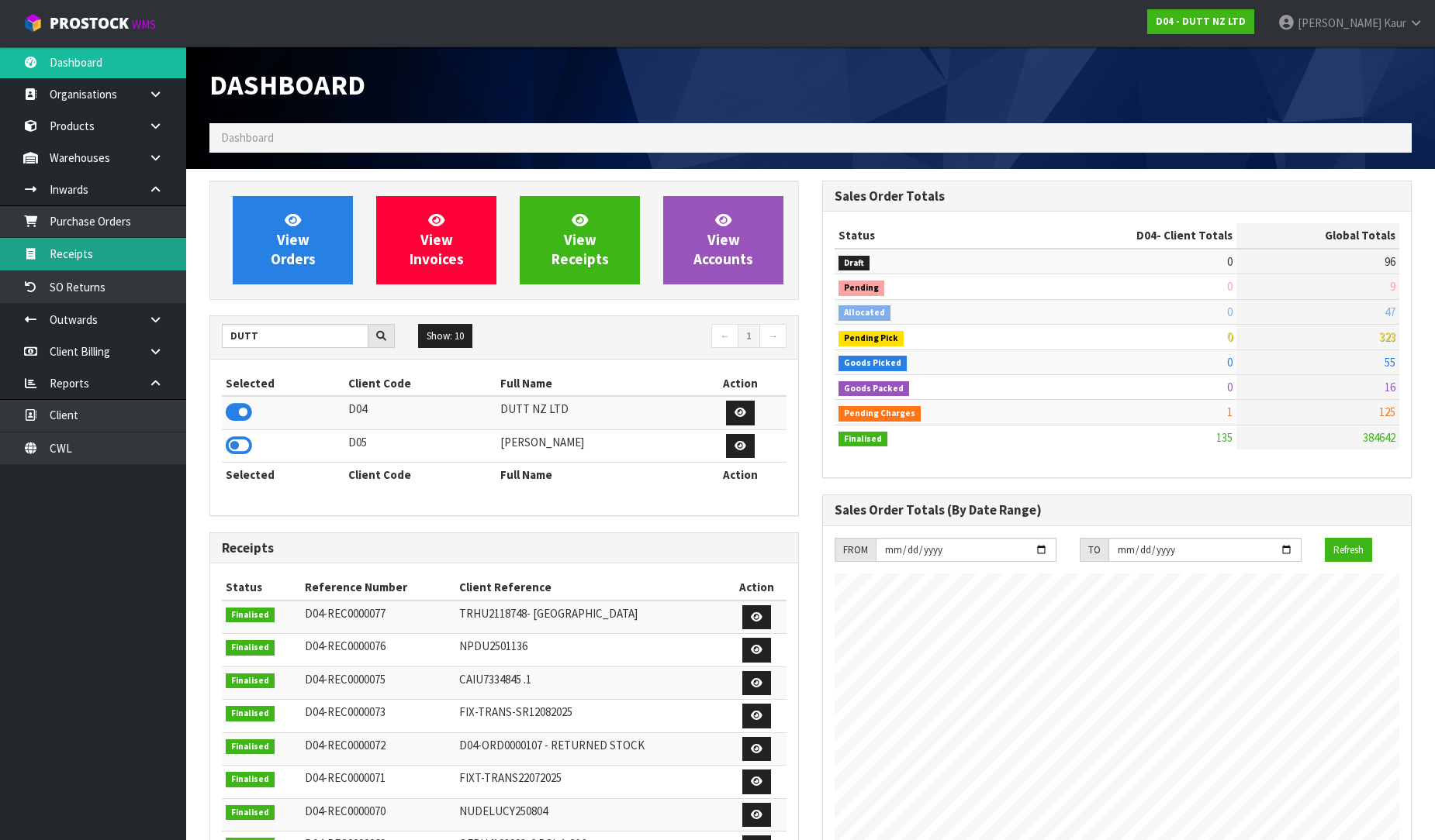
click at [89, 262] on link "Receipts" at bounding box center [93, 254] width 186 height 32
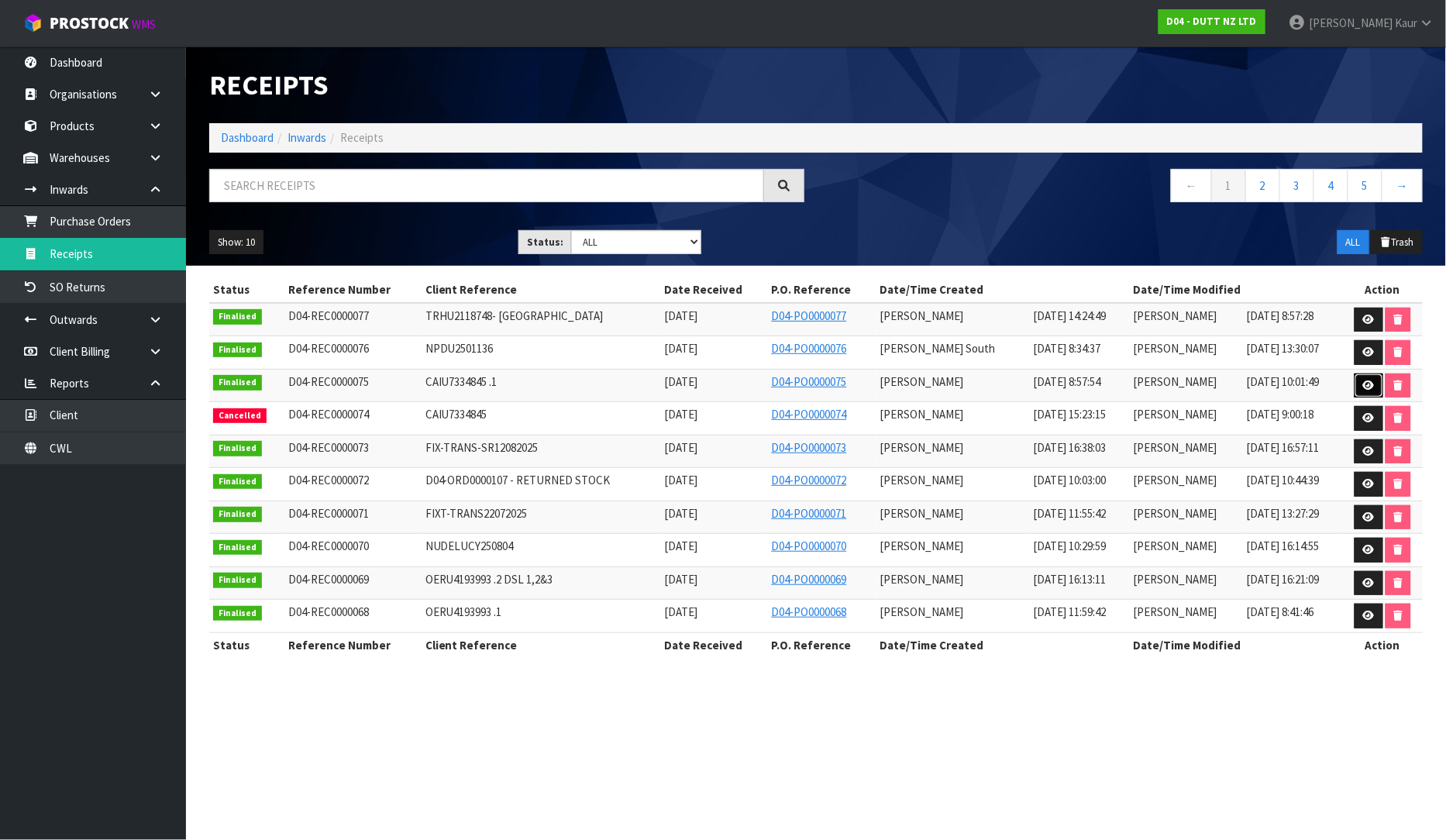
click at [1367, 391] on icon at bounding box center [1369, 385] width 12 height 10
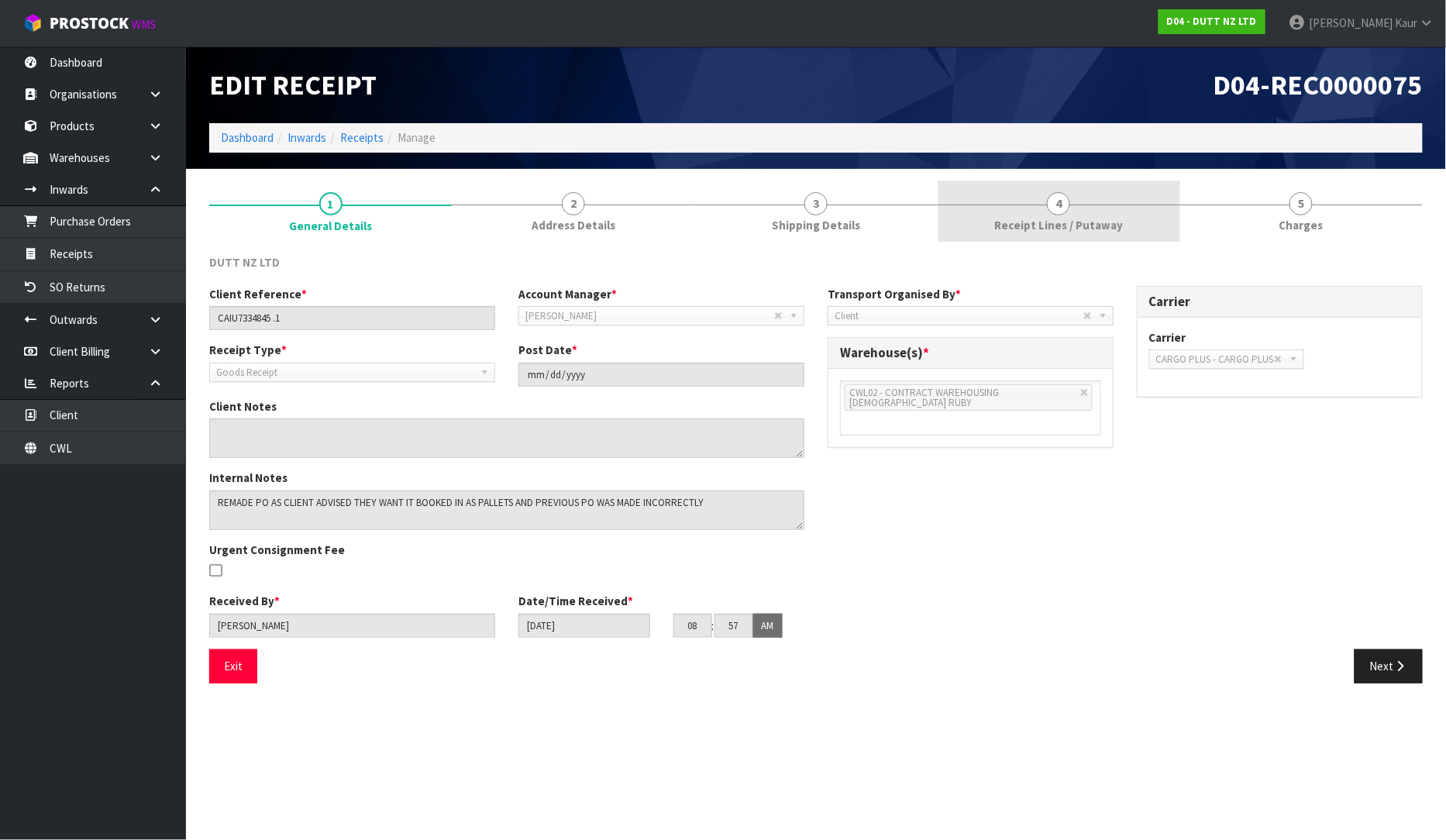
click at [1009, 215] on link "4 Receipt Lines / Putaway" at bounding box center [1059, 211] width 243 height 61
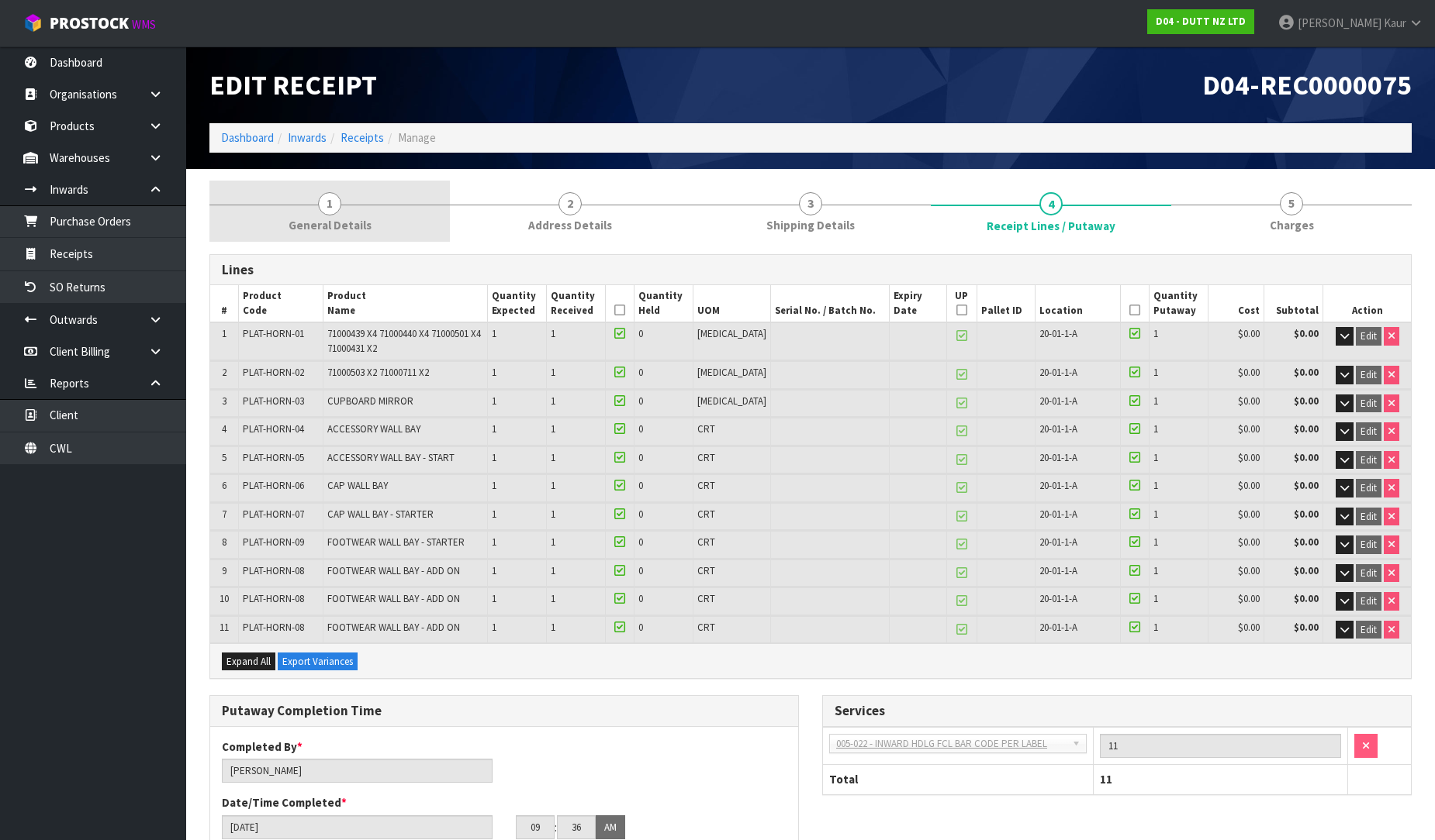
click at [300, 206] on link "1 General Details" at bounding box center [330, 211] width 240 height 61
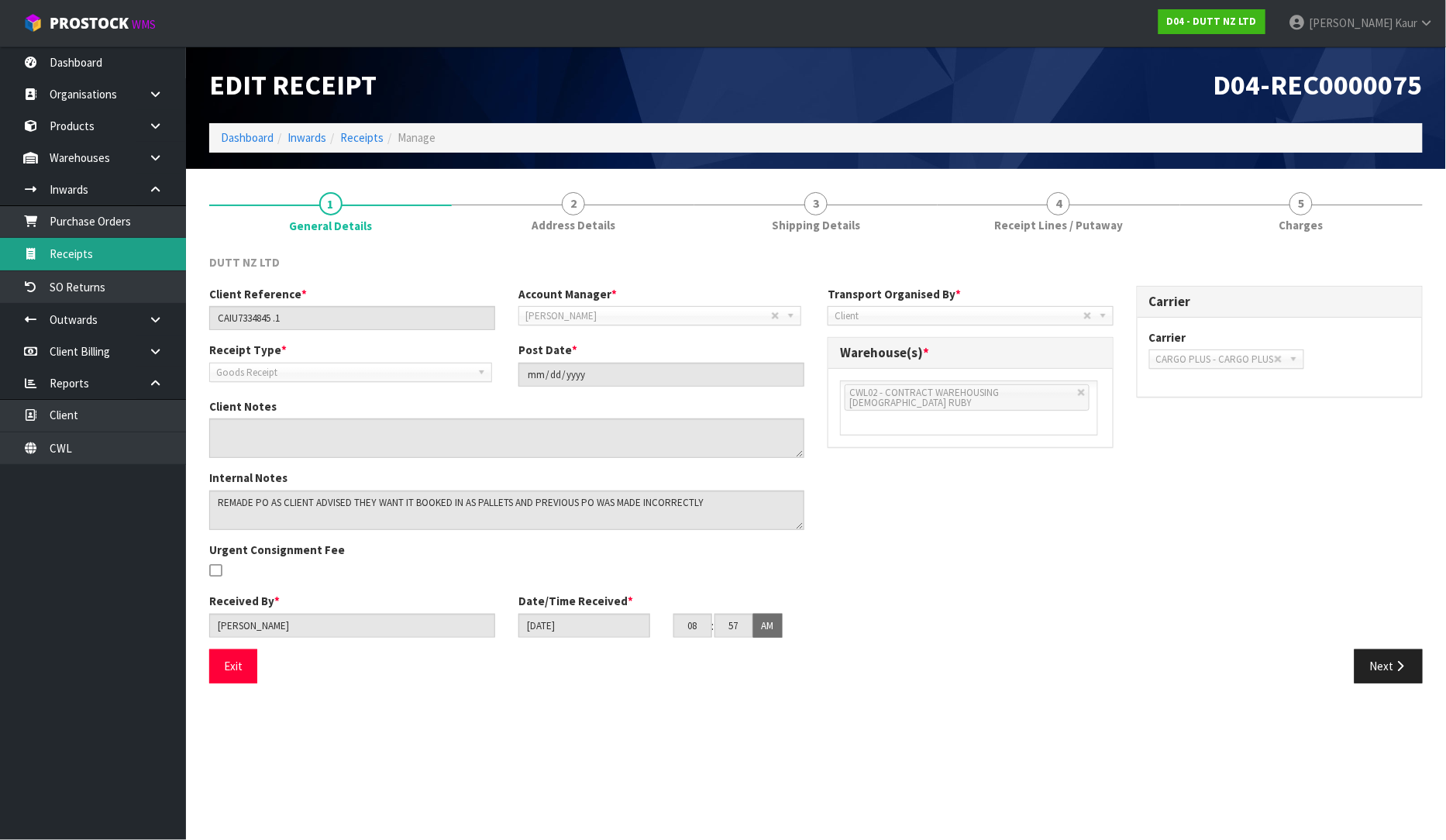
click at [117, 253] on link "Receipts" at bounding box center [93, 254] width 186 height 32
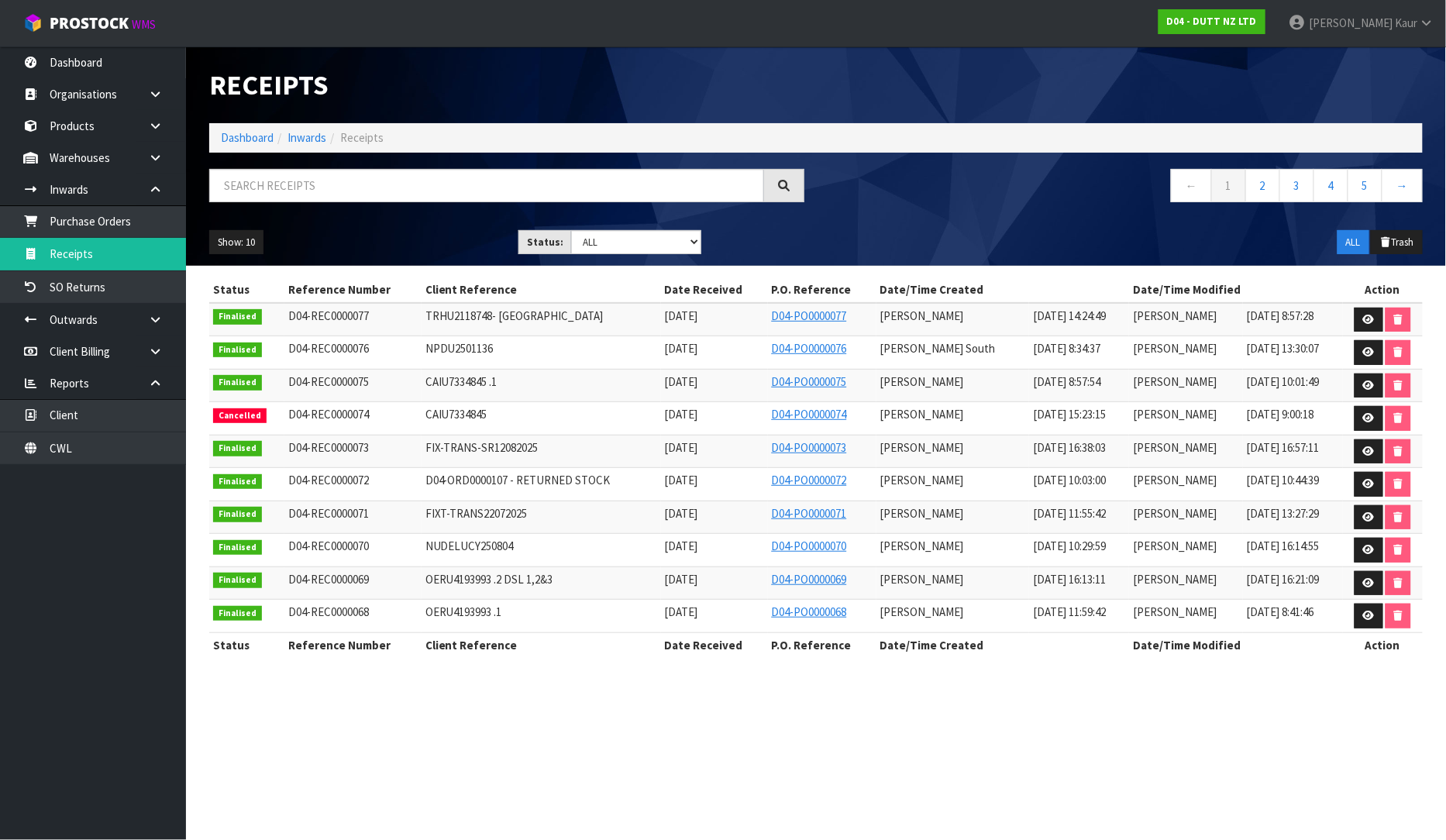
click at [1164, 384] on span "[PERSON_NAME]" at bounding box center [1175, 382] width 84 height 15
click at [1364, 388] on icon at bounding box center [1369, 385] width 12 height 10
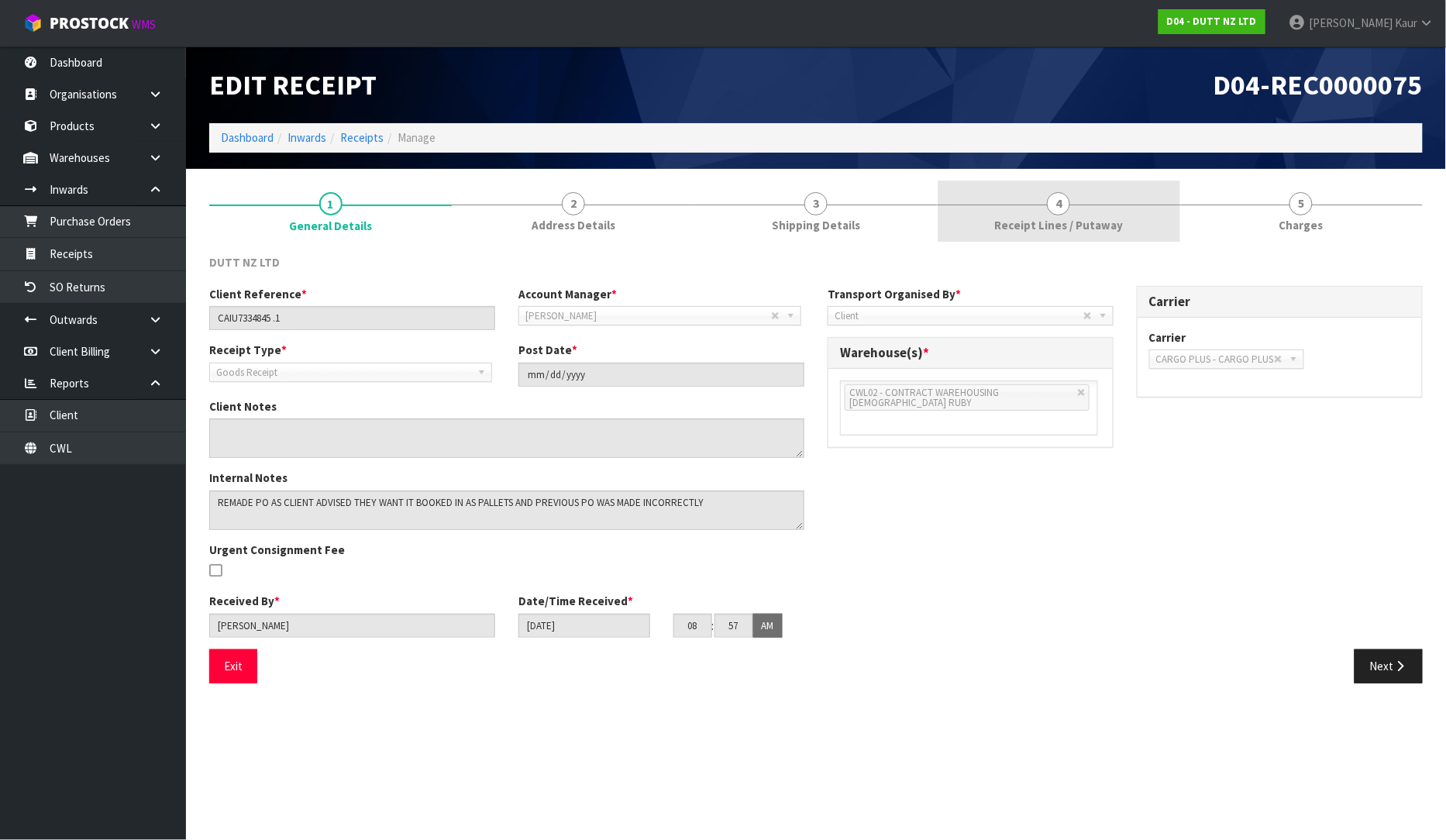
click at [1052, 222] on span "Receipt Lines / Putaway" at bounding box center [1059, 225] width 129 height 16
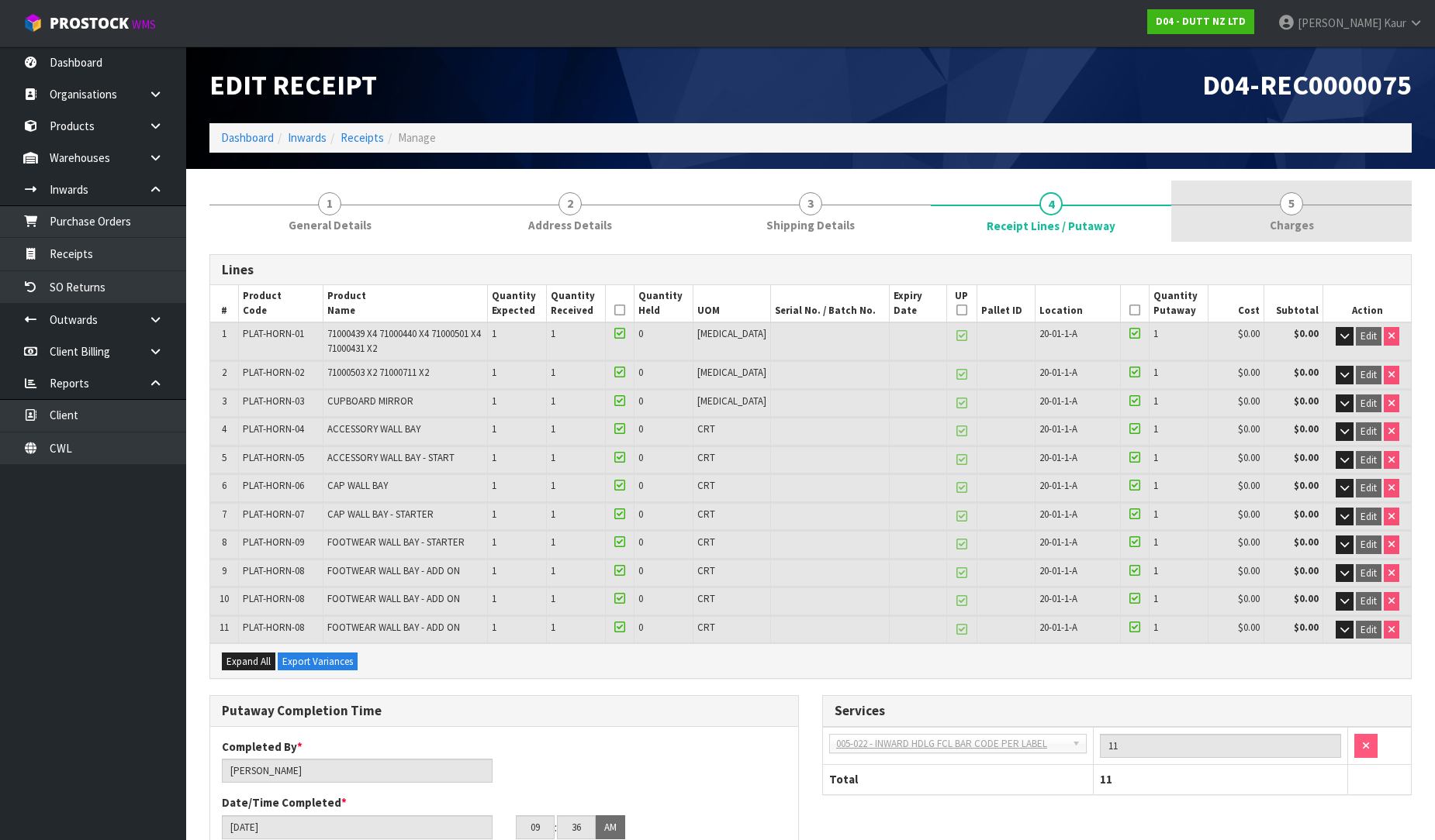
click at [1281, 211] on link "5 [GEOGRAPHIC_DATA]" at bounding box center [1292, 211] width 240 height 61
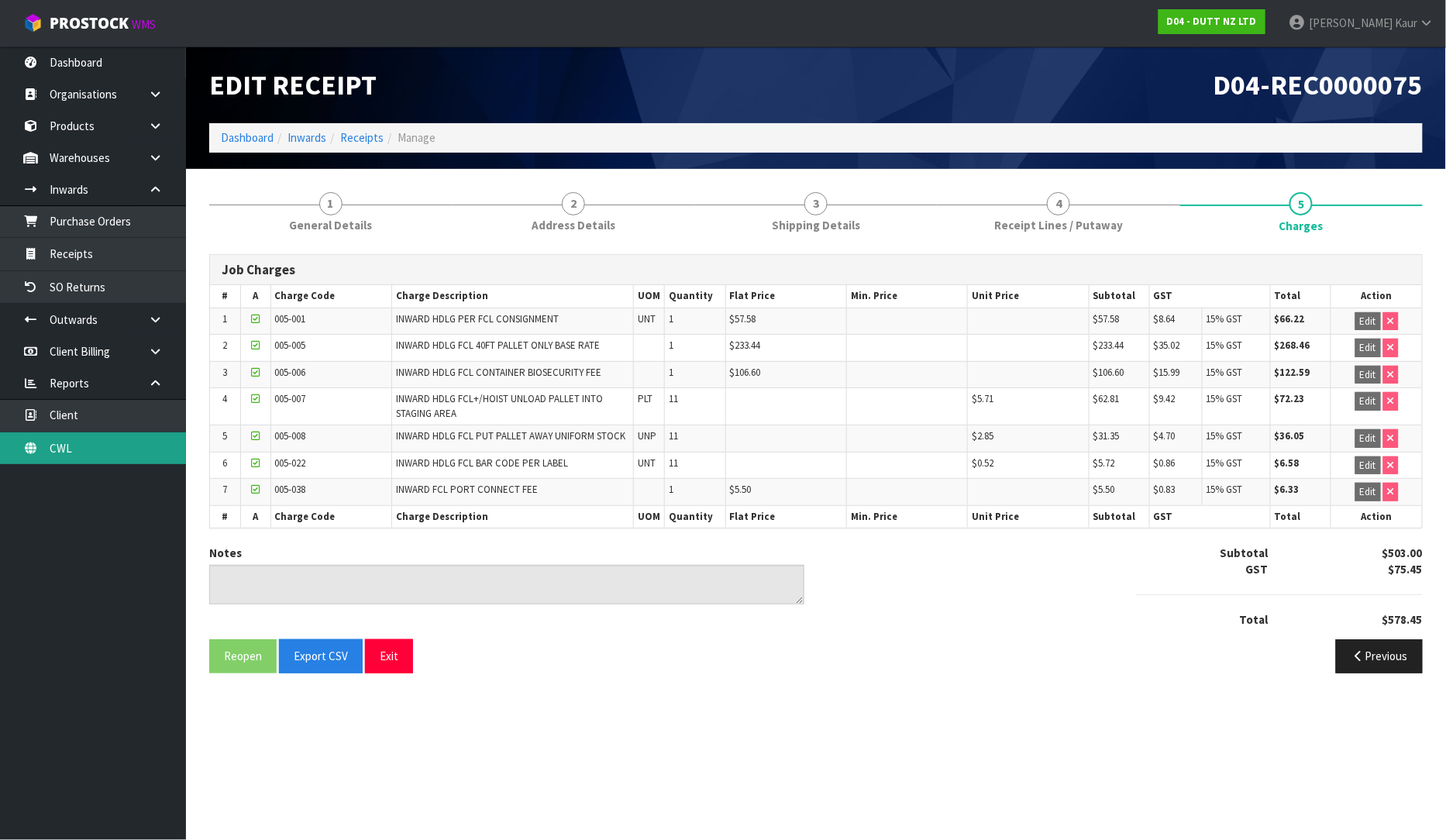
click at [95, 455] on link "CWL" at bounding box center [93, 449] width 186 height 32
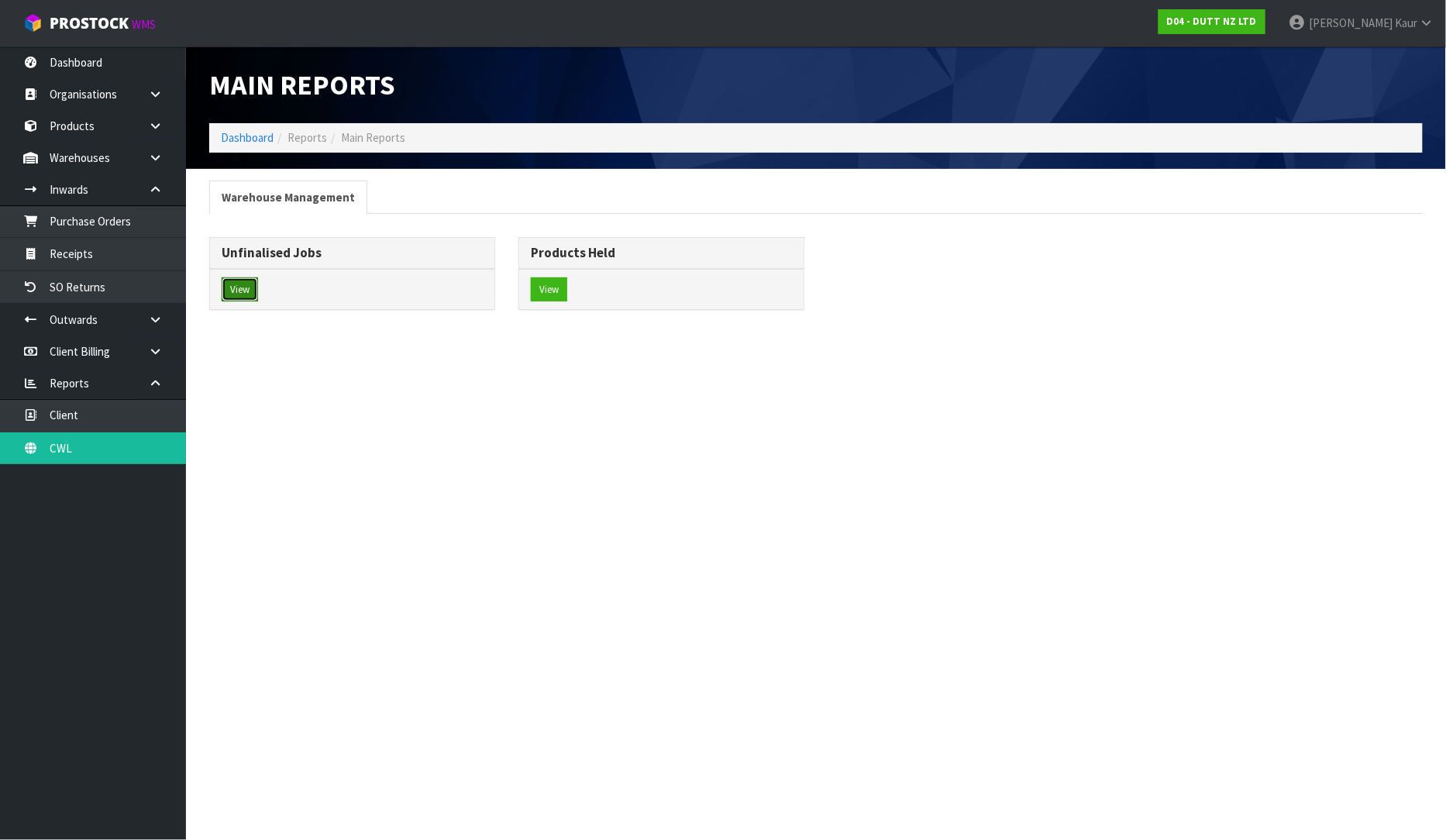
click at [248, 289] on button "View" at bounding box center [240, 290] width 37 height 25
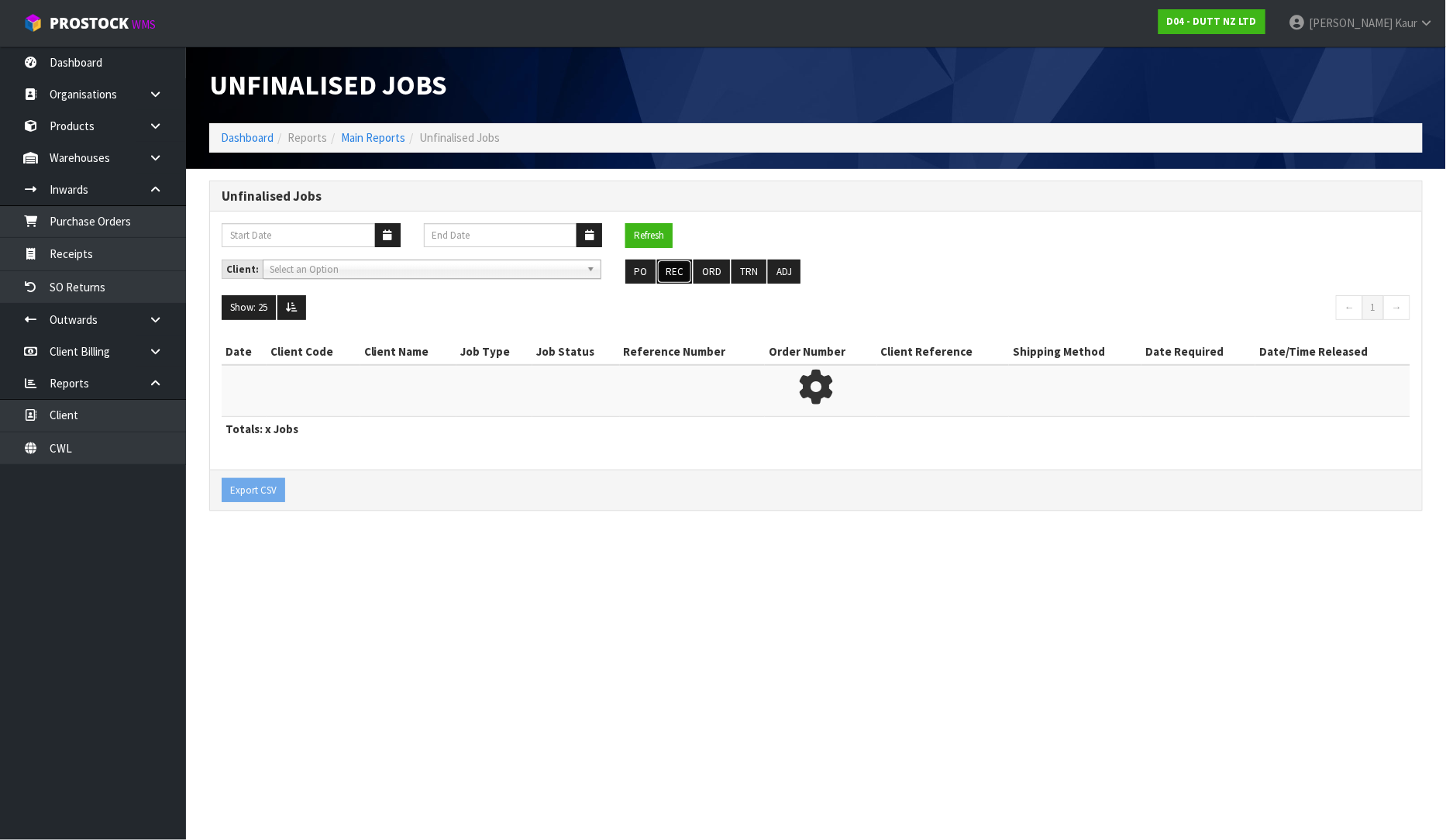
click at [671, 262] on button "REC" at bounding box center [674, 271] width 35 height 25
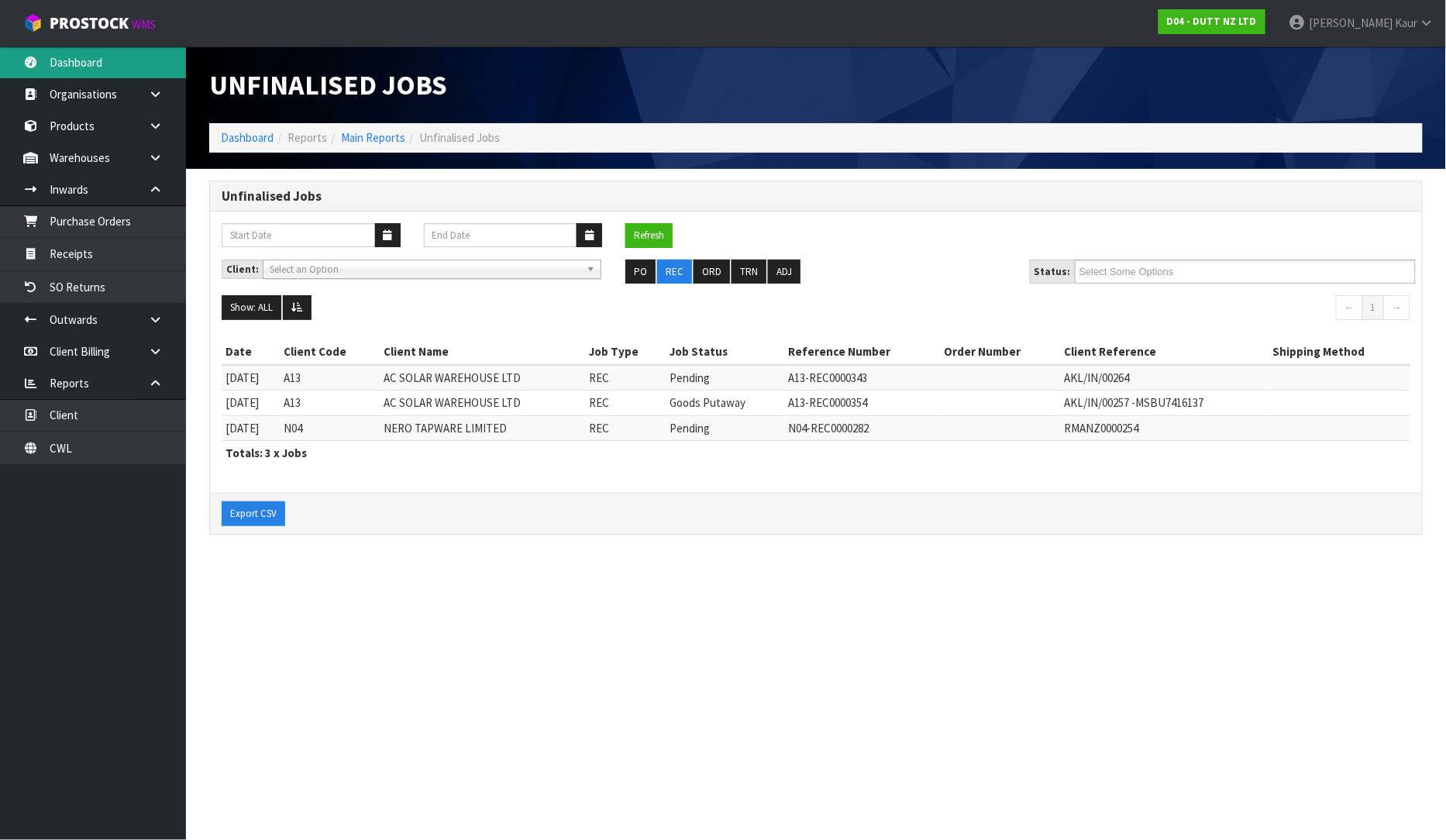
click at [85, 71] on link "Dashboard" at bounding box center [93, 62] width 186 height 32
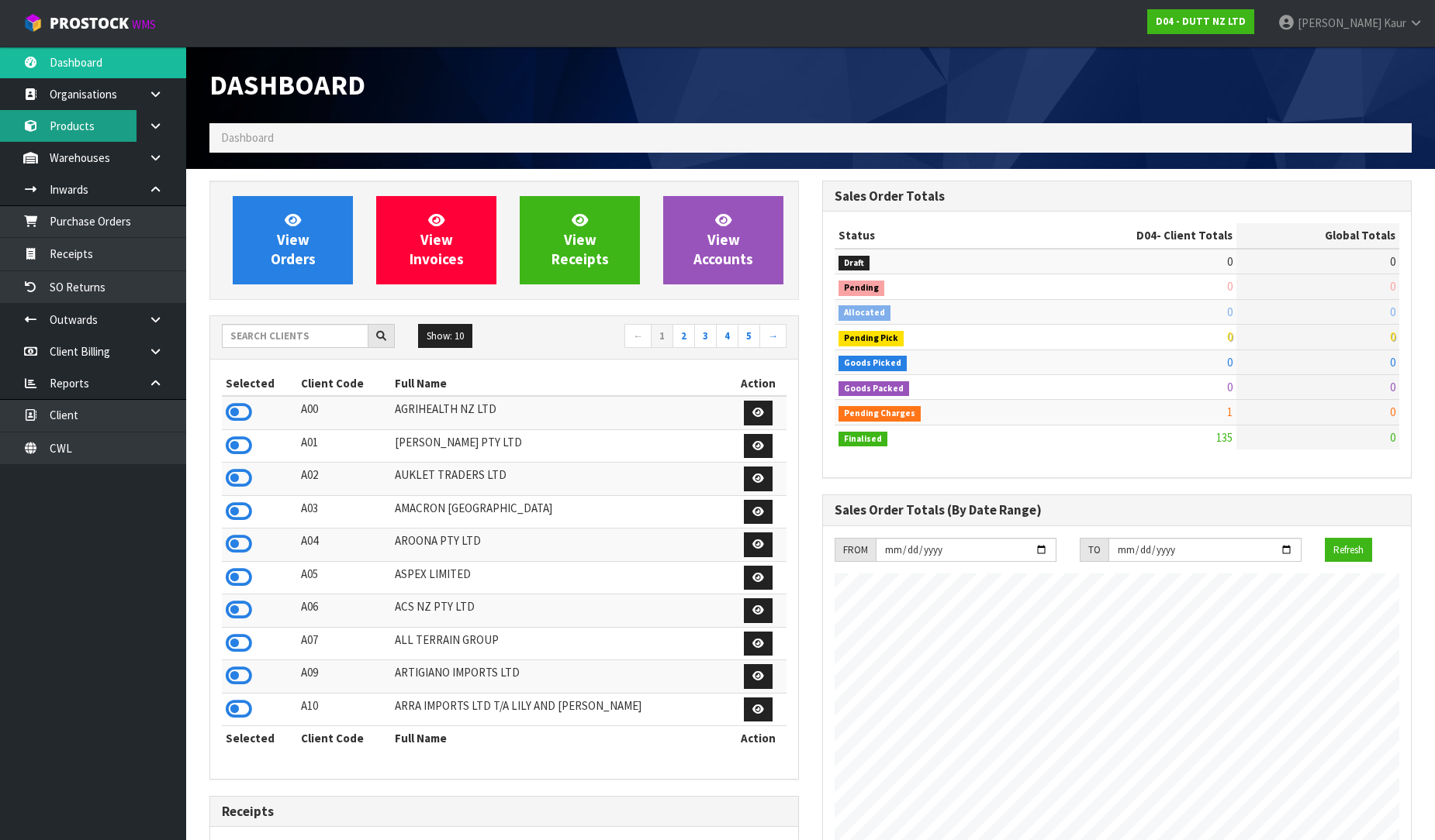
scroll to position [1291, 613]
click at [286, 329] on input "text" at bounding box center [295, 336] width 146 height 24
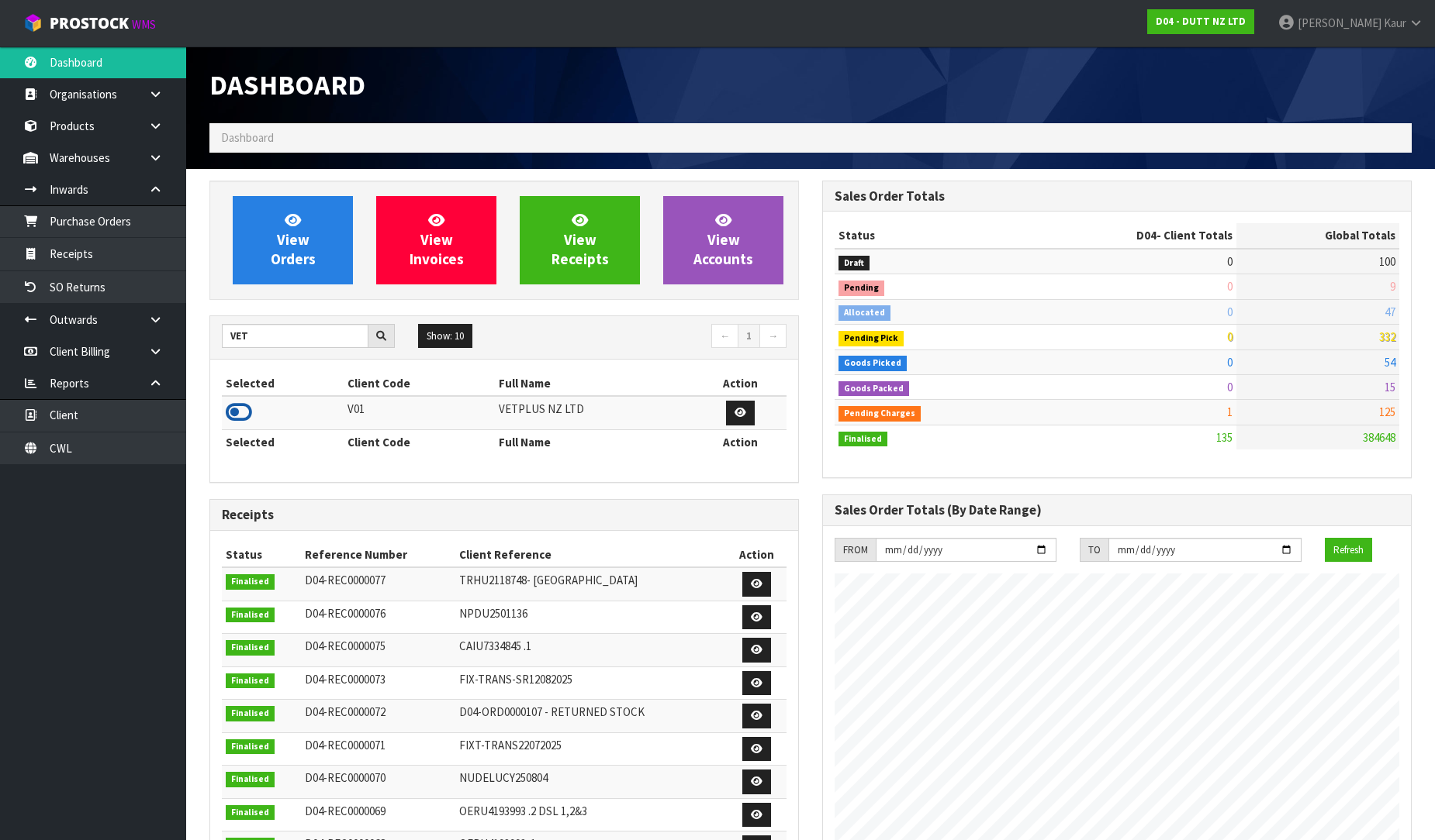
click at [226, 408] on icon at bounding box center [239, 412] width 26 height 23
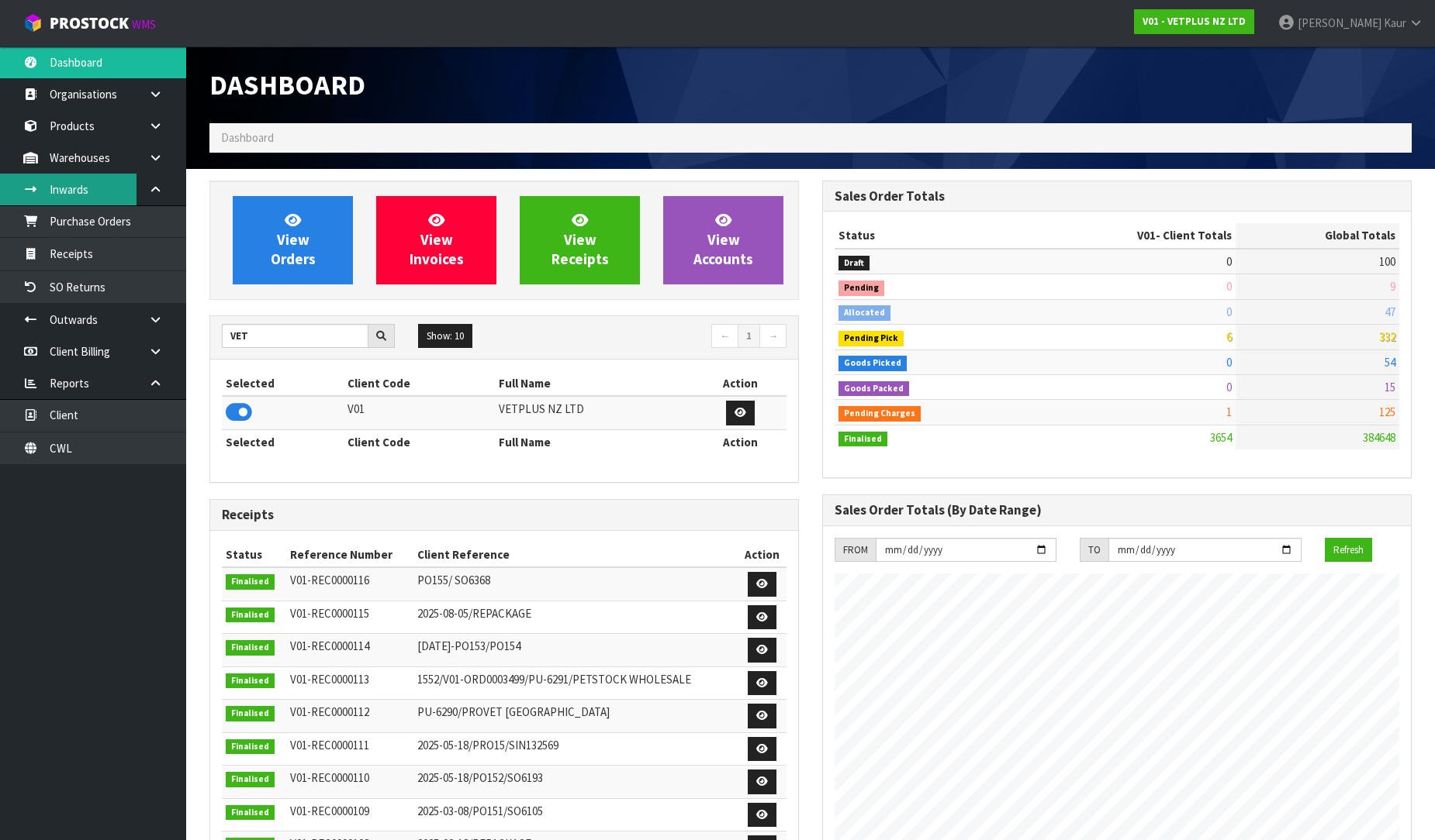
scroll to position [1174, 613]
click at [104, 222] on link "Purchase Orders" at bounding box center [93, 221] width 186 height 32
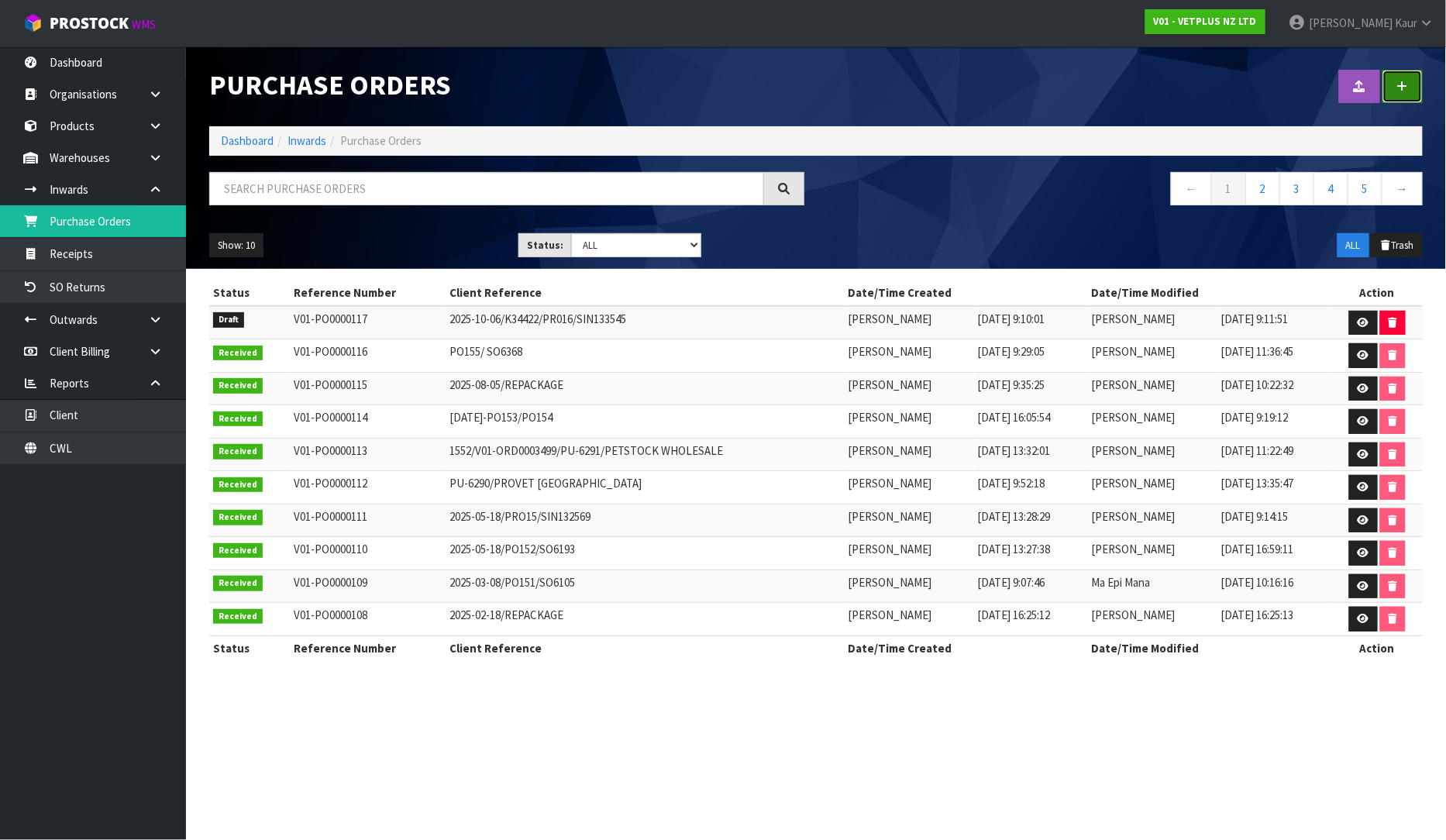
click at [1405, 99] on link at bounding box center [1403, 87] width 41 height 33
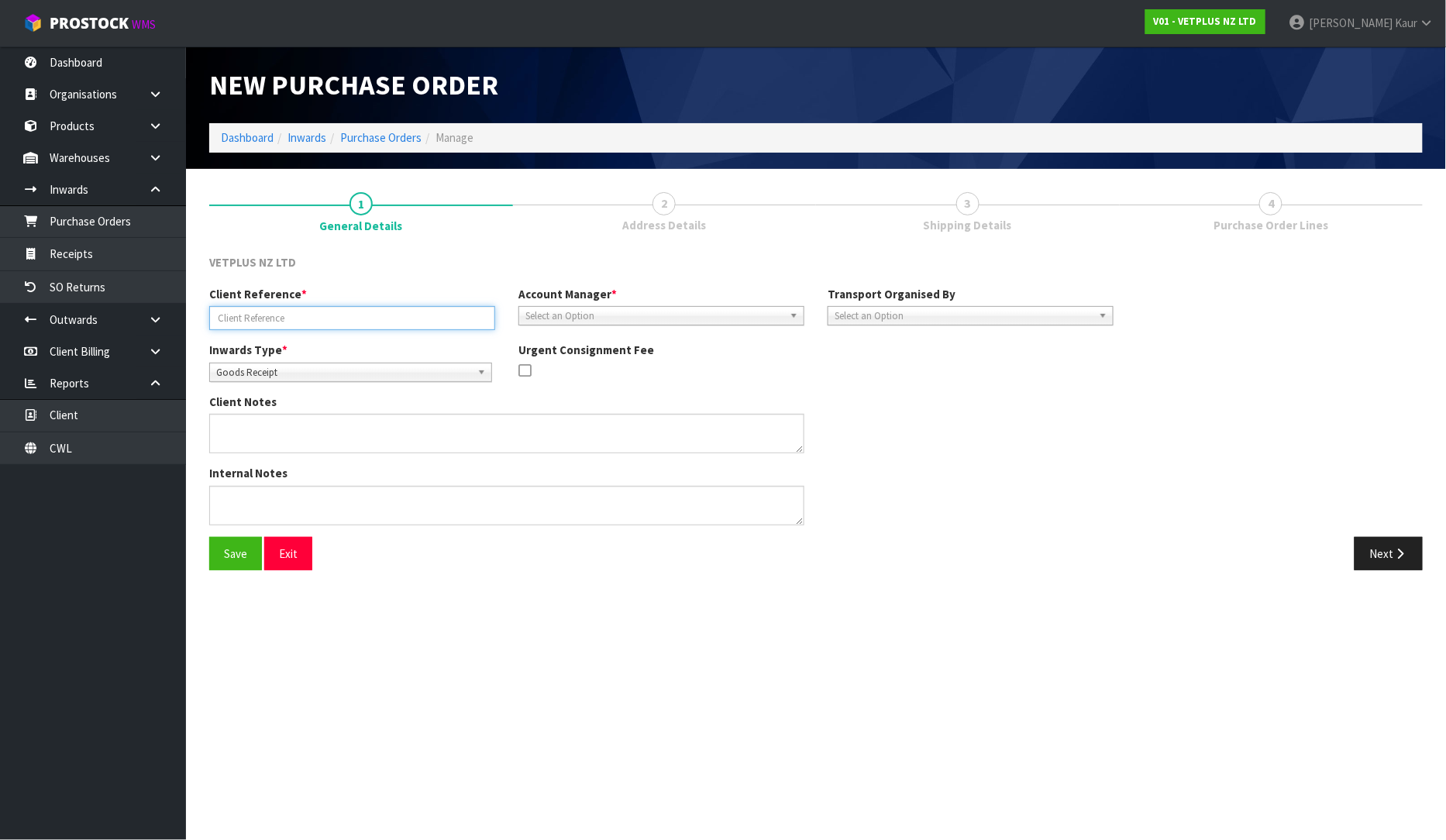
click at [263, 311] on input "text" at bounding box center [352, 318] width 286 height 24
click at [221, 322] on input "text" at bounding box center [352, 318] width 286 height 24
click at [510, 320] on div "Account Manager * [PERSON_NAME] [PERSON_NAME] [PERSON_NAME] [PERSON_NAME] [PERS…" at bounding box center [661, 306] width 309 height 40
click at [546, 313] on span "Select an Option" at bounding box center [655, 316] width 258 height 18
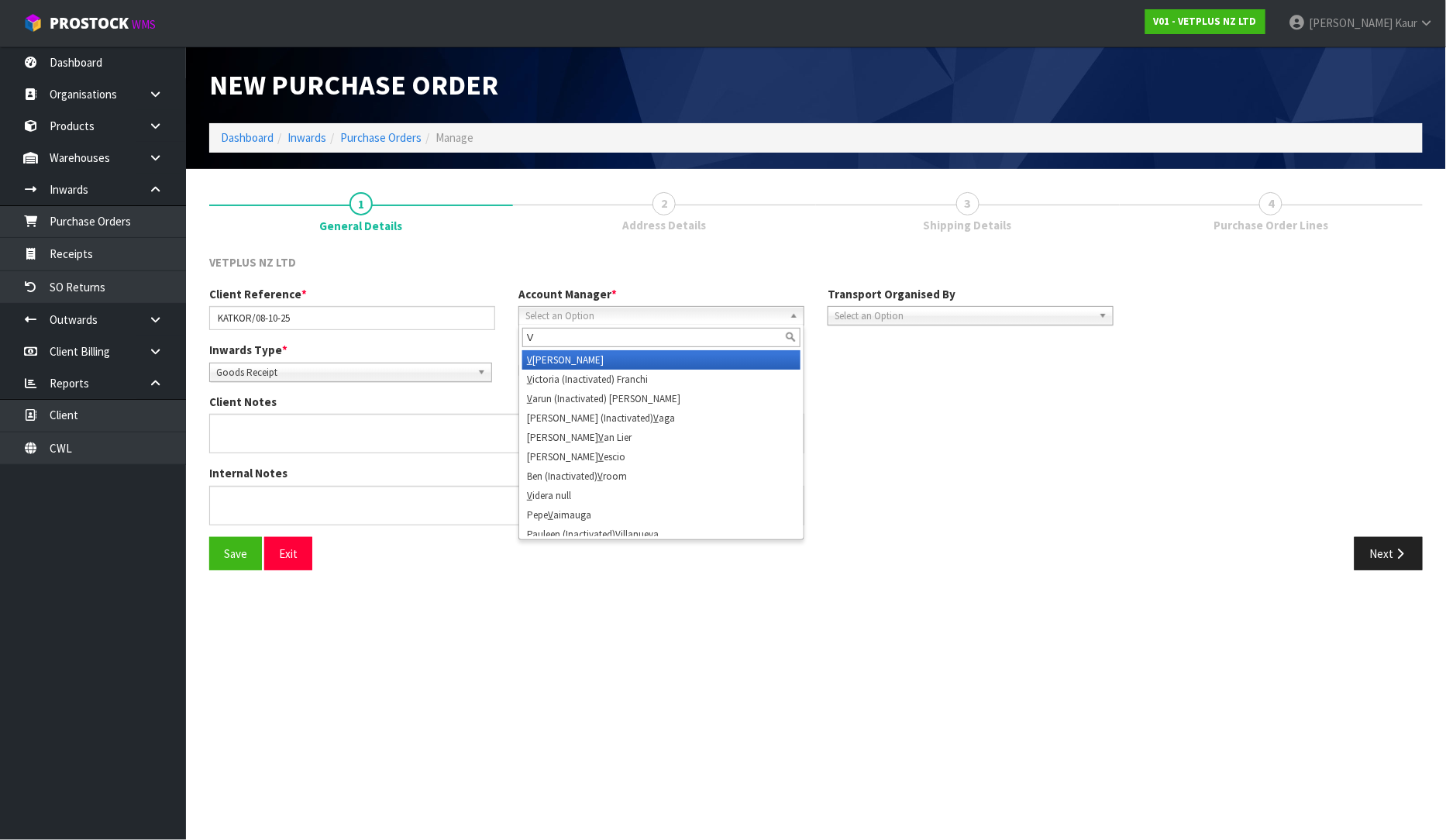
click at [609, 365] on li "V [PERSON_NAME]" at bounding box center [662, 360] width 278 height 19
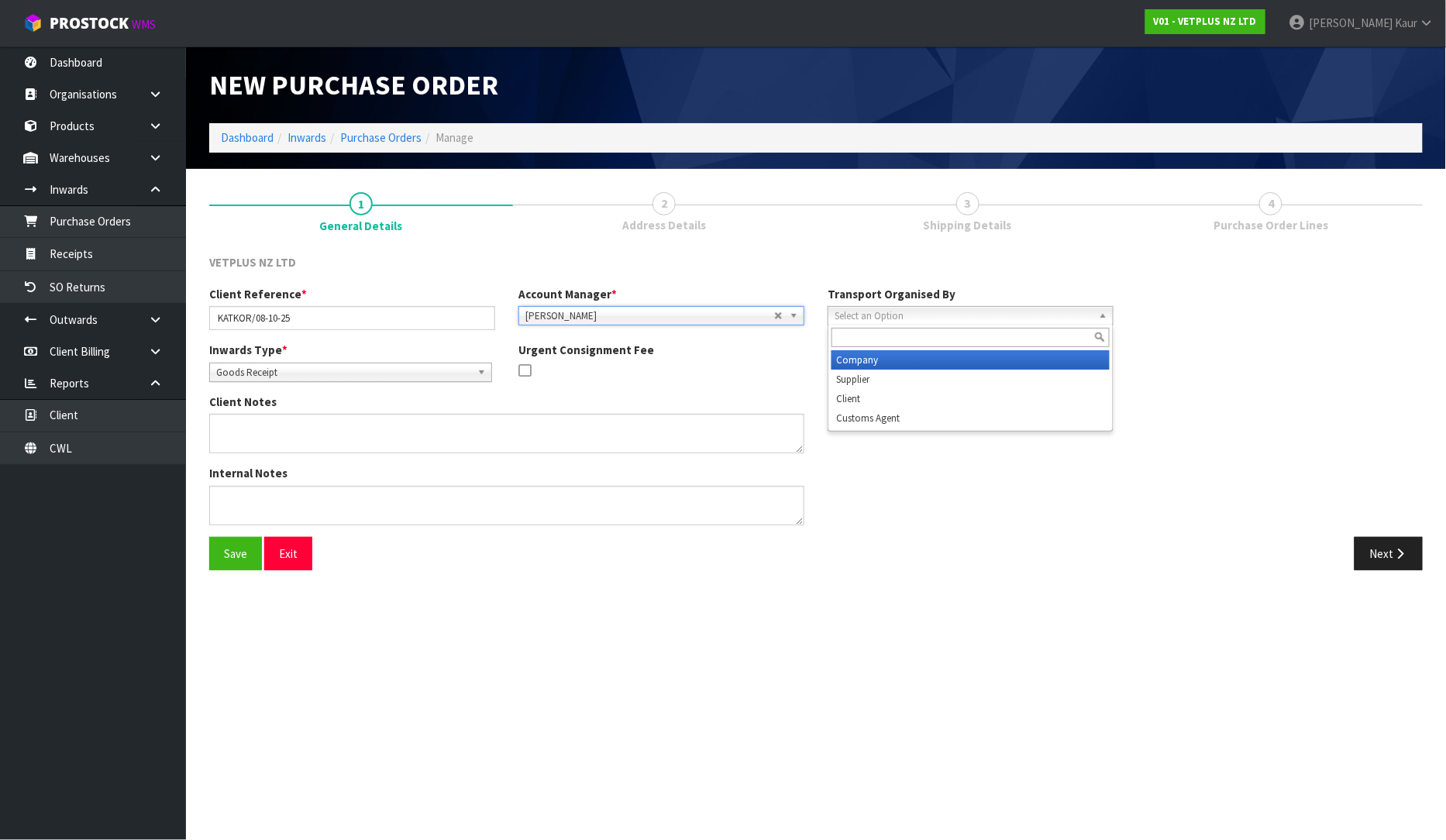
click at [903, 320] on span "Select an Option" at bounding box center [964, 316] width 258 height 18
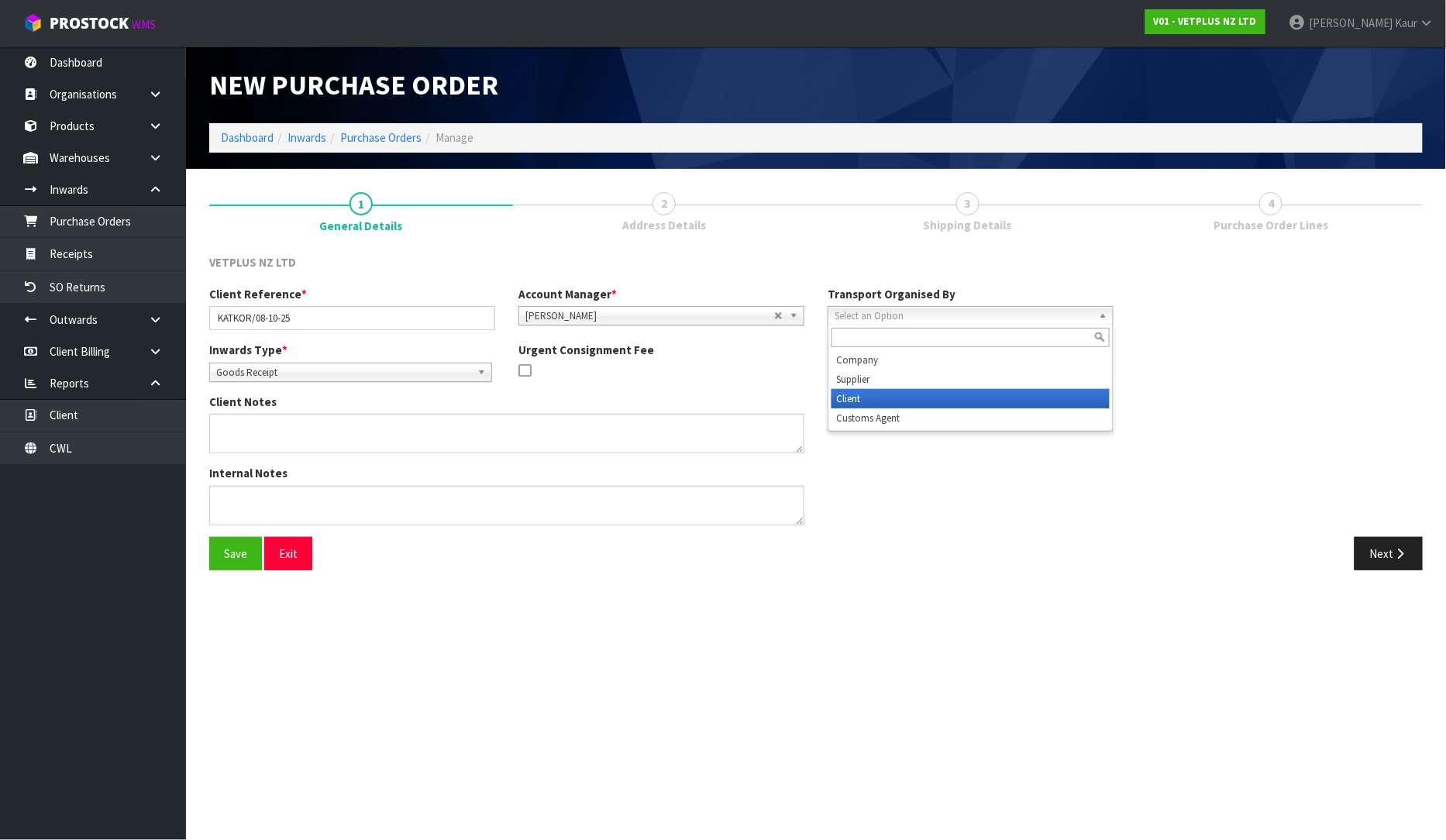
click at [896, 399] on li "Client" at bounding box center [971, 399] width 278 height 19
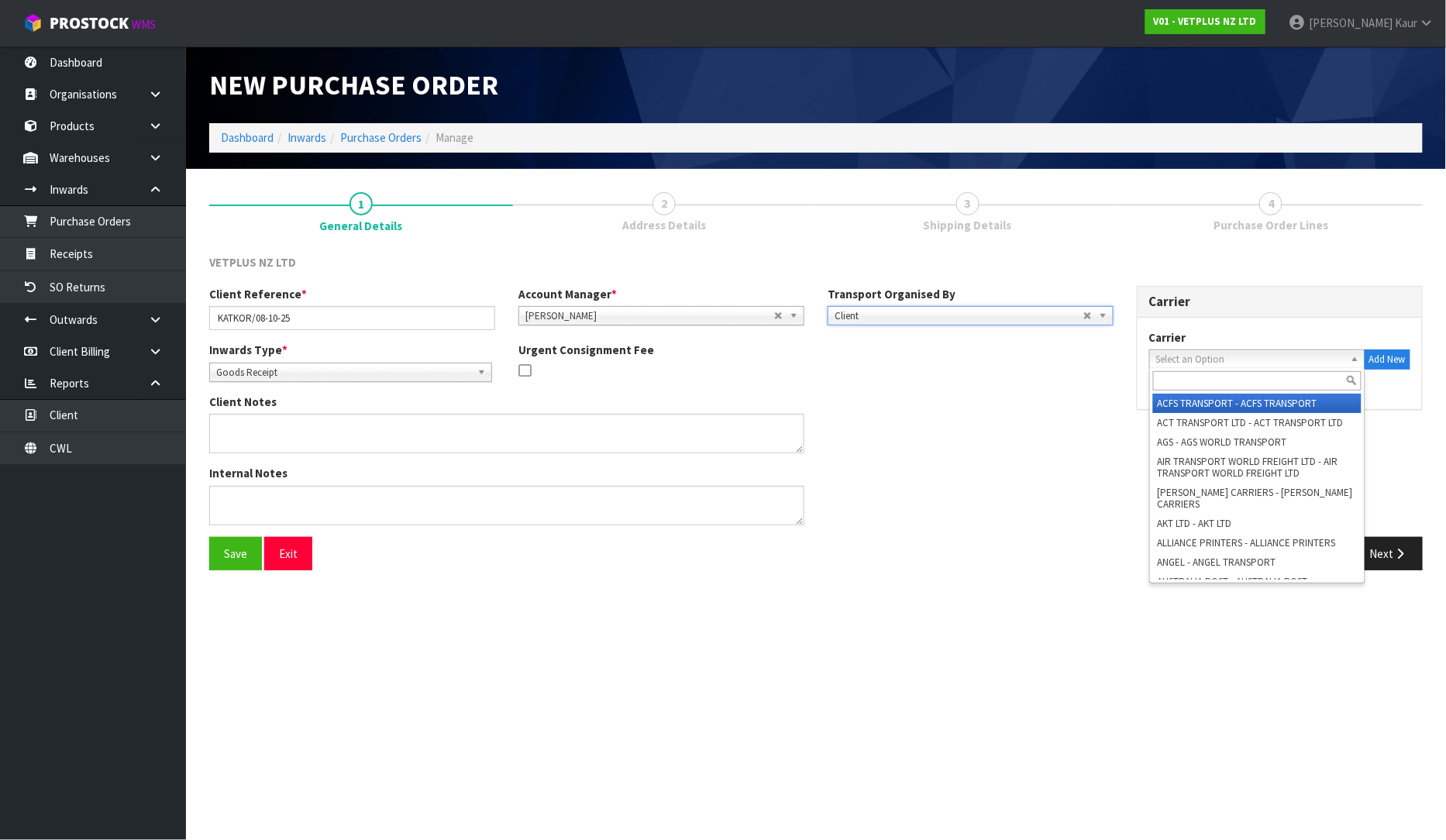
click at [1244, 356] on span "Select an Option" at bounding box center [1250, 359] width 189 height 18
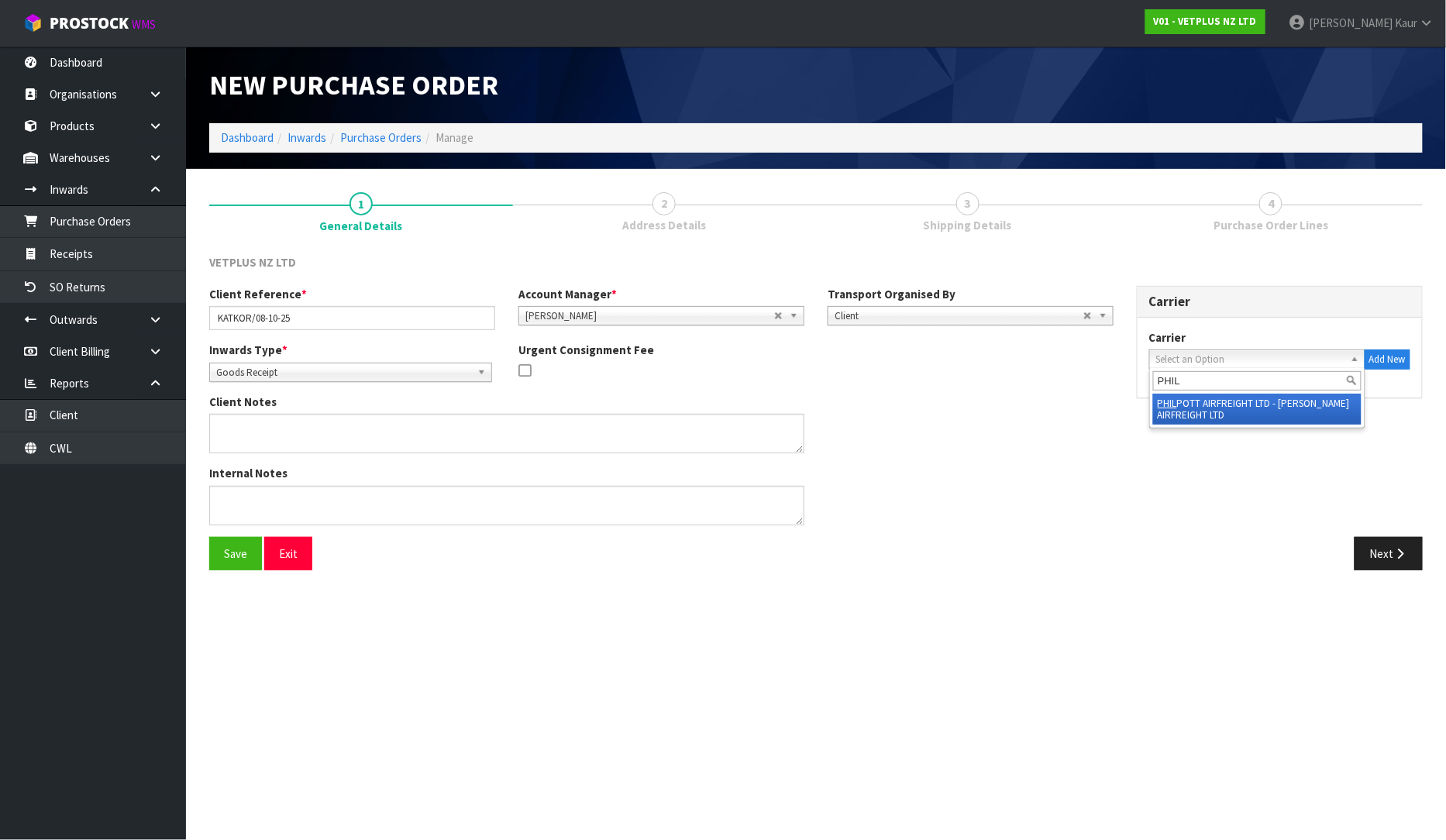
click at [1203, 406] on li "[PERSON_NAME] AIRFREIGHT LTD - [PERSON_NAME] AIRFREIGHT LTD" at bounding box center [1257, 409] width 208 height 31
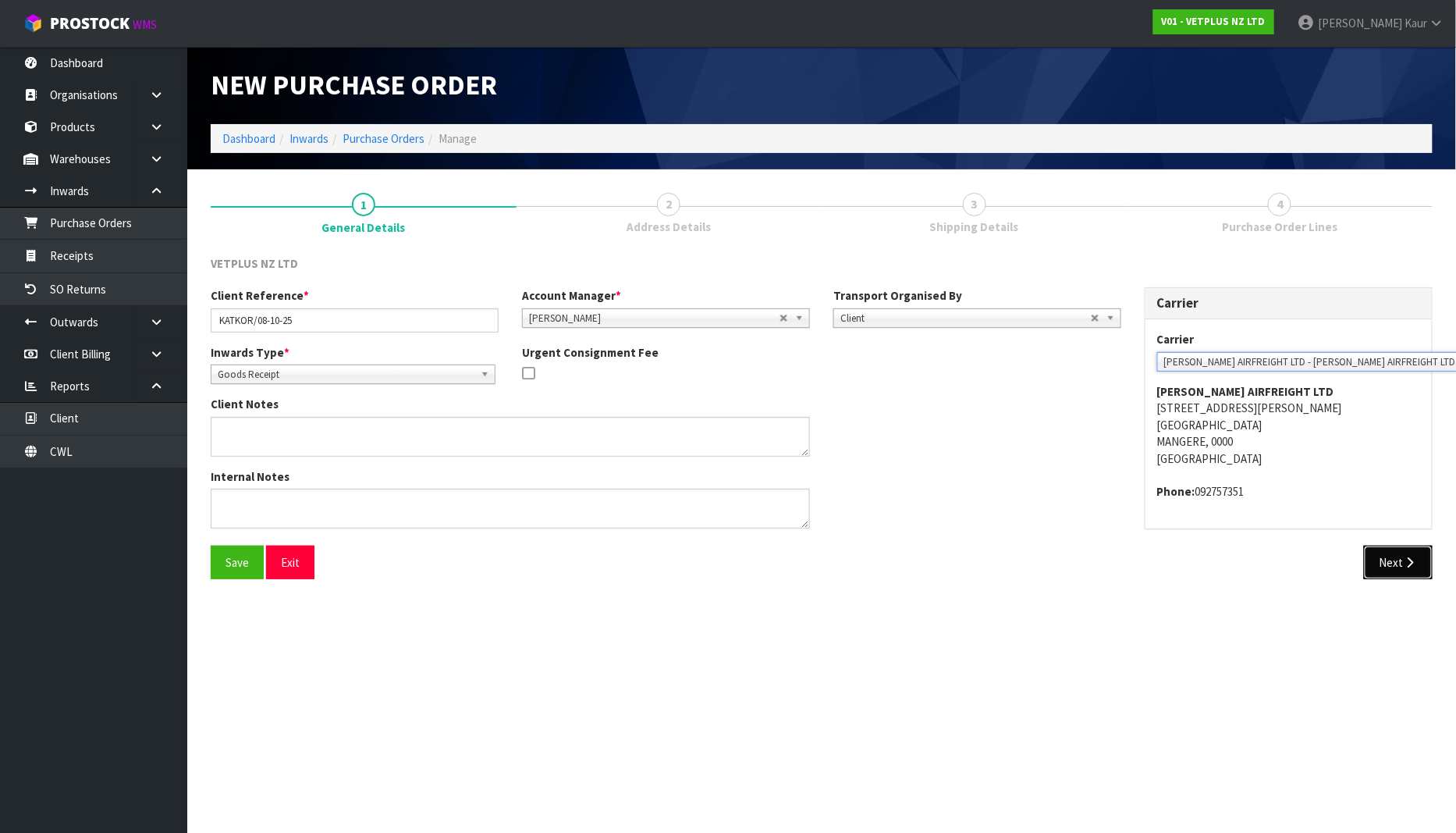
click at [1402, 564] on button "Next" at bounding box center [1398, 562] width 69 height 34
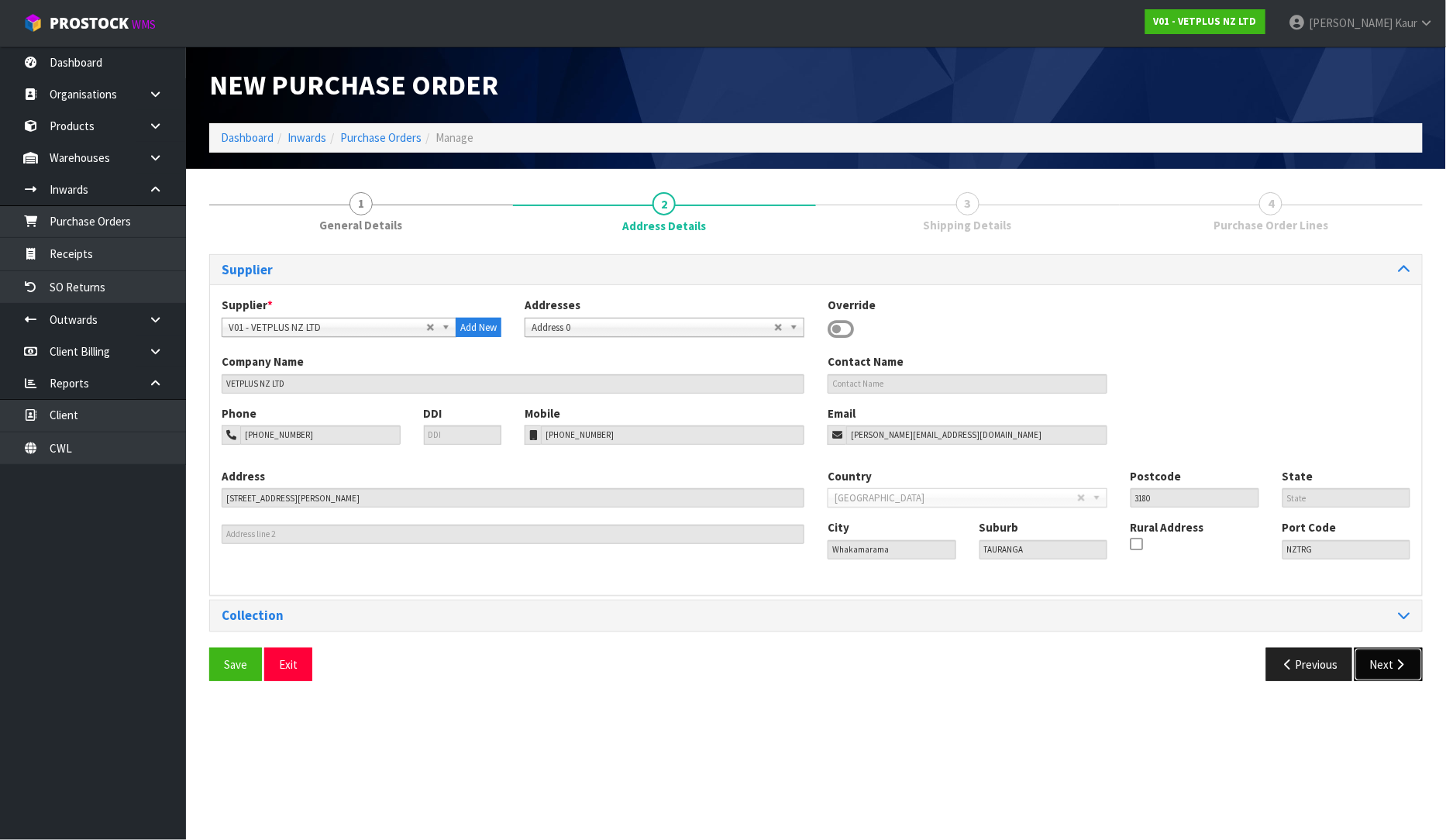
click at [1385, 650] on button "Next" at bounding box center [1389, 665] width 68 height 33
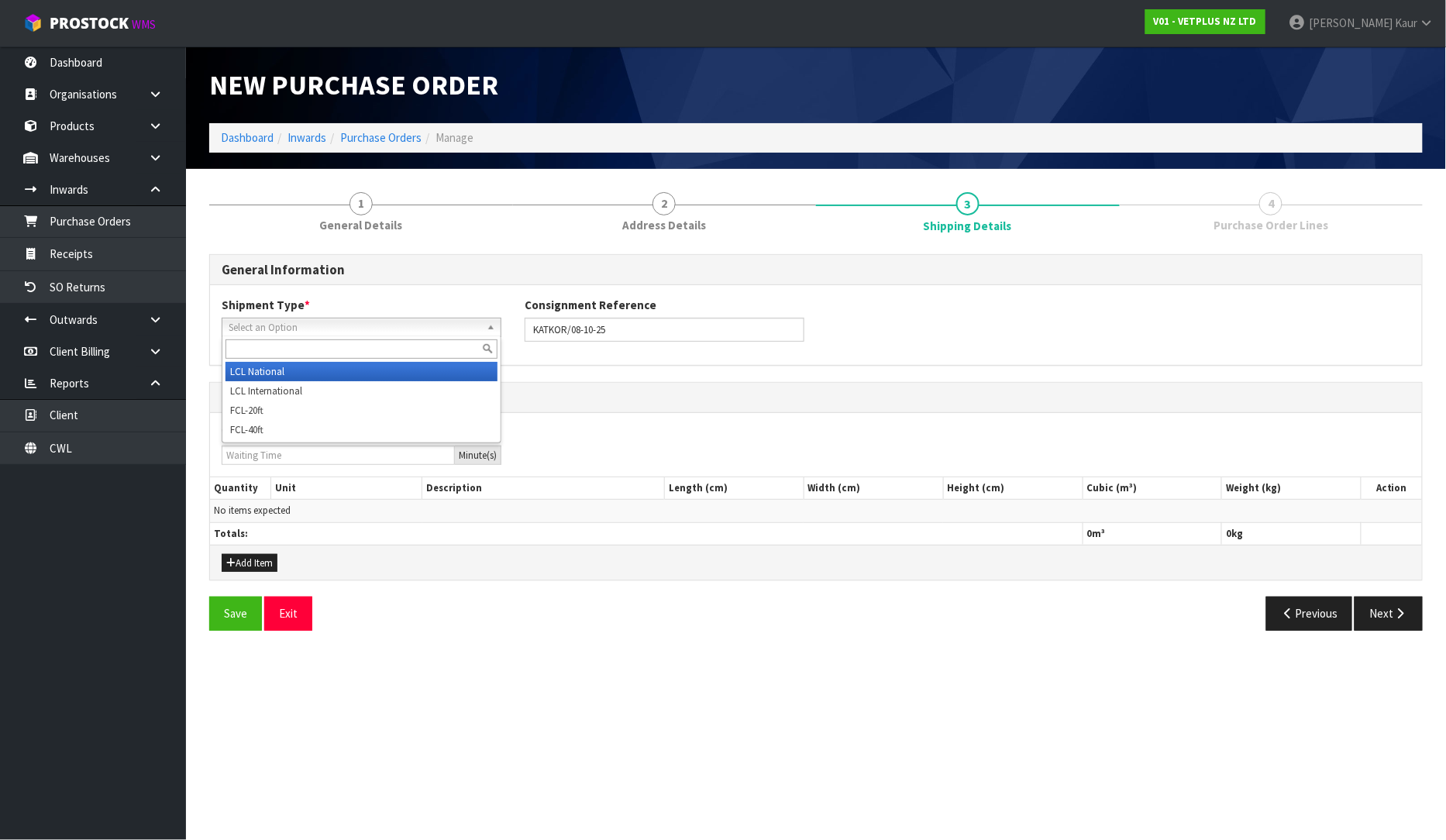
click at [256, 334] on span "Select an Option" at bounding box center [354, 328] width 252 height 18
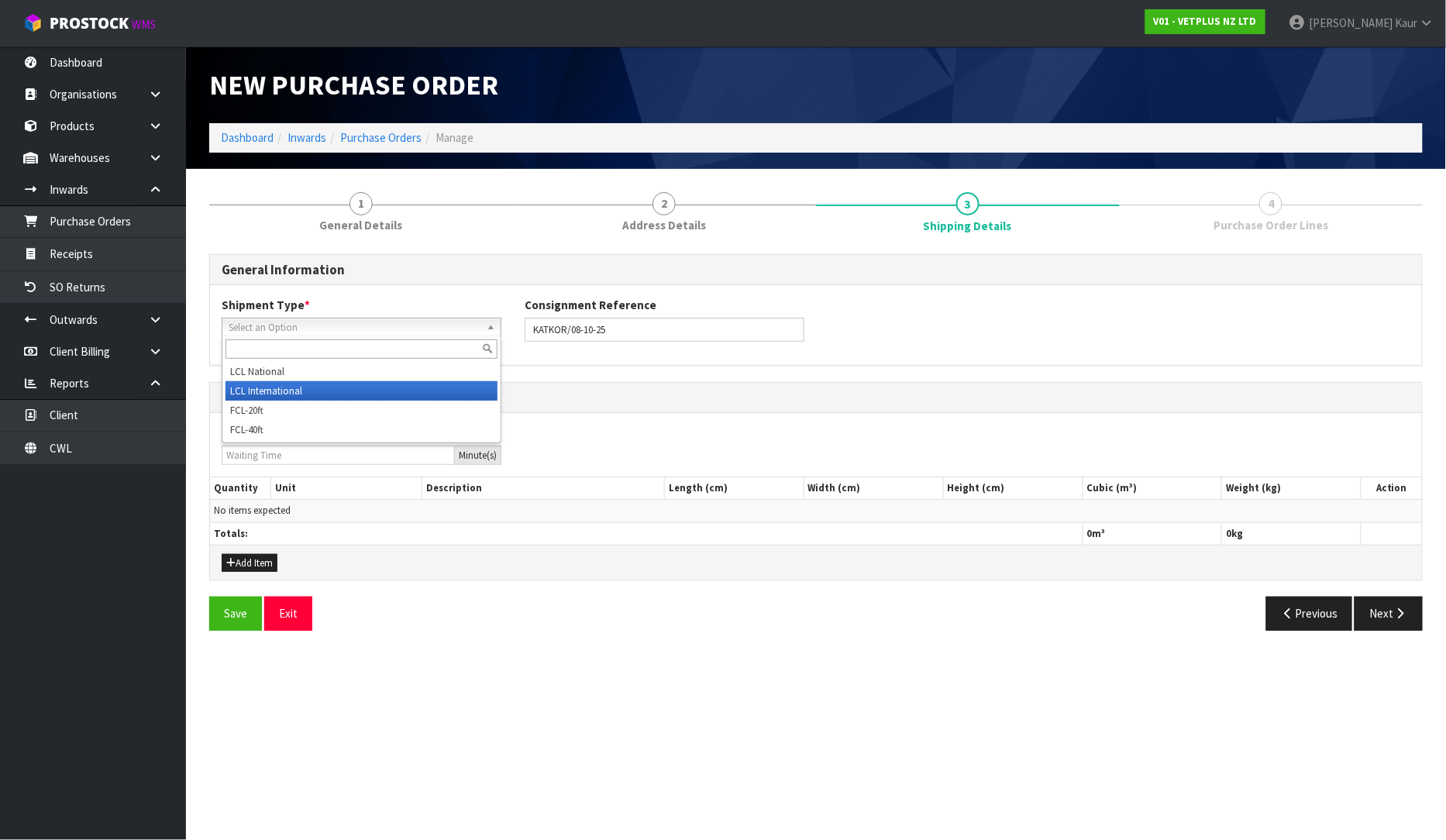
click at [282, 383] on li "LCL International" at bounding box center [362, 391] width 272 height 19
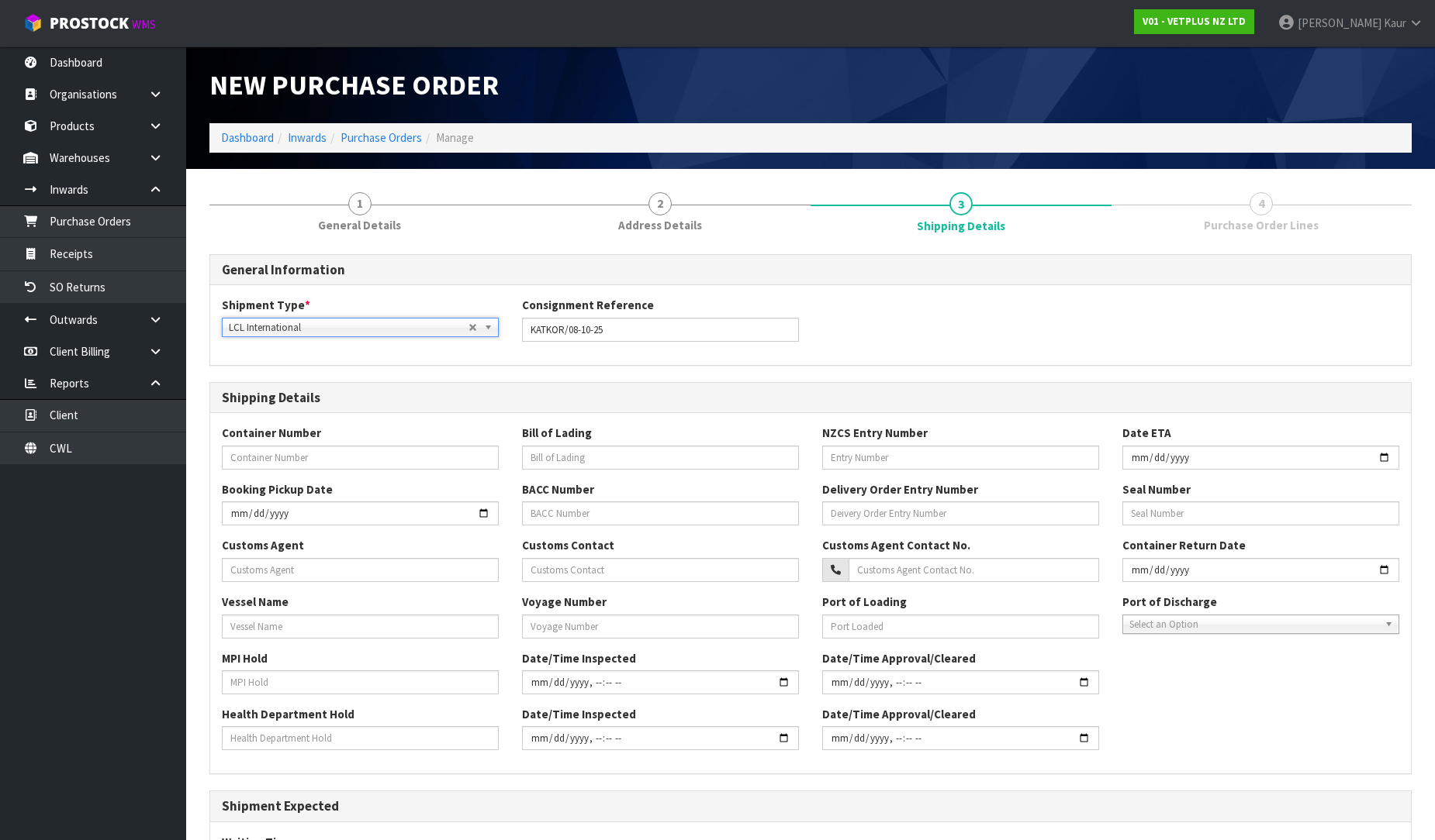
scroll to position [223, 0]
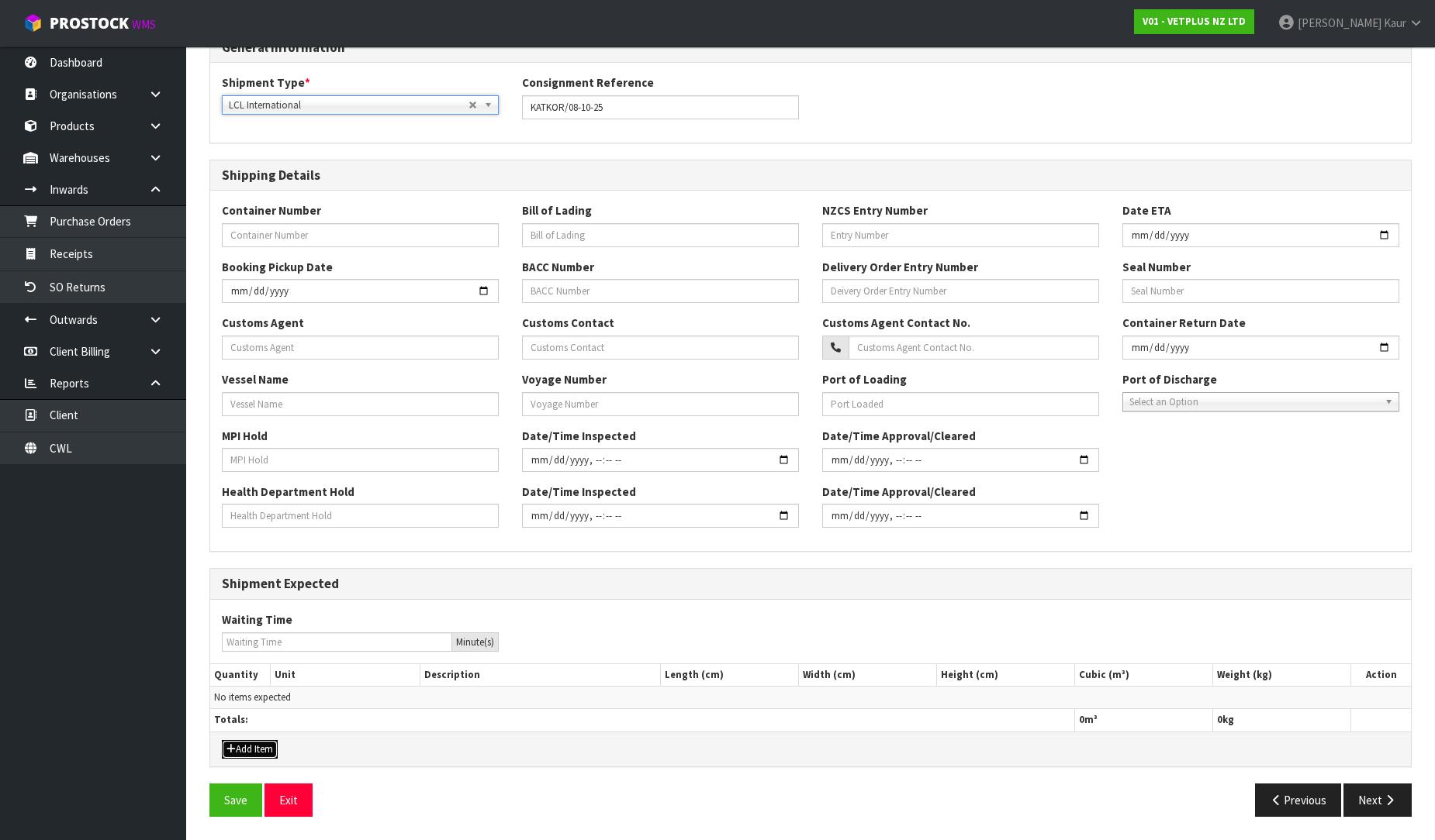
click at [275, 755] on button "Add Item" at bounding box center [250, 749] width 56 height 18
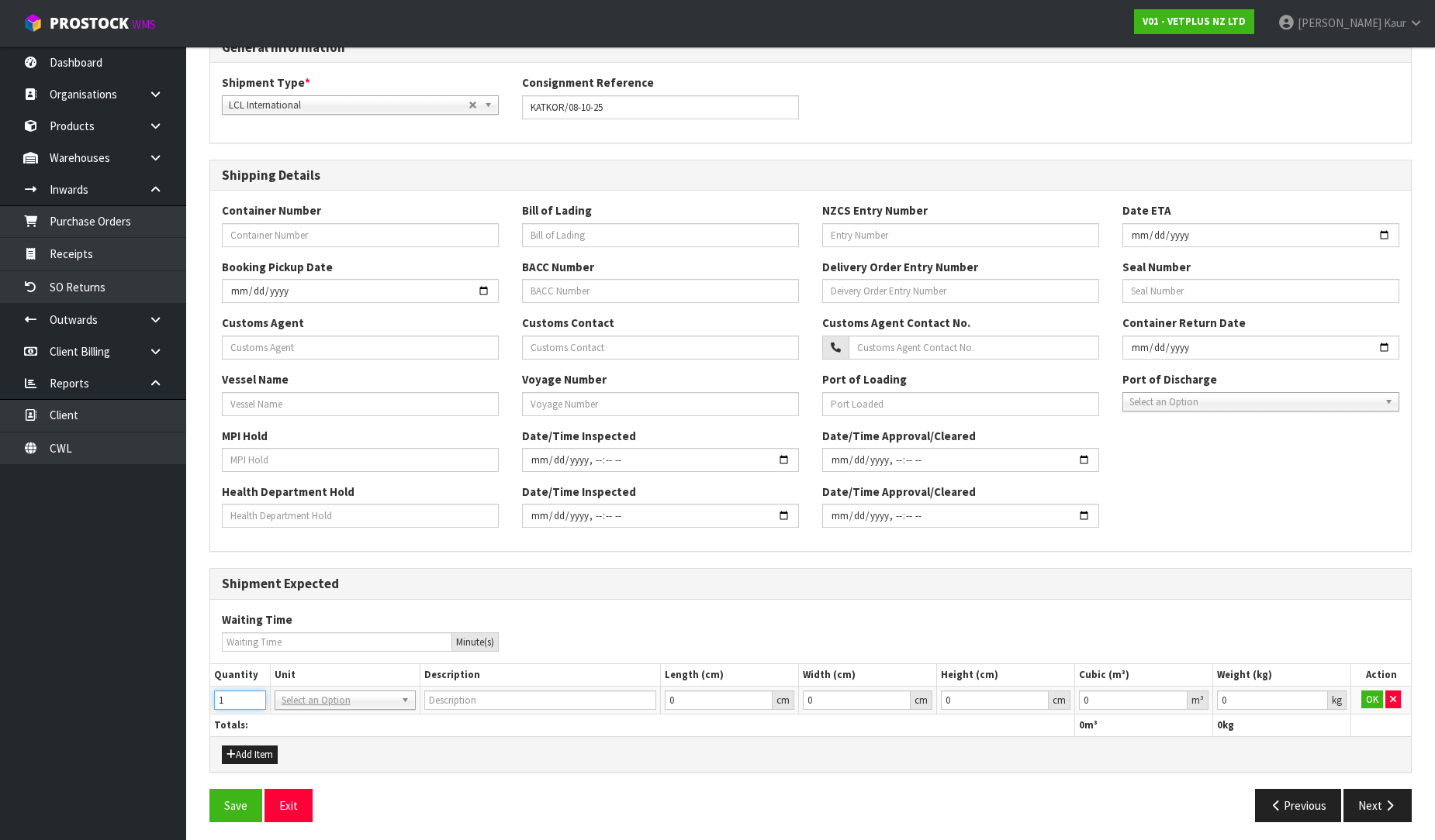
click at [255, 696] on input "1" at bounding box center [240, 700] width 52 height 19
click at [255, 696] on input "2" at bounding box center [240, 700] width 52 height 19
click at [294, 718] on input "text" at bounding box center [345, 722] width 134 height 19
drag, startPoint x: 1102, startPoint y: 698, endPoint x: 1063, endPoint y: 698, distance: 39.0
click at [1063, 698] on tr "2 BAG BAR BSK BIN BTL BOX BDL CAB CGE CTN CSE COI CRA CRT CBE CYL DRM JAR MTR P…" at bounding box center [810, 699] width 1201 height 28
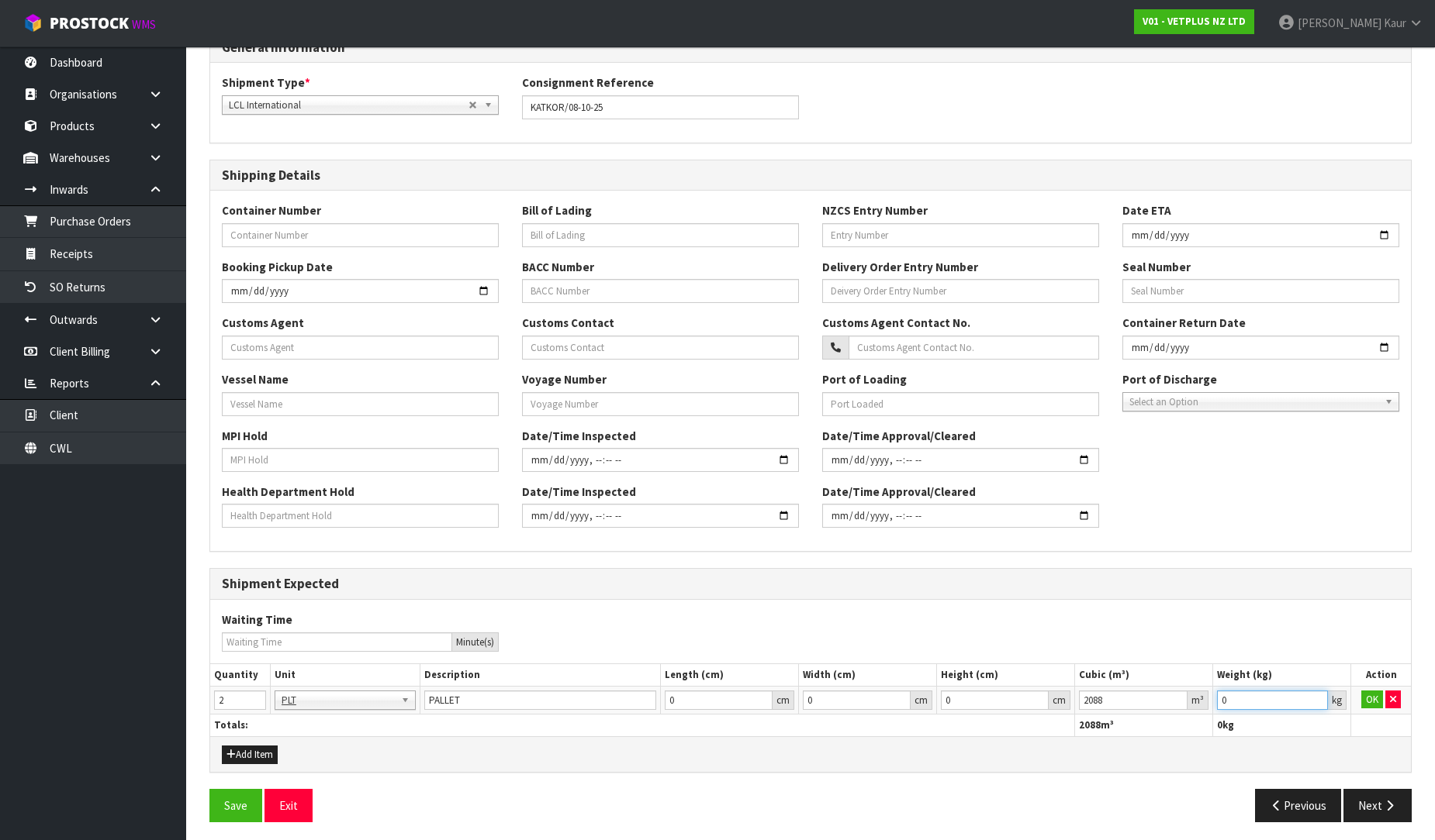
drag, startPoint x: 1245, startPoint y: 709, endPoint x: 1203, endPoint y: 707, distance: 42.0
click at [1203, 707] on tr "2 BAG BAR BSK BIN BTL BOX BDL CAB CGE CTN CSE COI CRA CRT CBE CYL DRM JAR MTR P…" at bounding box center [810, 699] width 1201 height 28
click at [1369, 701] on button "OK" at bounding box center [1371, 699] width 21 height 18
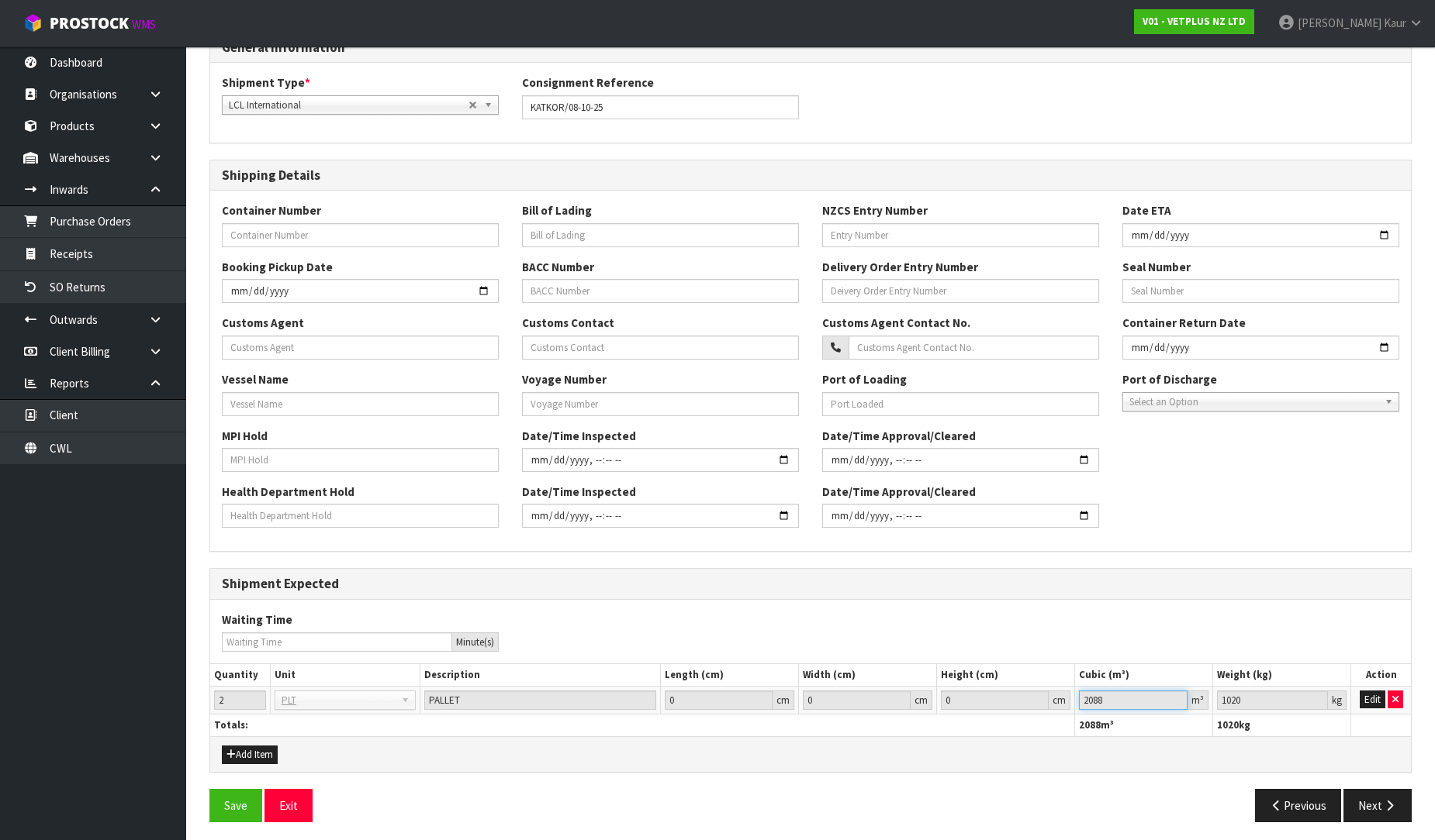
drag, startPoint x: 1136, startPoint y: 706, endPoint x: 1108, endPoint y: 706, distance: 28.0
click at [1108, 706] on input "2088" at bounding box center [1133, 700] width 108 height 19
click at [1363, 698] on button "Edit" at bounding box center [1372, 699] width 25 height 18
drag, startPoint x: 1113, startPoint y: 702, endPoint x: 1017, endPoint y: 698, distance: 96.1
click at [1017, 701] on tr "2 BAG BAR BSK BIN BTL BOX BDL CAB CGE CTN CSE COI CRA CRT CBE CYL DRM JAR MTR P…" at bounding box center [810, 699] width 1201 height 28
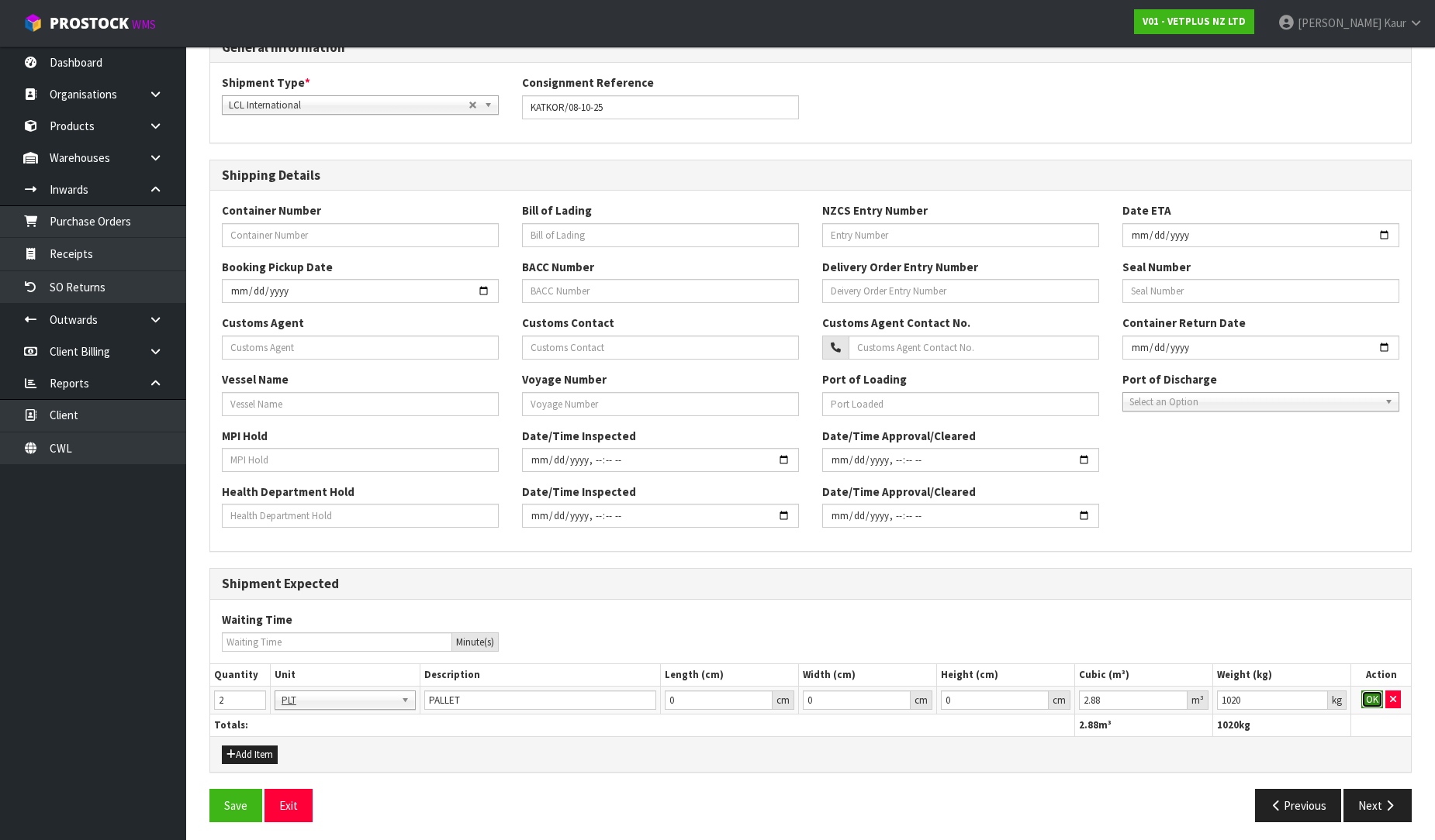
click at [1375, 700] on button "OK" at bounding box center [1371, 699] width 21 height 18
click at [1368, 808] on button "Next" at bounding box center [1378, 806] width 68 height 33
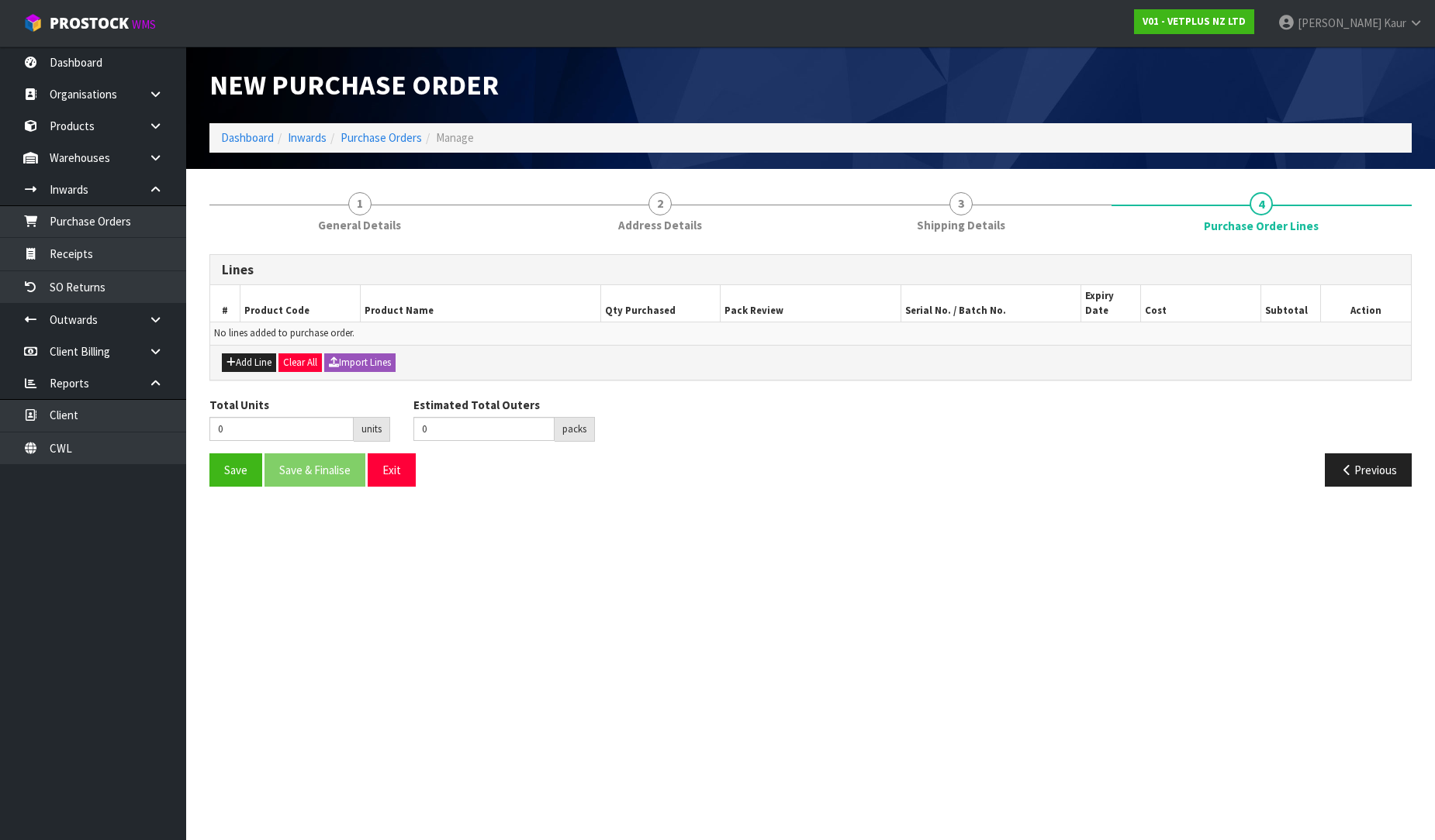
scroll to position [0, 0]
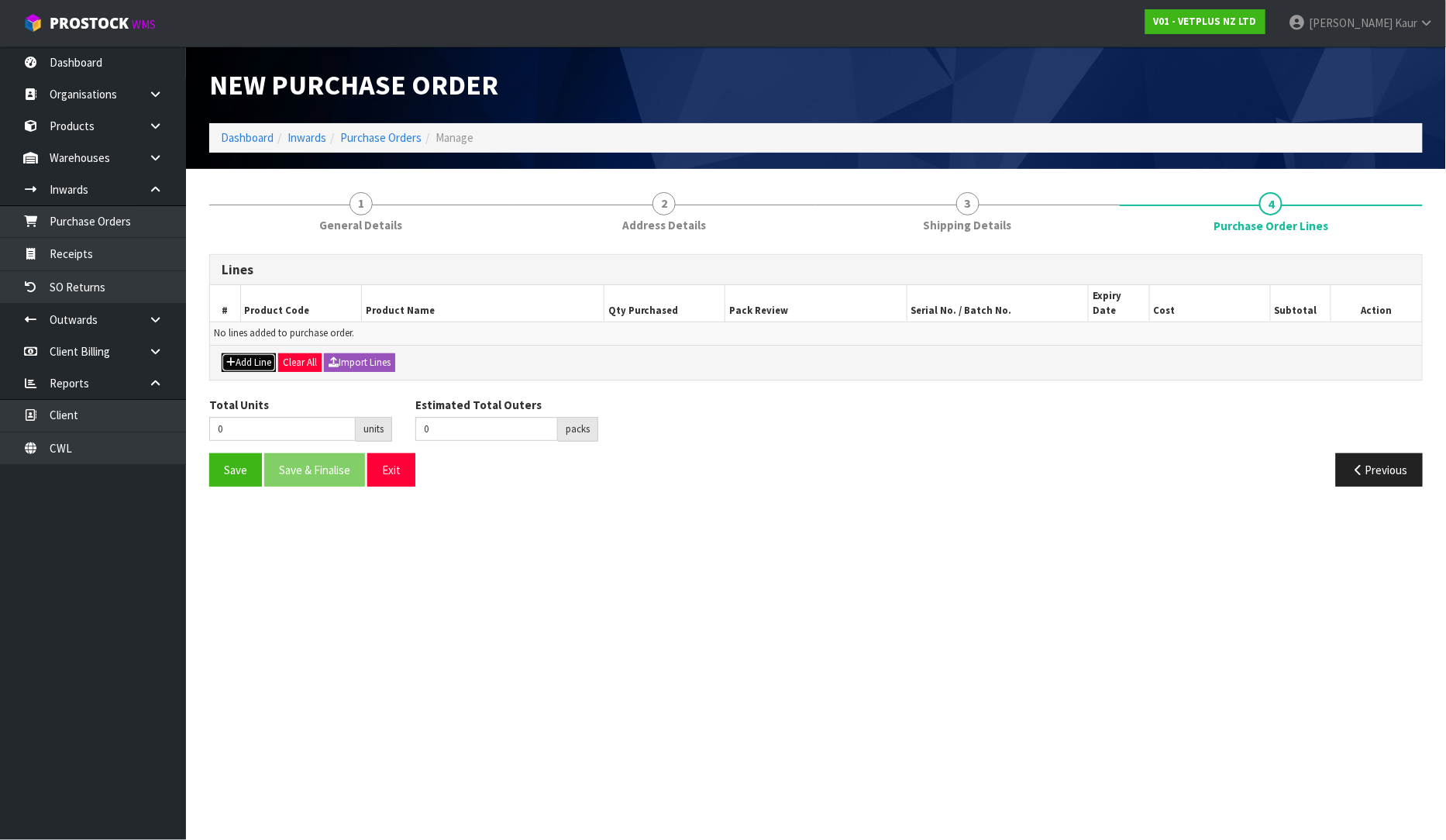
click at [247, 353] on button "Add Line" at bounding box center [249, 362] width 54 height 18
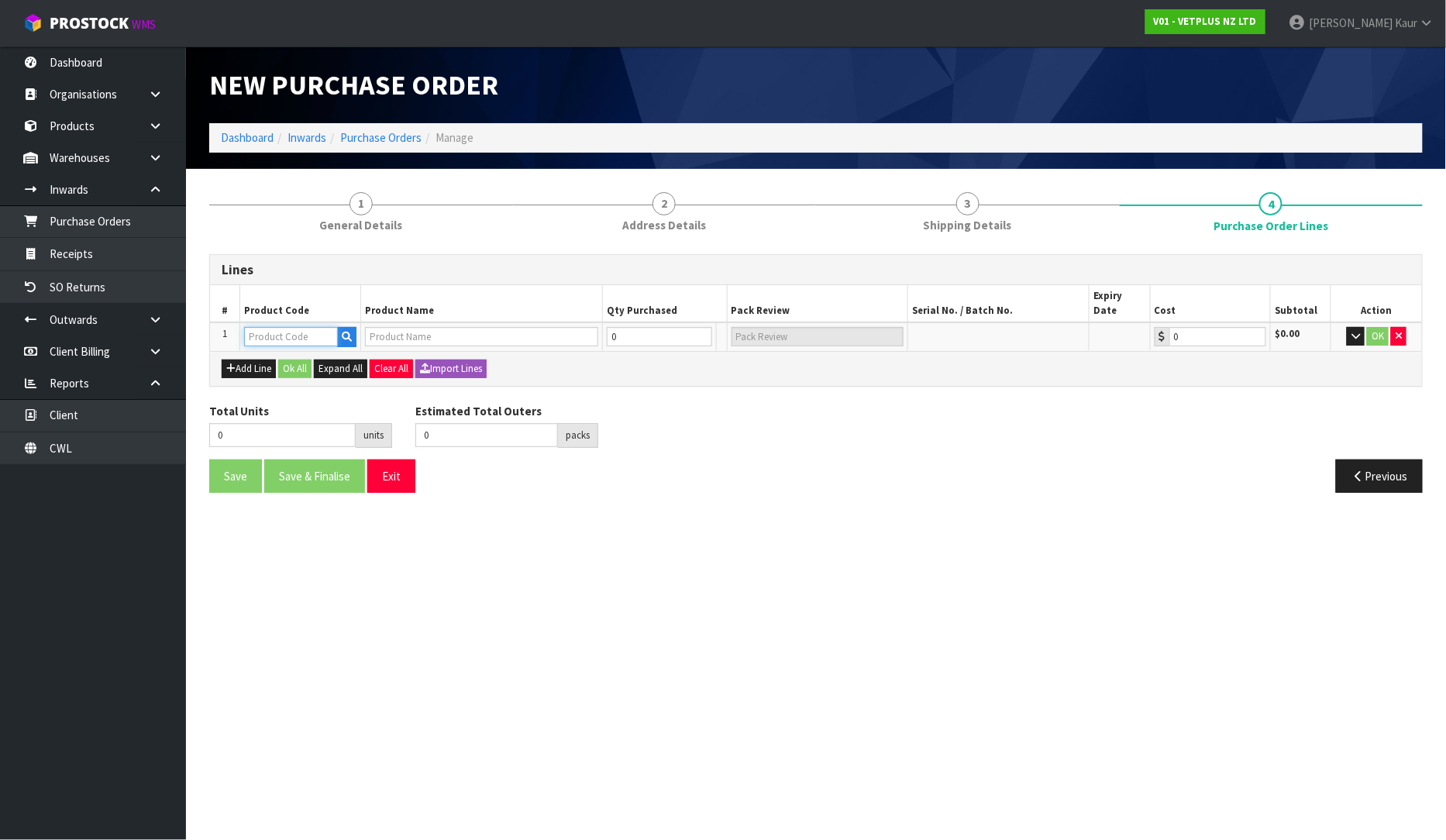
click at [279, 327] on input "text" at bounding box center [291, 336] width 94 height 19
click at [402, 327] on input "text" at bounding box center [481, 336] width 233 height 19
click at [472, 340] on link "KAT KOR SAMPLING KIT-1 UNIT 1 CARDBOARD BOX" at bounding box center [507, 348] width 282 height 21
click at [630, 327] on input "0" at bounding box center [651, 336] width 93 height 19
click at [1384, 327] on button "OK" at bounding box center [1378, 336] width 21 height 18
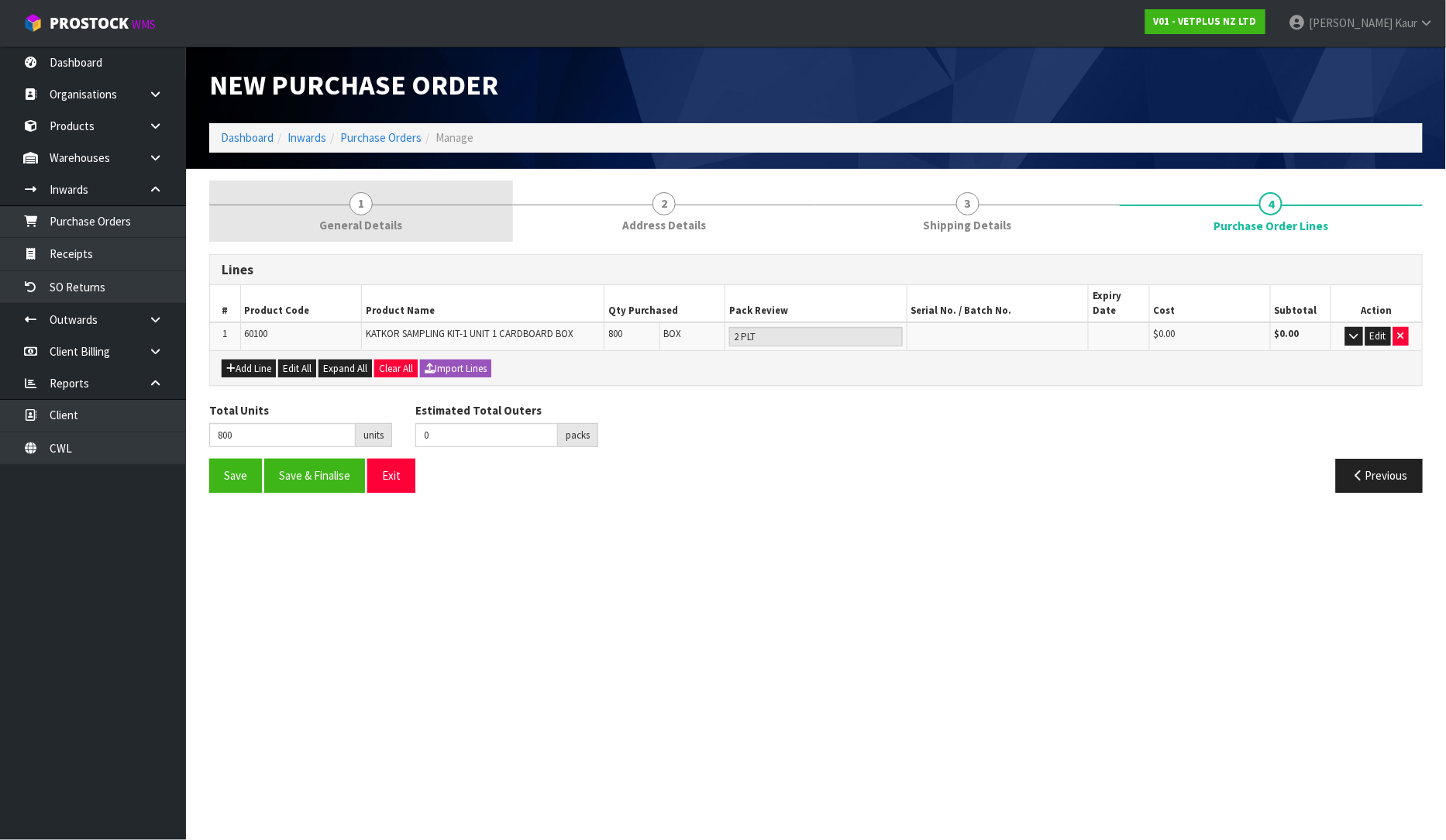
click at [355, 205] on span "1" at bounding box center [361, 204] width 23 height 23
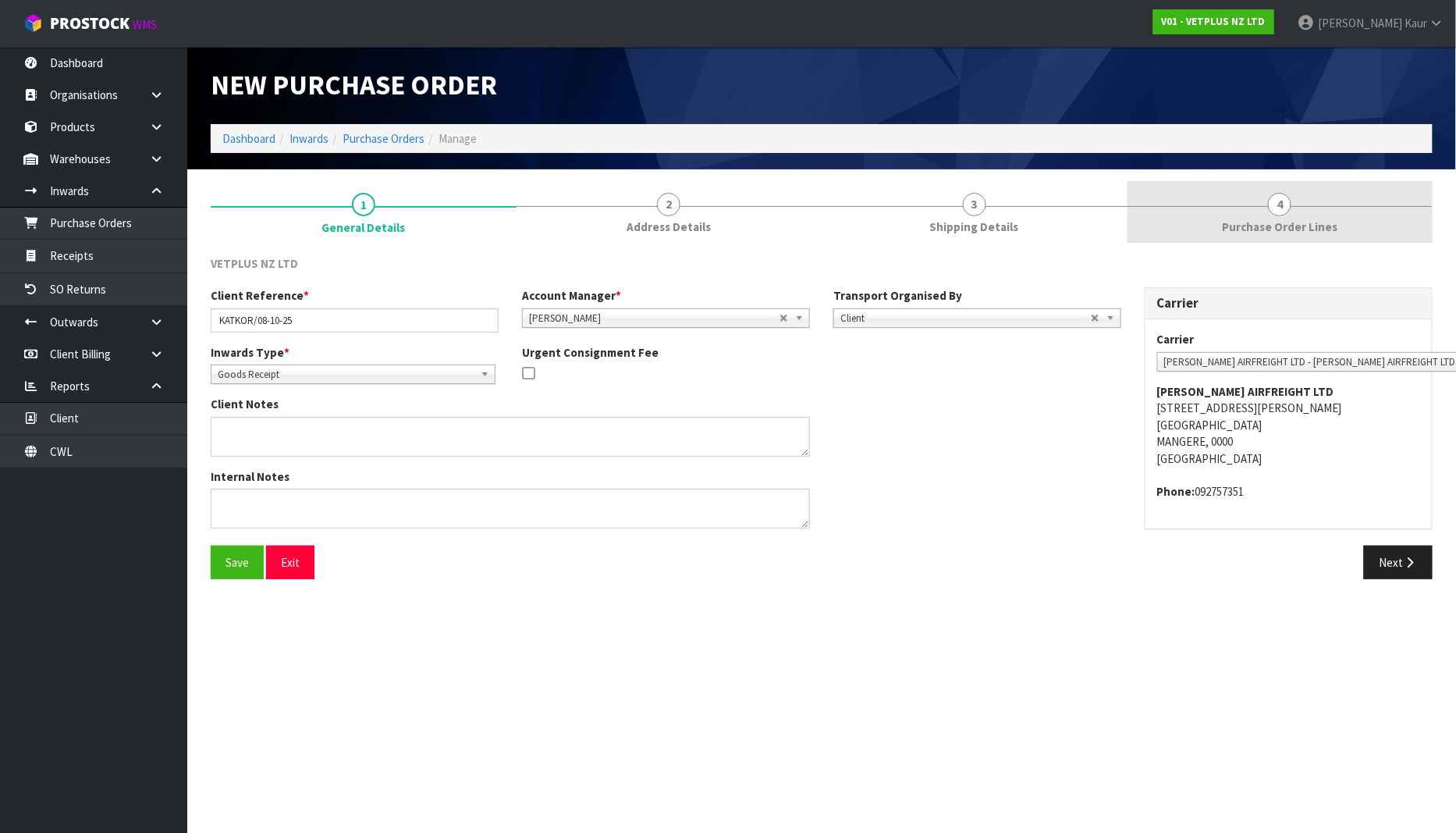
click at [1251, 222] on span "Purchase Order Lines" at bounding box center [1280, 227] width 115 height 16
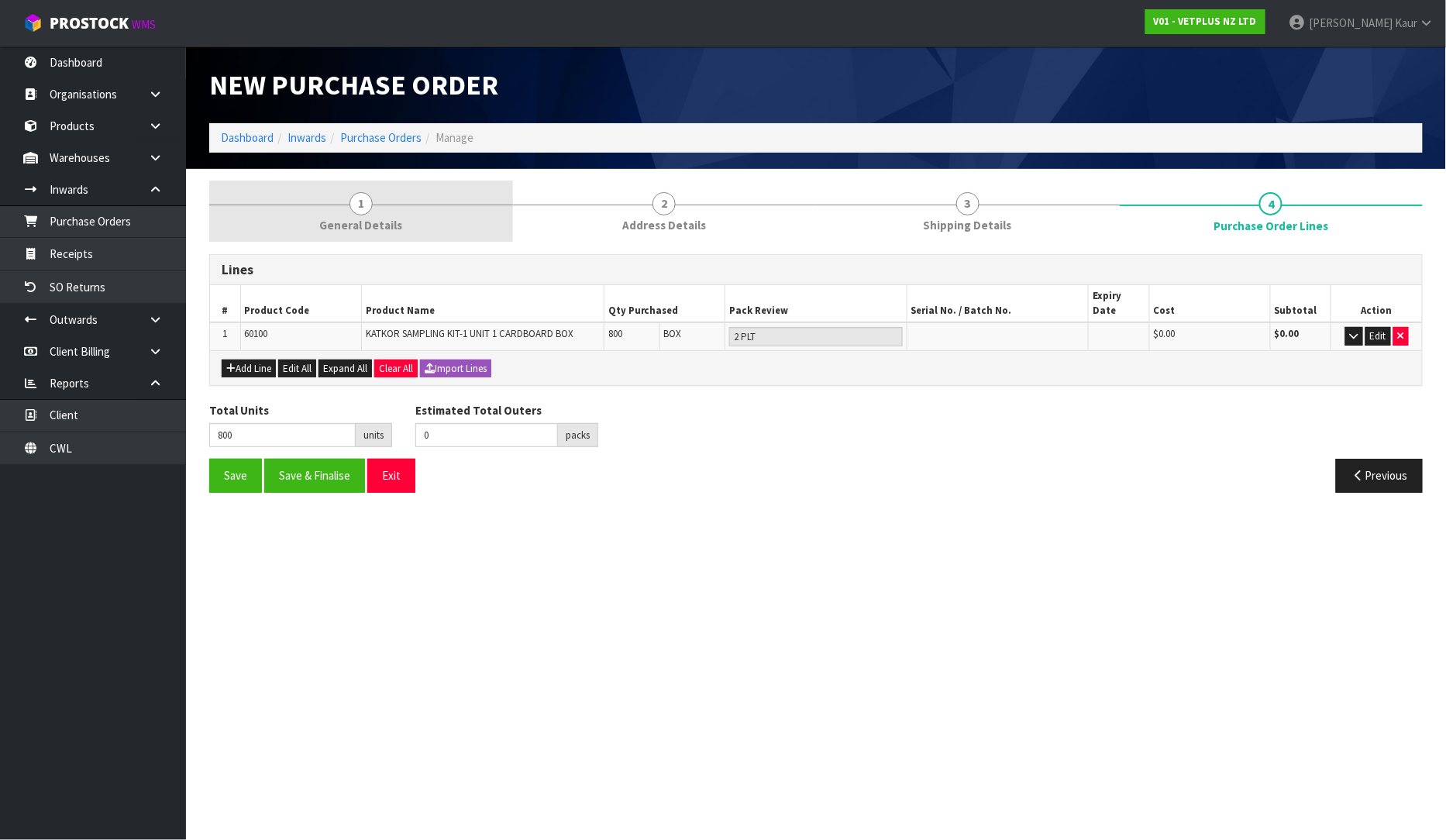
click at [328, 213] on link "1 General Details" at bounding box center [361, 211] width 304 height 61
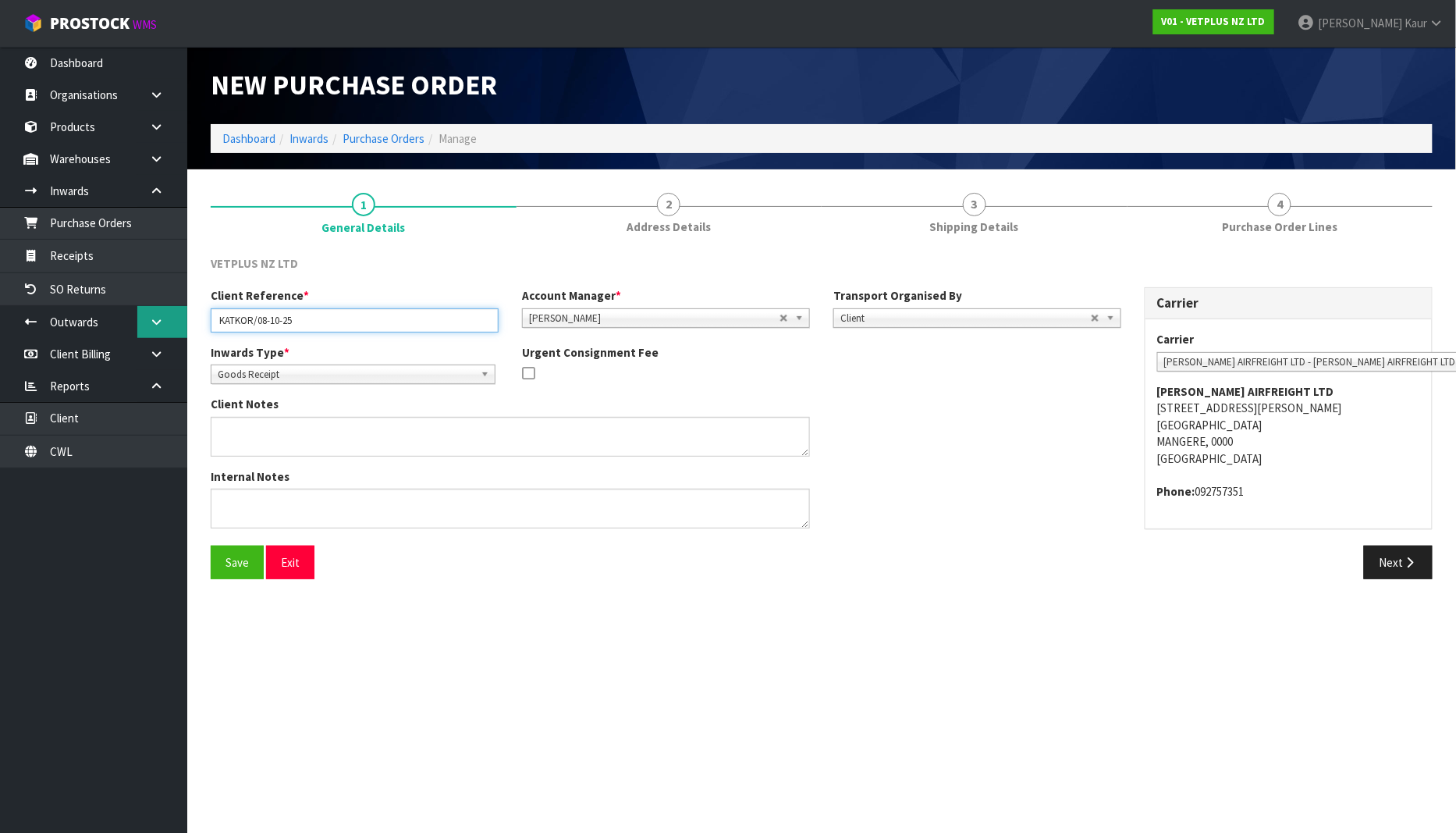
drag, startPoint x: 320, startPoint y: 316, endPoint x: 162, endPoint y: 329, distance: 158.5
click at [162, 329] on body "Toggle navigation ProStock WMS V01 - VETPLUS NZ LTD [PERSON_NAME] Logout Dashbo…" at bounding box center [728, 416] width 1456 height 833
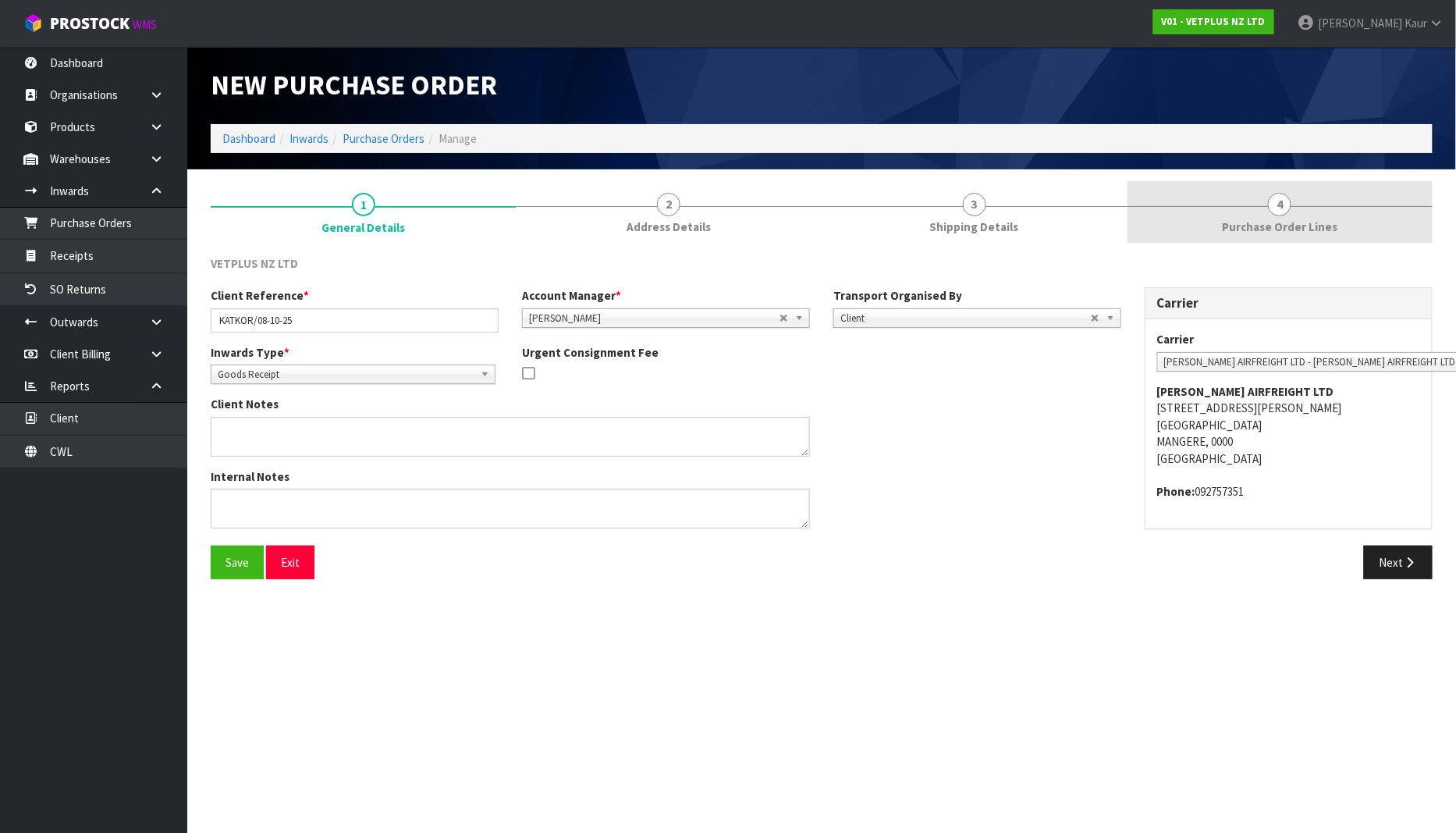
click at [1241, 232] on span "Purchase Order Lines" at bounding box center [1280, 227] width 115 height 16
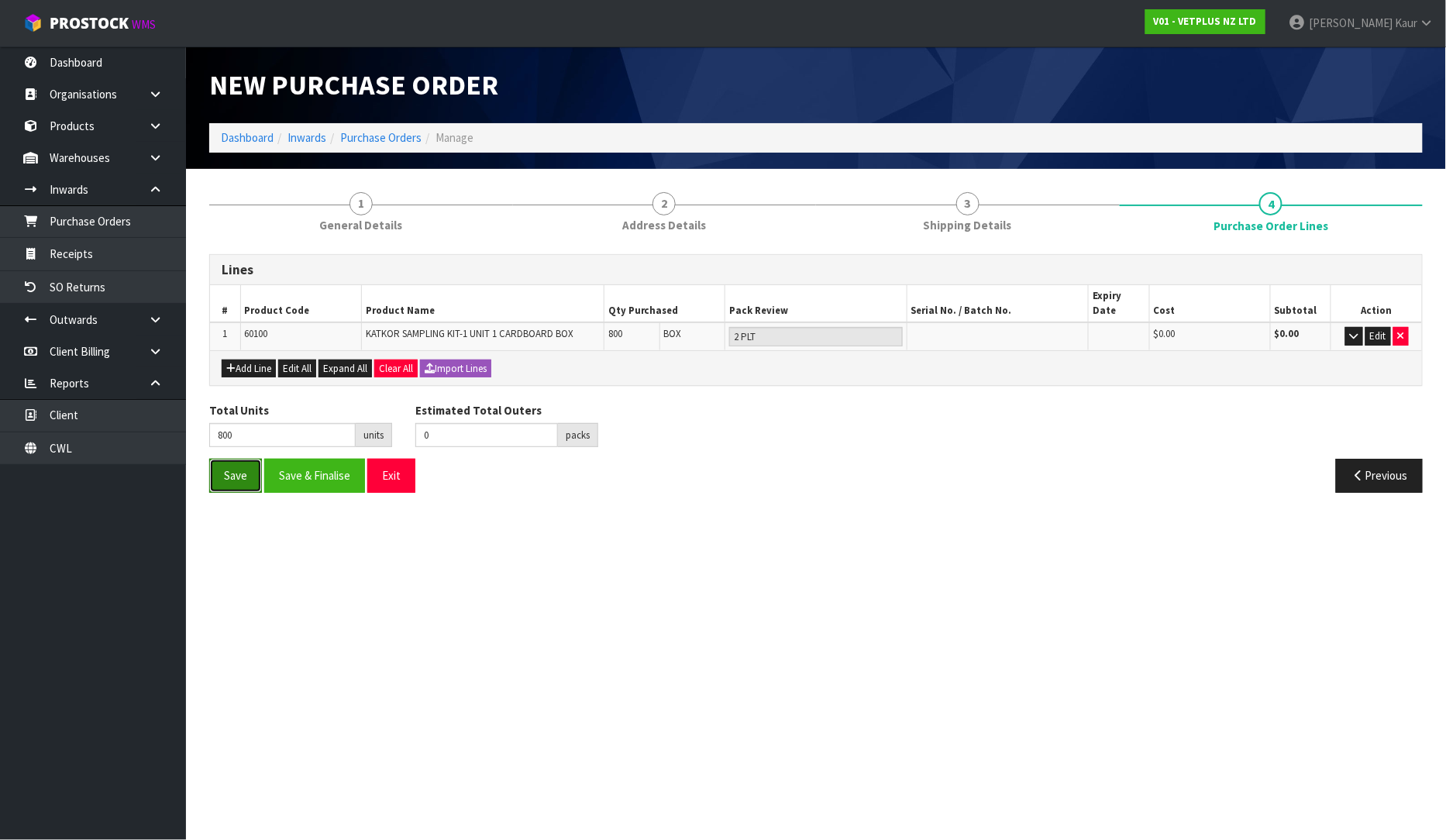
click at [240, 476] on button "Save" at bounding box center [235, 476] width 52 height 33
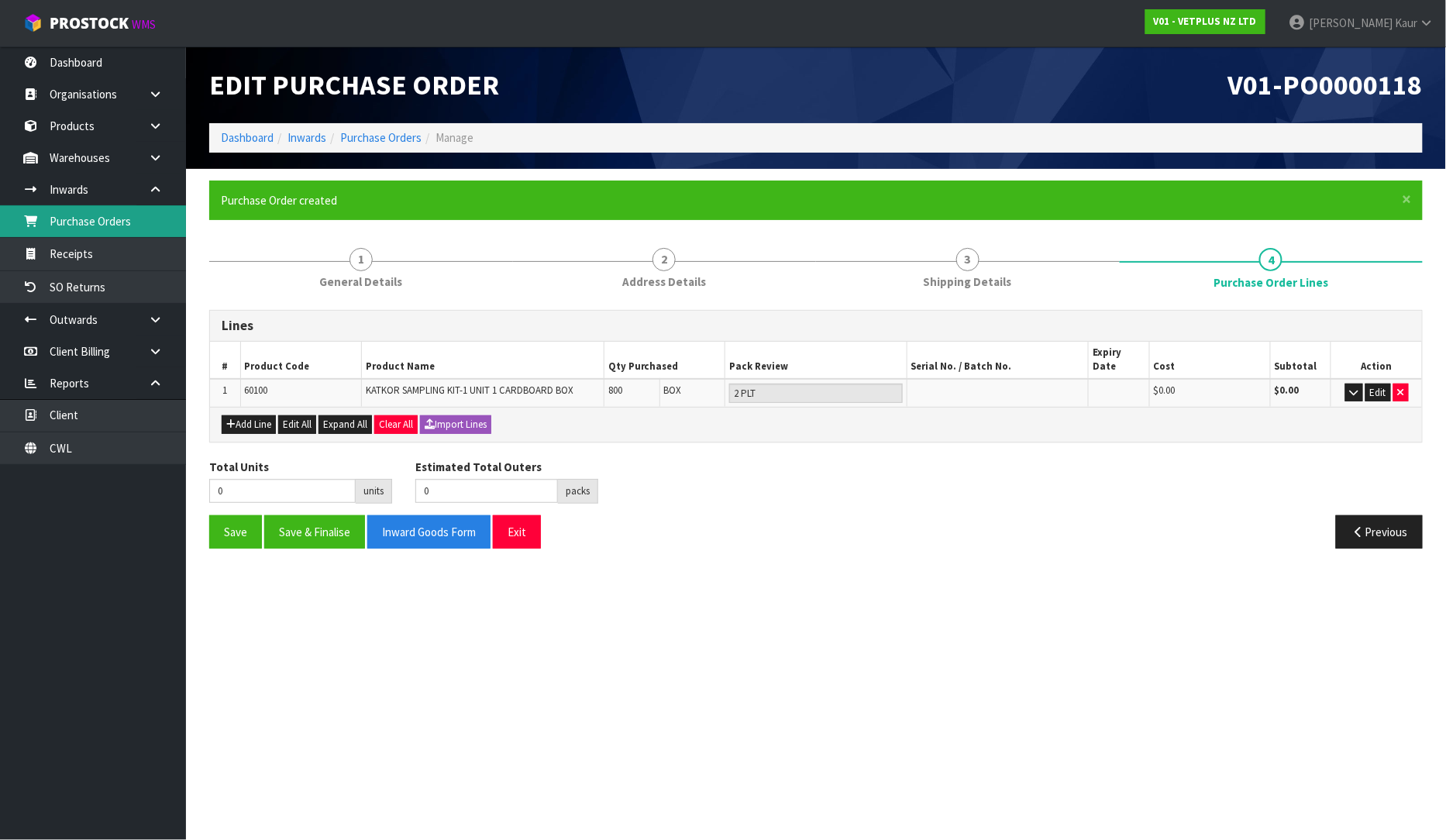
click at [93, 216] on link "Purchase Orders" at bounding box center [93, 221] width 186 height 32
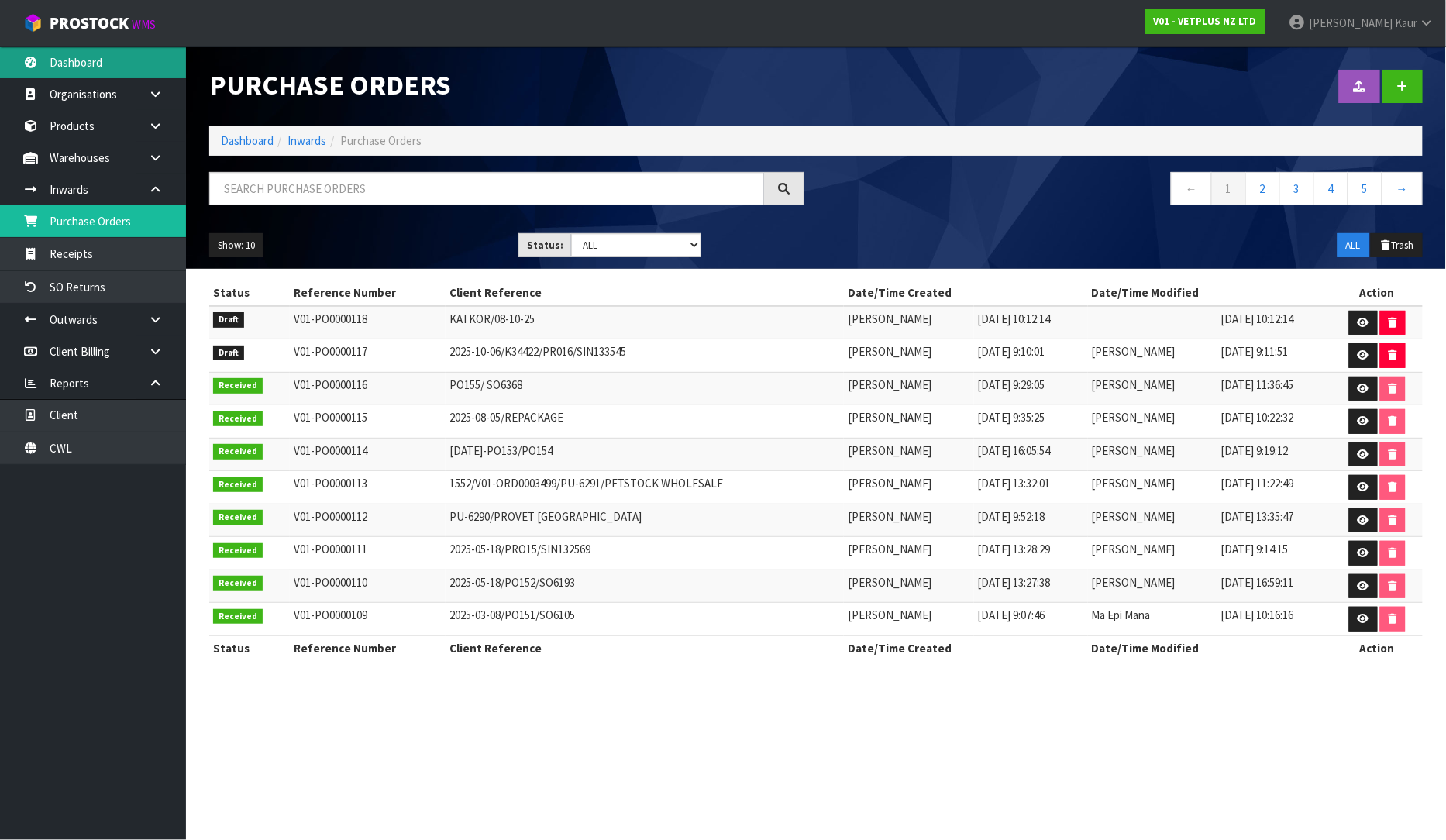
click at [89, 57] on link "Dashboard" at bounding box center [93, 62] width 186 height 32
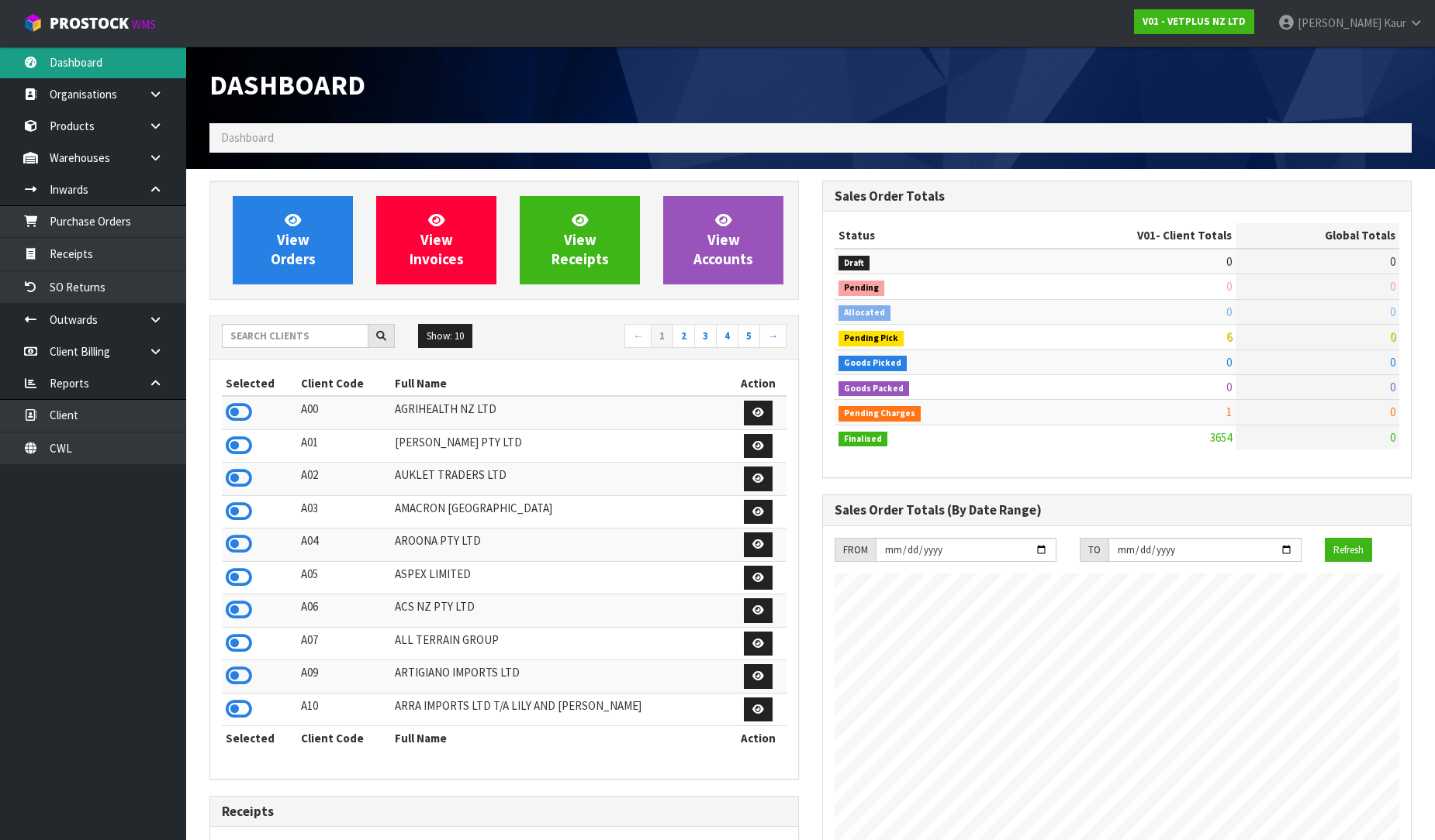
scroll to position [1174, 613]
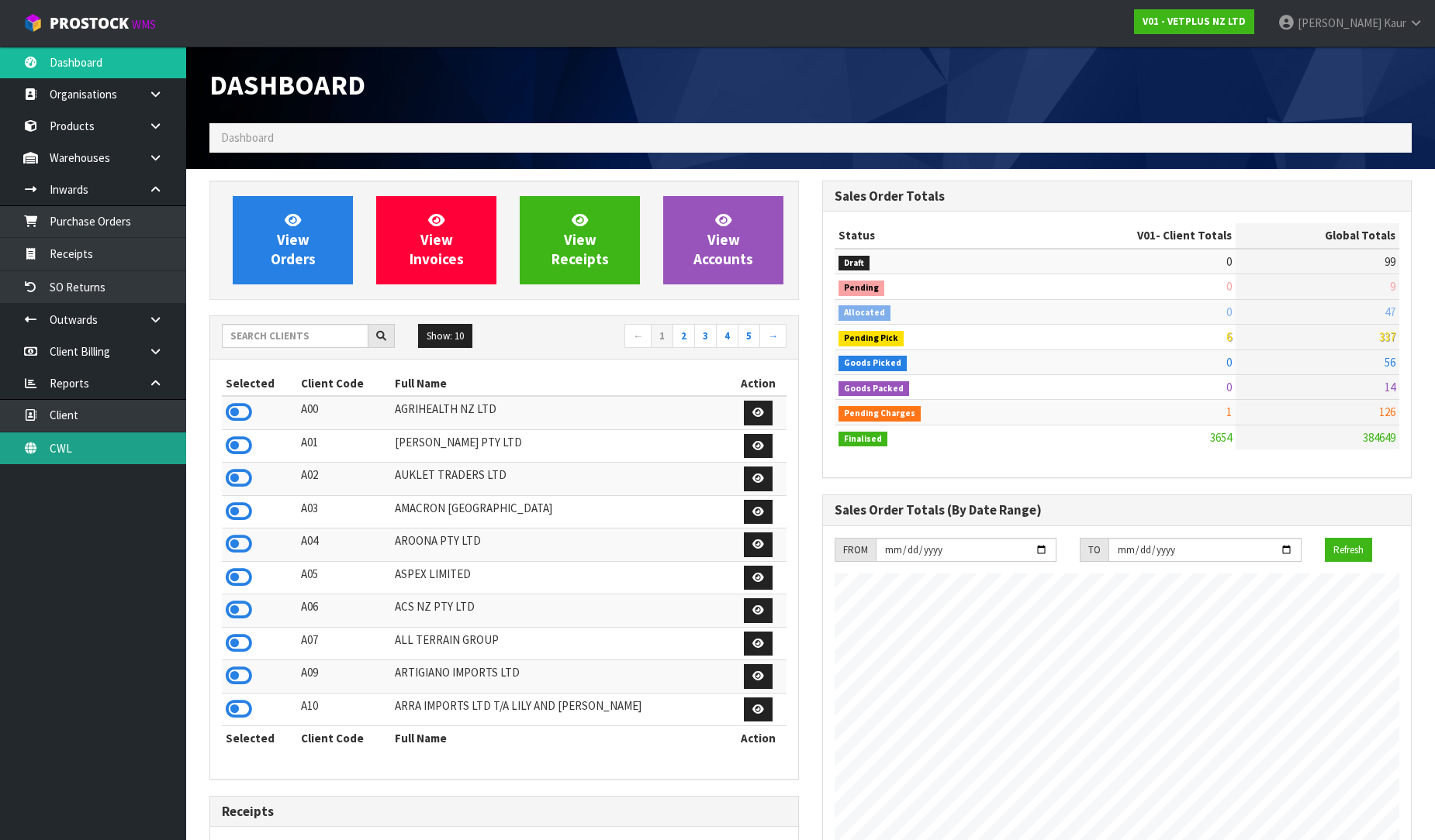
click at [103, 461] on link "CWL" at bounding box center [93, 449] width 186 height 32
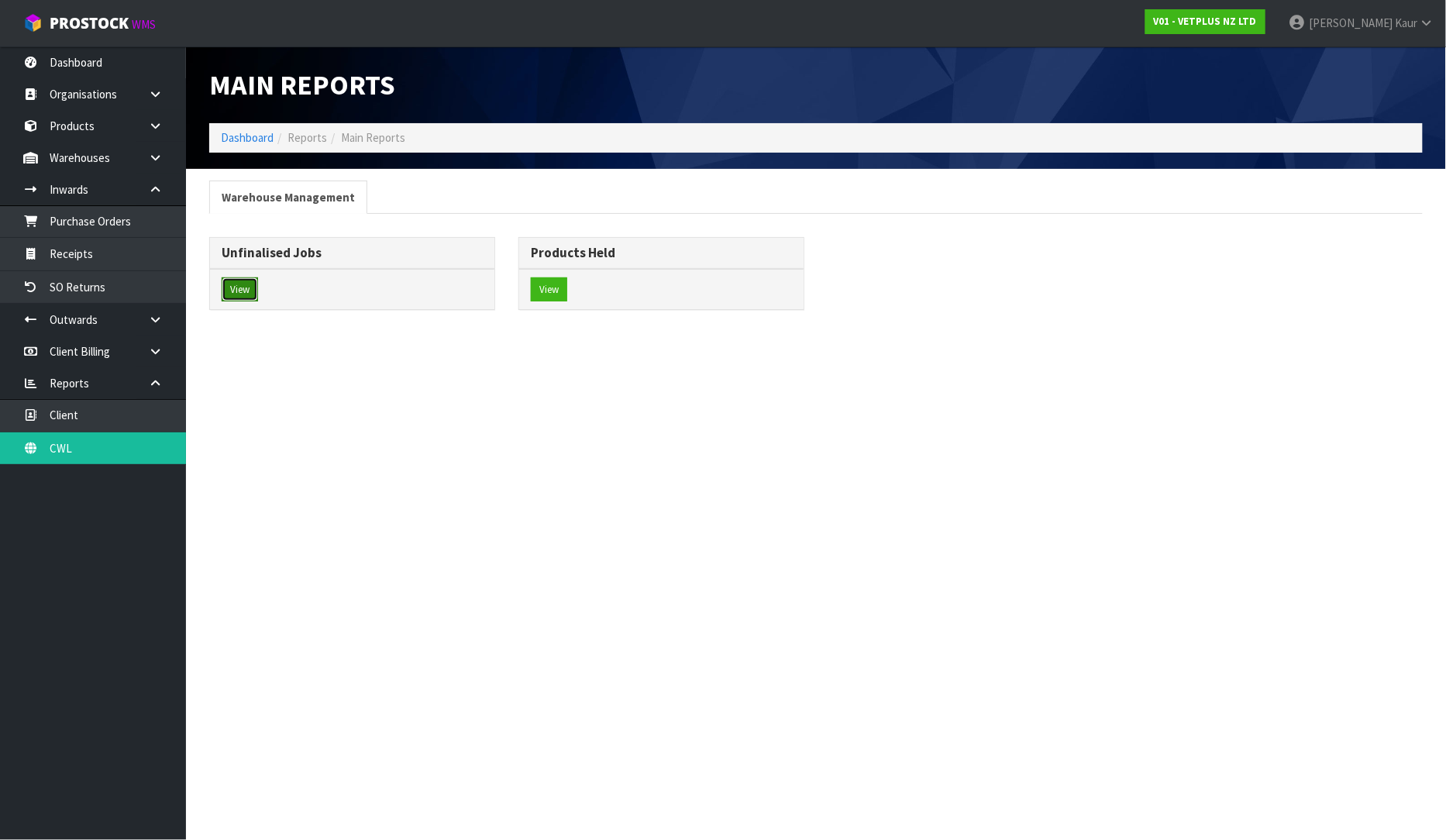
click at [249, 290] on button "View" at bounding box center [240, 290] width 37 height 25
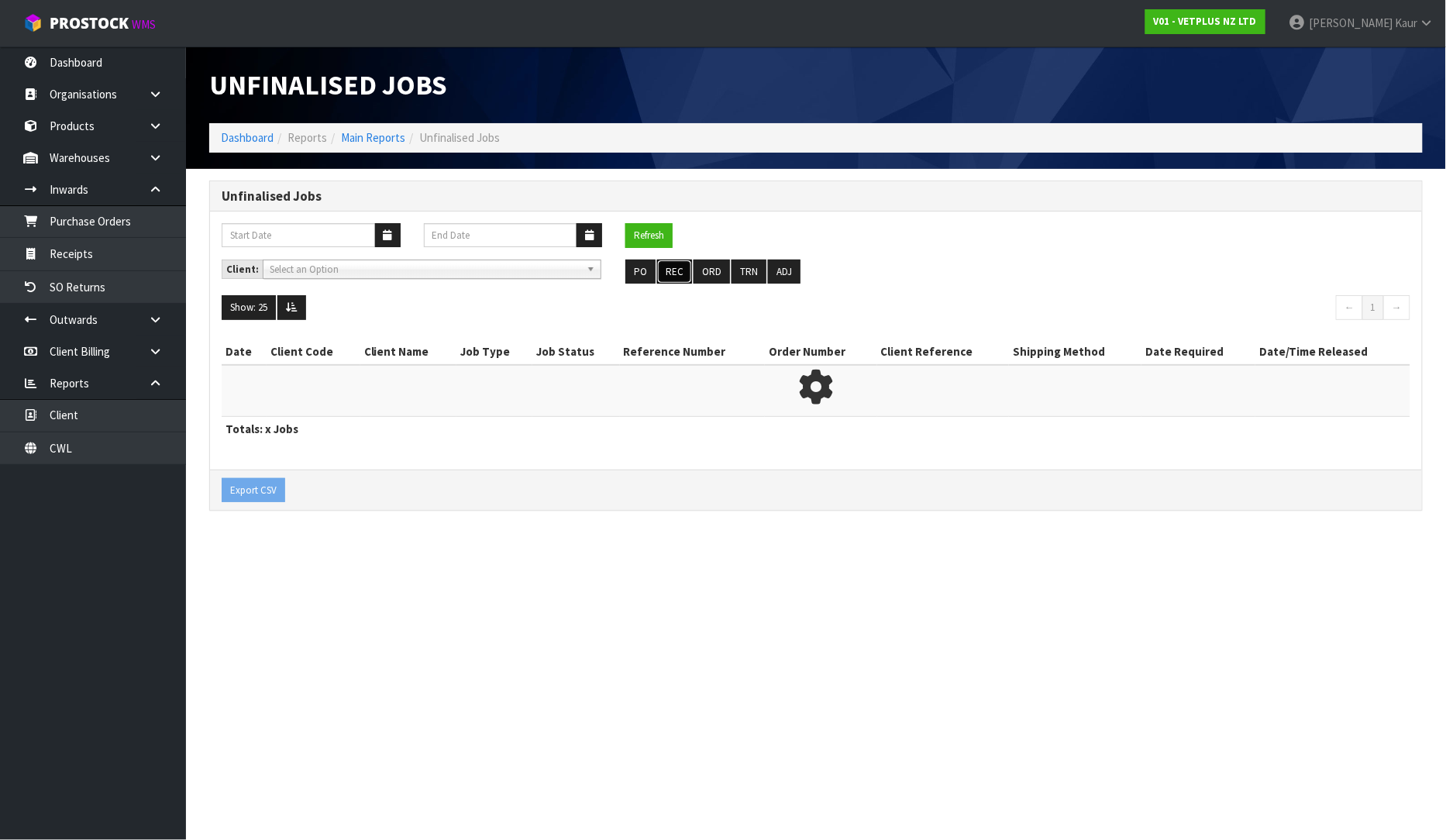
click at [663, 276] on button "REC" at bounding box center [674, 271] width 35 height 25
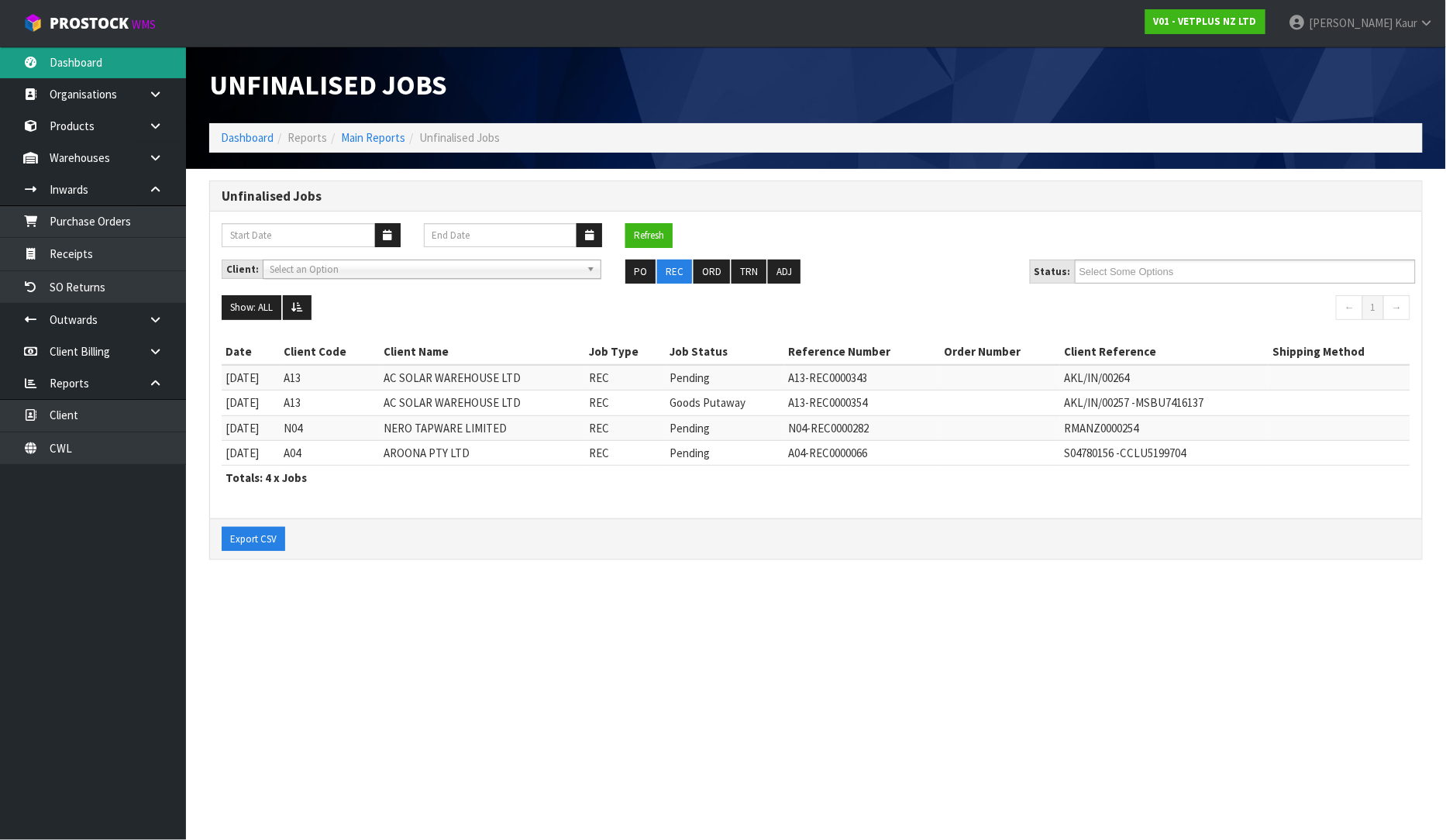
click at [109, 48] on link "Dashboard" at bounding box center [93, 62] width 186 height 32
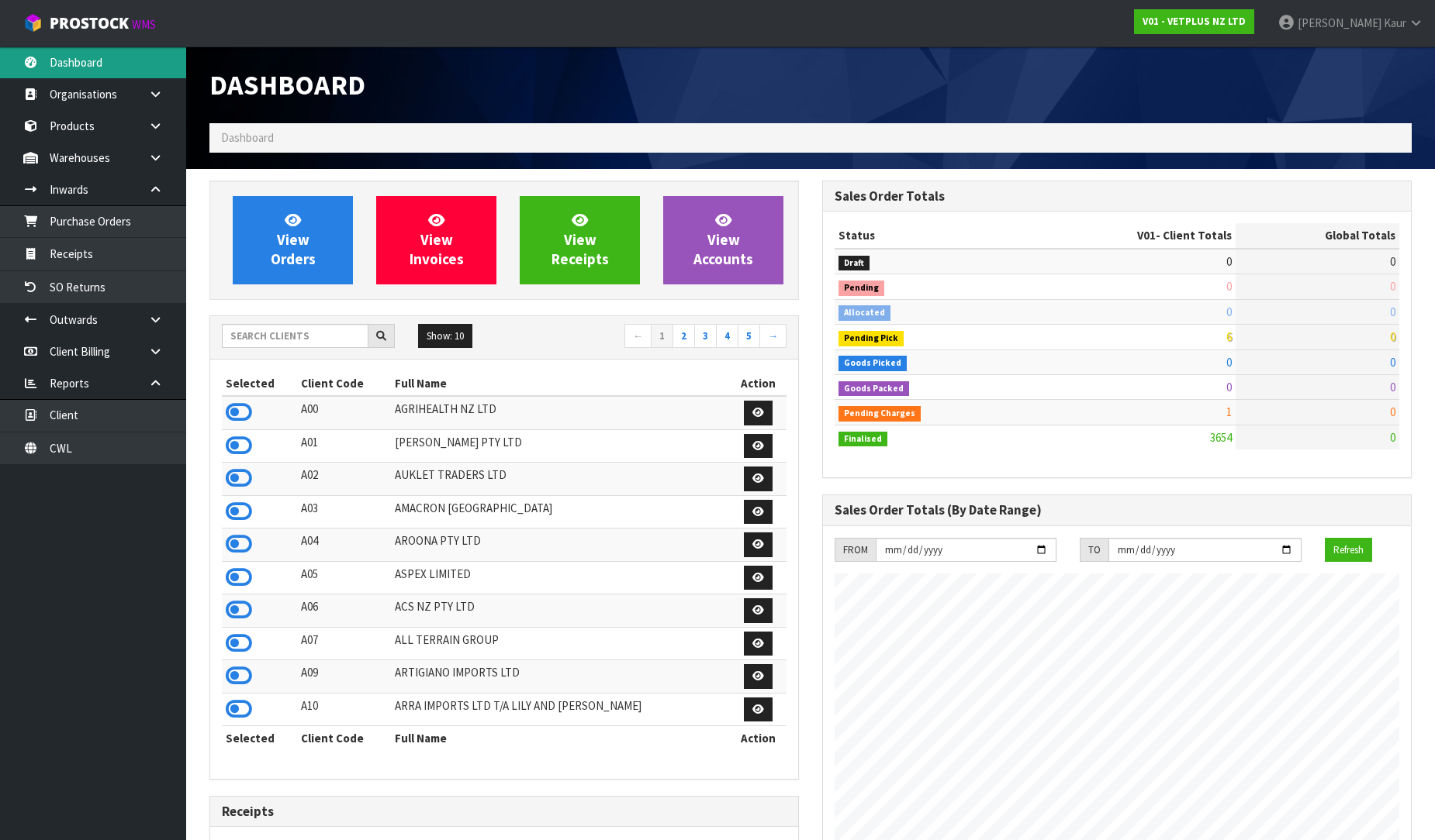
scroll to position [1174, 613]
click at [259, 325] on input "text" at bounding box center [295, 336] width 146 height 24
click at [119, 213] on link "Purchase Orders" at bounding box center [93, 221] width 186 height 32
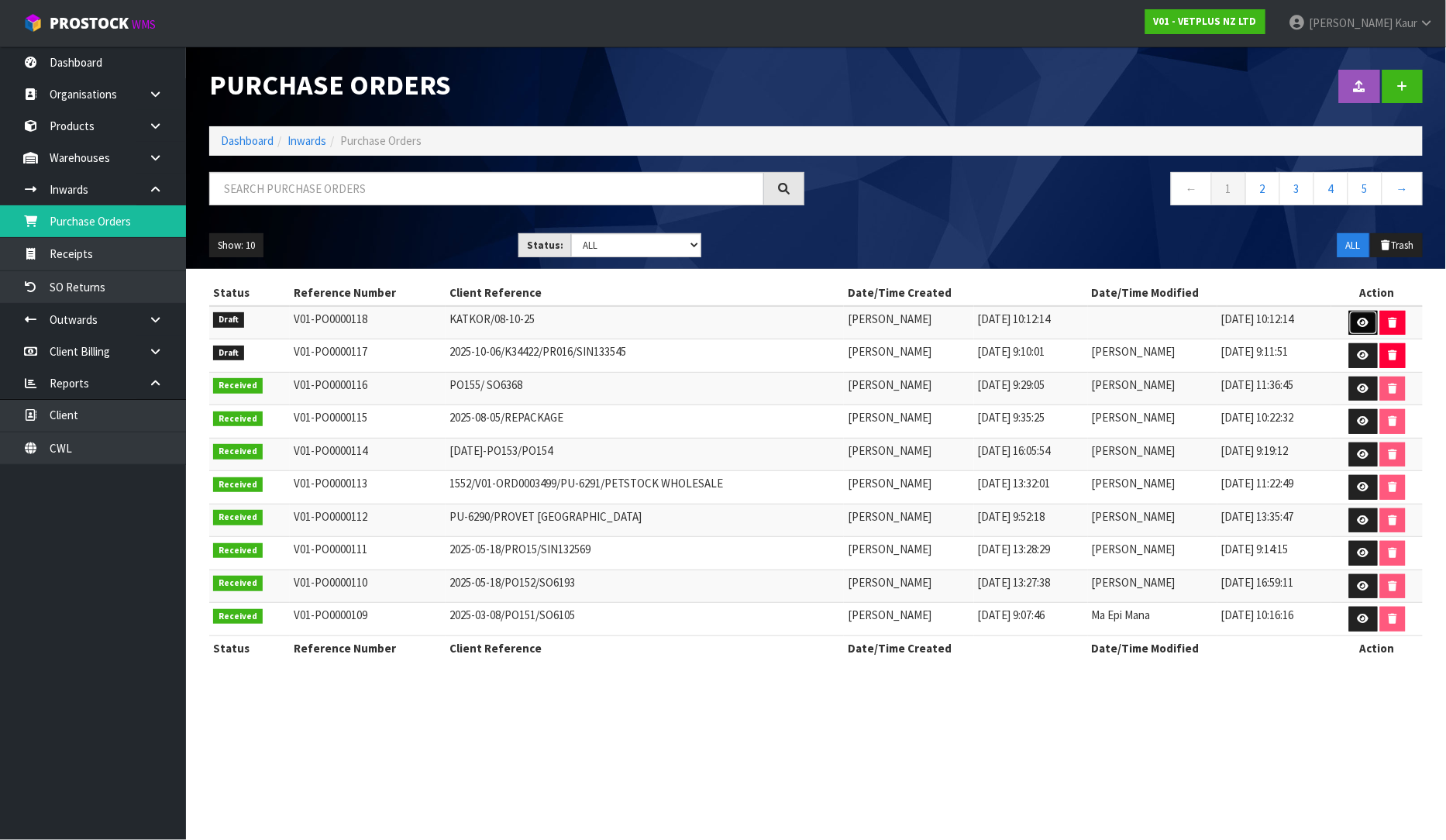
click at [1359, 321] on icon at bounding box center [1363, 323] width 12 height 10
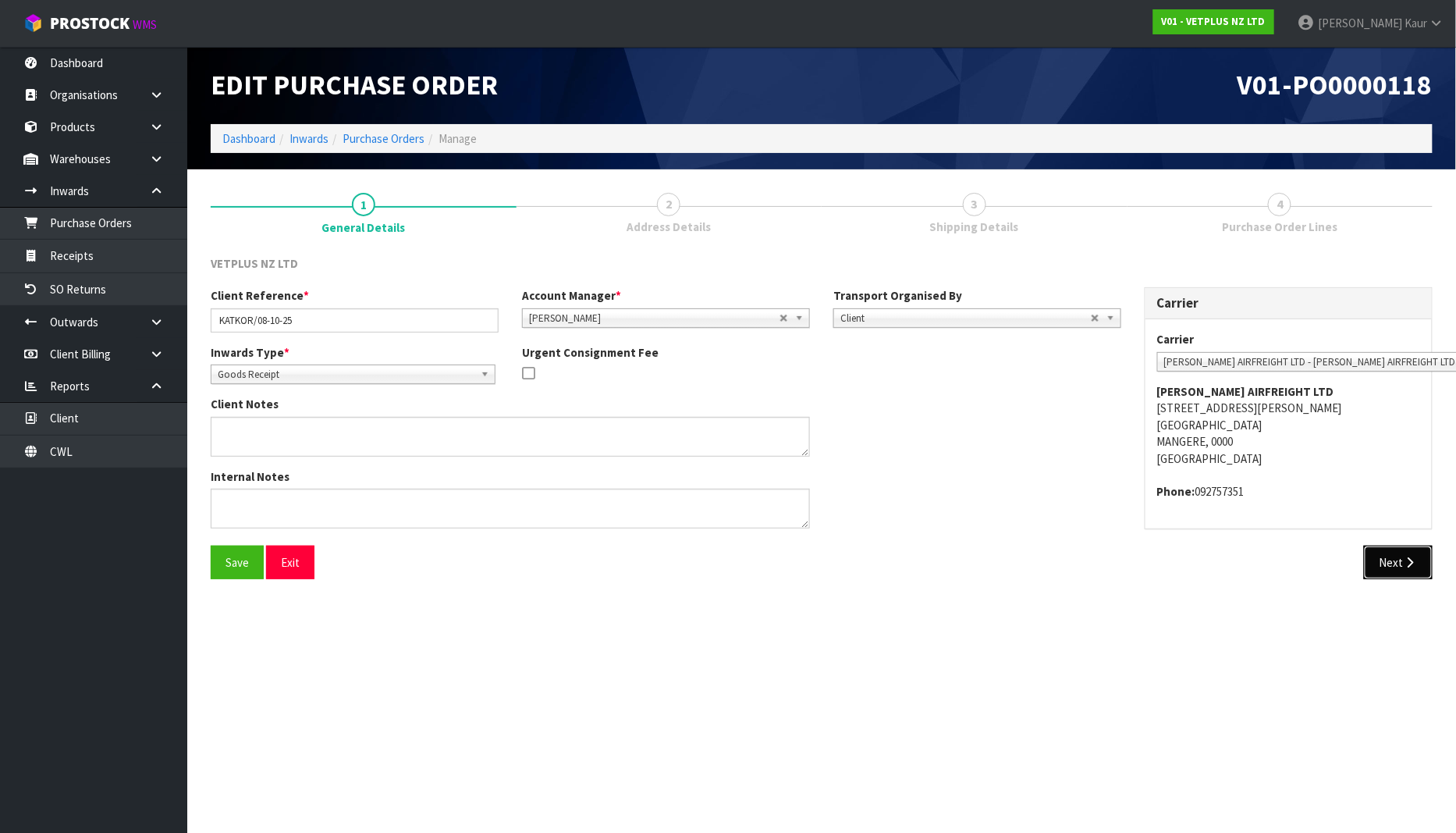
click at [1432, 565] on button "Next" at bounding box center [1398, 562] width 69 height 34
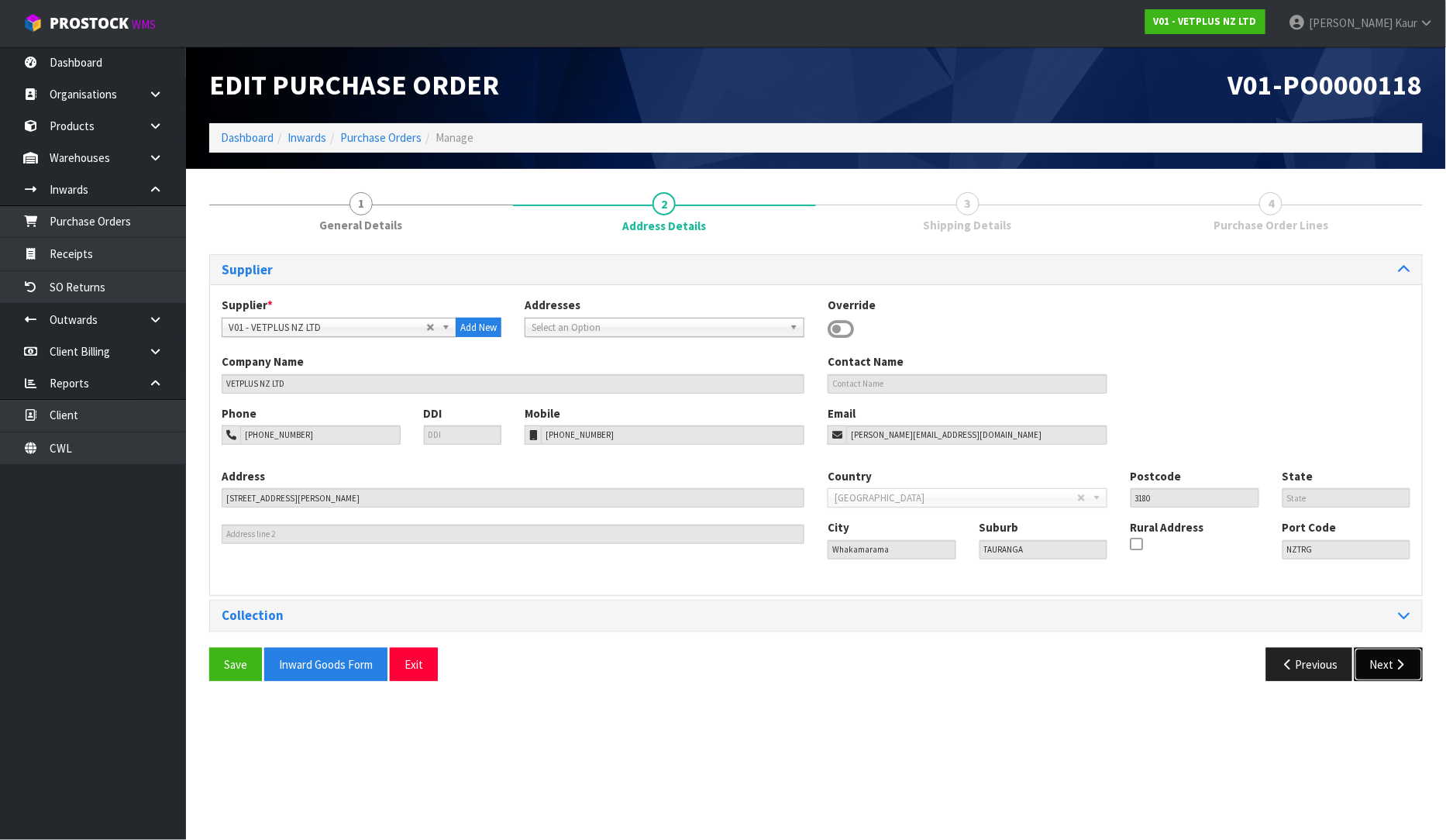
click at [1382, 672] on button "Next" at bounding box center [1389, 665] width 68 height 33
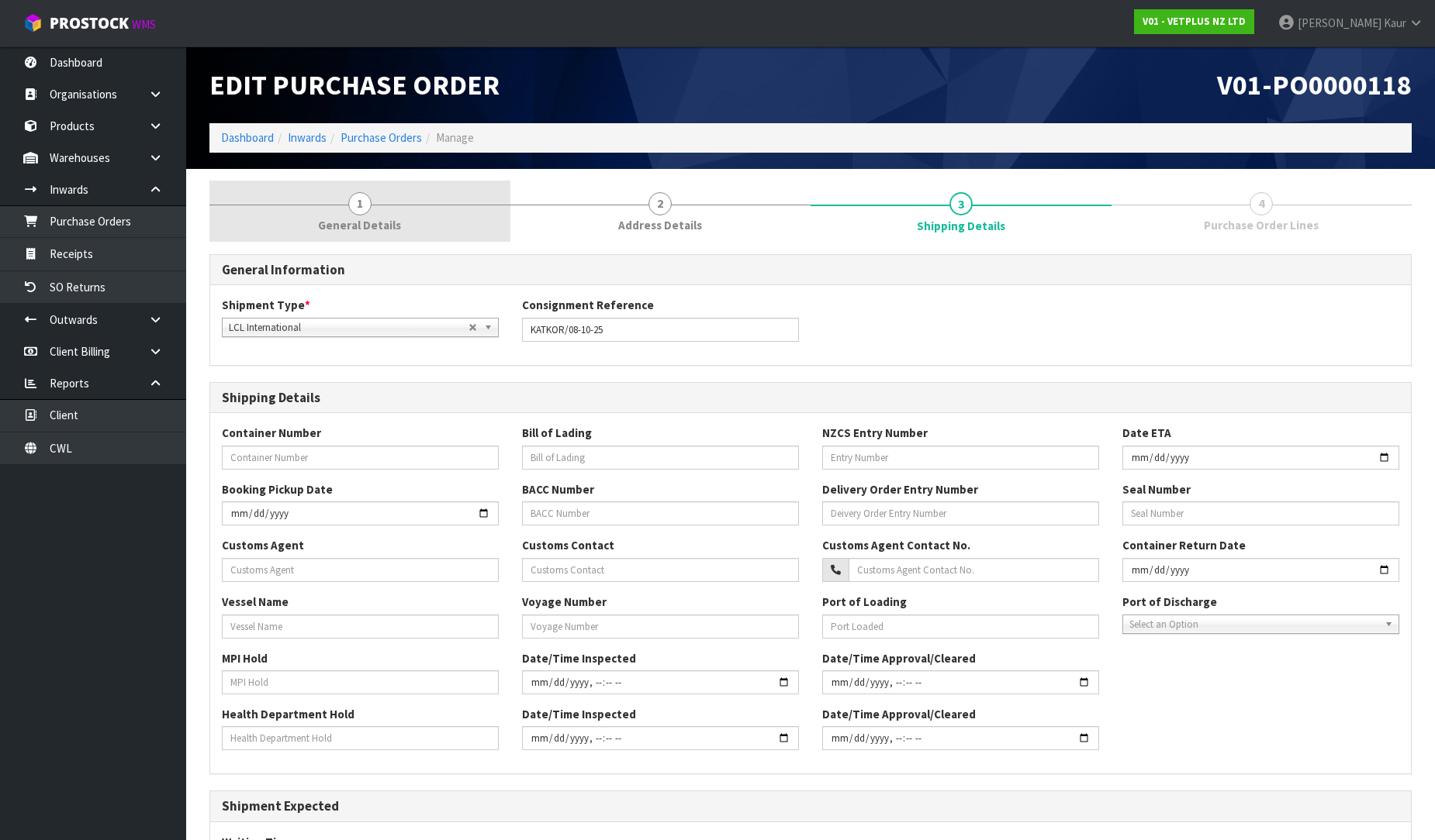
click at [347, 227] on span "General Details" at bounding box center [360, 225] width 83 height 16
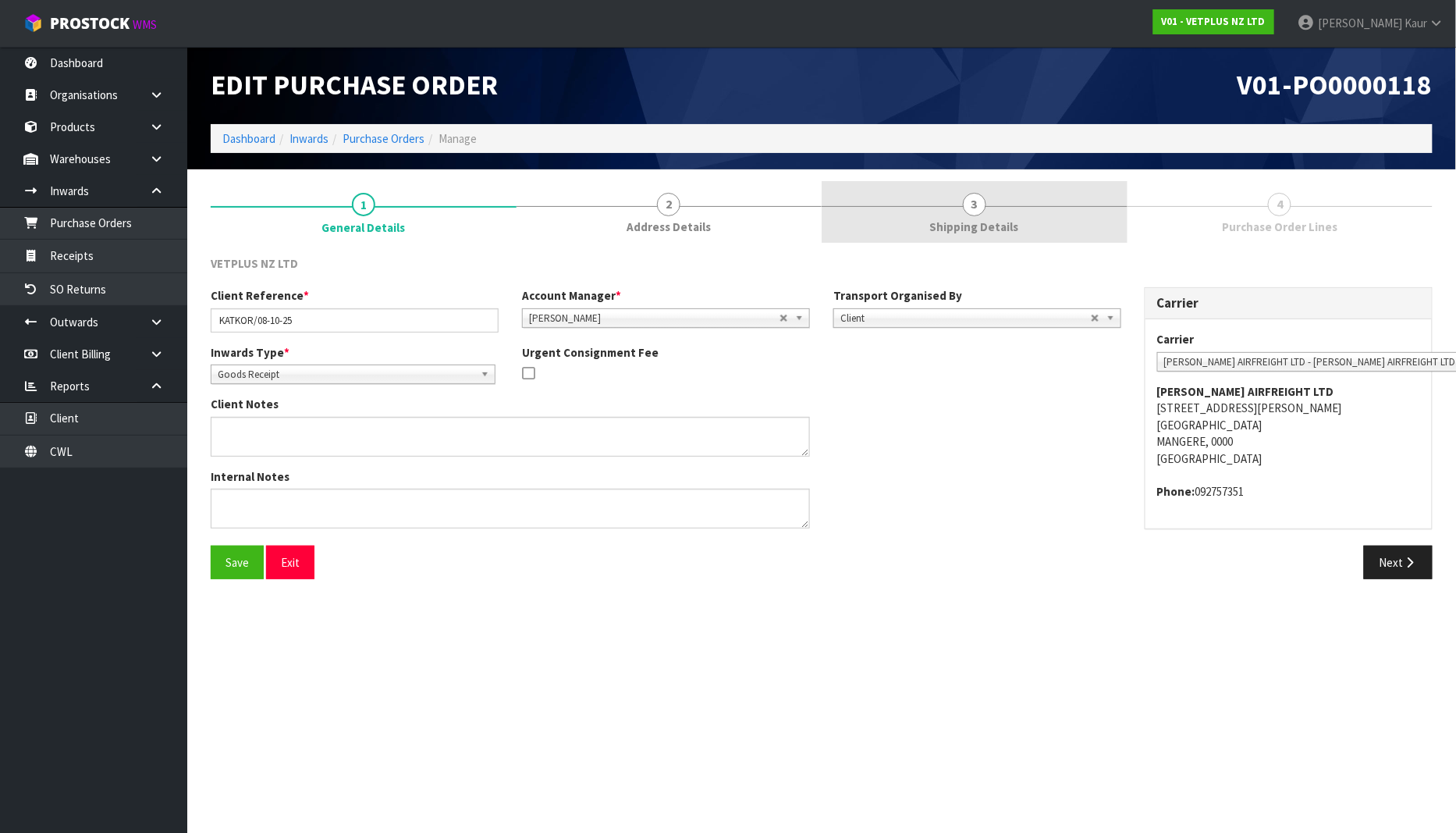
click at [995, 215] on link "3 Shipping Details" at bounding box center [975, 211] width 306 height 62
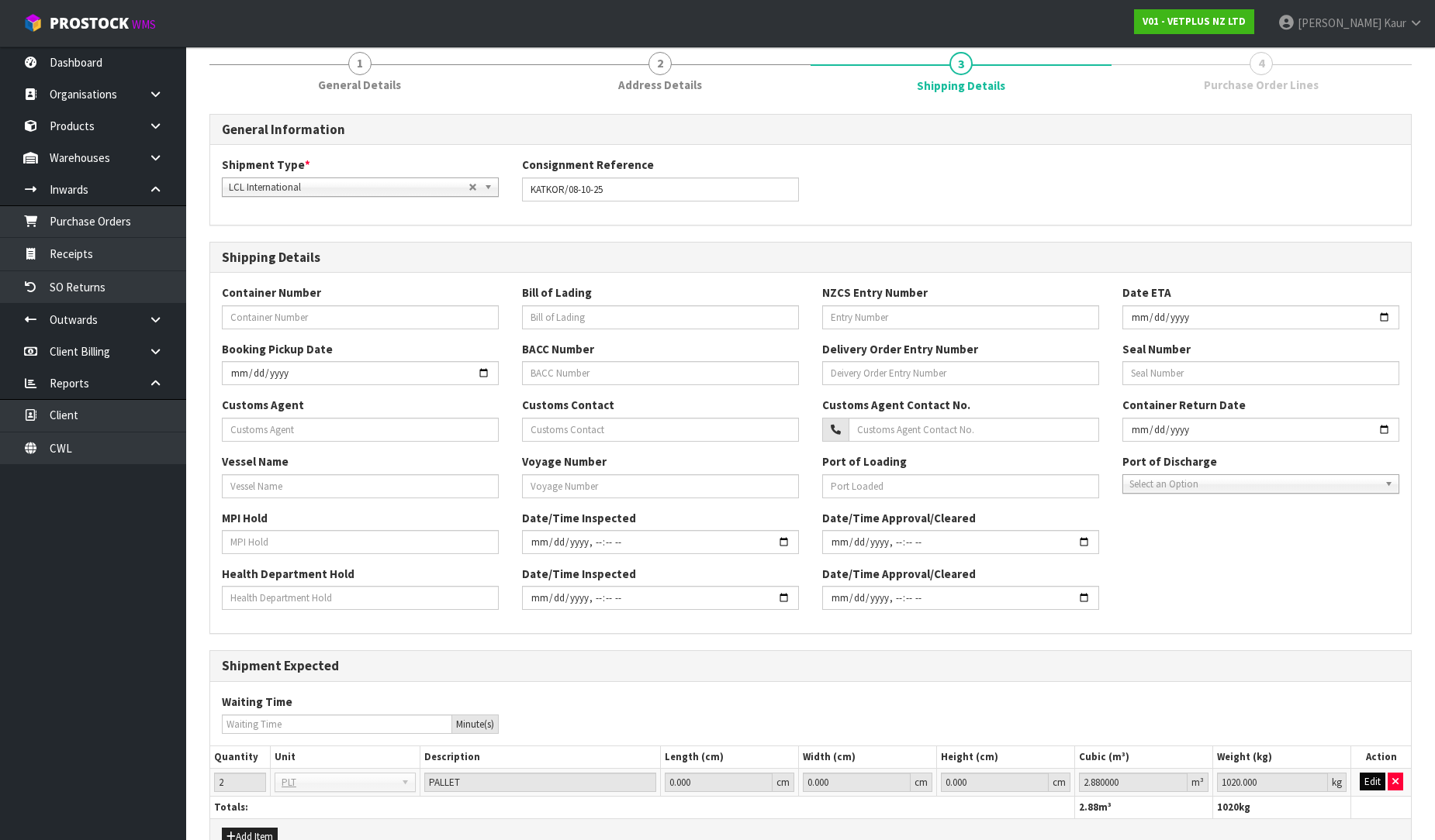
scroll to position [228, 0]
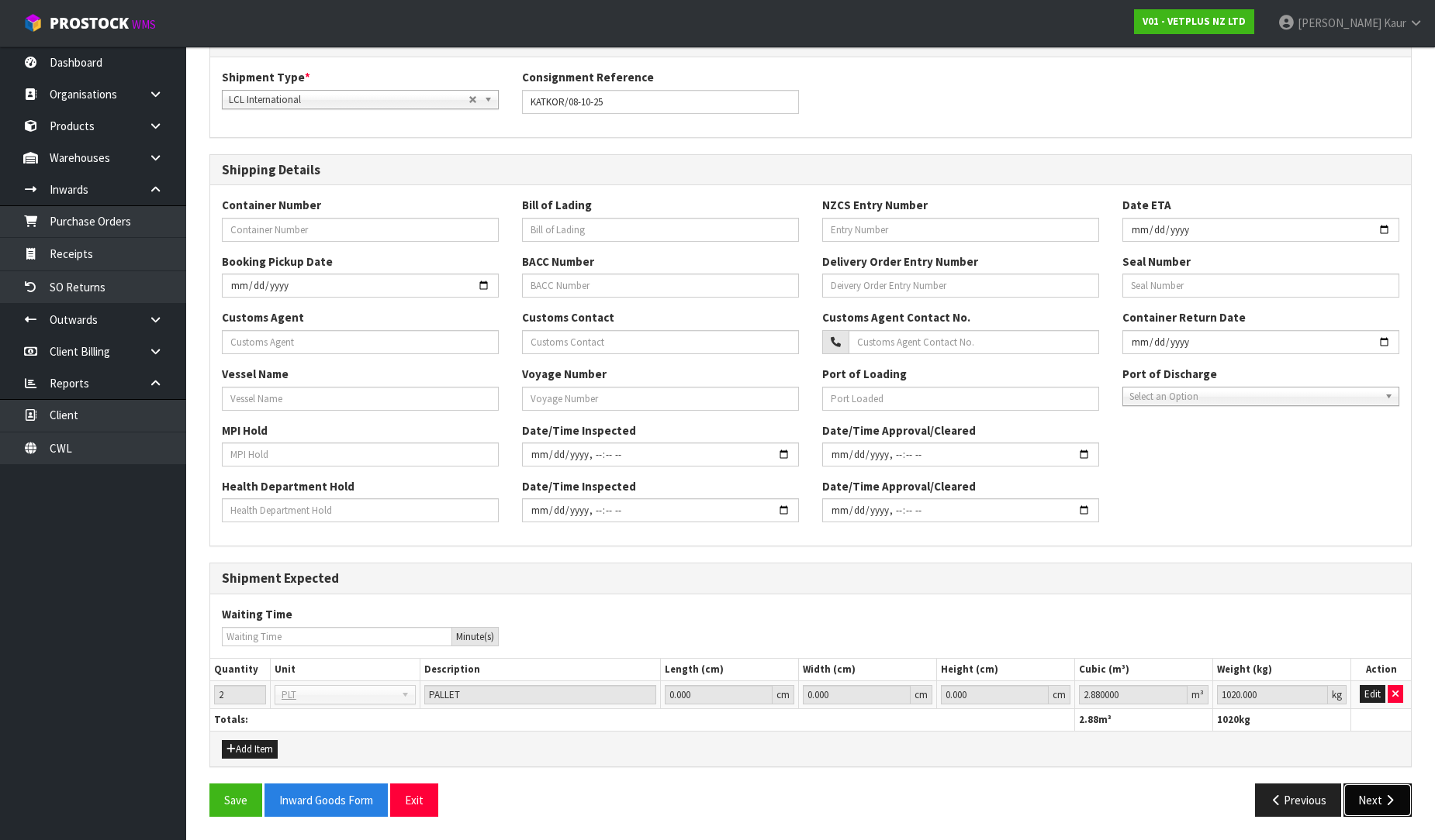
click at [1376, 804] on button "Next" at bounding box center [1378, 800] width 68 height 33
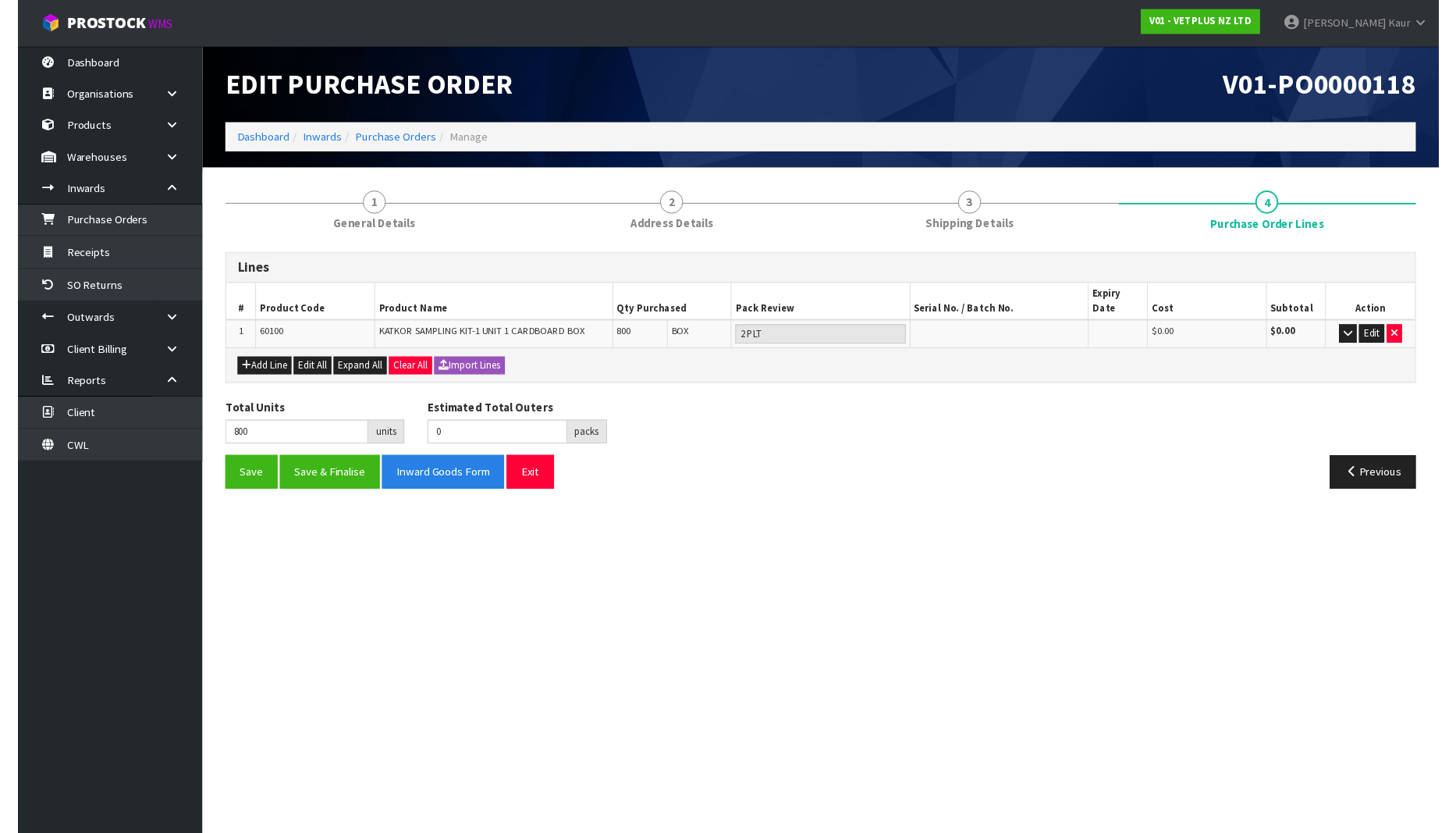
scroll to position [0, 0]
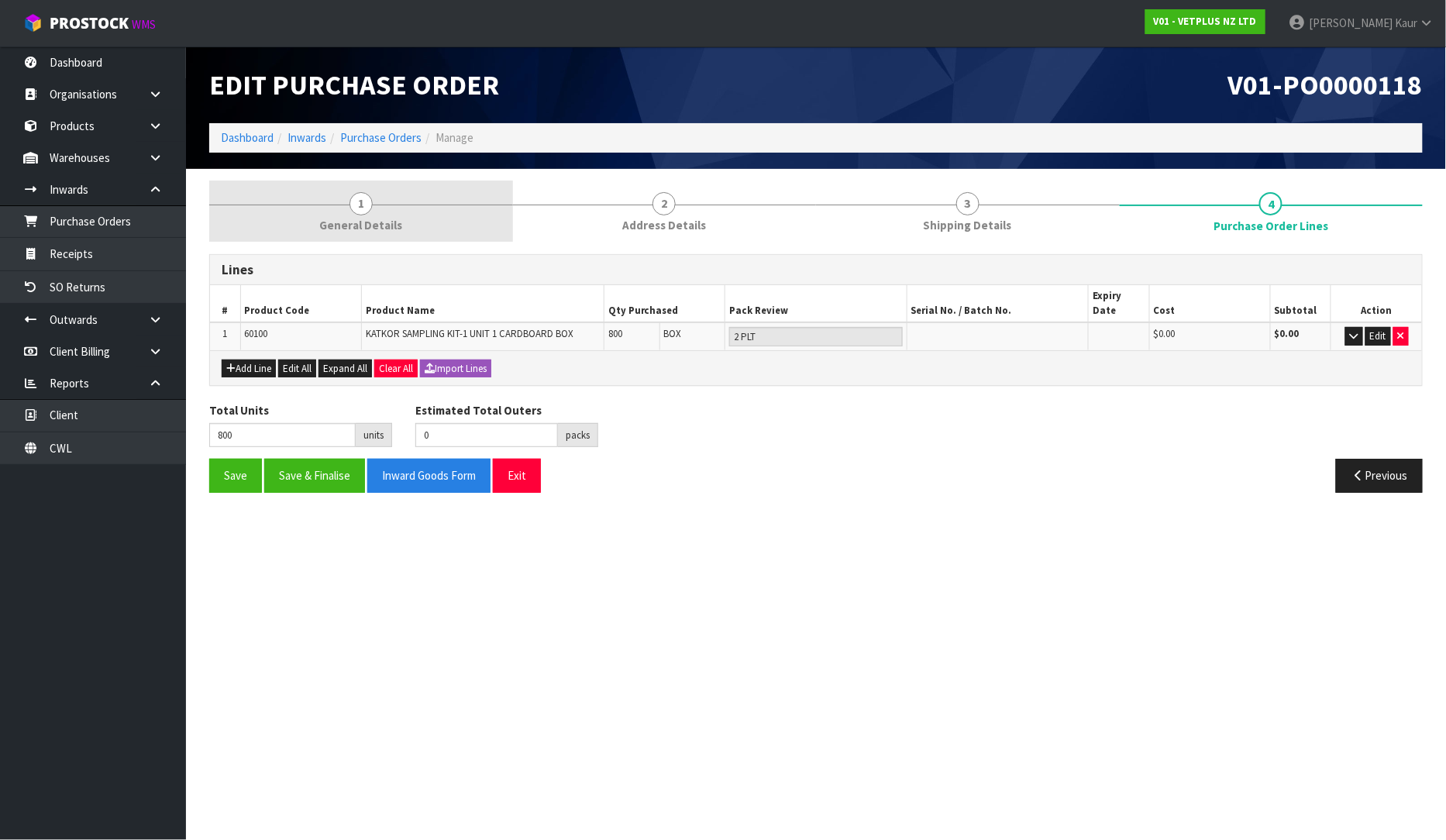
click at [360, 196] on span "1" at bounding box center [361, 204] width 23 height 23
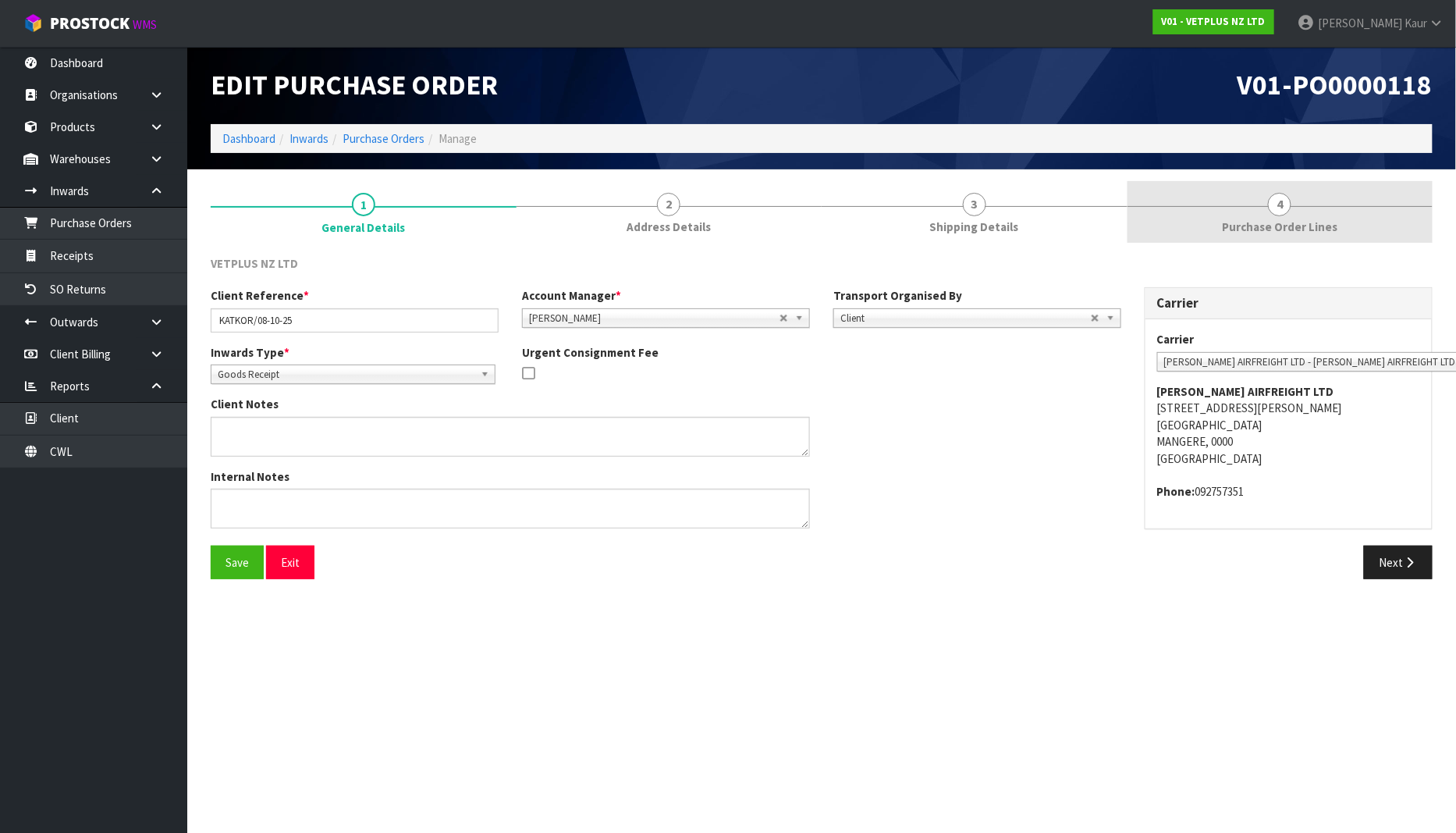
drag, startPoint x: 1269, startPoint y: 220, endPoint x: 1263, endPoint y: 229, distance: 10.8
click at [1268, 220] on span "Purchase Order Lines" at bounding box center [1280, 227] width 115 height 16
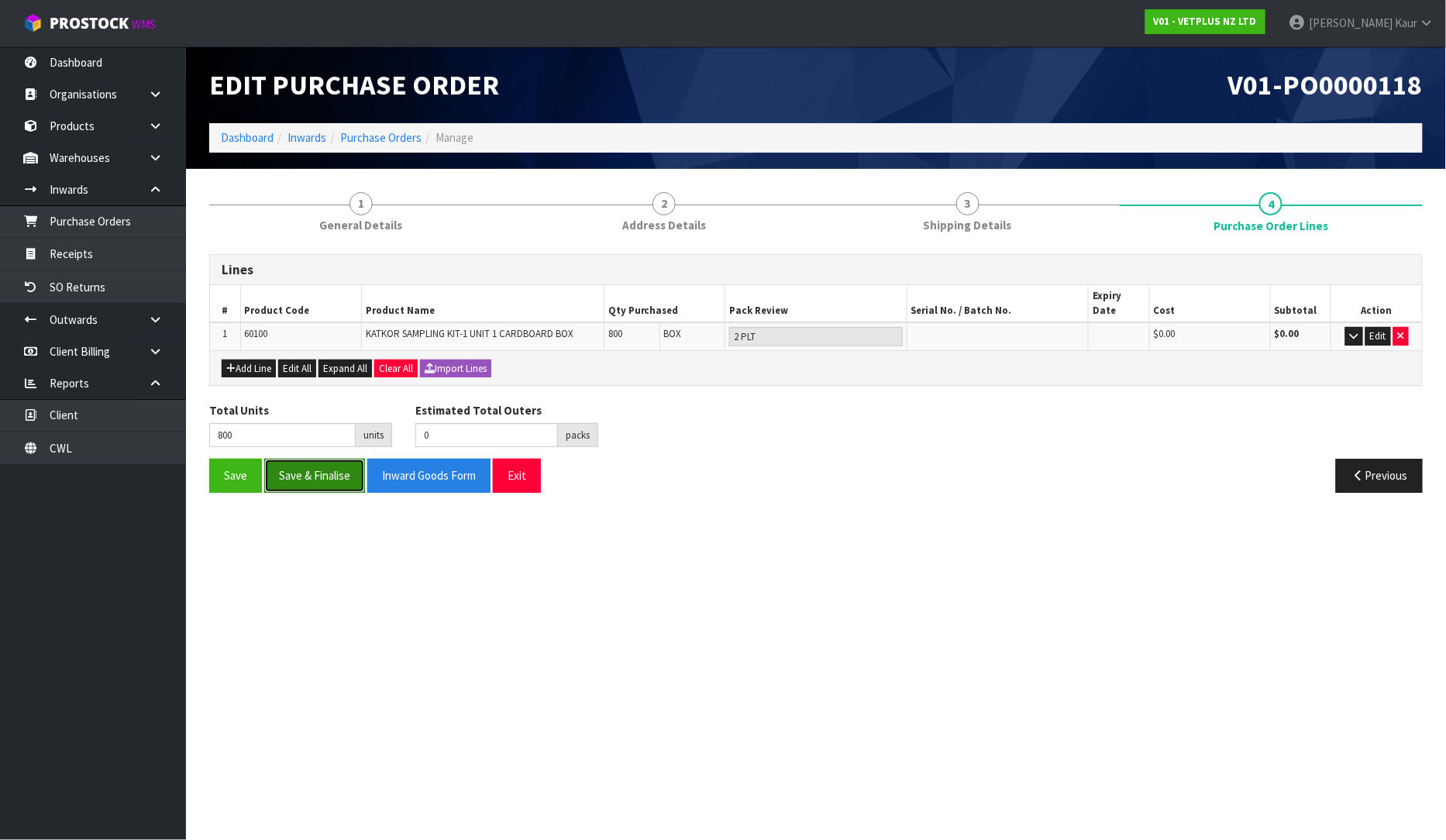
click at [298, 469] on button "Save & Finalise" at bounding box center [314, 476] width 101 height 33
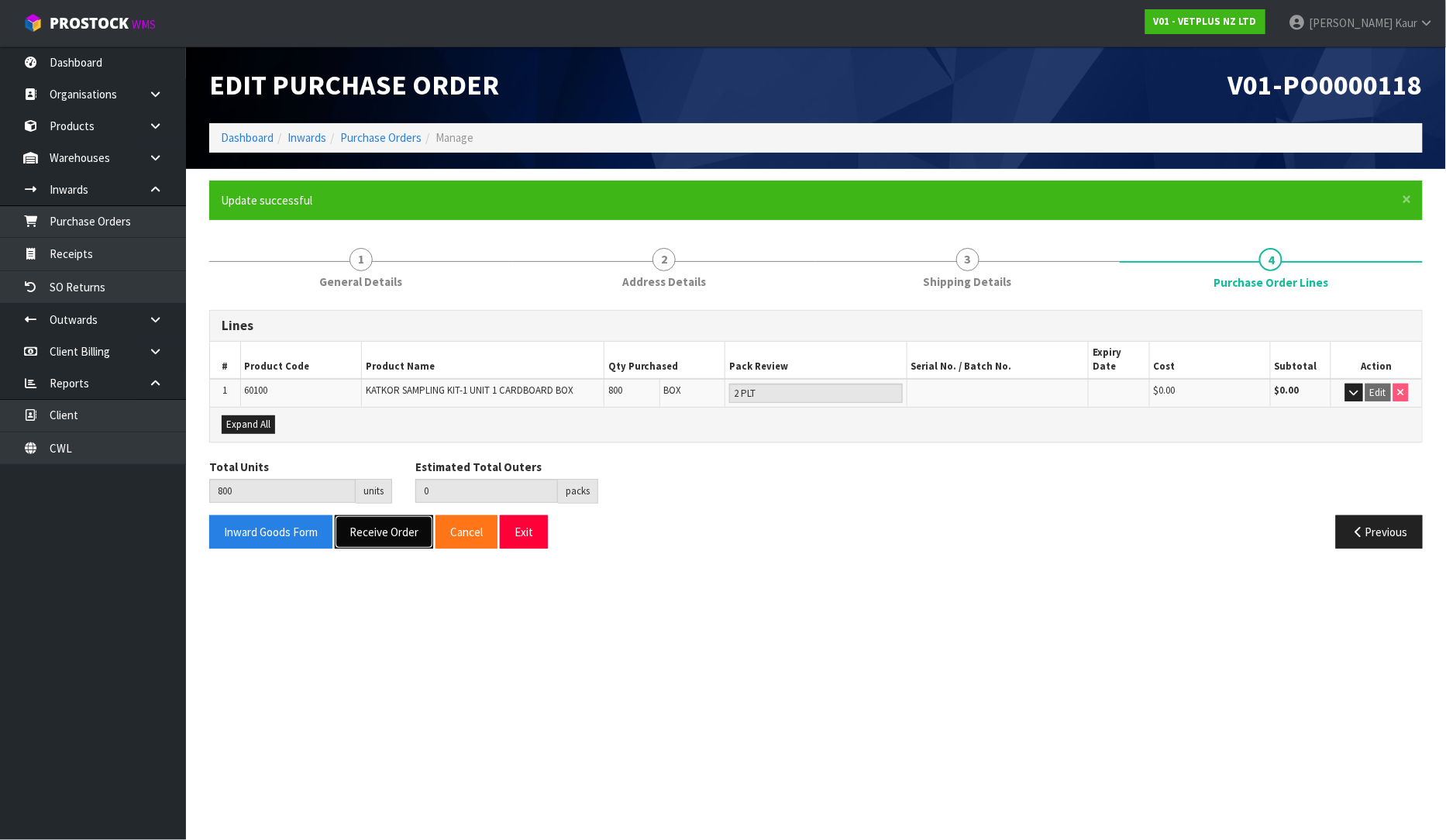
click at [368, 520] on button "Receive Order" at bounding box center [384, 532] width 99 height 33
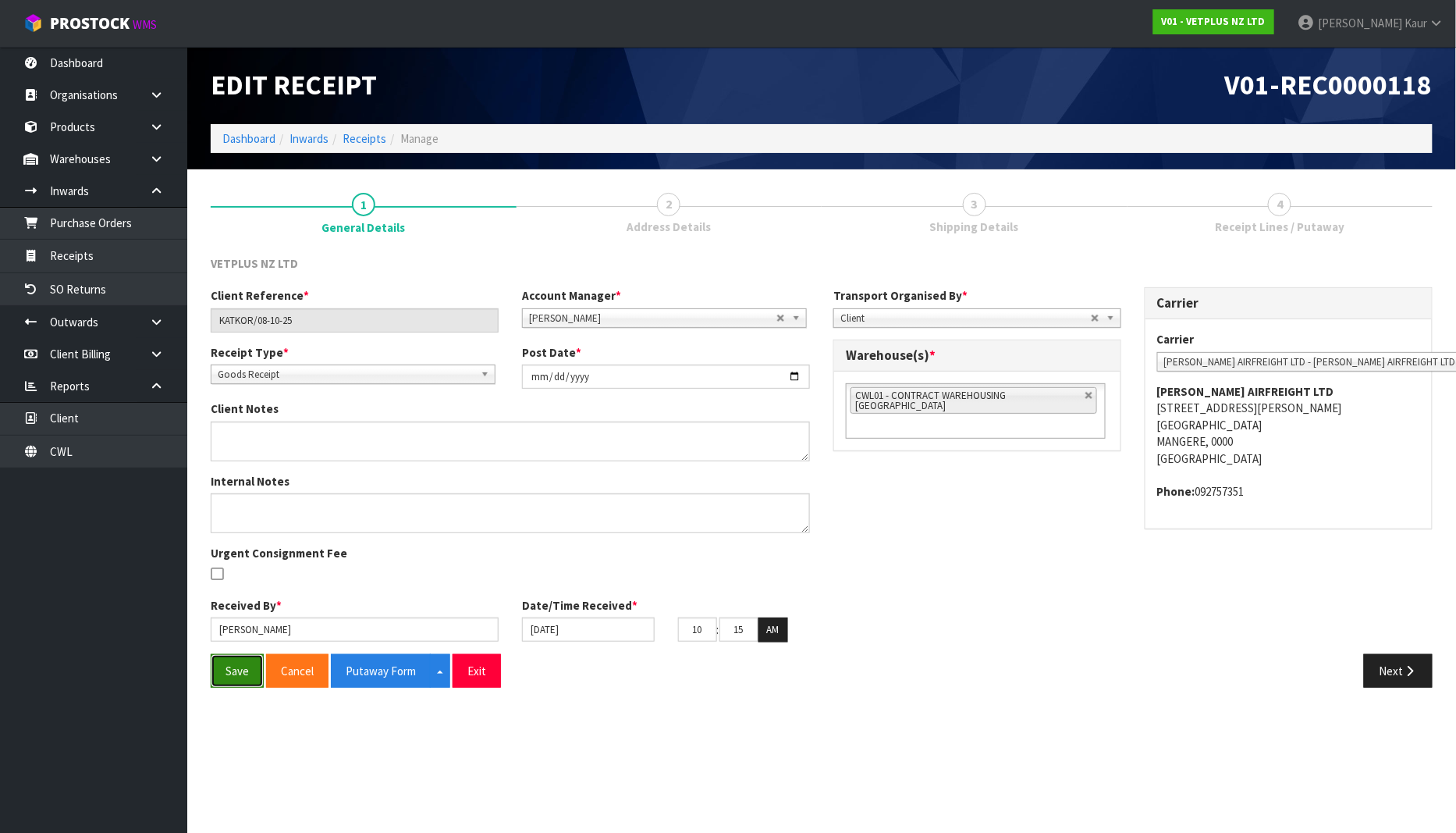
click at [225, 675] on button "Save" at bounding box center [237, 671] width 53 height 34
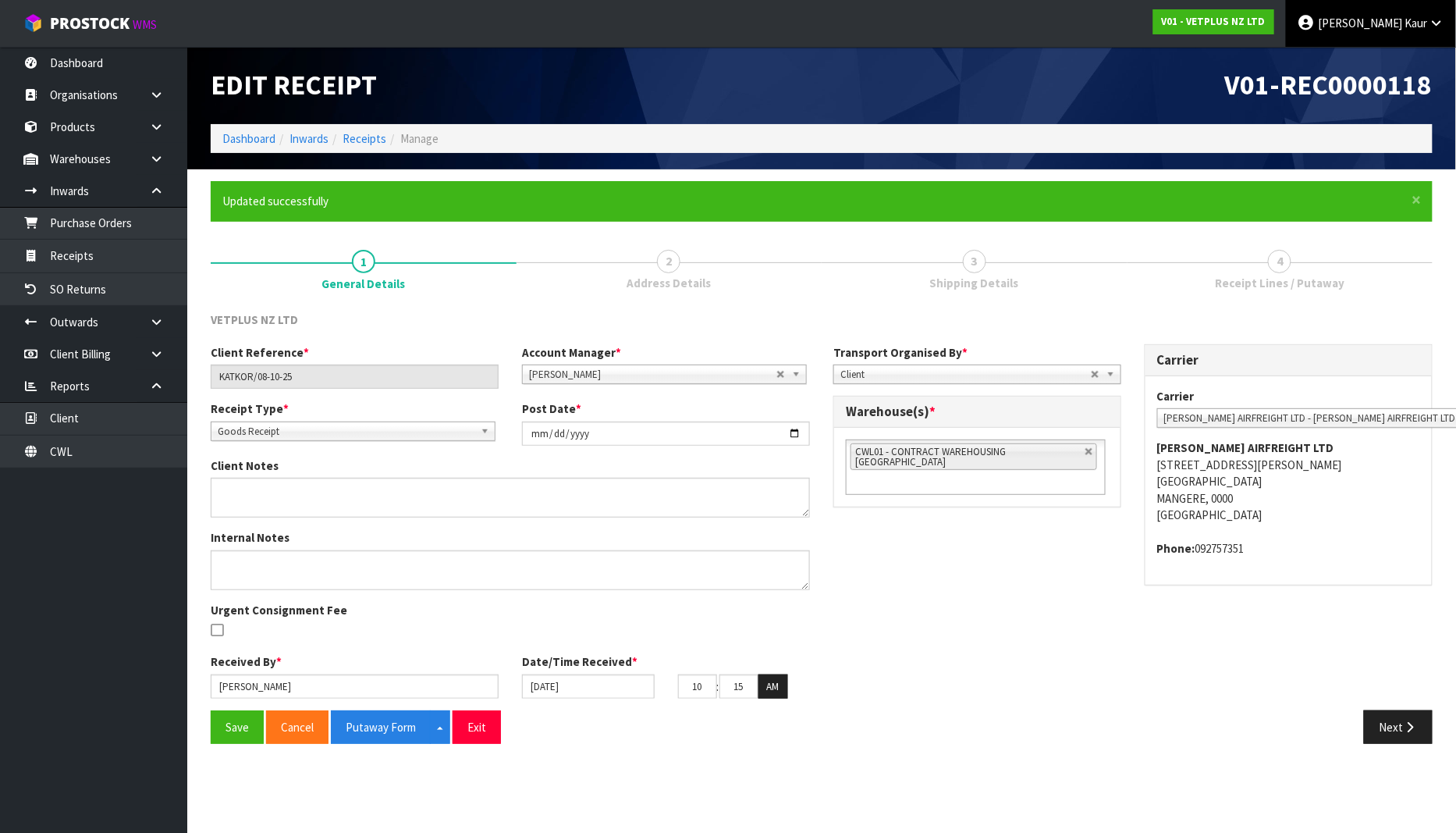
click at [1432, 21] on icon at bounding box center [1437, 22] width 15 height 12
click at [1411, 60] on link "Logout" at bounding box center [1394, 62] width 123 height 21
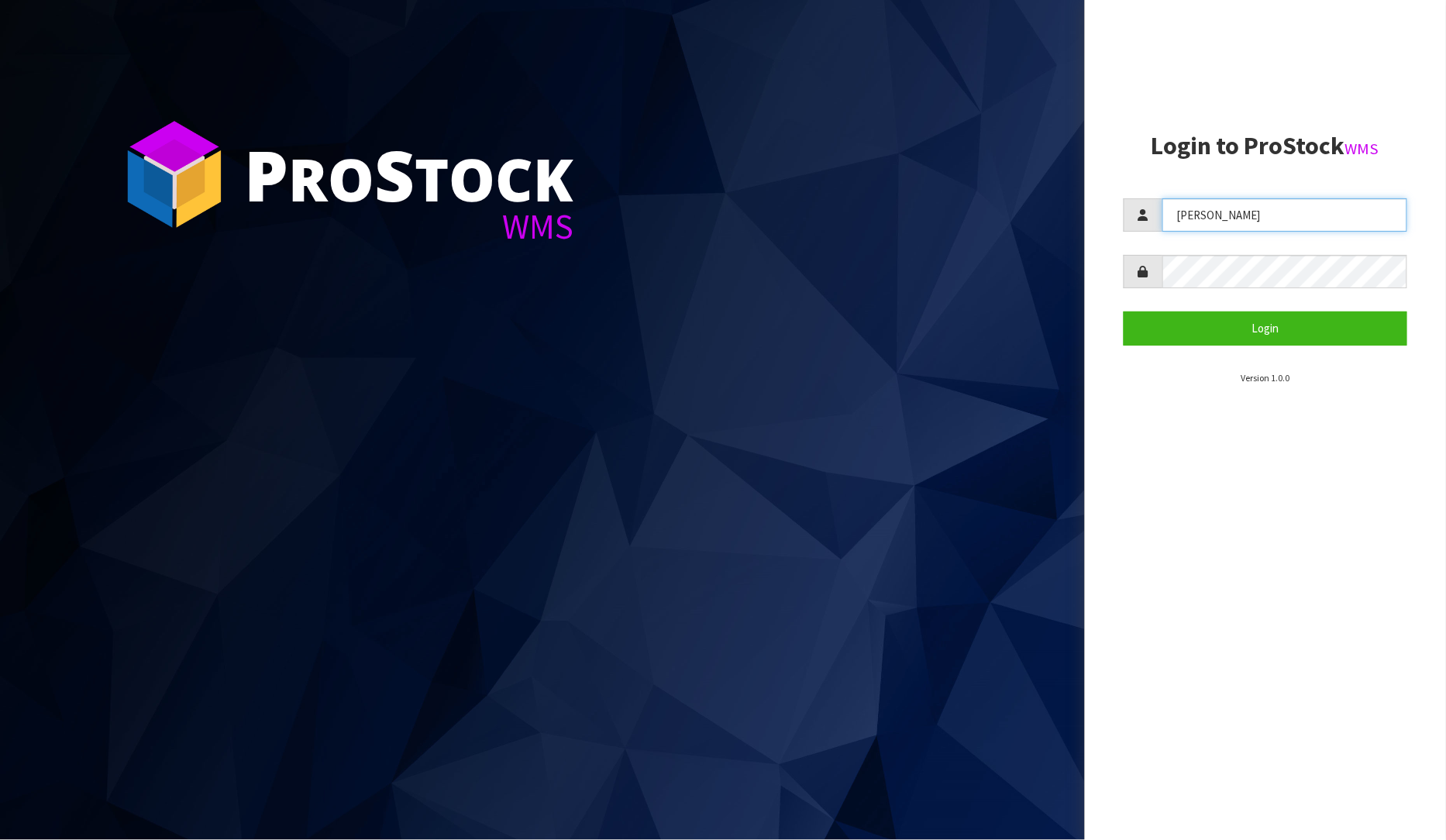
drag, startPoint x: 1262, startPoint y: 219, endPoint x: 718, endPoint y: 224, distance: 544.0
click at [717, 225] on div "P ro S tock WMS Login to ProStock WMS [PERSON_NAME] Login Version 1.0.0" at bounding box center [723, 420] width 1446 height 840
type input "[PERSON_NAME]"
click at [1124, 312] on button "Login" at bounding box center [1266, 329] width 285 height 33
